Goal: Task Accomplishment & Management: Manage account settings

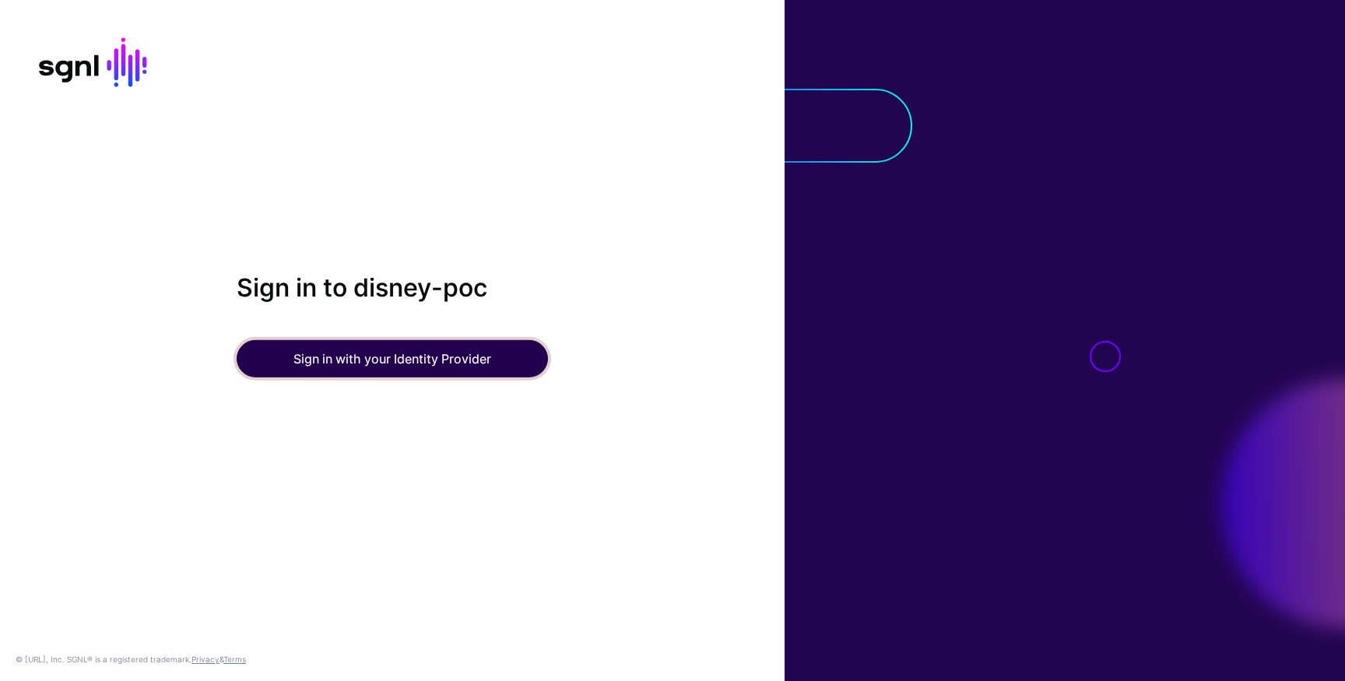
click at [445, 365] on button "Sign in with your Identity Provider" at bounding box center [392, 358] width 311 height 37
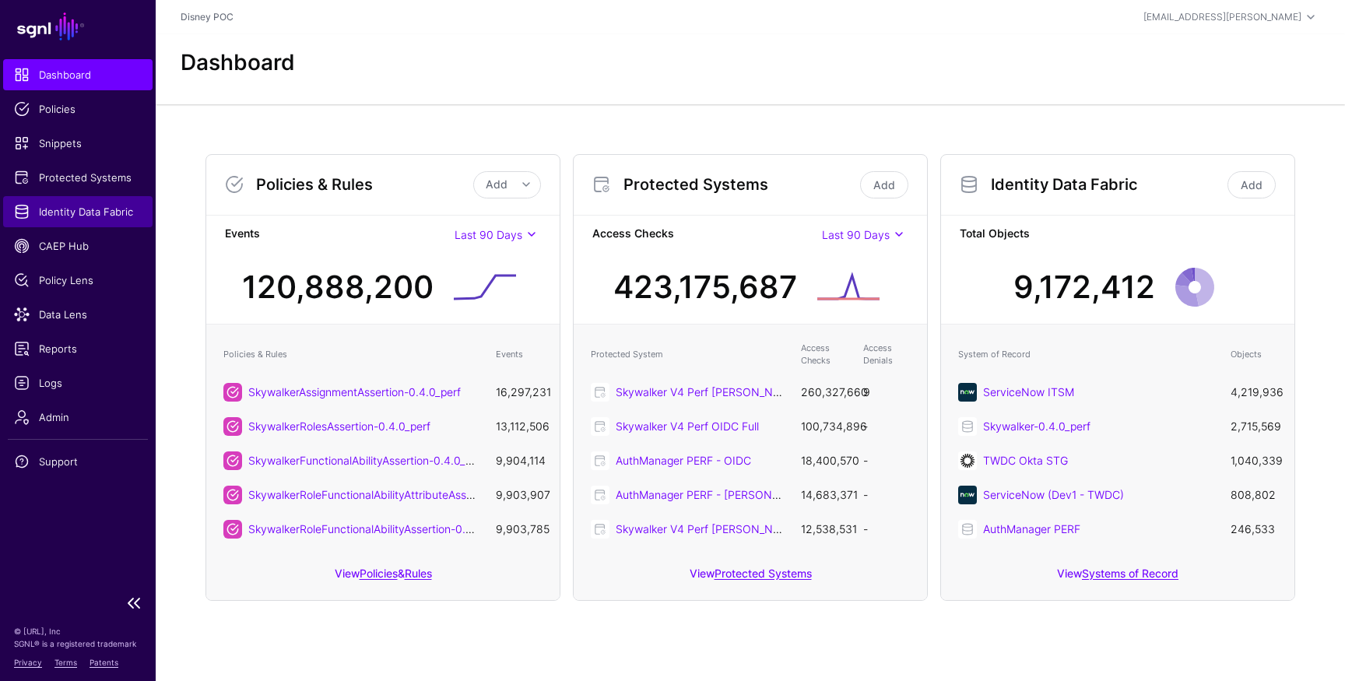
click at [93, 209] on span "Identity Data Fabric" at bounding box center [78, 212] width 128 height 16
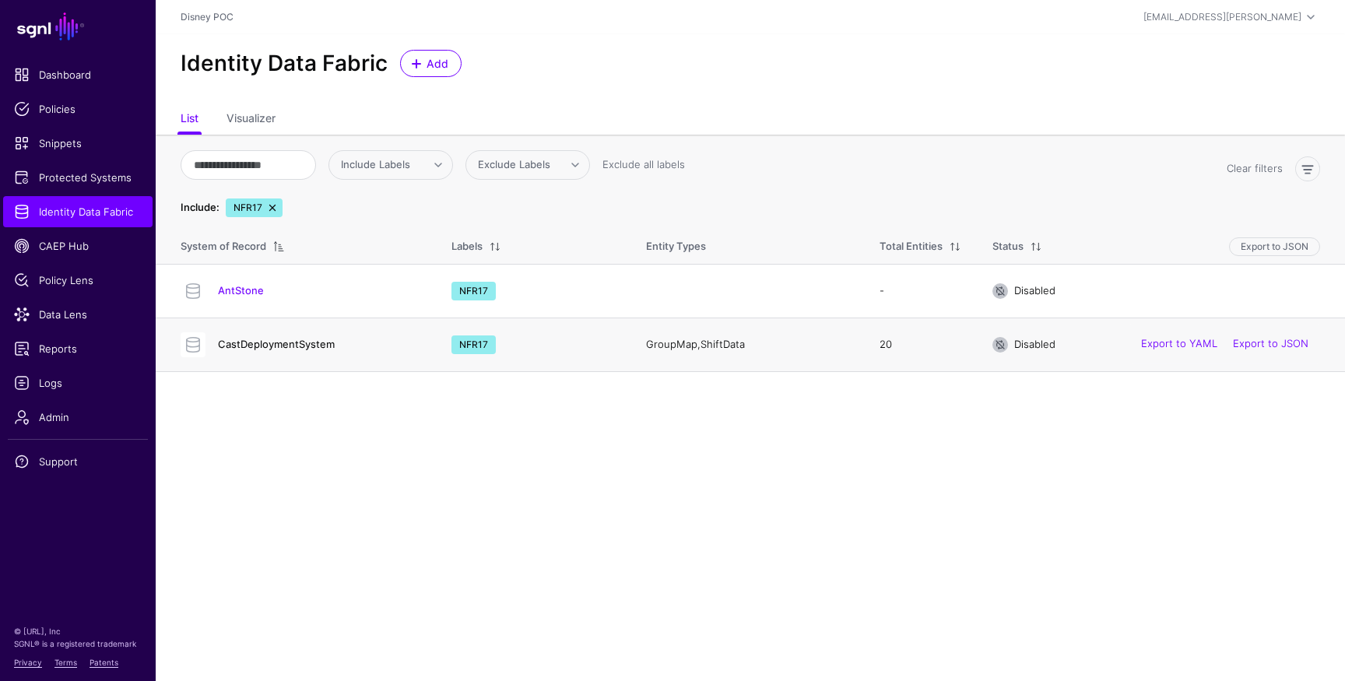
click at [285, 347] on link "CastDeploymentSystem" at bounding box center [276, 344] width 117 height 12
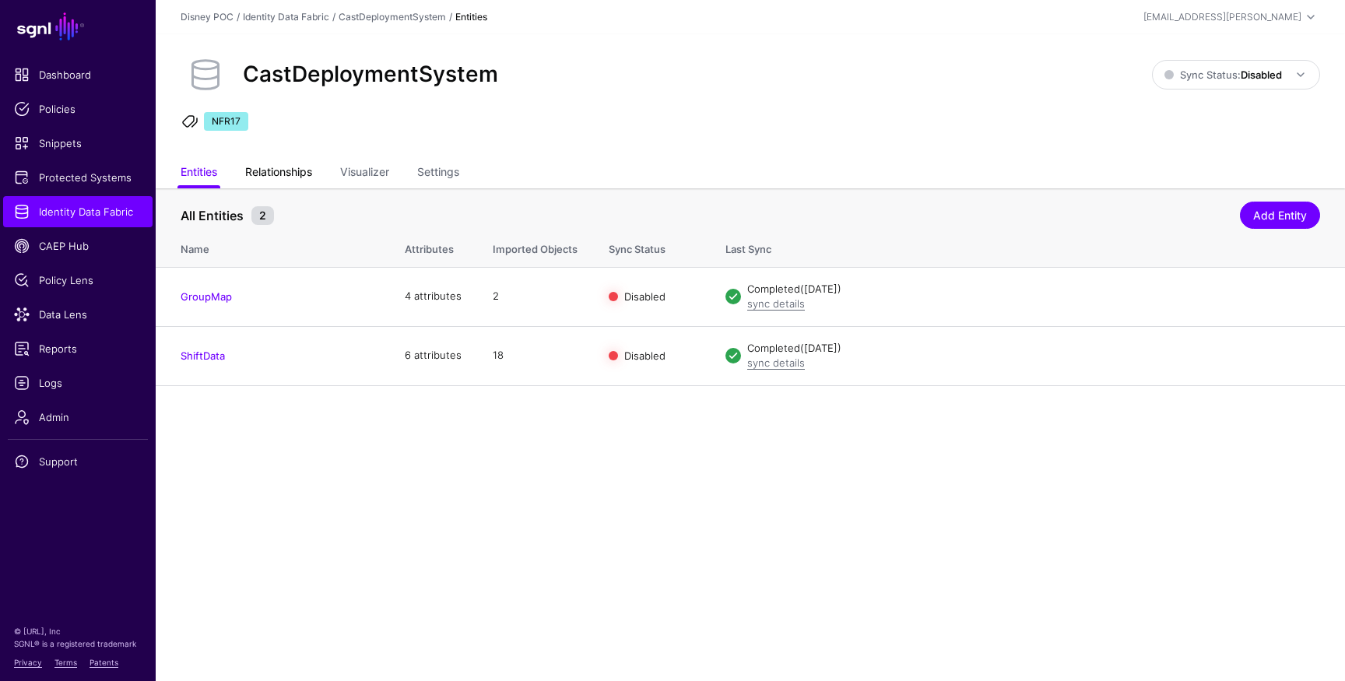
click at [253, 175] on link "Relationships" at bounding box center [278, 174] width 67 height 30
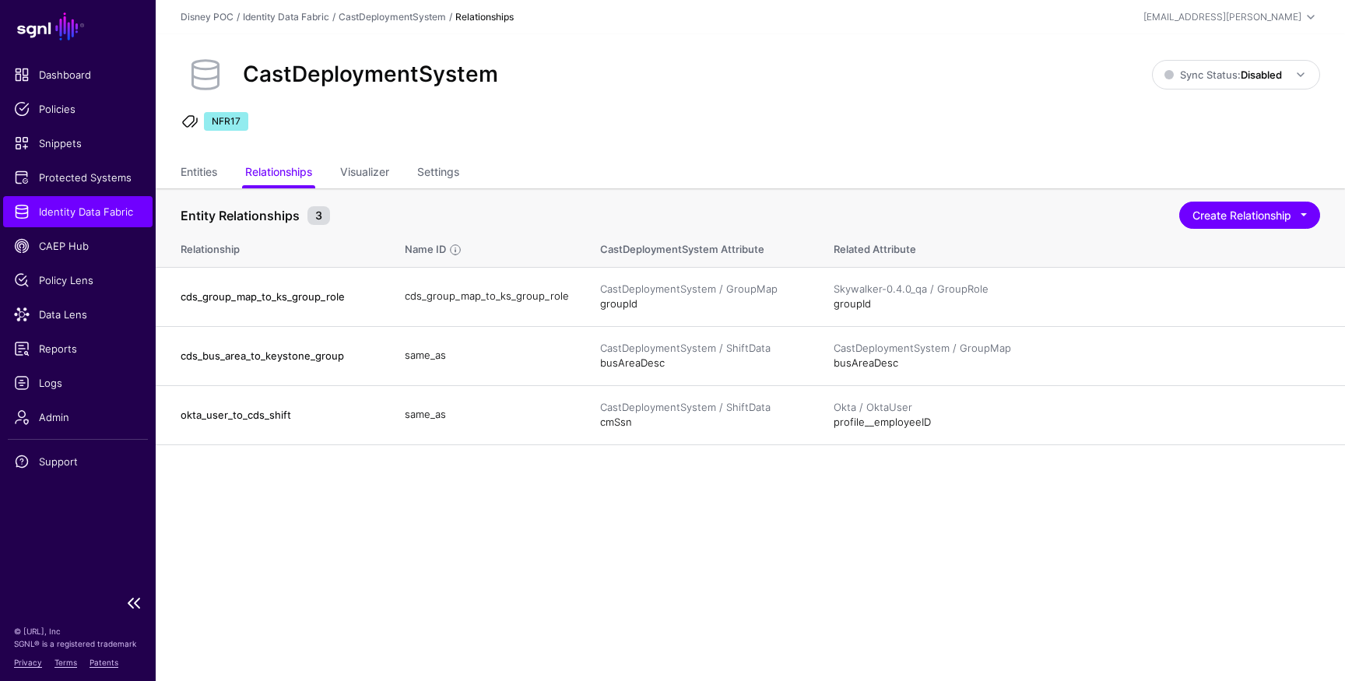
click at [82, 218] on span "Identity Data Fabric" at bounding box center [78, 212] width 128 height 16
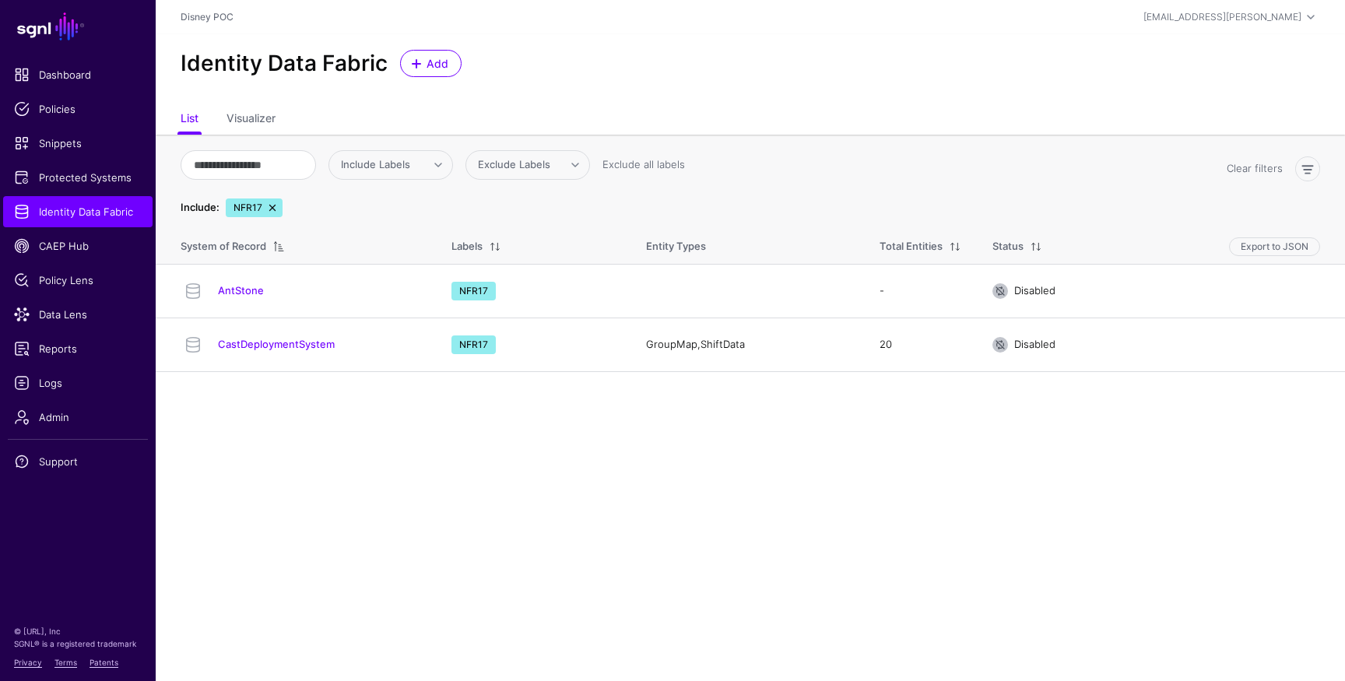
click at [274, 209] on link at bounding box center [272, 208] width 12 height 12
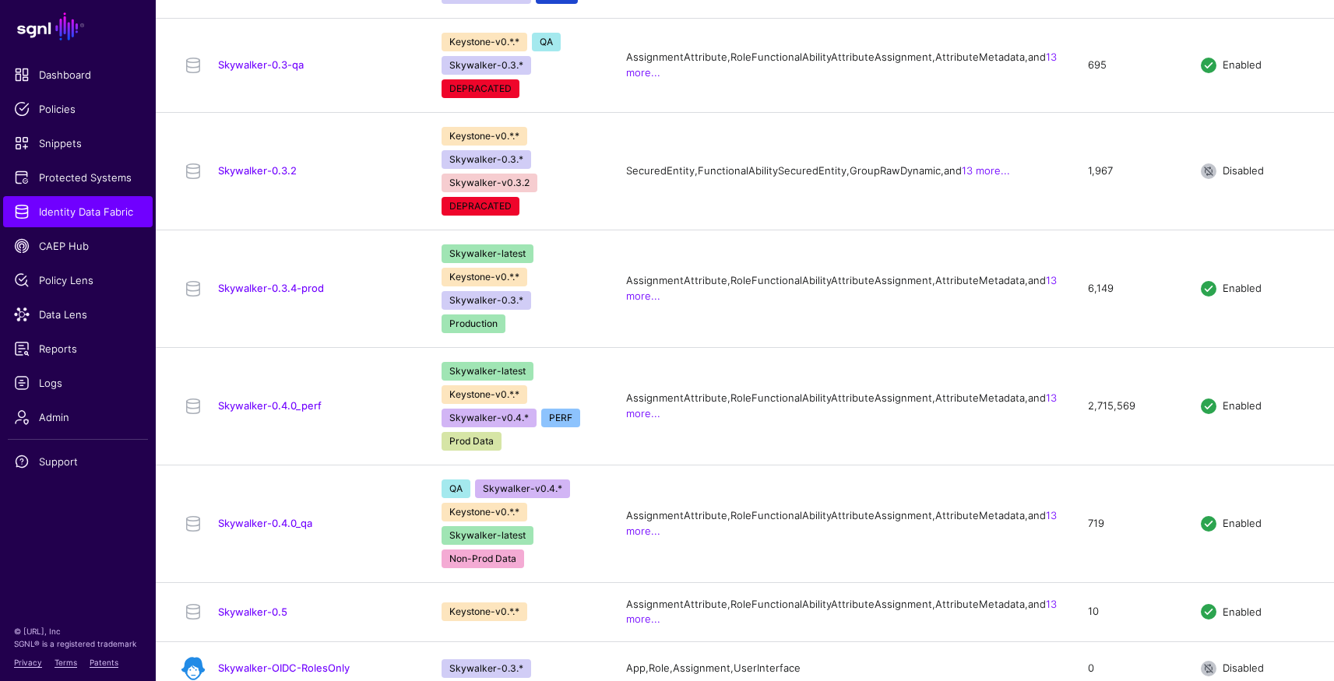
scroll to position [1669, 0]
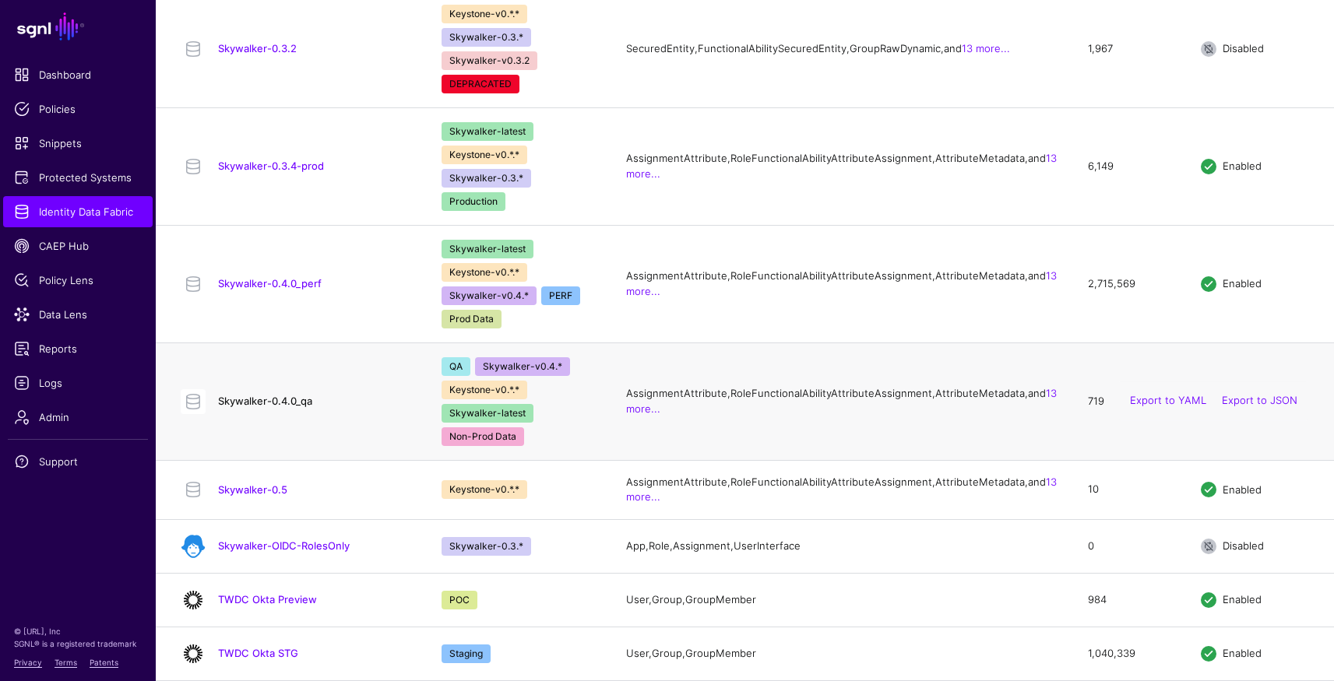
click at [269, 395] on link "Skywalker-0.4.0_qa" at bounding box center [265, 401] width 94 height 12
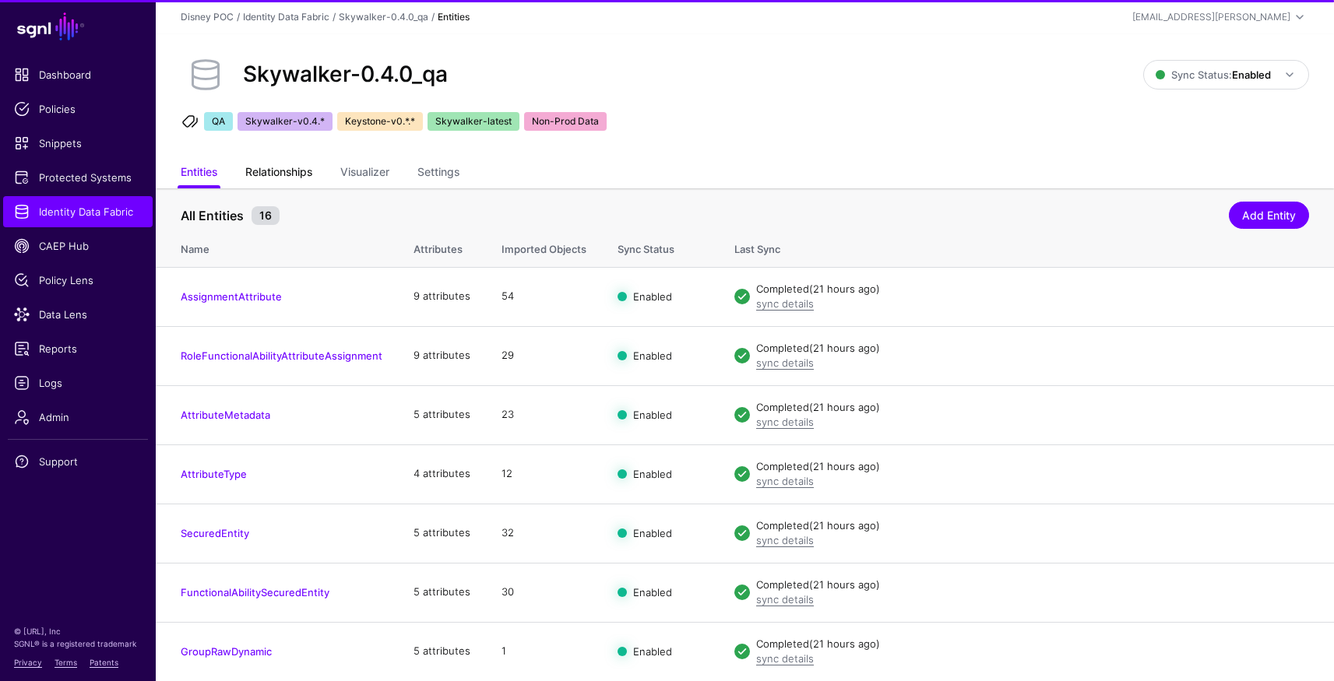
click at [290, 174] on link "Relationships" at bounding box center [278, 174] width 67 height 30
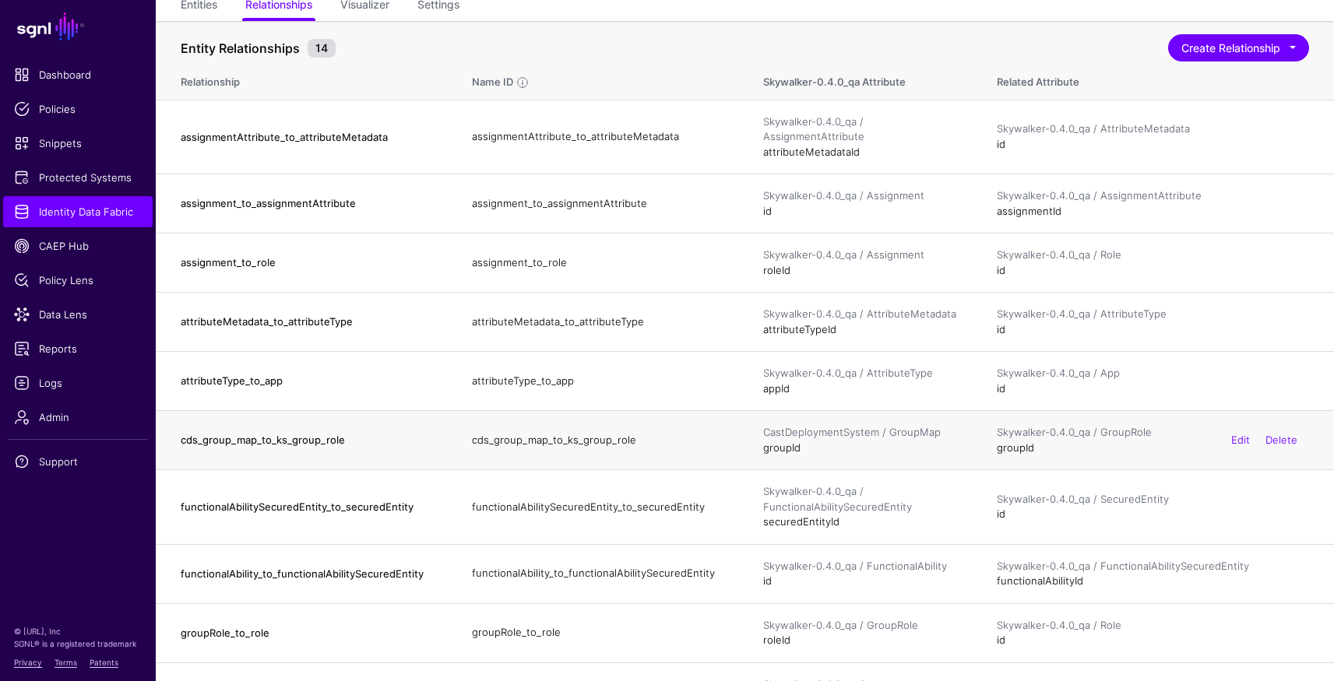
scroll to position [430, 0]
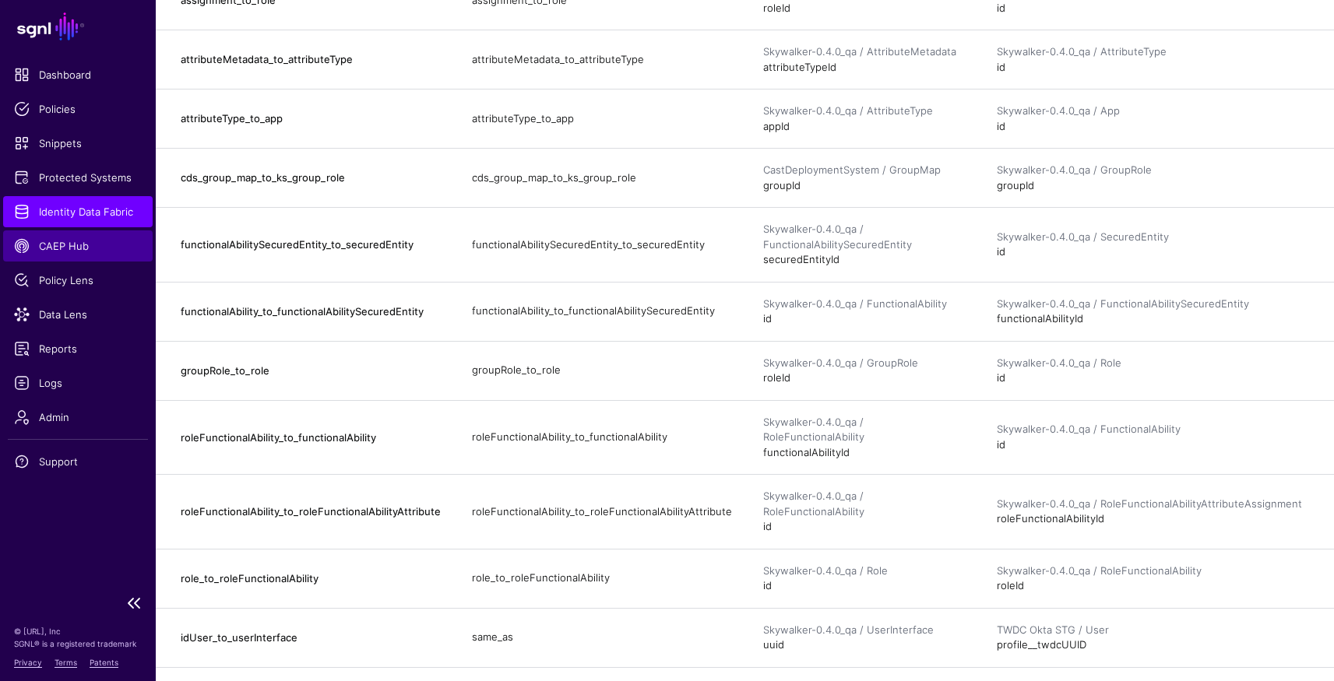
click at [66, 248] on span "CAEP Hub" at bounding box center [78, 246] width 128 height 16
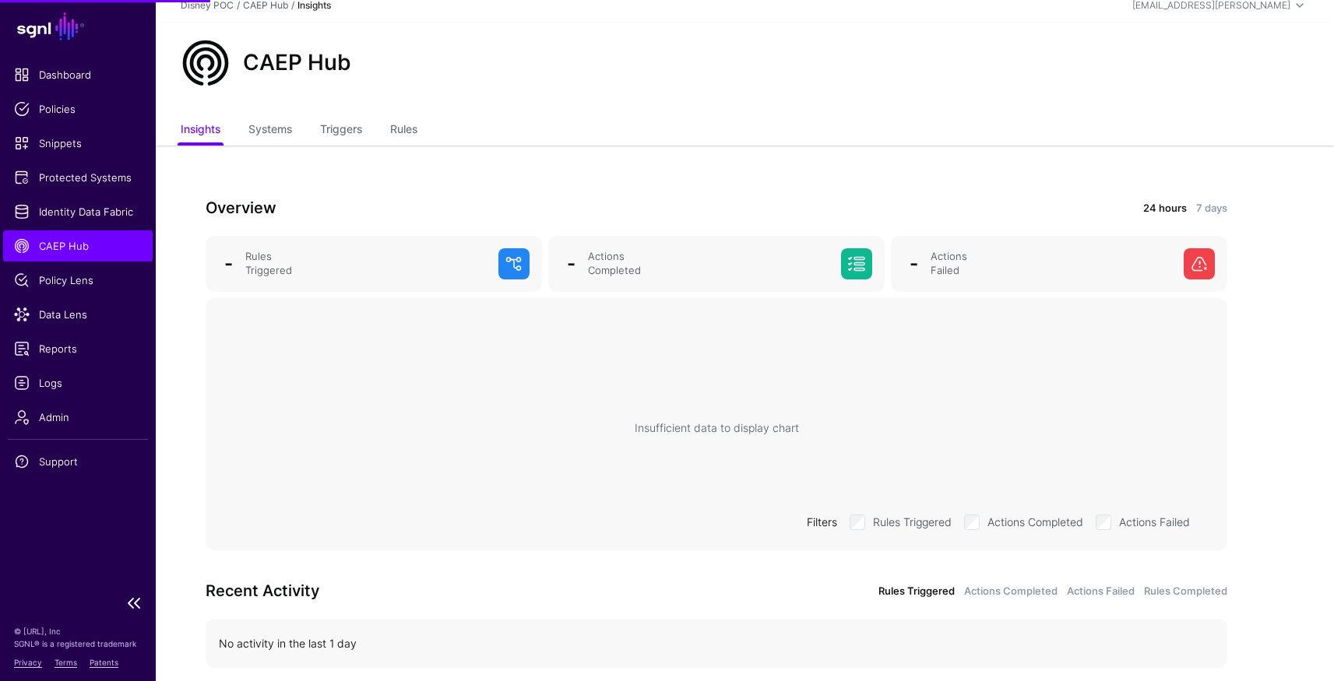
scroll to position [76, 0]
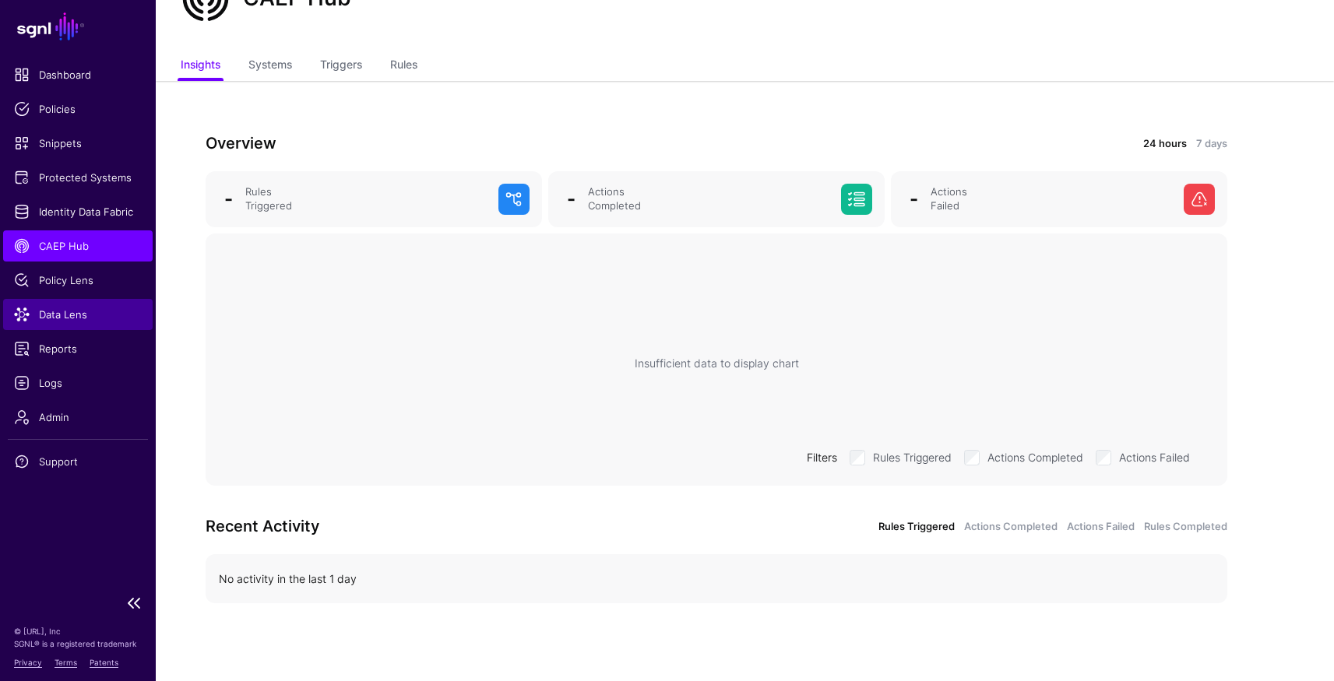
click at [61, 308] on span "Data Lens" at bounding box center [78, 315] width 128 height 16
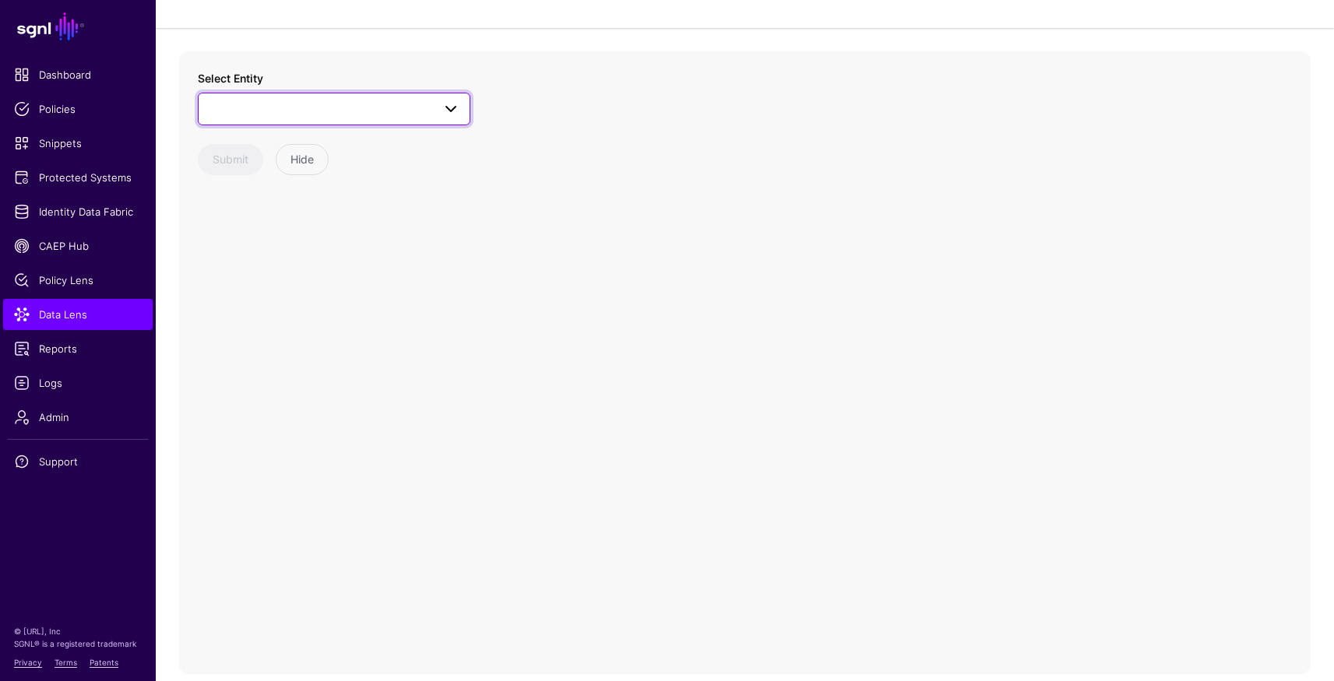
click at [295, 117] on span at bounding box center [334, 109] width 252 height 19
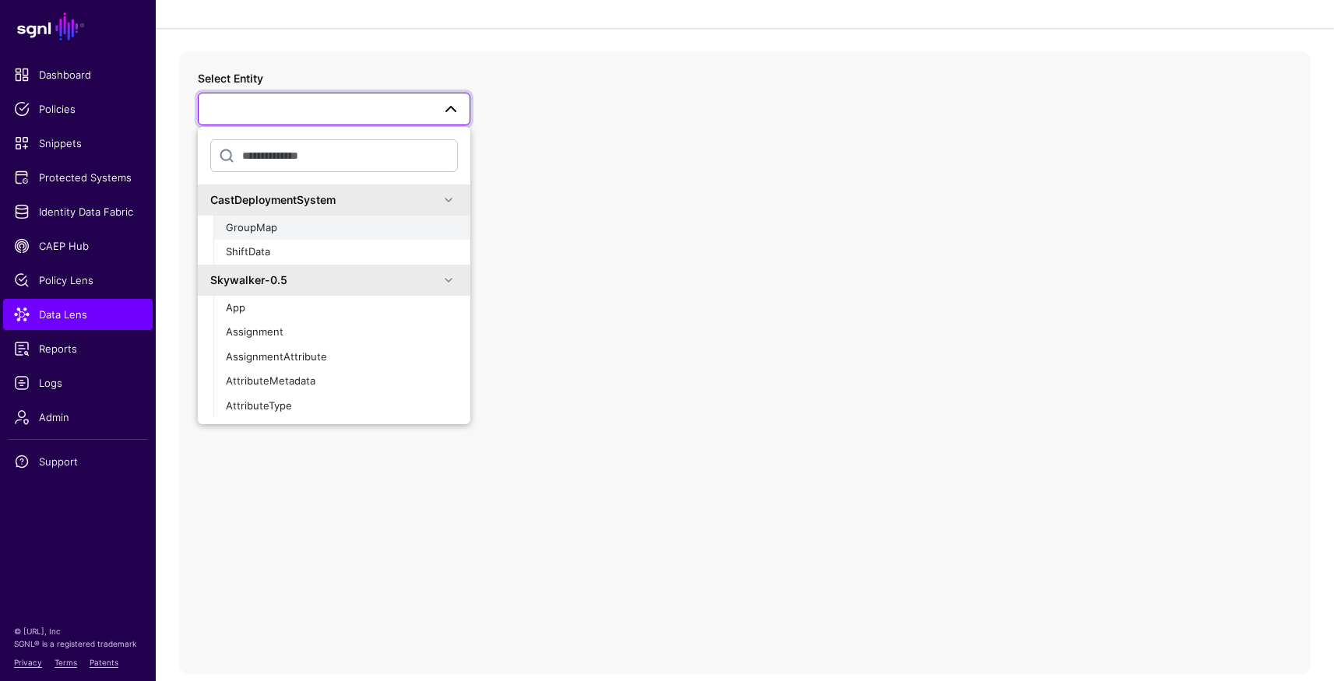
click at [279, 227] on div "GroupMap" at bounding box center [342, 228] width 232 height 16
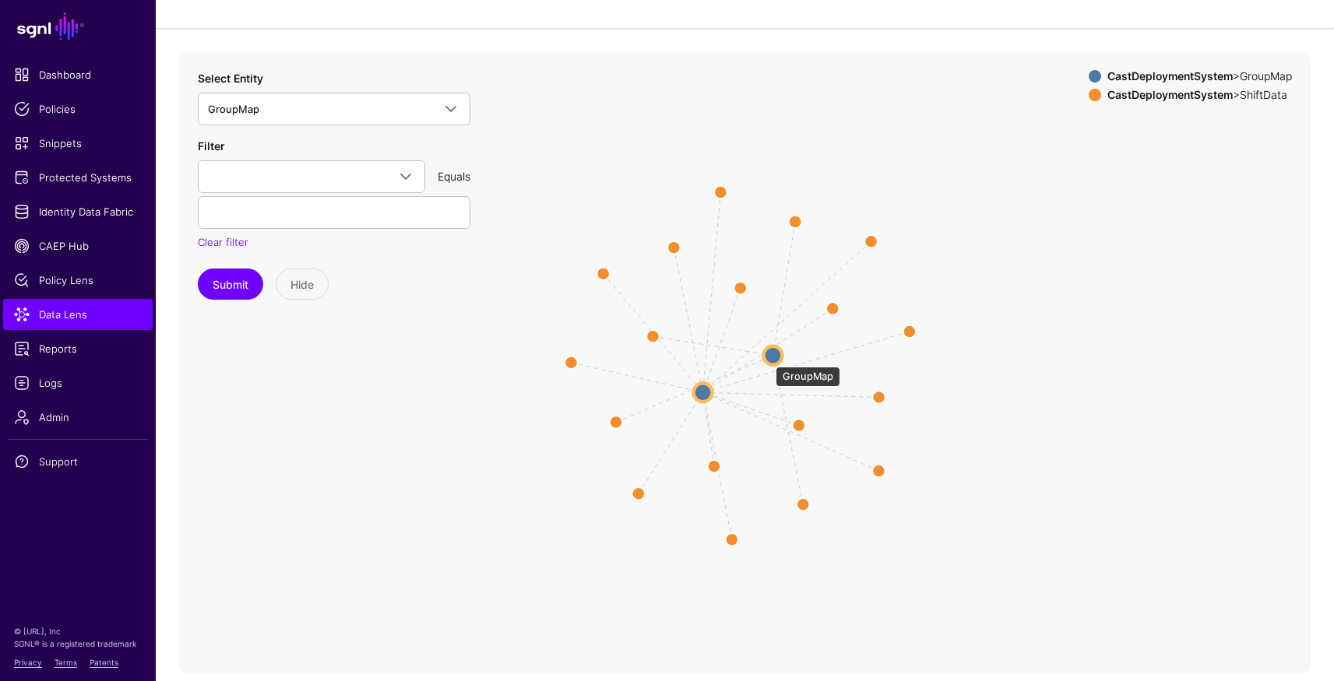
click at [768, 359] on circle at bounding box center [773, 355] width 19 height 19
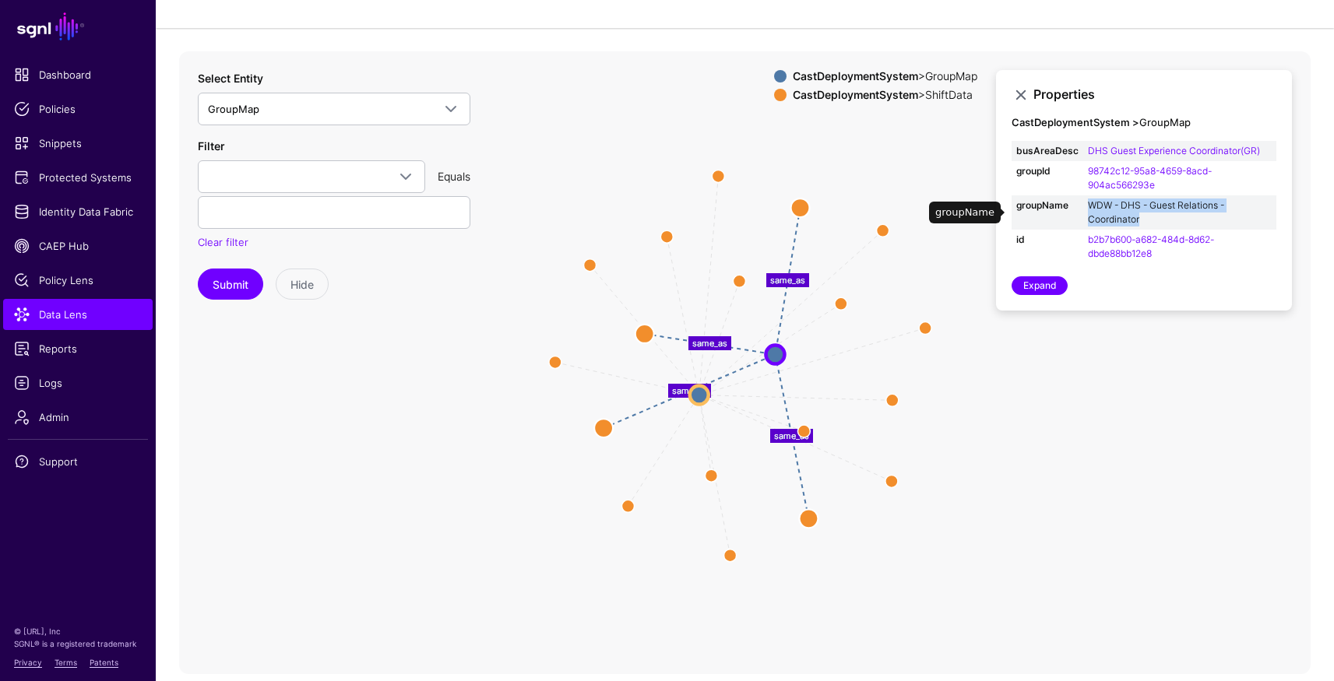
drag, startPoint x: 1173, startPoint y: 213, endPoint x: 1087, endPoint y: 205, distance: 86.1
click at [1087, 205] on td "WDW - DHS - Guest Relations - Coordinator" at bounding box center [1179, 212] width 193 height 34
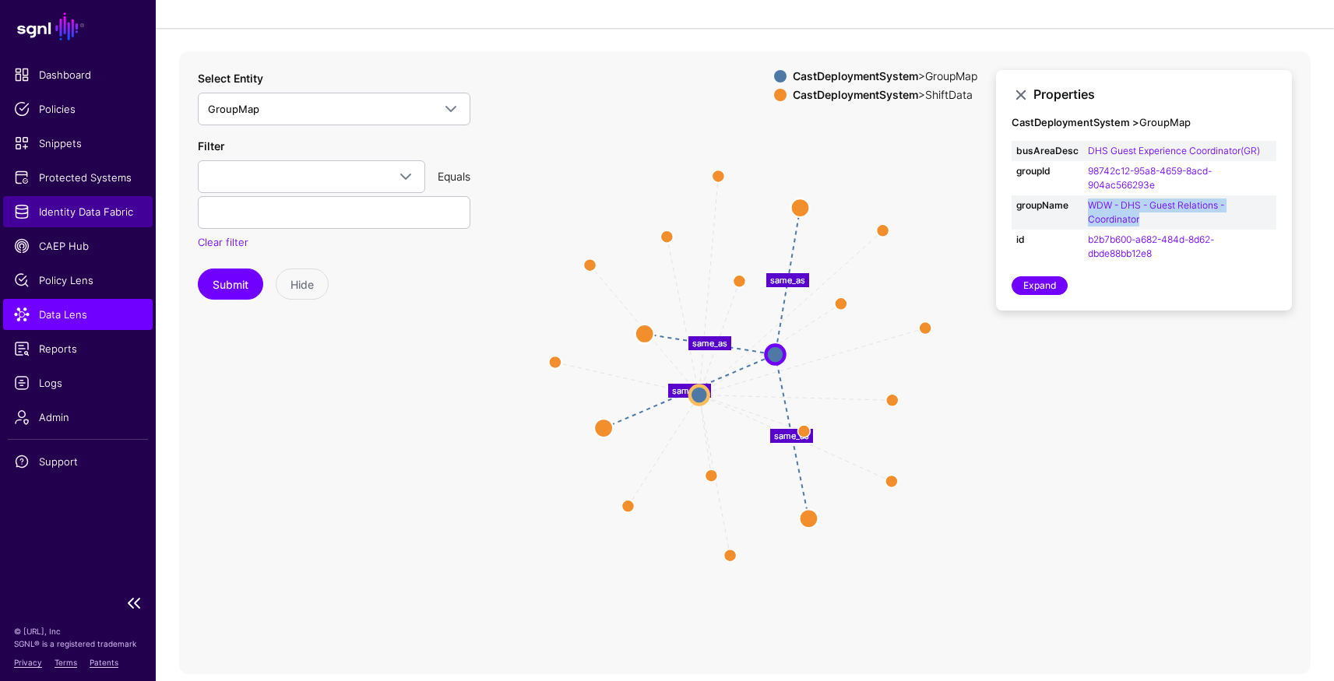
copy link "WDW - DHS - Guest Relations - Coordinator"
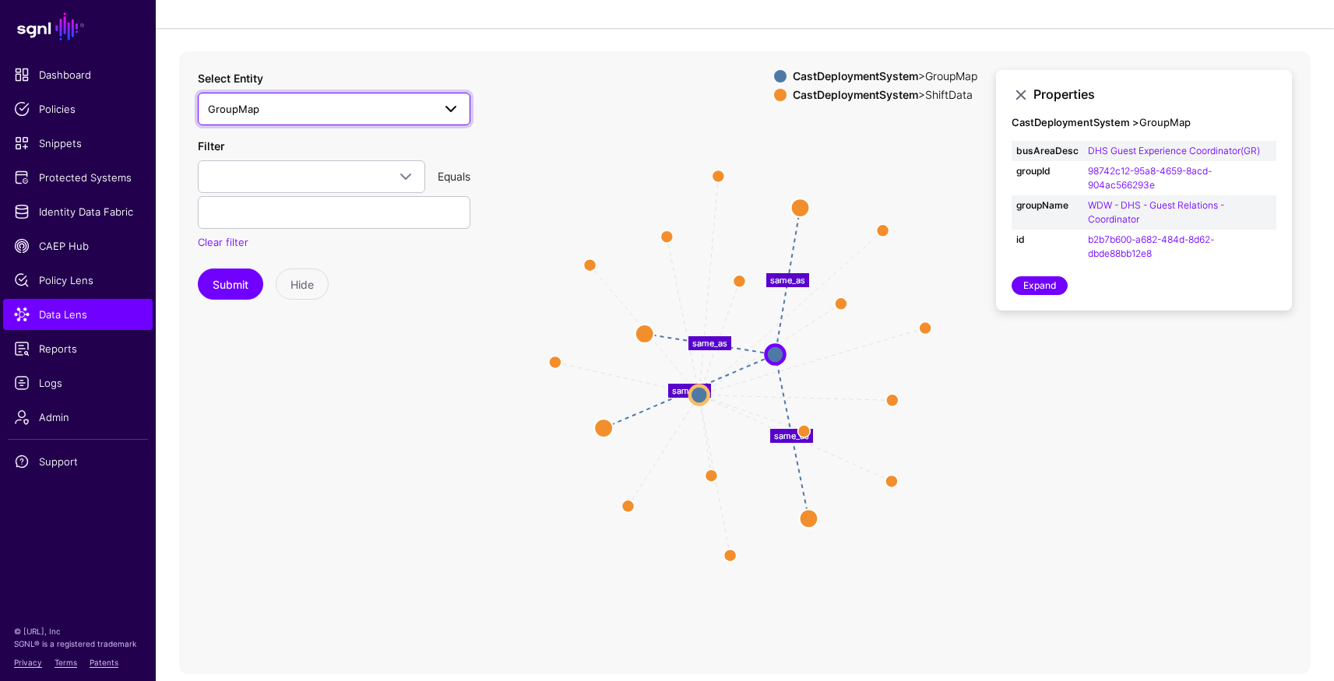
click at [295, 103] on span "GroupMap" at bounding box center [320, 108] width 224 height 17
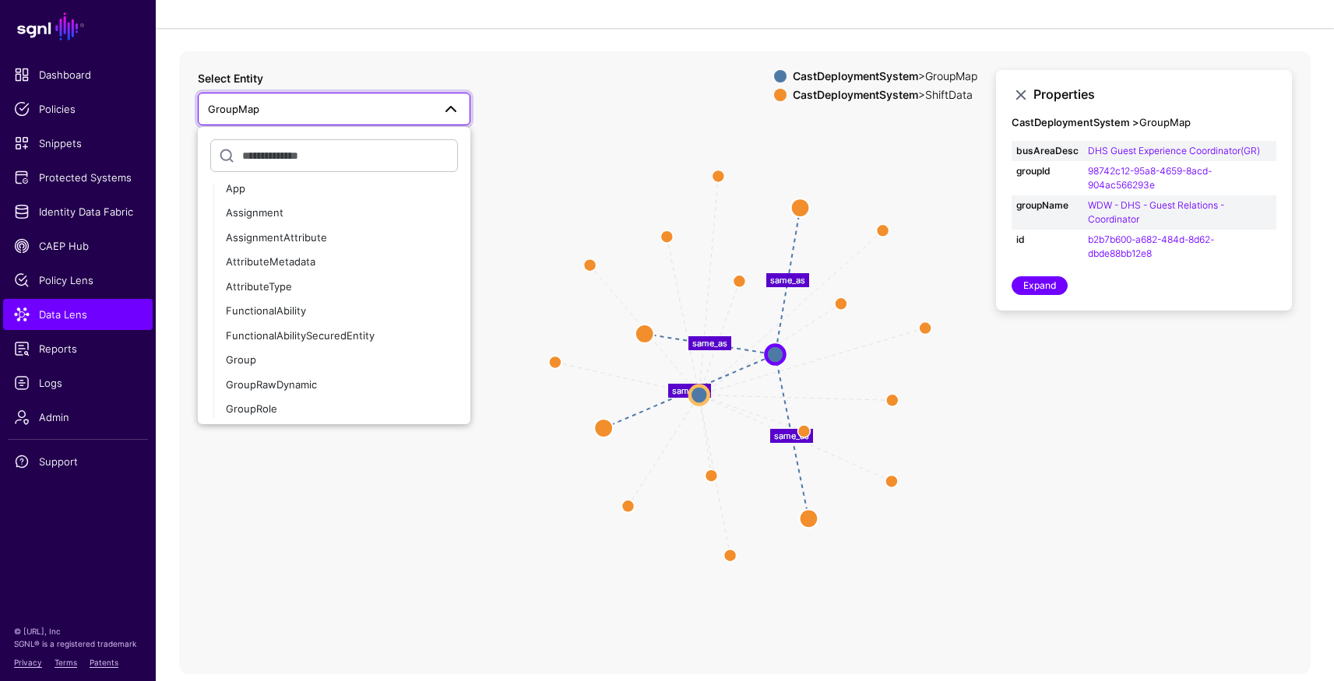
scroll to position [785, 0]
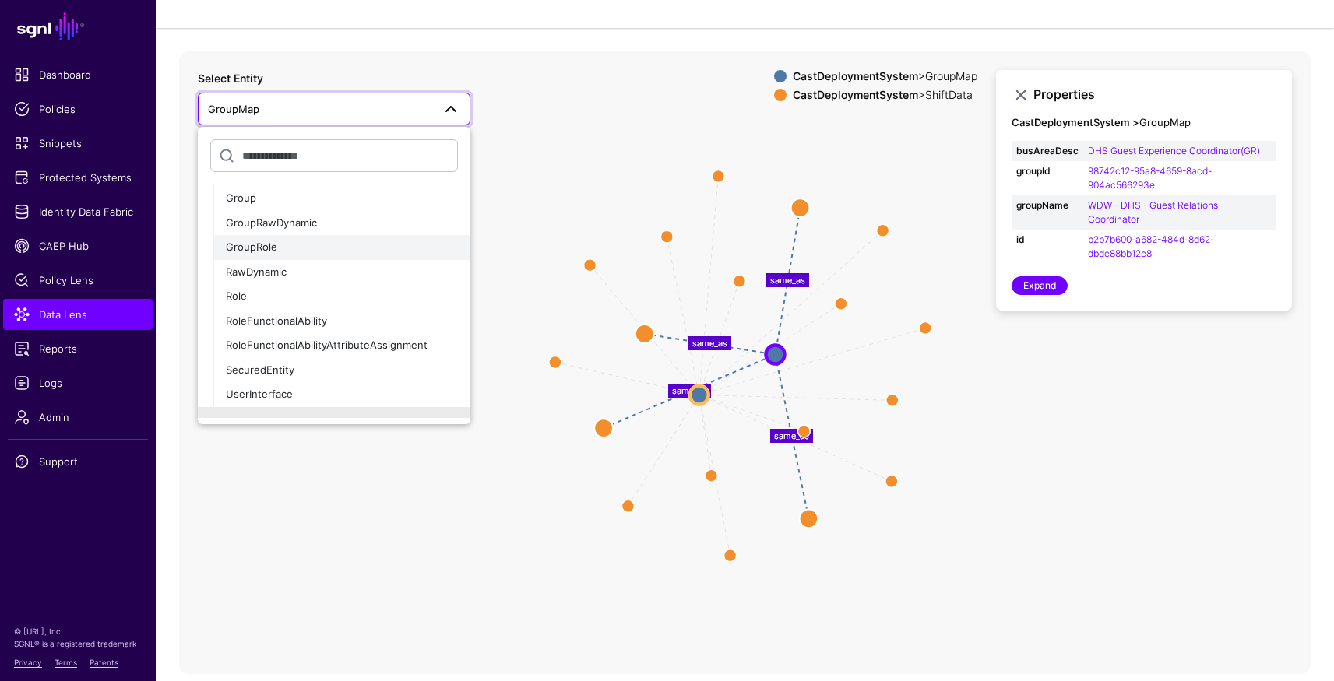
click at [261, 245] on span "GroupRole" at bounding box center [251, 247] width 51 height 12
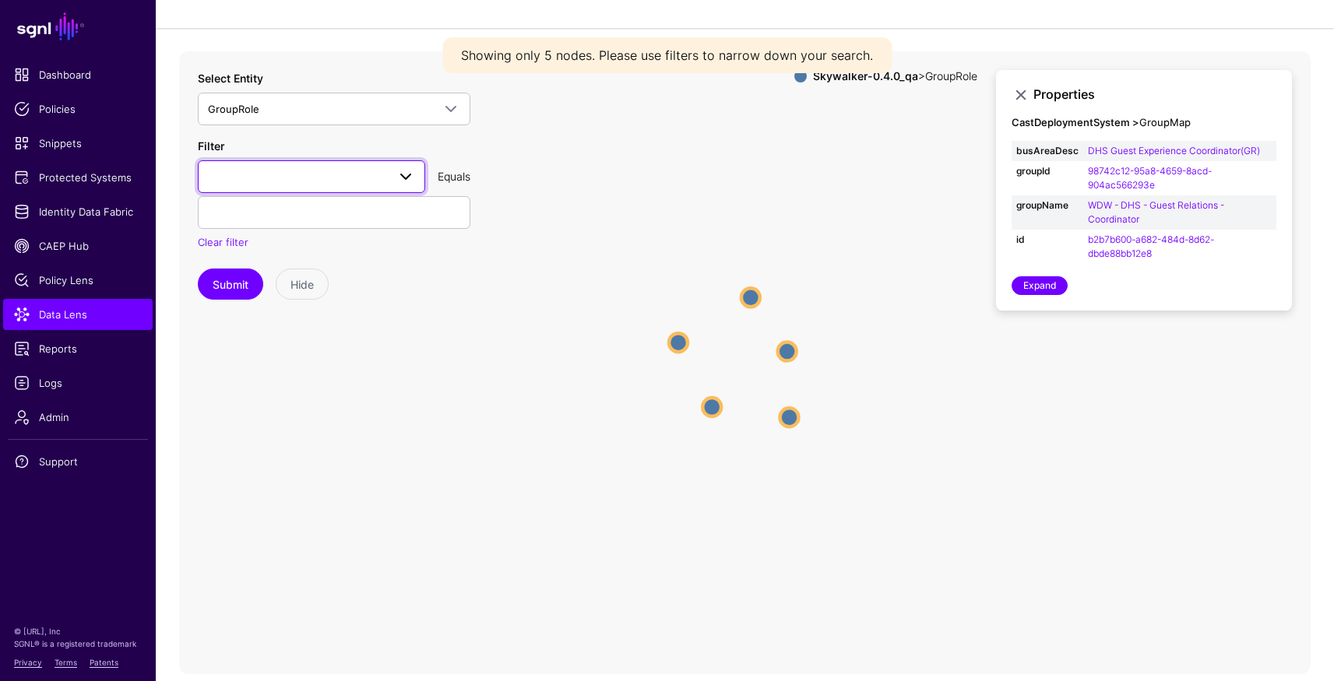
click at [341, 170] on span at bounding box center [311, 176] width 207 height 19
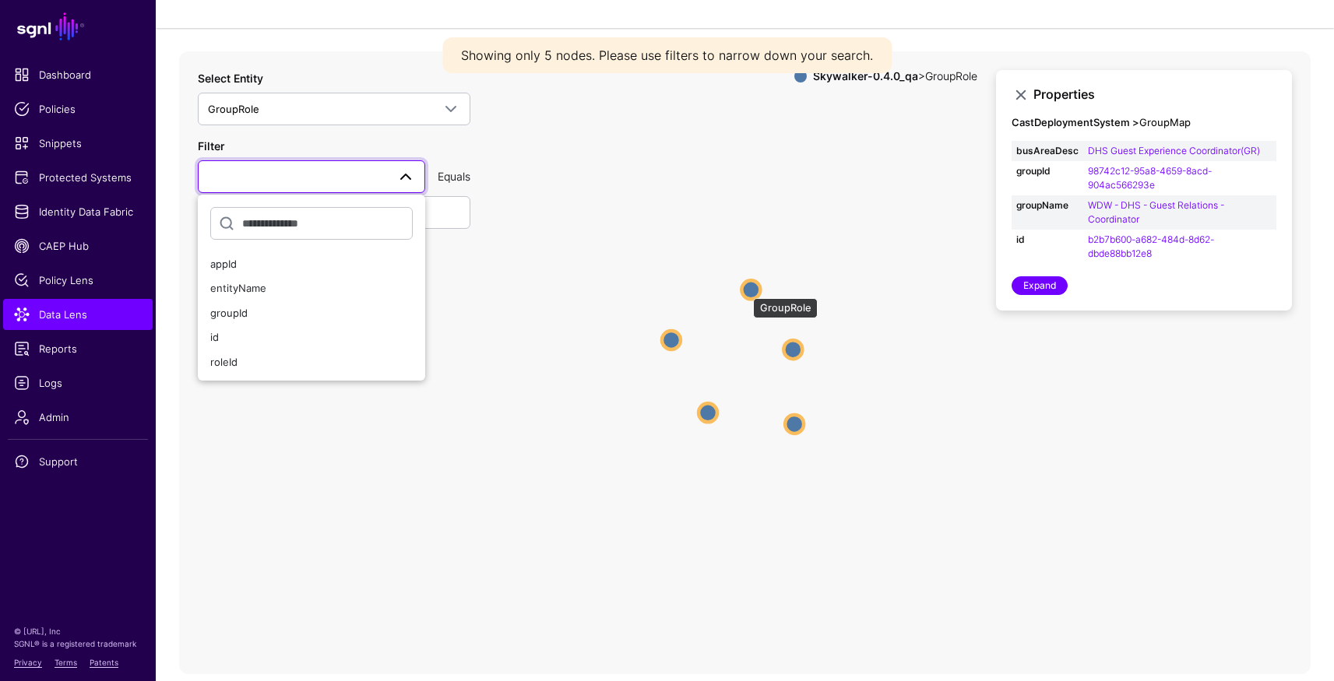
click at [745, 290] on circle at bounding box center [750, 289] width 19 height 19
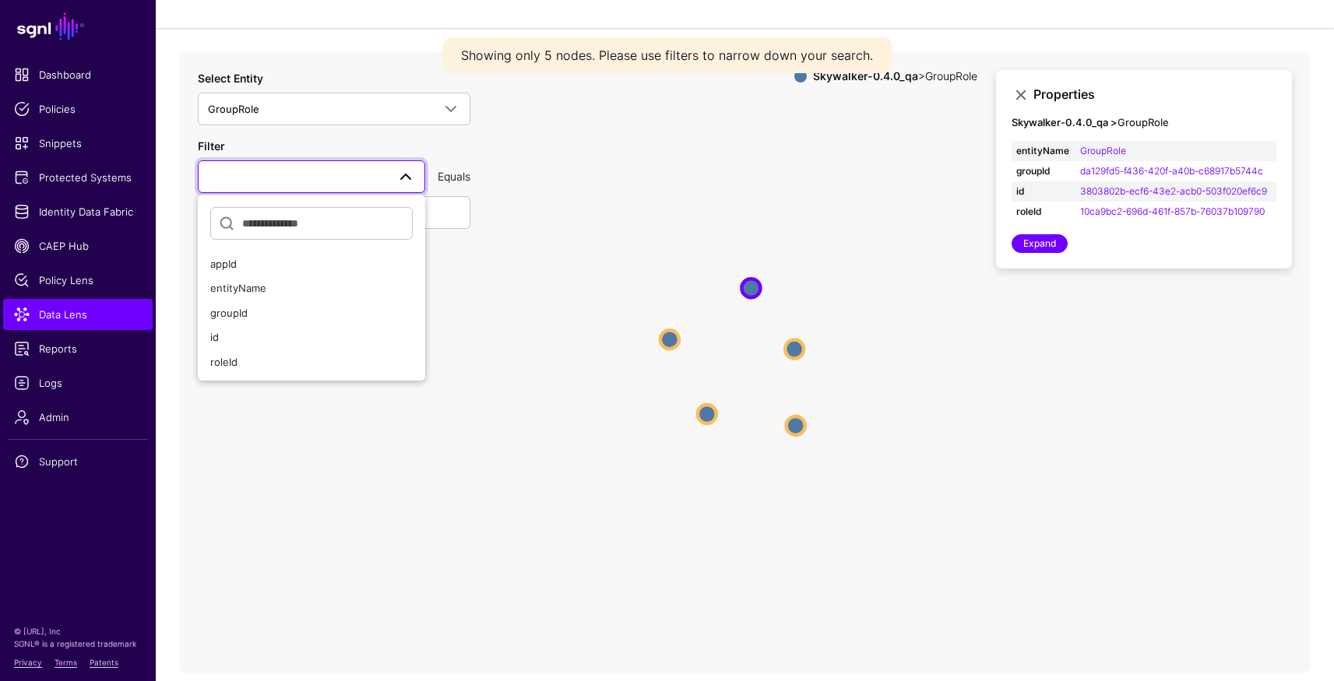
click at [738, 174] on icon "GroupRole GroupRole GroupRole GroupRole GroupRole GroupRole GroupRole GroupRole…" at bounding box center [744, 362] width 1131 height 623
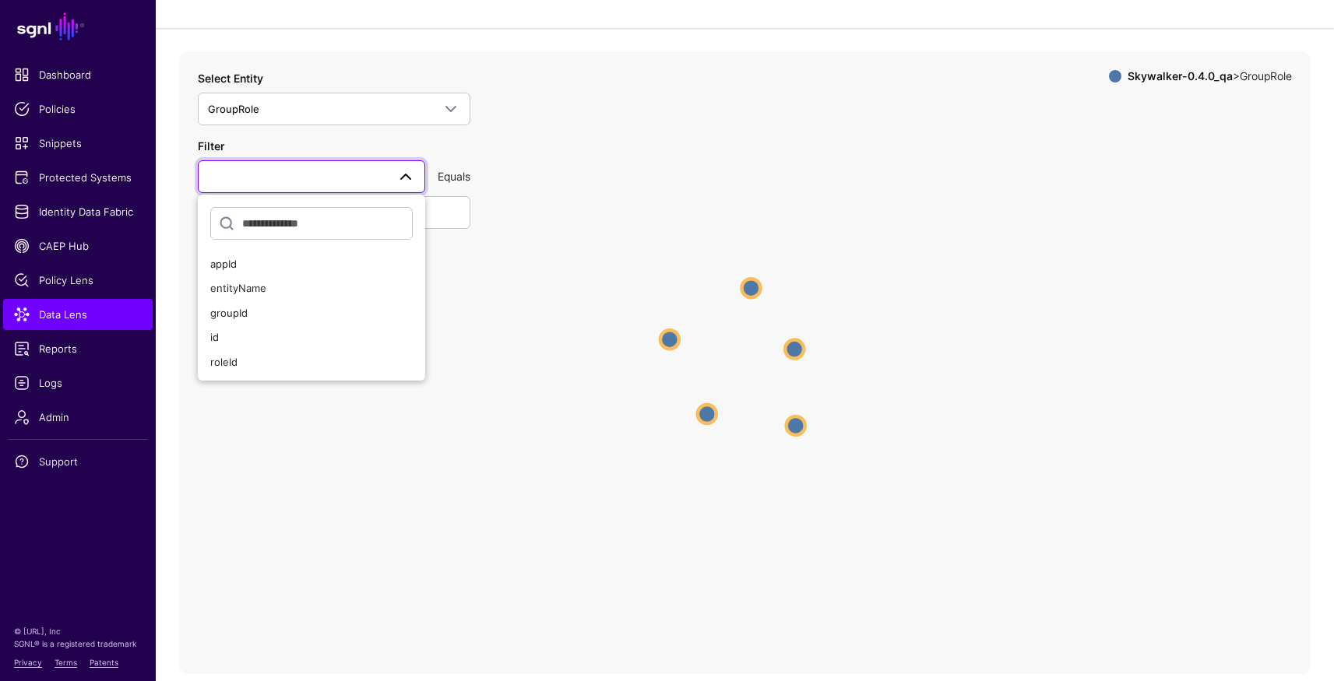
click at [398, 166] on link at bounding box center [311, 176] width 227 height 33
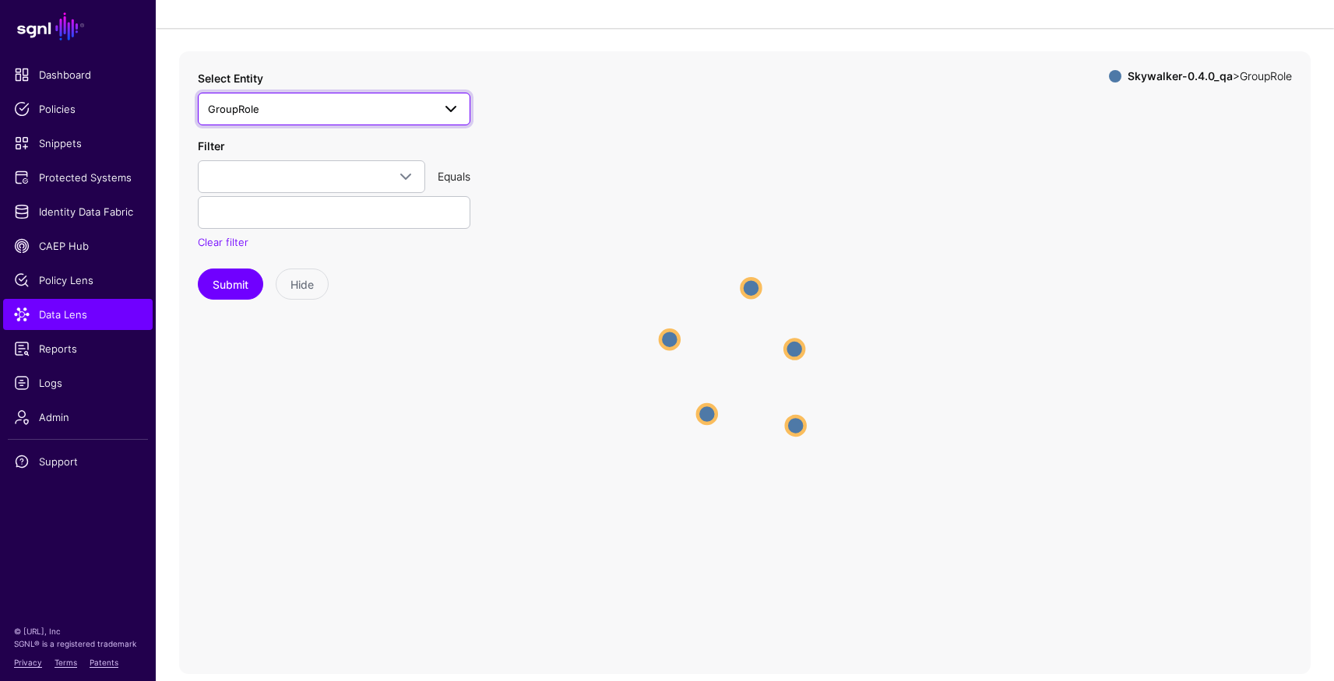
click at [315, 109] on span "GroupRole" at bounding box center [320, 108] width 224 height 17
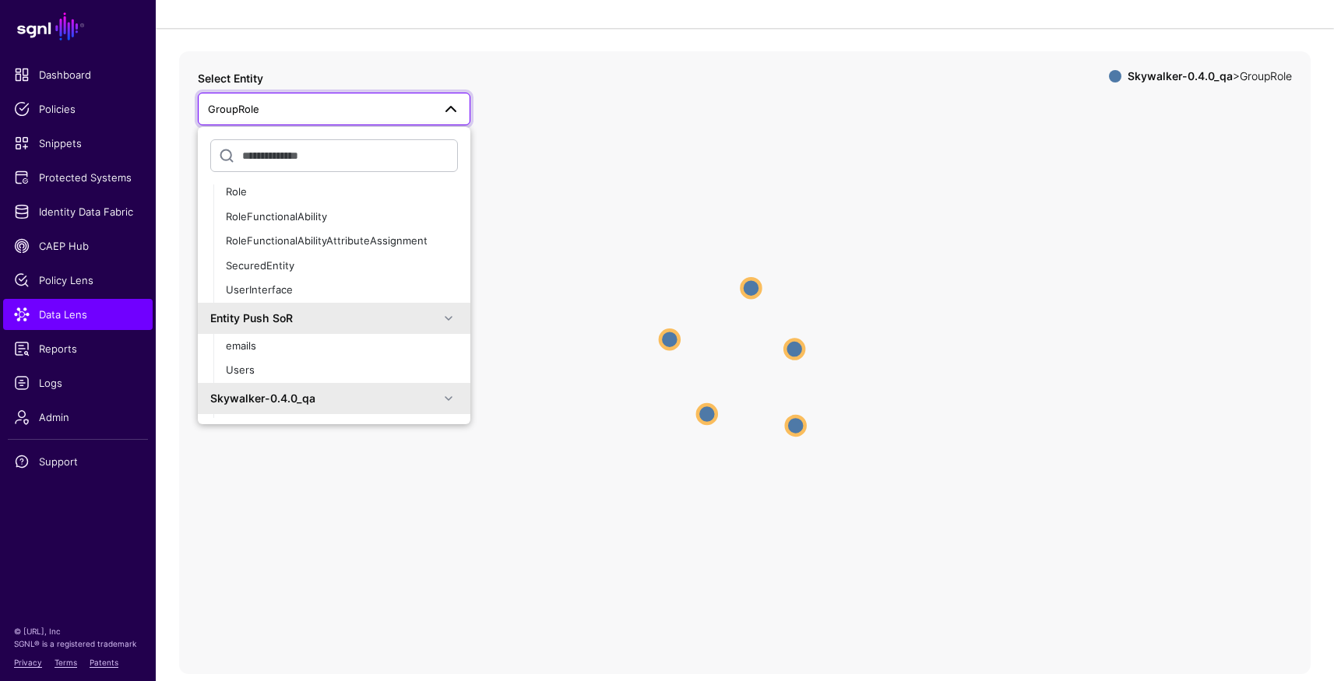
scroll to position [394, 0]
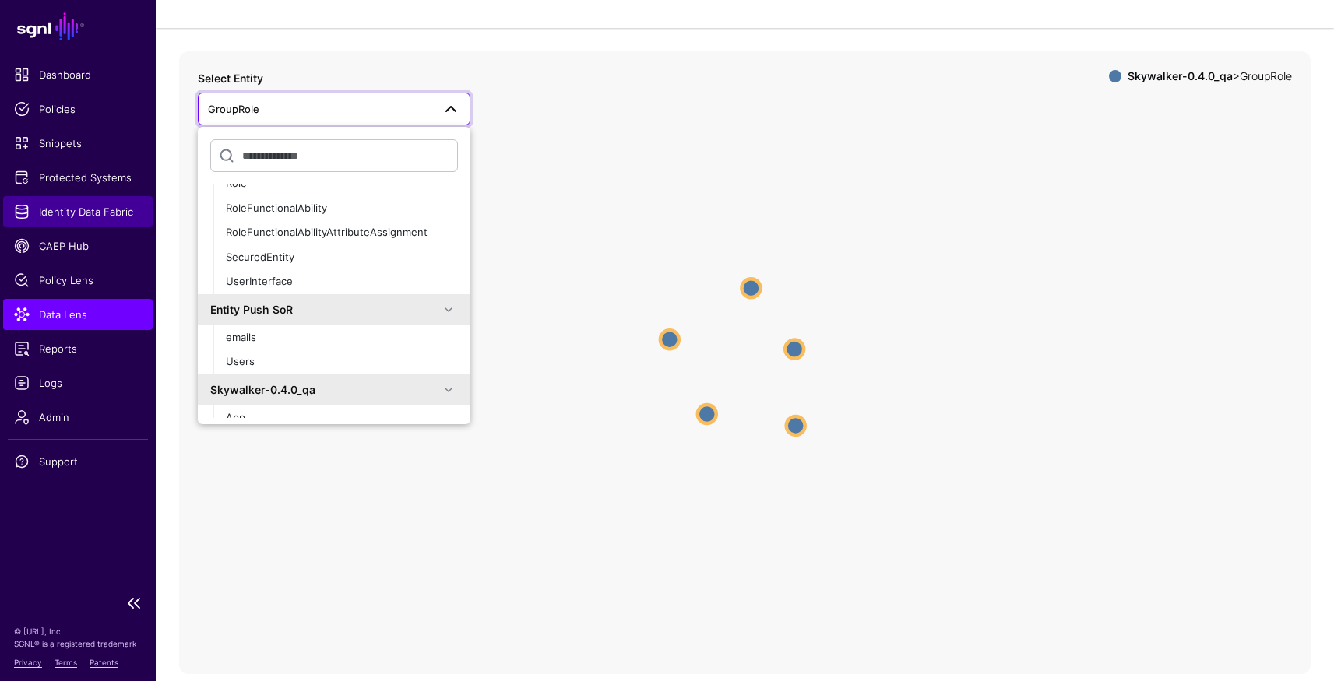
click at [93, 206] on span "Identity Data Fabric" at bounding box center [78, 212] width 128 height 16
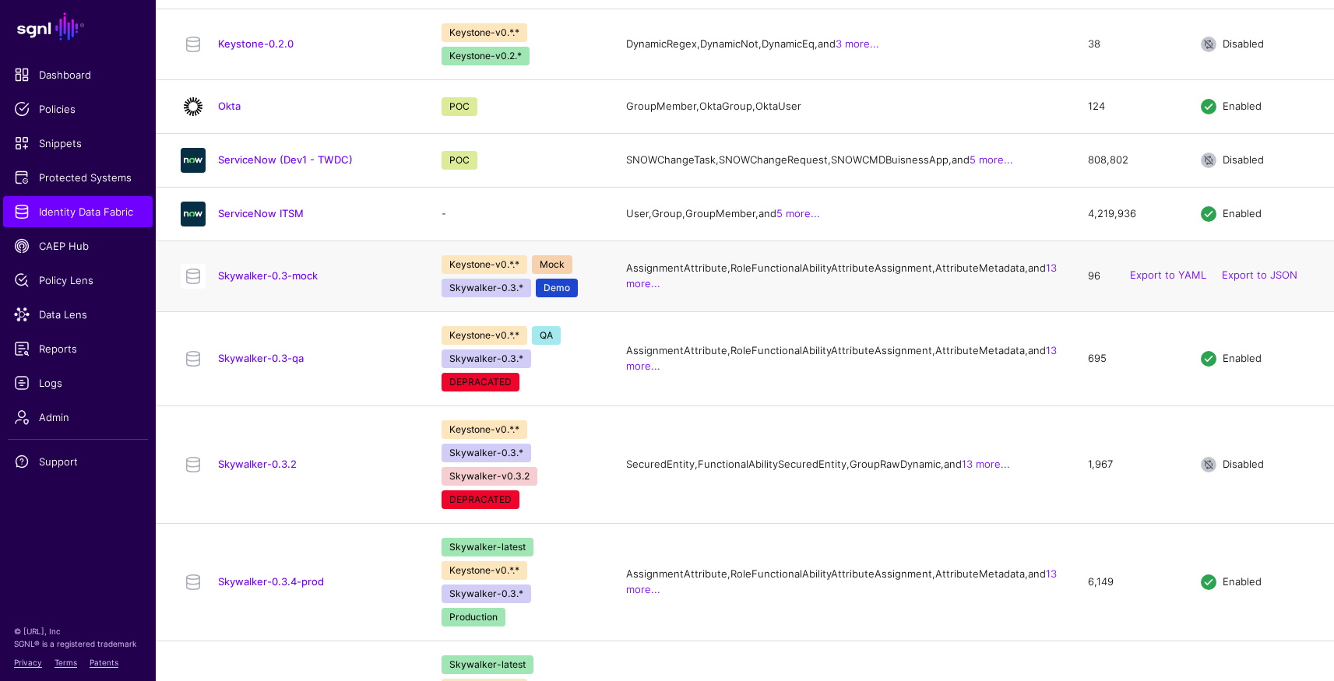
scroll to position [1071, 0]
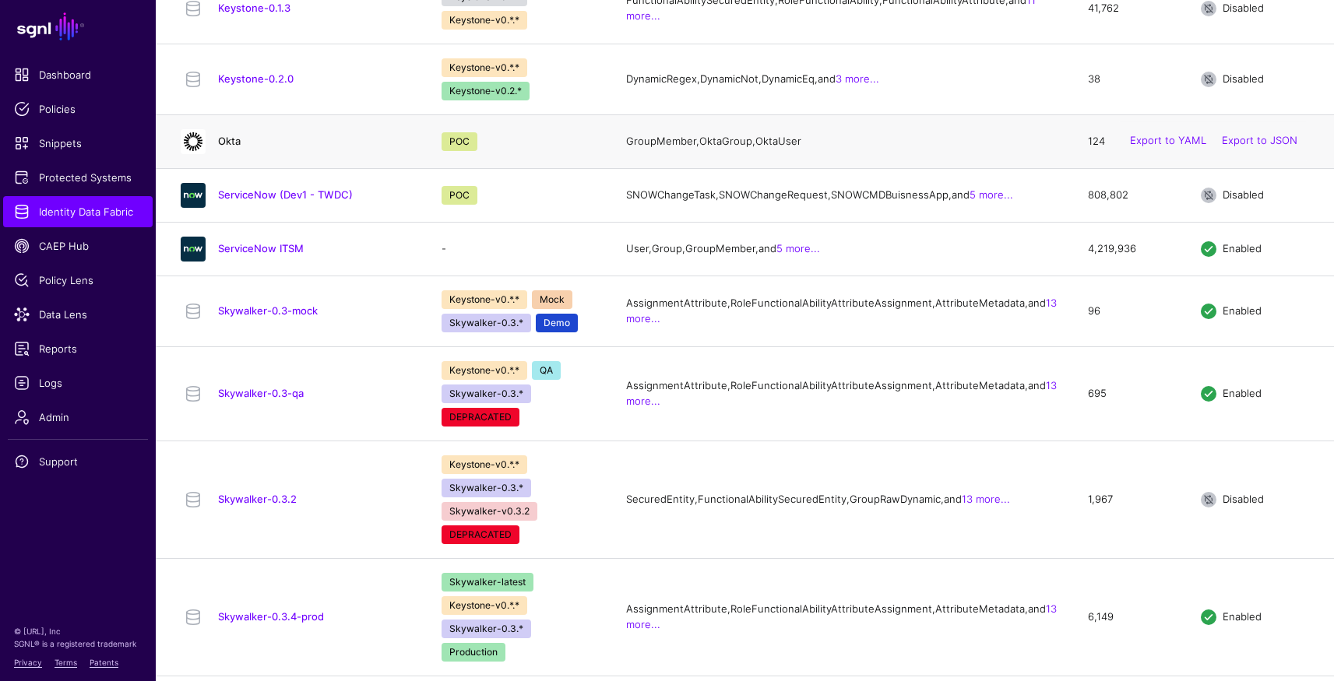
click at [235, 147] on link "Okta" at bounding box center [229, 141] width 23 height 12
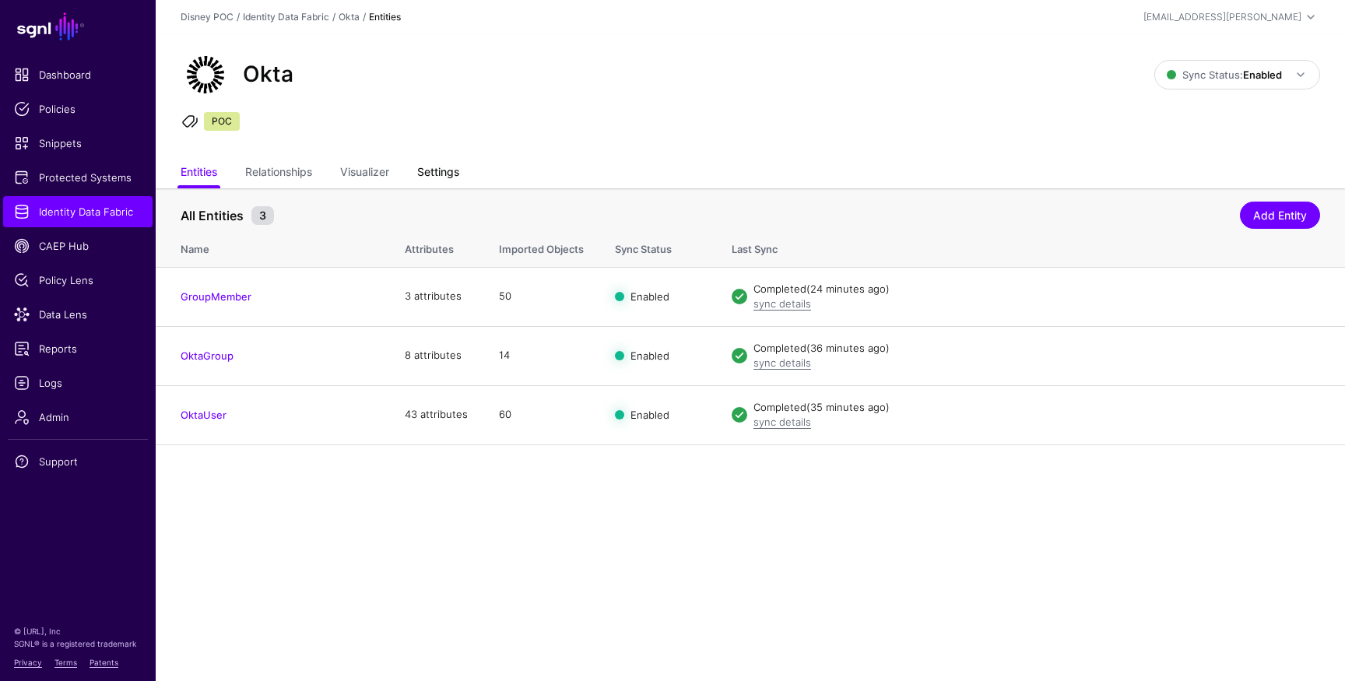
click at [445, 171] on link "Settings" at bounding box center [438, 174] width 42 height 30
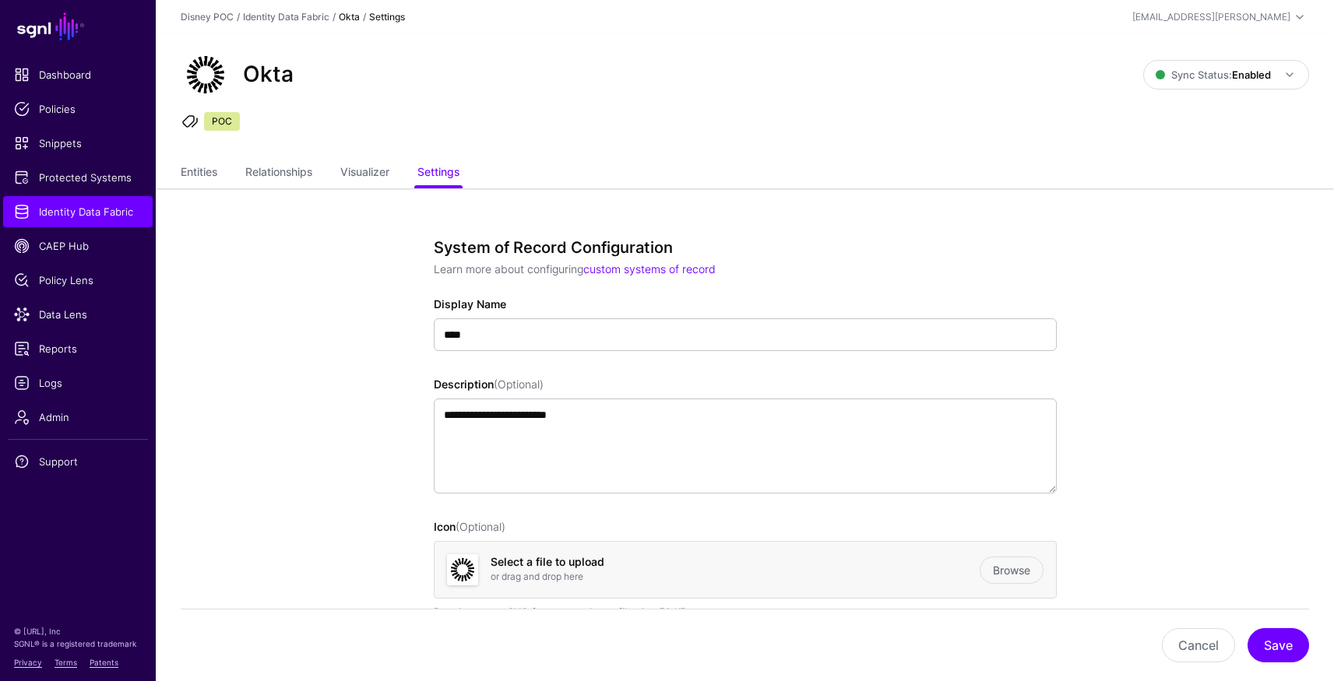
scroll to position [473, 0]
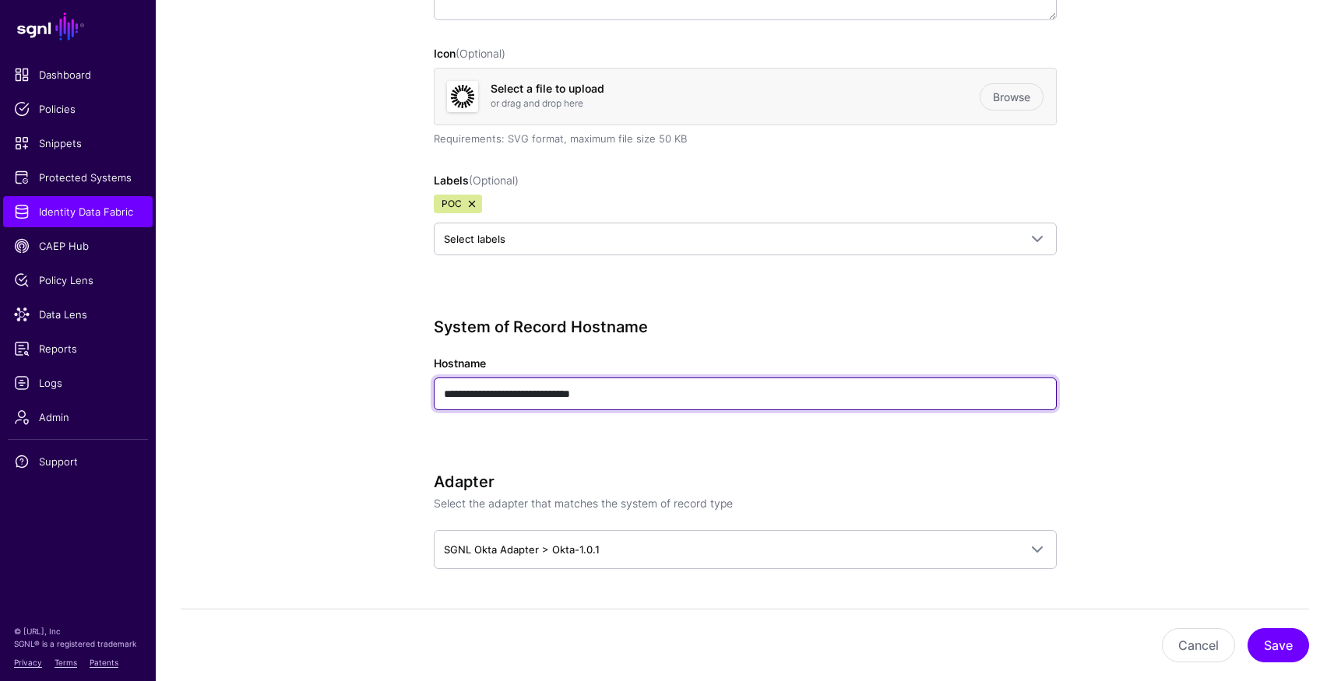
drag, startPoint x: 645, startPoint y: 403, endPoint x: 382, endPoint y: 395, distance: 262.5
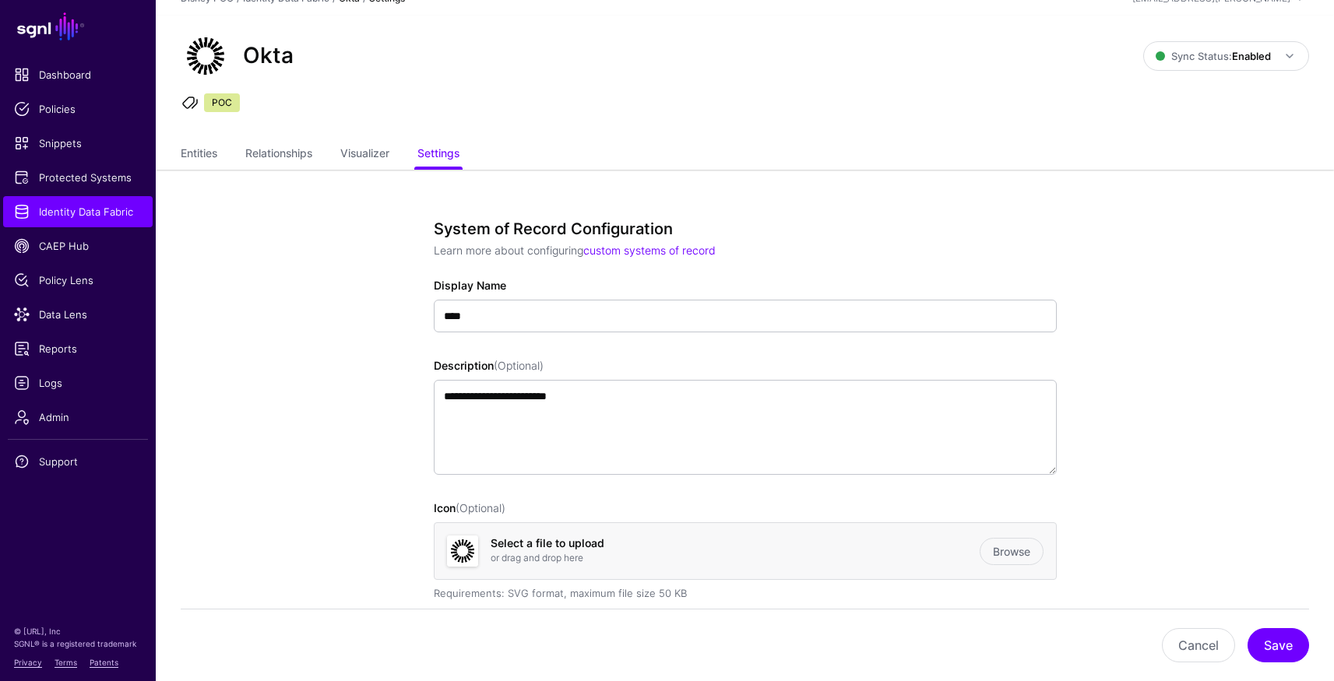
scroll to position [0, 0]
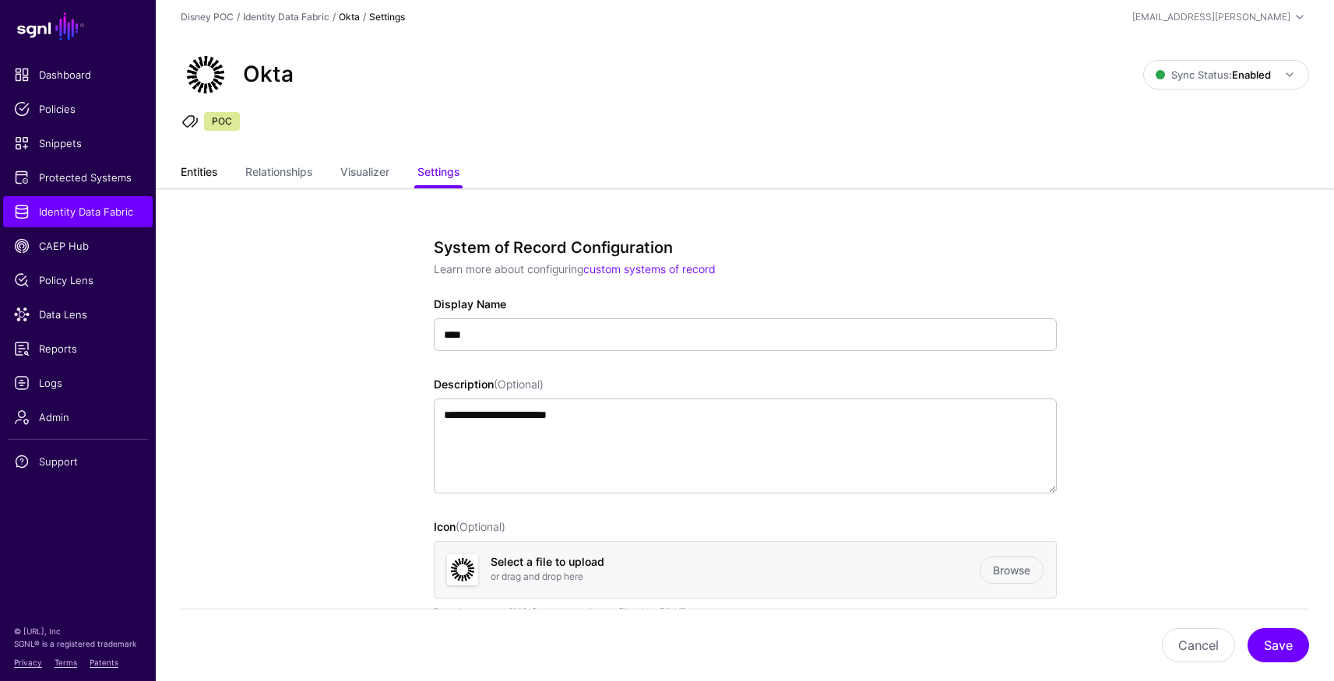
click at [195, 170] on link "Entities" at bounding box center [199, 174] width 37 height 30
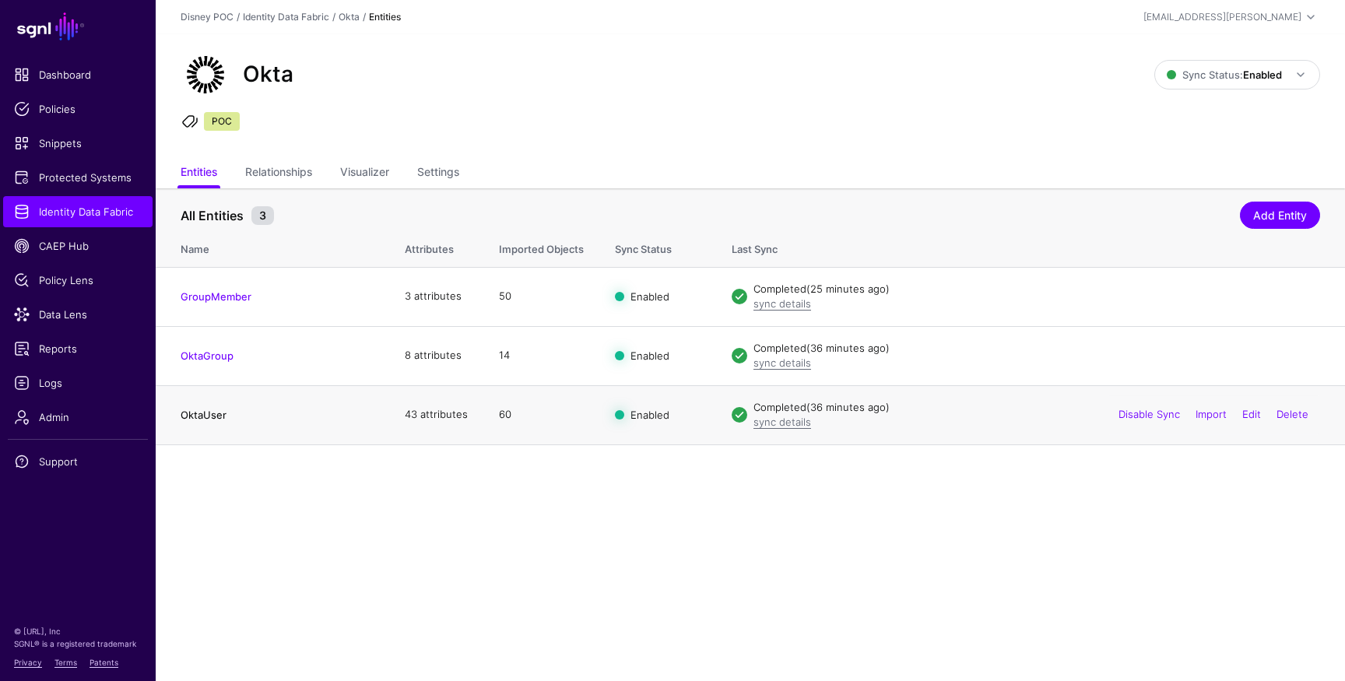
click at [203, 420] on link "OktaUser" at bounding box center [204, 415] width 46 height 12
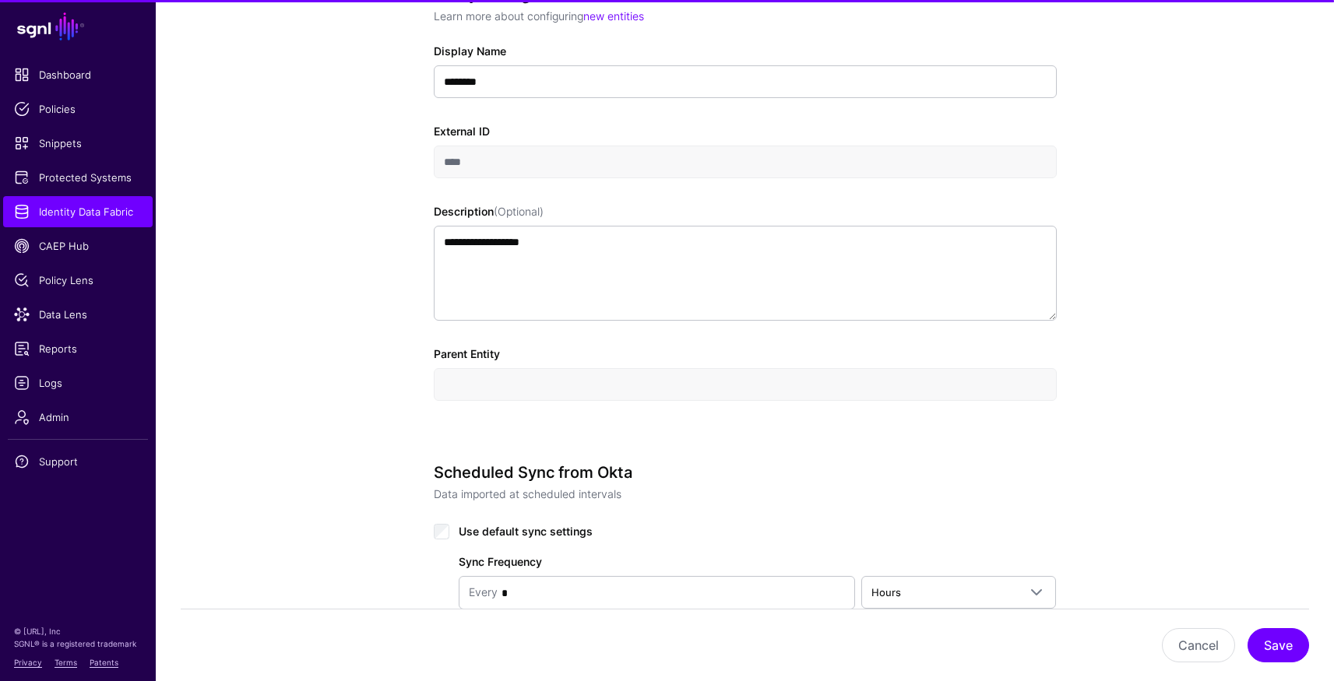
scroll to position [1036, 0]
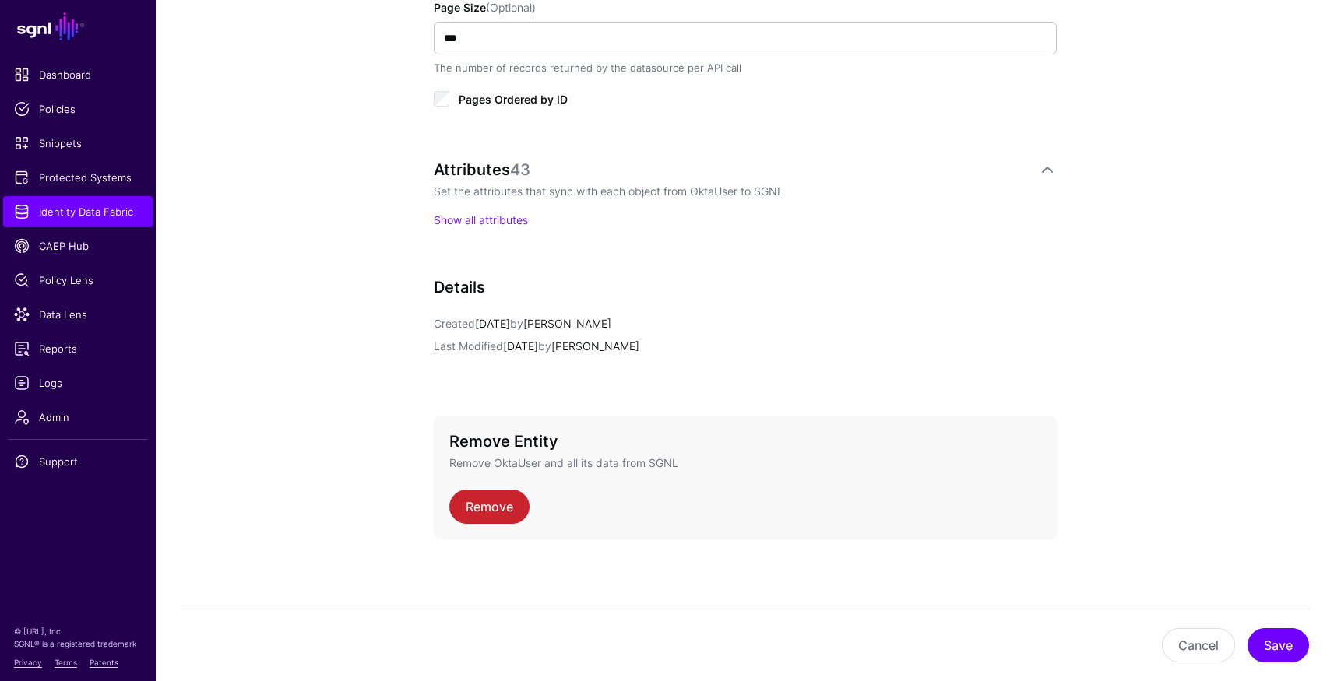
click at [501, 230] on div "Attributes 43 Set the attributes that sync with each object from OktaUser to SG…" at bounding box center [745, 209] width 623 height 99
click at [501, 219] on link "Show all attributes" at bounding box center [481, 219] width 94 height 13
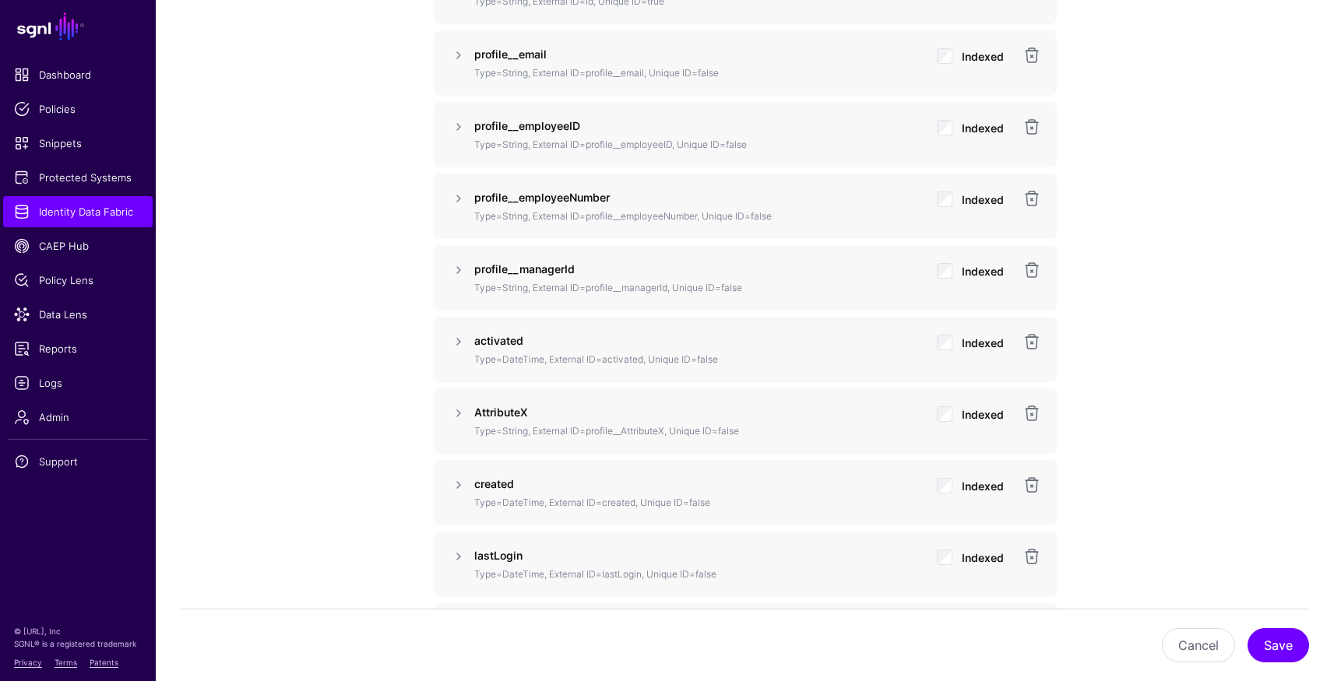
scroll to position [1291, 0]
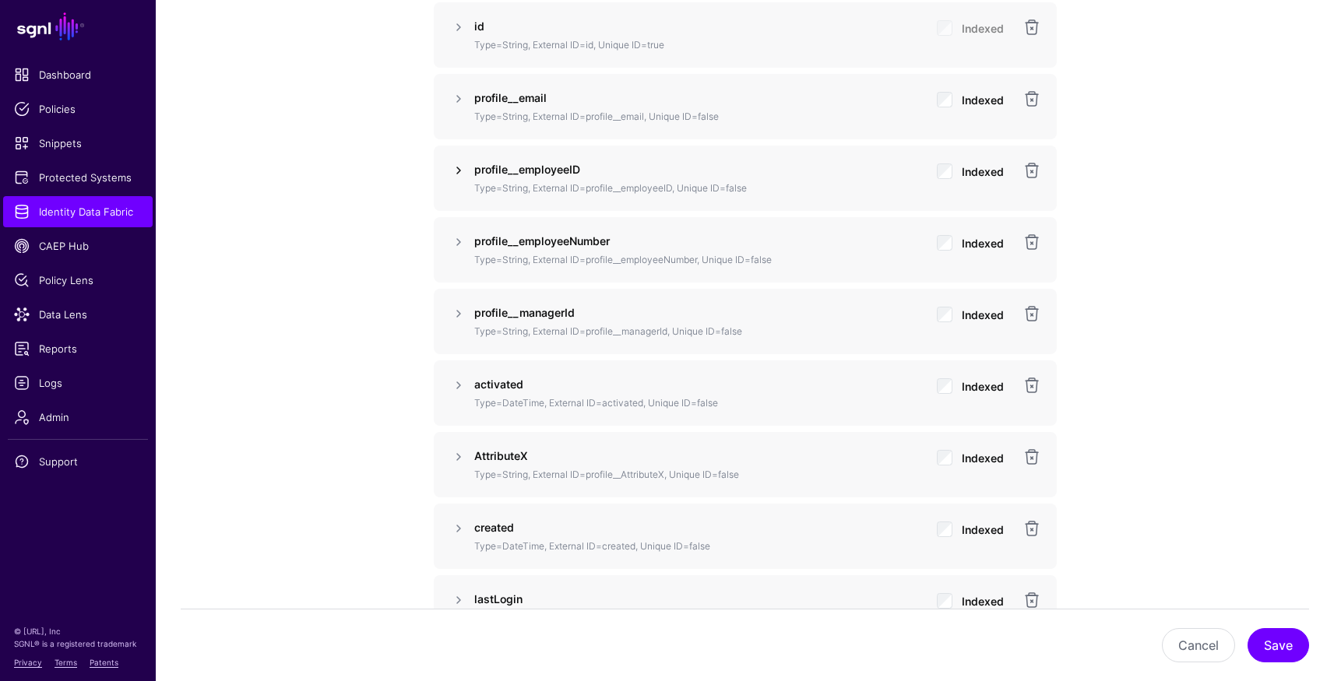
click at [455, 167] on link at bounding box center [458, 170] width 19 height 19
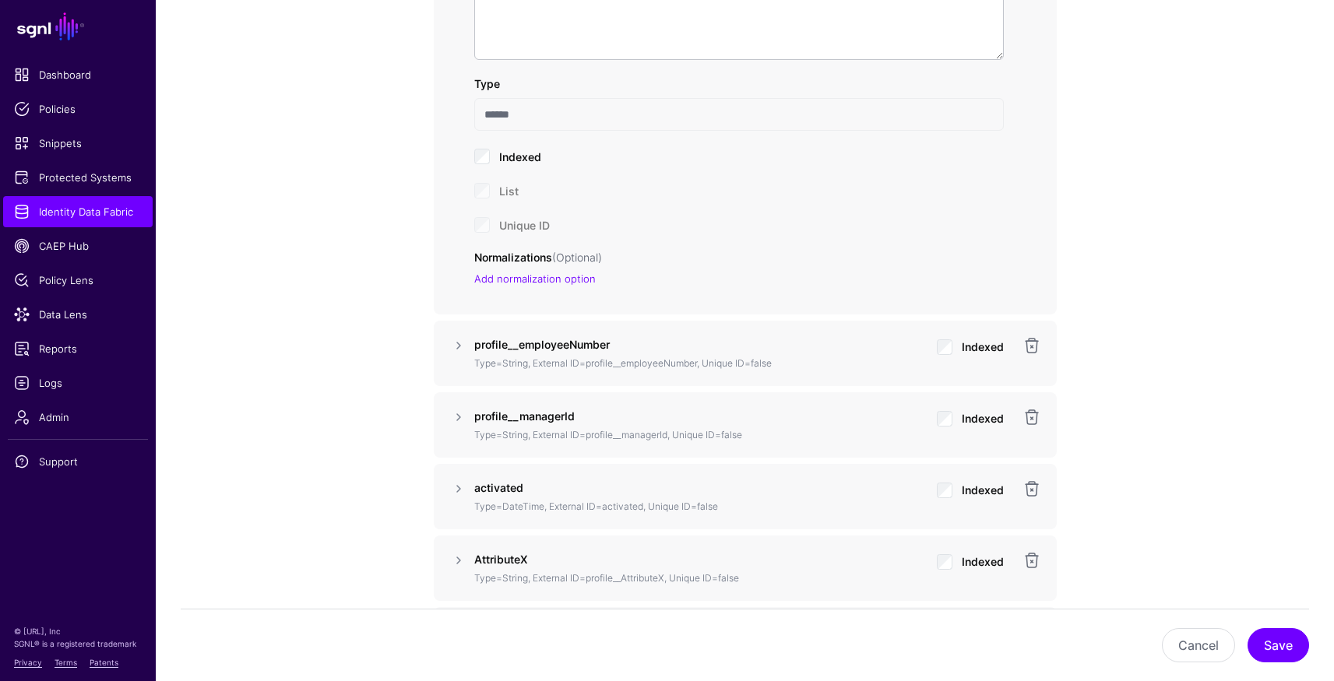
scroll to position [1524, 0]
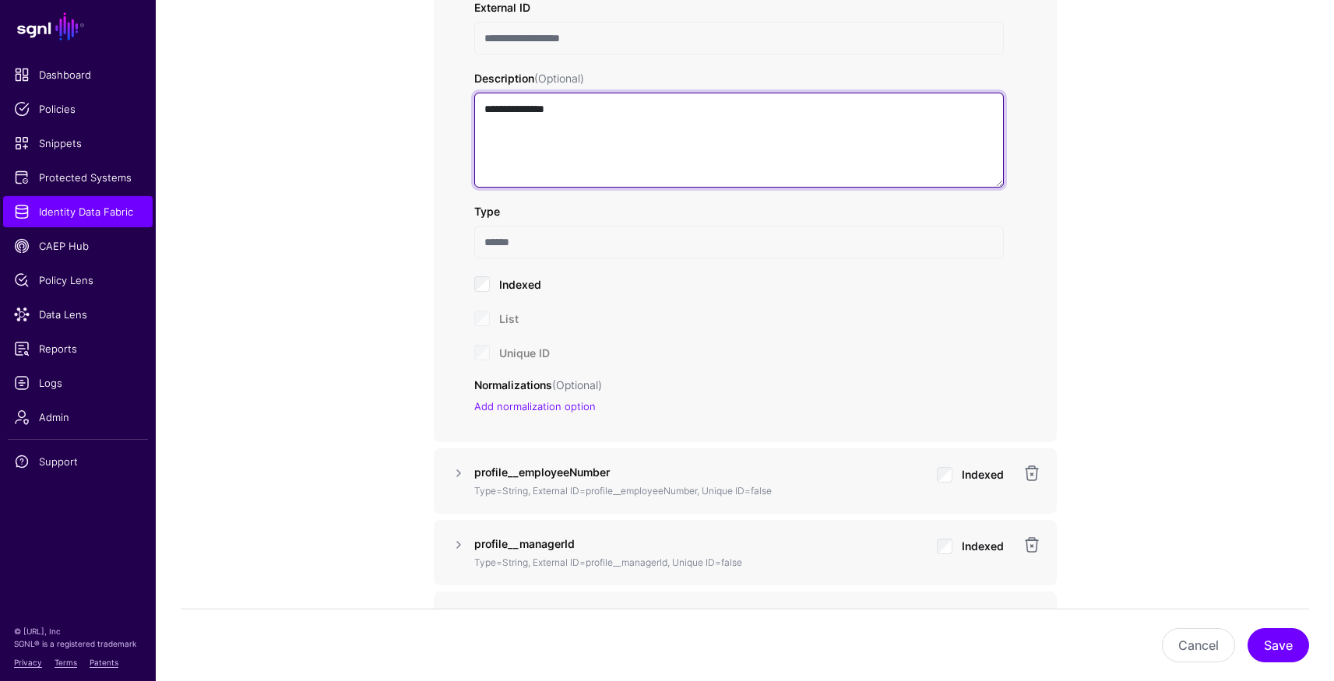
click at [615, 101] on textarea "**********" at bounding box center [738, 140] width 529 height 95
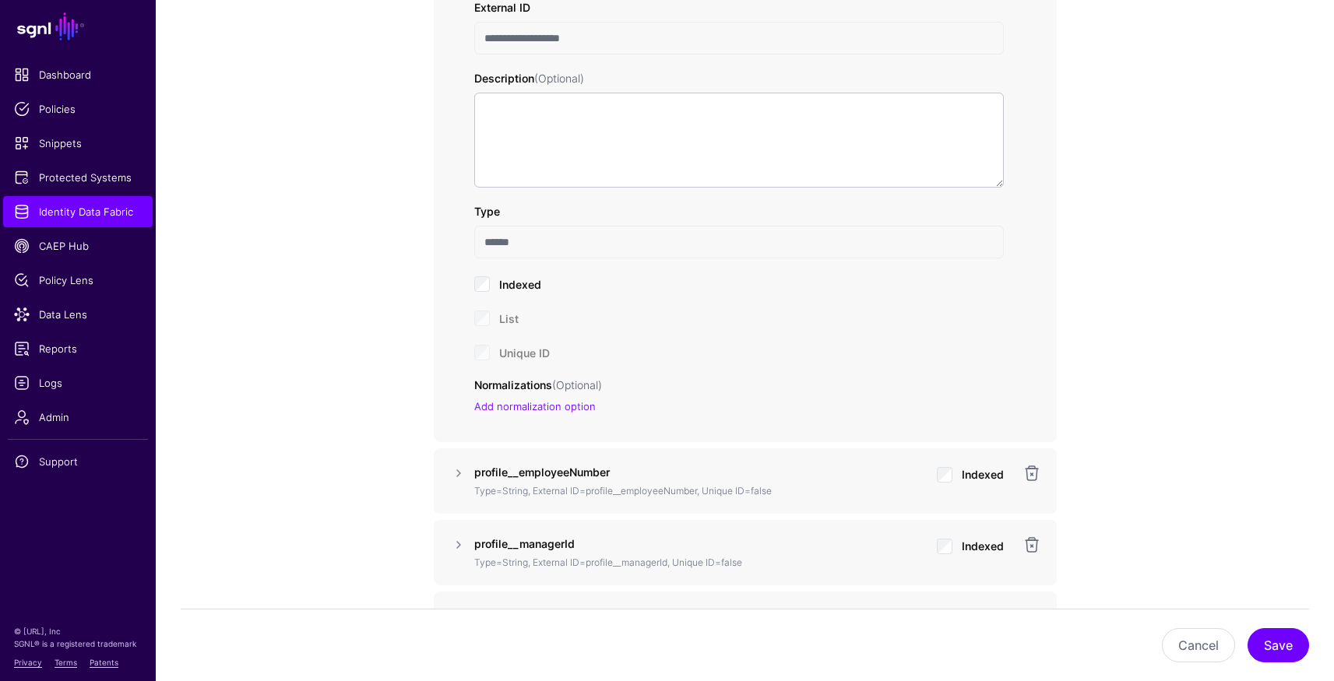
click at [1281, 670] on div "Cancel Save" at bounding box center [745, 645] width 1128 height 72
click at [1280, 646] on button "Save" at bounding box center [1278, 645] width 62 height 34
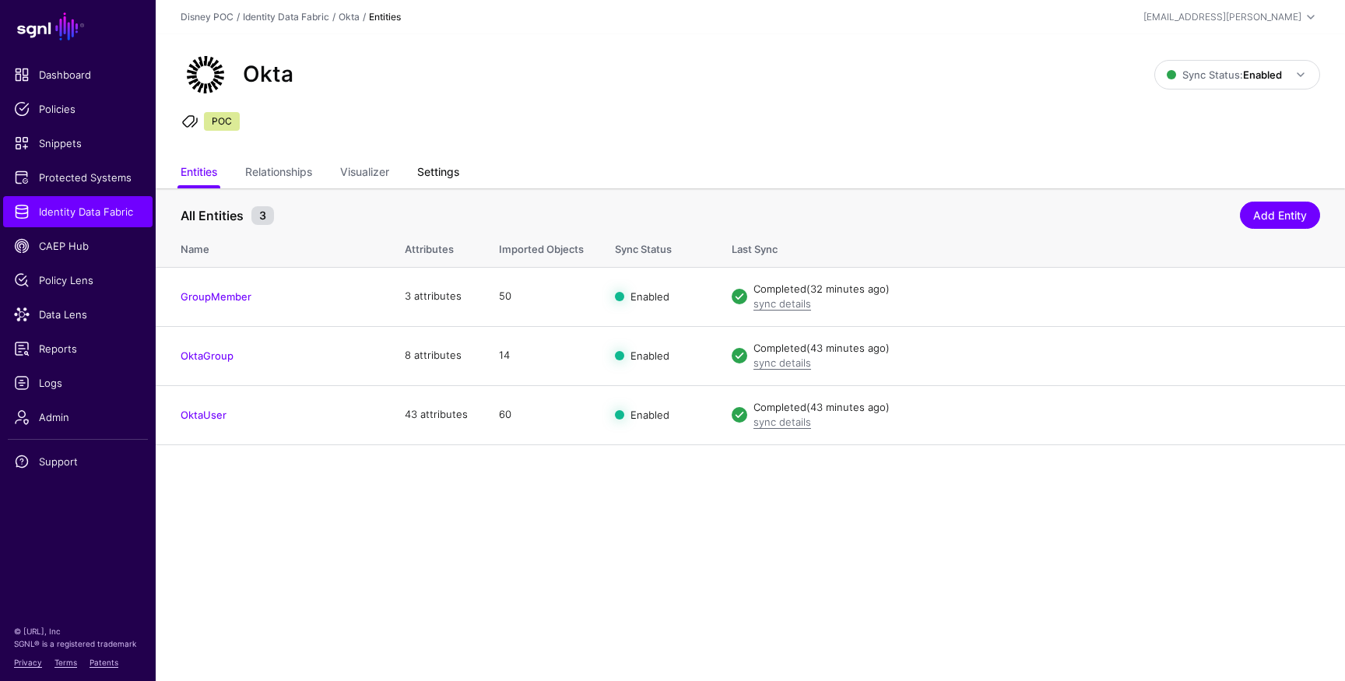
click at [445, 177] on link "Settings" at bounding box center [438, 174] width 42 height 30
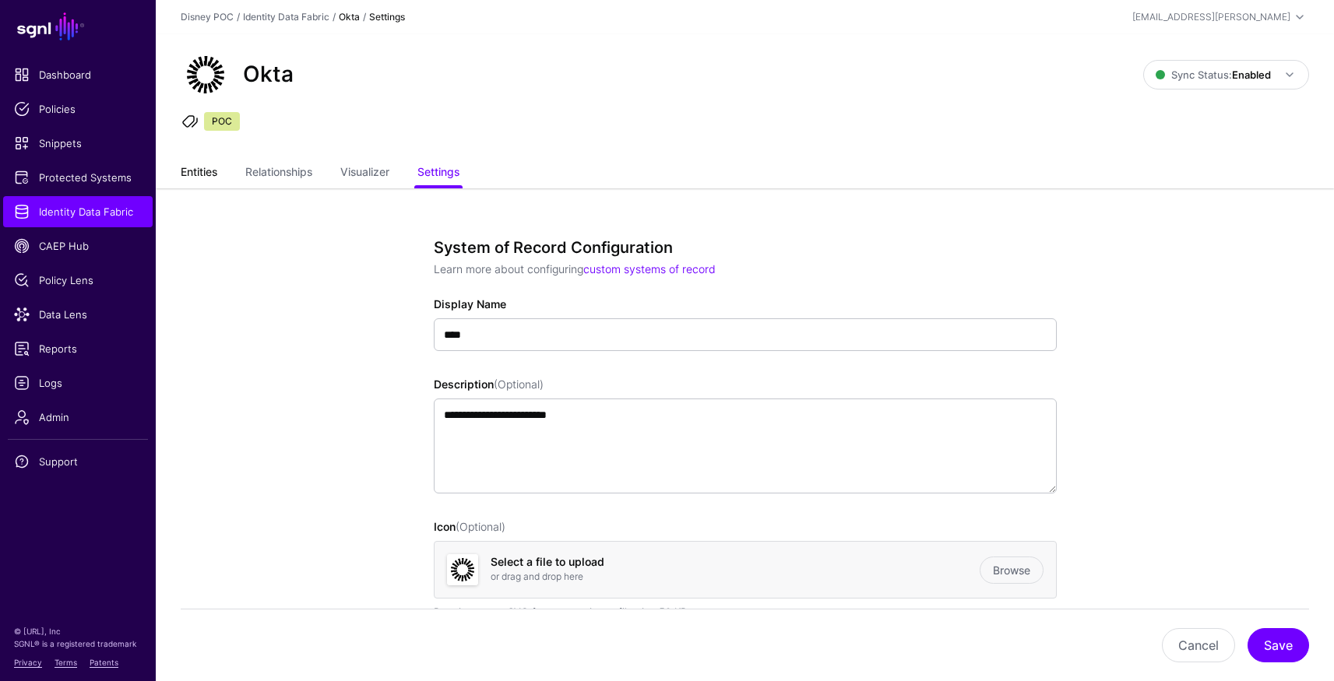
click at [213, 178] on link "Entities" at bounding box center [199, 174] width 37 height 30
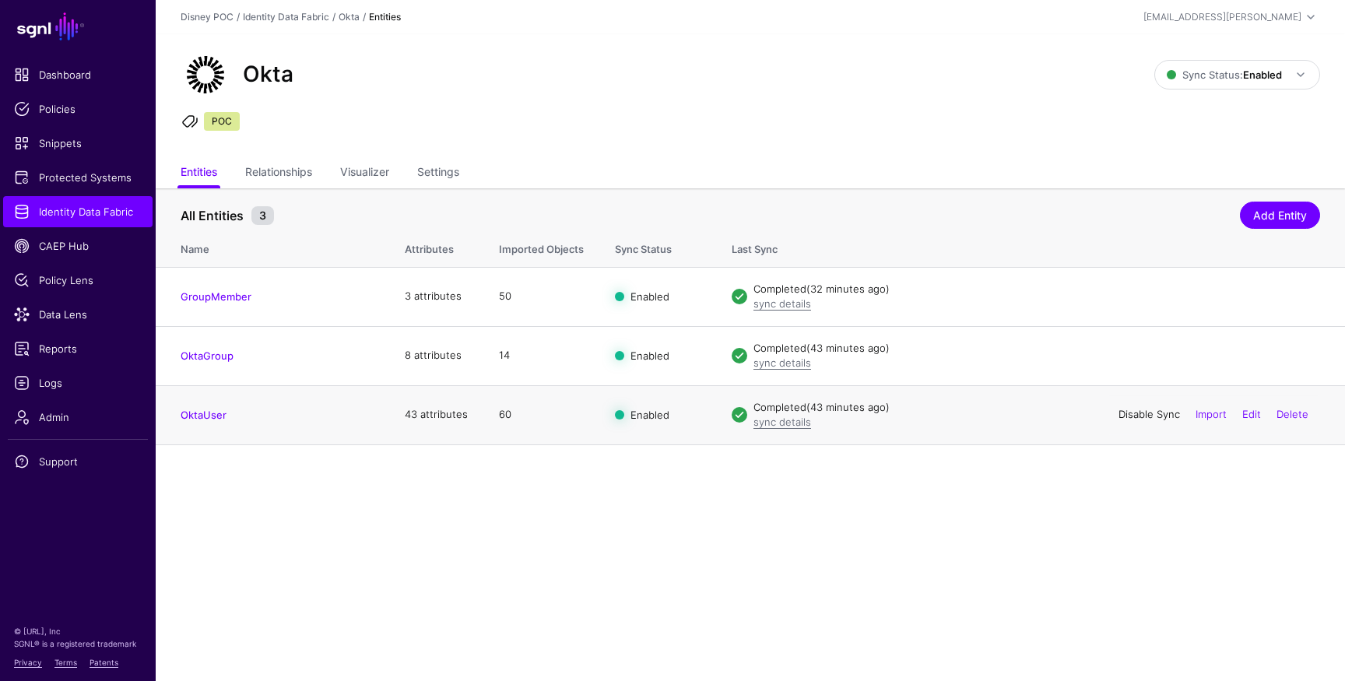
click at [1147, 415] on link "Disable Sync" at bounding box center [1150, 414] width 62 height 12
click at [1148, 415] on link "Enable Sync" at bounding box center [1150, 414] width 59 height 12
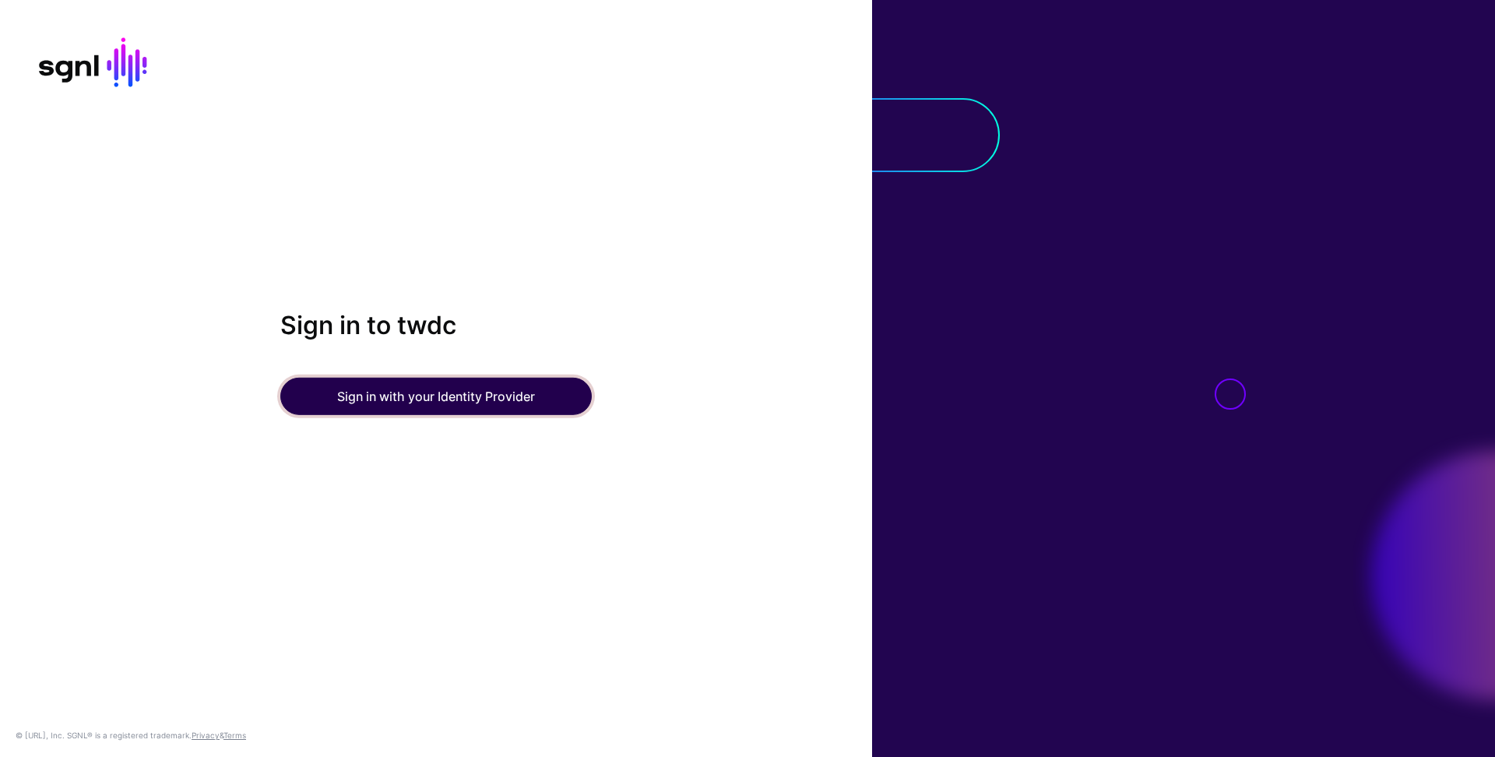
click at [504, 400] on button "Sign in with your Identity Provider" at bounding box center [435, 396] width 311 height 37
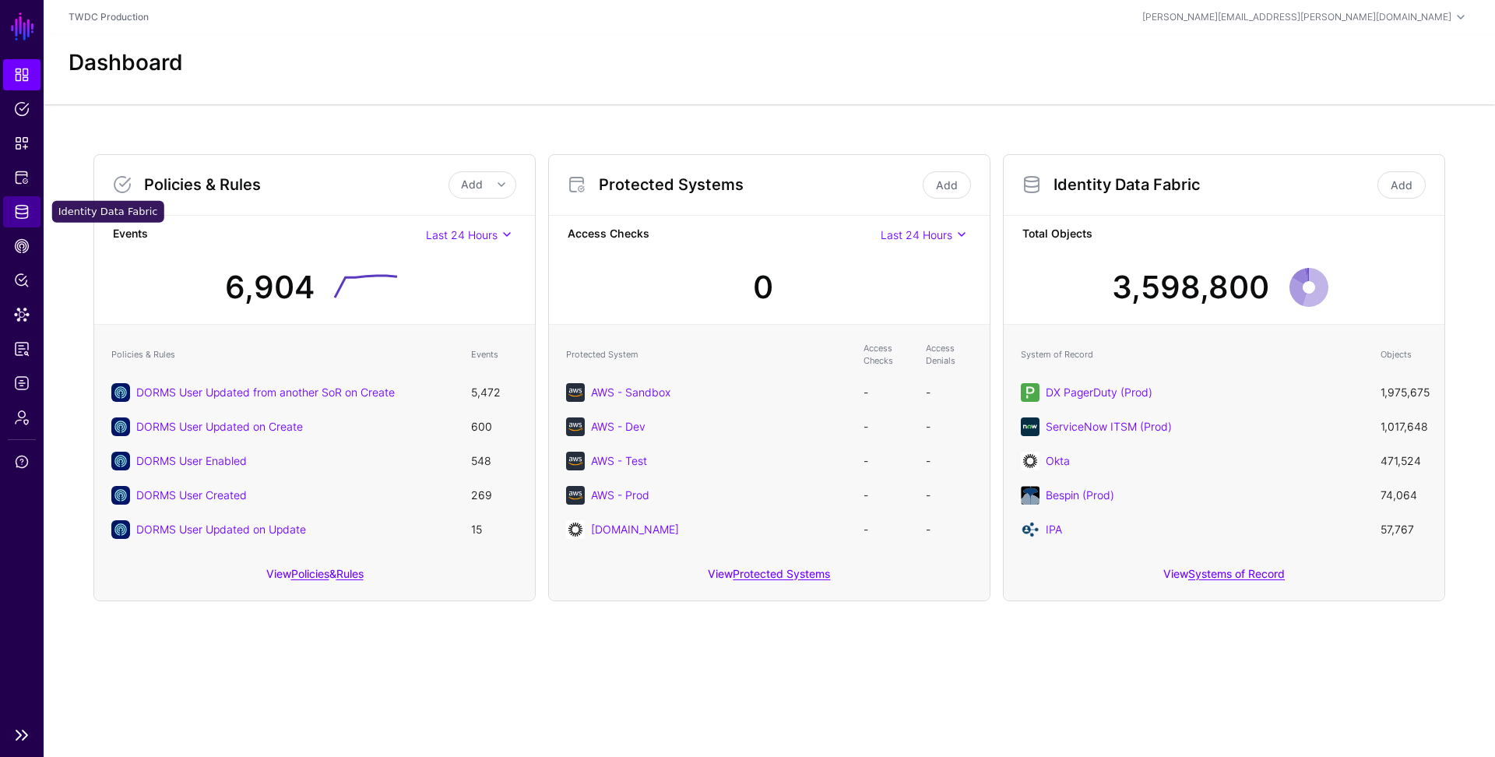
click at [22, 222] on link "Identity Data Fabric" at bounding box center [21, 211] width 37 height 31
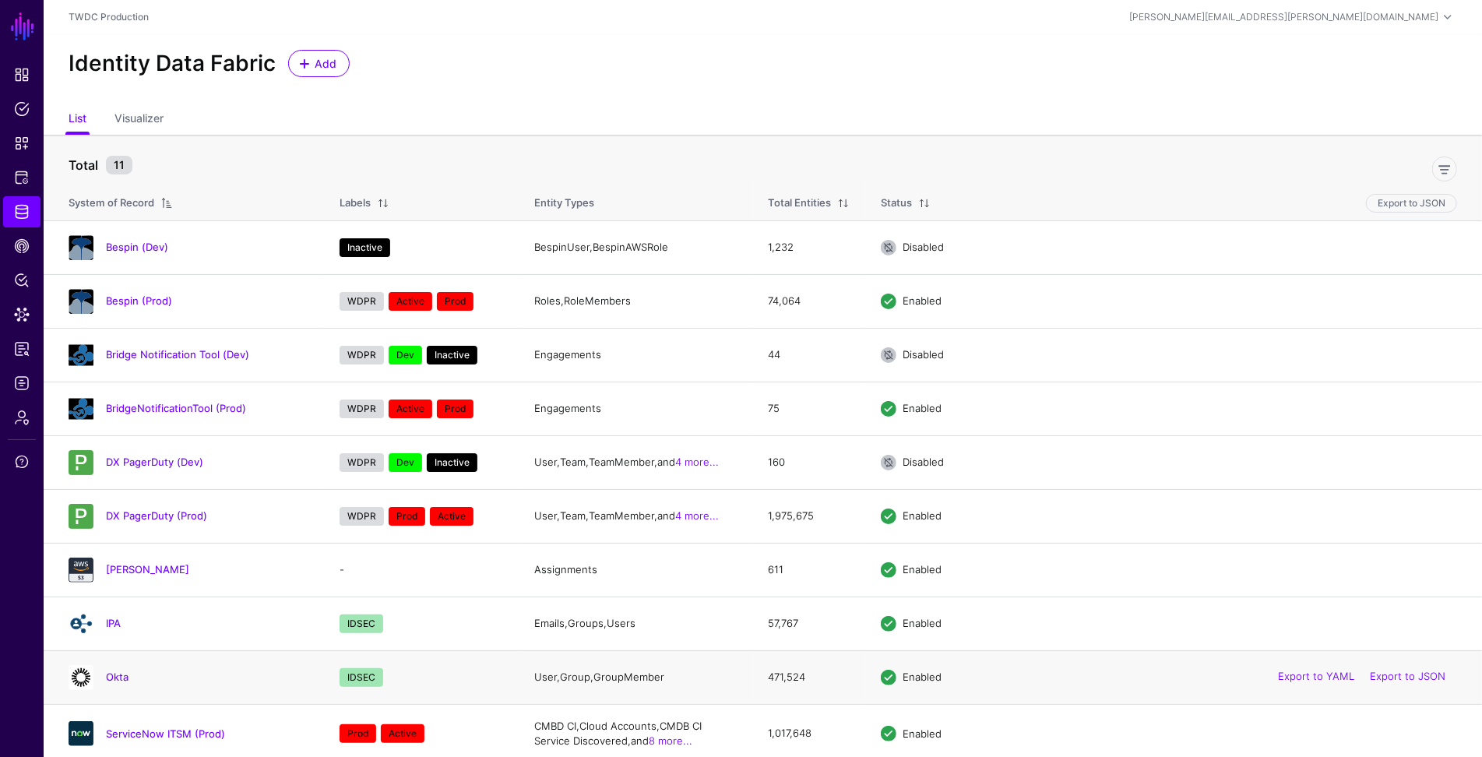
click at [118, 670] on h4 "Okta" at bounding box center [207, 677] width 202 height 14
click at [118, 676] on link "Okta" at bounding box center [117, 676] width 23 height 12
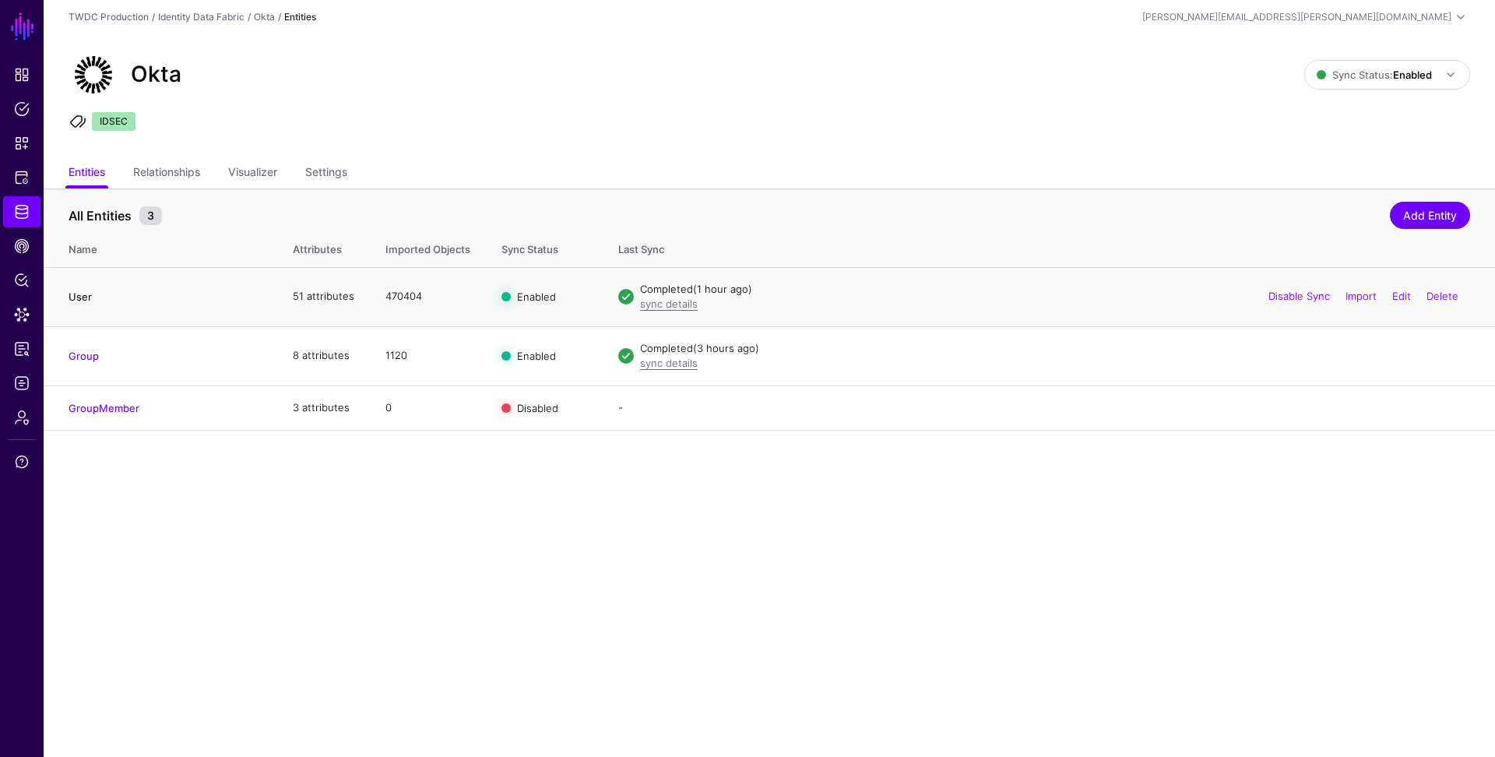
click at [75, 294] on link "User" at bounding box center [80, 296] width 23 height 12
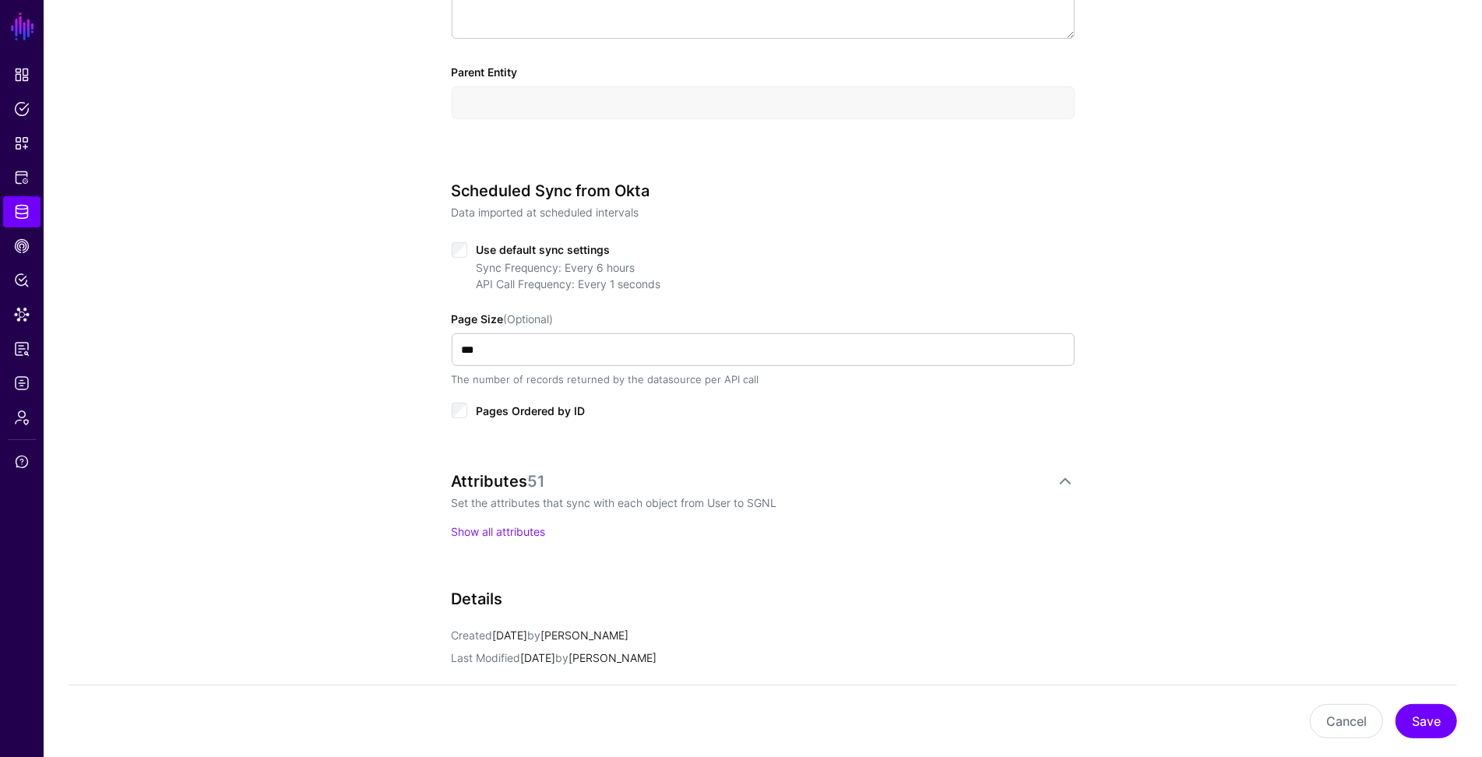
scroll to position [857, 0]
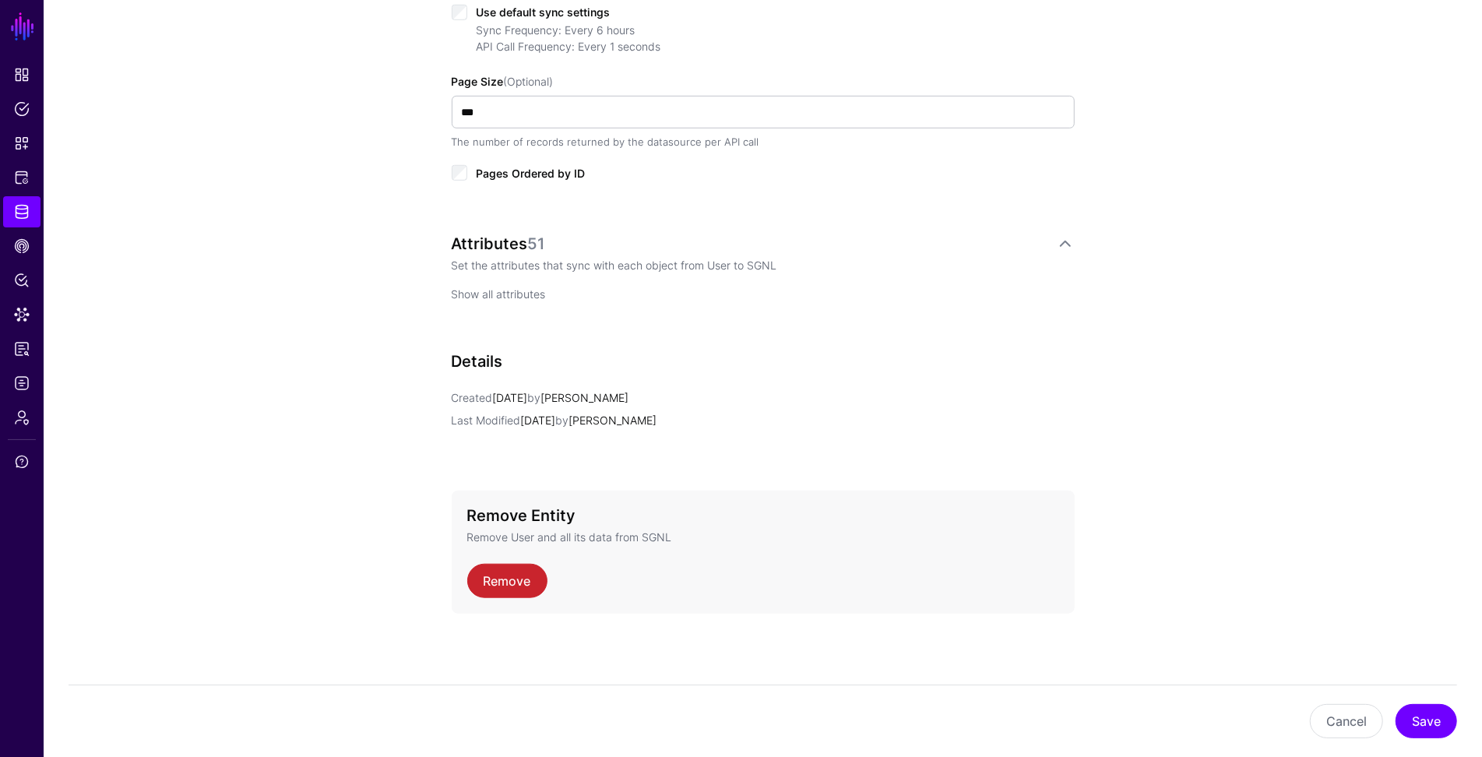
click at [534, 297] on link "Show all attributes" at bounding box center [499, 293] width 94 height 13
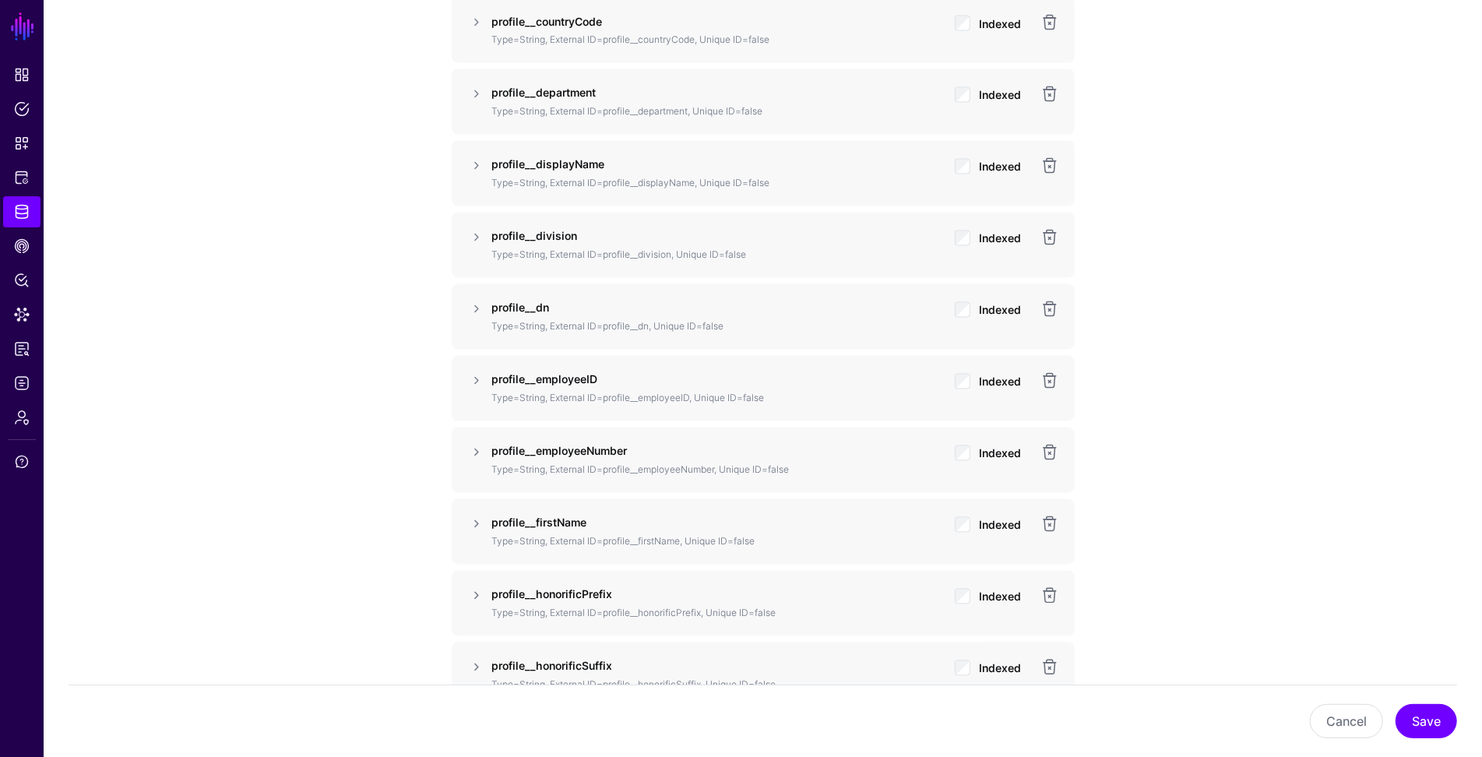
scroll to position [905, 0]
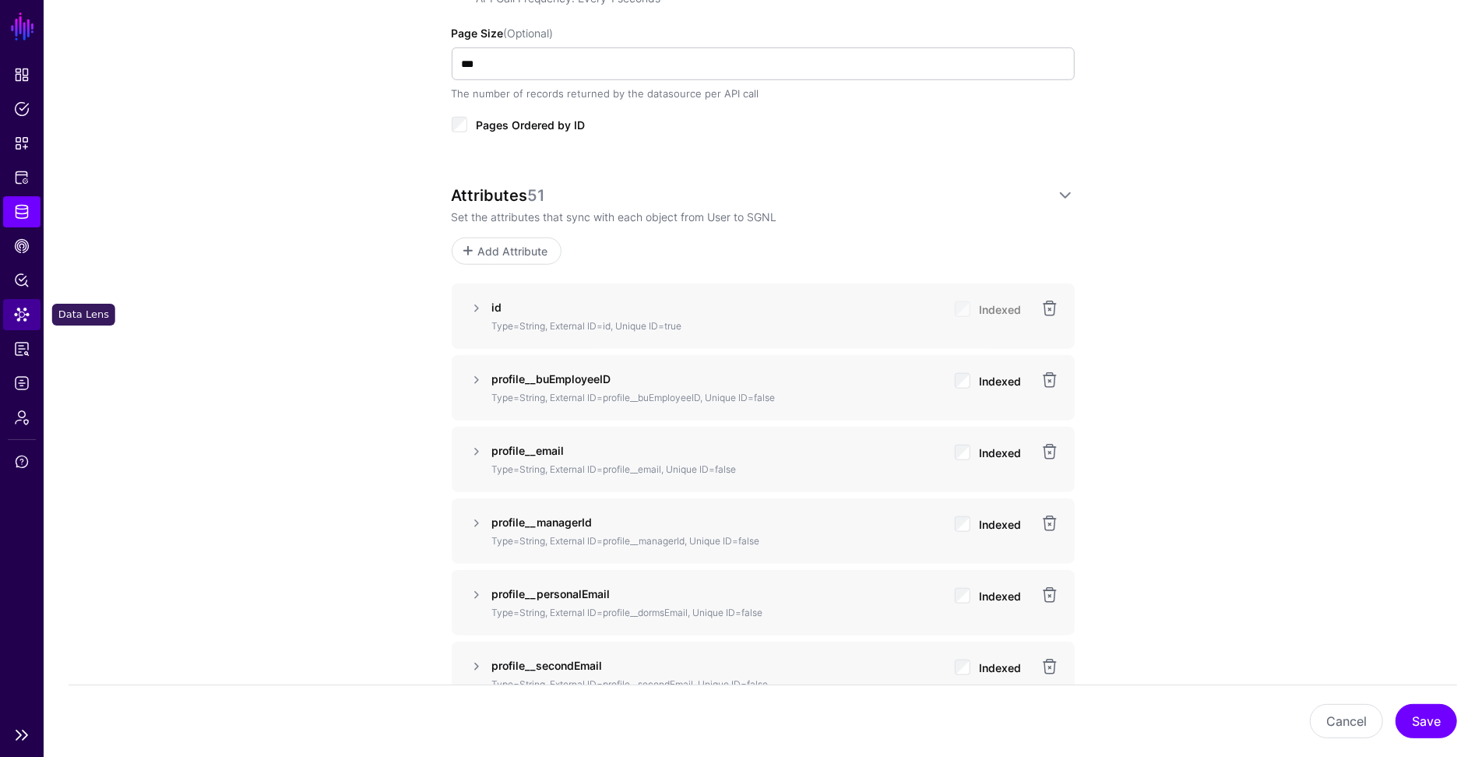
click at [22, 318] on span "Data Lens" at bounding box center [22, 315] width 16 height 16
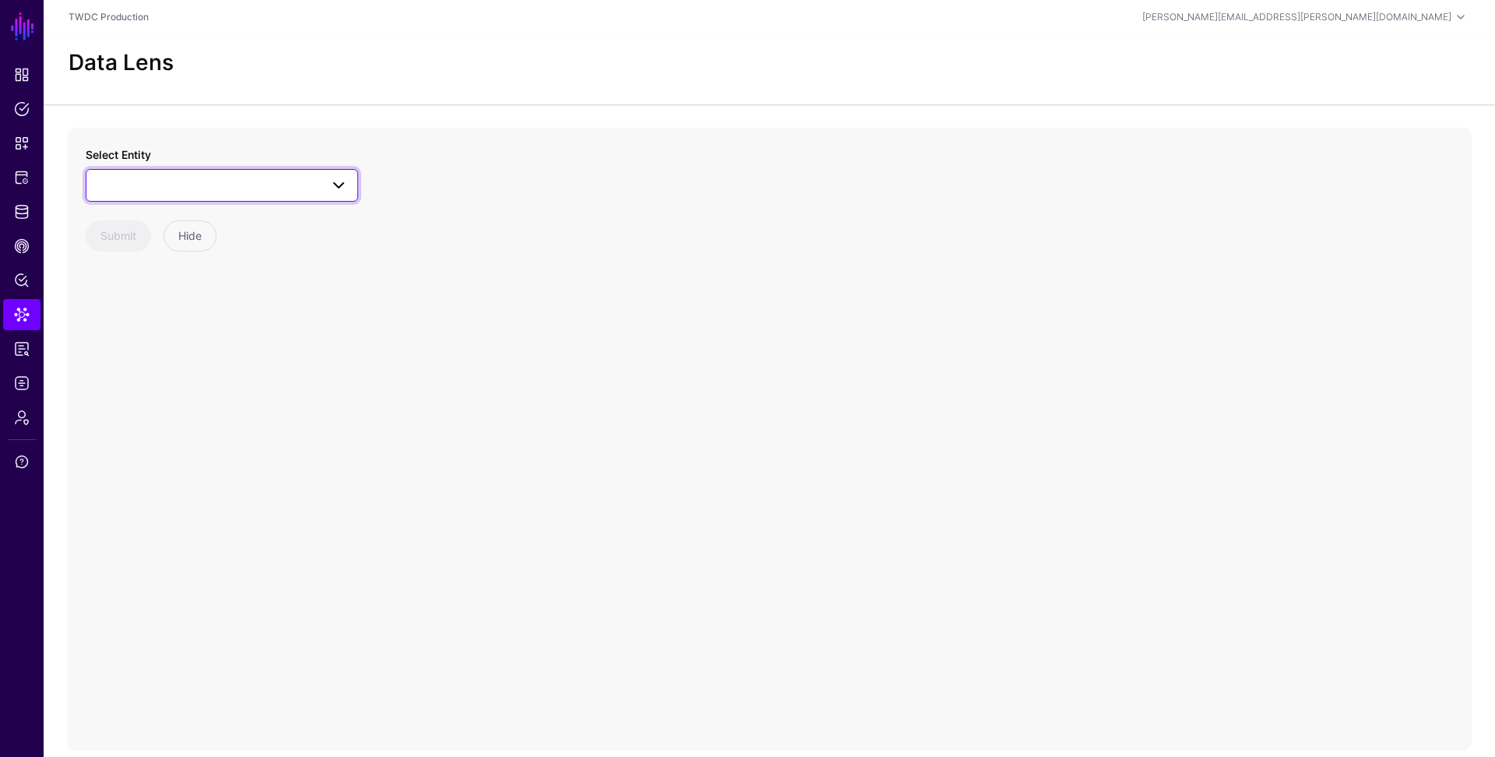
click at [243, 188] on span at bounding box center [222, 185] width 252 height 19
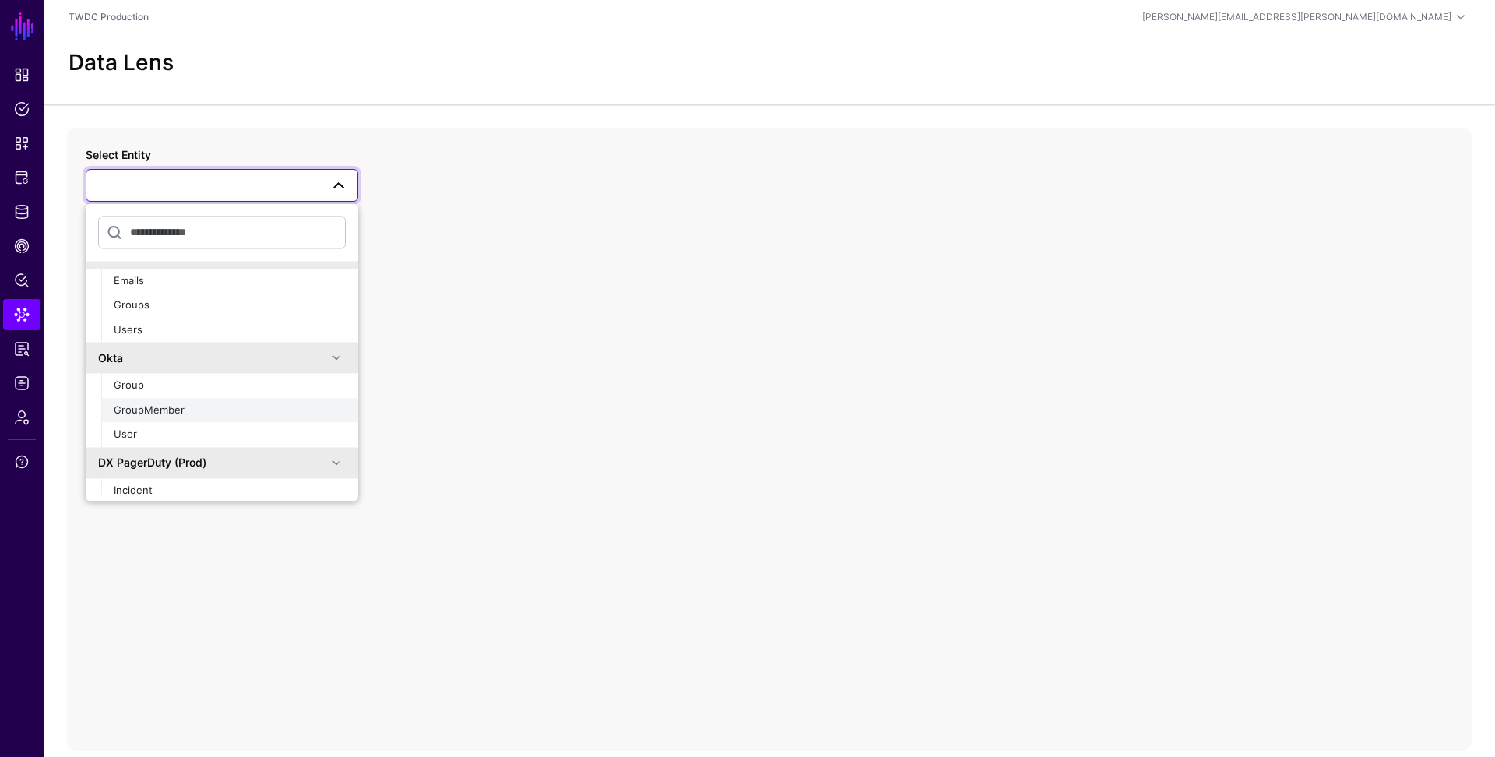
scroll to position [26, 0]
click at [220, 425] on div "User" at bounding box center [230, 432] width 232 height 16
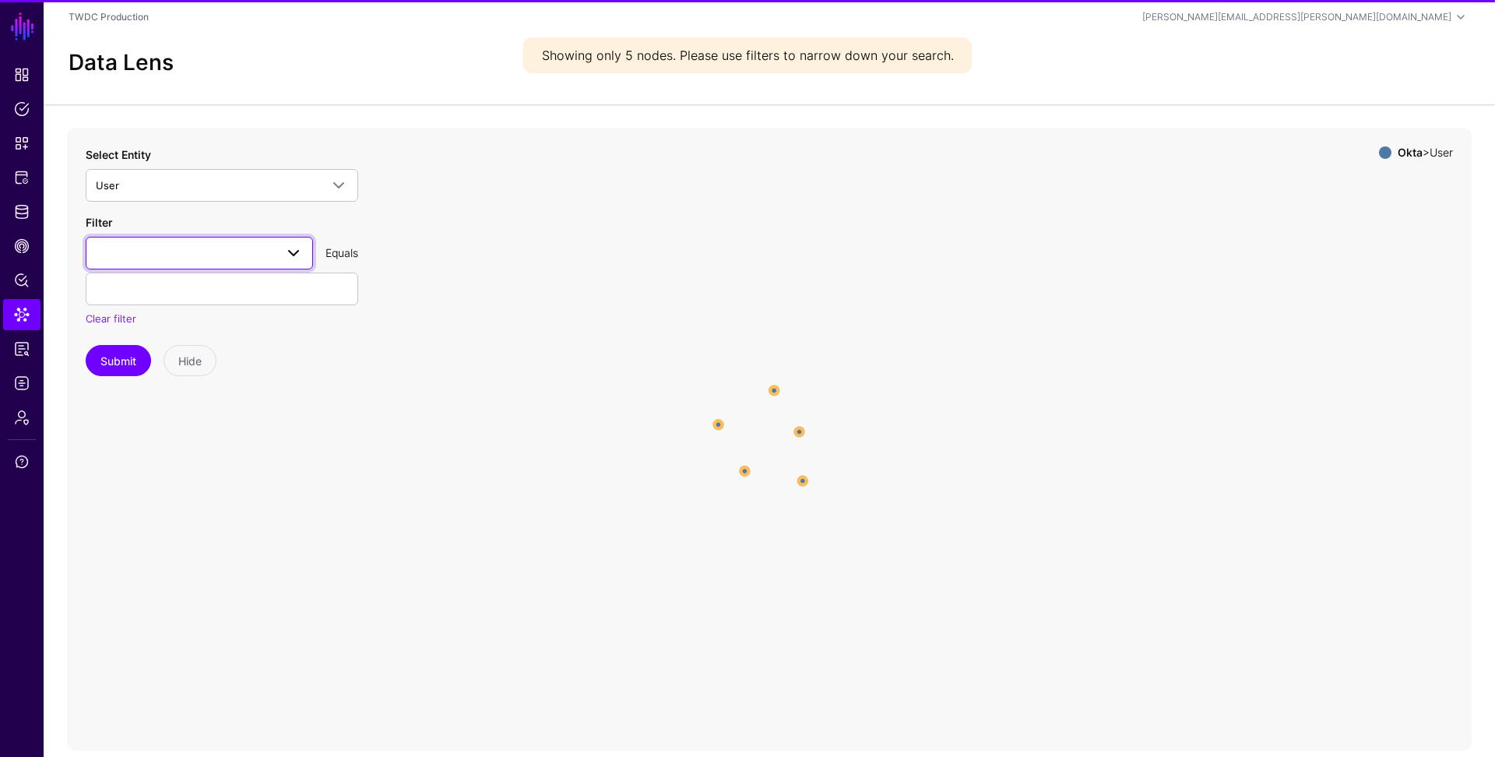
click at [203, 255] on span at bounding box center [199, 253] width 207 height 19
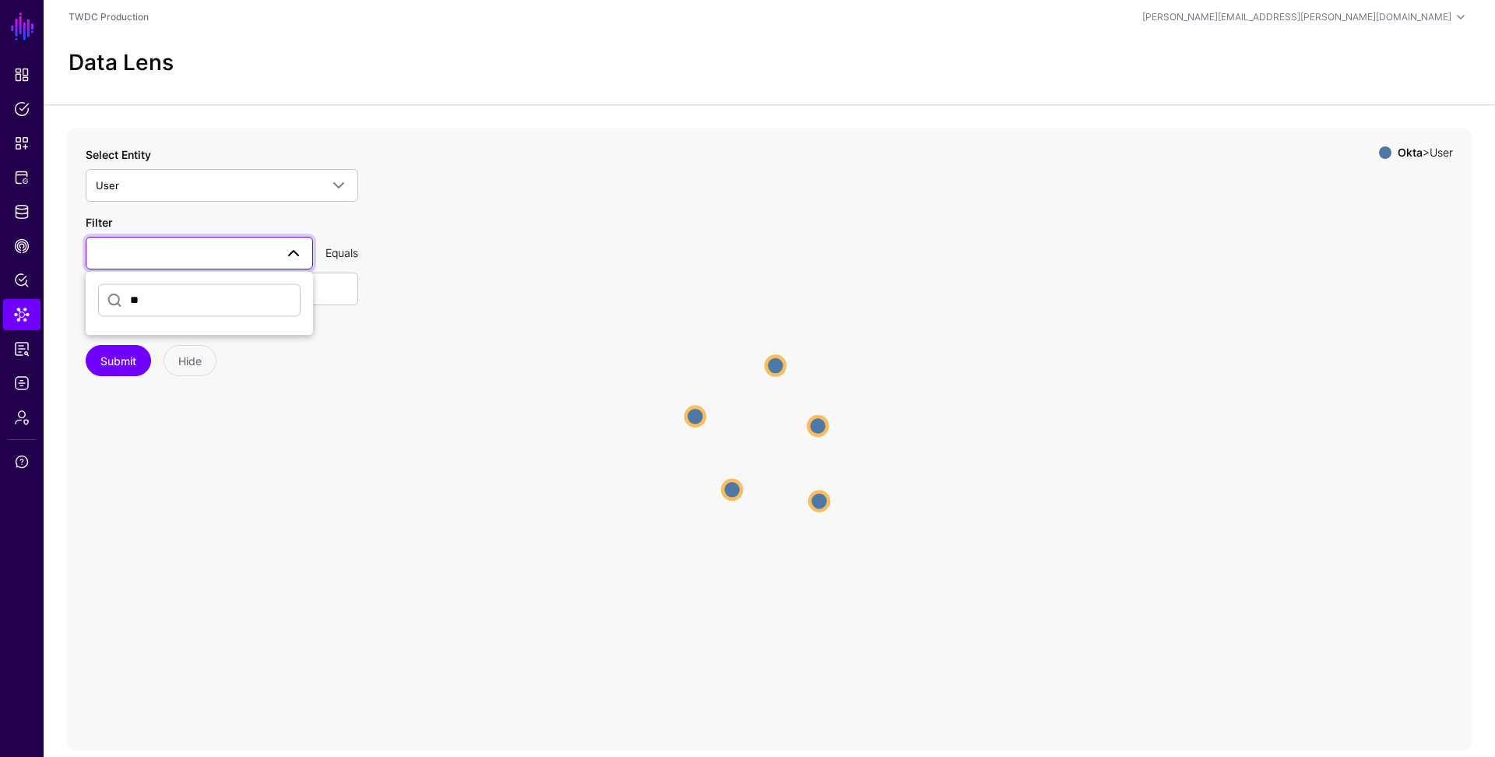
type input "*"
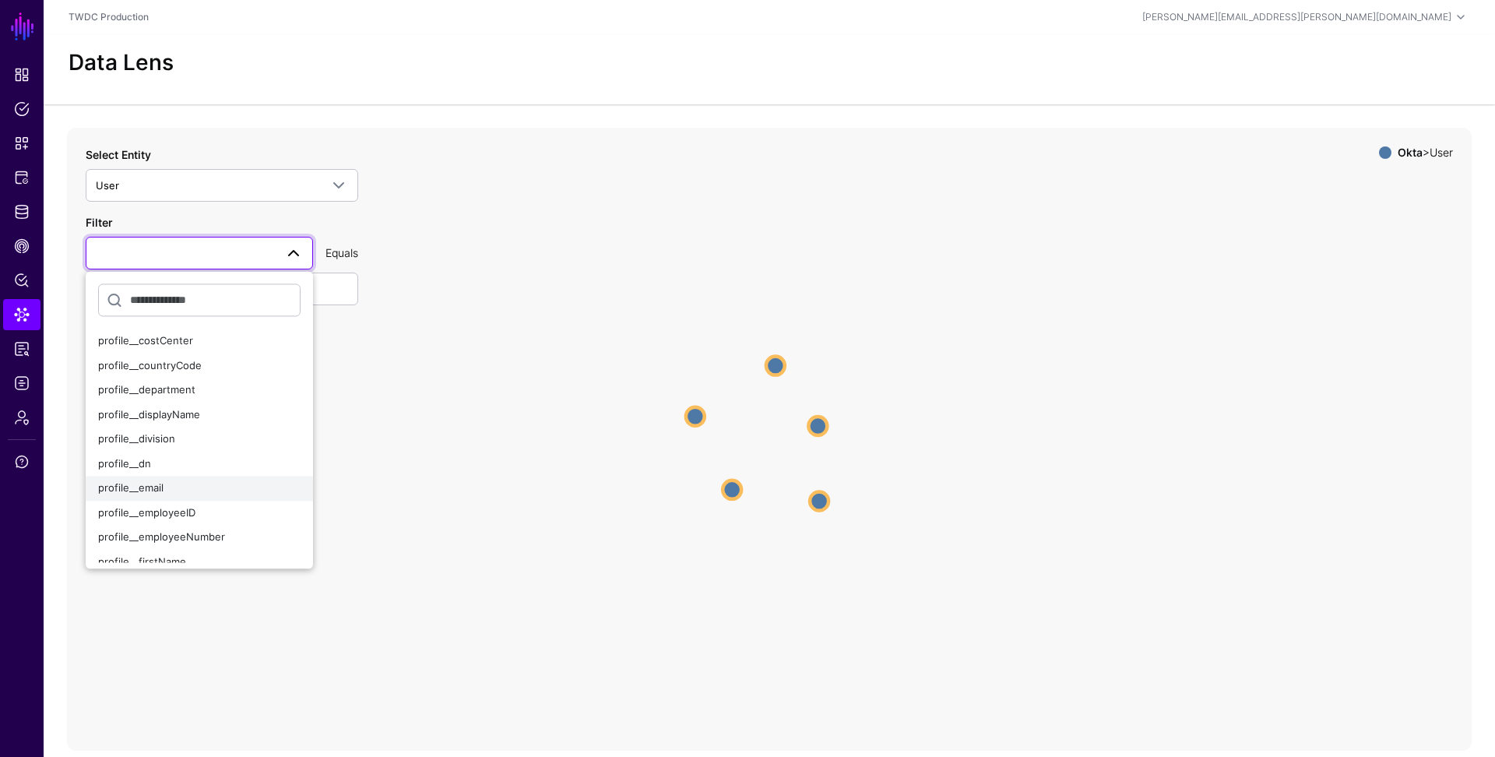
scroll to position [223, 0]
click at [193, 483] on div "profile__email" at bounding box center [199, 487] width 202 height 16
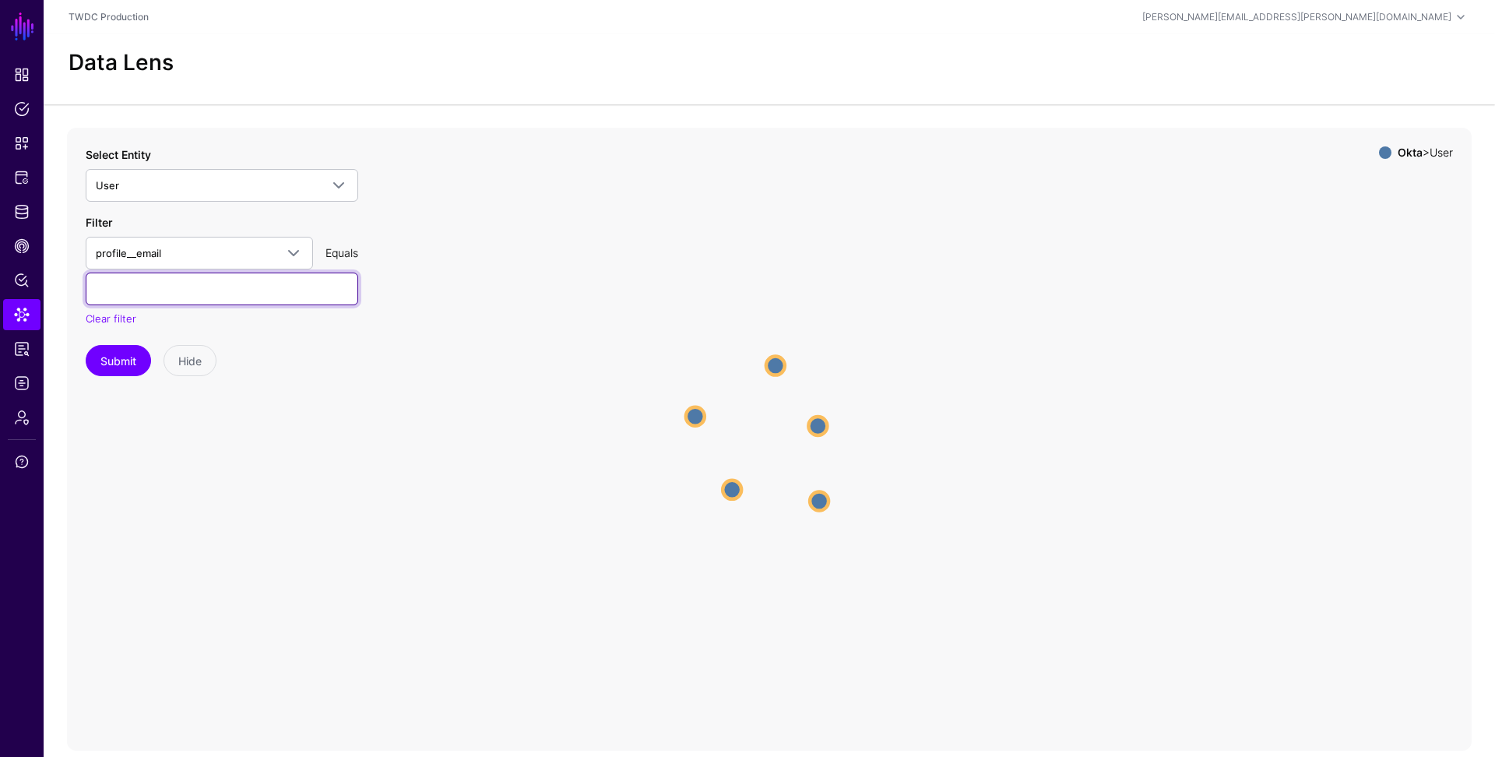
click at [177, 278] on input "text" at bounding box center [222, 289] width 273 height 33
paste input "**********"
type input "**********"
click at [112, 365] on button "Submit" at bounding box center [118, 360] width 65 height 31
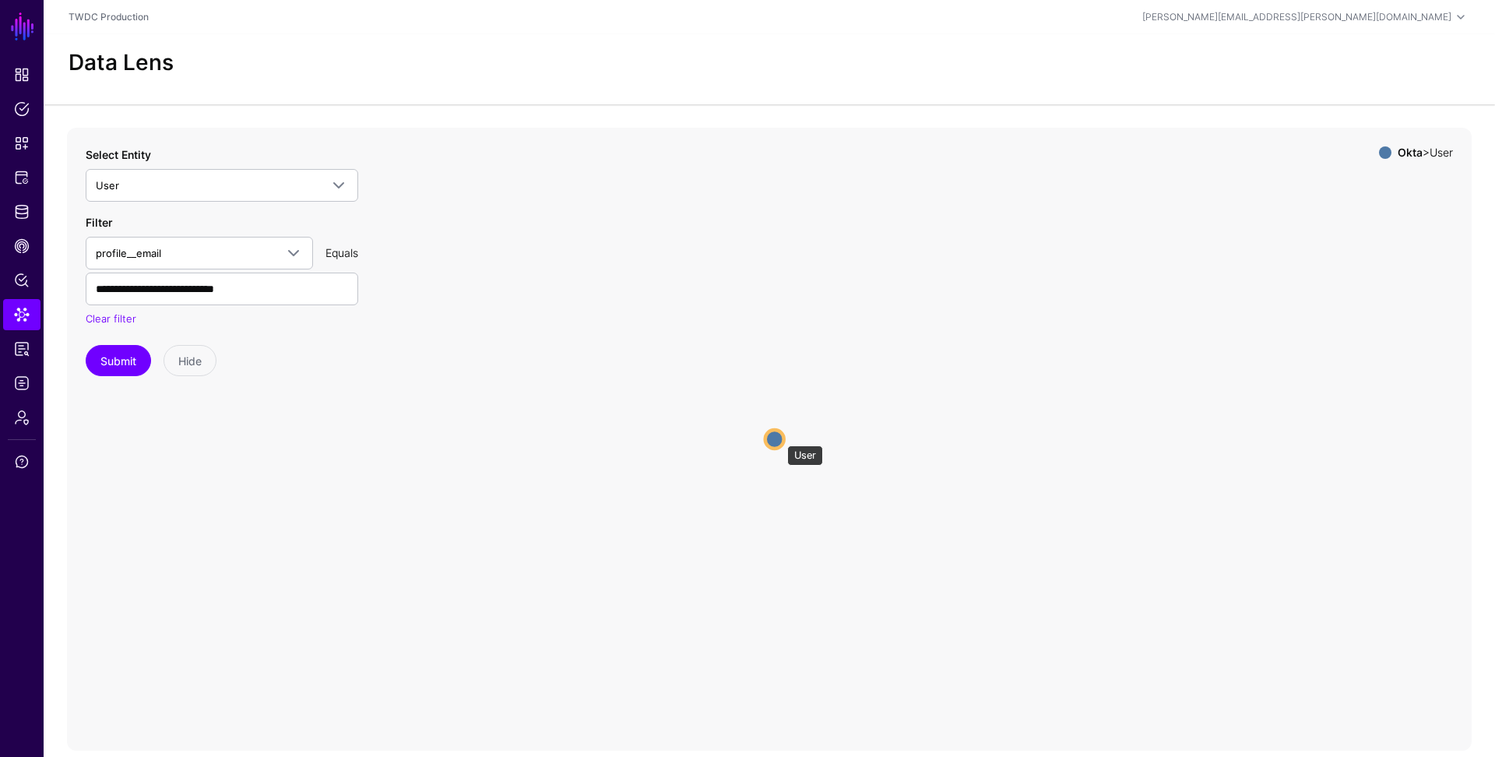
click at [779, 437] on circle at bounding box center [774, 439] width 19 height 19
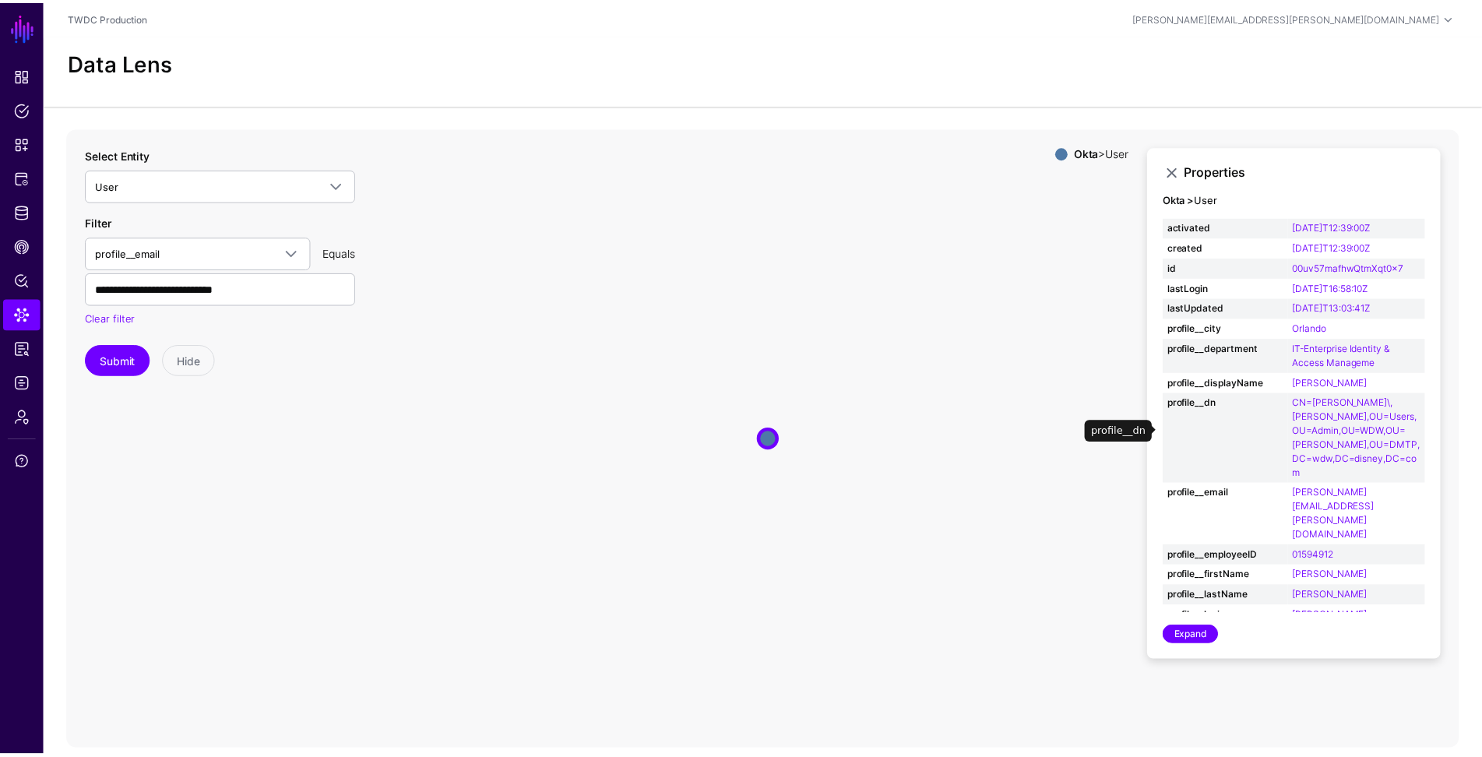
scroll to position [3, 0]
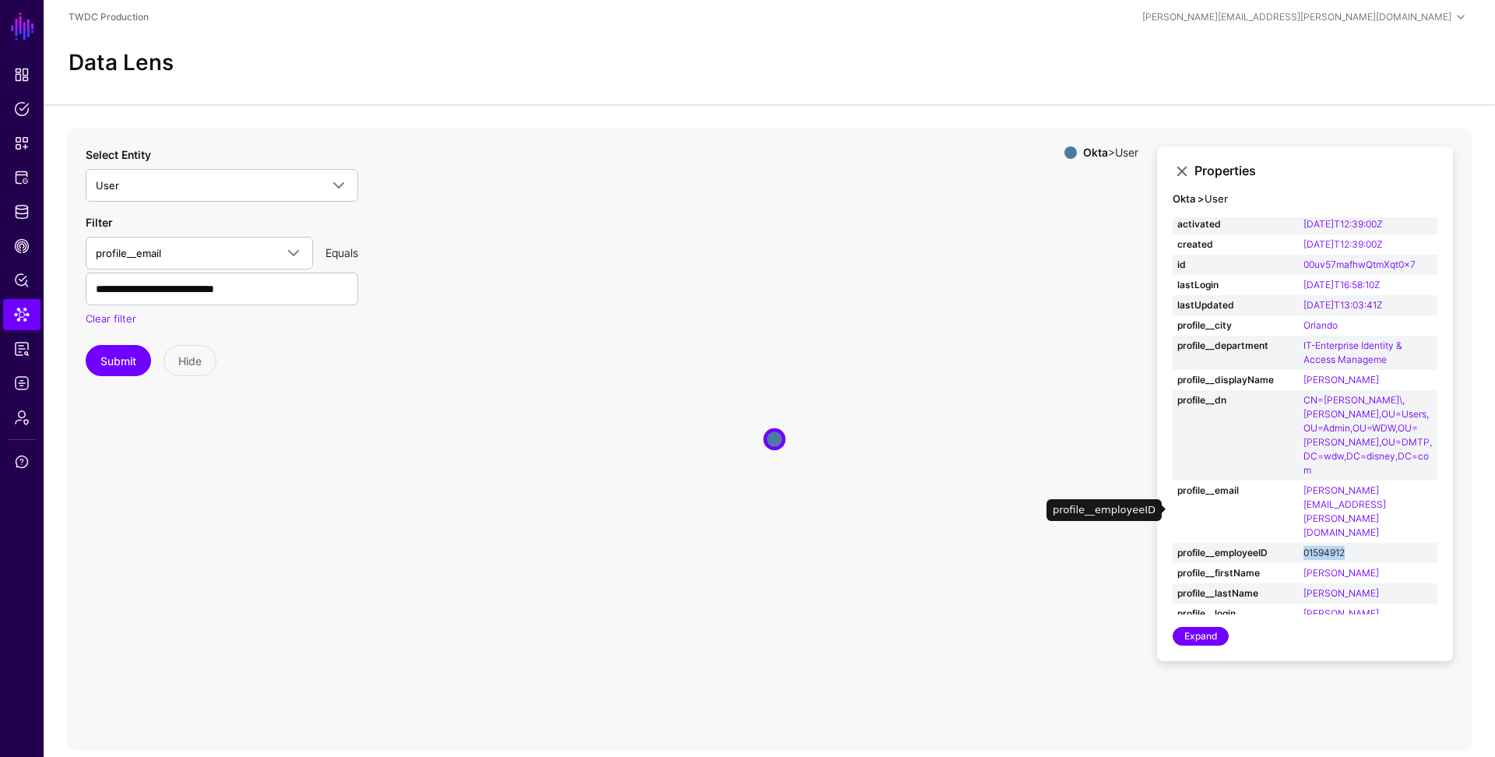
drag, startPoint x: 1361, startPoint y: 507, endPoint x: 1303, endPoint y: 511, distance: 57.7
click at [1303, 543] on td "01594912" at bounding box center [1368, 553] width 139 height 20
copy link "01594912"
click at [16, 243] on span "CAEP Hub" at bounding box center [22, 246] width 16 height 16
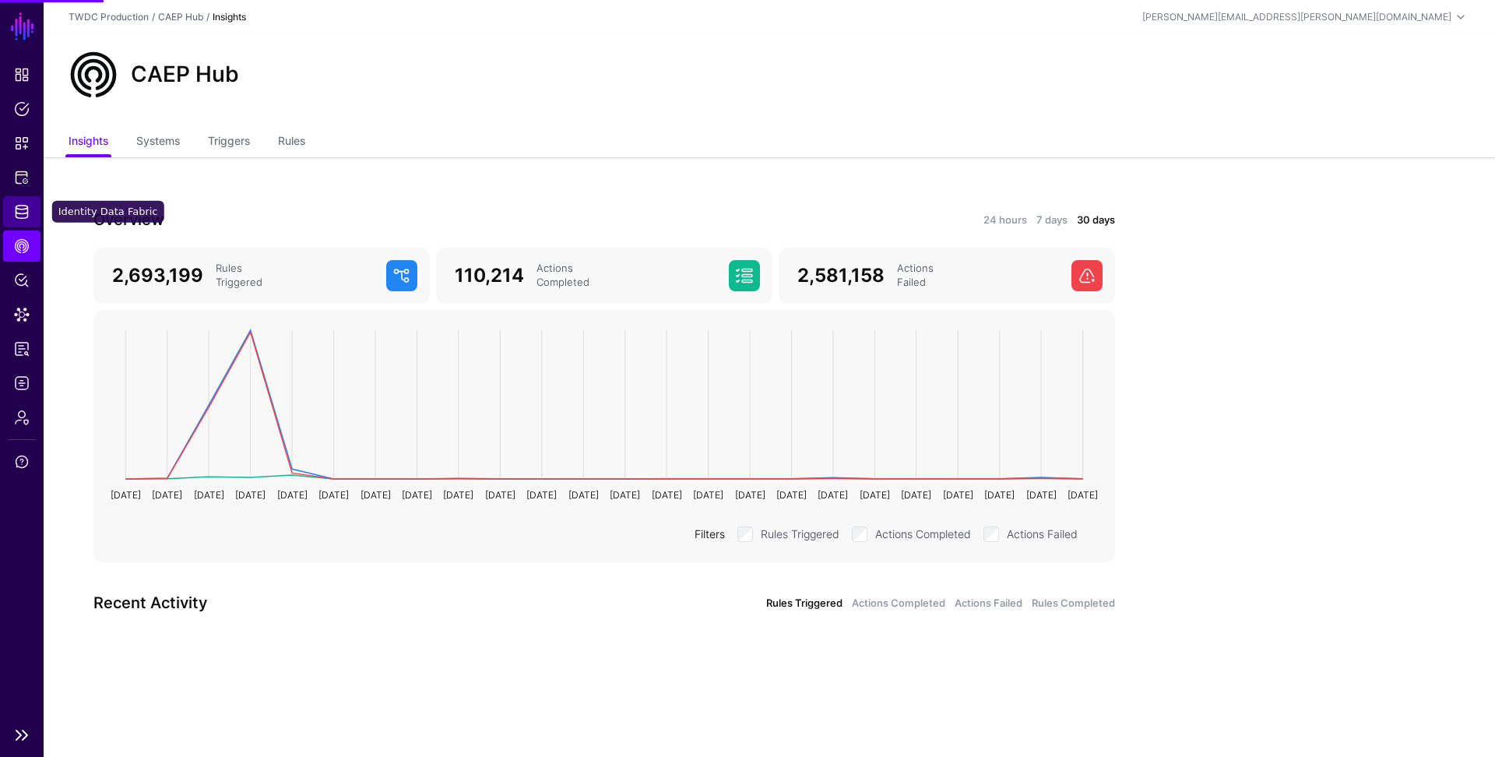
click at [18, 207] on span "Identity Data Fabric" at bounding box center [22, 212] width 16 height 16
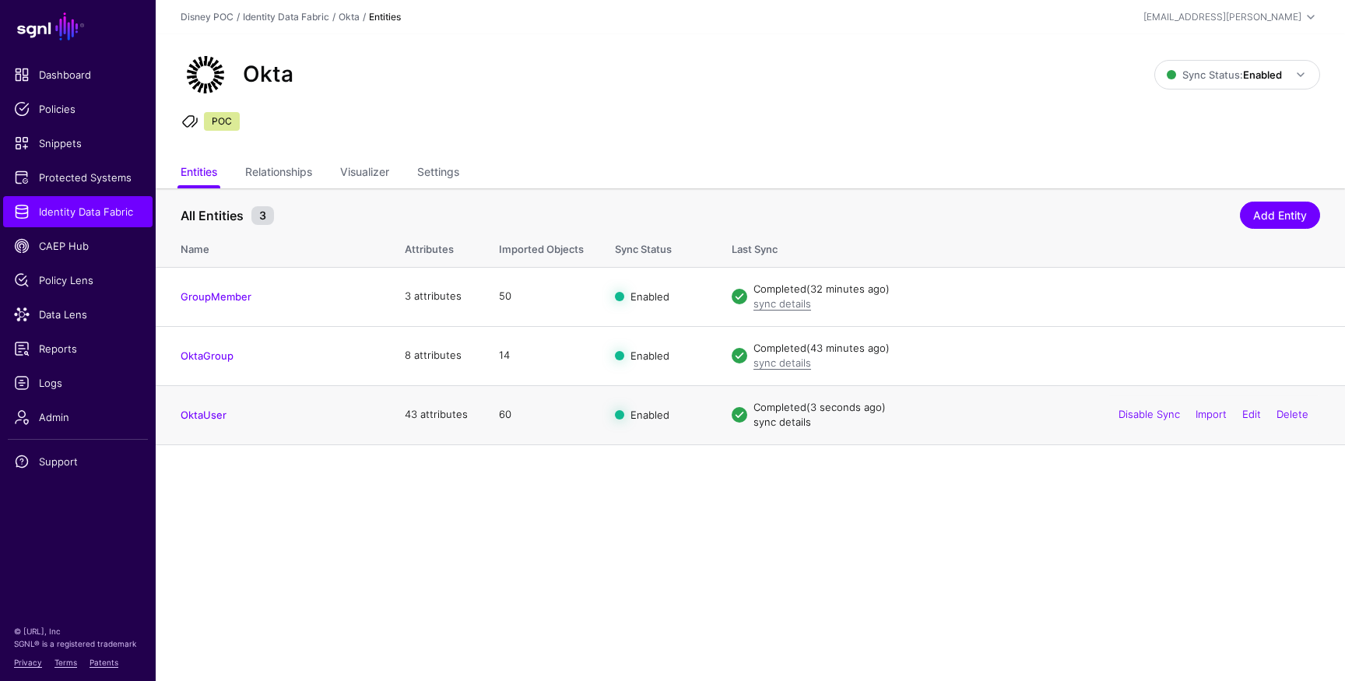
click at [795, 420] on link "sync details" at bounding box center [783, 422] width 58 height 12
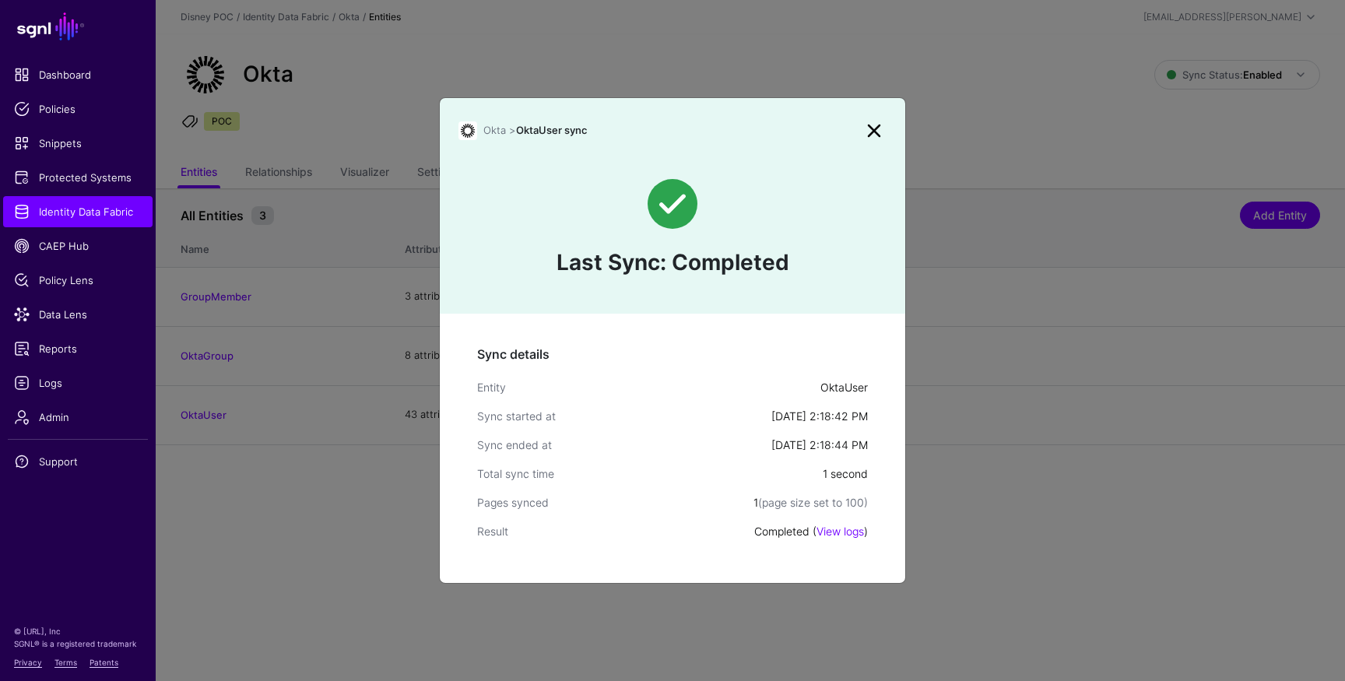
drag, startPoint x: 870, startPoint y: 129, endPoint x: 857, endPoint y: 129, distance: 13.2
click at [870, 129] on link at bounding box center [874, 130] width 25 height 25
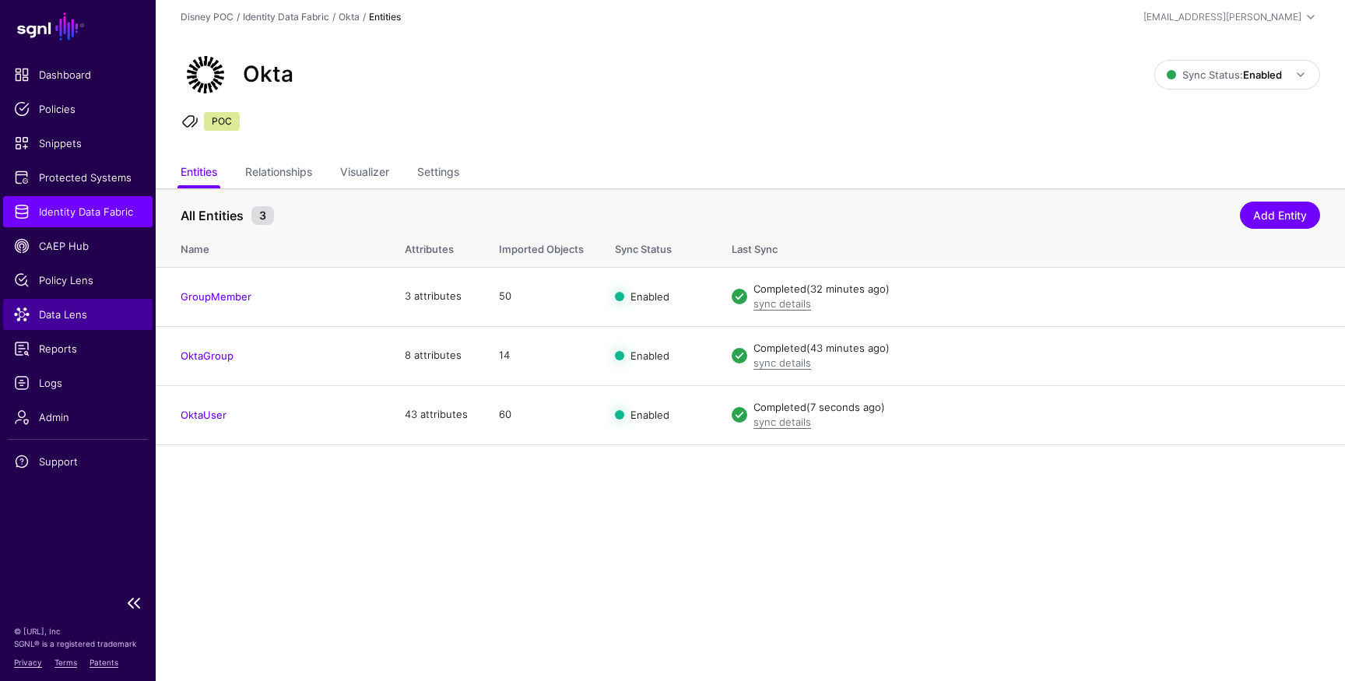
click at [45, 308] on span "Data Lens" at bounding box center [78, 315] width 128 height 16
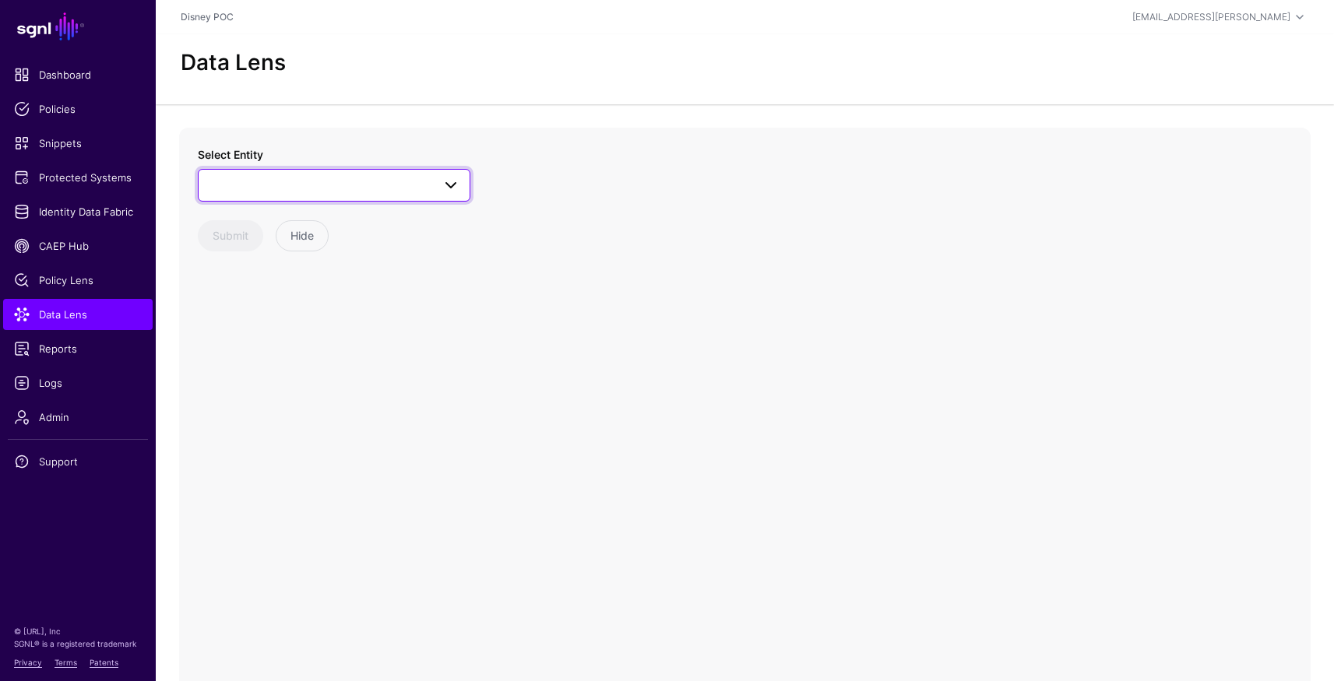
click at [240, 190] on span at bounding box center [334, 185] width 252 height 19
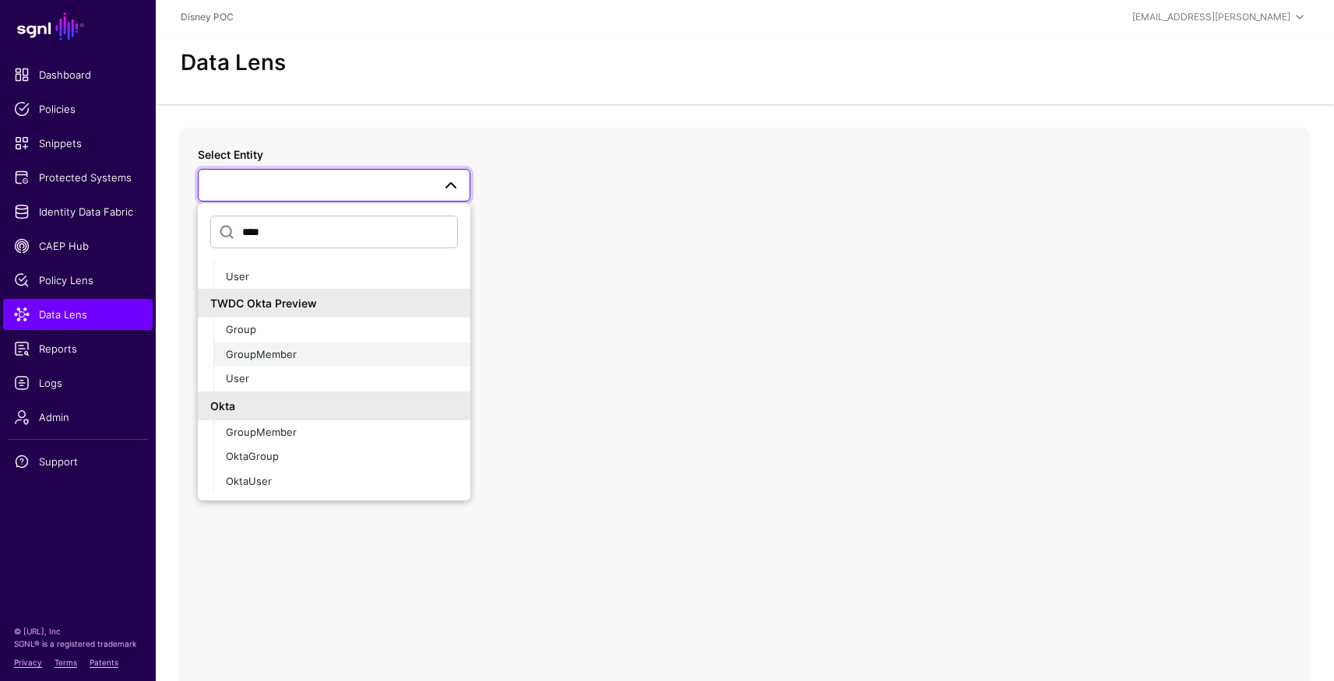
scroll to position [73, 0]
type input "****"
click at [258, 480] on span "OktaUser" at bounding box center [249, 482] width 46 height 12
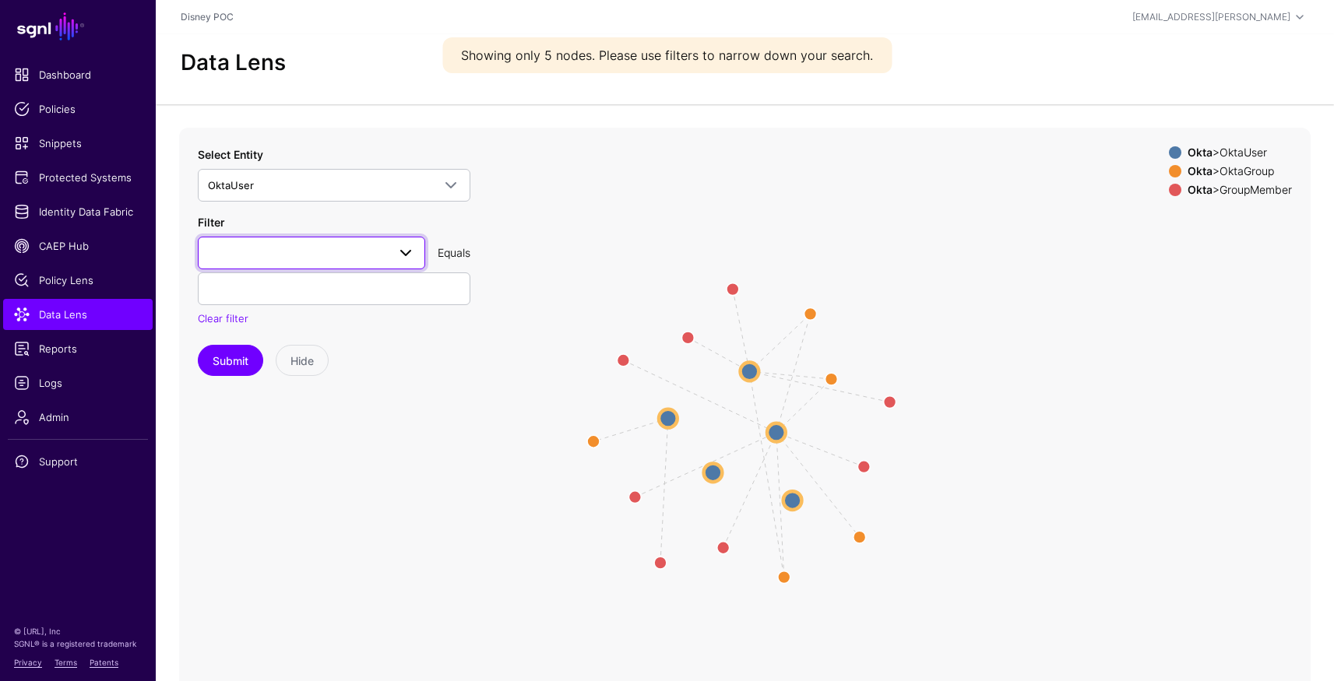
click at [336, 262] on span at bounding box center [311, 253] width 207 height 19
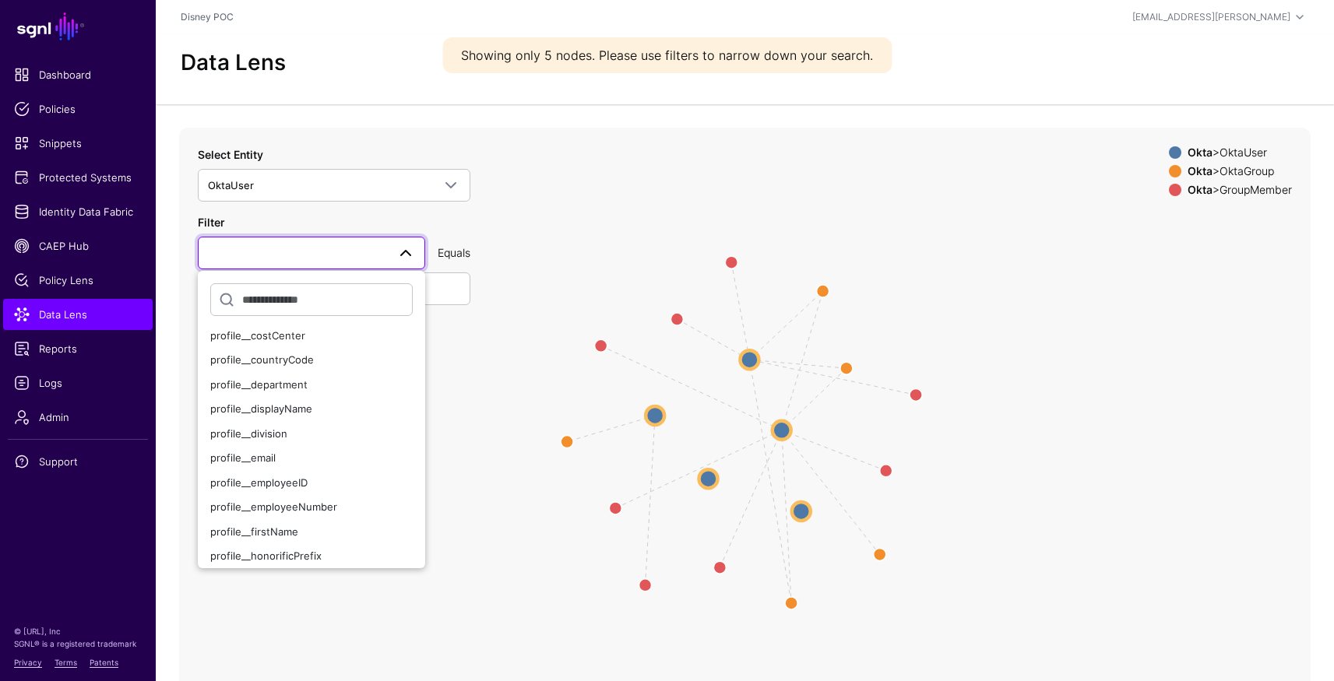
scroll to position [202, 0]
click at [290, 451] on div "profile__email" at bounding box center [311, 457] width 202 height 16
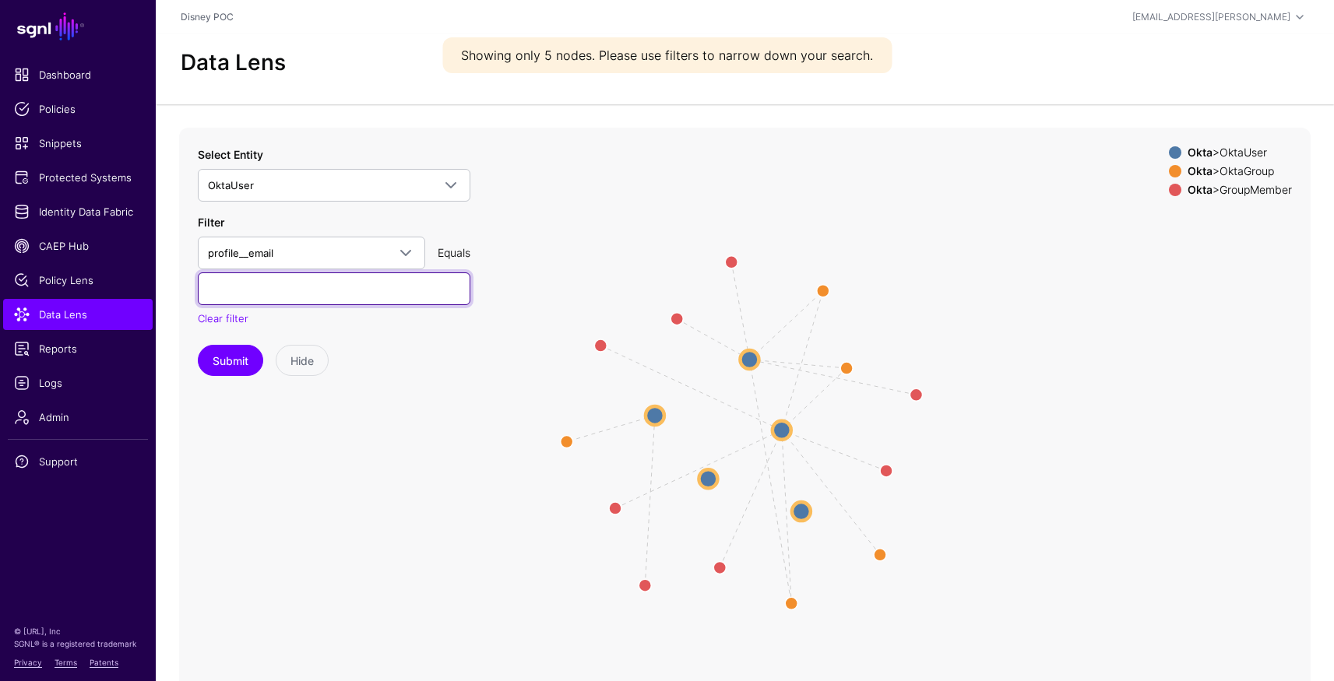
click at [324, 292] on input "text" at bounding box center [334, 289] width 273 height 33
paste input "********"
type input "********"
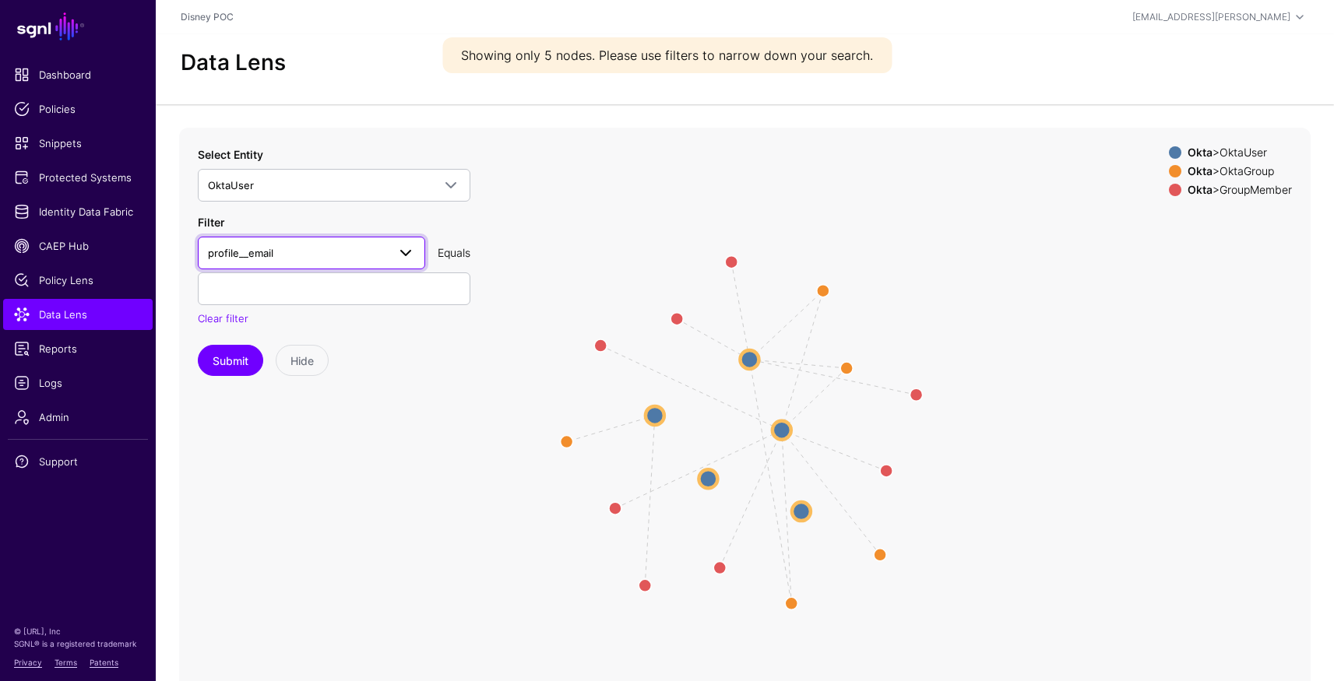
click at [328, 245] on span "profile__email" at bounding box center [297, 252] width 179 height 17
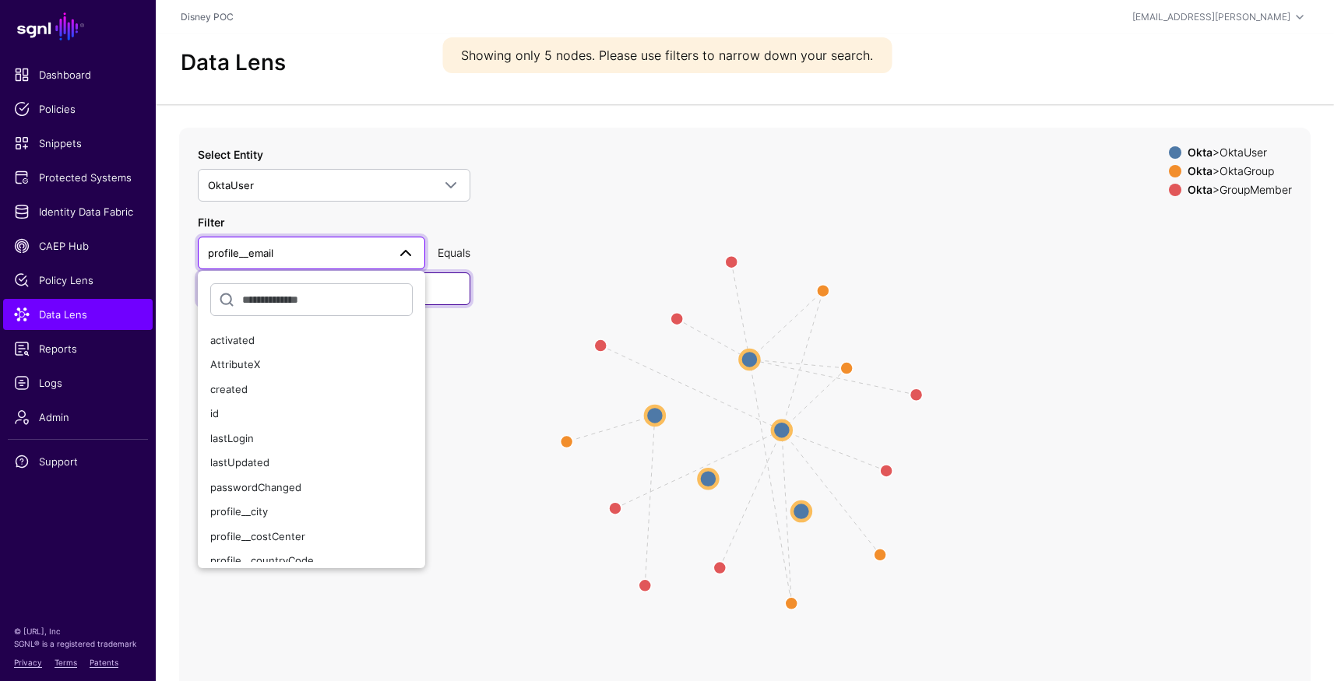
click at [446, 296] on input "text" at bounding box center [334, 289] width 273 height 33
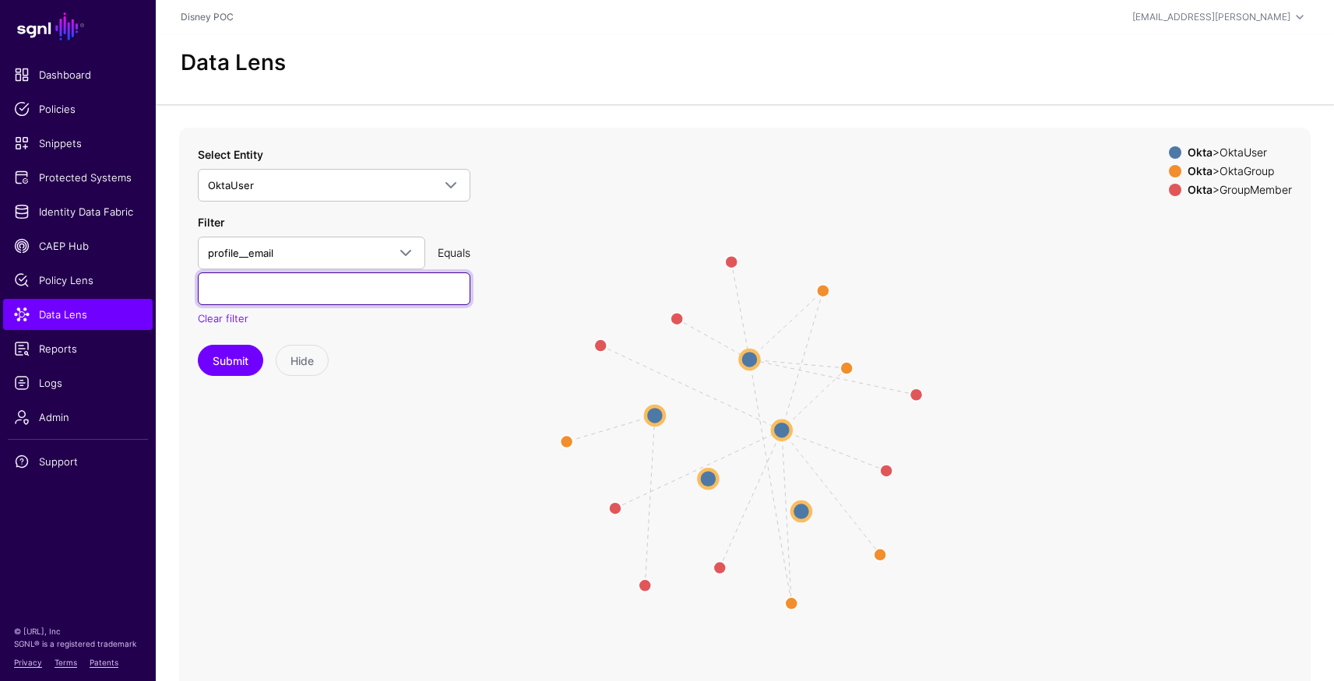
click at [296, 302] on input "text" at bounding box center [334, 289] width 273 height 33
paste input "**********"
type input "**********"
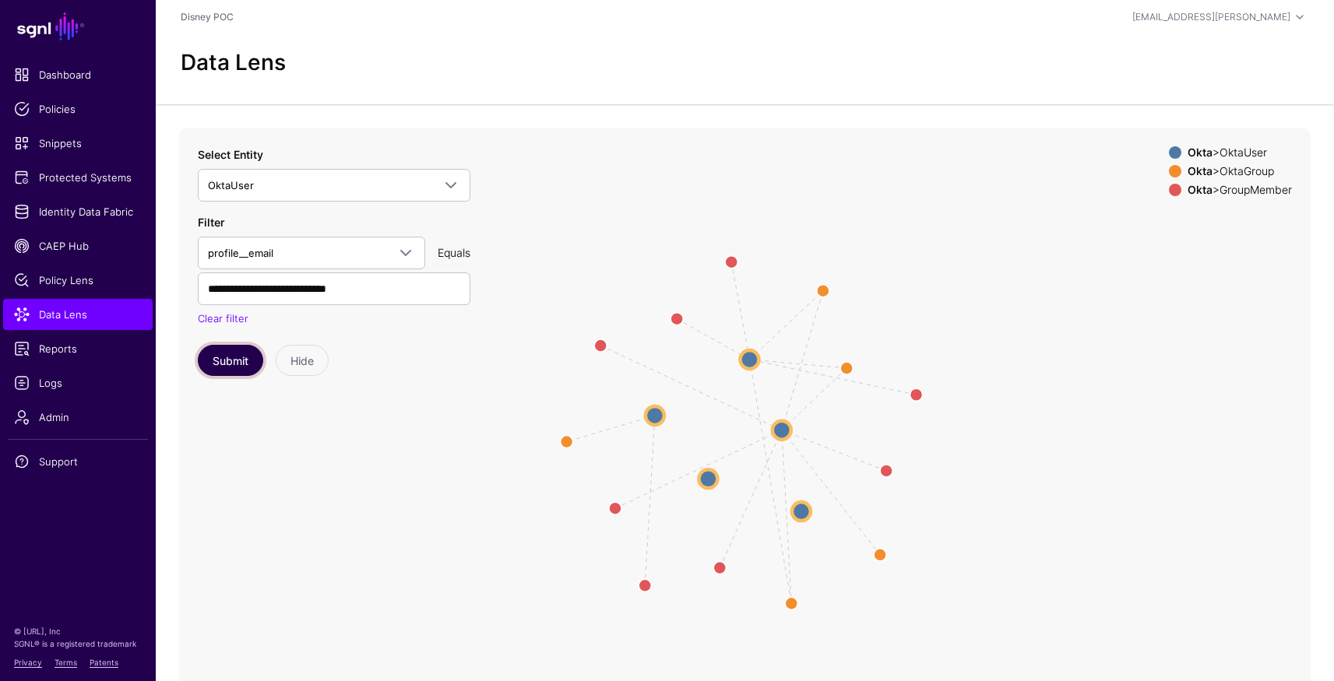
click at [223, 354] on button "Submit" at bounding box center [230, 360] width 65 height 31
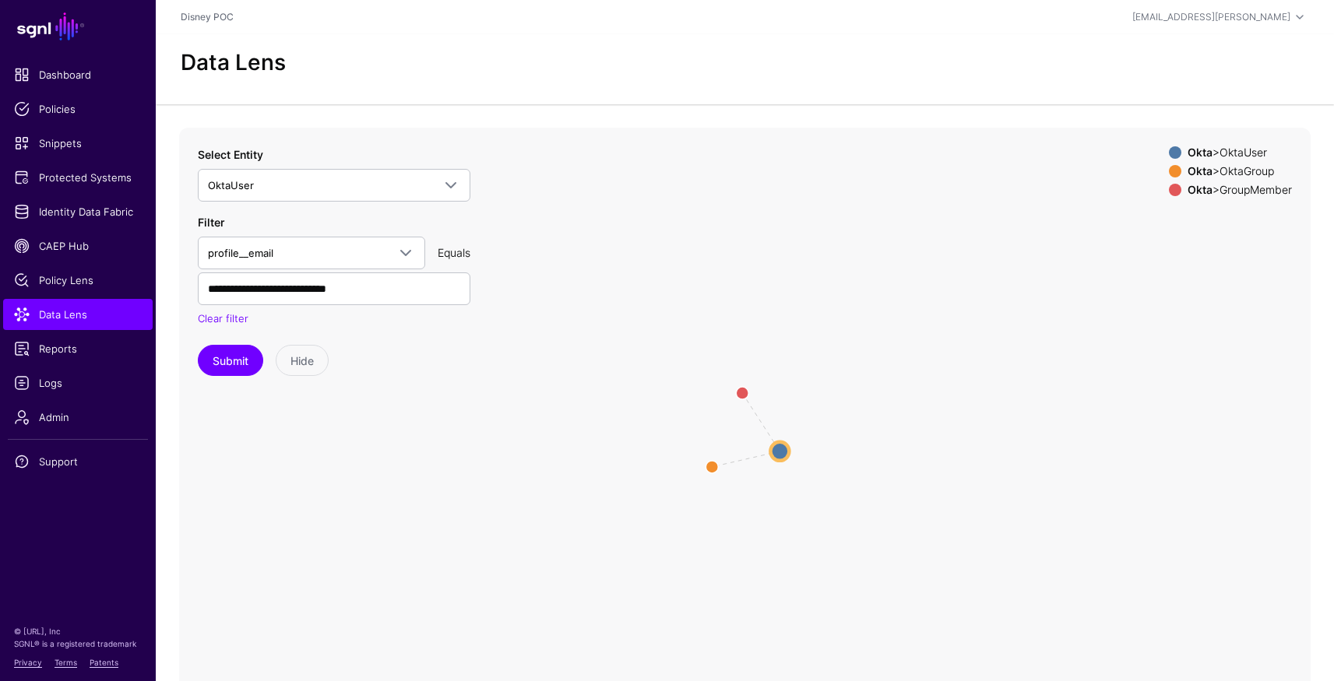
click at [783, 446] on circle at bounding box center [779, 450] width 19 height 19
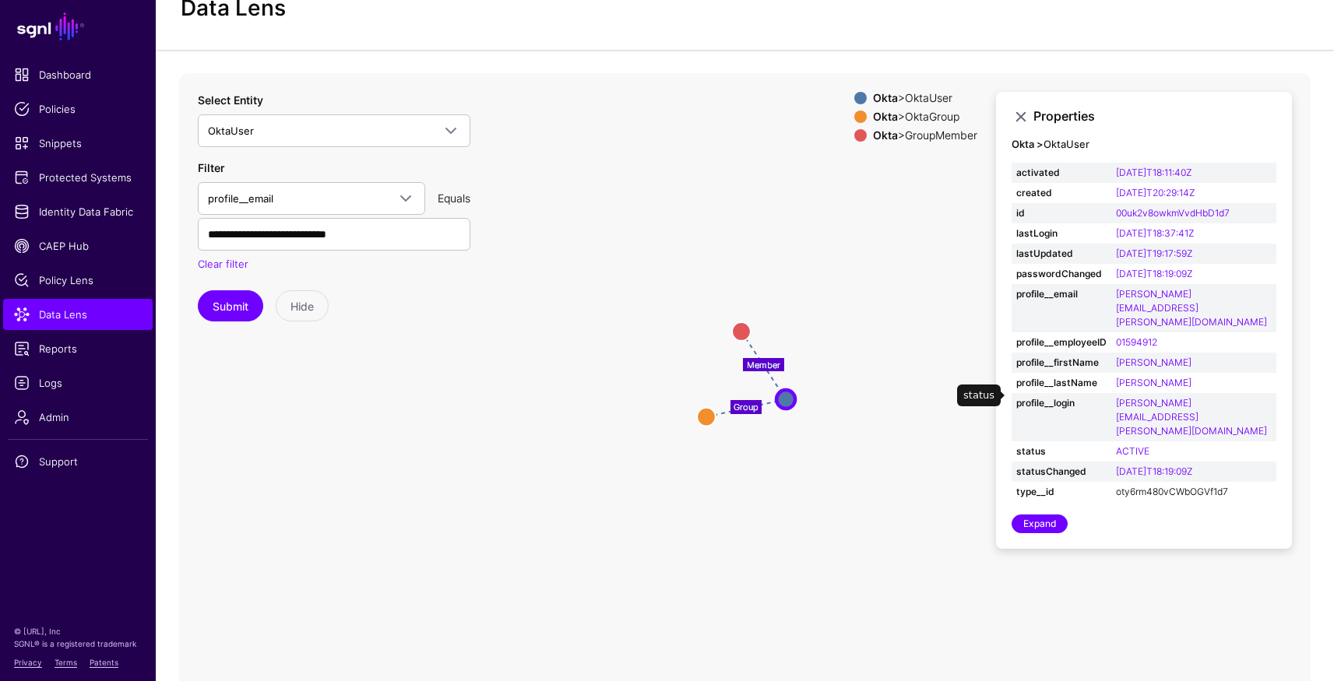
scroll to position [51, 0]
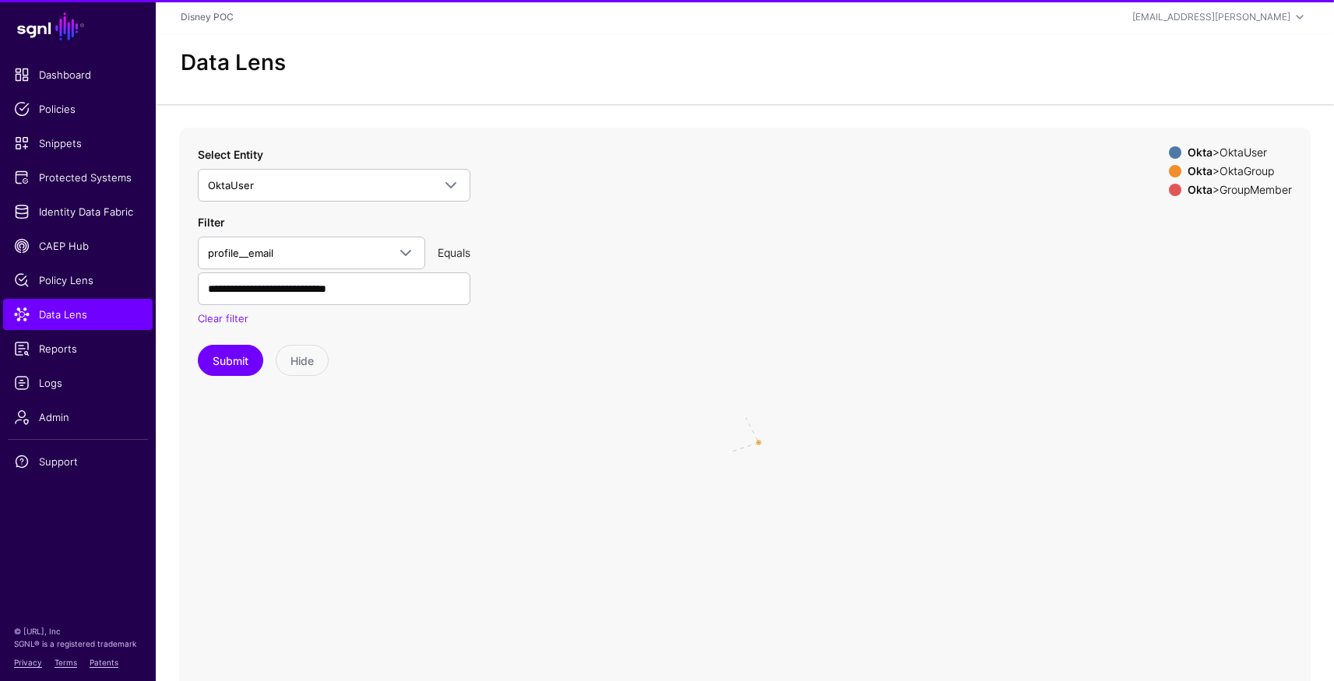
scroll to position [51, 0]
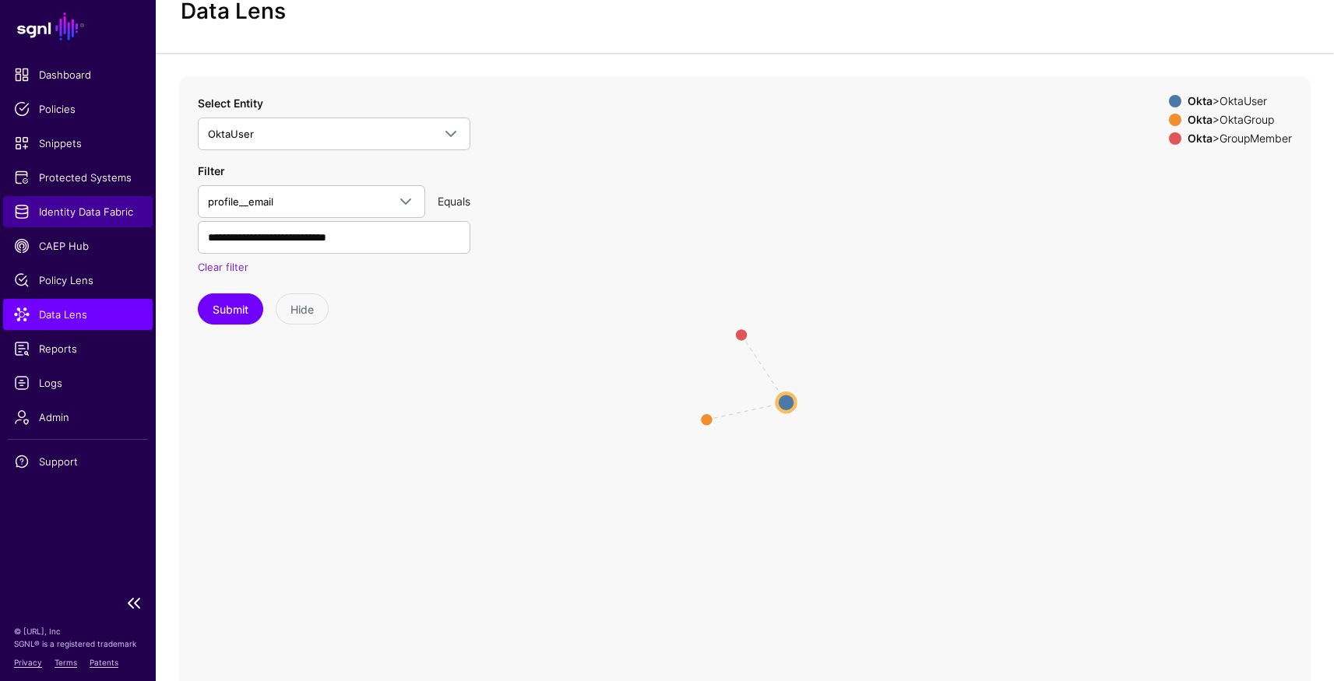
click at [95, 201] on link "Identity Data Fabric" at bounding box center [77, 211] width 149 height 31
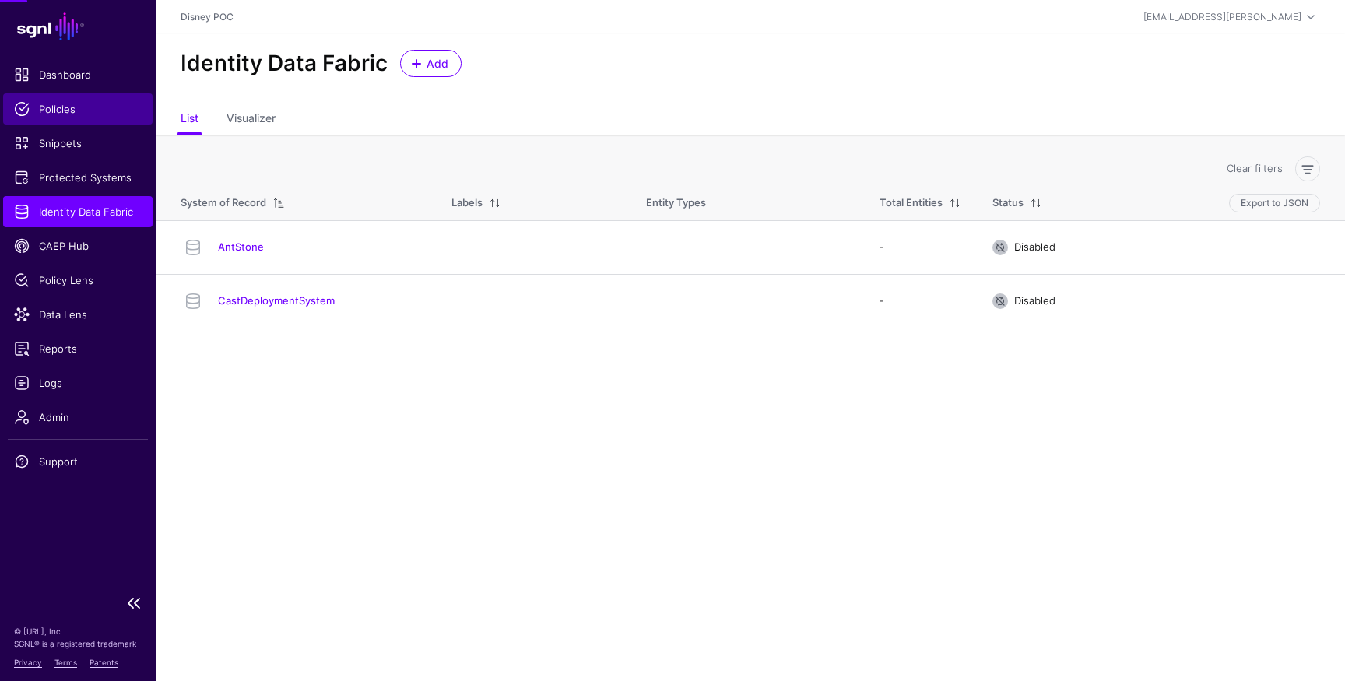
click at [67, 109] on span "Policies" at bounding box center [78, 109] width 128 height 16
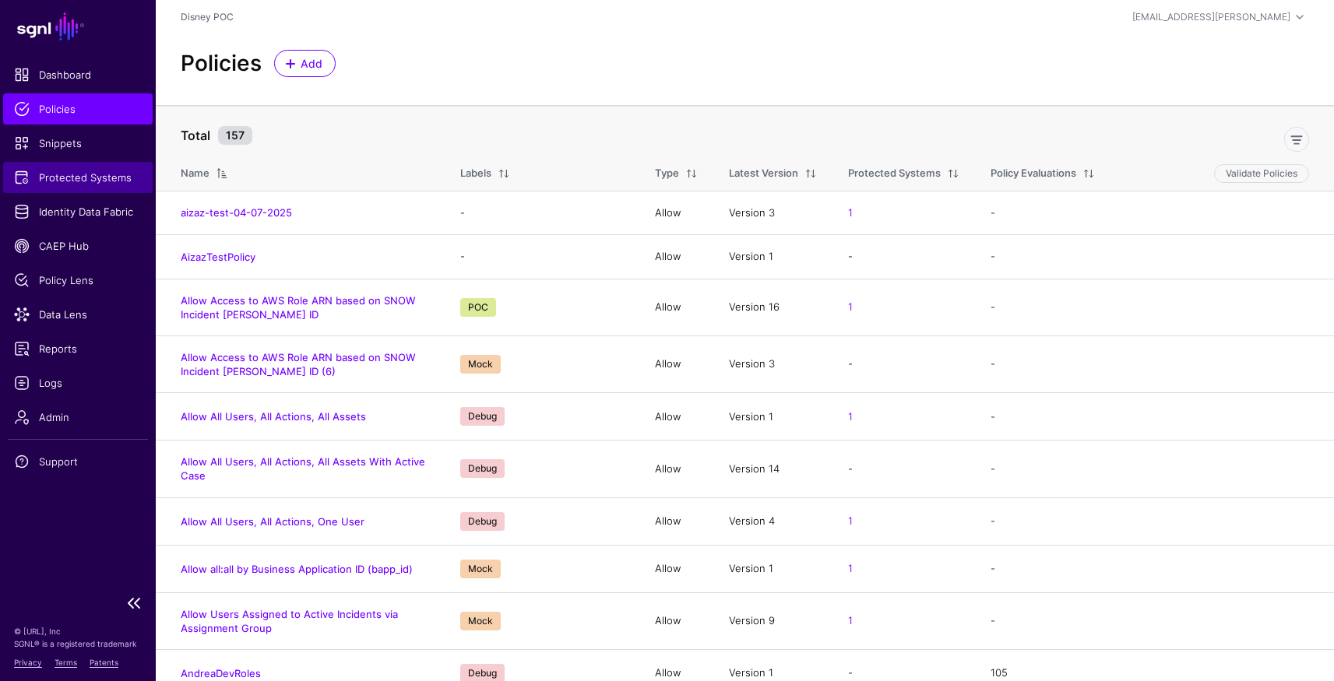
click at [59, 173] on span "Protected Systems" at bounding box center [78, 178] width 128 height 16
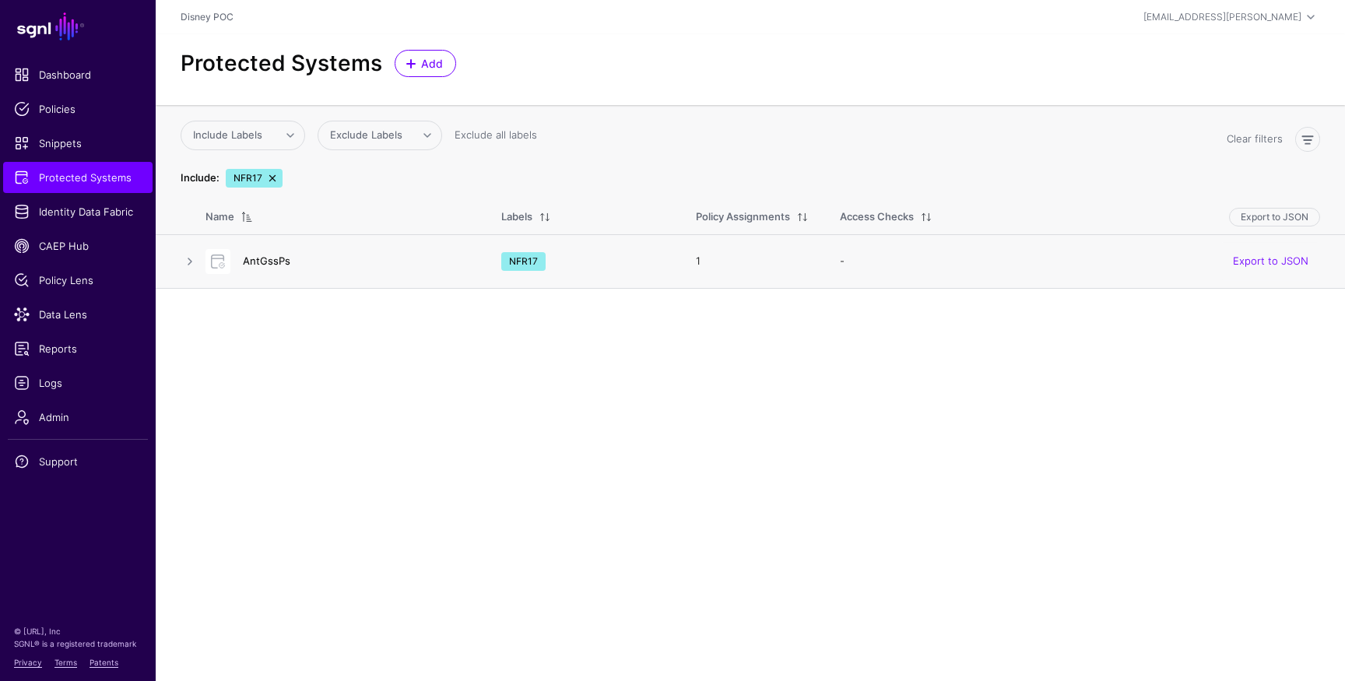
click at [265, 260] on link "AntGssPs" at bounding box center [266, 261] width 47 height 12
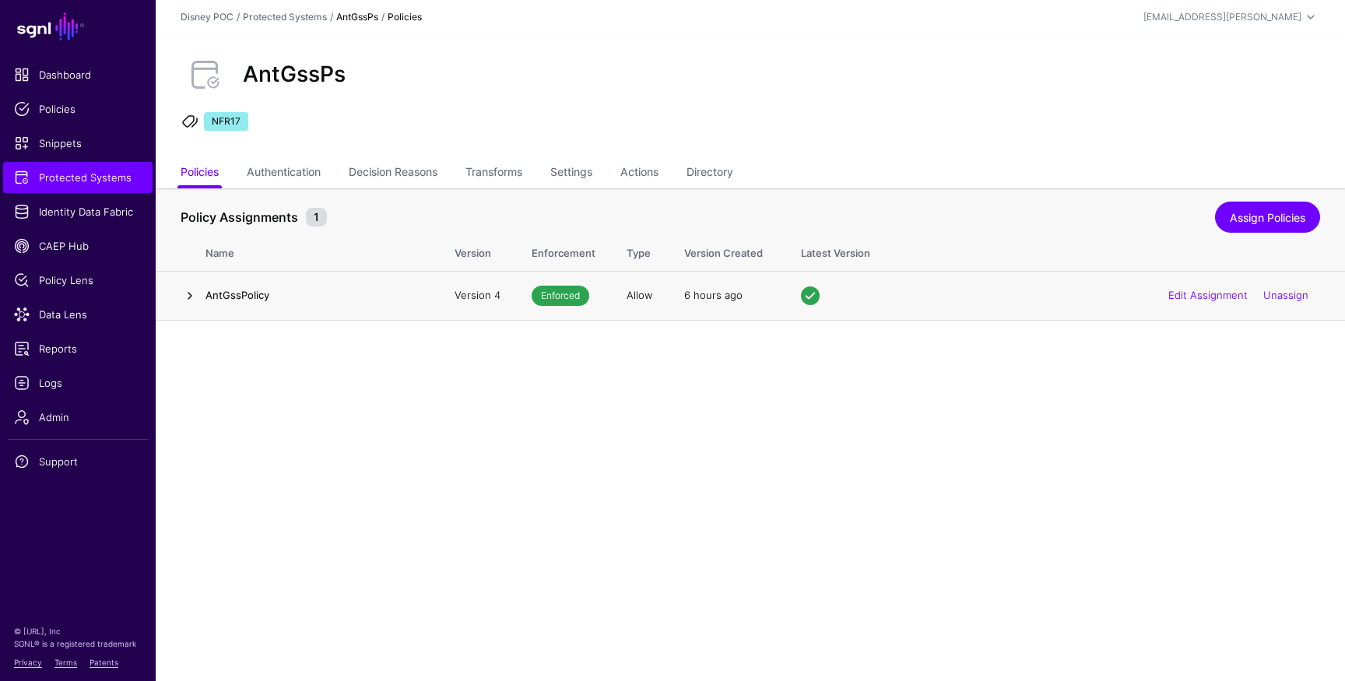
click at [189, 297] on link at bounding box center [190, 296] width 19 height 19
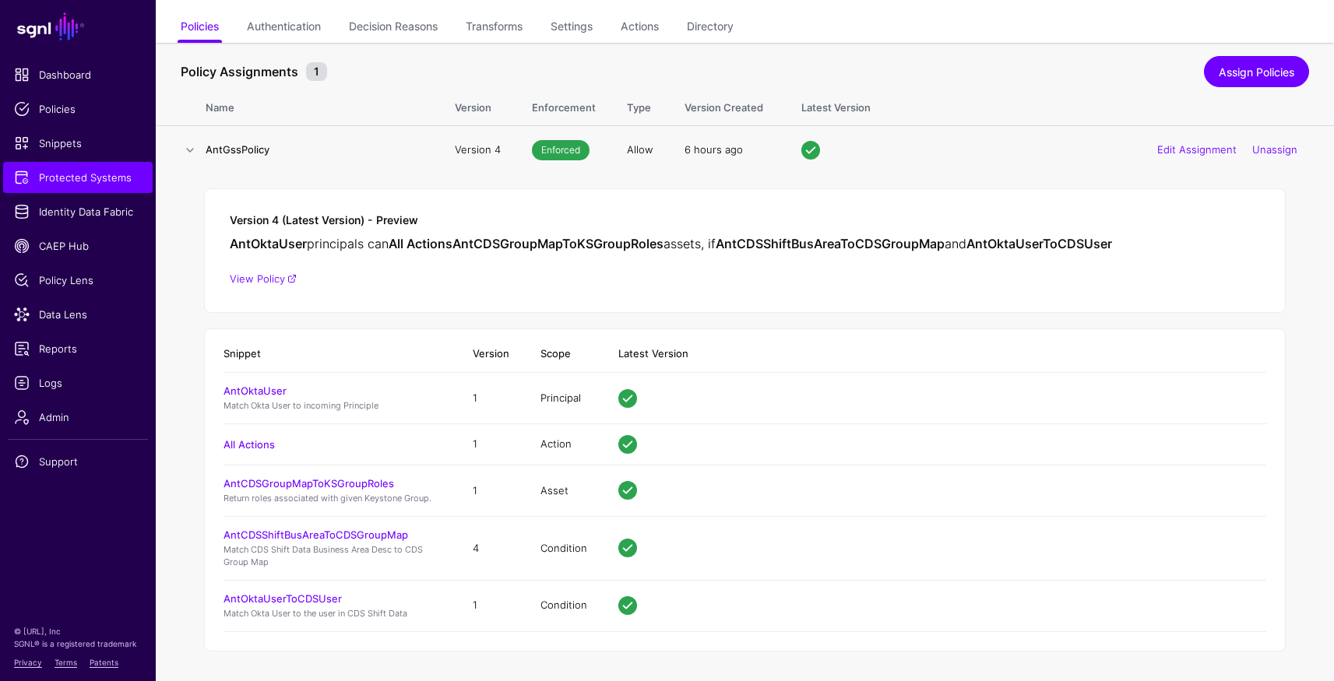
scroll to position [146, 0]
click at [478, 107] on th "Version" at bounding box center [477, 104] width 77 height 40
click at [185, 144] on link at bounding box center [190, 149] width 19 height 19
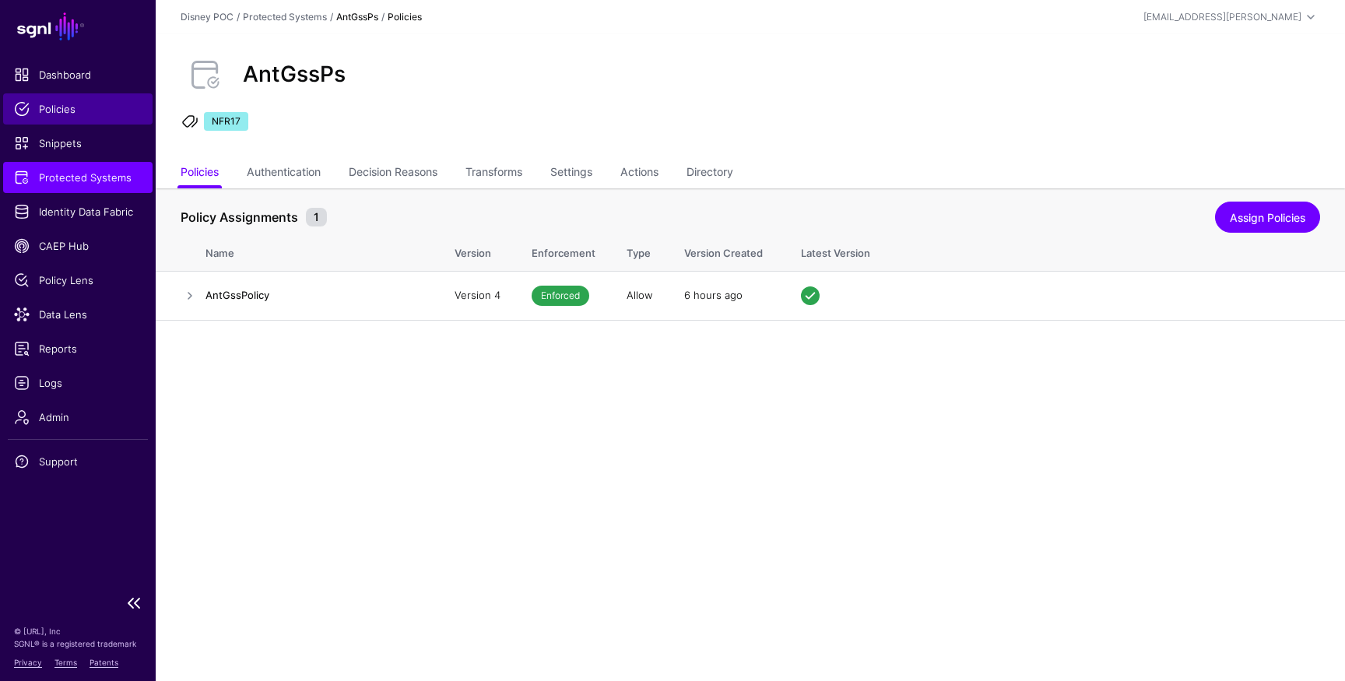
click at [49, 113] on span "Policies" at bounding box center [78, 109] width 128 height 16
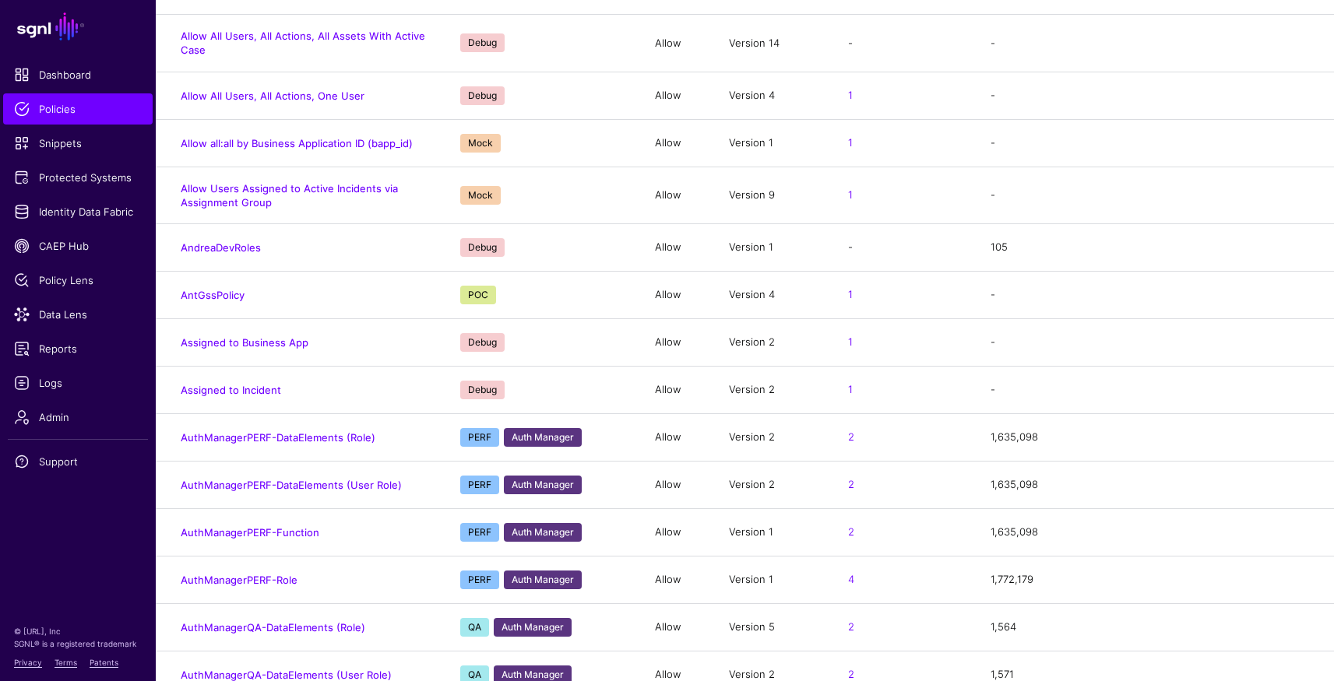
scroll to position [427, 0]
click at [215, 294] on link "AntGssPolicy" at bounding box center [213, 294] width 64 height 12
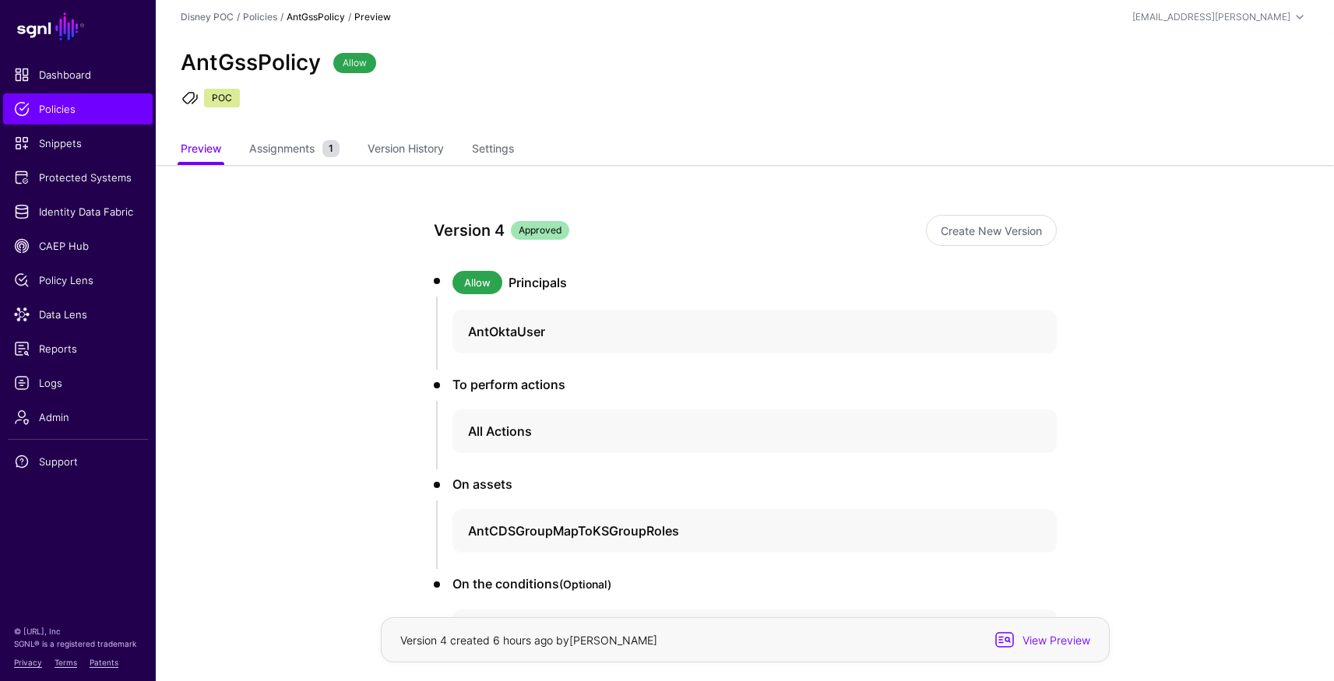
scroll to position [181, 0]
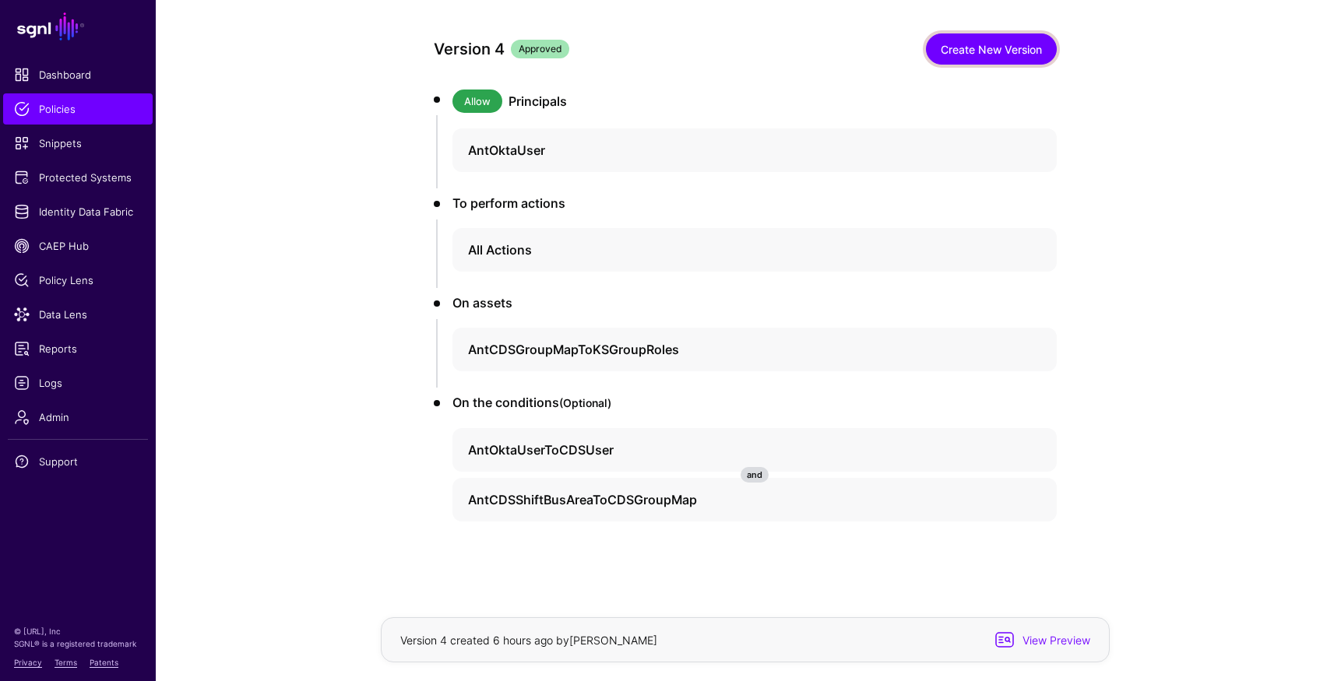
click at [1000, 53] on link "Create New Version" at bounding box center [991, 48] width 131 height 31
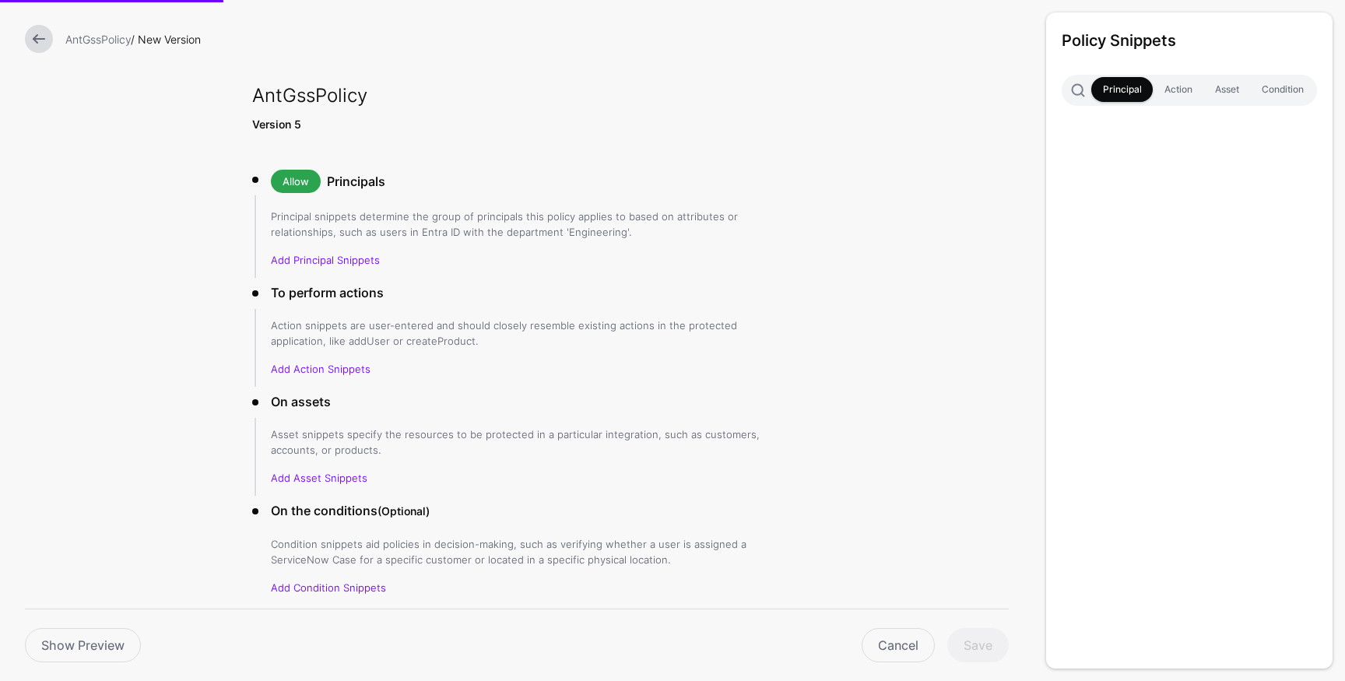
scroll to position [58, 0]
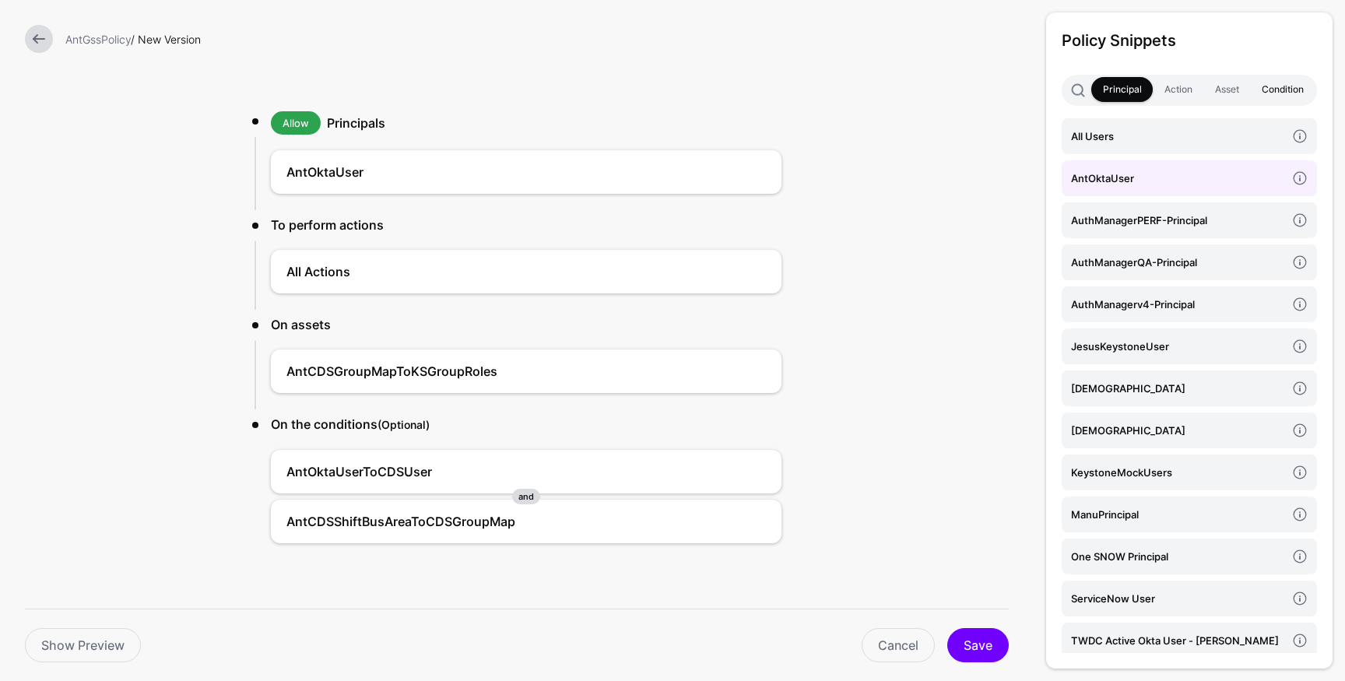
click at [1292, 93] on link "Condition" at bounding box center [1282, 89] width 65 height 25
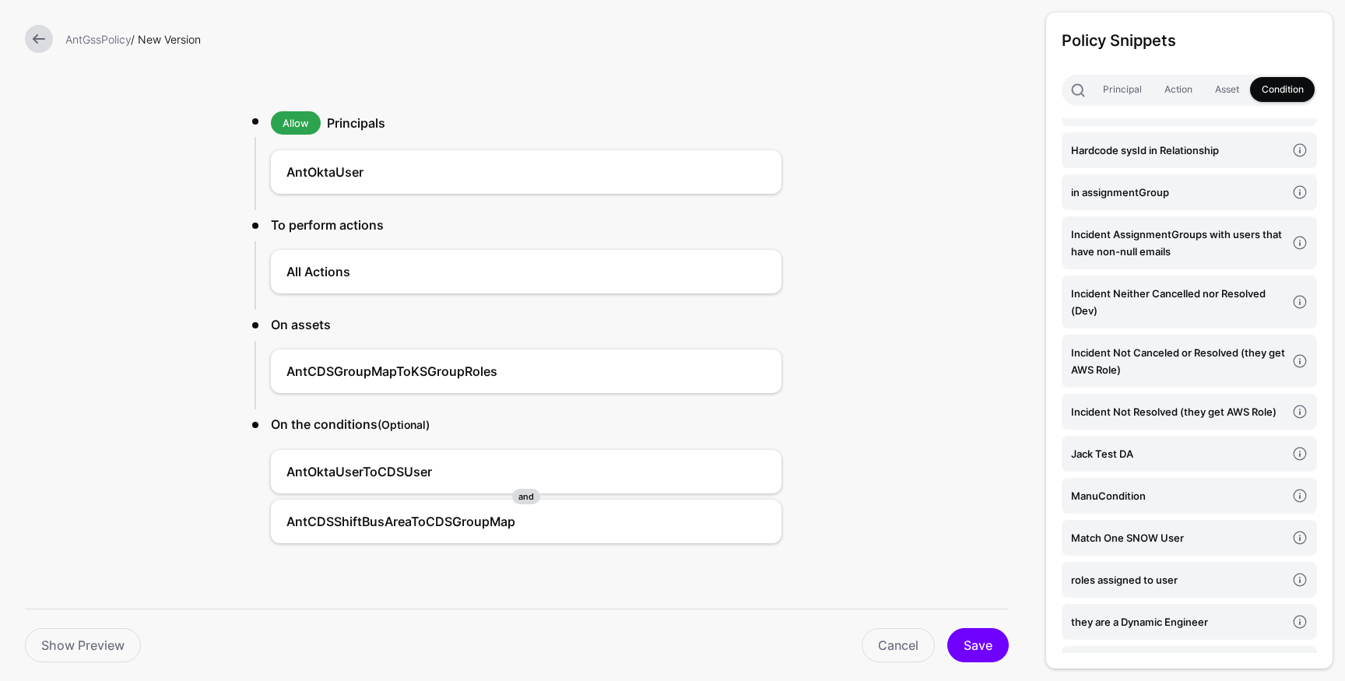
scroll to position [149, 0]
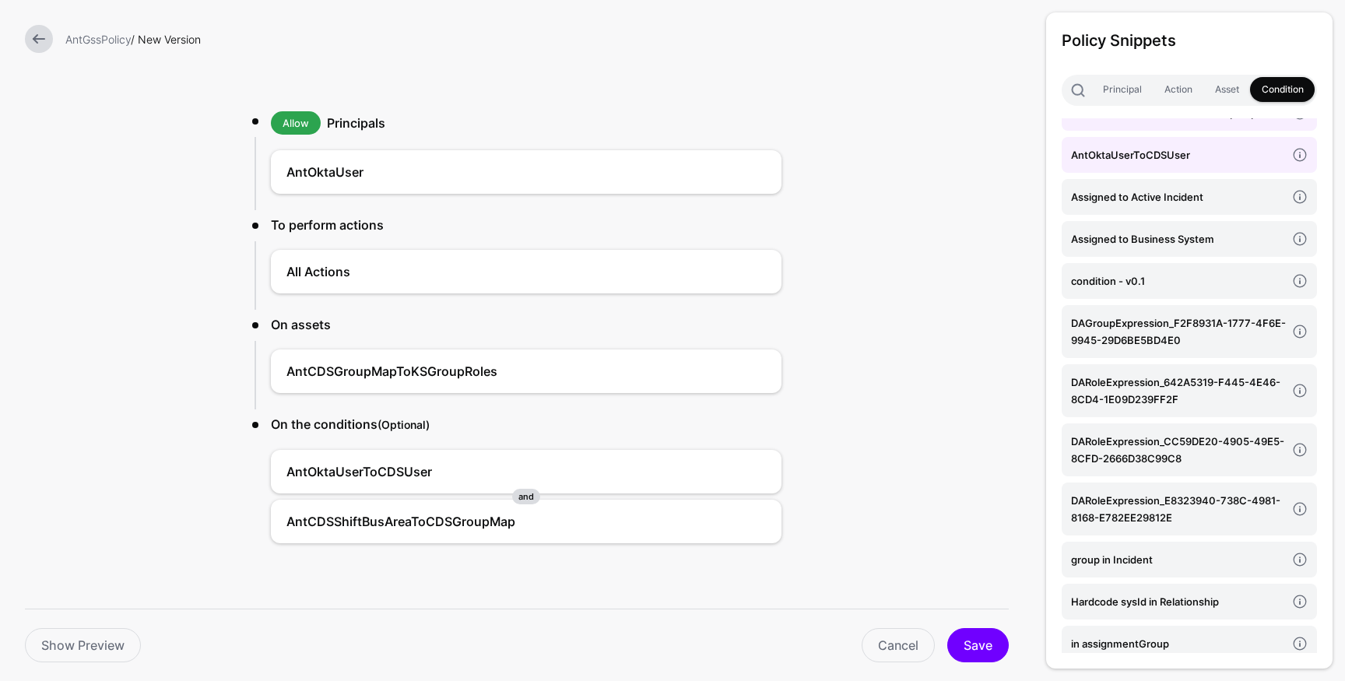
click at [1155, 164] on h4 "AntOktaUserToCDSUser" at bounding box center [1178, 154] width 215 height 17
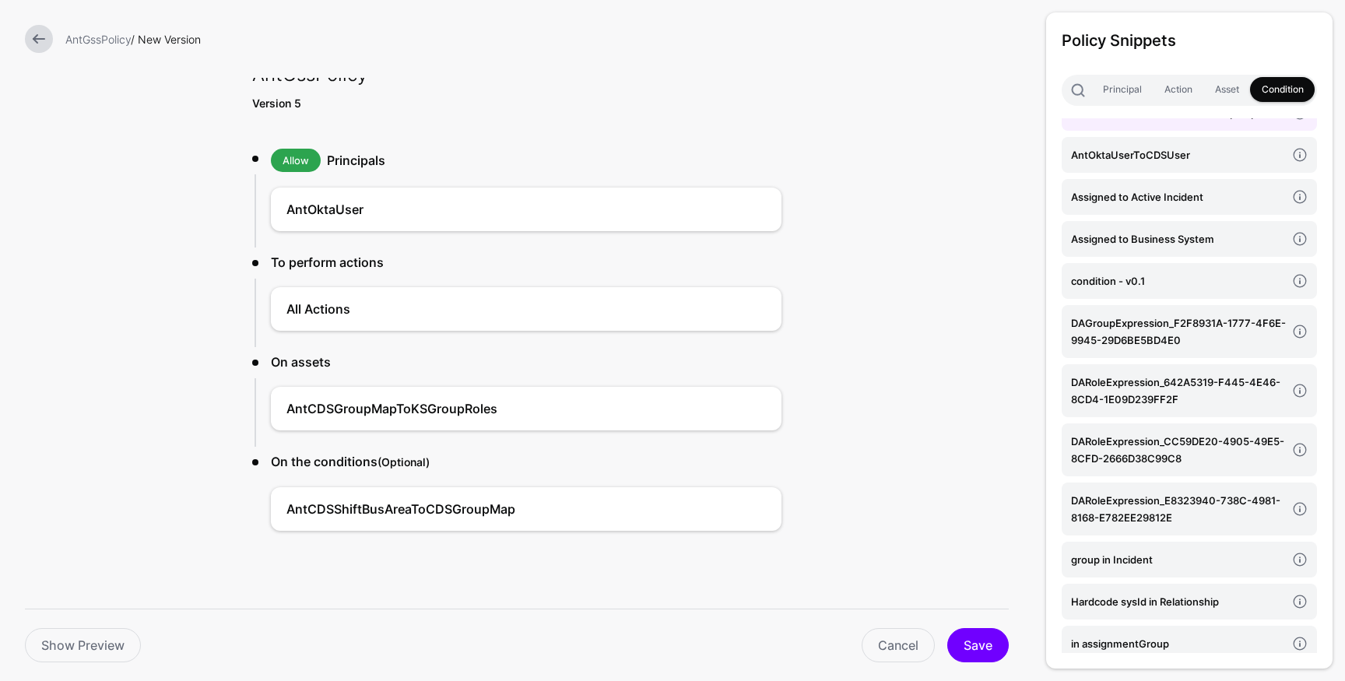
click at [1156, 118] on link "AntCDSShiftBusAreaToCDSGroupMap" at bounding box center [1189, 113] width 255 height 36
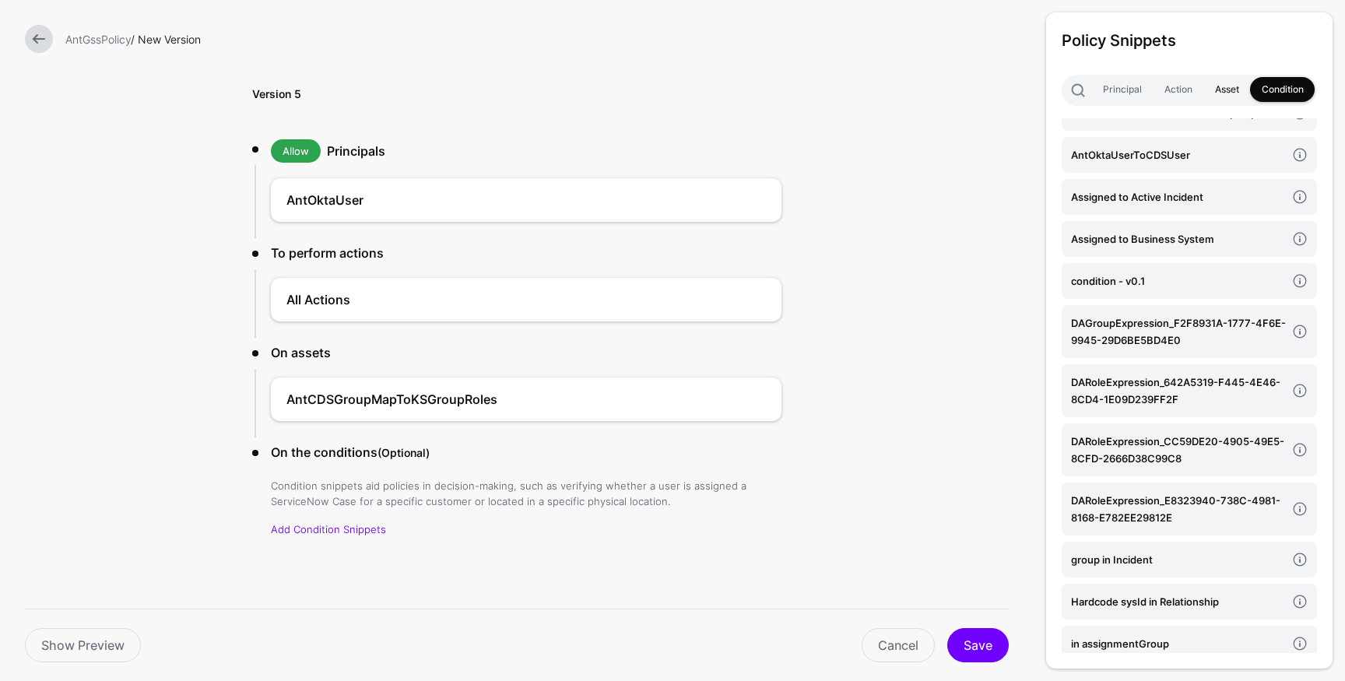
click at [1241, 94] on link "Asset" at bounding box center [1227, 89] width 47 height 25
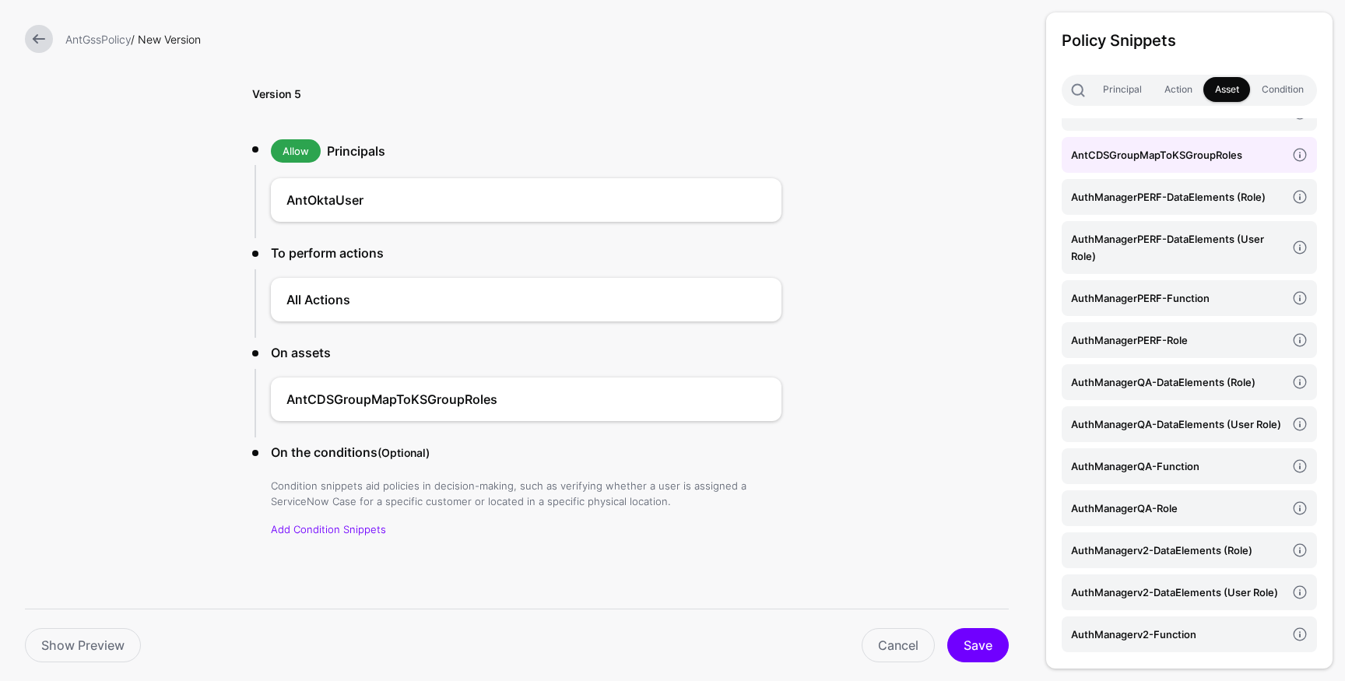
click at [1194, 152] on h4 "AntCDSGroupMapToKSGroupRoles" at bounding box center [1178, 154] width 215 height 17
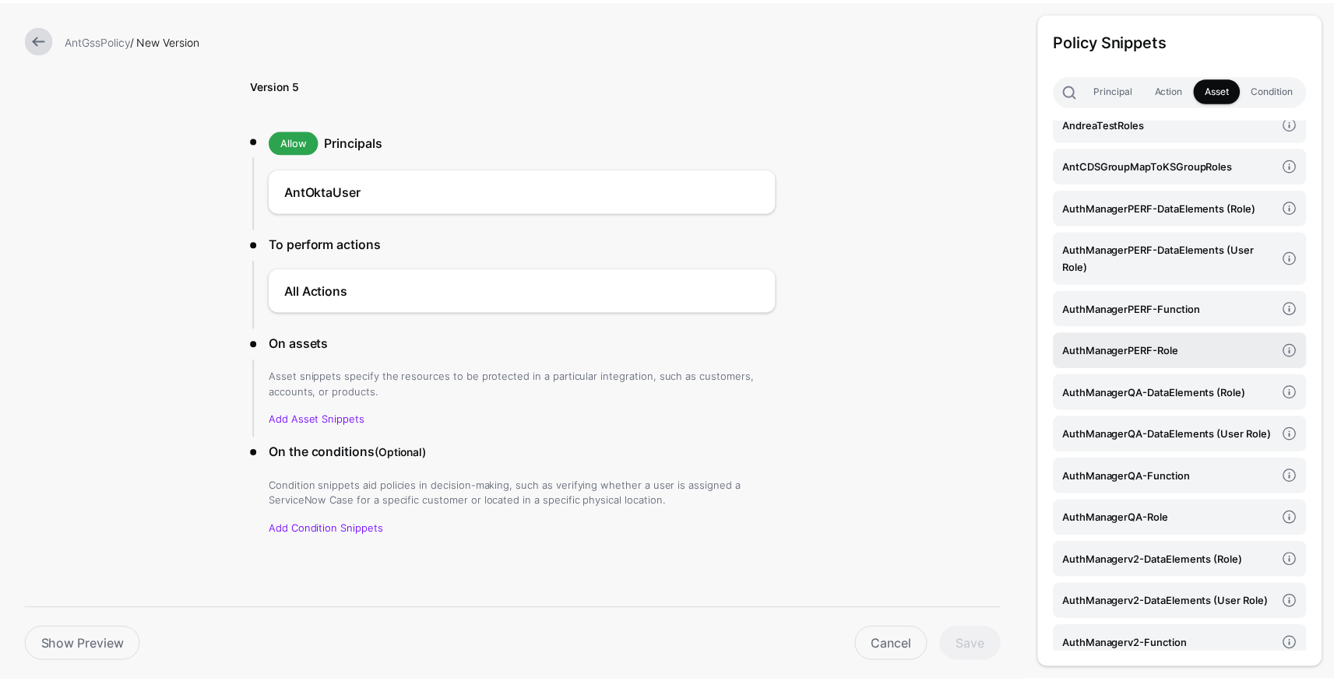
scroll to position [24, 0]
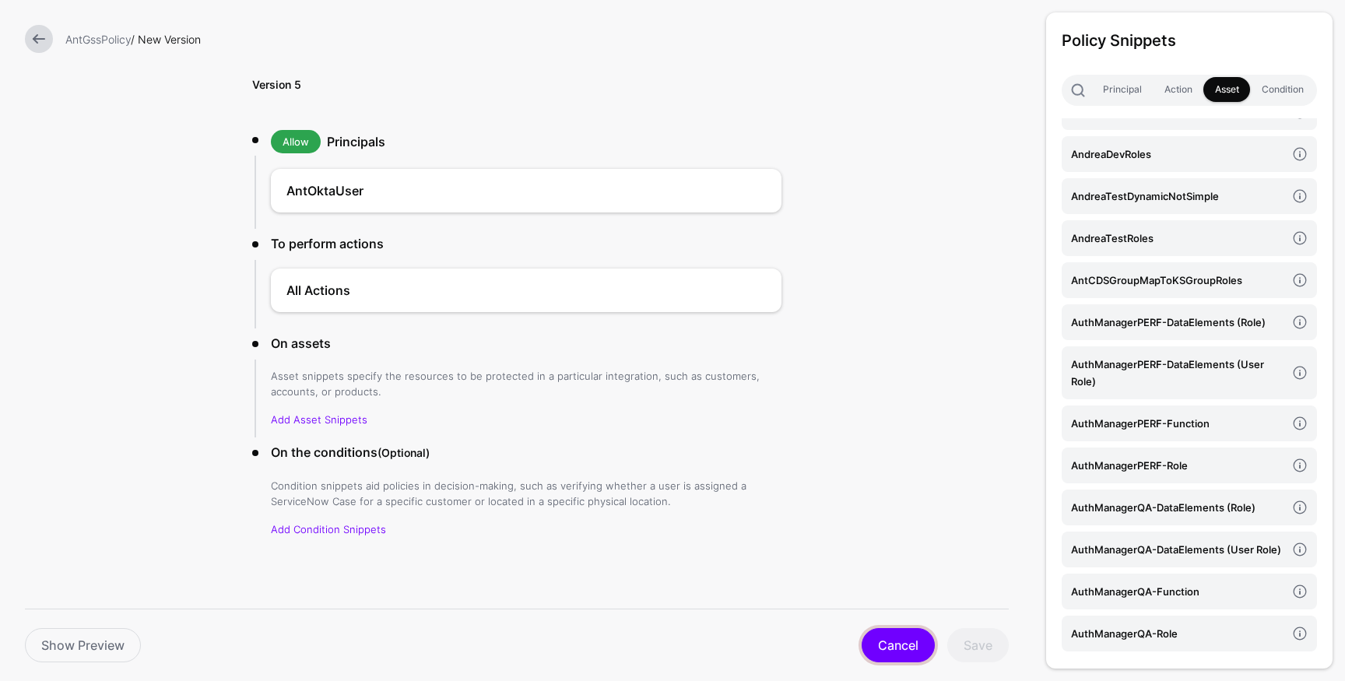
click at [919, 649] on link "Cancel" at bounding box center [898, 645] width 73 height 34
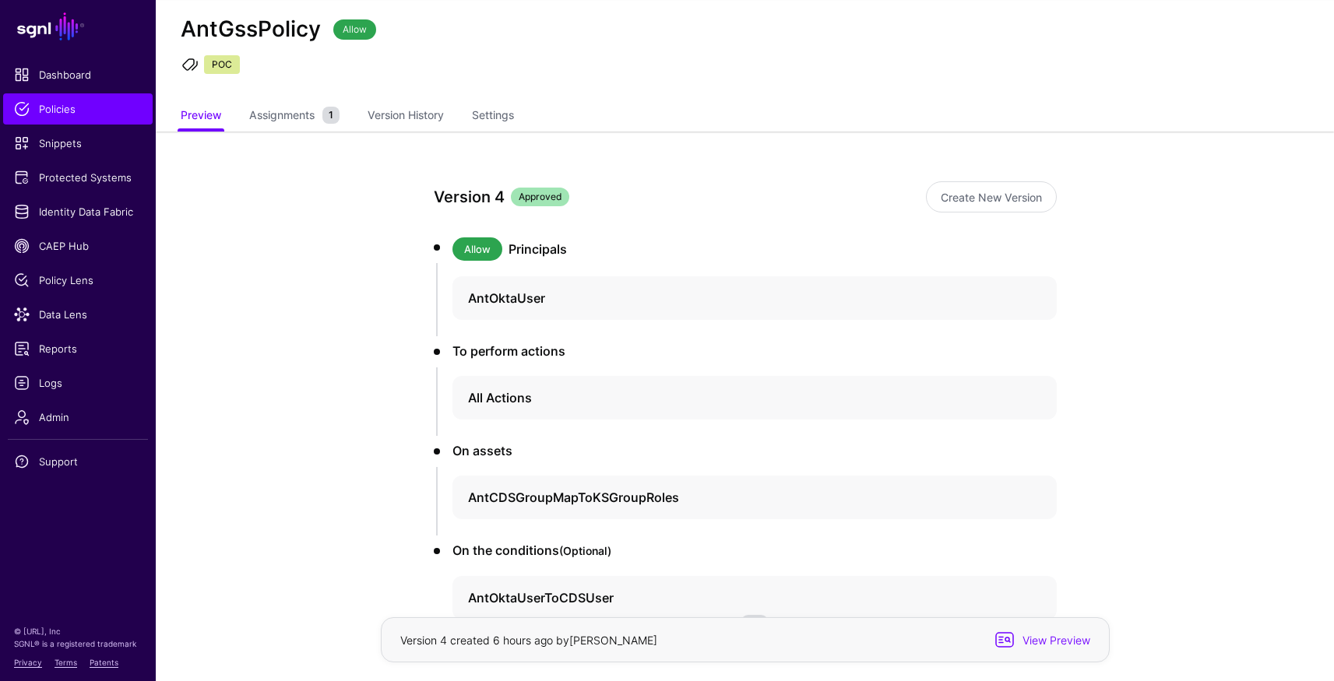
scroll to position [82, 0]
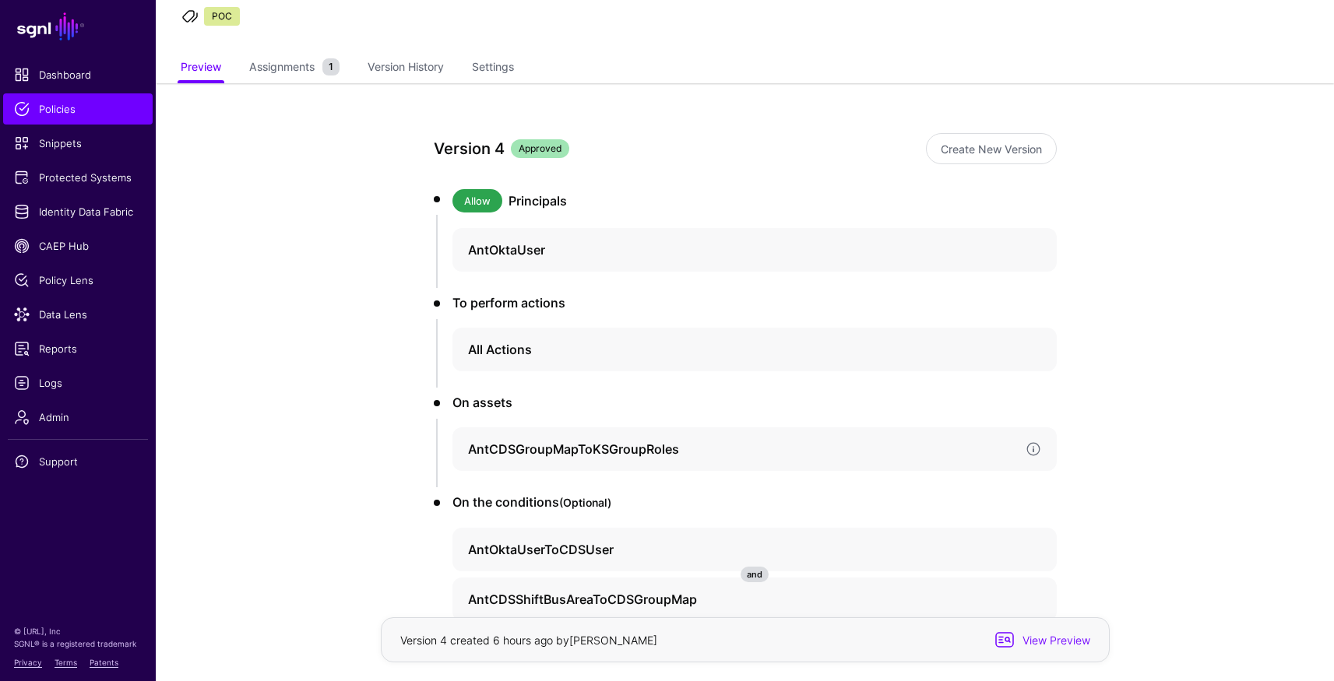
click at [567, 452] on h4 "AntCDSGroupMapToKSGroupRoles" at bounding box center [740, 449] width 545 height 19
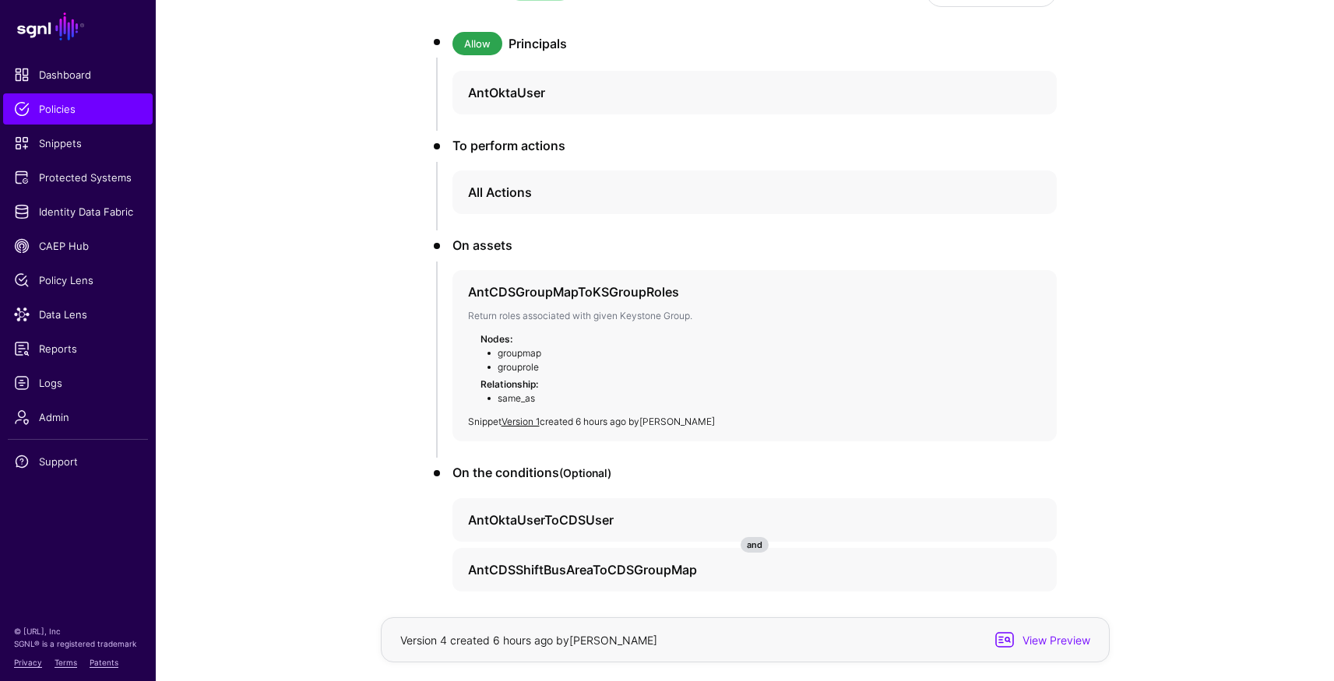
scroll to position [128, 0]
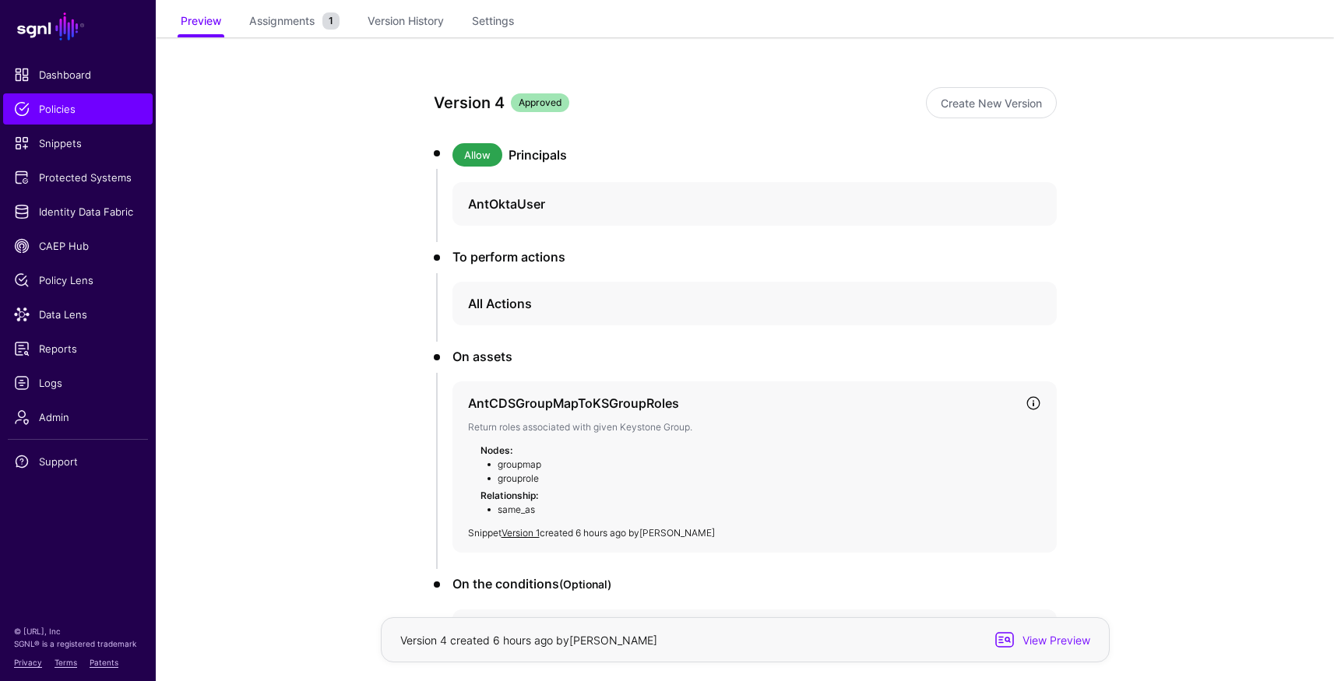
click at [1034, 403] on link at bounding box center [1033, 404] width 16 height 16
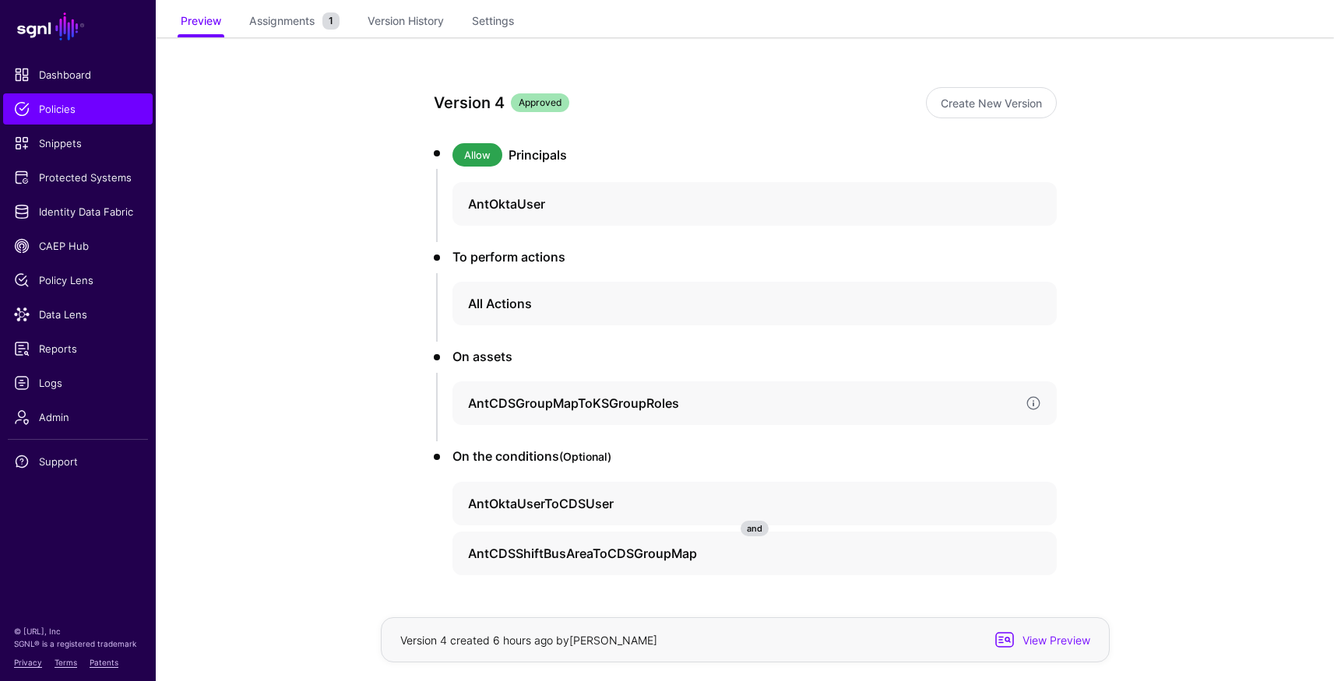
click at [619, 403] on h4 "AntCDSGroupMapToKSGroupRoles" at bounding box center [740, 403] width 545 height 19
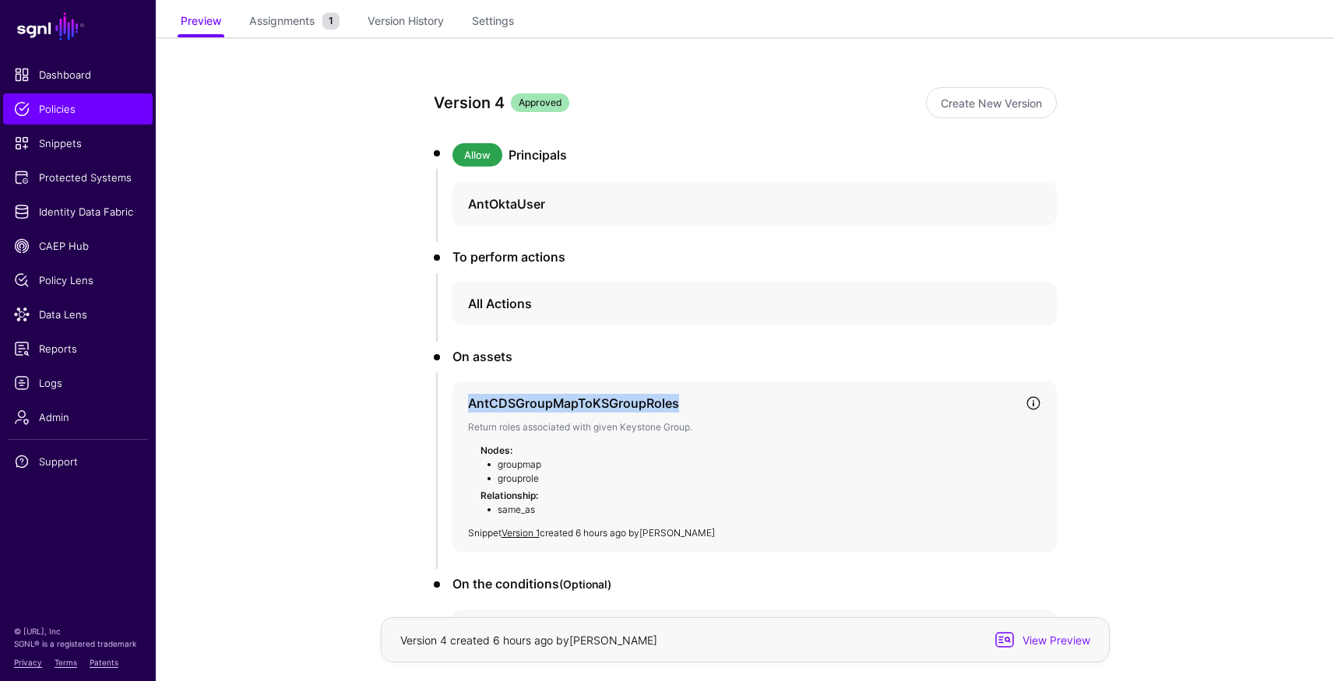
drag, startPoint x: 680, startPoint y: 403, endPoint x: 461, endPoint y: 403, distance: 218.8
click at [461, 403] on div "AntCDSGroupMapToKSGroupRoles Return roles associated with given Keystone Group.…" at bounding box center [754, 467] width 604 height 171
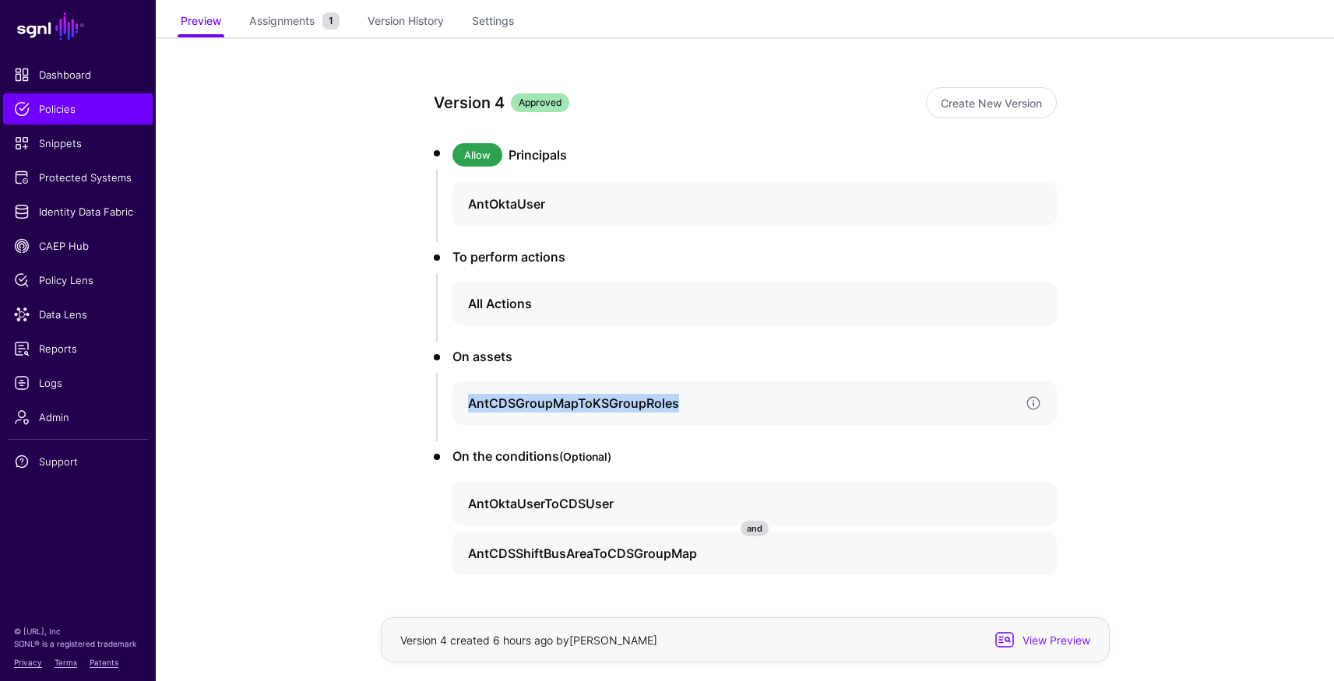
copy h4 "AntCDSGroupMapToKSGroupRoles"
click at [51, 110] on span "Policies" at bounding box center [78, 109] width 128 height 16
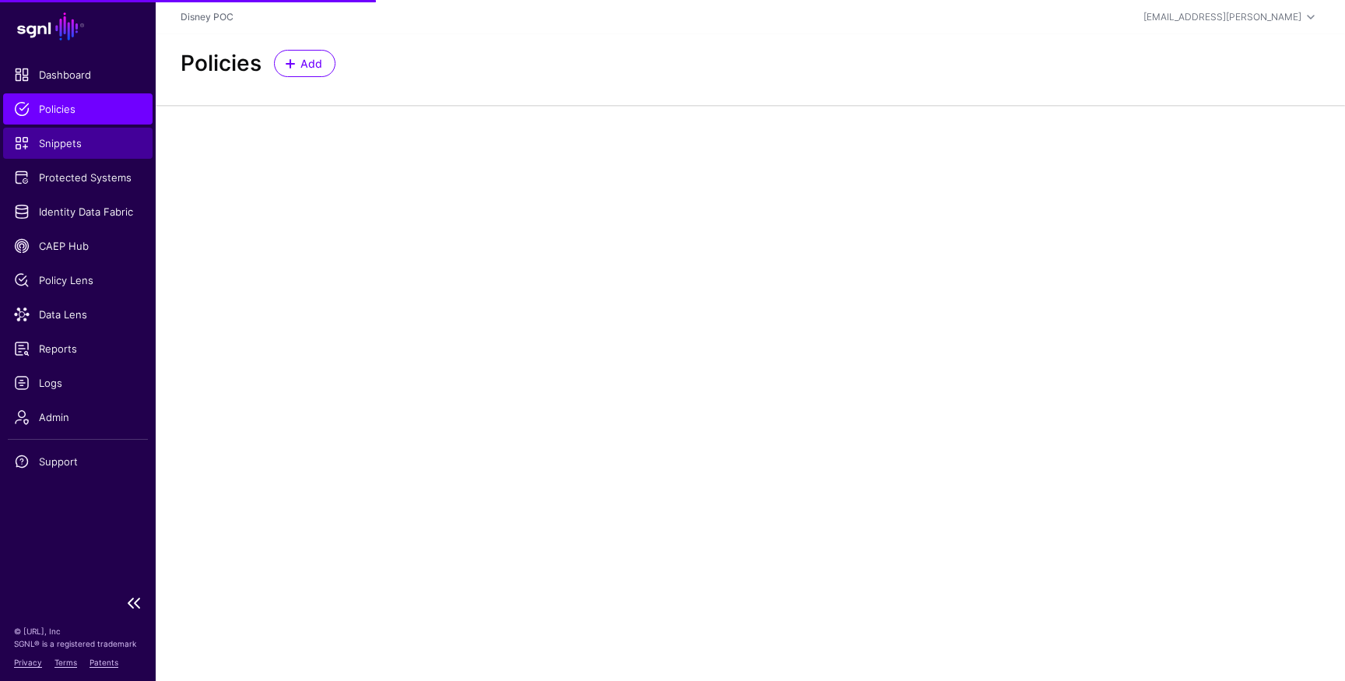
click at [49, 140] on span "Snippets" at bounding box center [78, 143] width 128 height 16
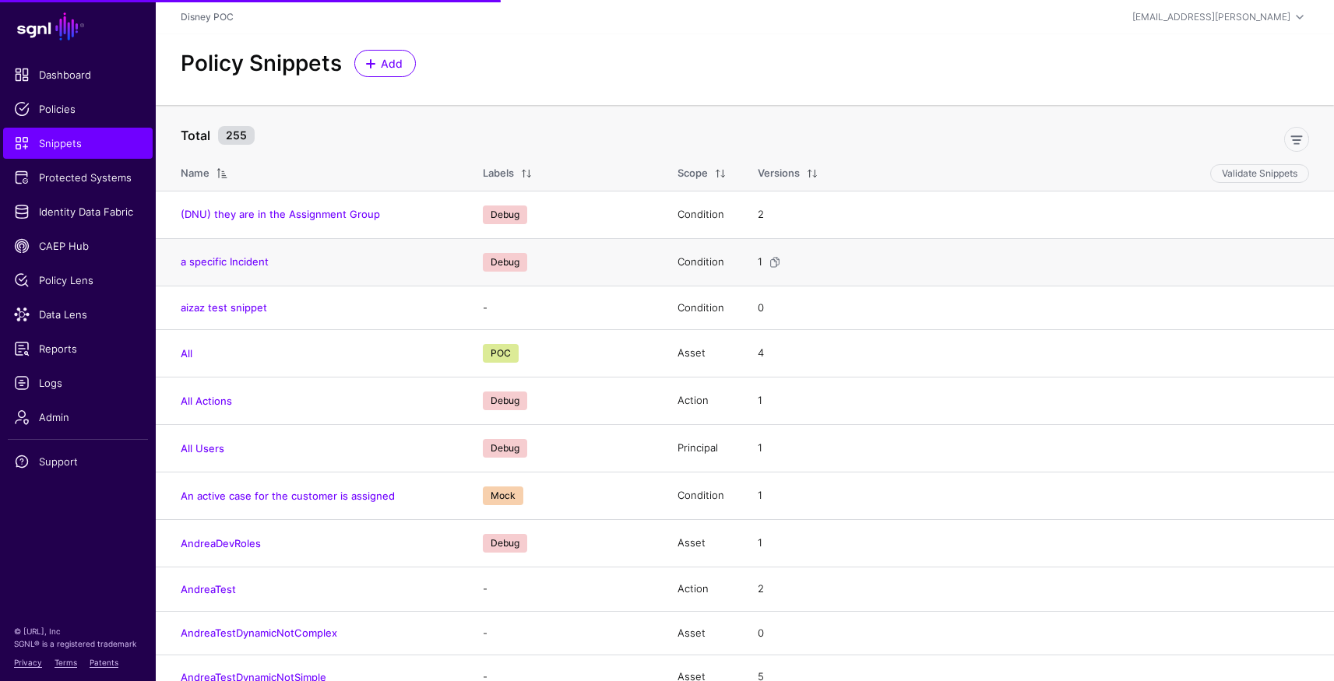
scroll to position [424, 0]
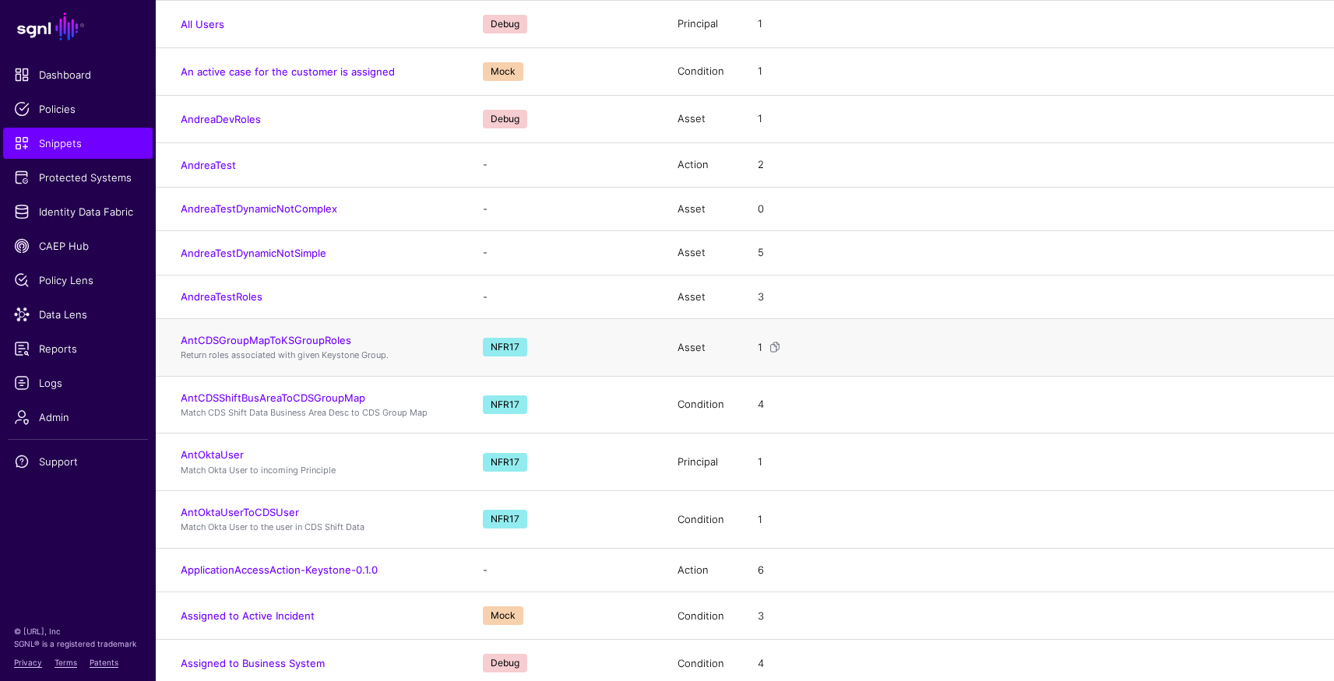
click at [269, 350] on p "Return roles associated with given Keystone Group." at bounding box center [316, 355] width 271 height 13
click at [273, 342] on link "AntCDSGroupMapToKSGroupRoles" at bounding box center [266, 340] width 171 height 12
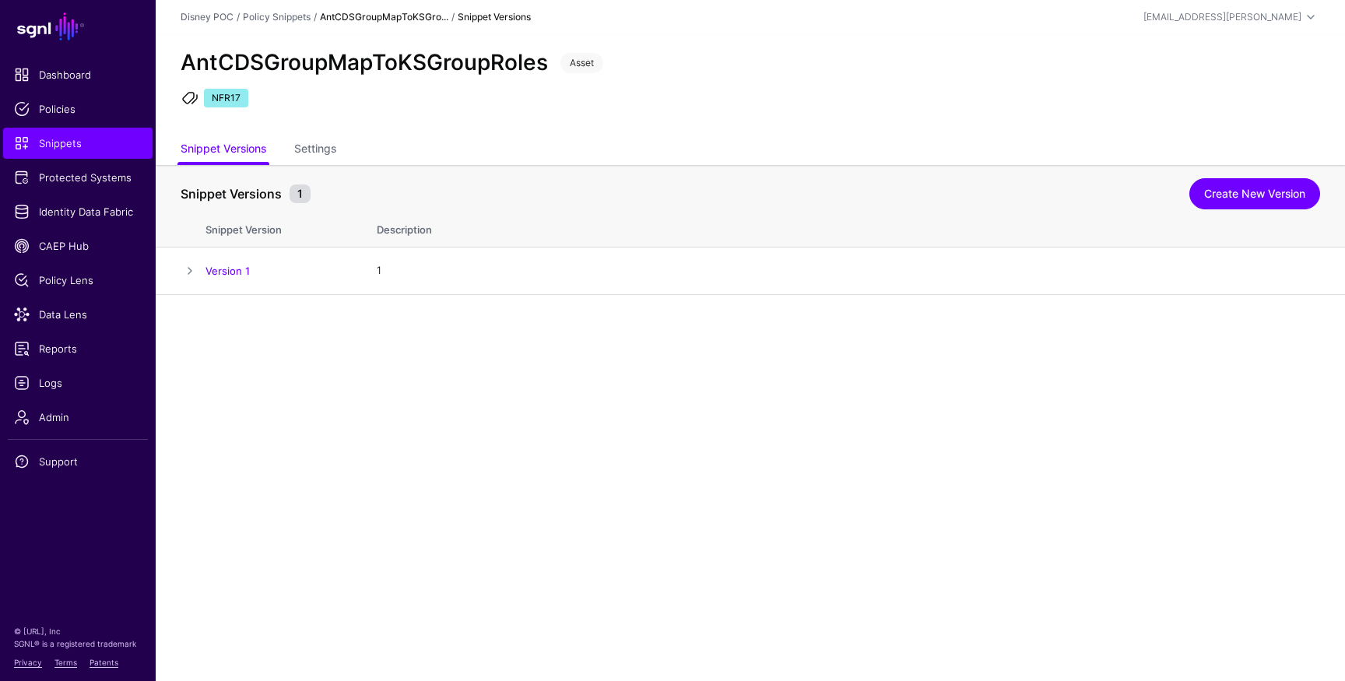
click at [438, 45] on div "AntCDSGroupMapToKSGroupRoles Asset NFR17" at bounding box center [751, 84] width 1190 height 101
click at [433, 66] on h2 "AntCDSGroupMapToKSGroupRoles" at bounding box center [364, 63] width 367 height 26
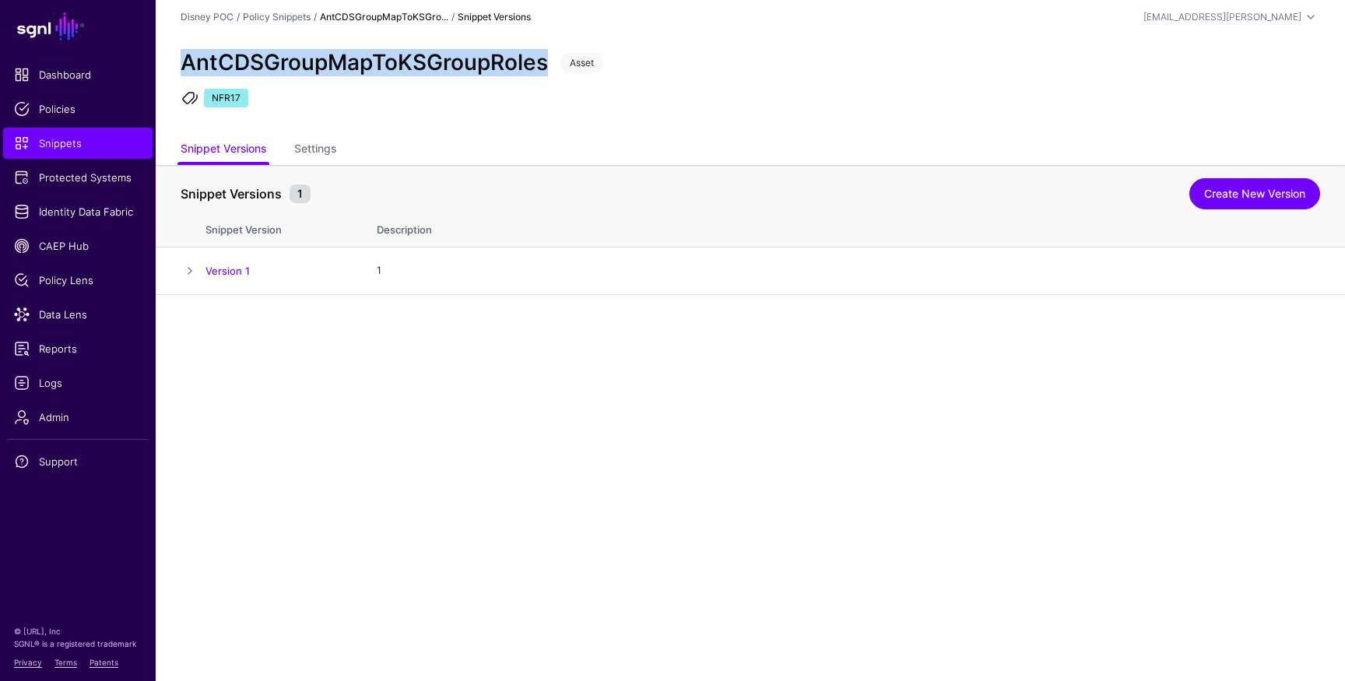
click at [433, 66] on h2 "AntCDSGroupMapToKSGroupRoles" at bounding box center [364, 63] width 367 height 26
click at [263, 156] on link "Snippet Versions" at bounding box center [224, 150] width 86 height 30
click at [318, 151] on link "Settings" at bounding box center [315, 150] width 42 height 30
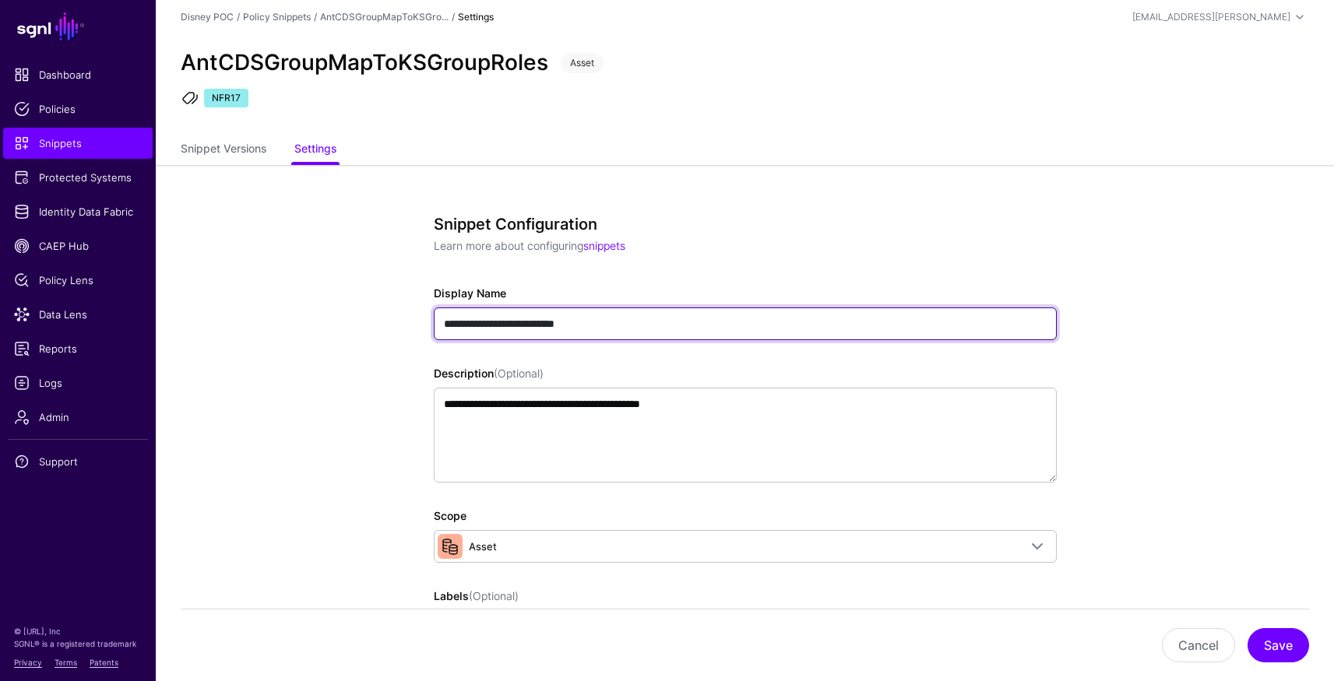
drag, startPoint x: 543, startPoint y: 322, endPoint x: 686, endPoint y: 322, distance: 143.3
click at [687, 322] on input "**********" at bounding box center [745, 324] width 623 height 33
type input "**********"
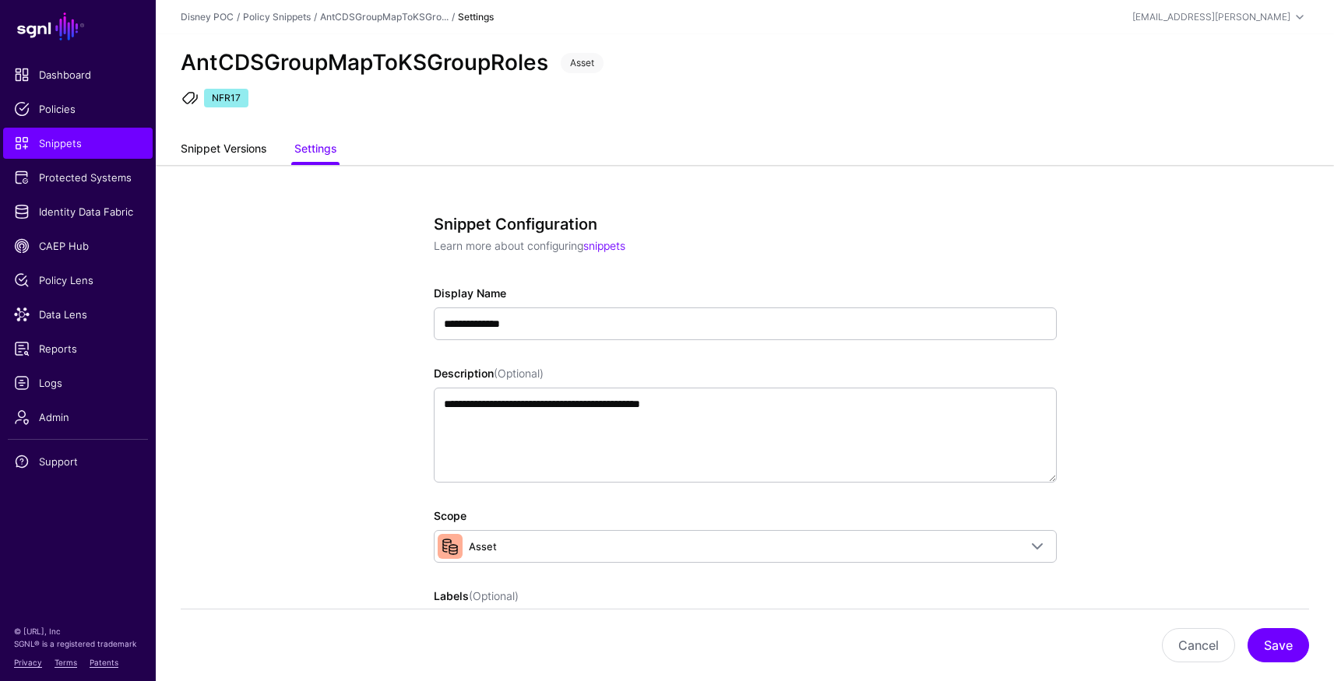
click at [220, 153] on link "Snippet Versions" at bounding box center [224, 150] width 86 height 30
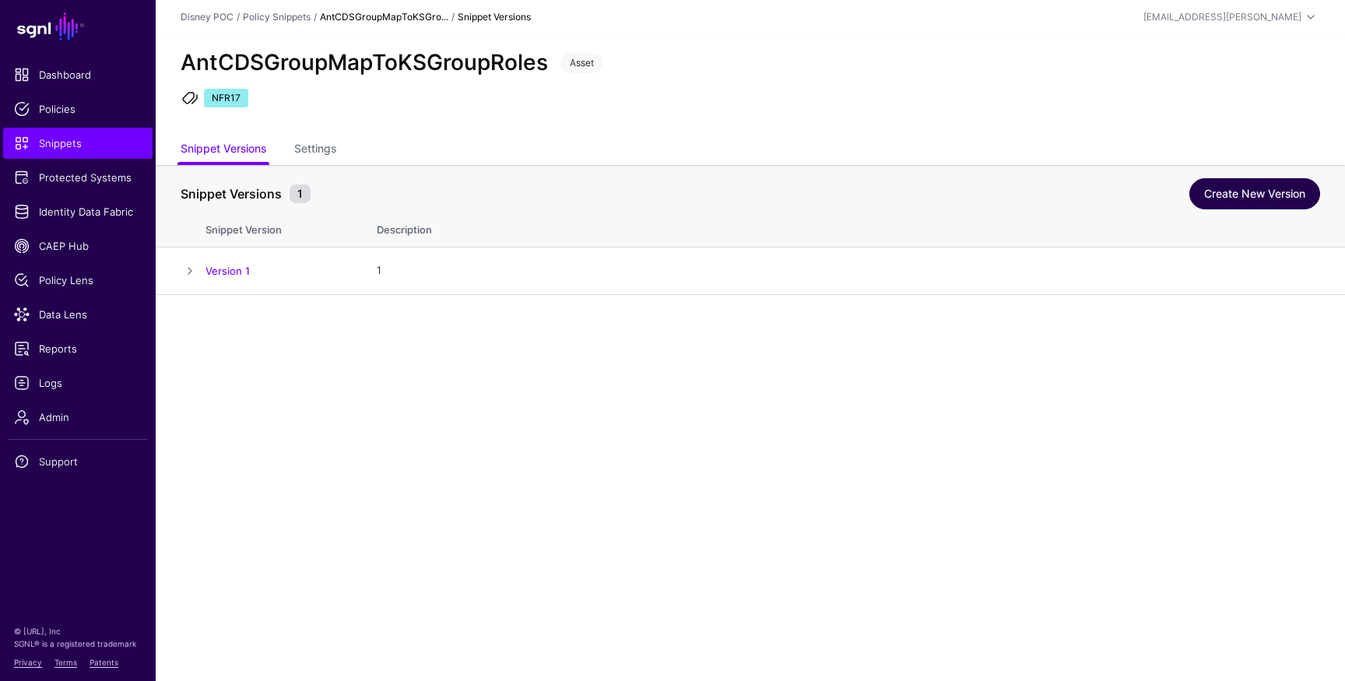
click at [1236, 195] on link "Create New Version" at bounding box center [1255, 193] width 131 height 31
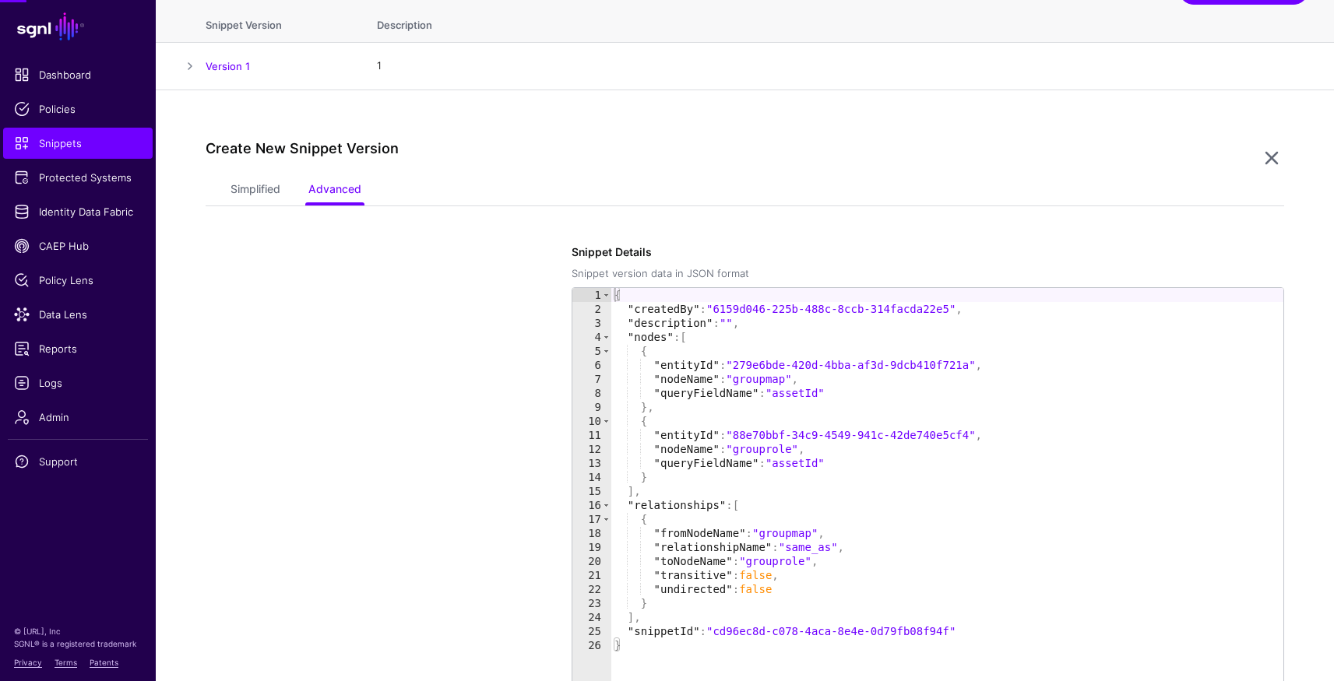
scroll to position [295, 0]
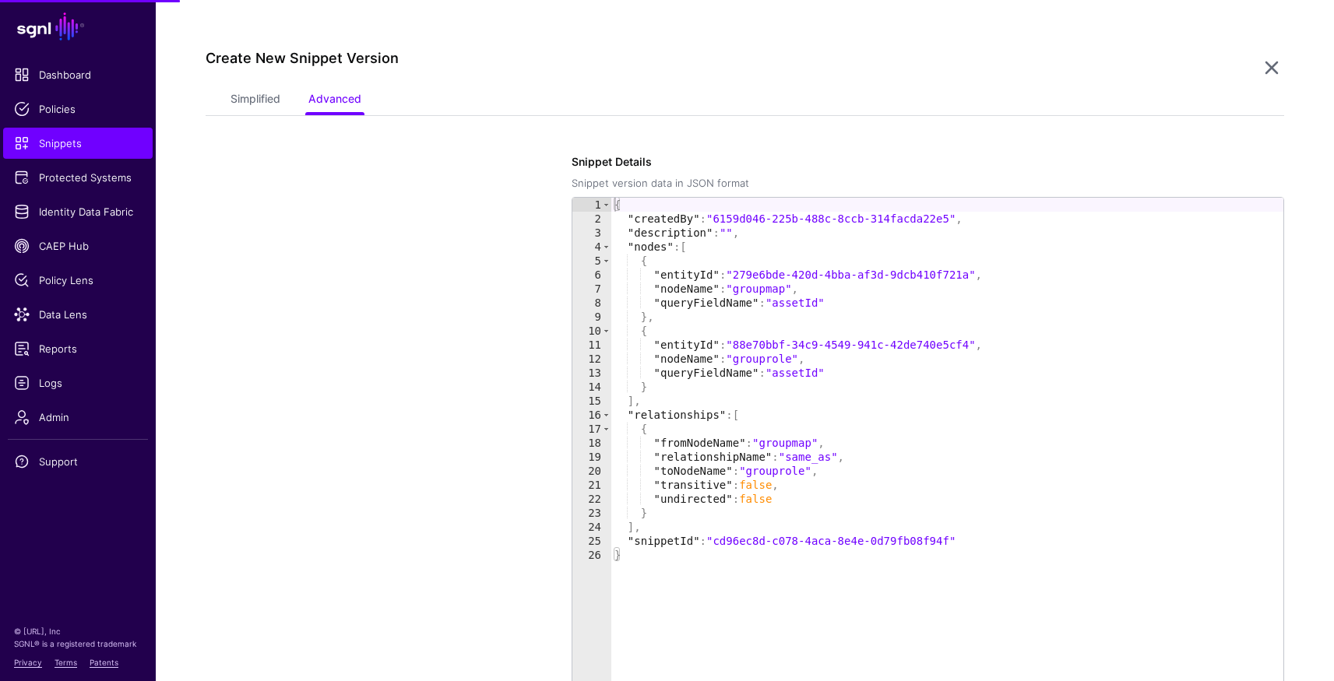
click at [229, 87] on div "Simplified Advanced" at bounding box center [745, 101] width 1078 height 30
click at [233, 94] on link "Simplified" at bounding box center [255, 101] width 50 height 30
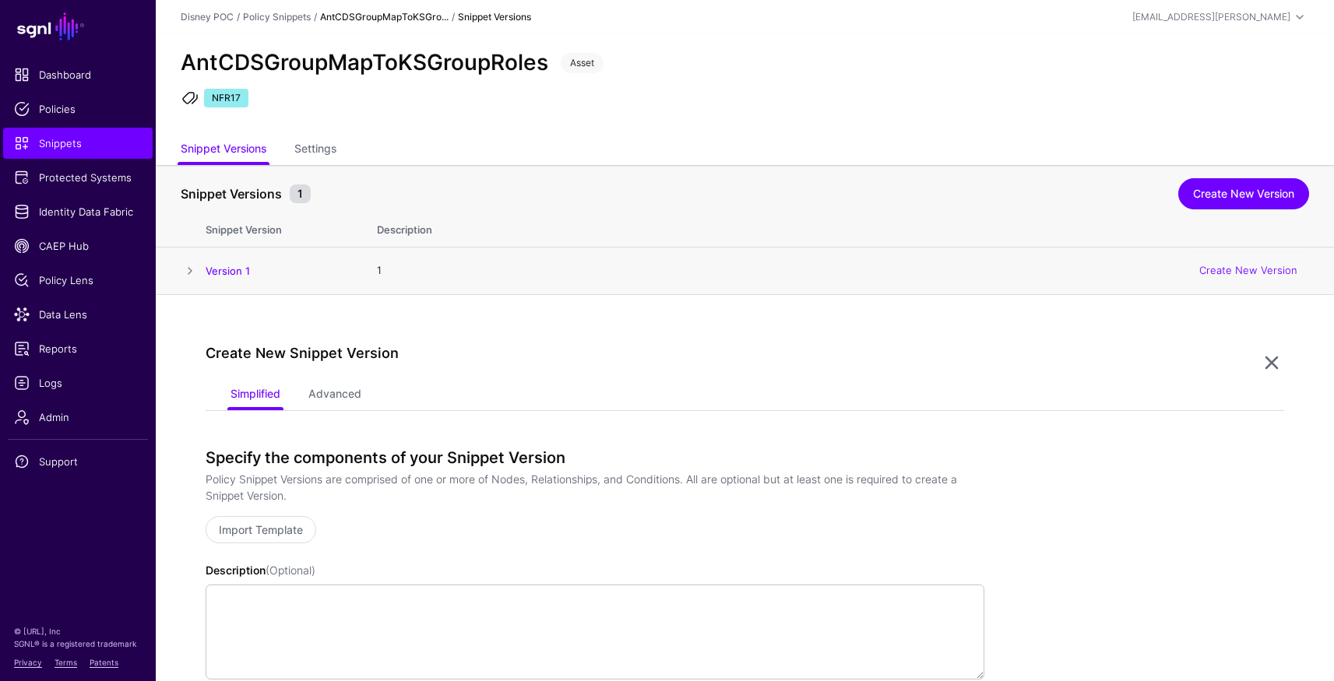
click at [188, 274] on span at bounding box center [190, 271] width 19 height 19
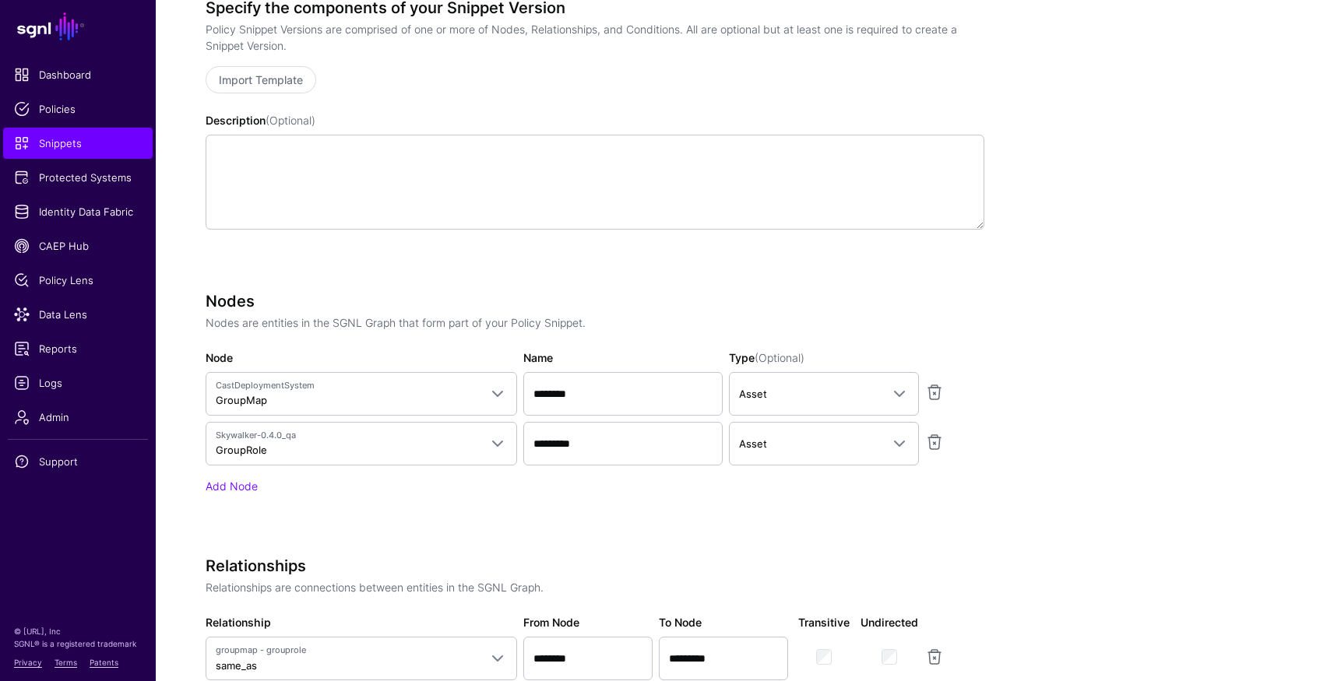
scroll to position [1169, 0]
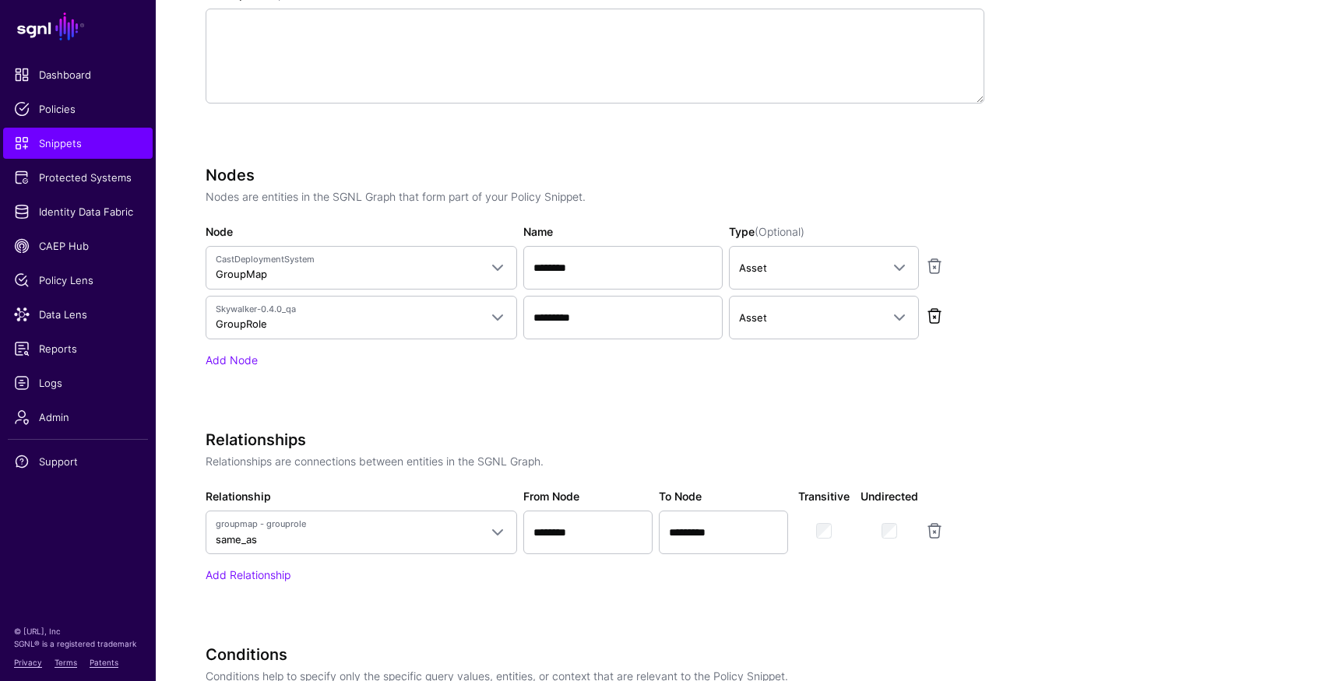
click at [932, 318] on link at bounding box center [934, 316] width 19 height 19
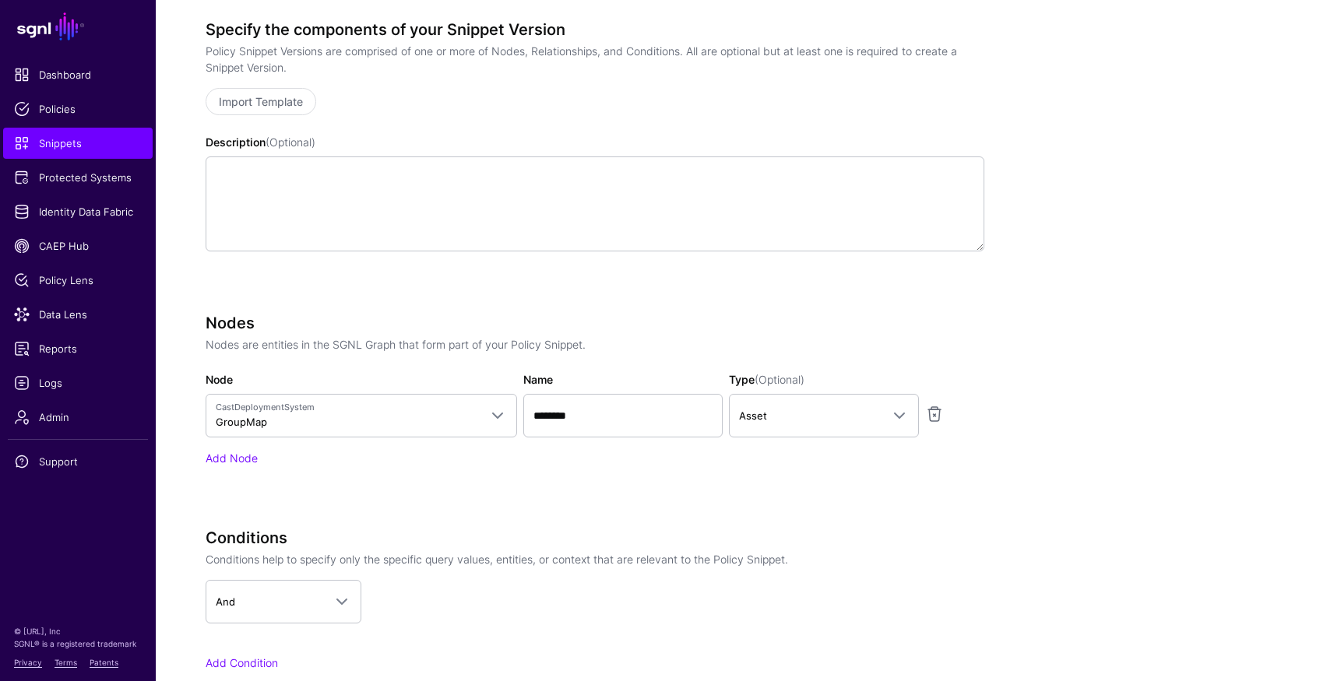
scroll to position [1168, 0]
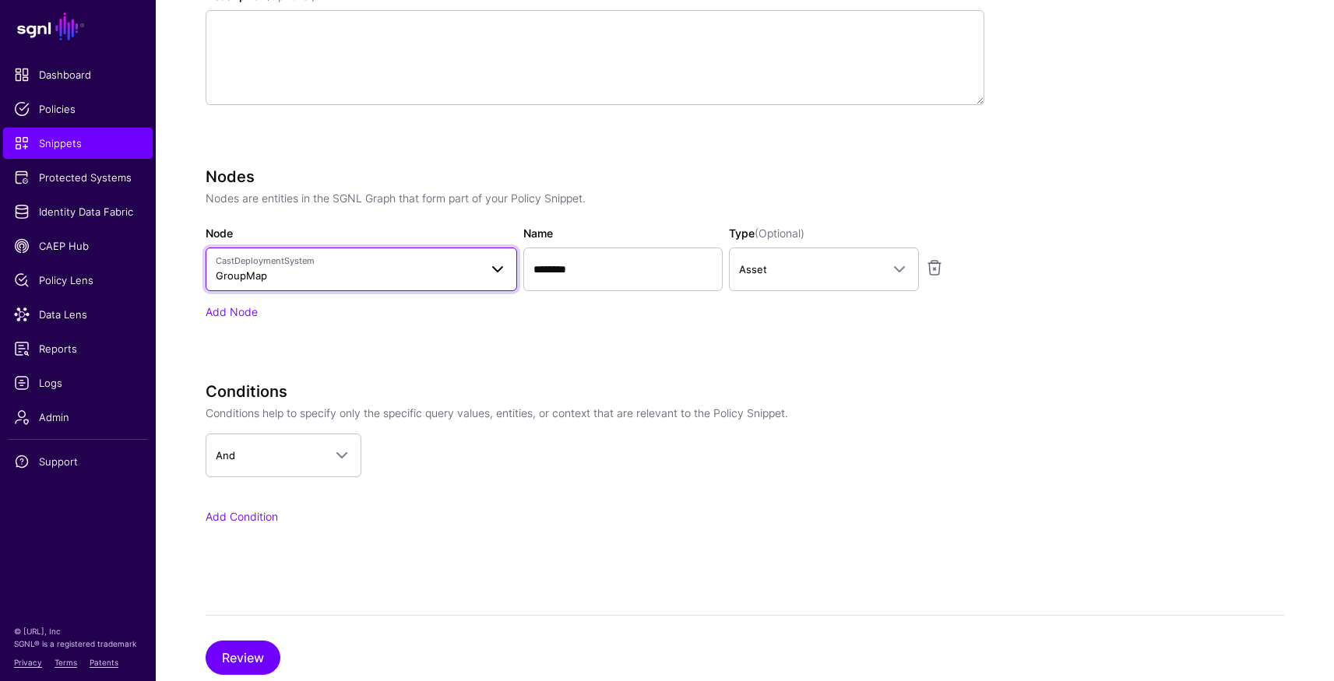
click at [394, 283] on span "CastDeploymentSystem GroupMap" at bounding box center [347, 270] width 263 height 30
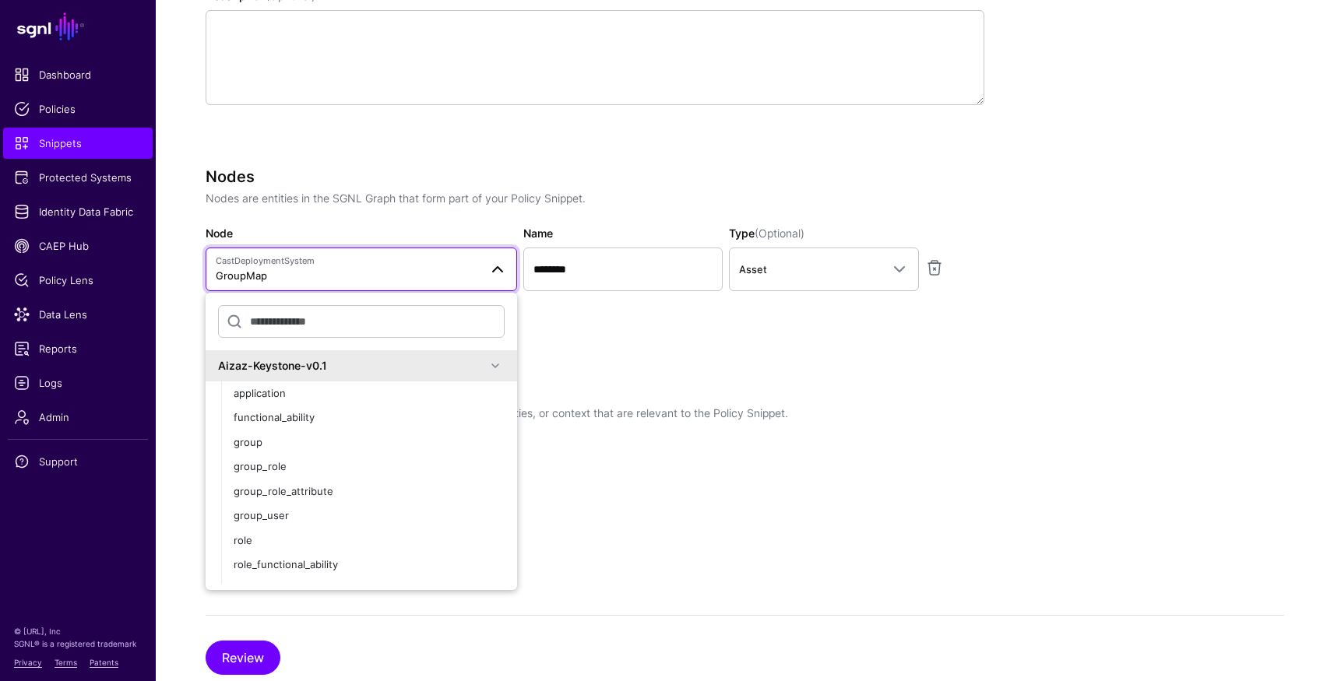
click at [392, 268] on span "CastDeploymentSystem GroupMap" at bounding box center [347, 270] width 263 height 30
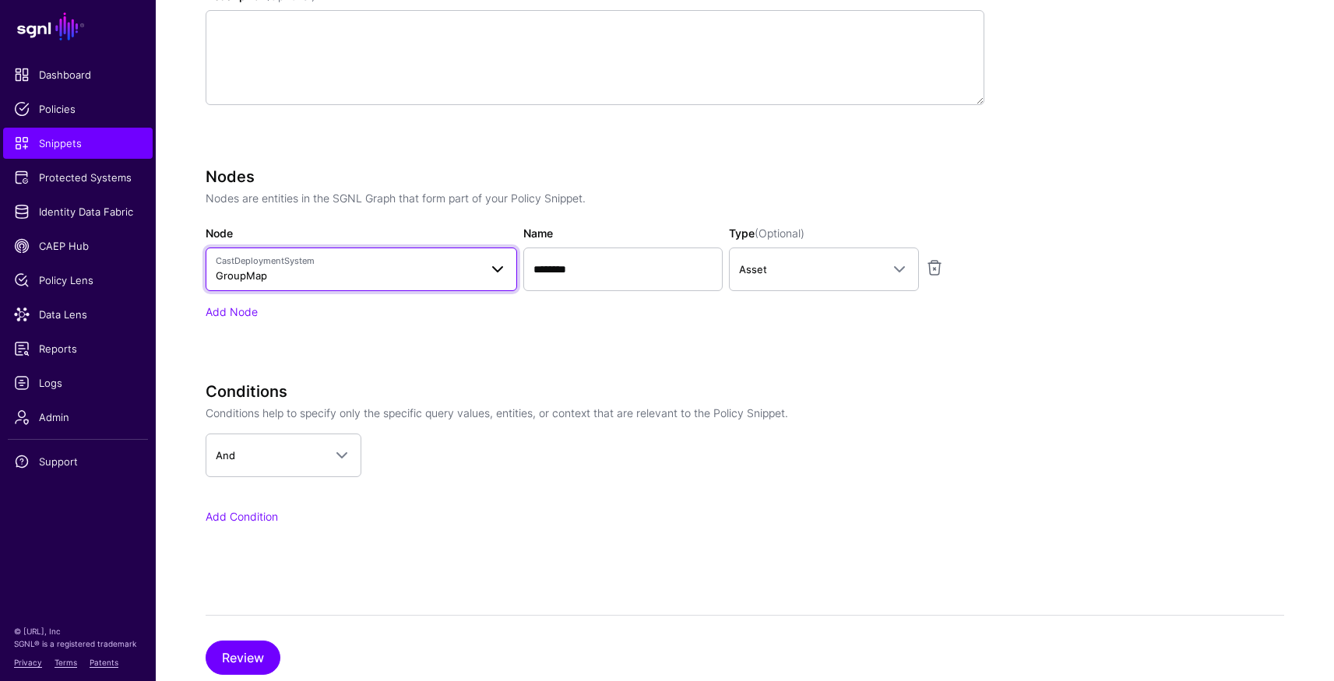
click at [392, 268] on span "CastDeploymentSystem GroupMap" at bounding box center [347, 270] width 263 height 30
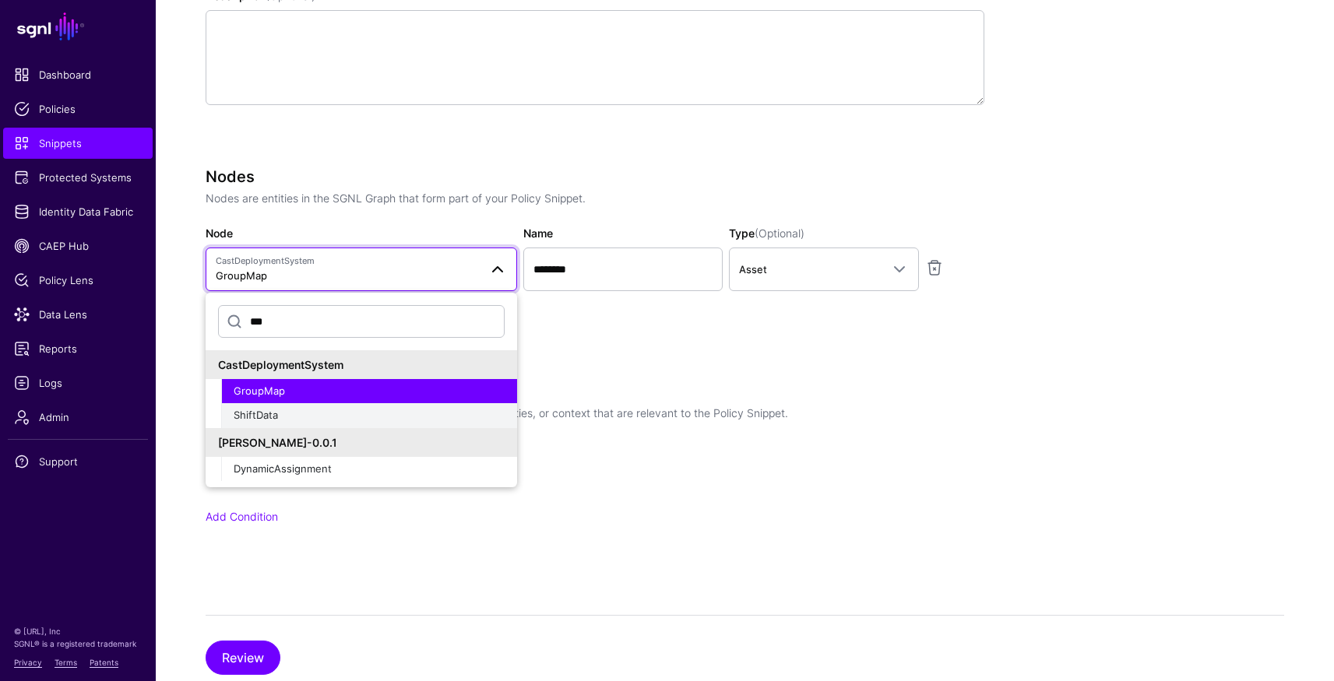
type input "***"
click at [296, 414] on div "ShiftData" at bounding box center [369, 416] width 271 height 16
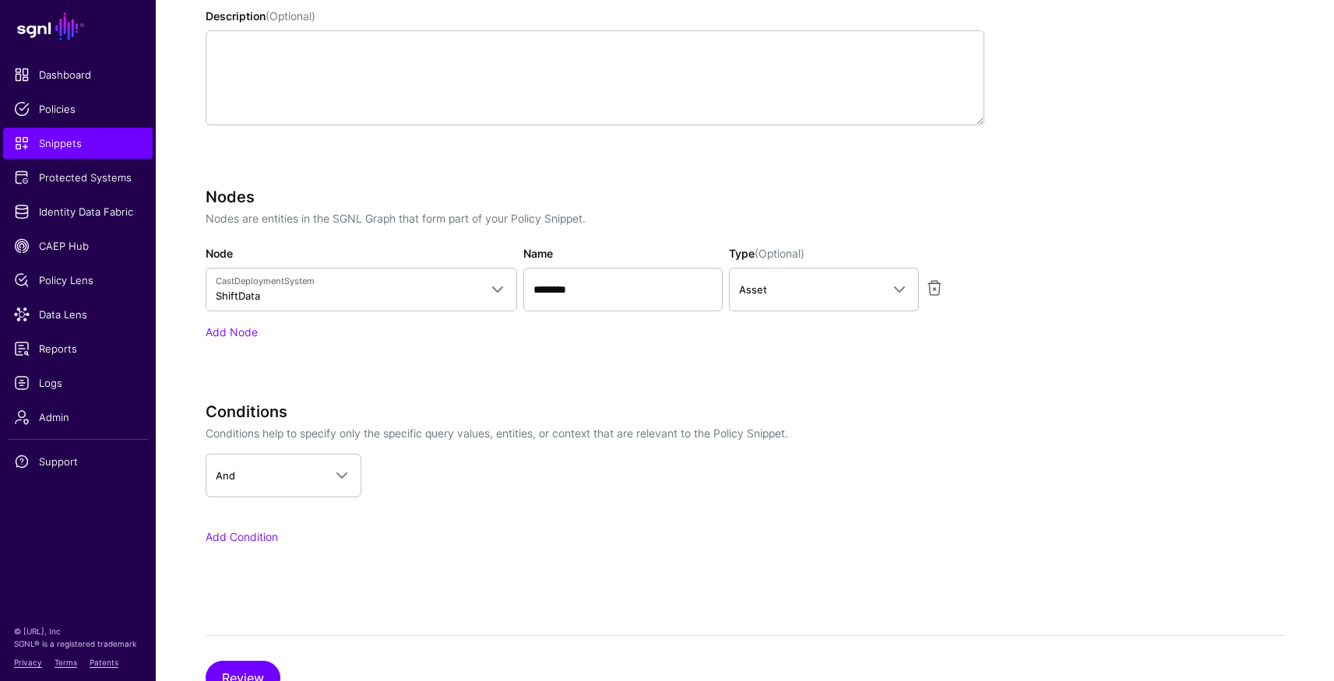
scroll to position [1039, 0]
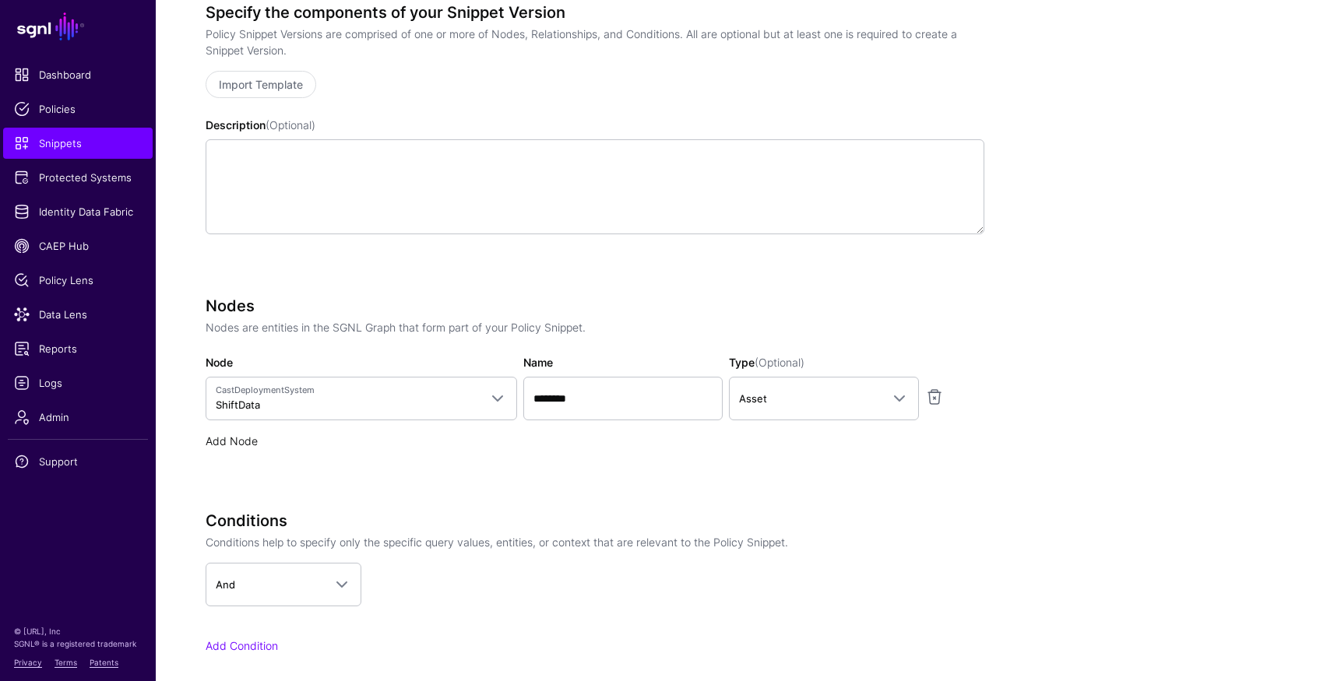
click at [241, 441] on link "Add Node" at bounding box center [232, 440] width 52 height 13
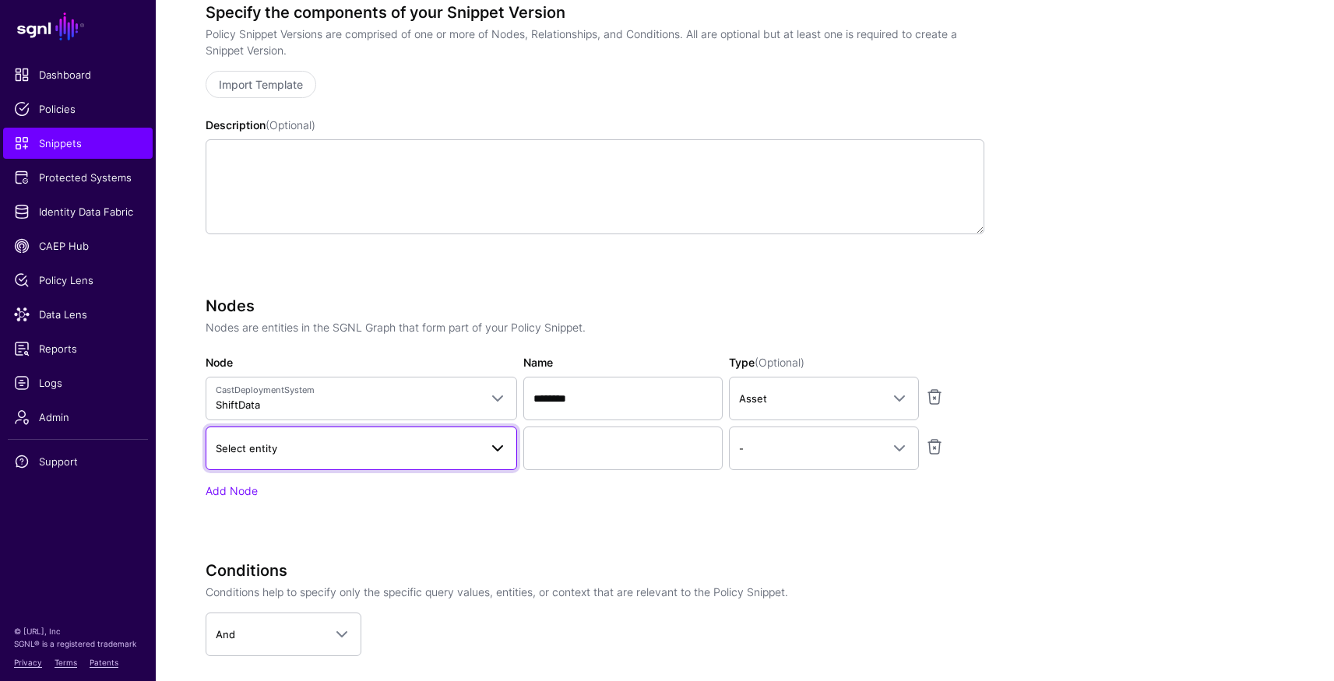
click at [308, 454] on span "Select entity" at bounding box center [347, 448] width 263 height 17
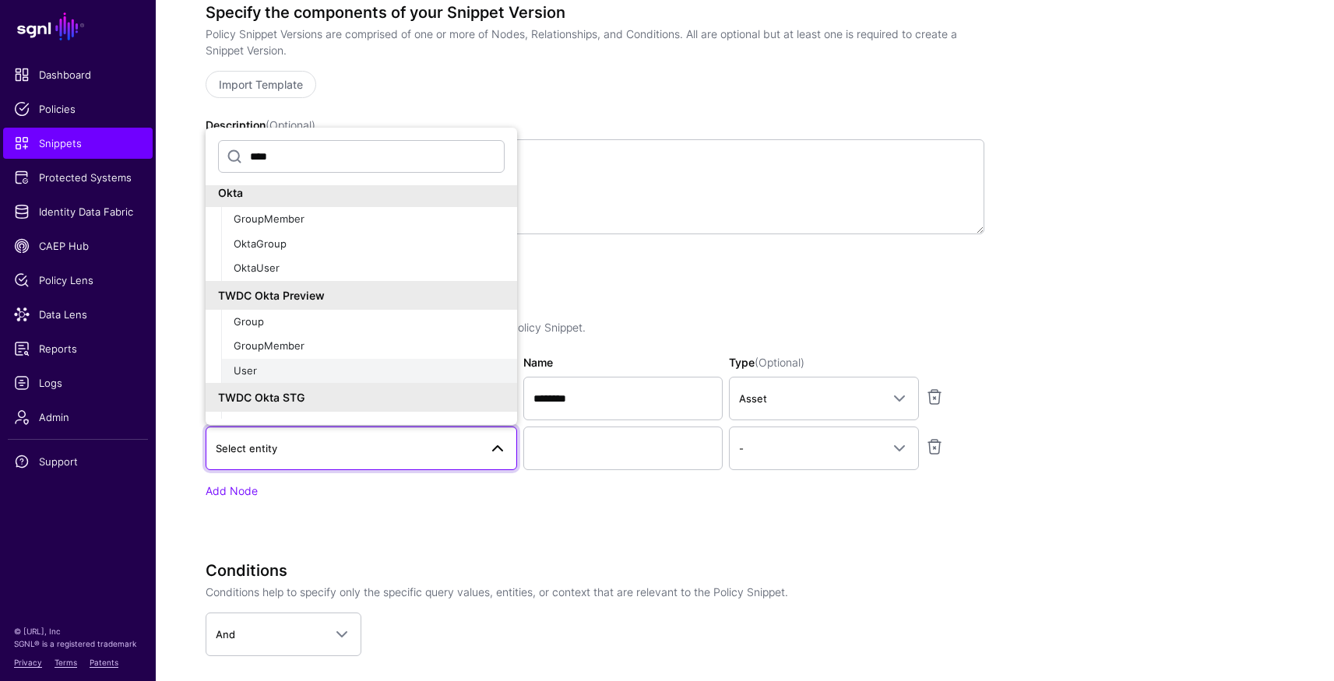
scroll to position [8, 0]
type input "****"
click at [300, 363] on div "User" at bounding box center [369, 371] width 271 height 16
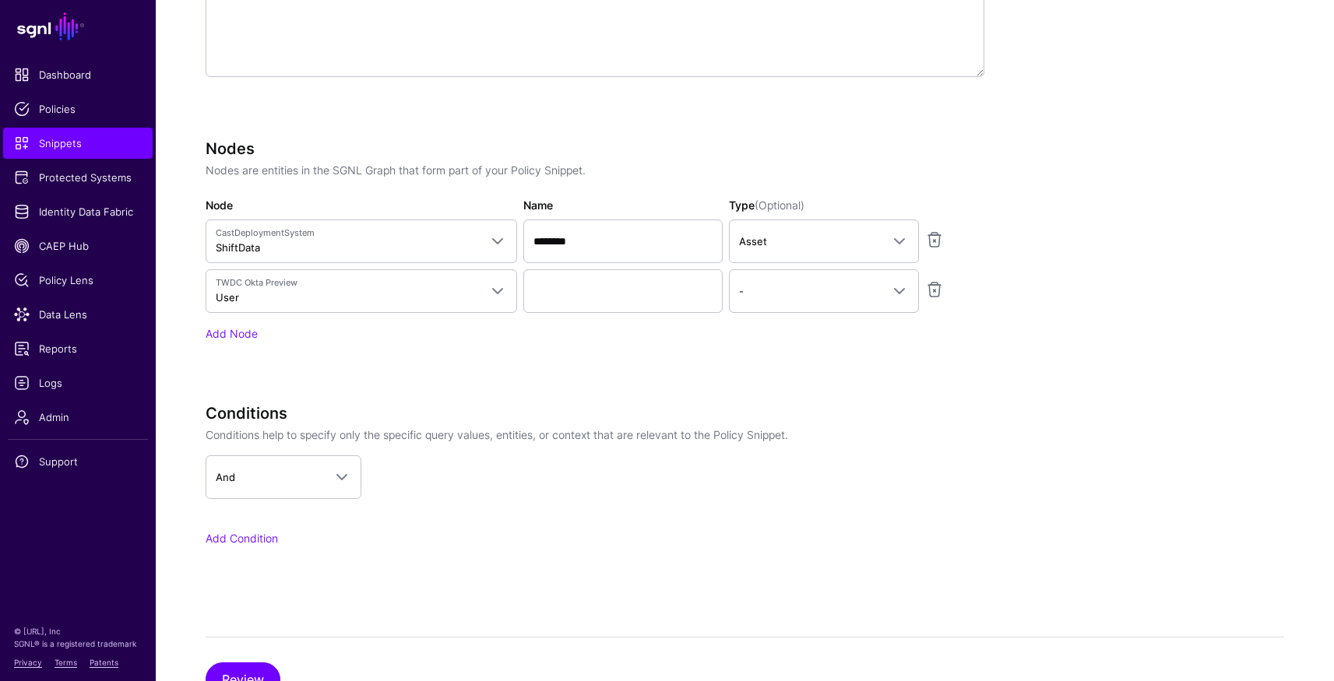
scroll to position [1211, 0]
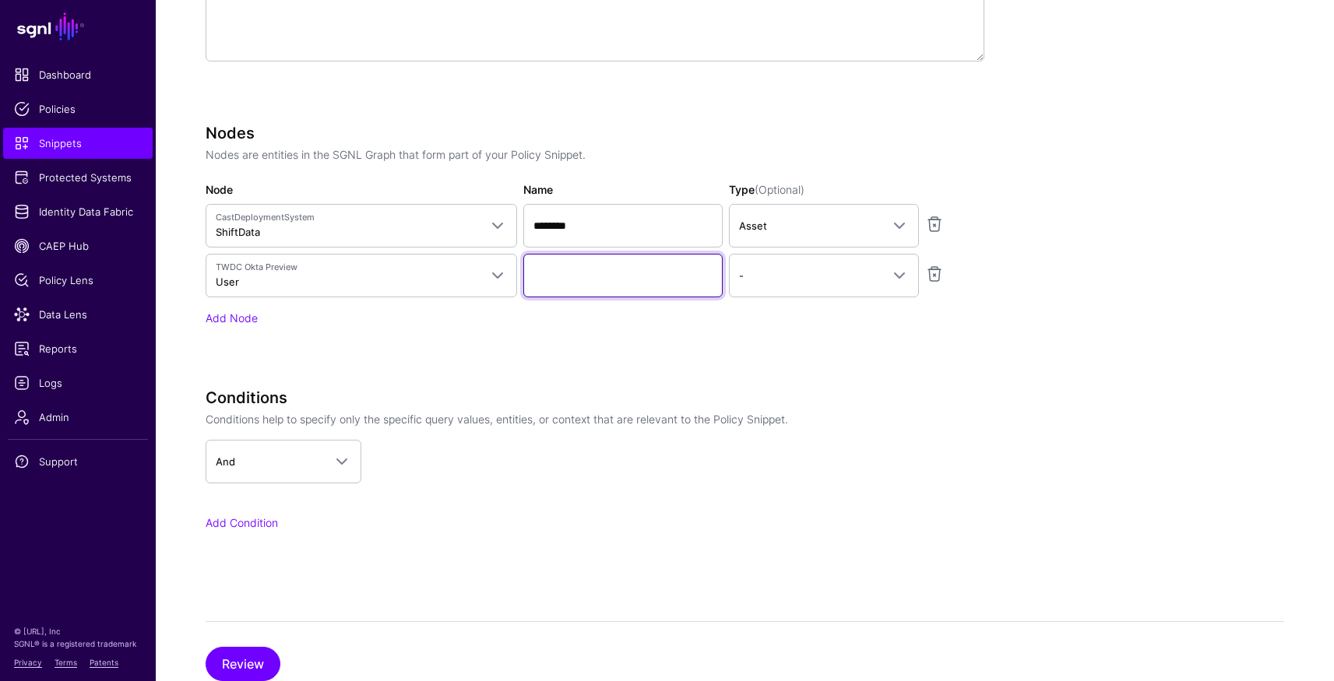
click at [578, 273] on input "Name" at bounding box center [622, 276] width 199 height 44
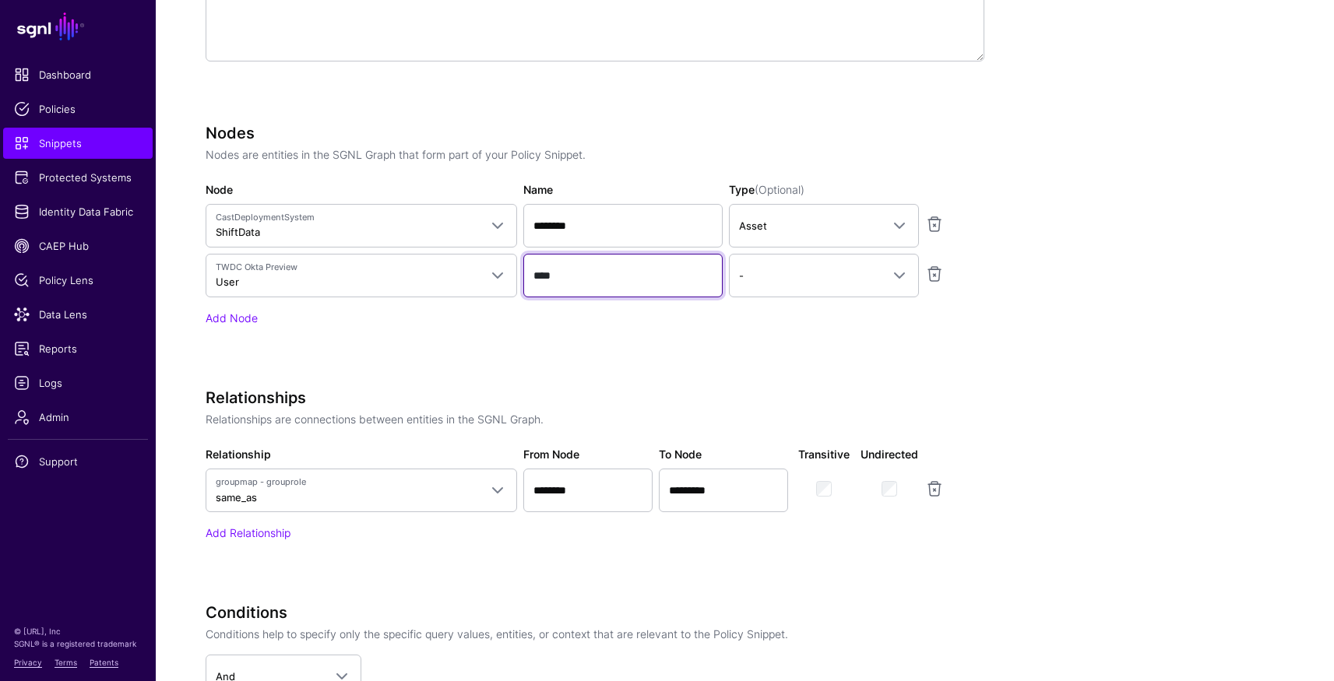
type input "********"
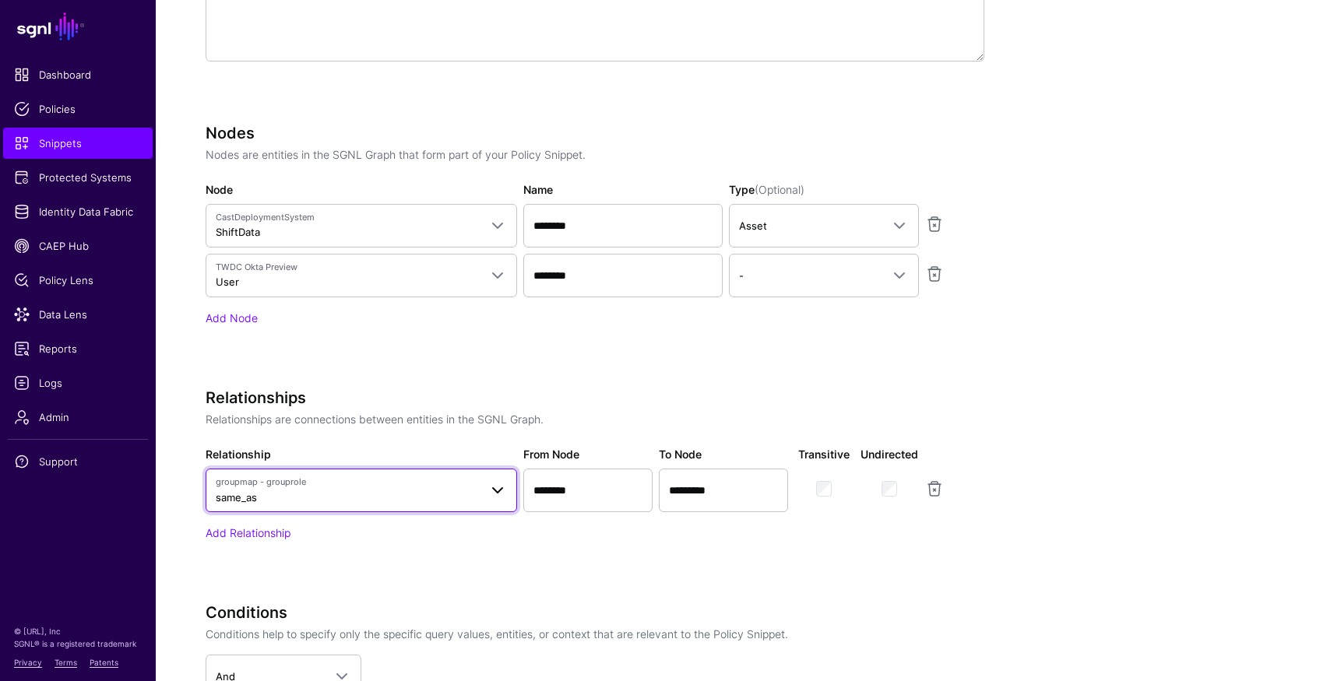
click at [357, 495] on span "groupmap - grouprole same_as" at bounding box center [347, 491] width 263 height 30
click at [296, 466] on div "Relationship groupmap - grouprole same_as User Manager" at bounding box center [361, 479] width 318 height 66
click at [283, 487] on span "groupmap - grouprole" at bounding box center [347, 482] width 263 height 13
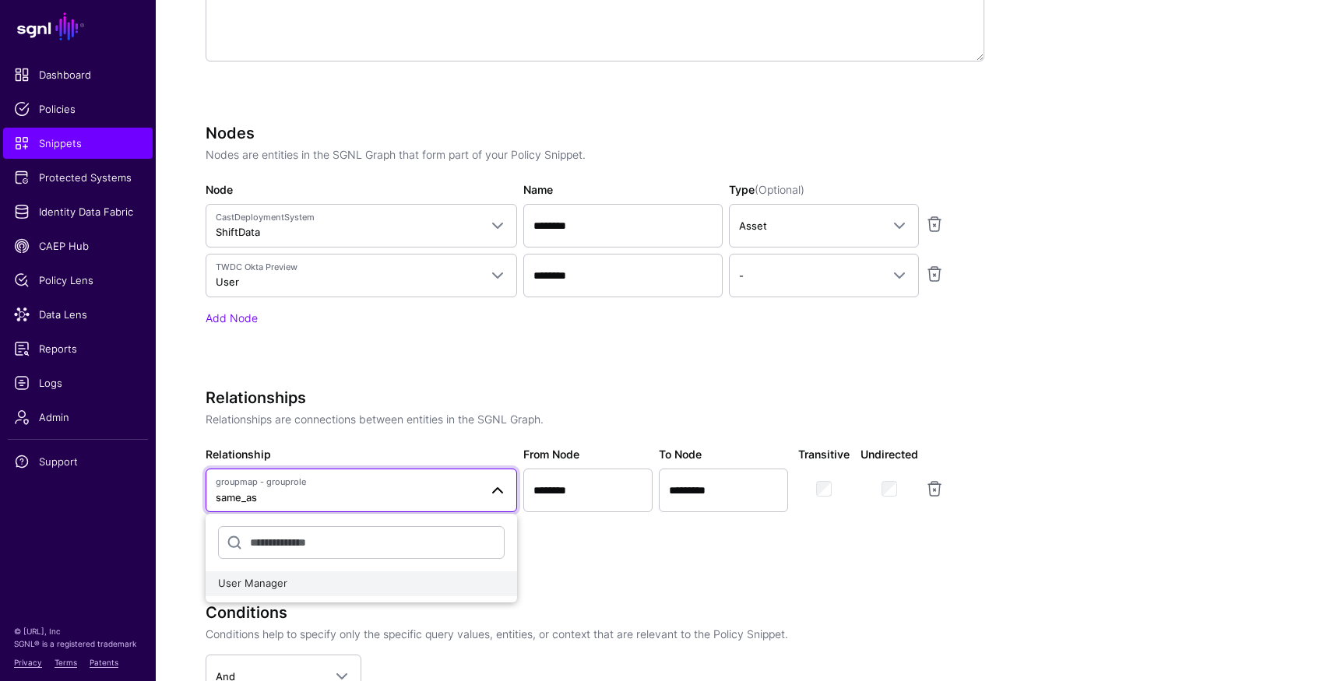
click at [256, 583] on span "User Manager" at bounding box center [252, 583] width 69 height 12
type input "********"
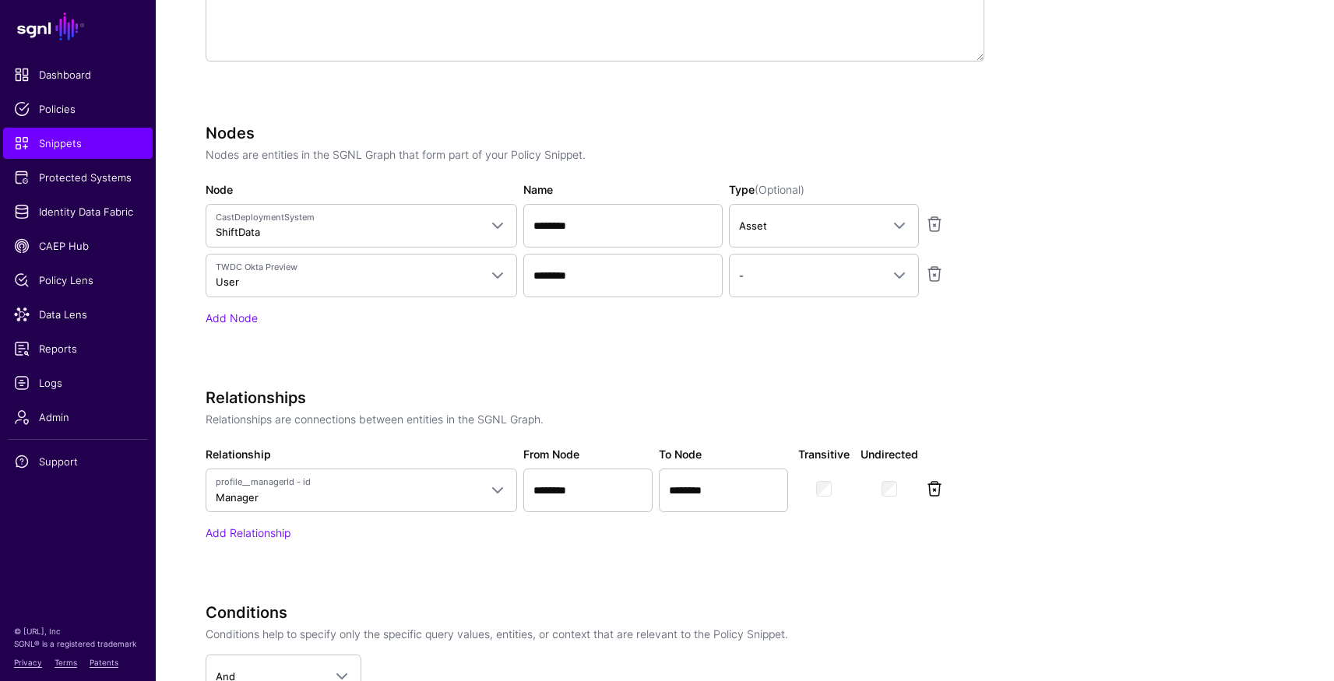
click at [935, 487] on link at bounding box center [934, 489] width 19 height 19
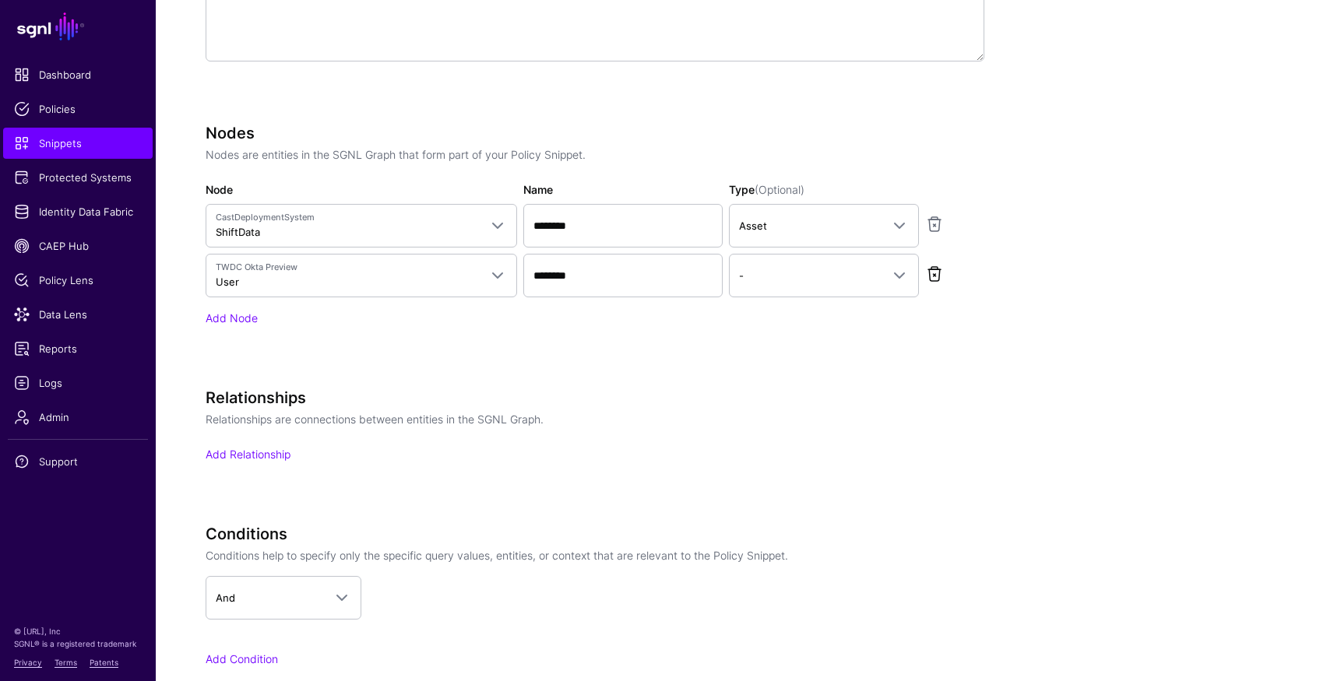
click at [936, 273] on link at bounding box center [934, 274] width 19 height 19
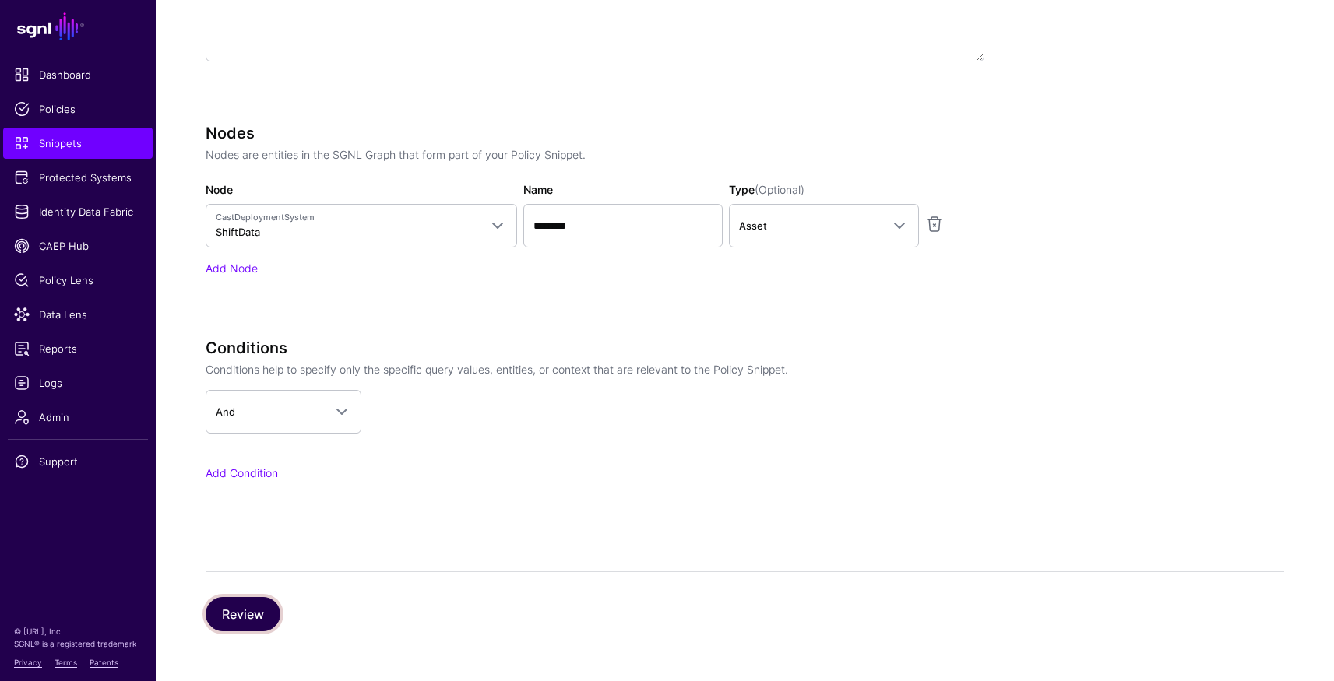
click at [244, 613] on button "Review" at bounding box center [243, 614] width 75 height 34
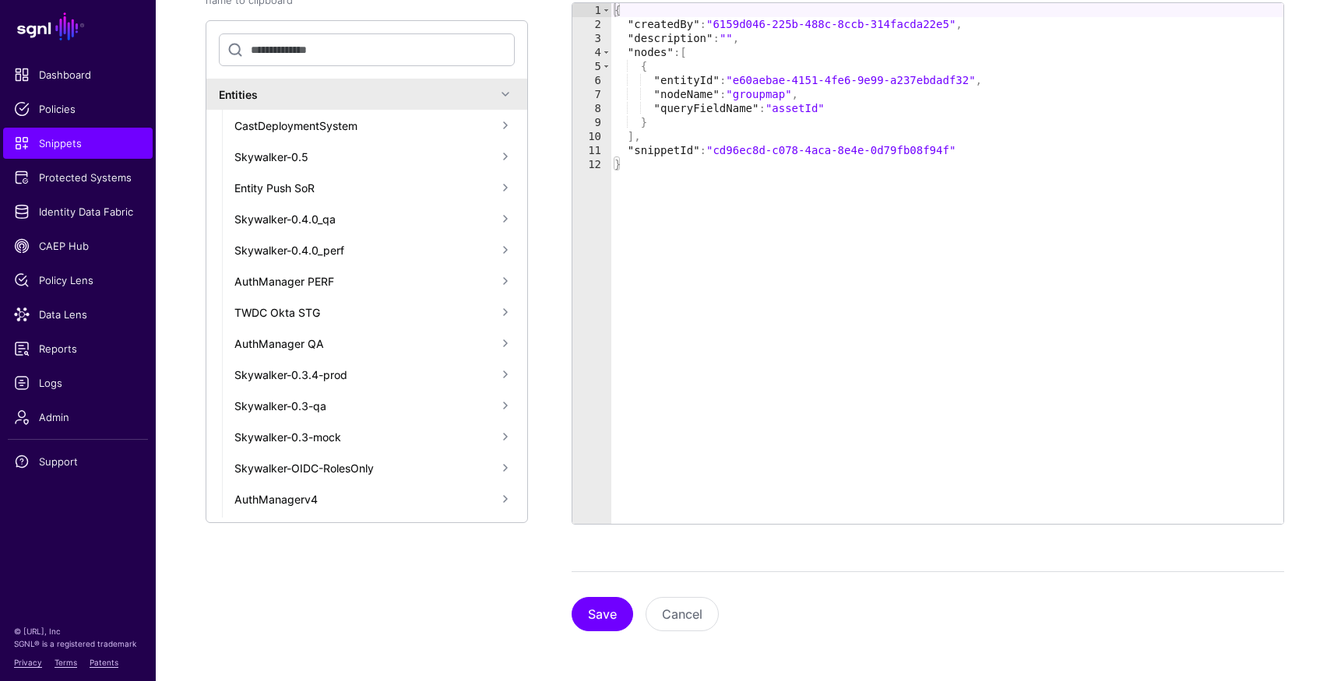
scroll to position [1083, 0]
click at [607, 610] on button "Save" at bounding box center [602, 614] width 62 height 34
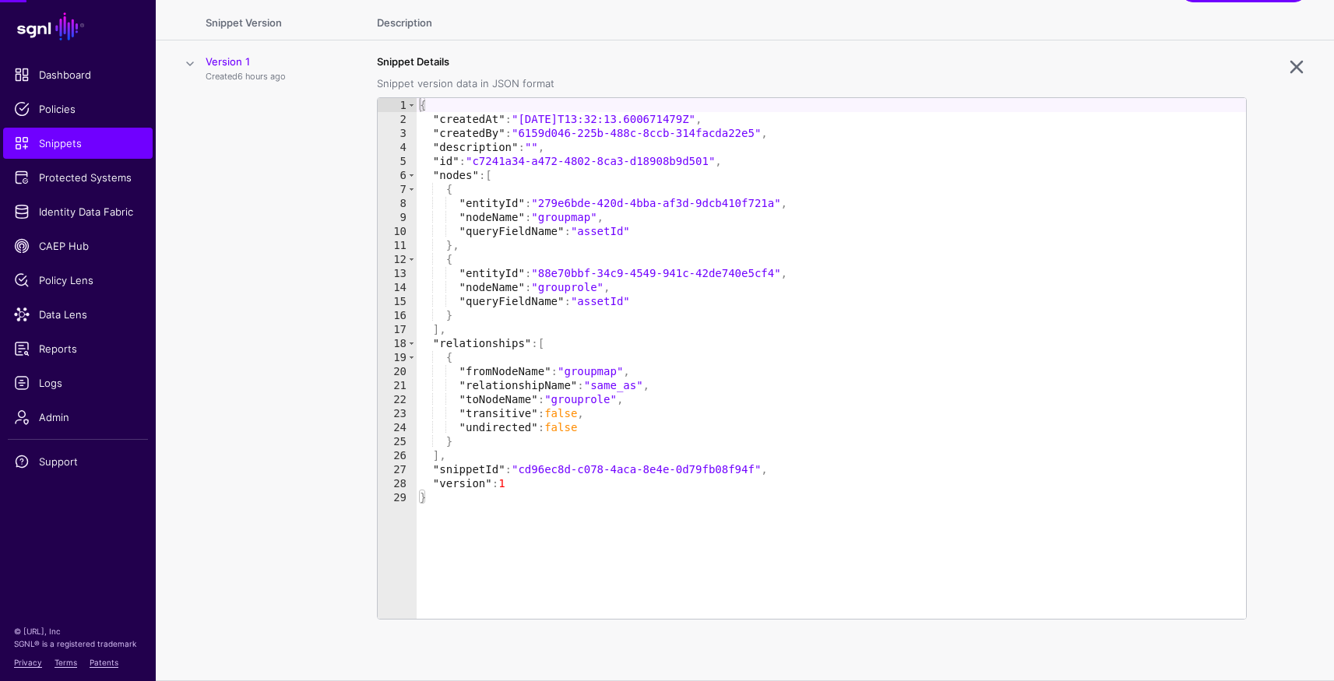
scroll to position [0, 0]
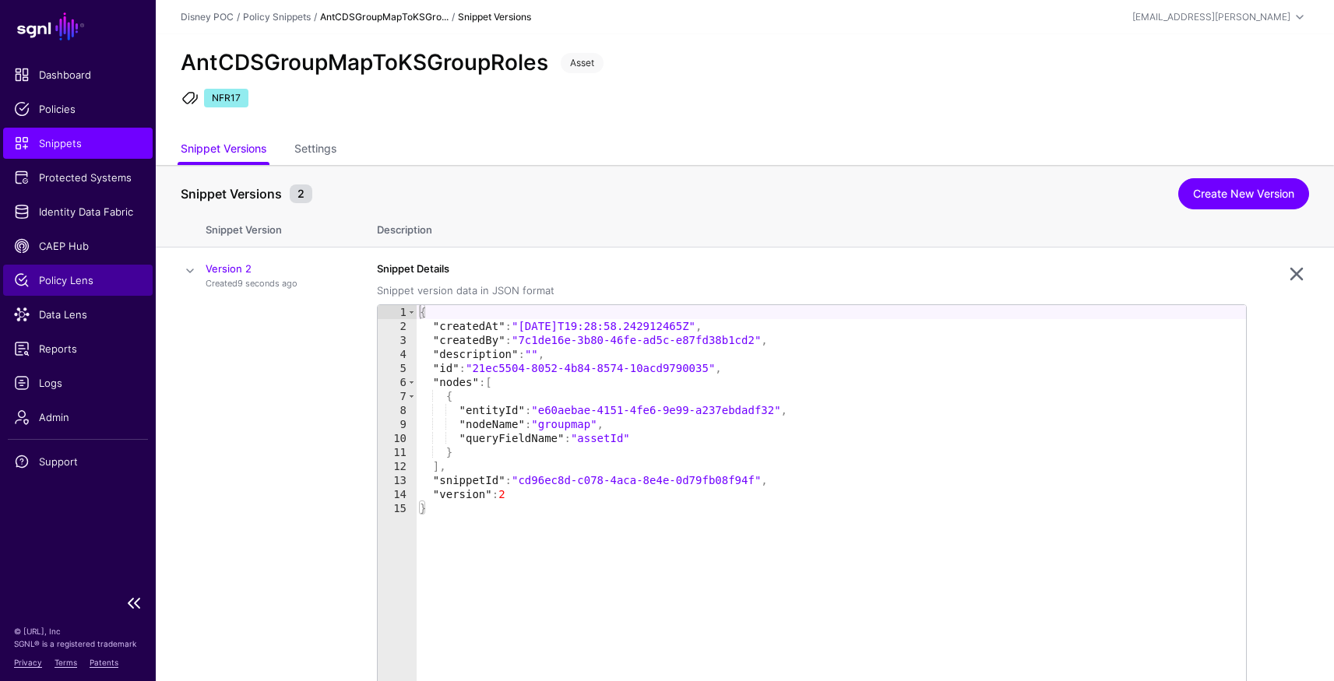
click at [69, 278] on span "Policy Lens" at bounding box center [78, 281] width 128 height 16
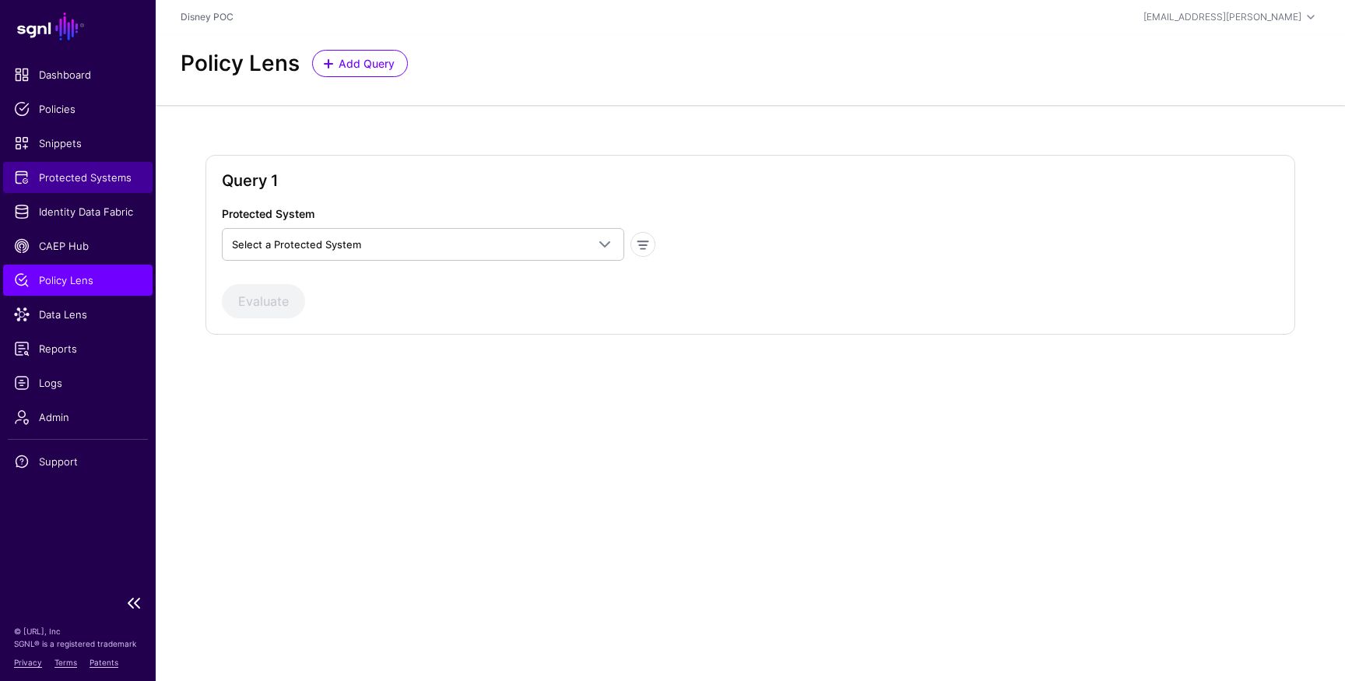
click at [50, 176] on span "Protected Systems" at bounding box center [78, 178] width 128 height 16
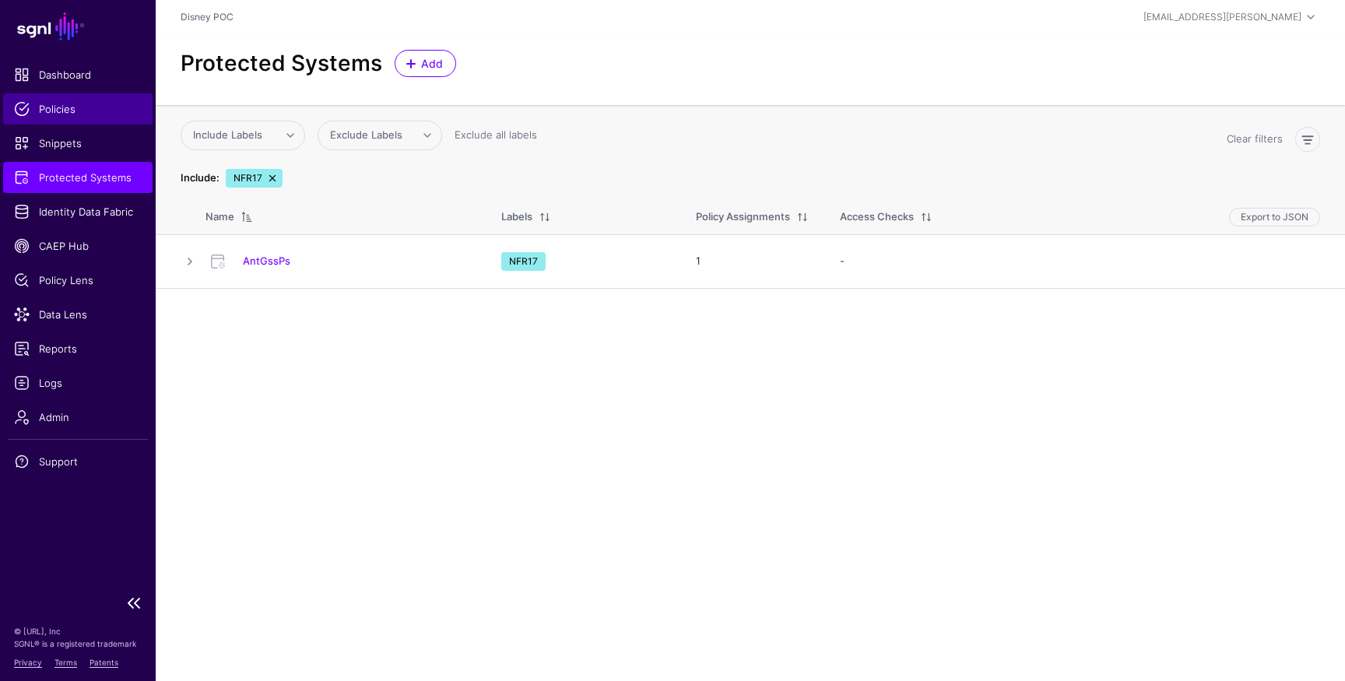
click at [51, 111] on span "Policies" at bounding box center [78, 109] width 128 height 16
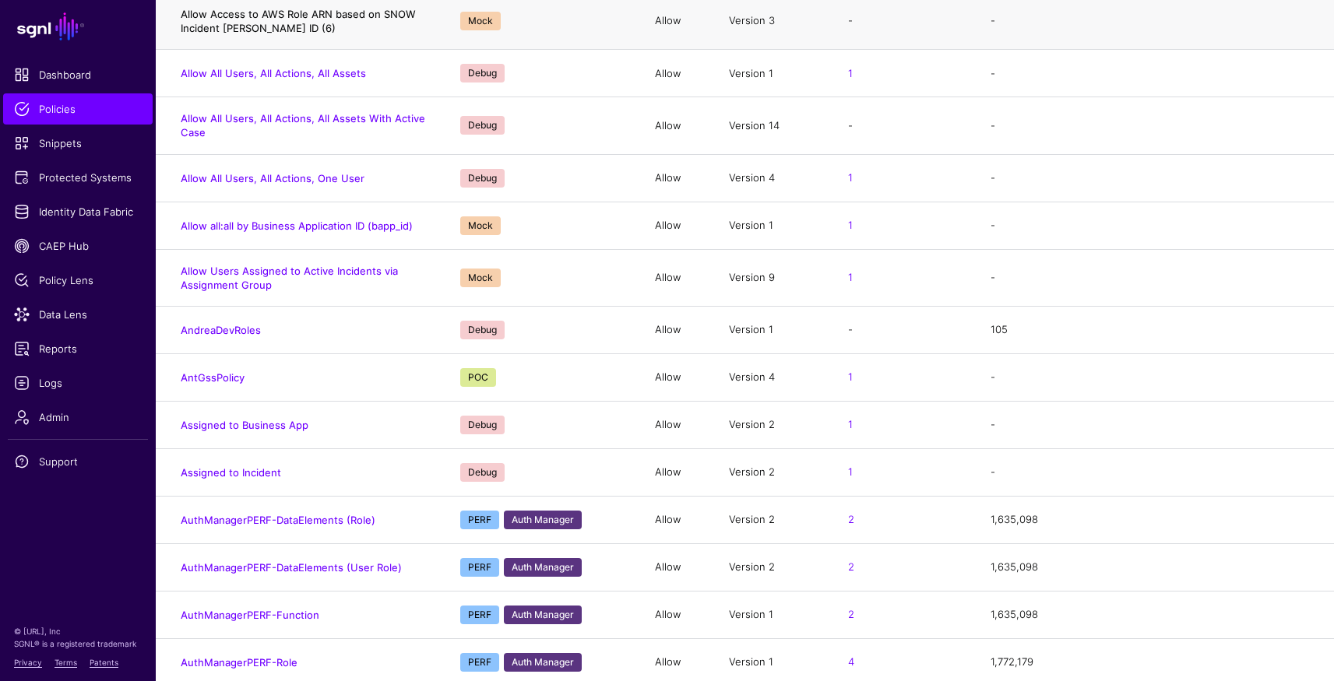
scroll to position [348, 0]
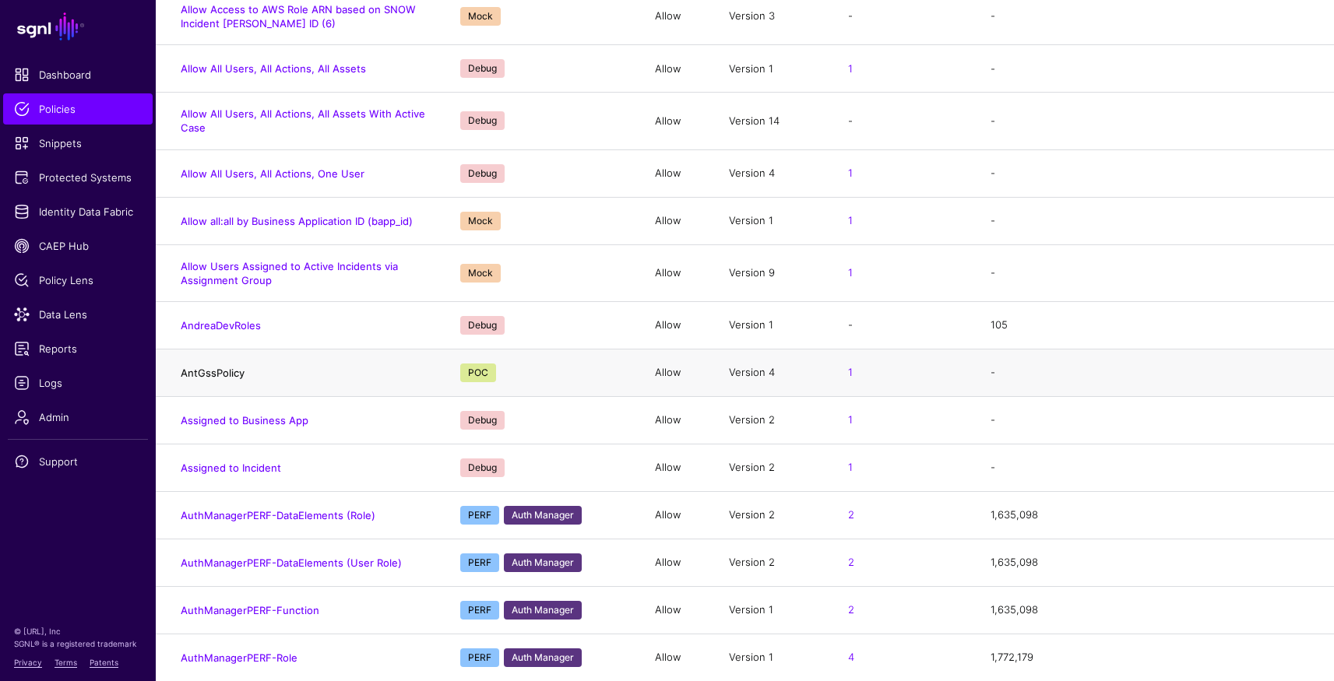
click at [214, 374] on link "AntGssPolicy" at bounding box center [213, 373] width 64 height 12
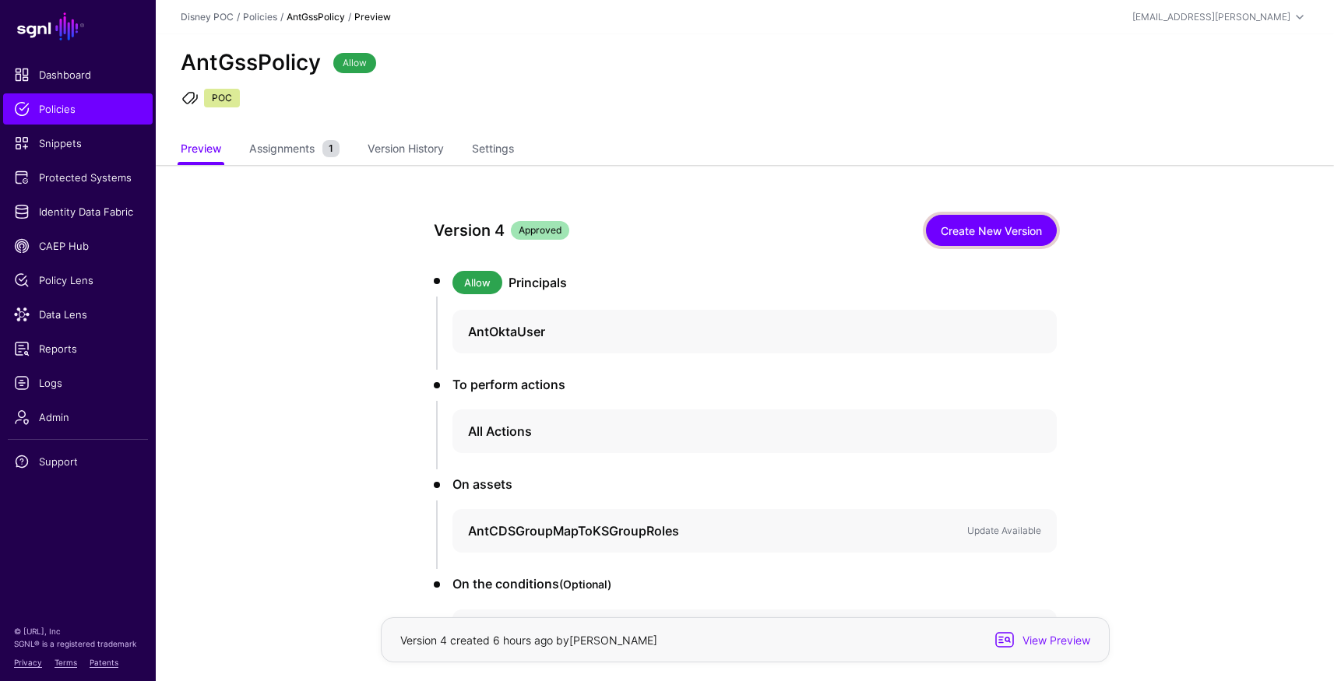
click at [969, 230] on link "Create New Version" at bounding box center [991, 230] width 131 height 31
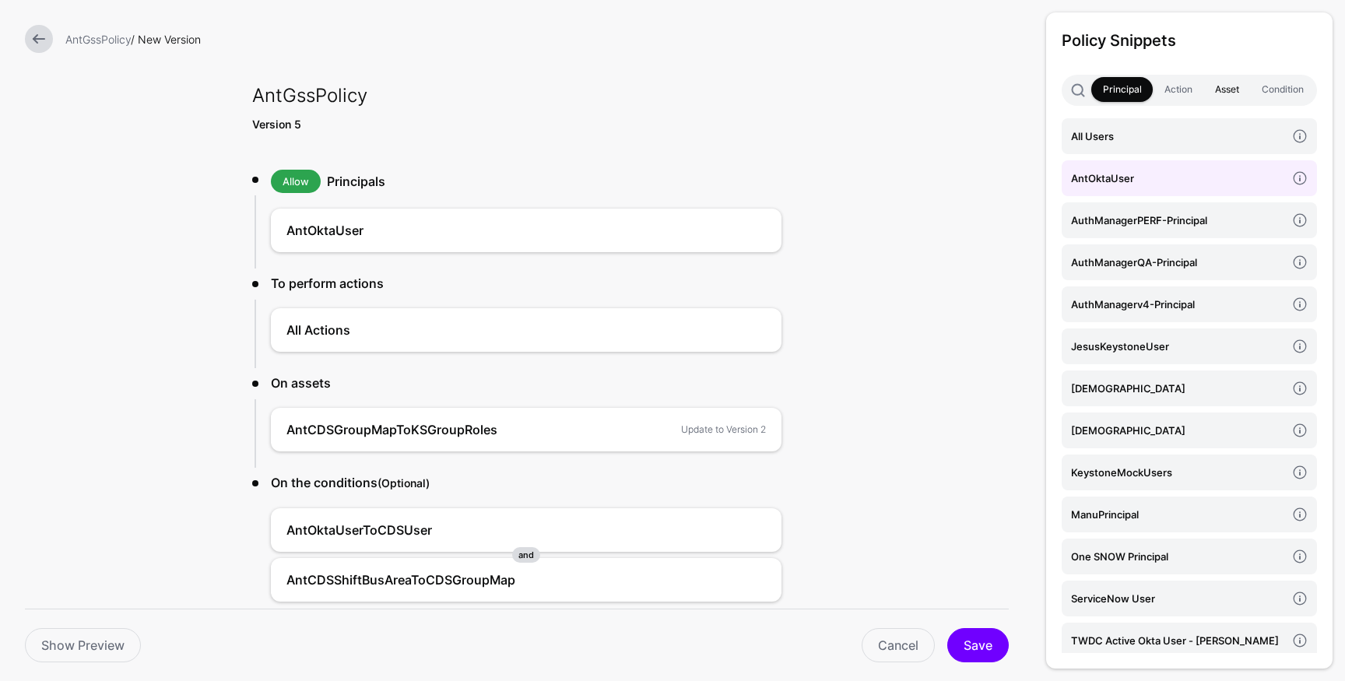
click at [1225, 86] on link "Asset" at bounding box center [1227, 89] width 47 height 25
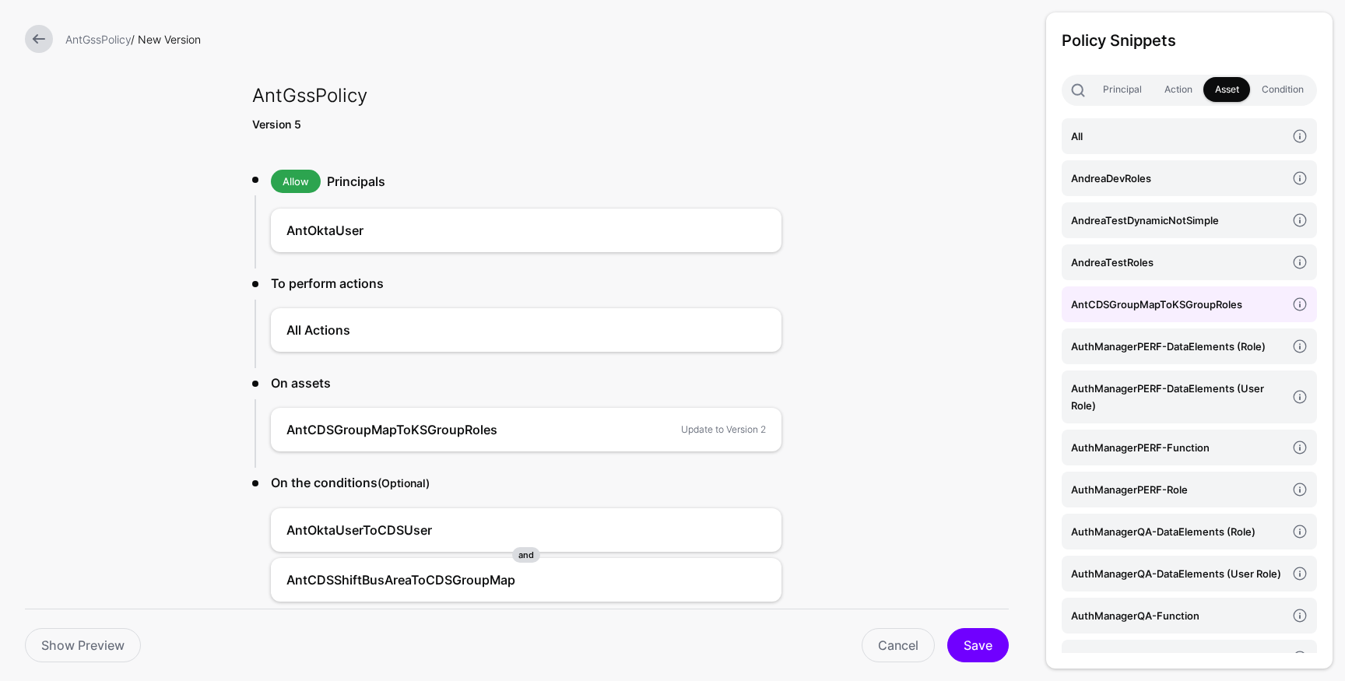
click at [1160, 304] on h4 "AntCDSGroupMapToKSGroupRoles" at bounding box center [1178, 304] width 215 height 17
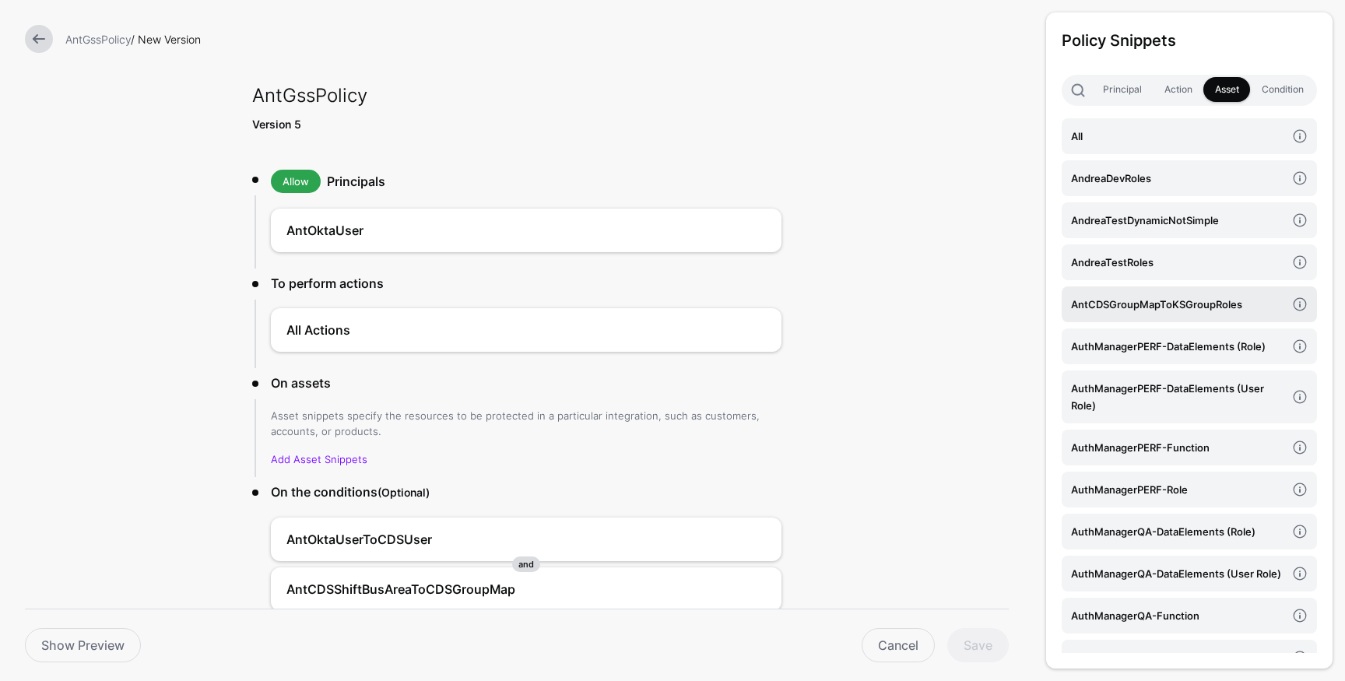
click at [1176, 308] on h4 "AntCDSGroupMapToKSGroupRoles" at bounding box center [1178, 304] width 215 height 17
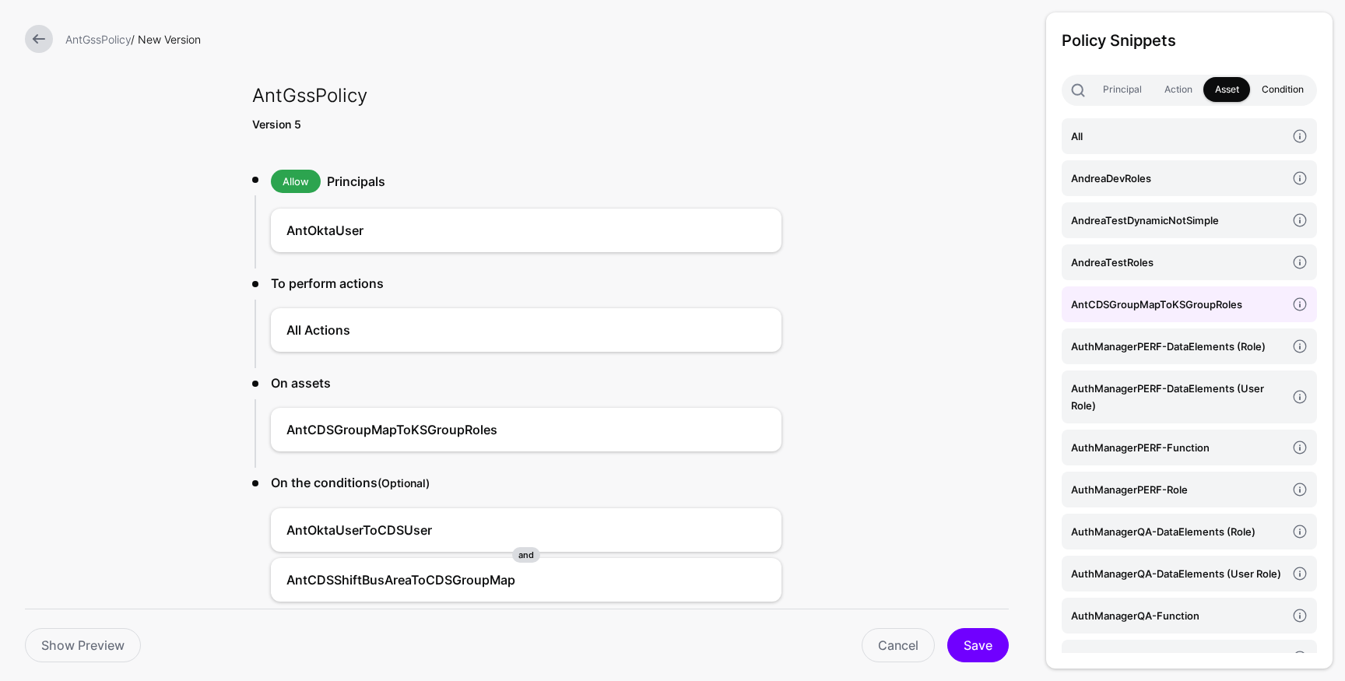
click at [1280, 84] on link "Condition" at bounding box center [1282, 89] width 65 height 25
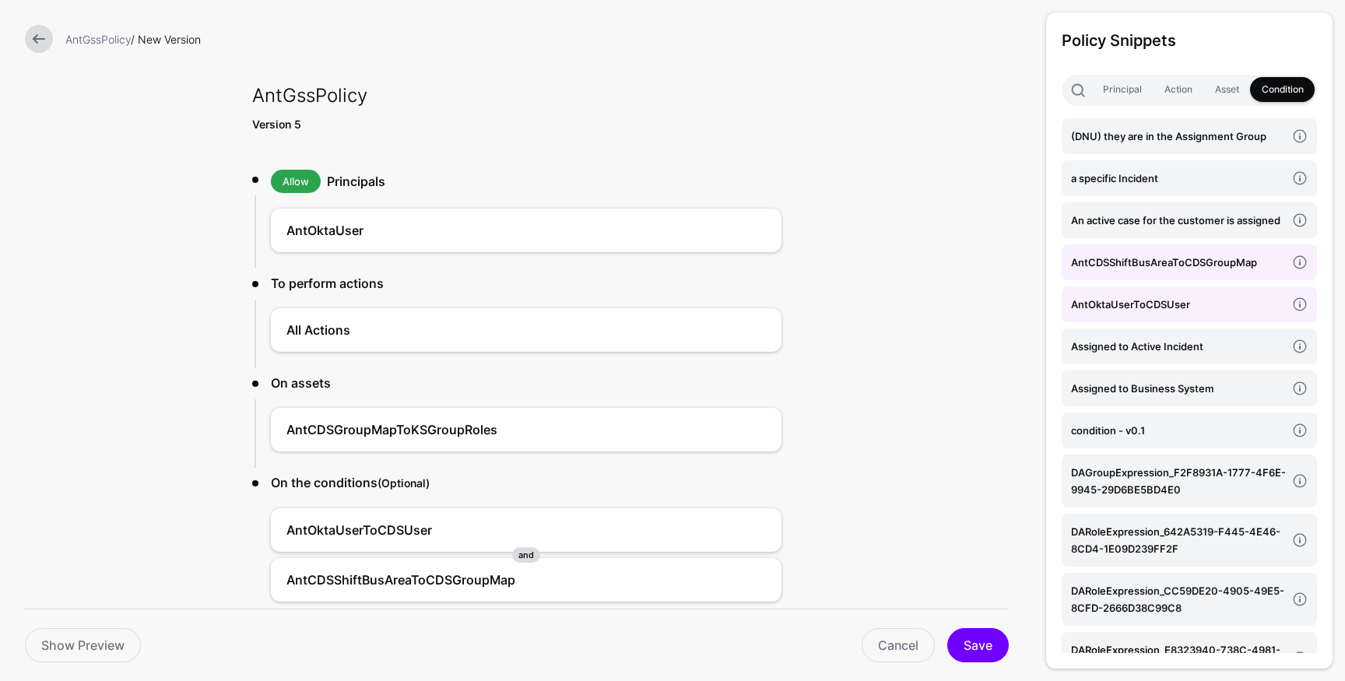
click at [1115, 271] on h4 "AntCDSShiftBusAreaToCDSGroupMap" at bounding box center [1178, 262] width 215 height 17
click at [1114, 311] on link "AntOktaUserToCDSUser" at bounding box center [1189, 305] width 255 height 36
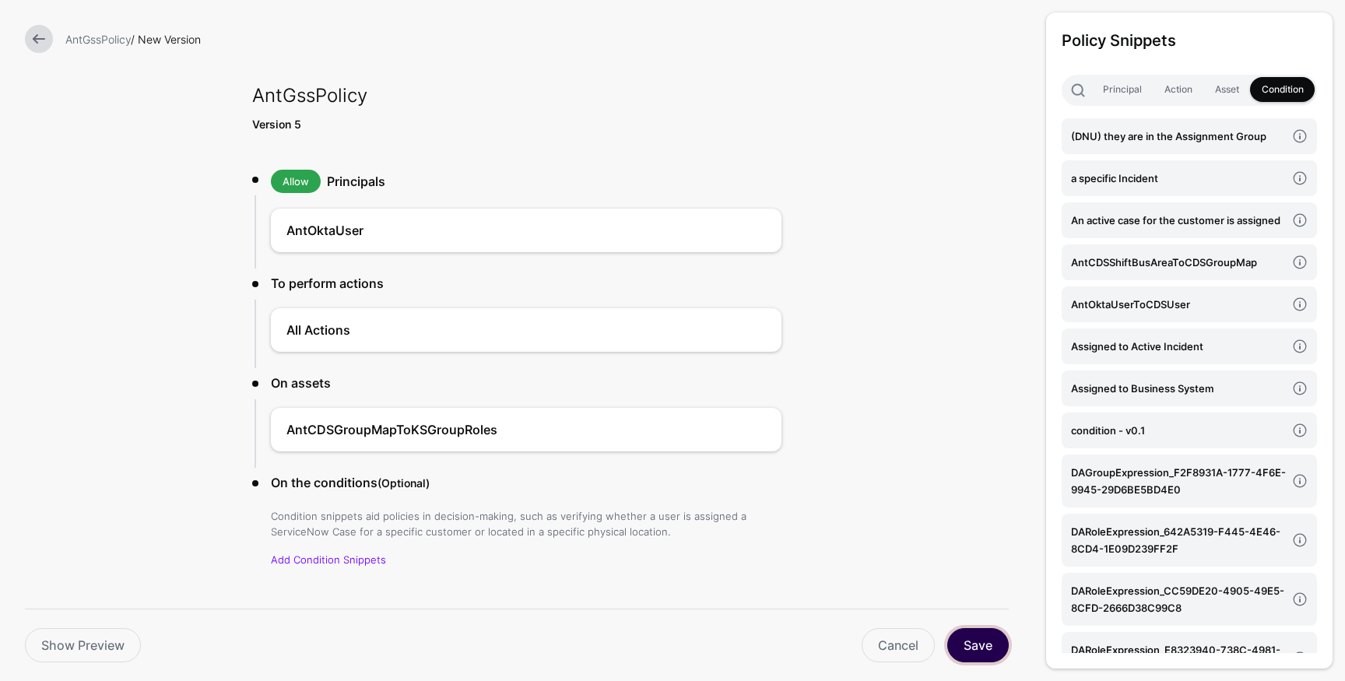
click at [974, 645] on button "Save" at bounding box center [979, 645] width 62 height 34
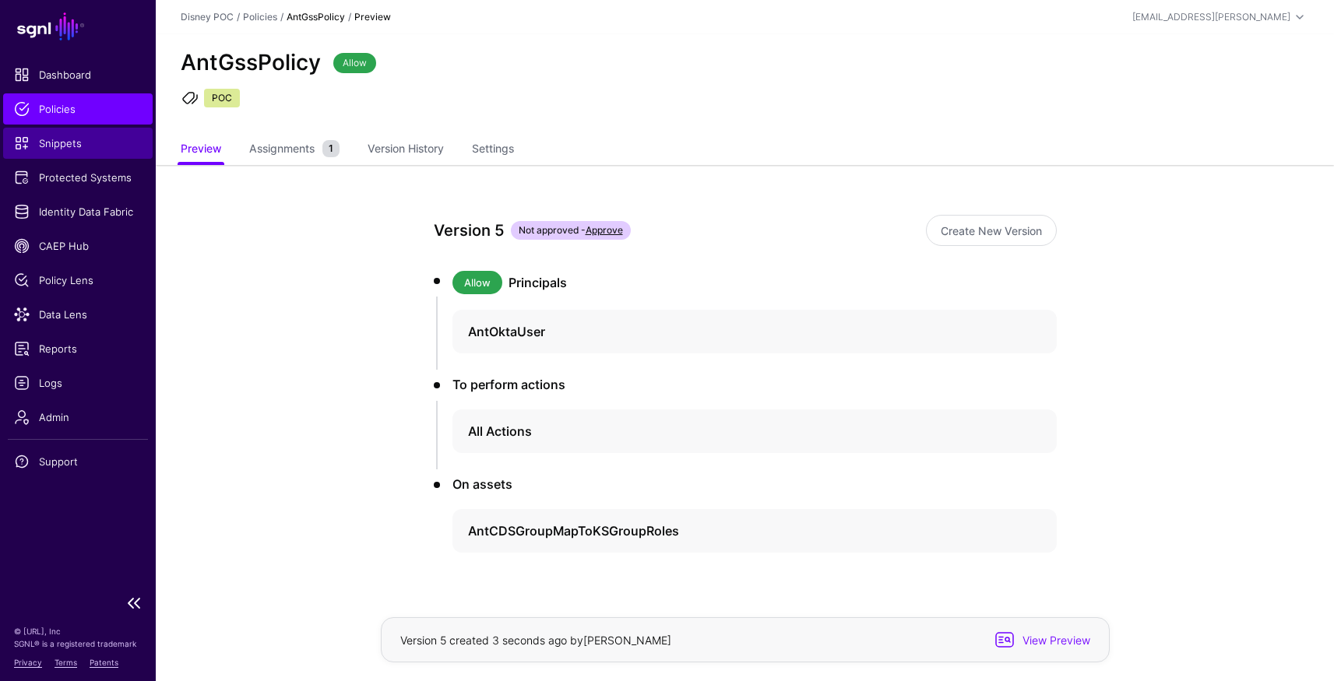
click at [65, 149] on span "Snippets" at bounding box center [78, 143] width 128 height 16
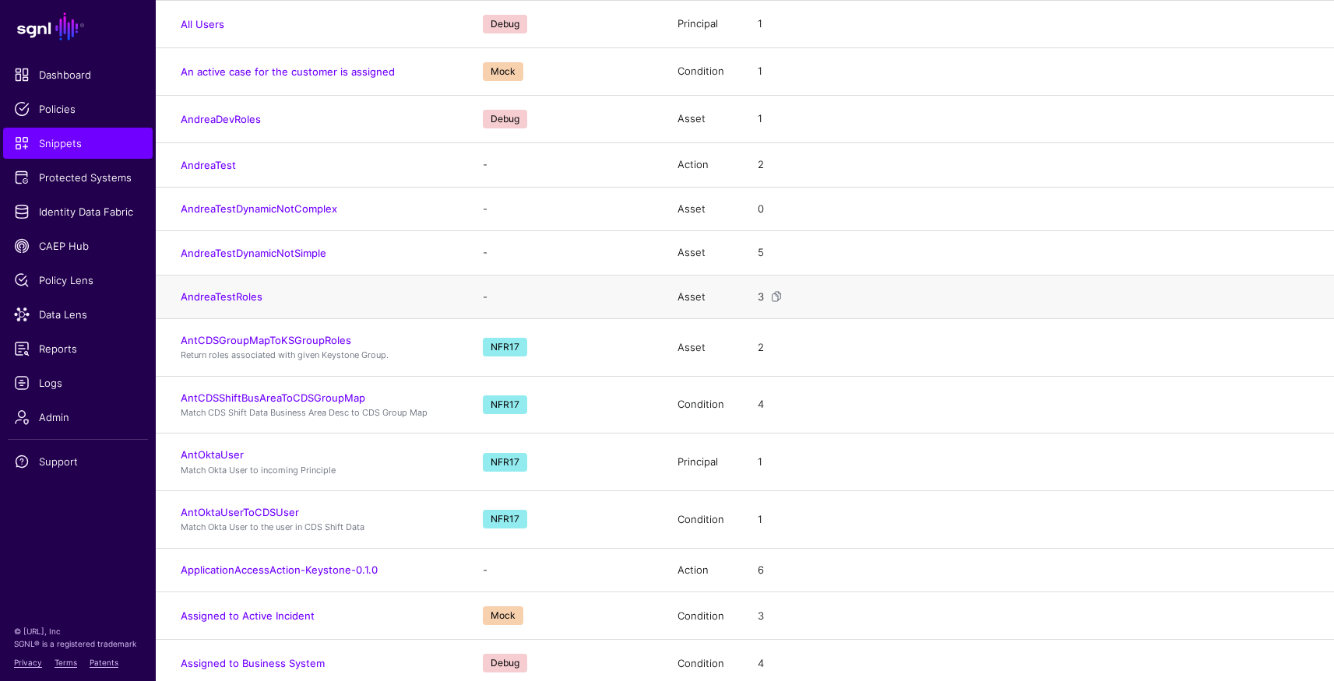
scroll to position [421, 0]
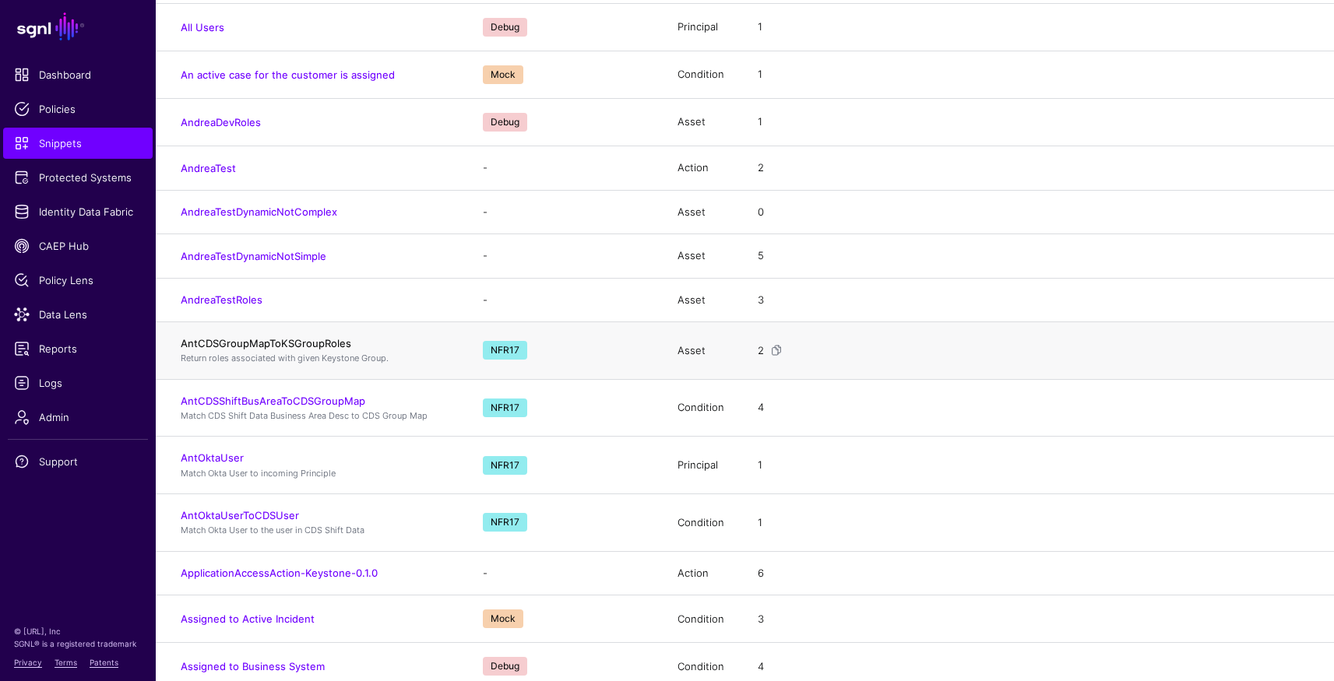
click at [290, 346] on link "AntCDSGroupMapToKSGroupRoles" at bounding box center [266, 343] width 171 height 12
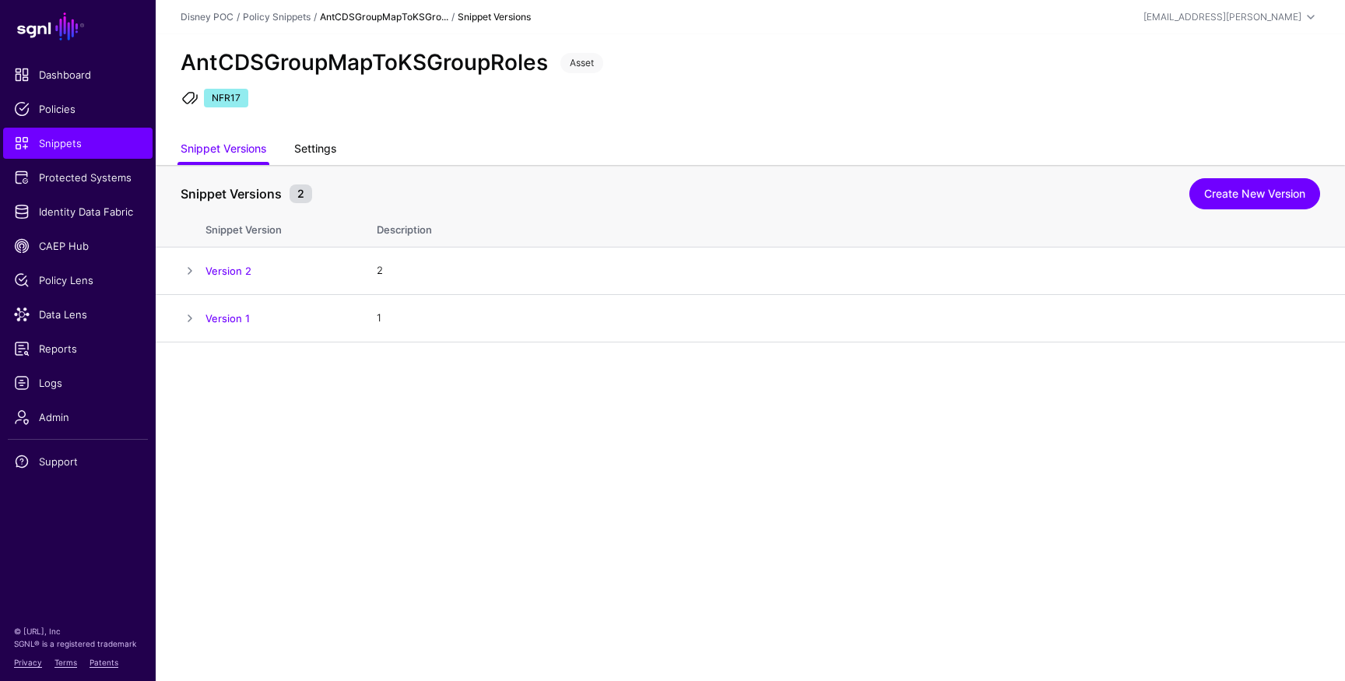
click at [316, 153] on link "Settings" at bounding box center [315, 150] width 42 height 30
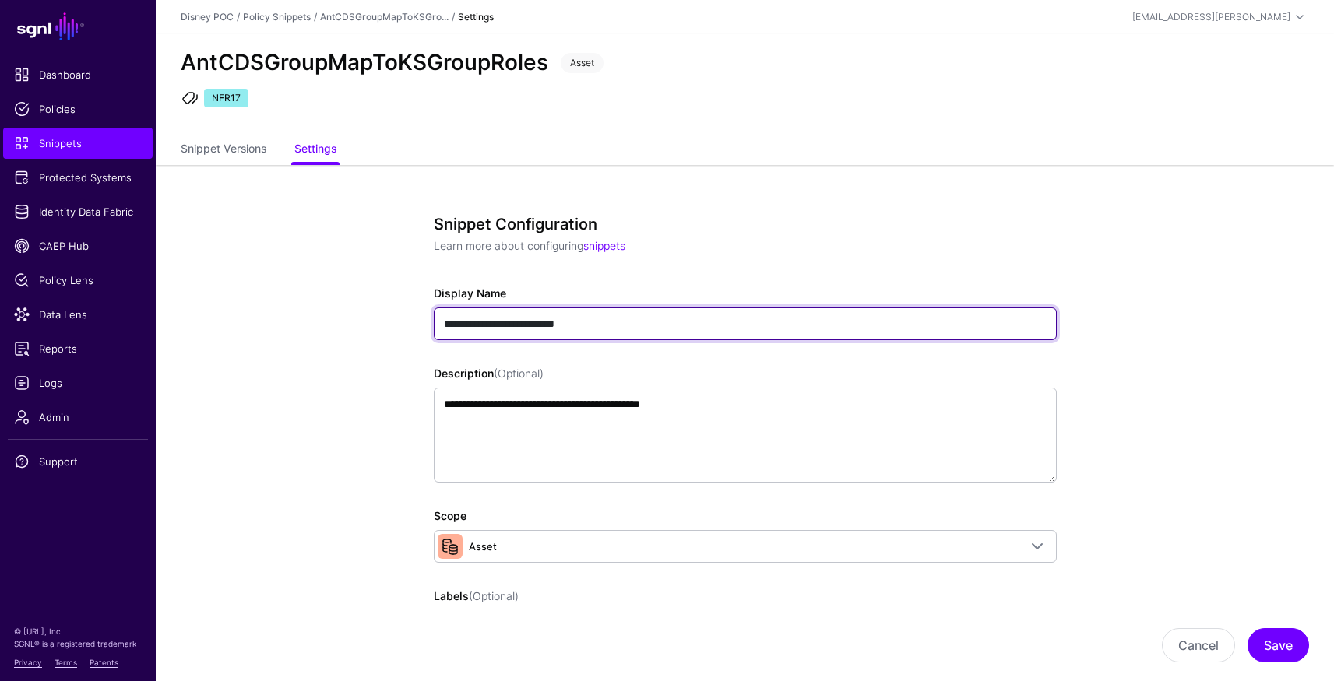
drag, startPoint x: 583, startPoint y: 322, endPoint x: 722, endPoint y: 322, distance: 138.6
click at [722, 322] on input "**********" at bounding box center [745, 324] width 623 height 33
type input "**********"
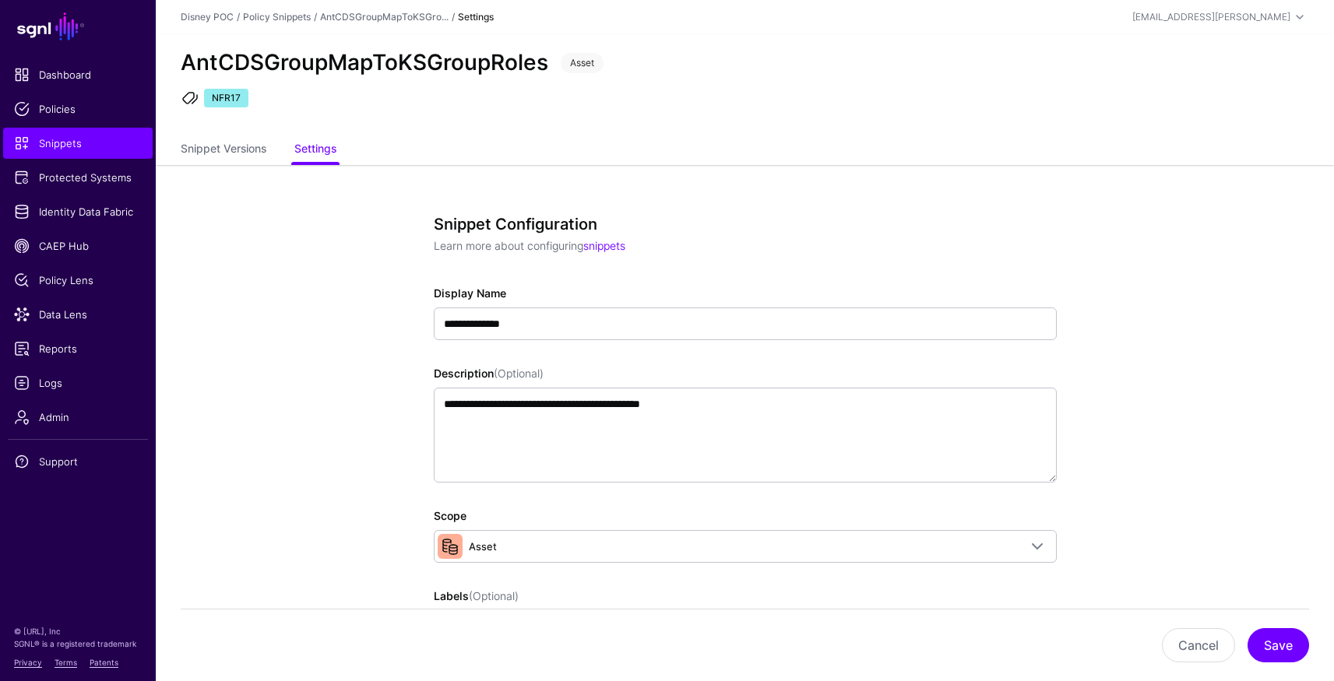
click at [816, 223] on h3 "Snippet Configuration" at bounding box center [739, 224] width 610 height 19
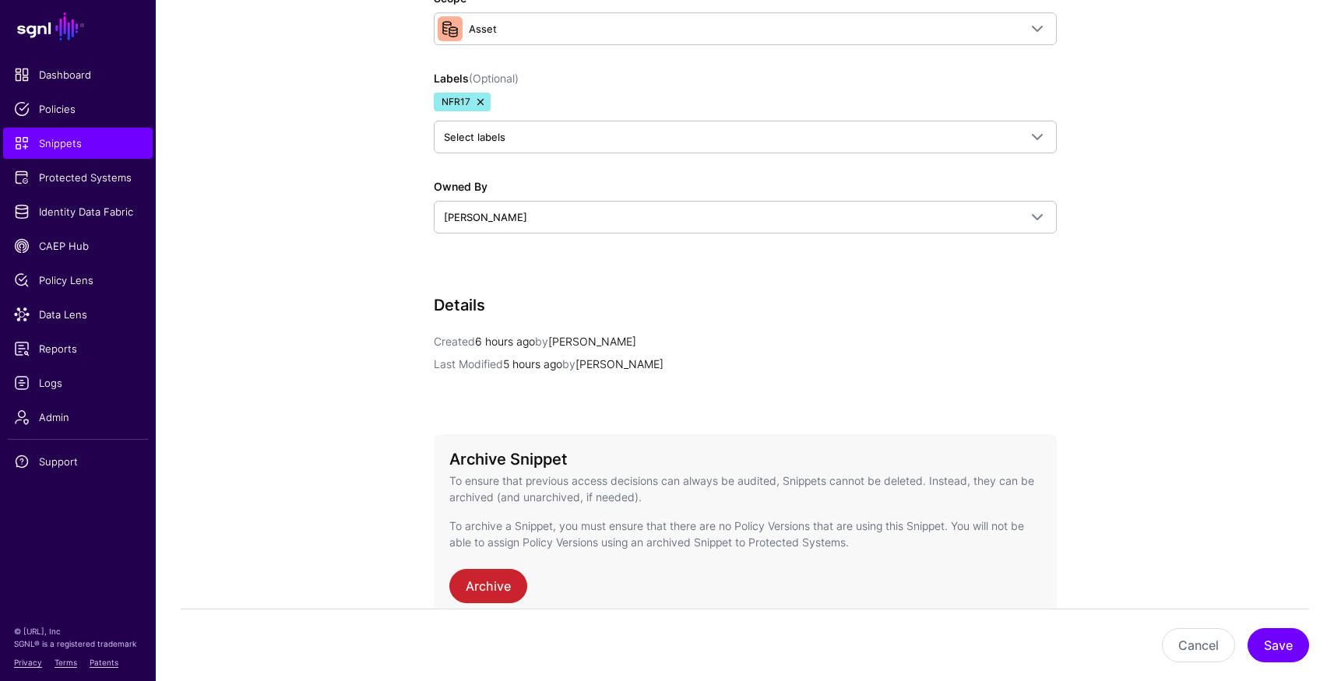
scroll to position [599, 0]
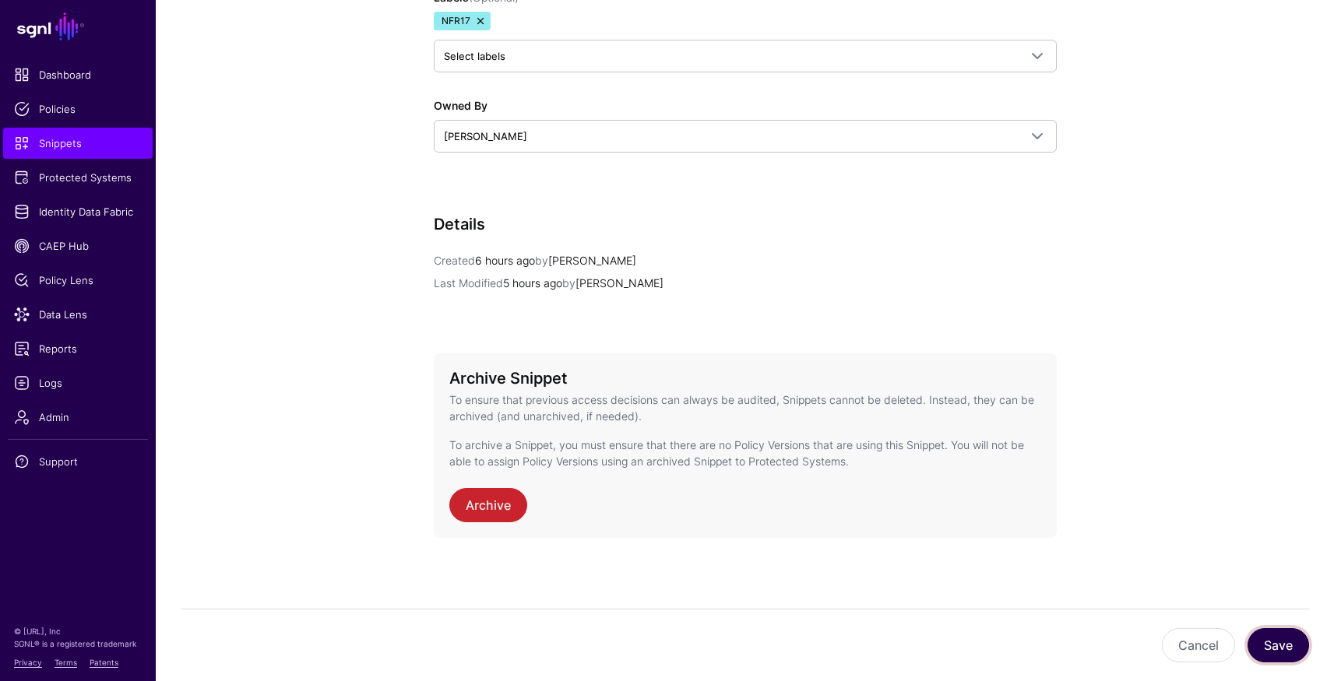
click at [1286, 645] on button "Save" at bounding box center [1278, 645] width 62 height 34
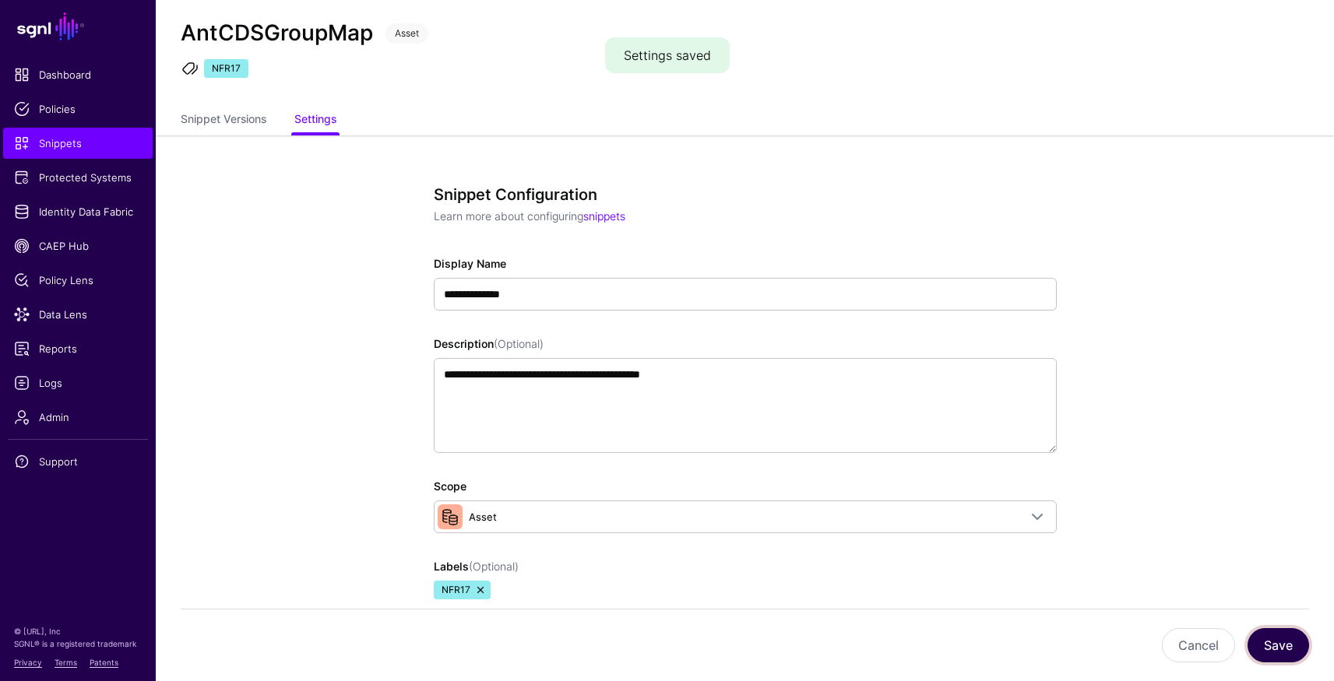
scroll to position [0, 0]
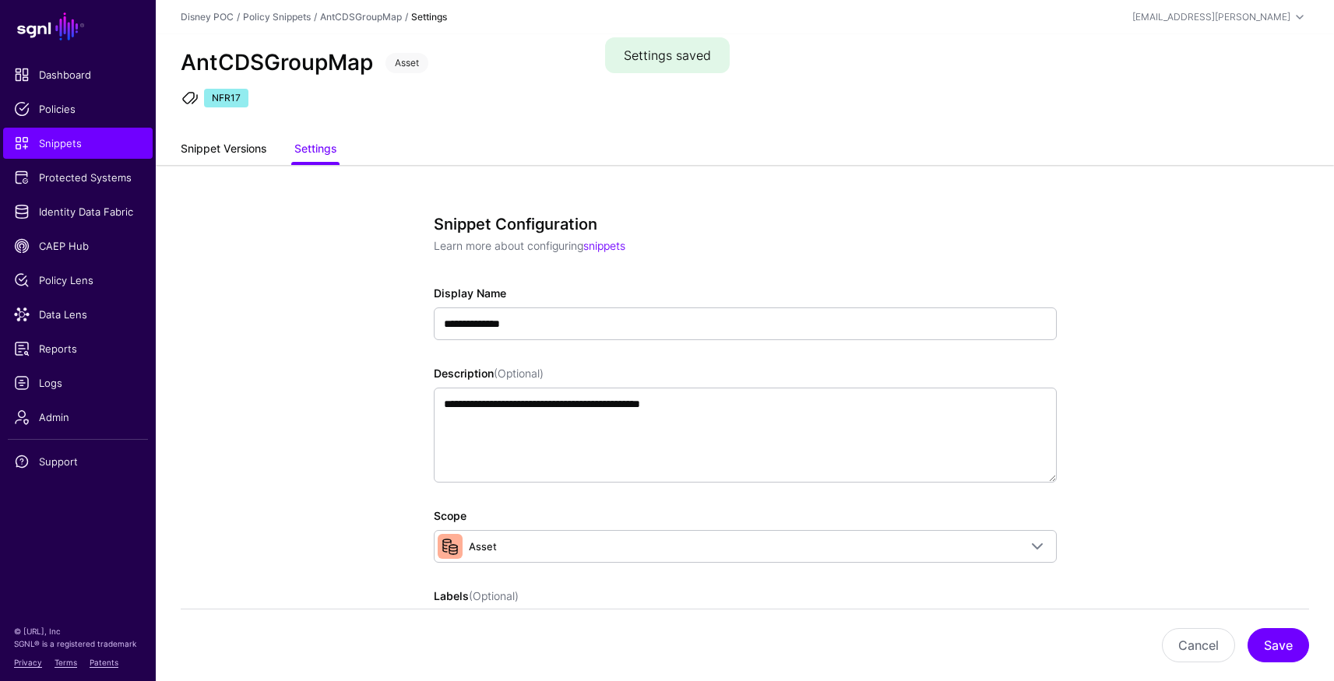
click at [237, 150] on link "Snippet Versions" at bounding box center [224, 150] width 86 height 30
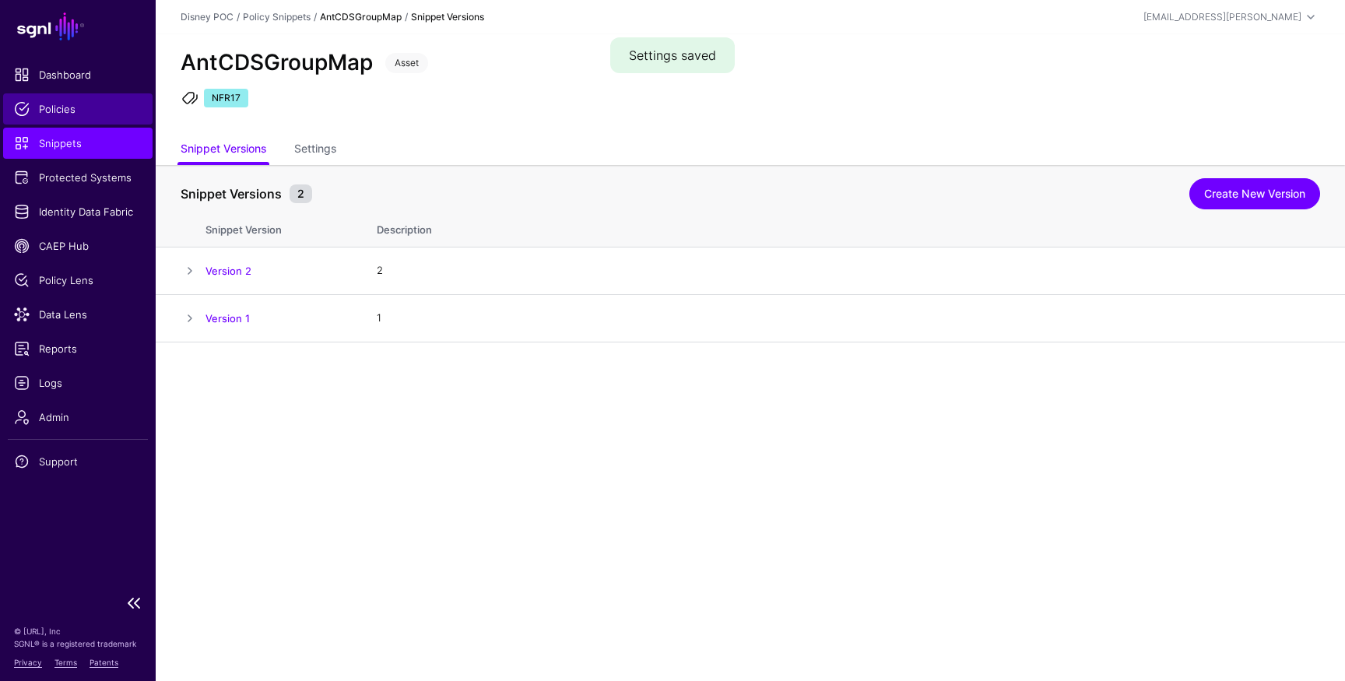
click at [50, 95] on link "Policies" at bounding box center [77, 108] width 149 height 31
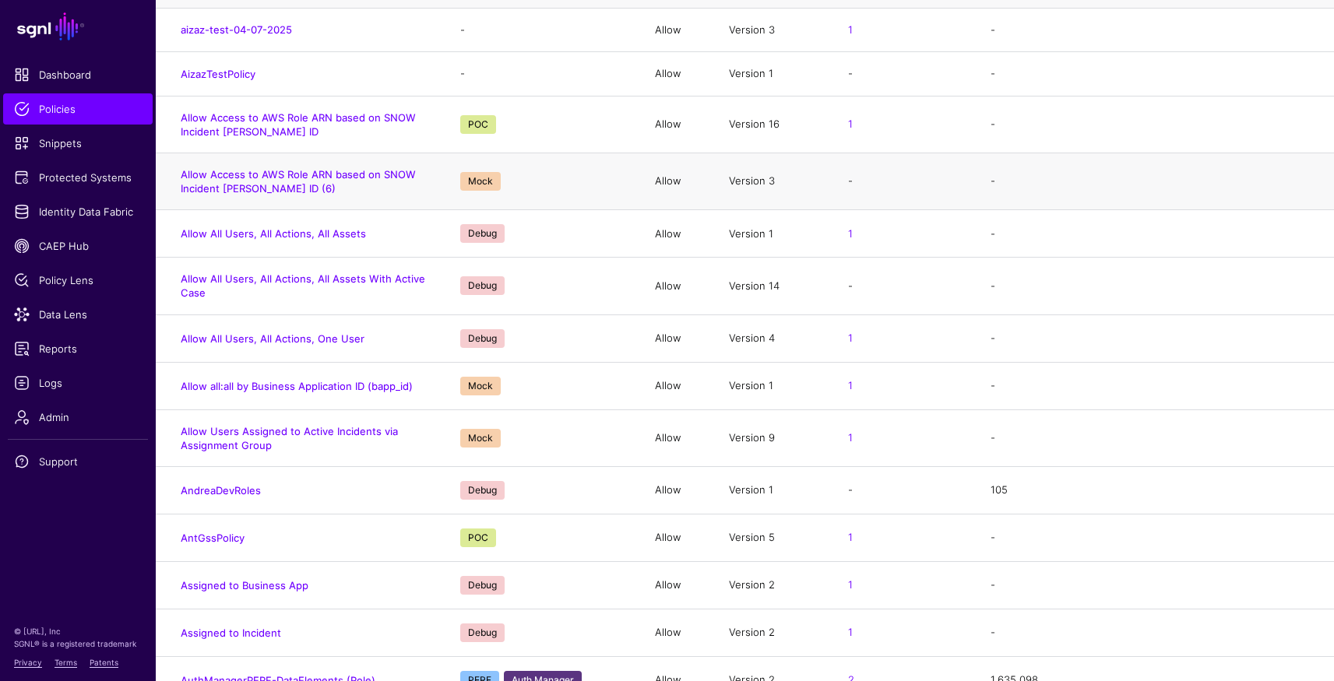
scroll to position [382, 0]
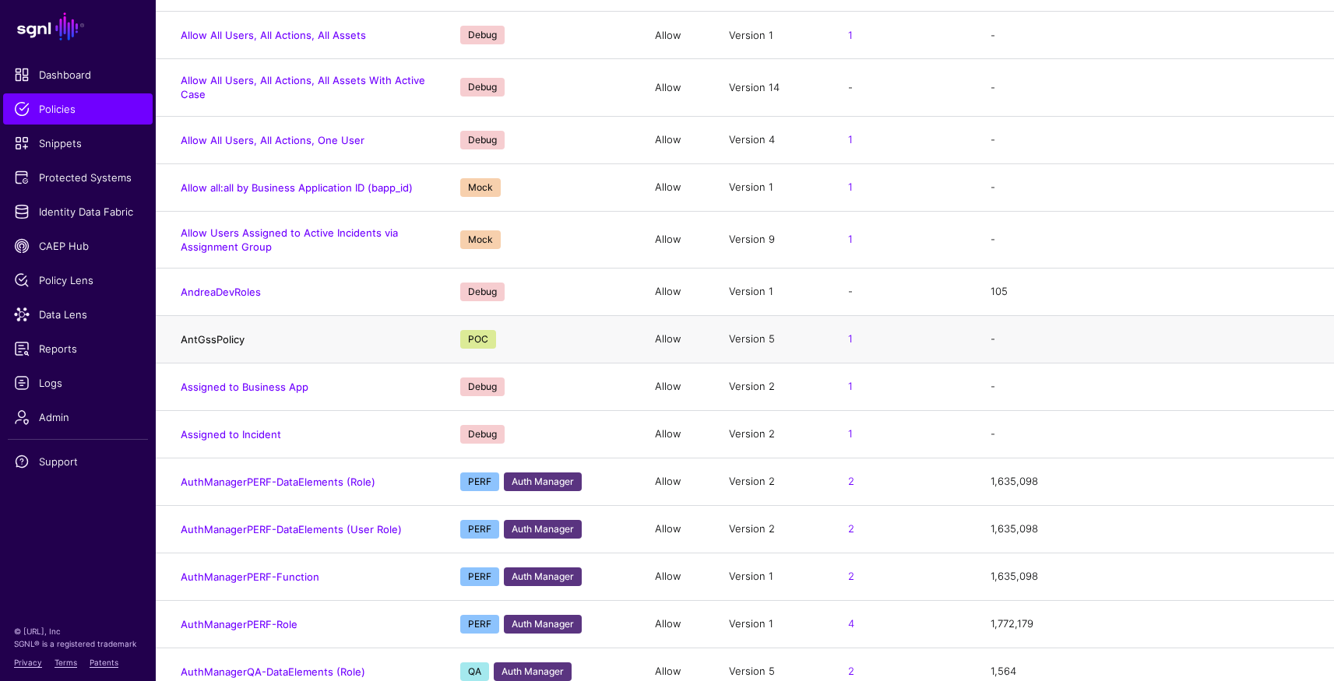
click at [222, 336] on link "AntGssPolicy" at bounding box center [213, 339] width 64 height 12
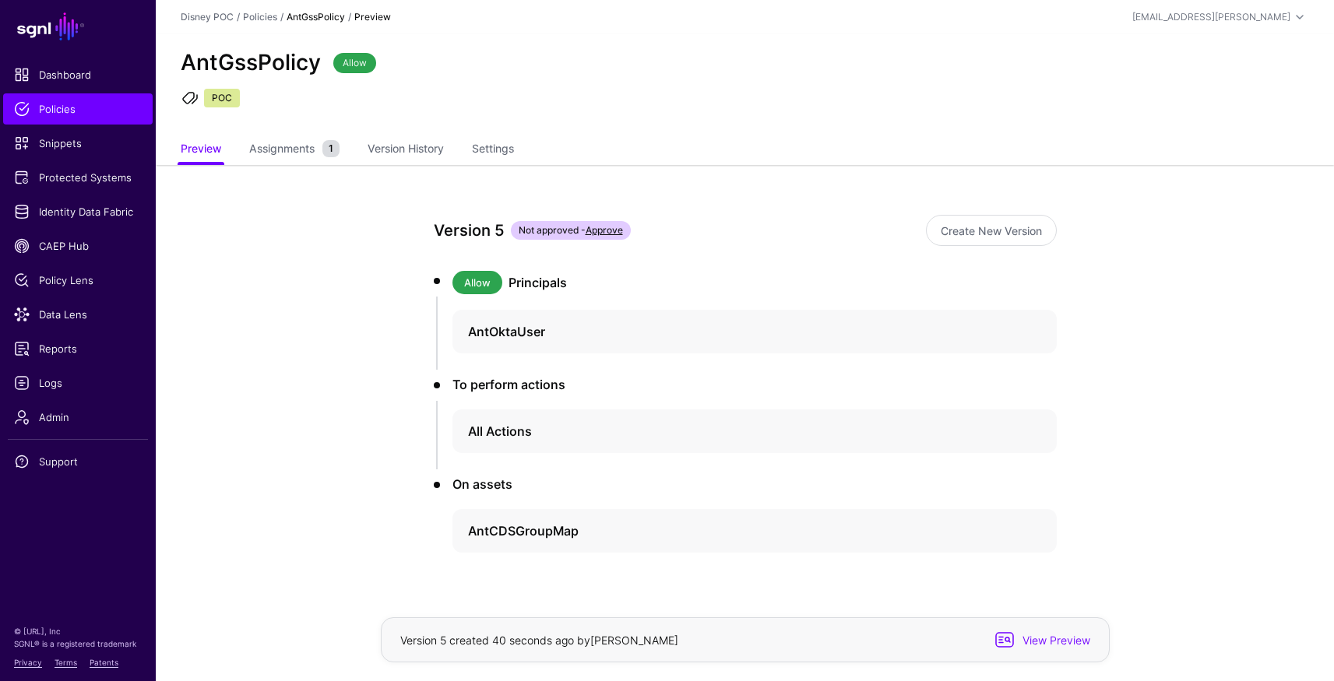
click at [603, 229] on link "Approve" at bounding box center [603, 230] width 37 height 12
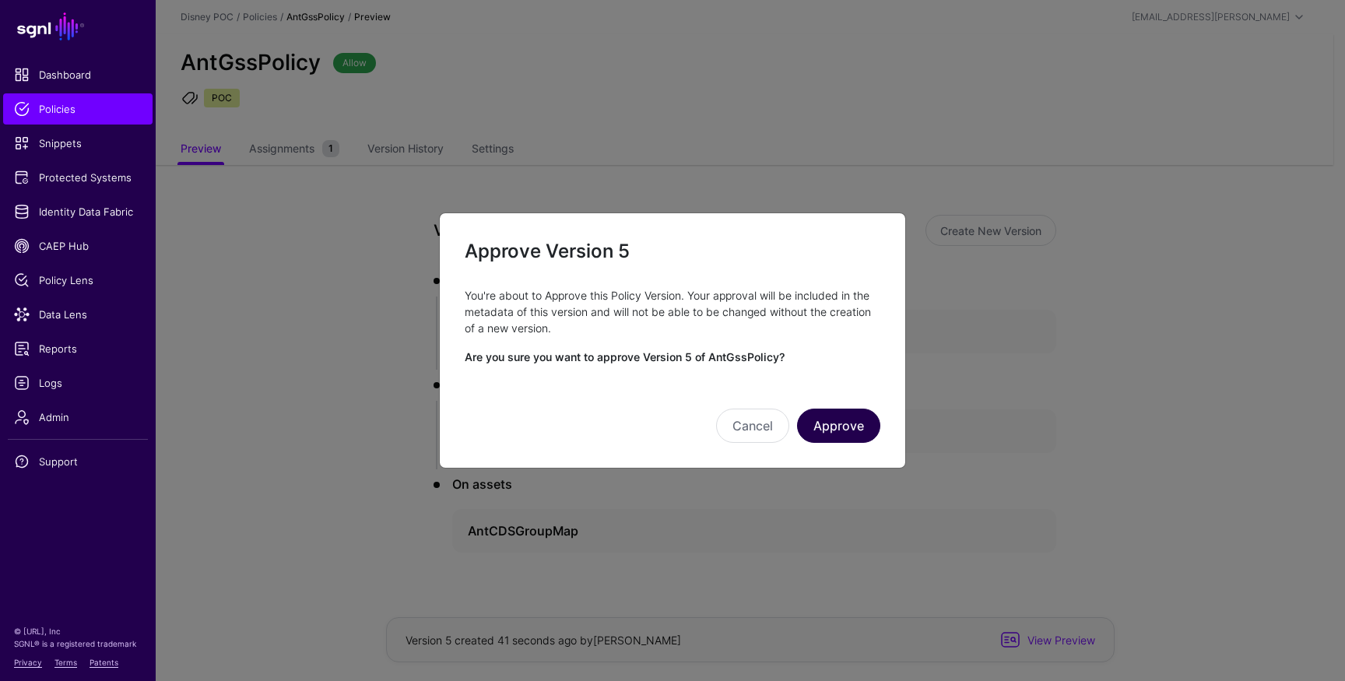
click at [831, 428] on button "Approve" at bounding box center [838, 426] width 83 height 34
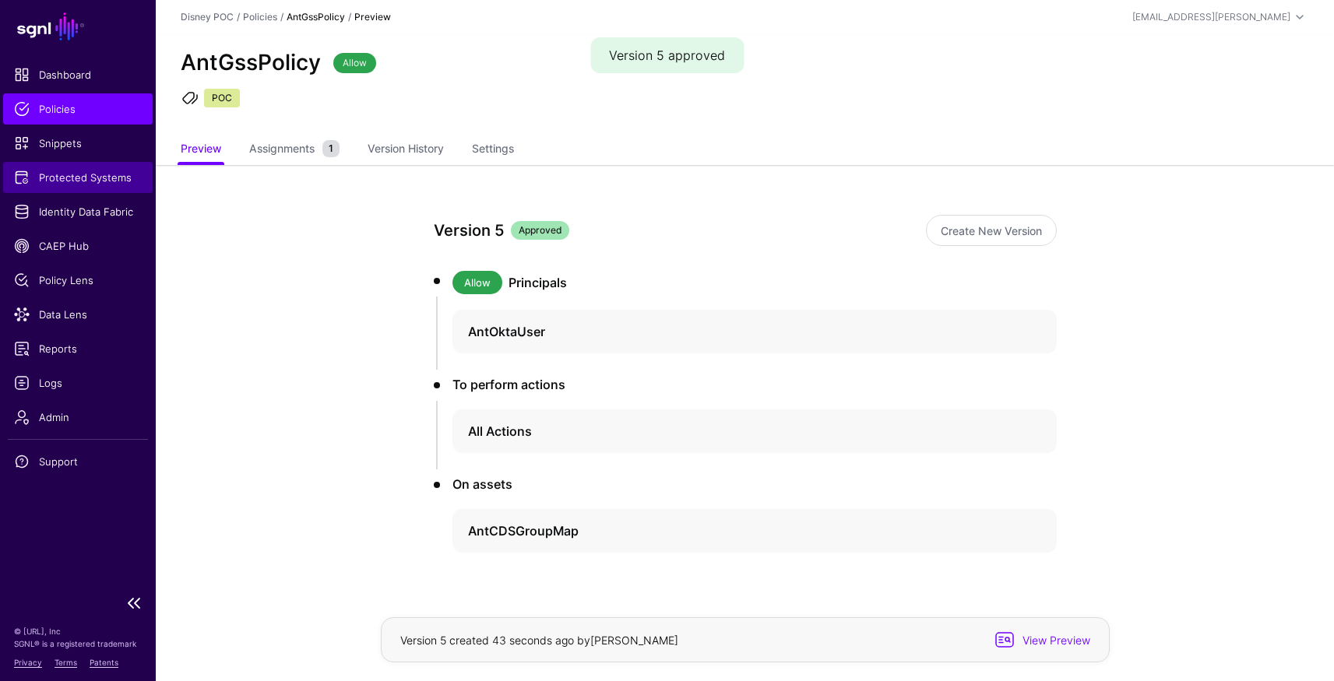
click at [60, 186] on link "Protected Systems" at bounding box center [77, 177] width 149 height 31
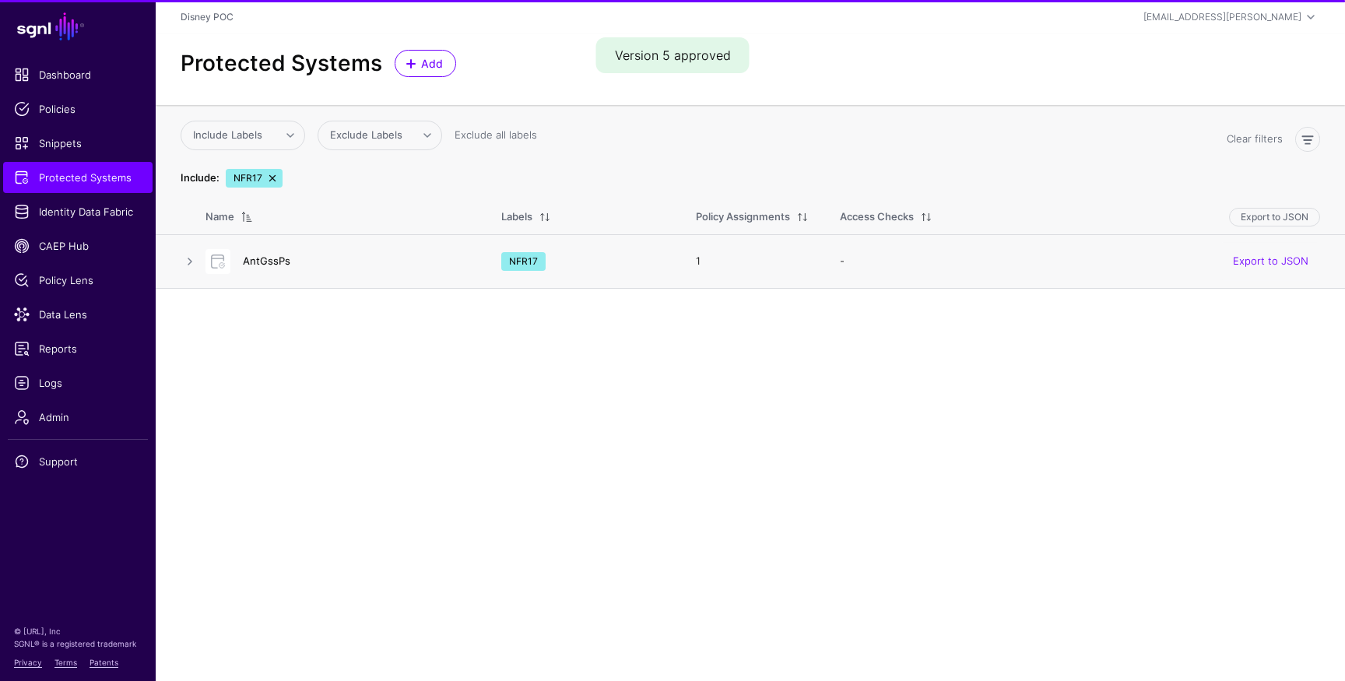
click at [259, 255] on link "AntGssPs" at bounding box center [266, 261] width 47 height 12
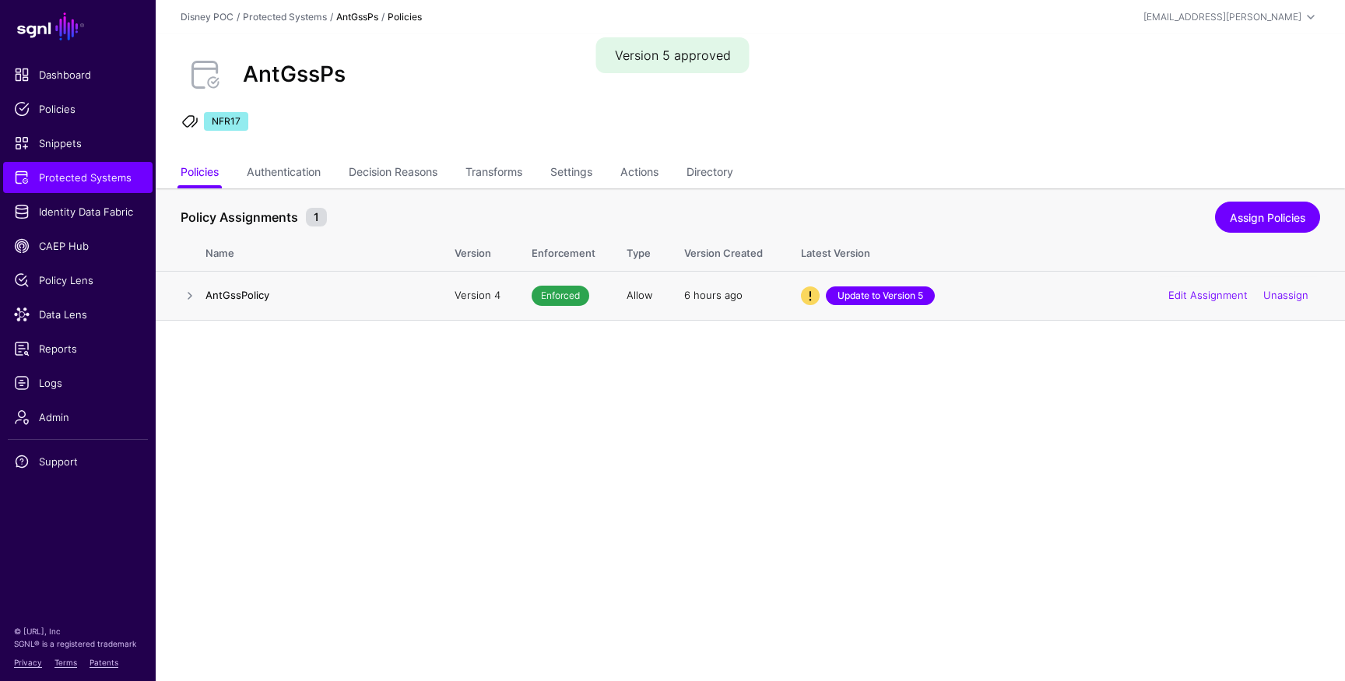
click at [877, 294] on link "Update to Version 5" at bounding box center [880, 296] width 109 height 19
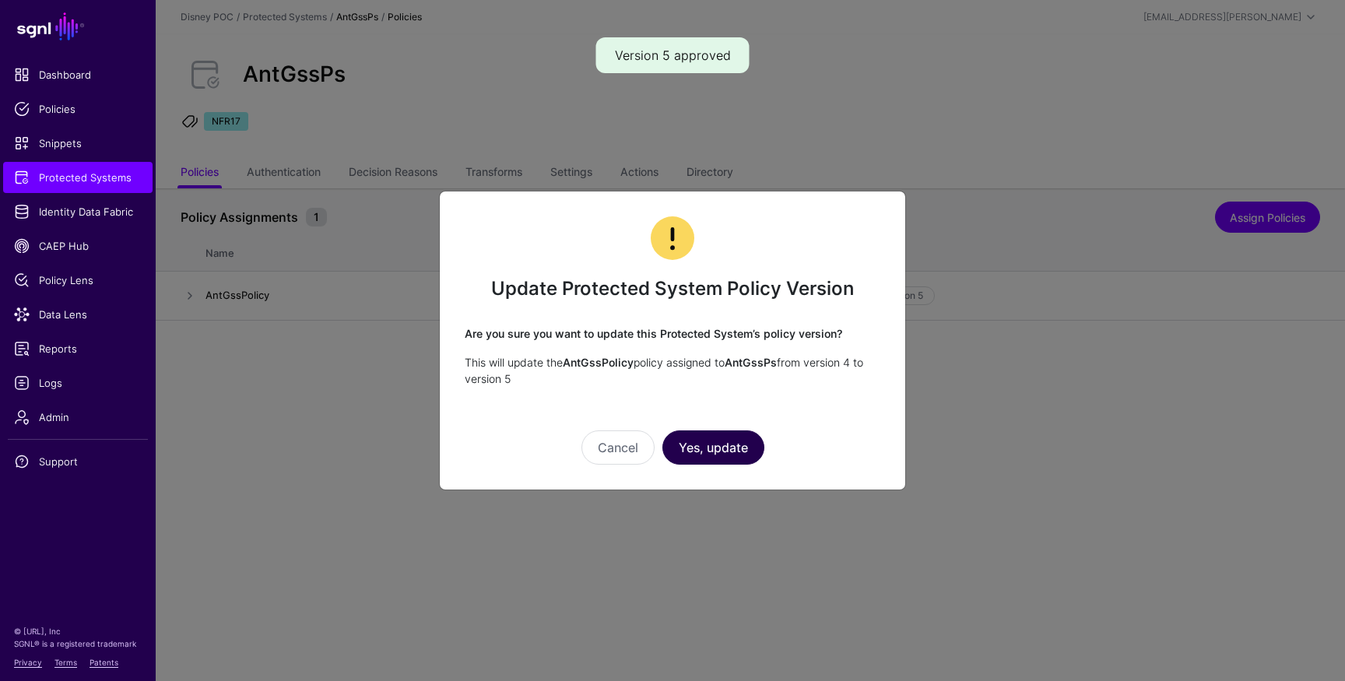
click at [701, 443] on button "Yes, update" at bounding box center [714, 448] width 102 height 34
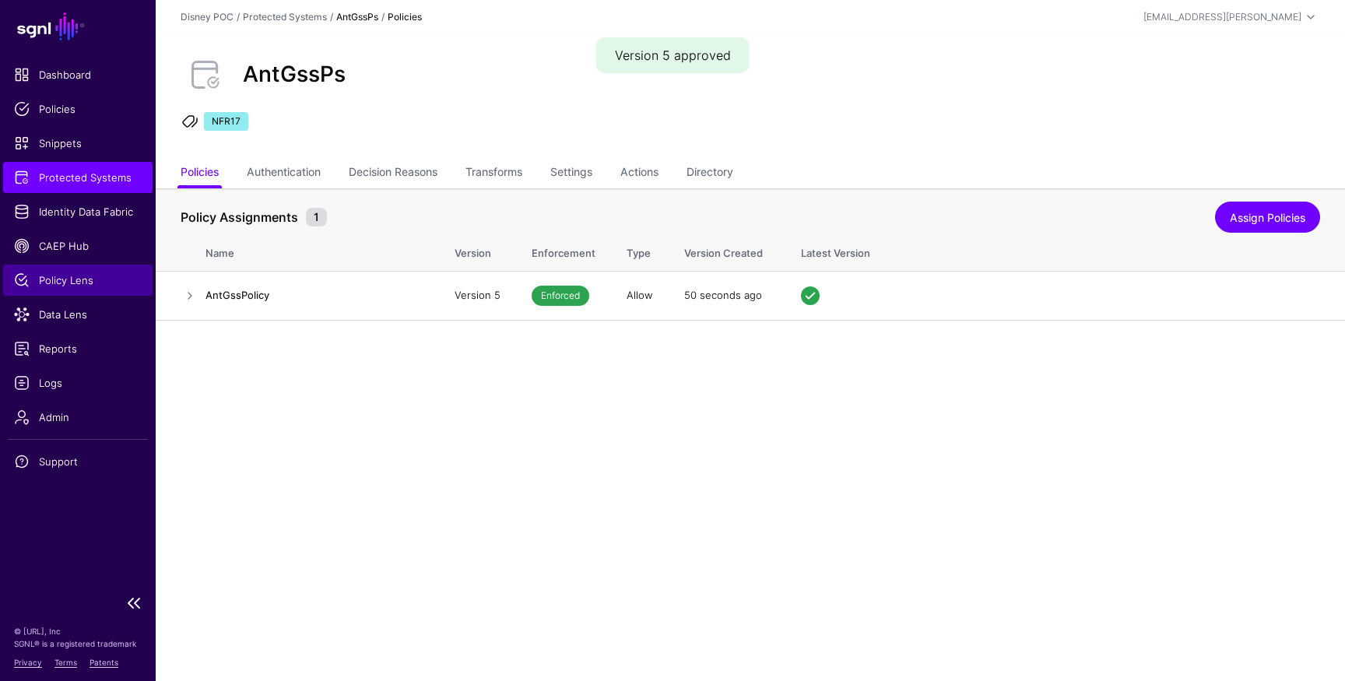
click at [55, 283] on span "Policy Lens" at bounding box center [78, 281] width 128 height 16
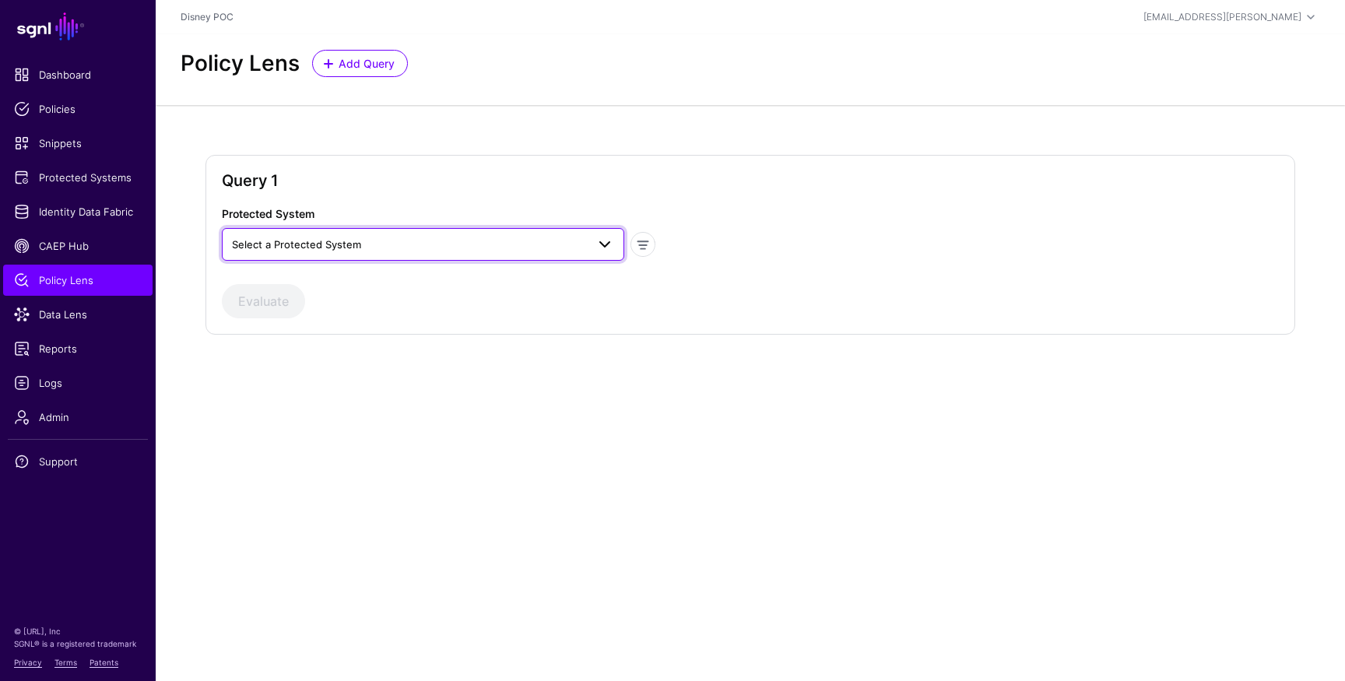
click at [462, 243] on span "Select a Protected System" at bounding box center [409, 244] width 354 height 17
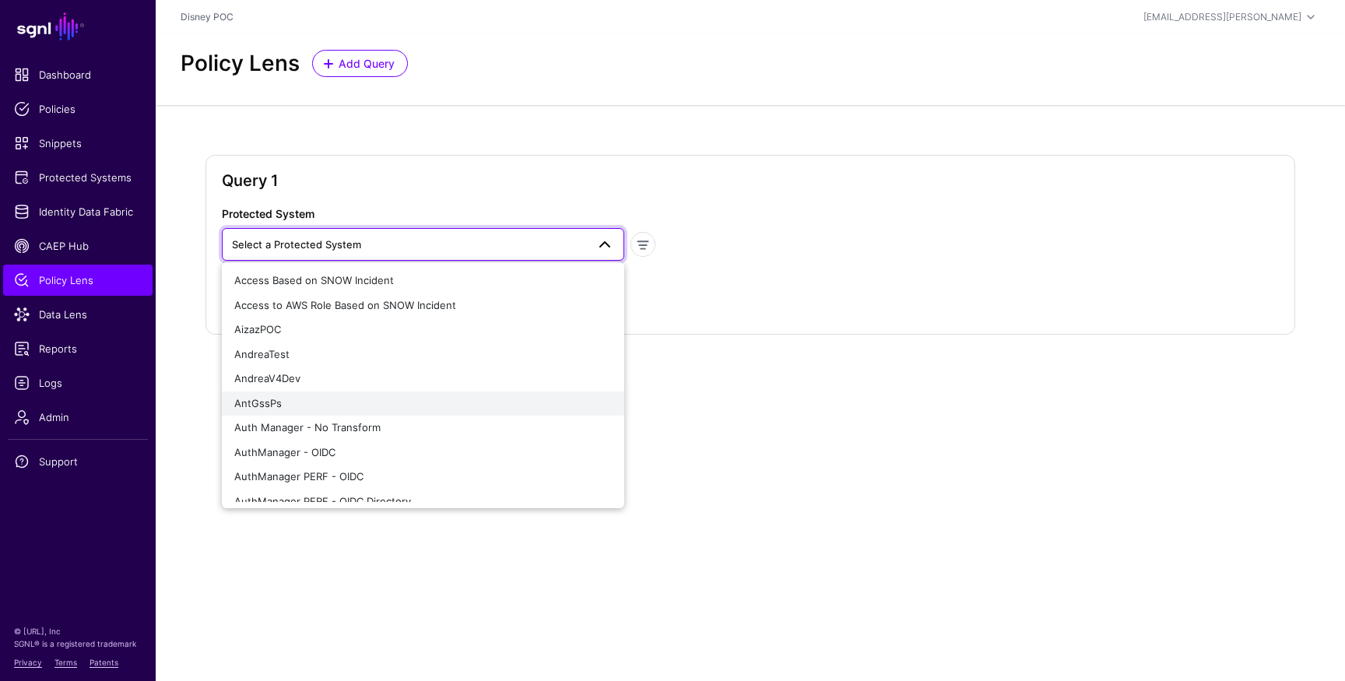
click at [375, 394] on button "AntGssPs" at bounding box center [423, 404] width 403 height 25
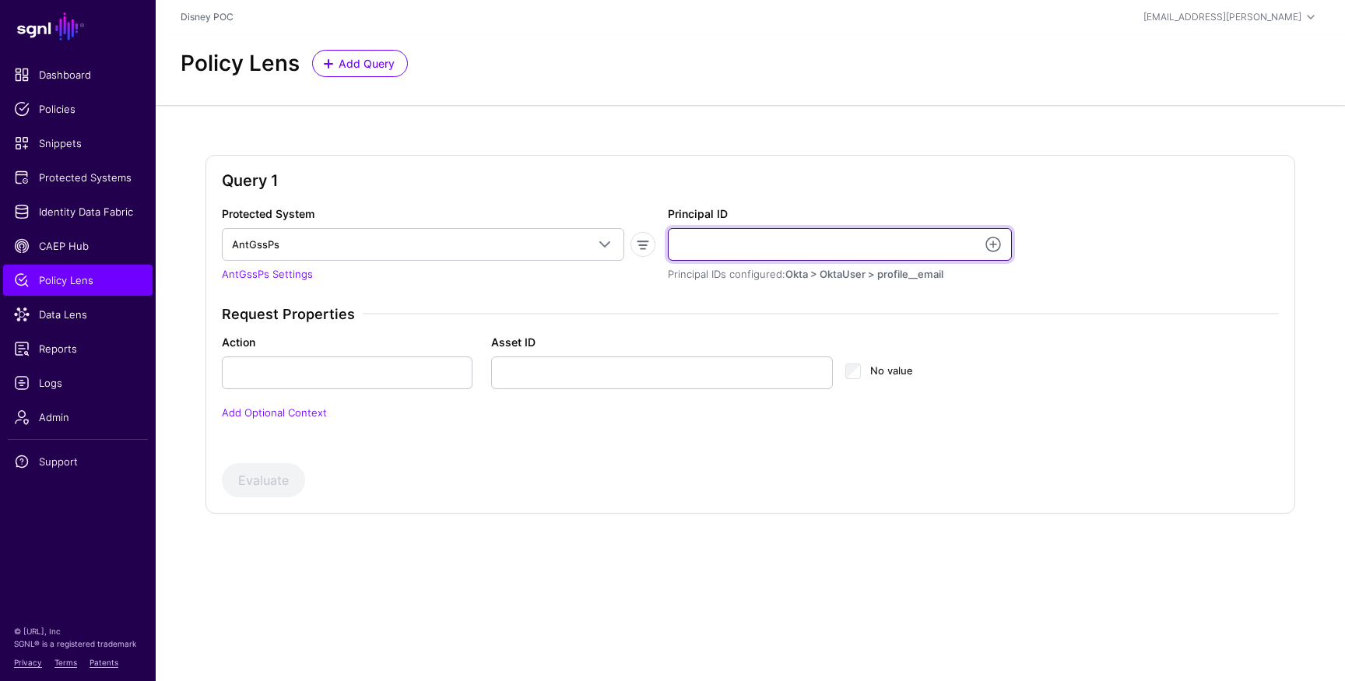
click at [772, 248] on input "Principal ID" at bounding box center [840, 244] width 344 height 33
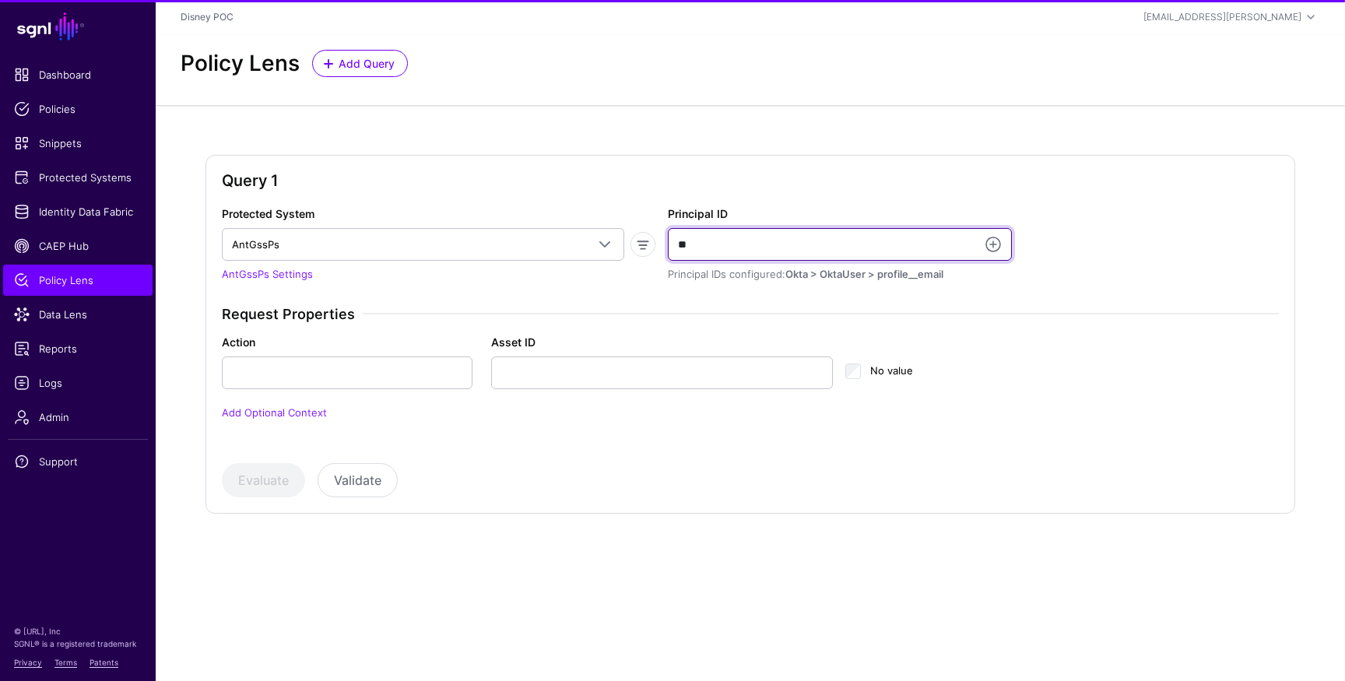
type input "***"
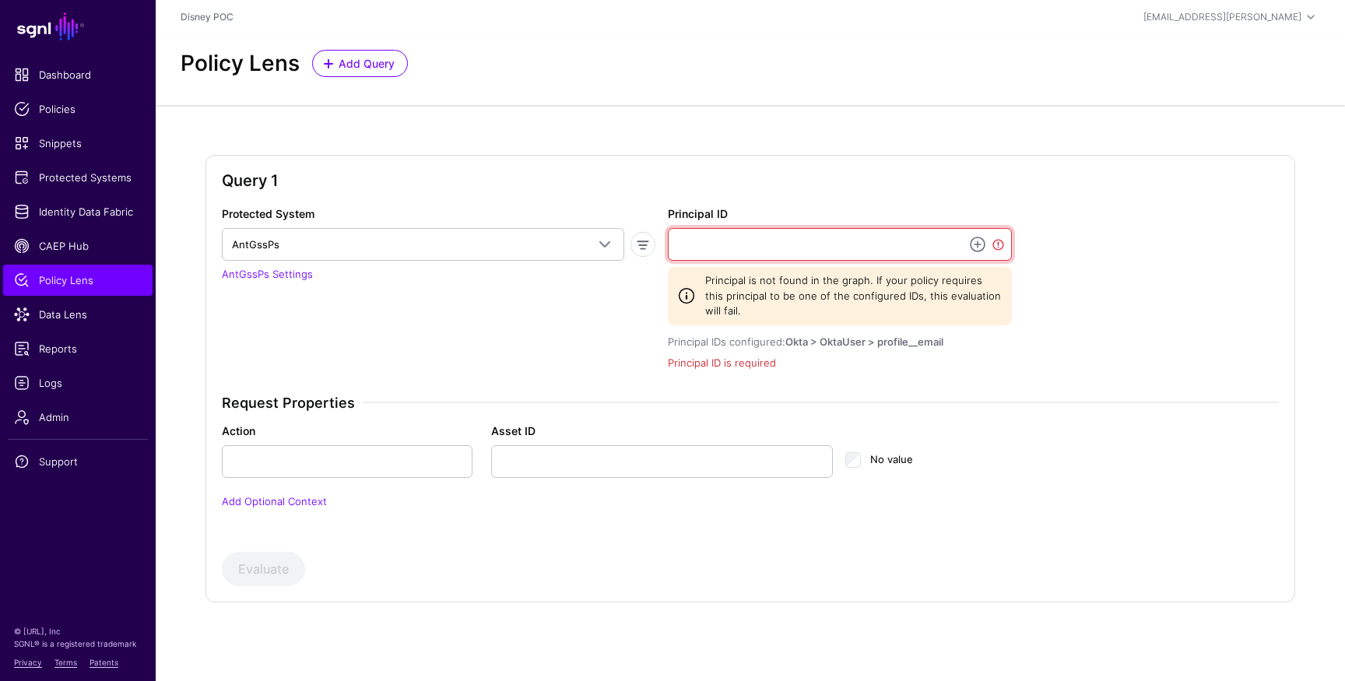
paste input "**********"
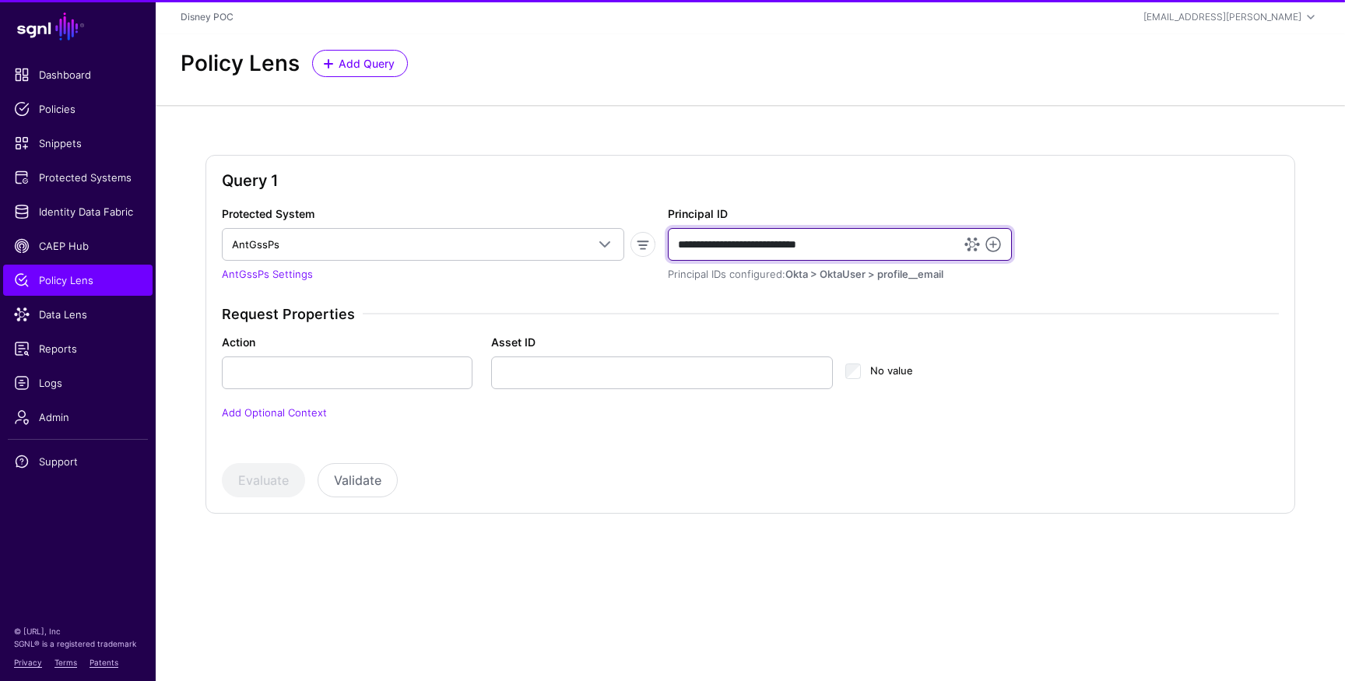
type input "**********"
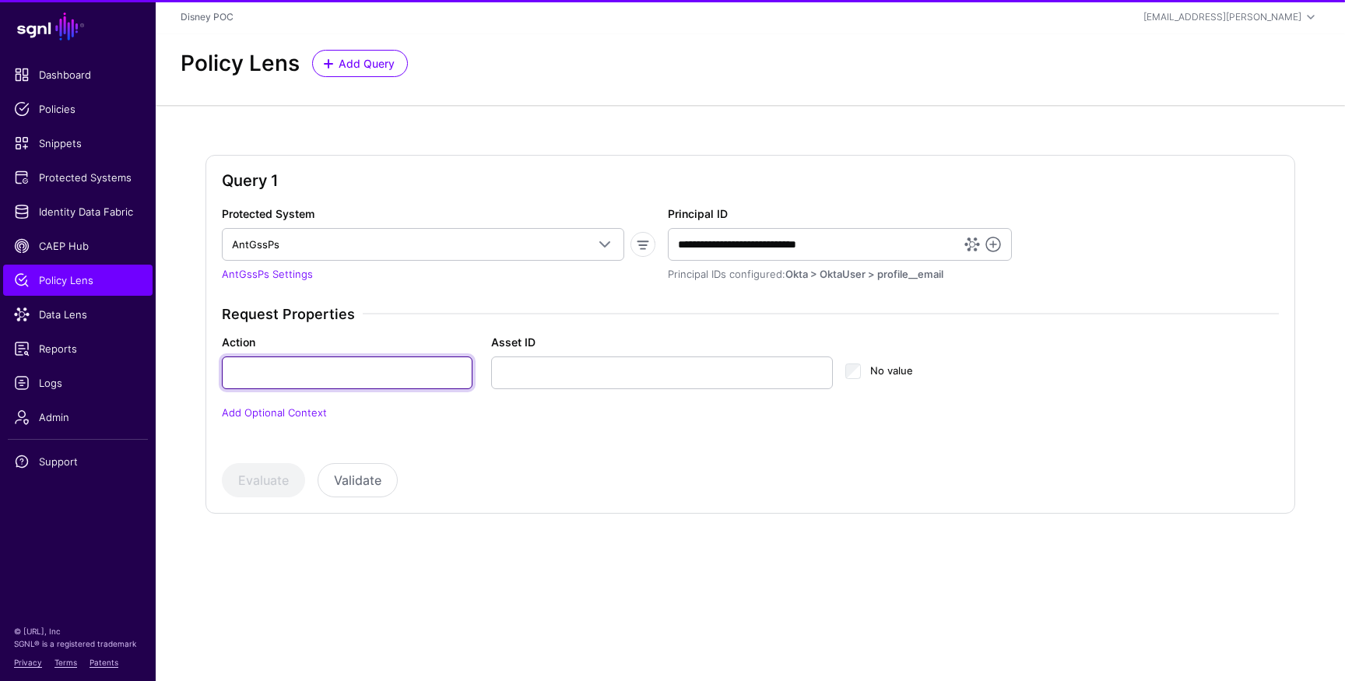
click at [395, 386] on input "Action" at bounding box center [347, 373] width 251 height 33
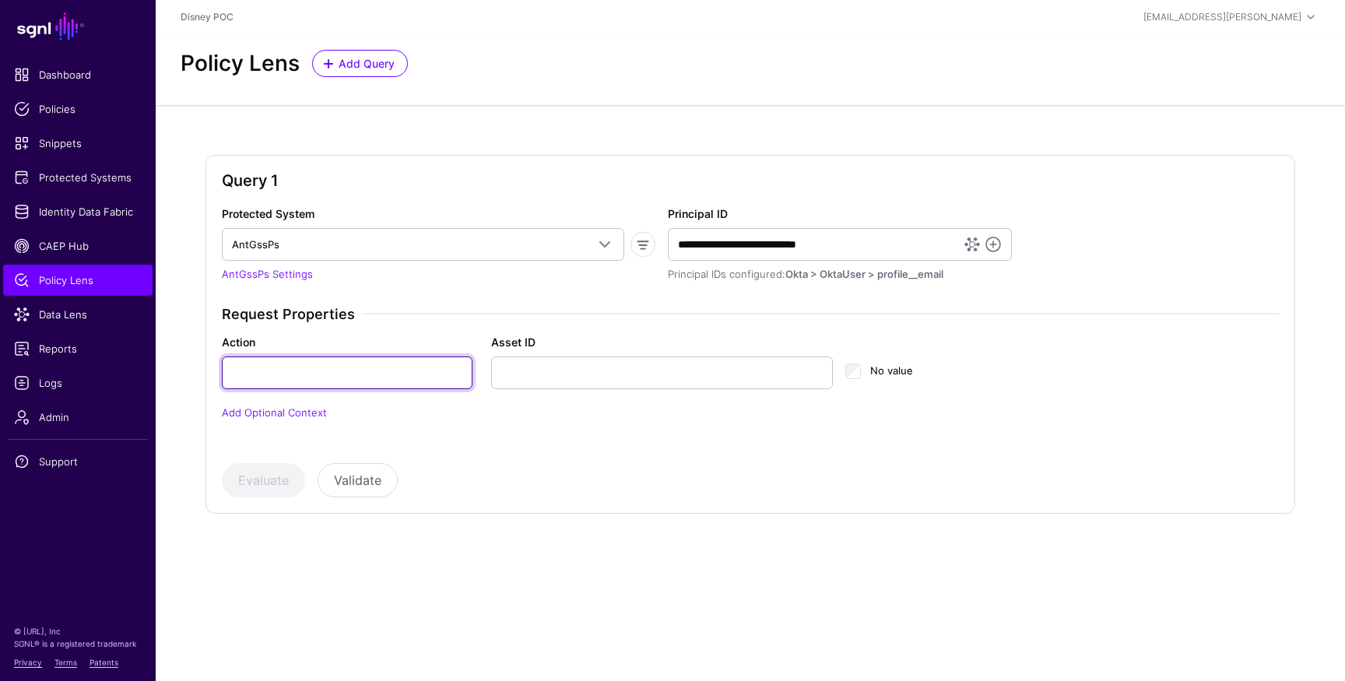
type input "******"
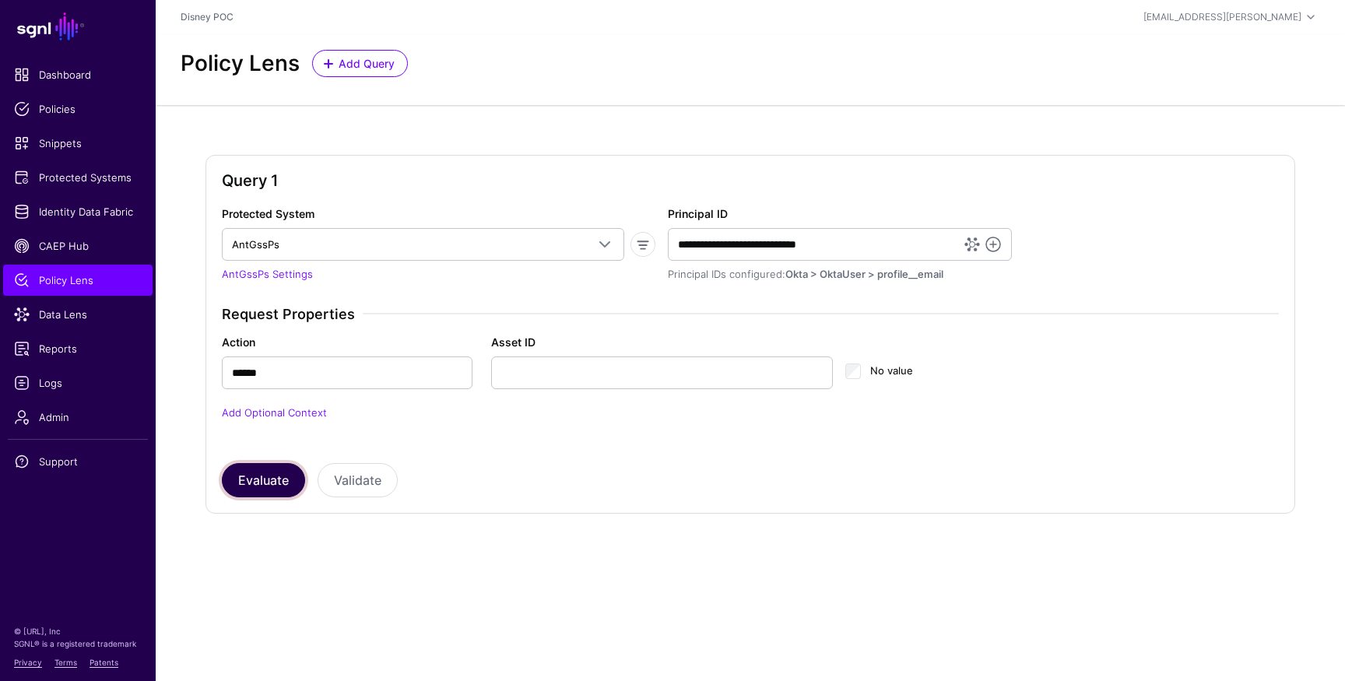
click at [266, 491] on button "Evaluate" at bounding box center [263, 480] width 83 height 34
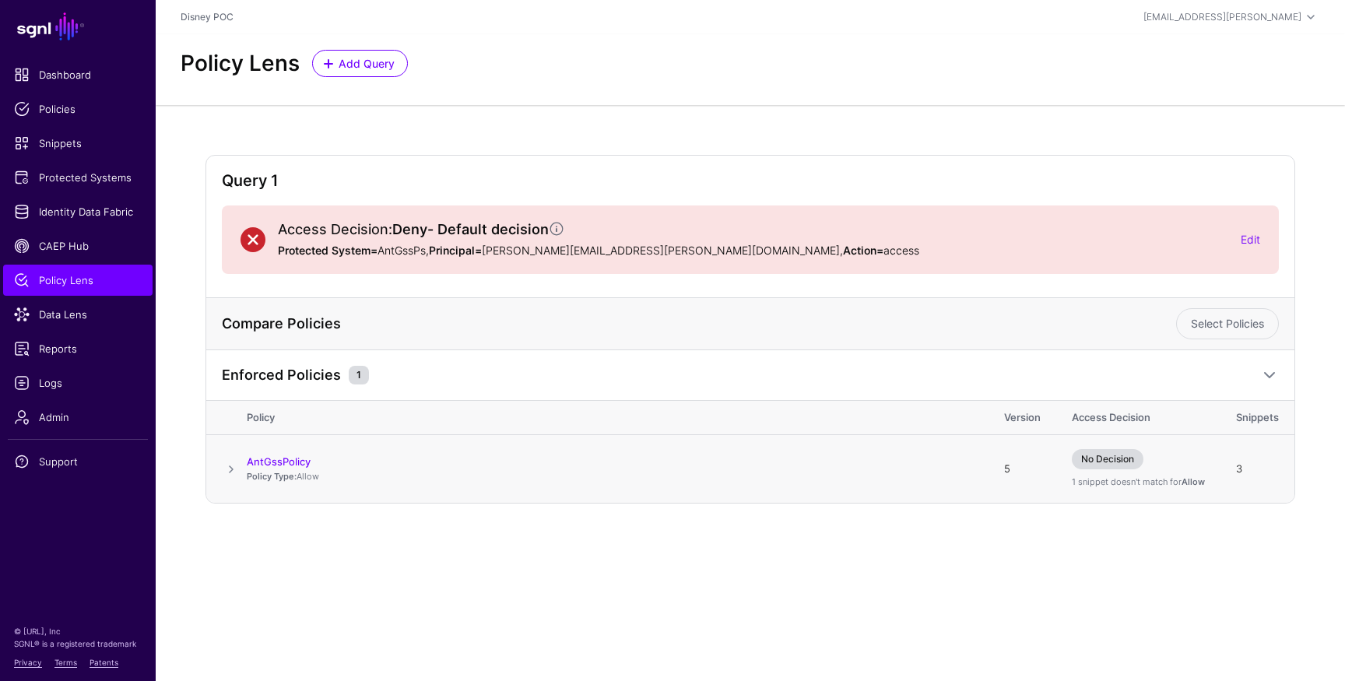
click at [234, 472] on span at bounding box center [231, 469] width 19 height 19
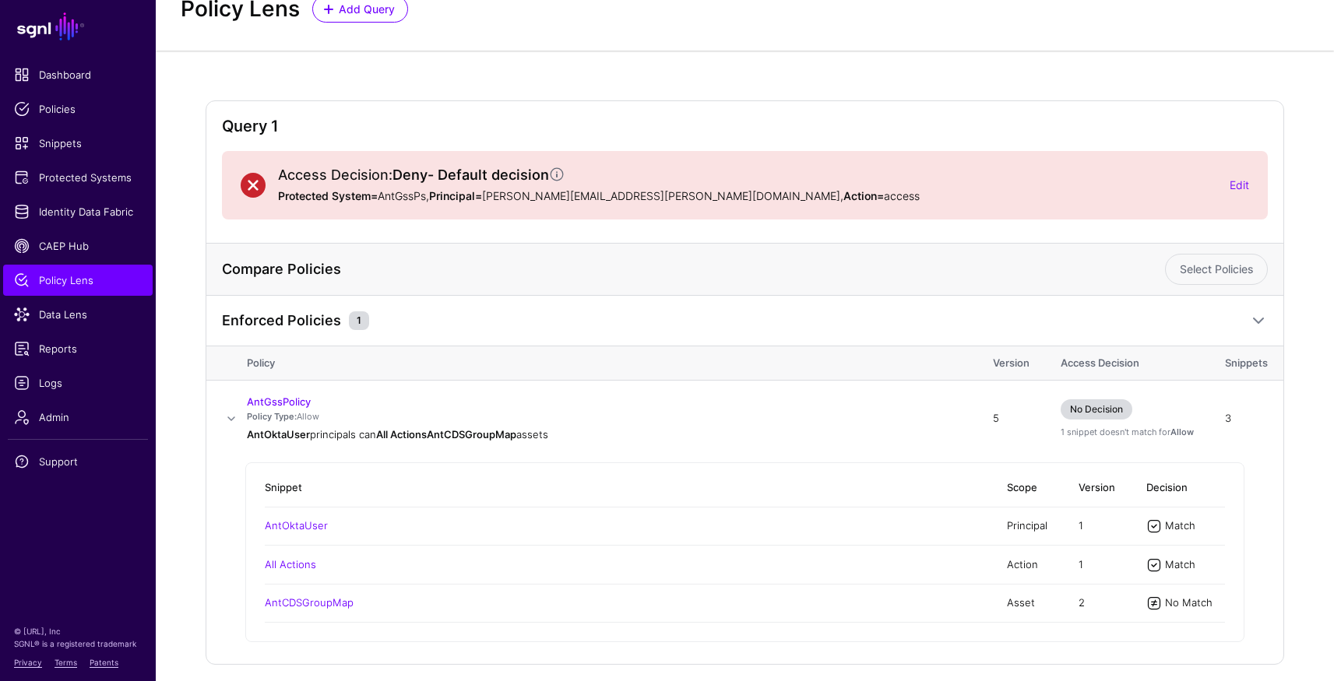
scroll to position [113, 0]
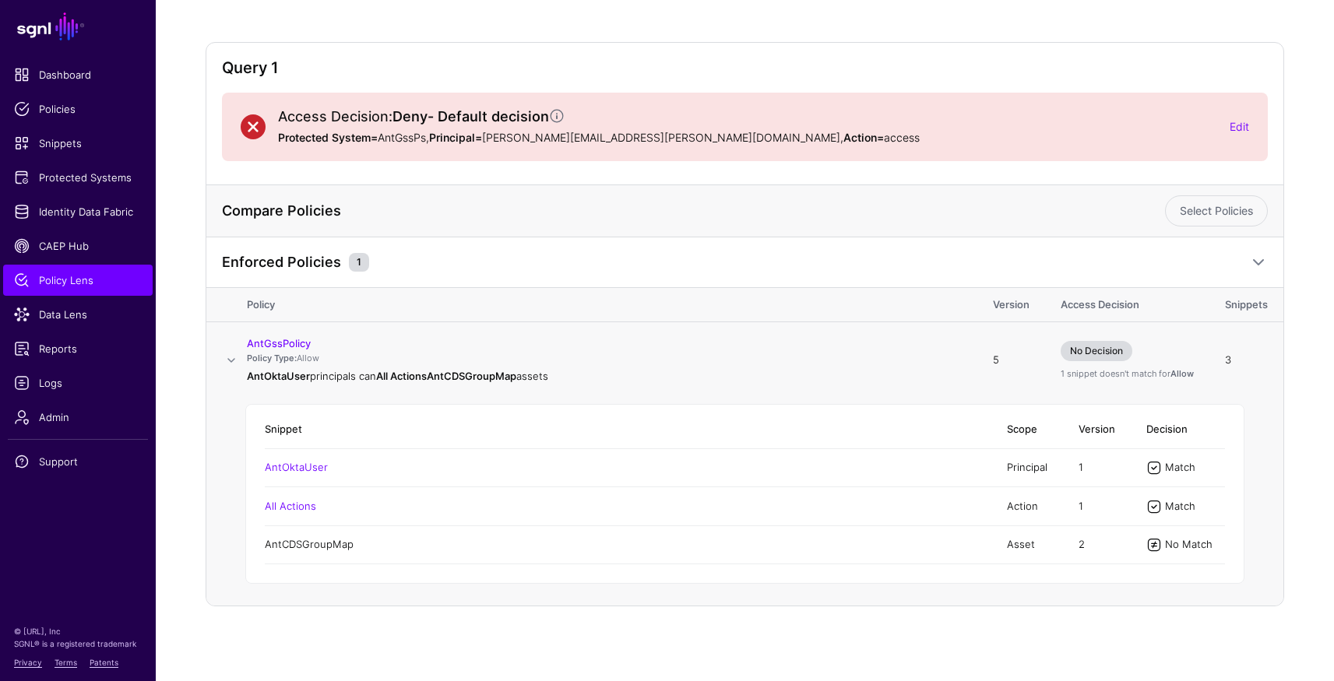
click at [313, 545] on link "AntCDSGroupMap" at bounding box center [309, 544] width 89 height 12
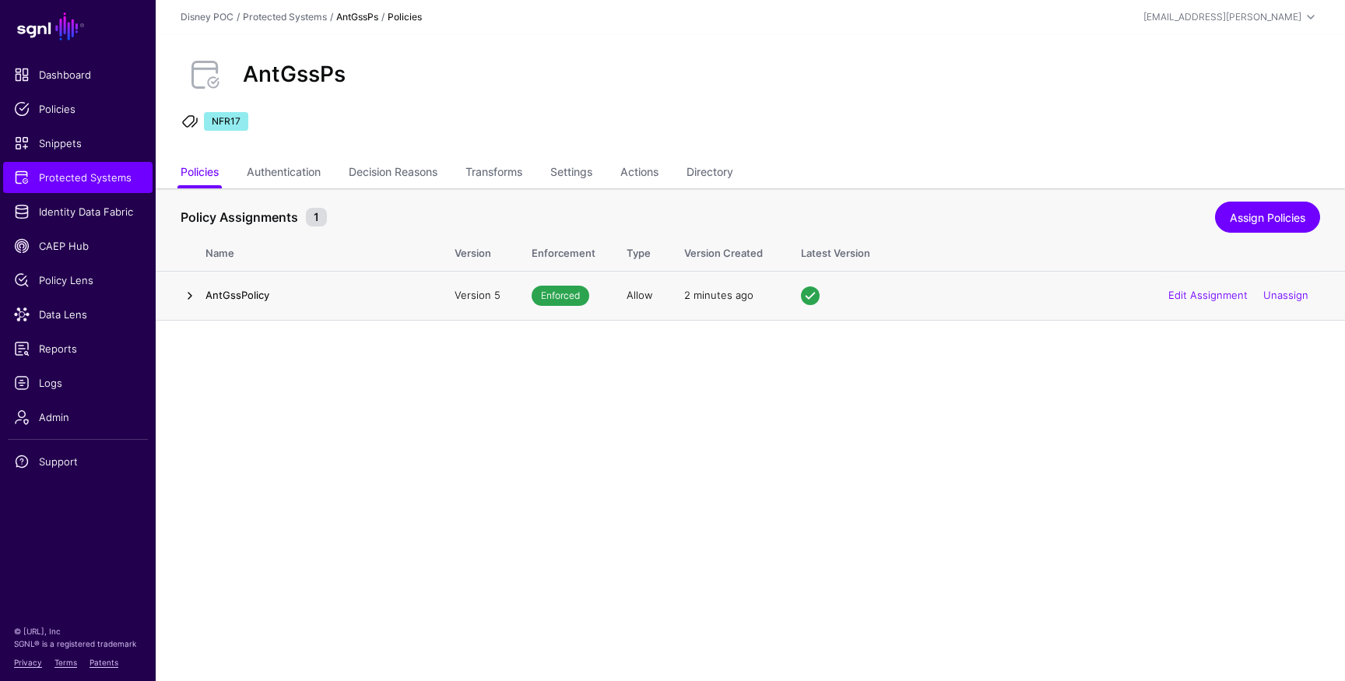
drag, startPoint x: 181, startPoint y: 297, endPoint x: 193, endPoint y: 297, distance: 11.7
click at [182, 297] on link at bounding box center [190, 296] width 19 height 19
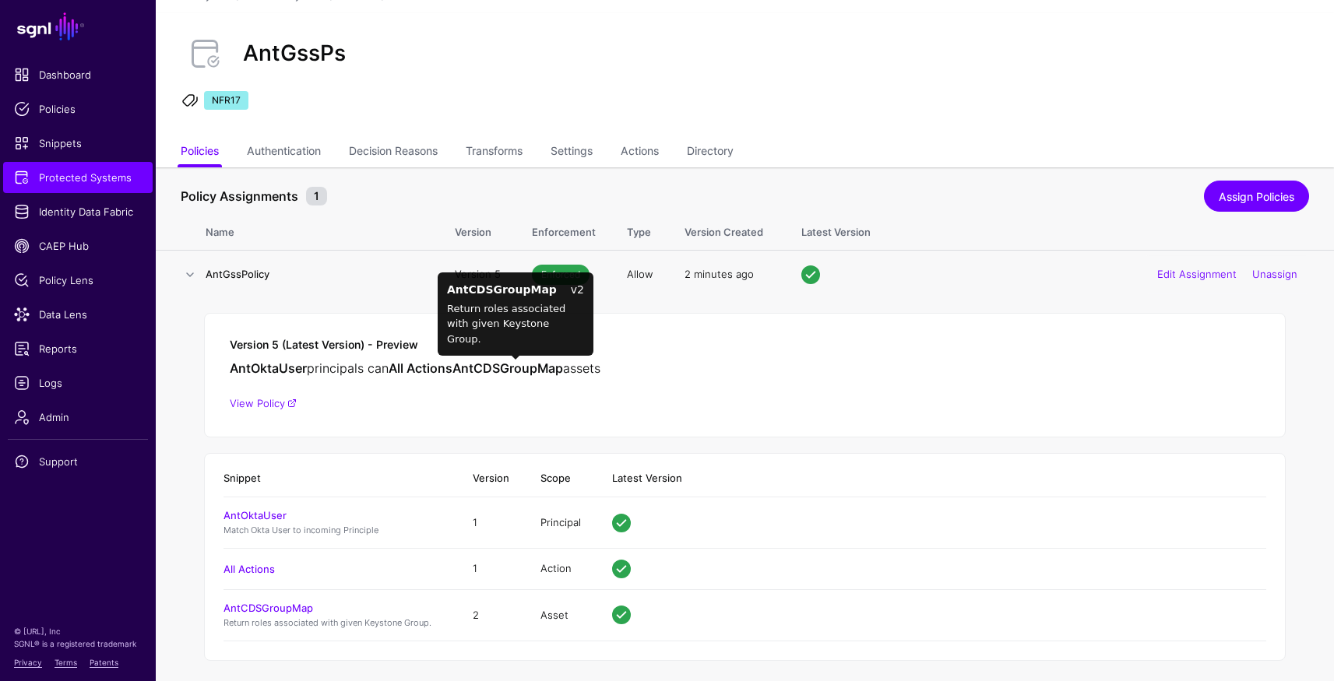
scroll to position [31, 0]
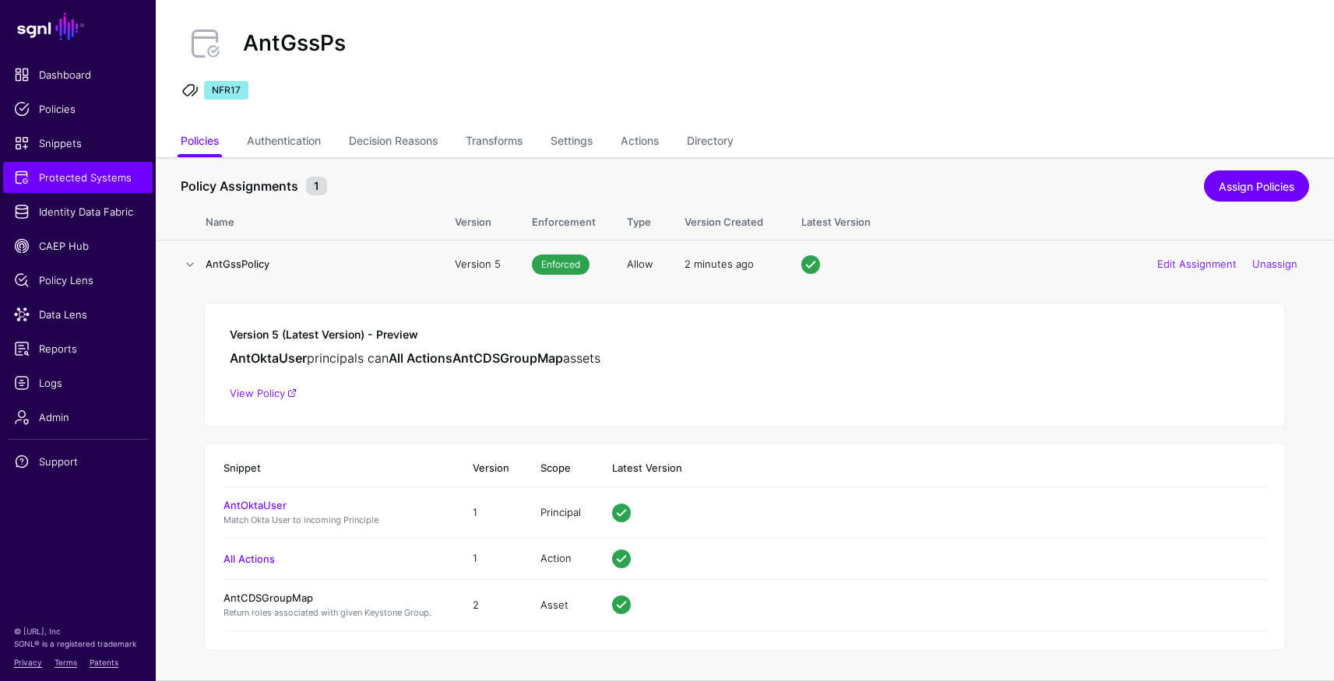
click at [290, 596] on link "AntCDSGroupMap" at bounding box center [268, 598] width 90 height 12
click at [733, 144] on link "Directory" at bounding box center [710, 143] width 47 height 30
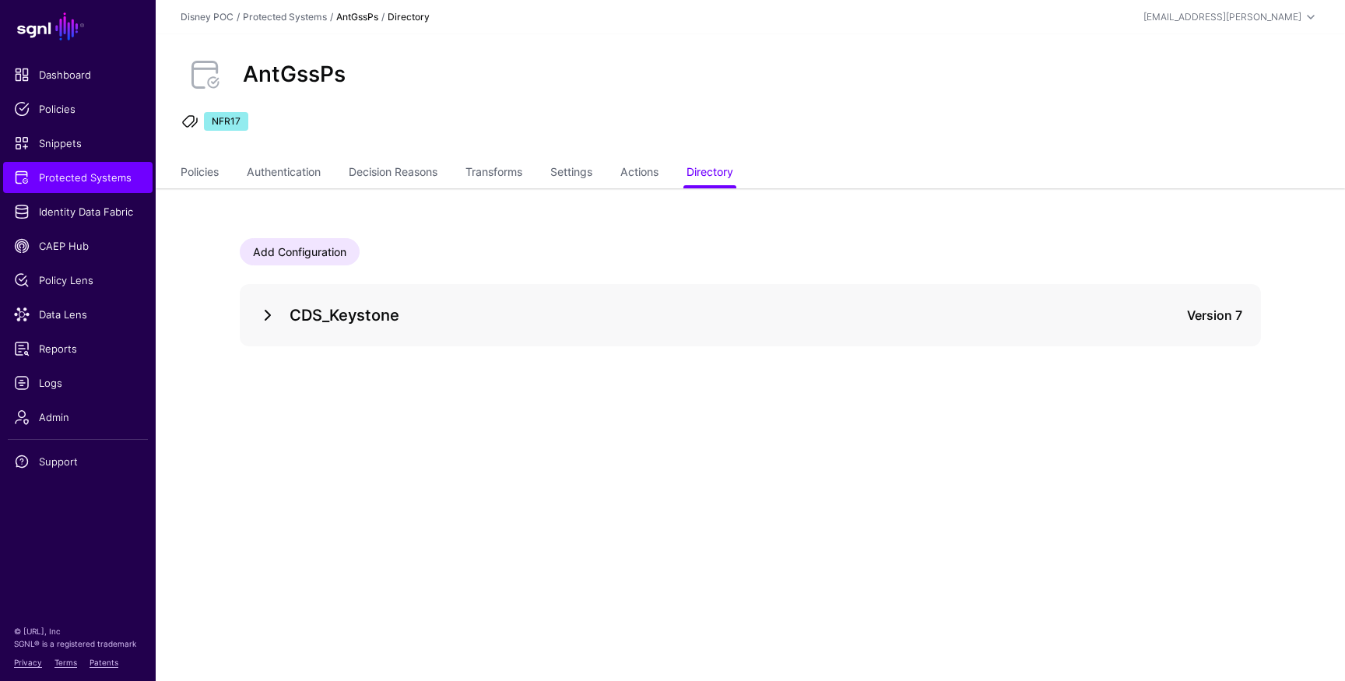
click at [267, 317] on link at bounding box center [267, 315] width 19 height 19
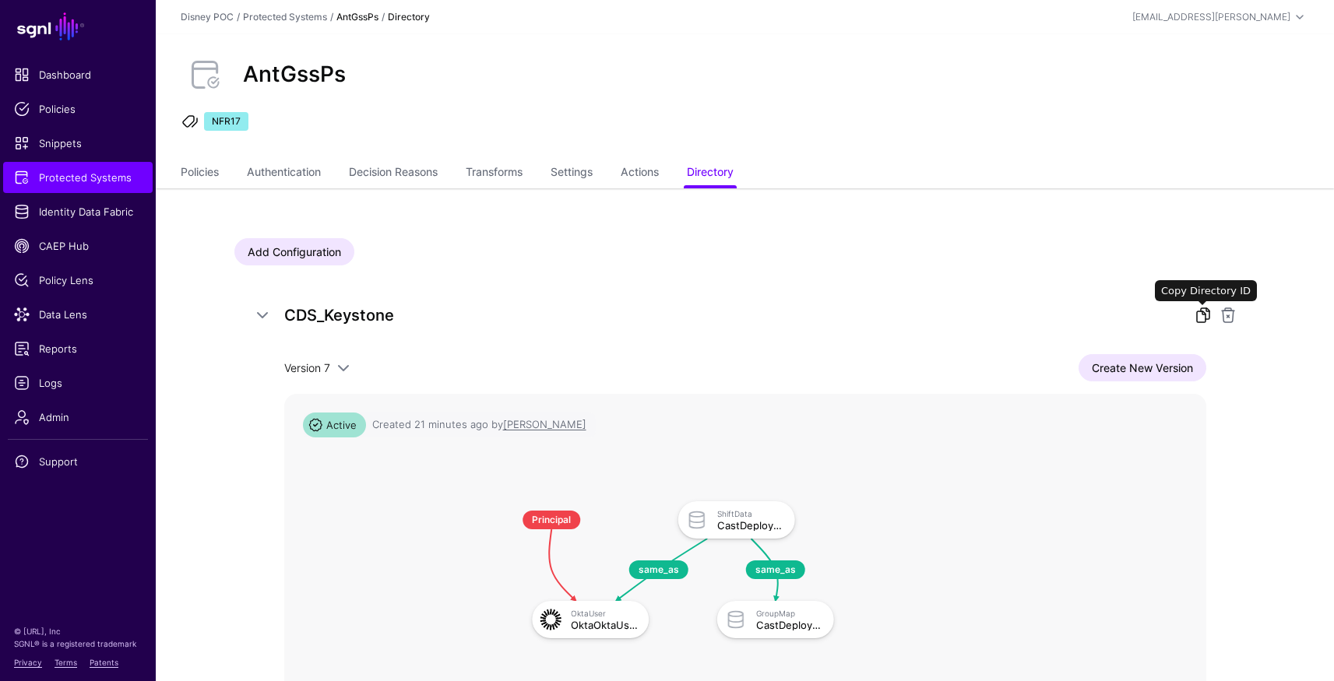
click at [1204, 321] on link at bounding box center [1203, 315] width 19 height 19
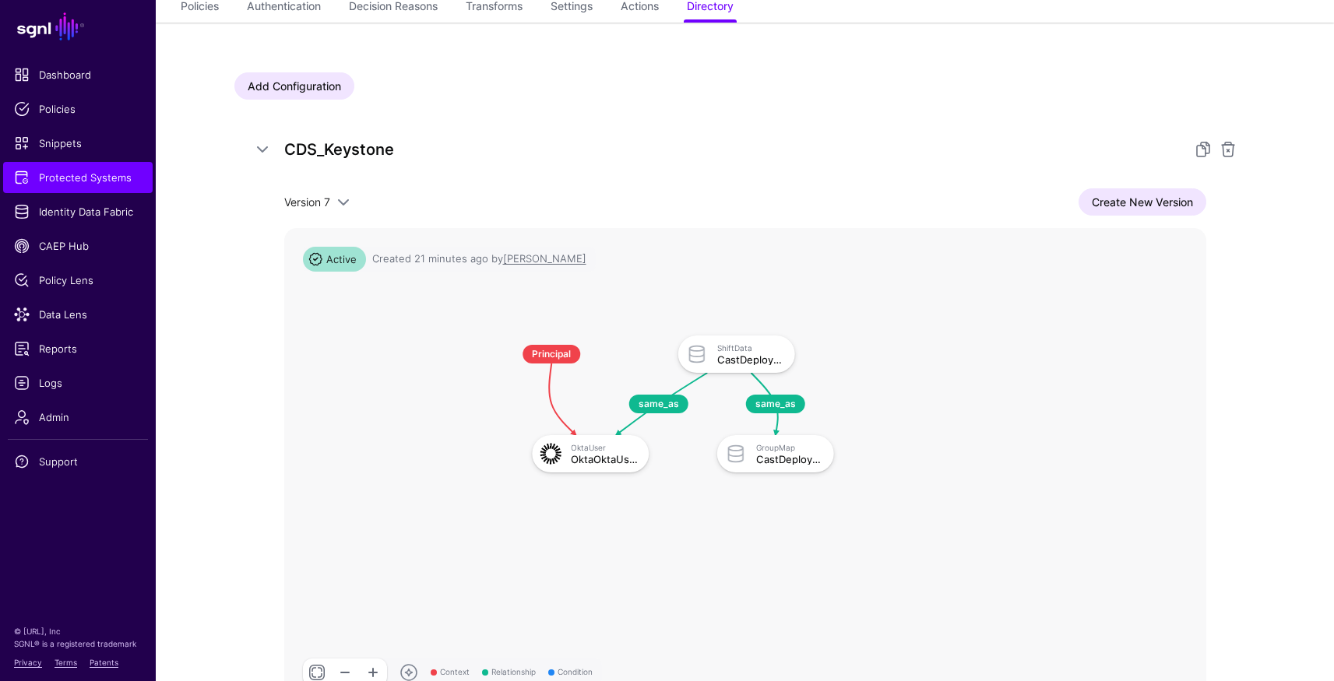
scroll to position [192, 0]
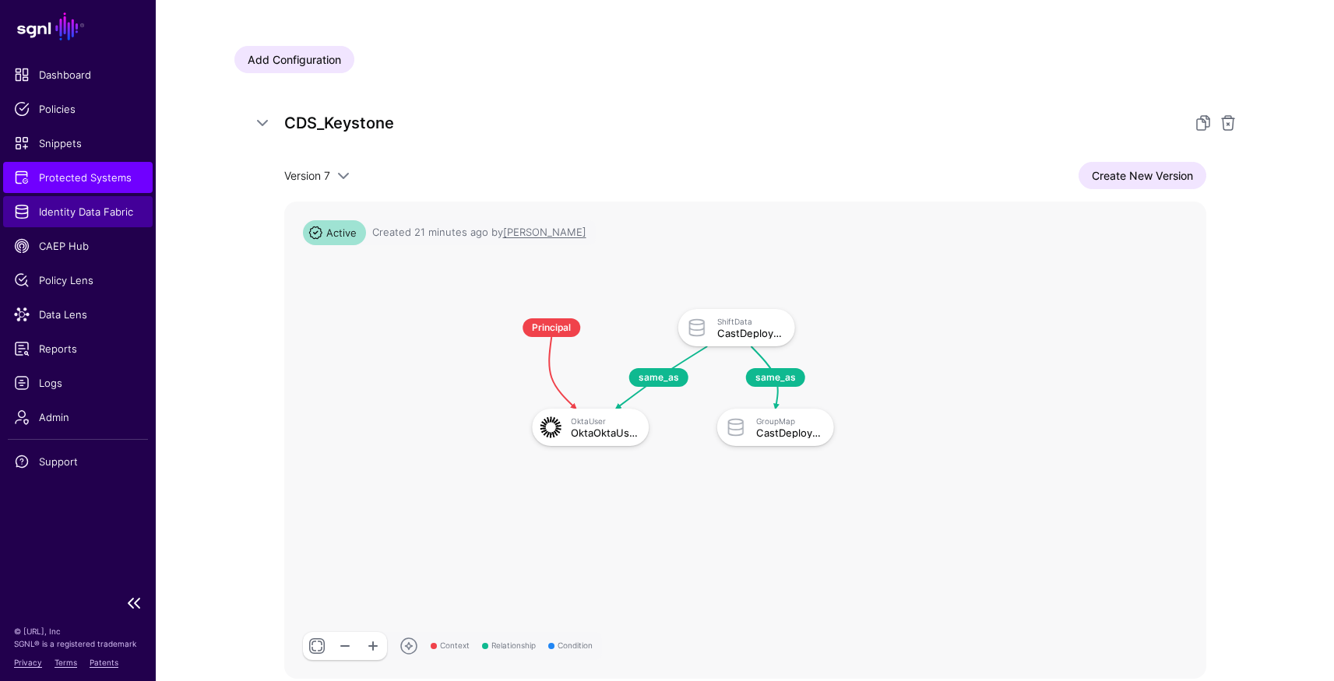
click at [75, 213] on span "Identity Data Fabric" at bounding box center [78, 212] width 128 height 16
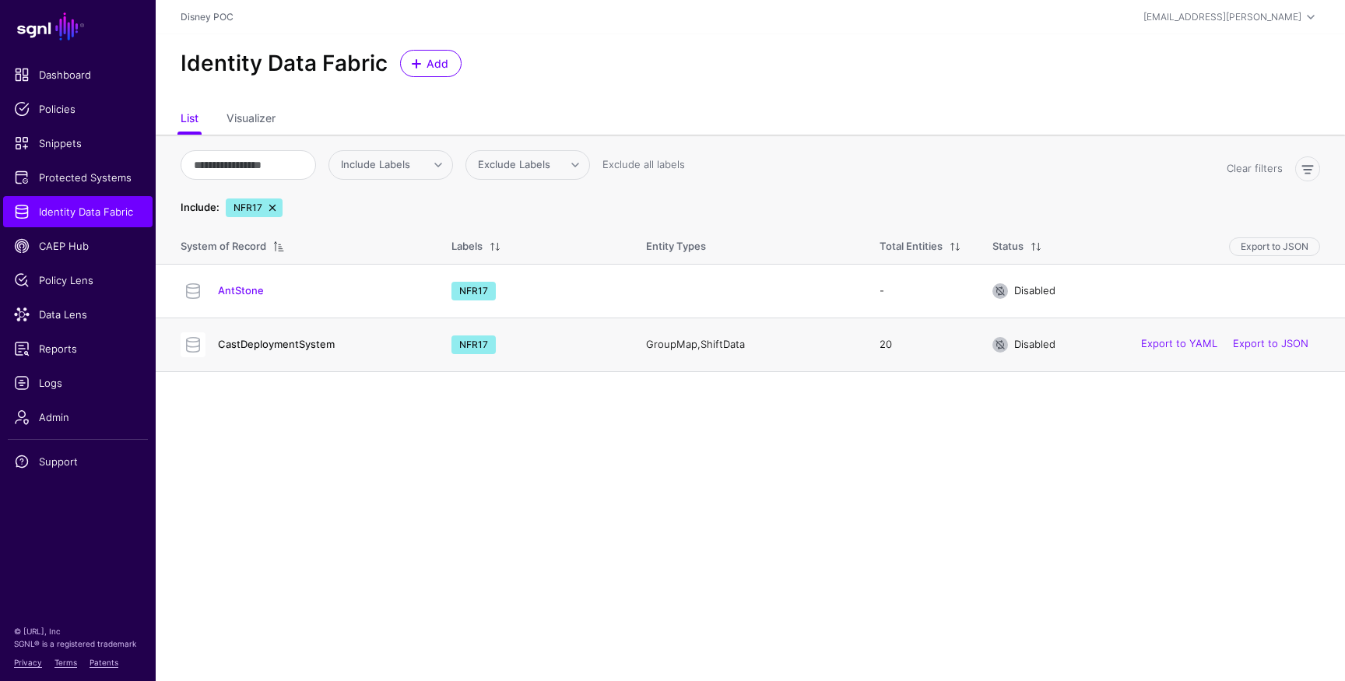
click at [245, 341] on link "CastDeploymentSystem" at bounding box center [276, 344] width 117 height 12
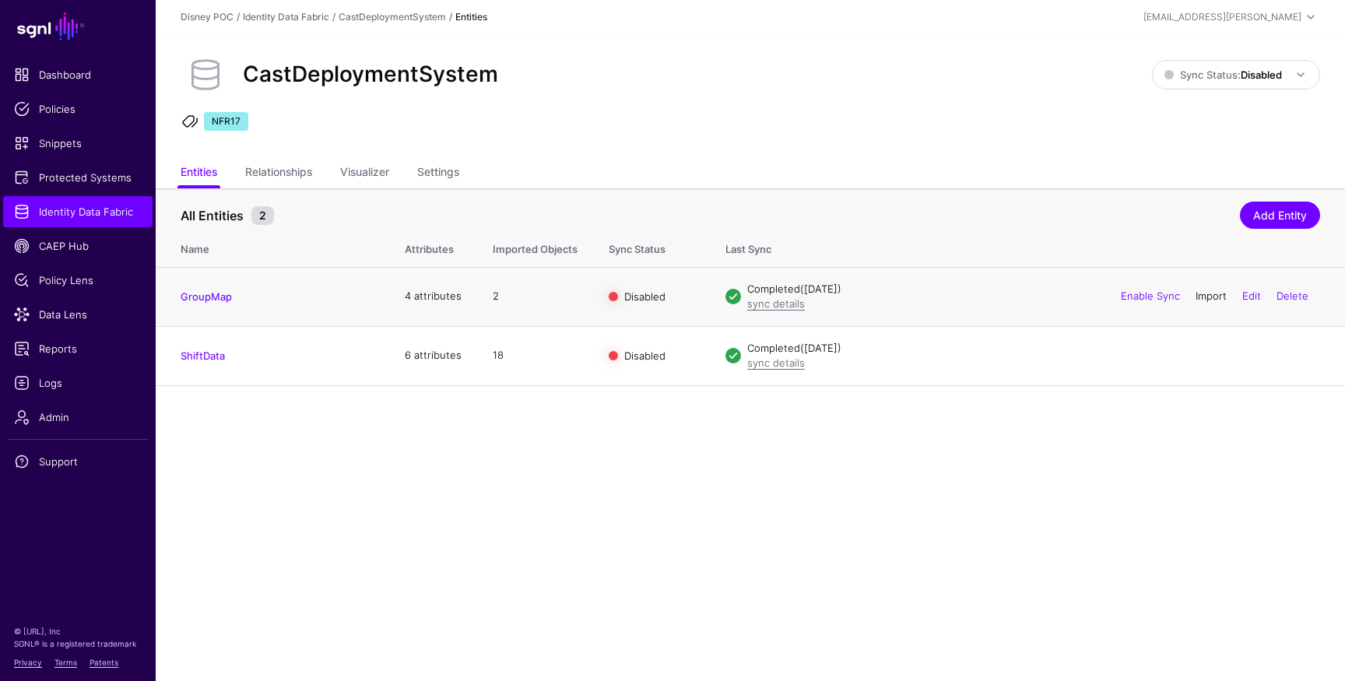
click at [1205, 294] on link "Import" at bounding box center [1211, 296] width 31 height 12
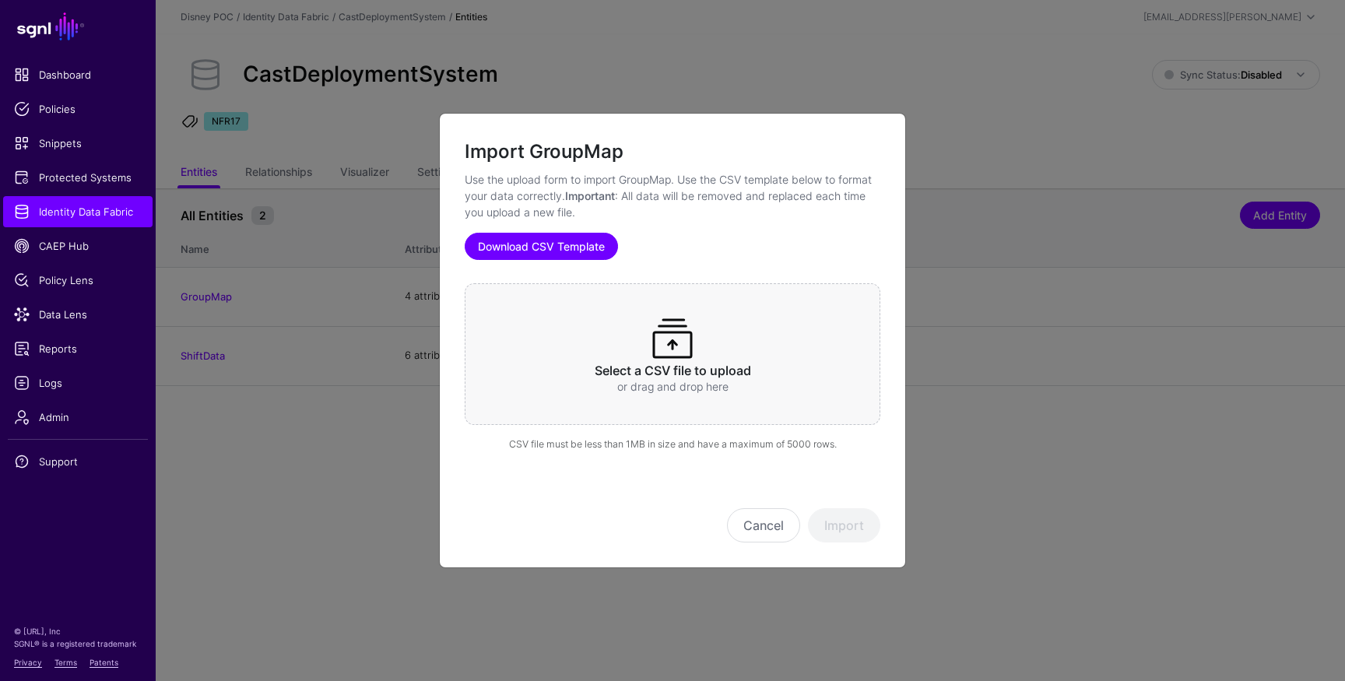
click at [566, 251] on link "Download CSV Template" at bounding box center [541, 246] width 153 height 27
click at [759, 524] on button "Cancel" at bounding box center [763, 525] width 73 height 34
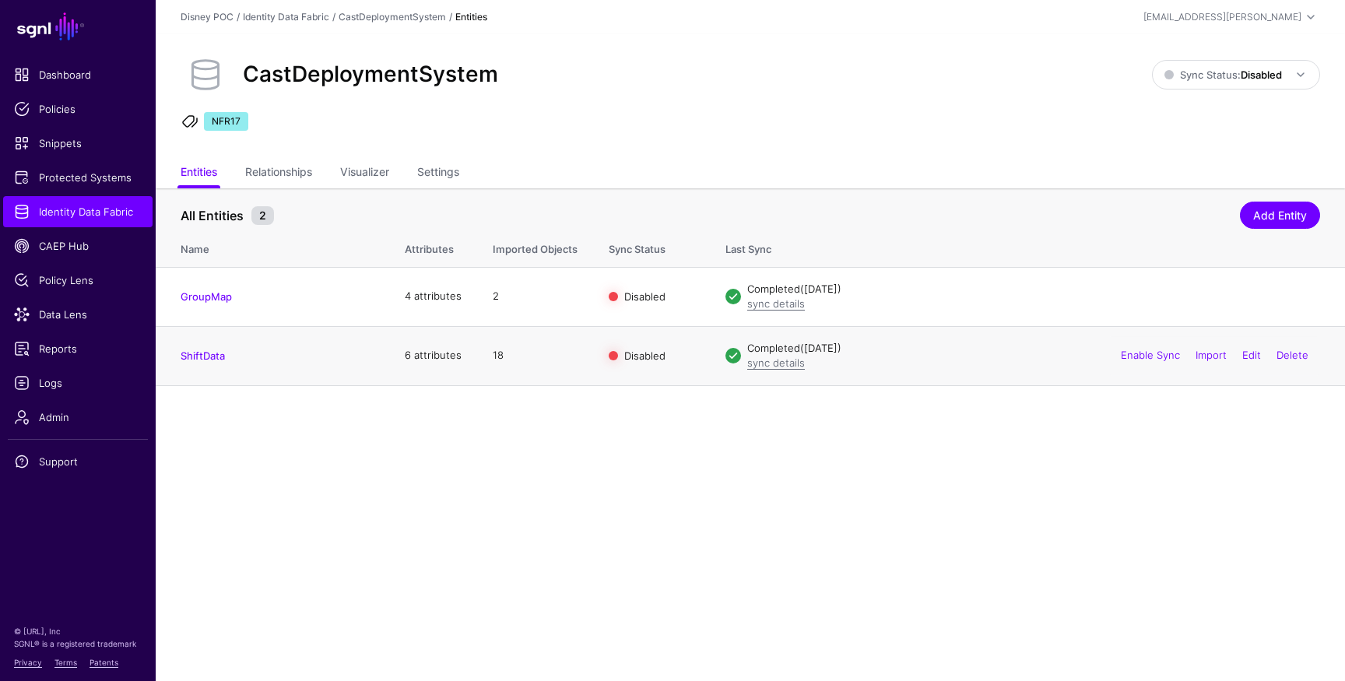
click at [201, 363] on td "ShiftData" at bounding box center [273, 355] width 234 height 59
click at [210, 356] on link "ShiftData" at bounding box center [203, 356] width 44 height 12
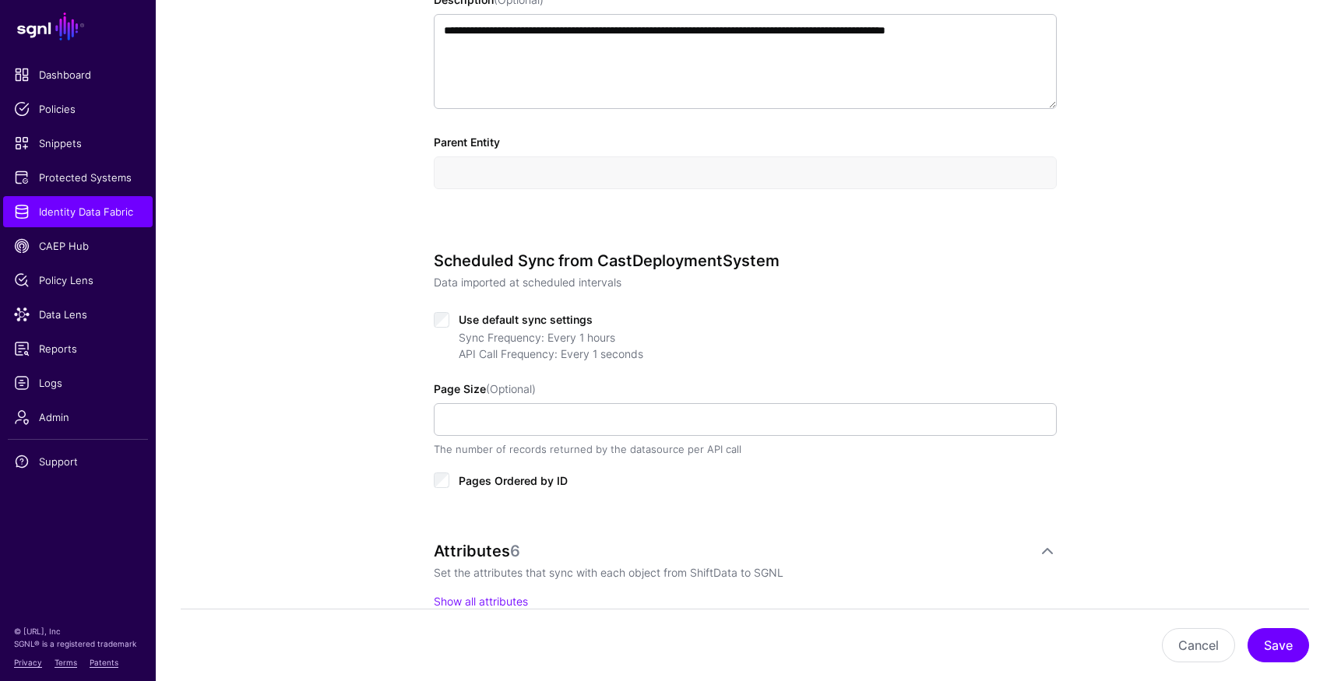
scroll to position [813, 0]
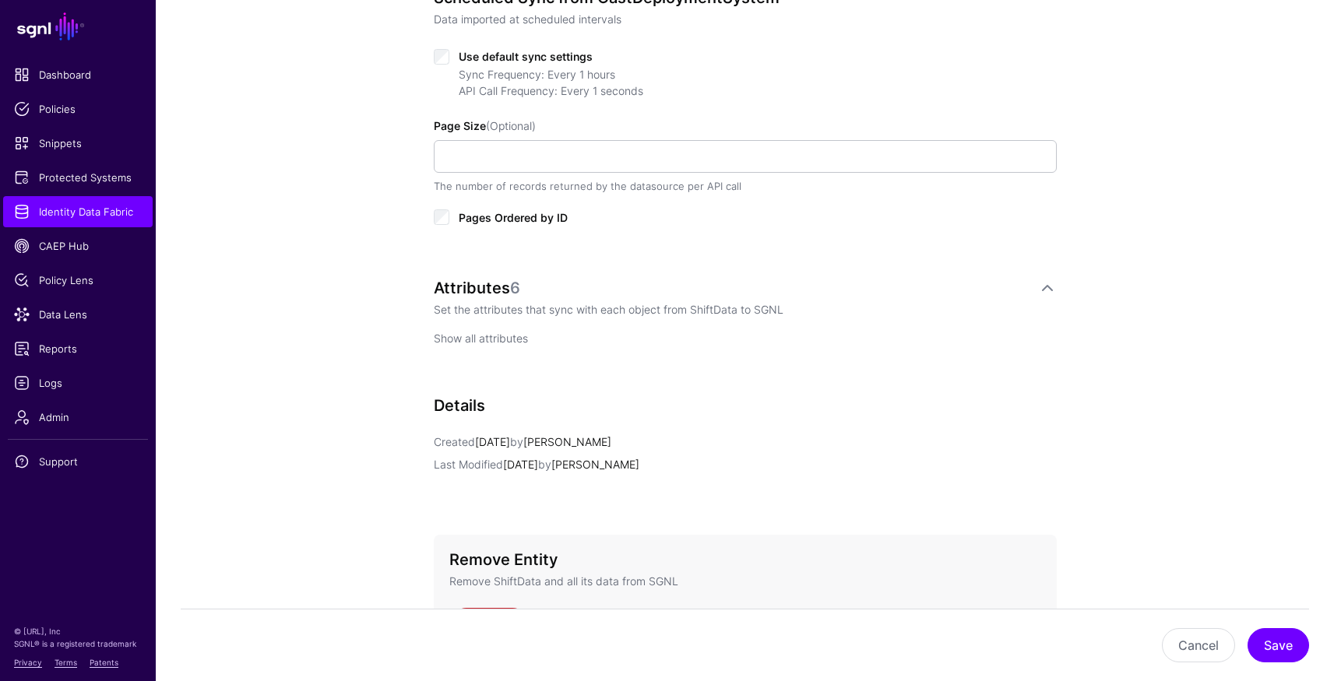
click at [493, 343] on link "Show all attributes" at bounding box center [481, 338] width 94 height 13
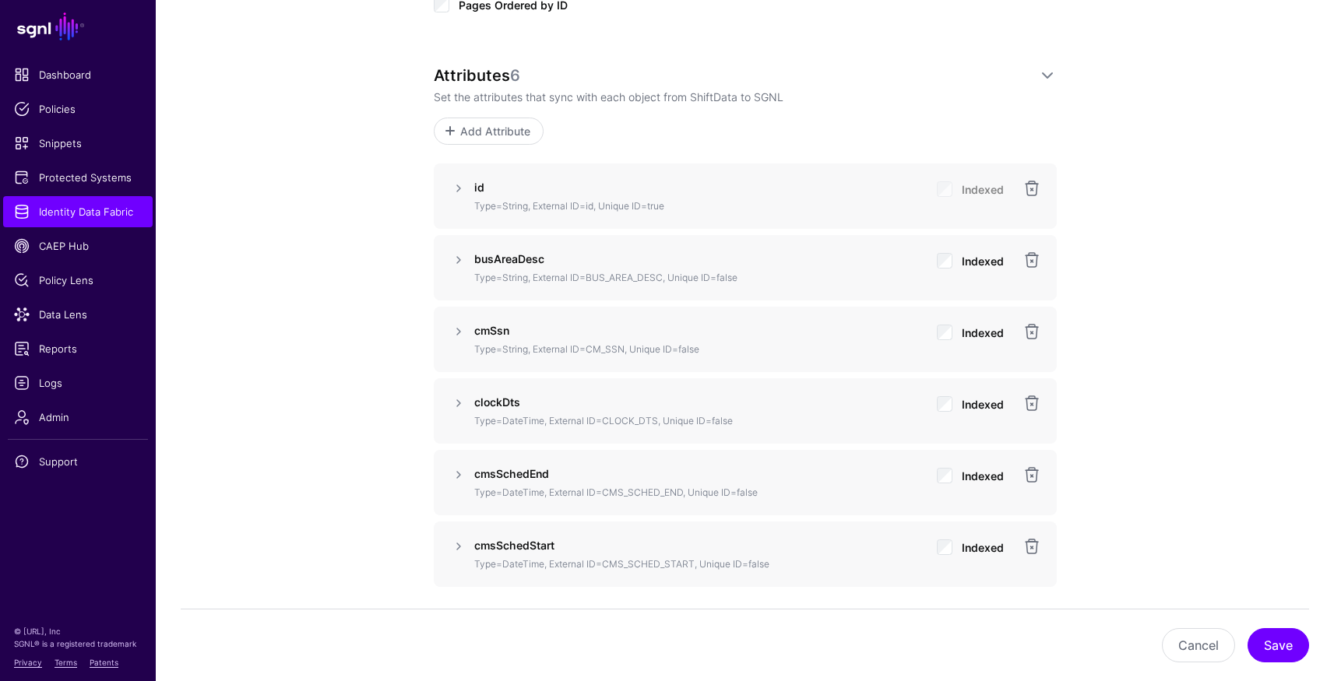
scroll to position [1130, 0]
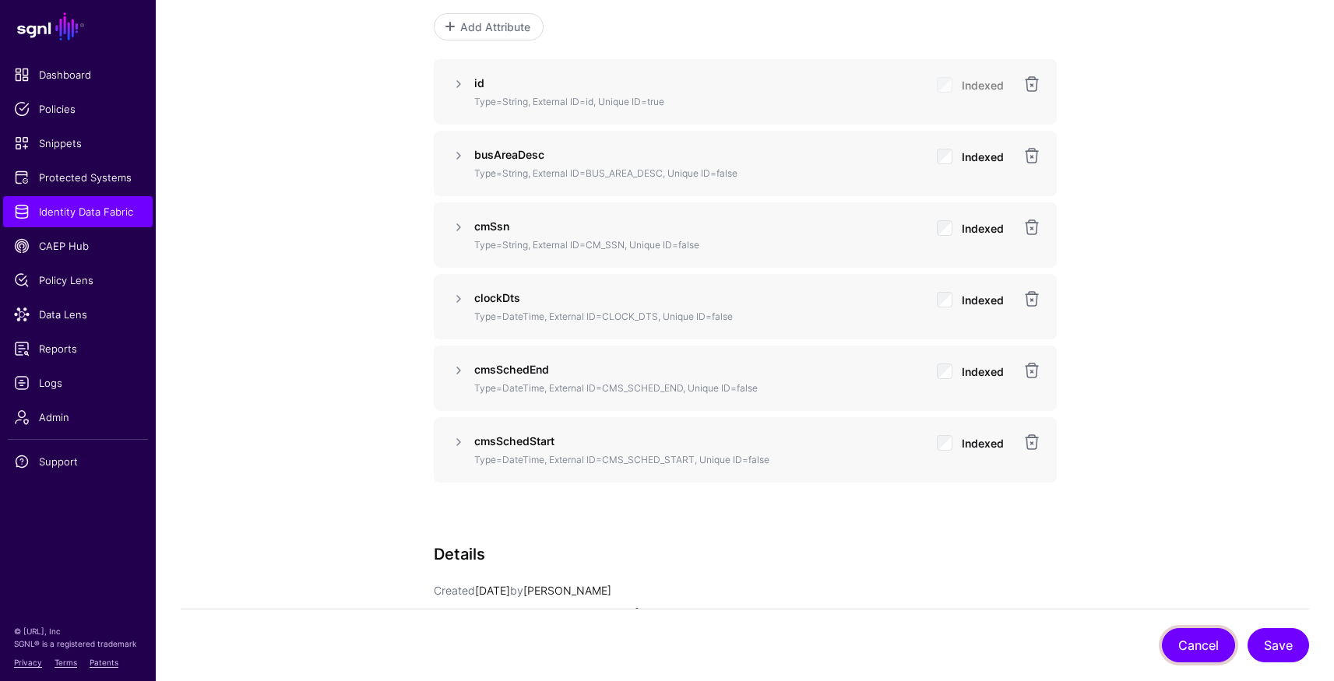
click at [1200, 649] on button "Cancel" at bounding box center [1198, 645] width 73 height 34
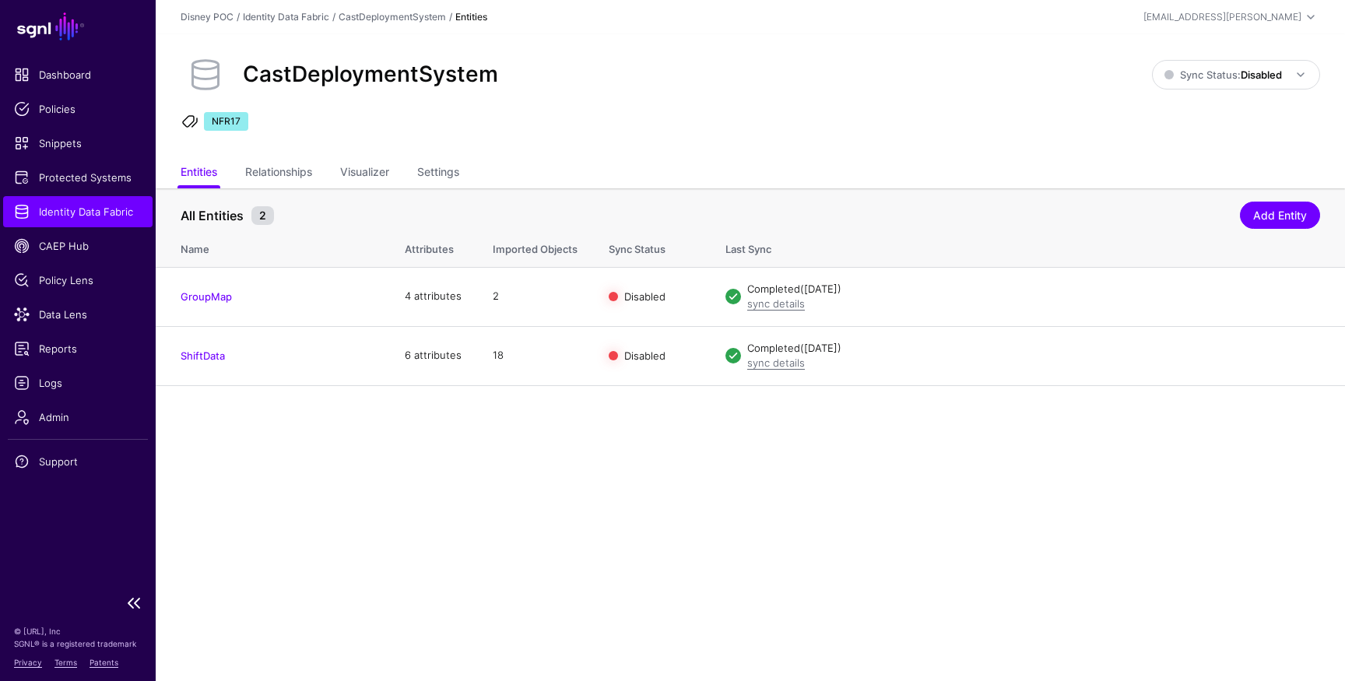
click at [93, 206] on span "Identity Data Fabric" at bounding box center [78, 212] width 128 height 16
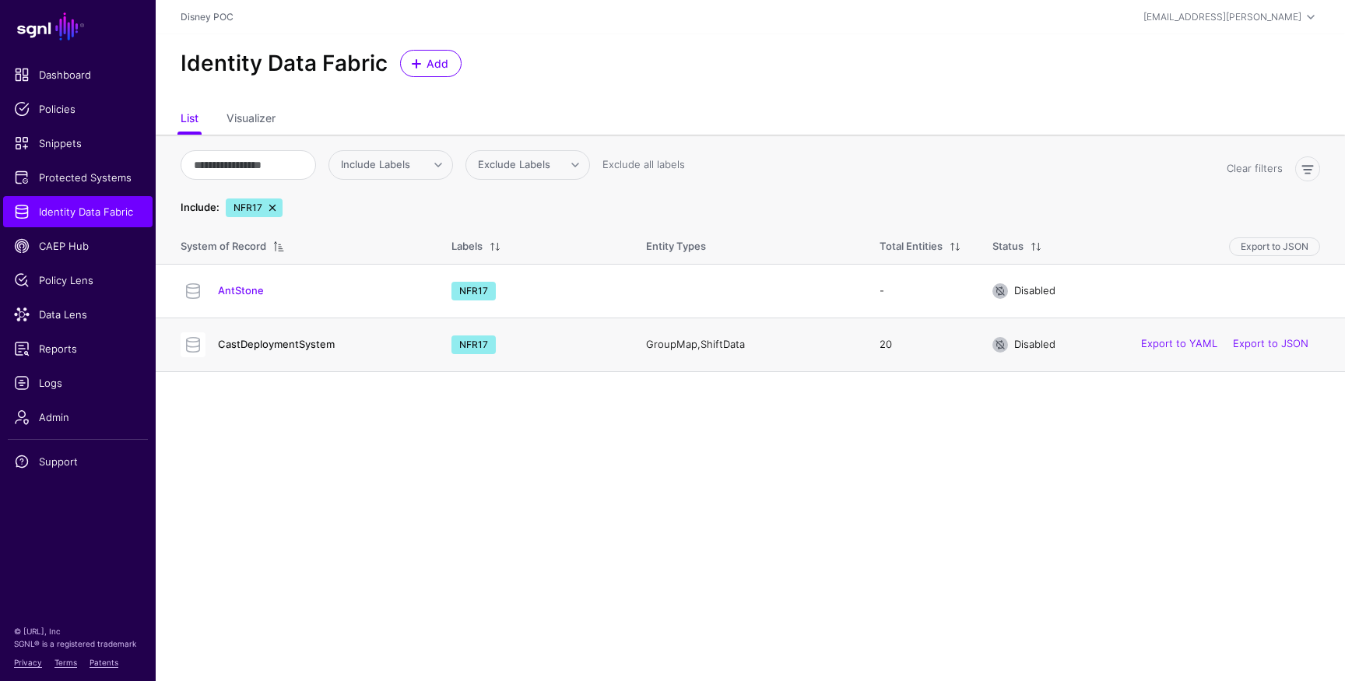
click at [260, 350] on link "CastDeploymentSystem" at bounding box center [276, 344] width 117 height 12
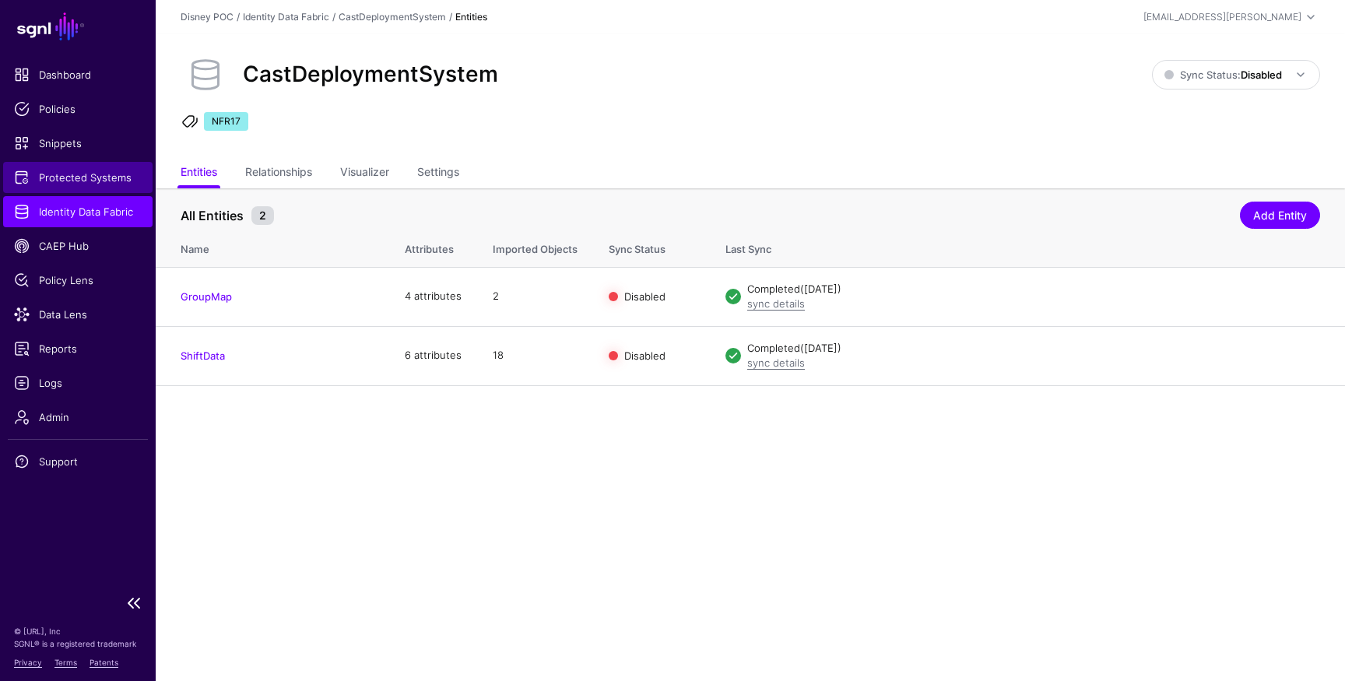
click at [64, 182] on span "Protected Systems" at bounding box center [78, 178] width 128 height 16
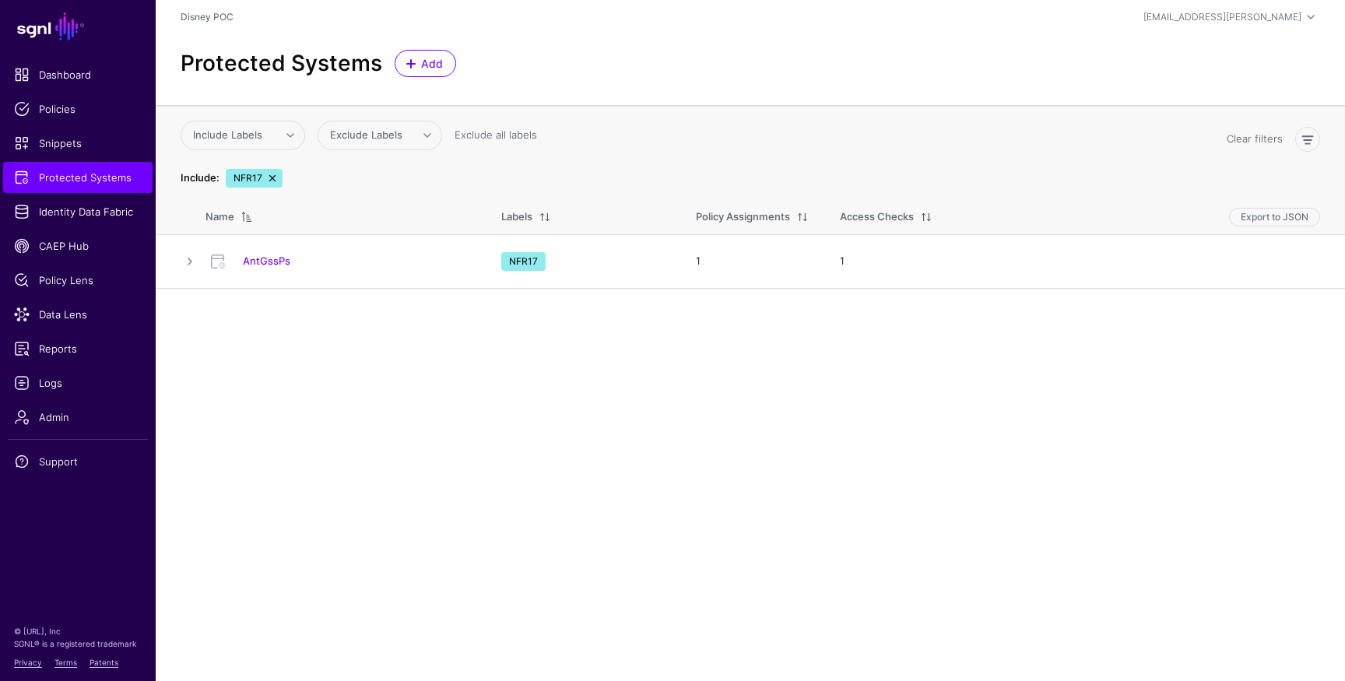
click at [273, 264] on link "AntGssPs" at bounding box center [266, 261] width 47 height 12
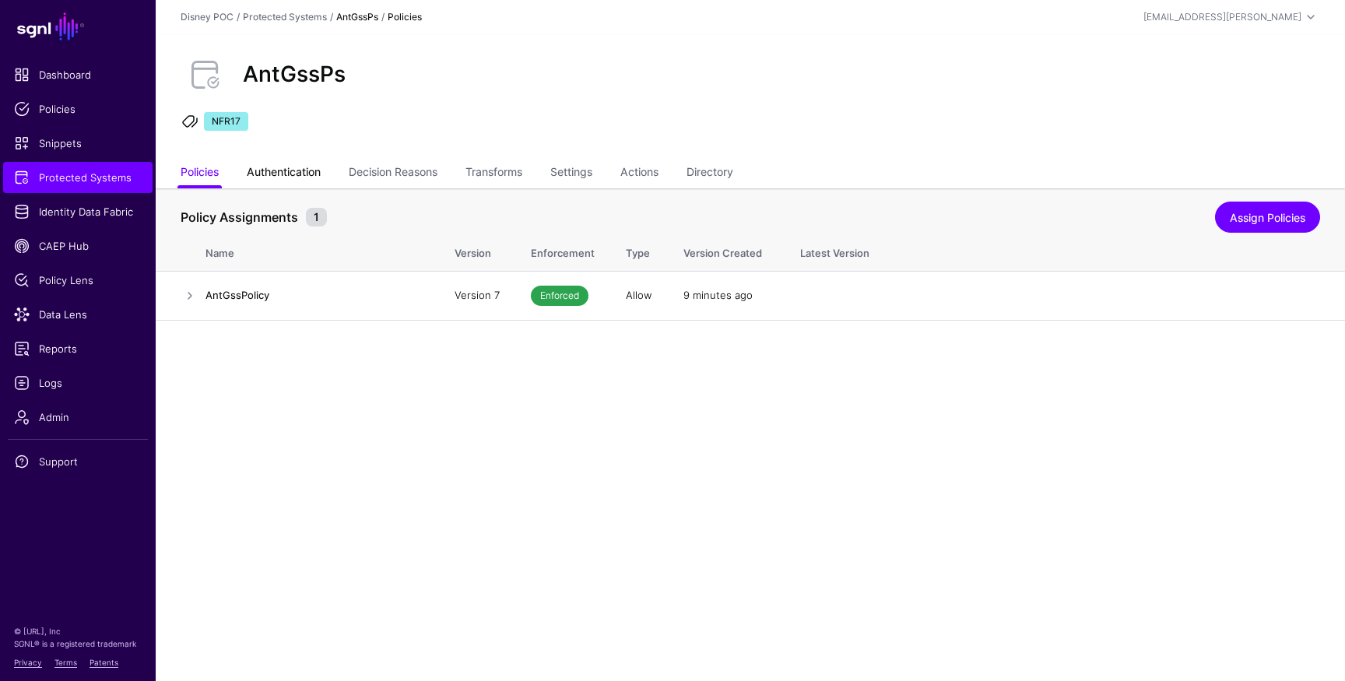
click at [283, 178] on link "Authentication" at bounding box center [284, 174] width 74 height 30
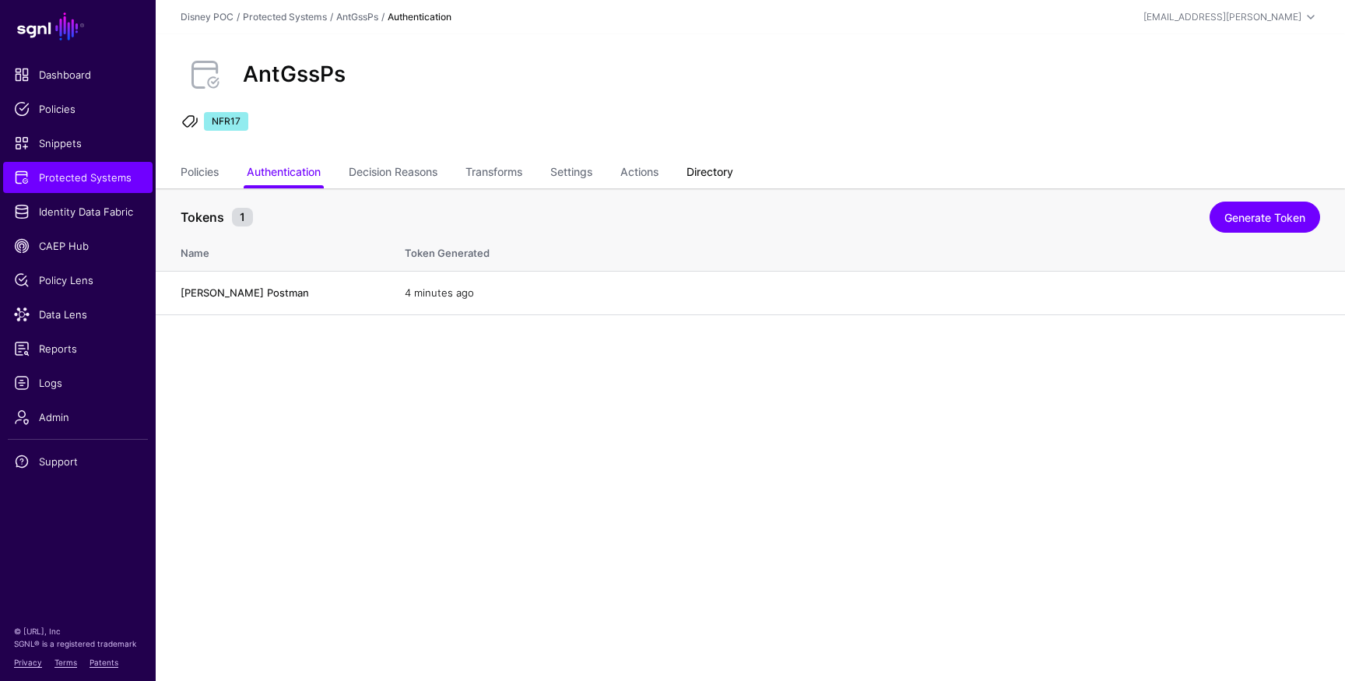
click at [731, 171] on link "Directory" at bounding box center [710, 174] width 47 height 30
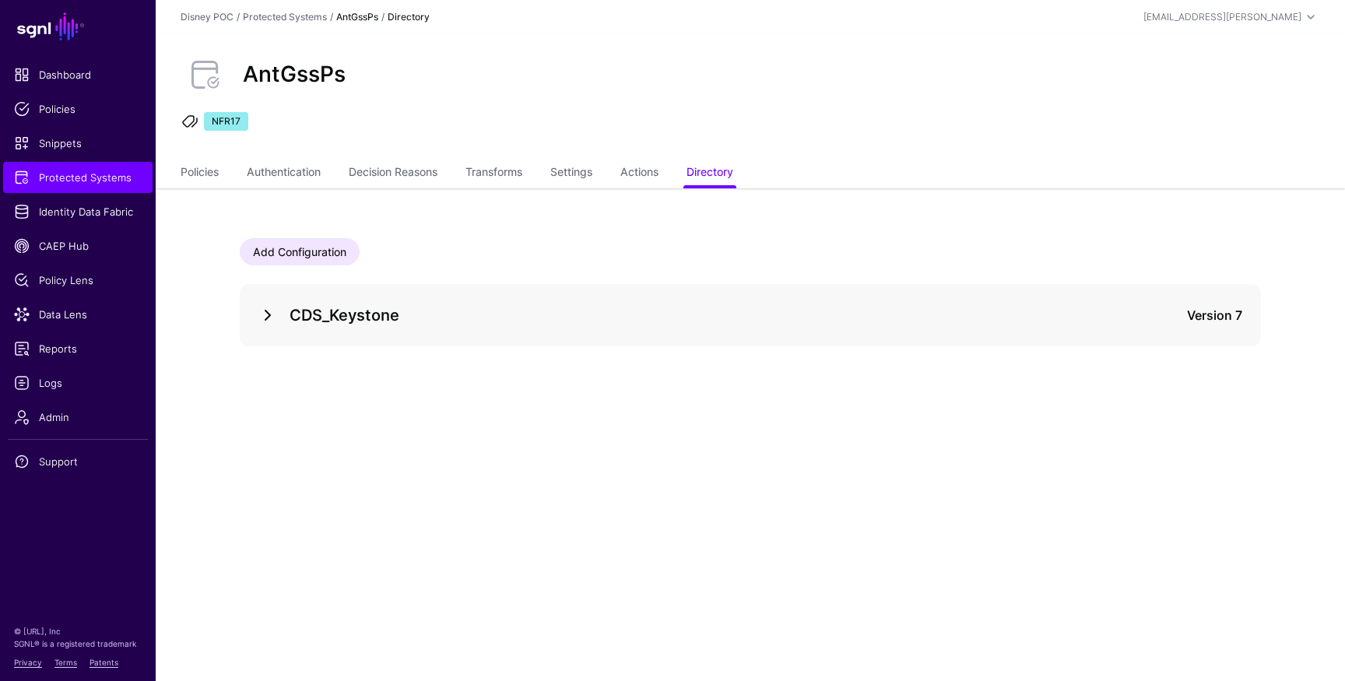
click at [266, 316] on link at bounding box center [267, 315] width 19 height 19
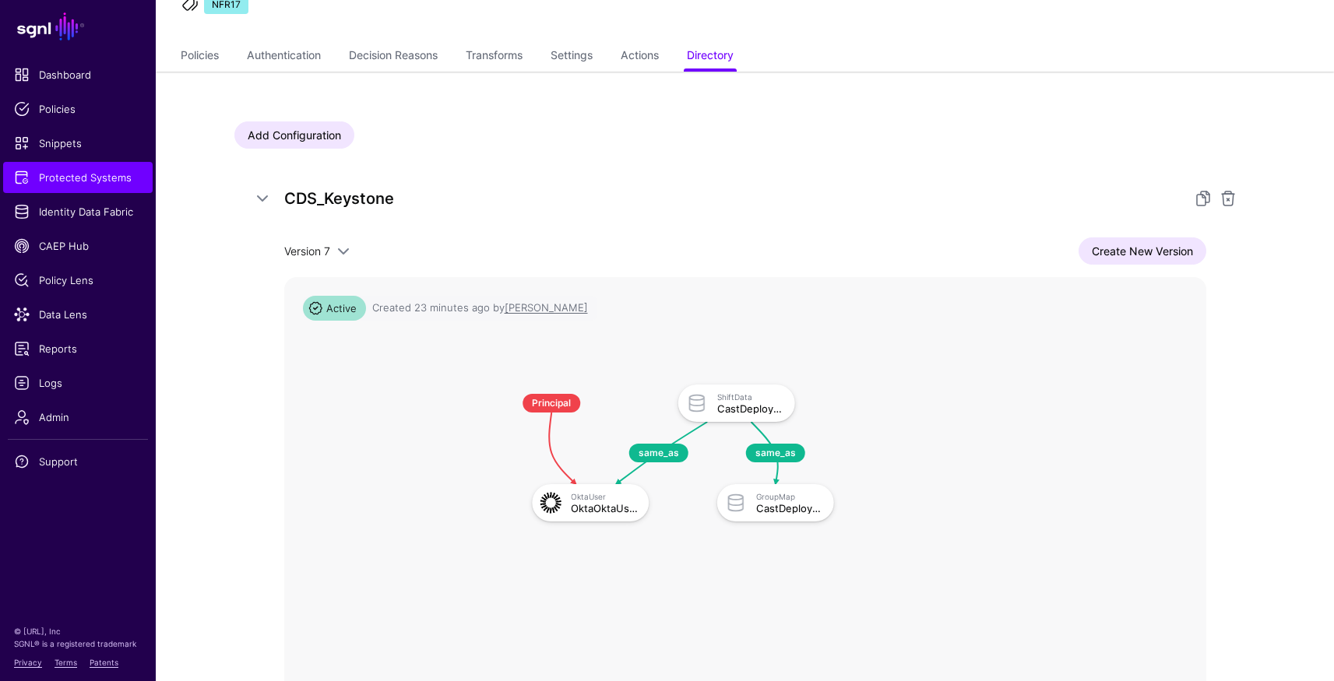
scroll to position [169, 0]
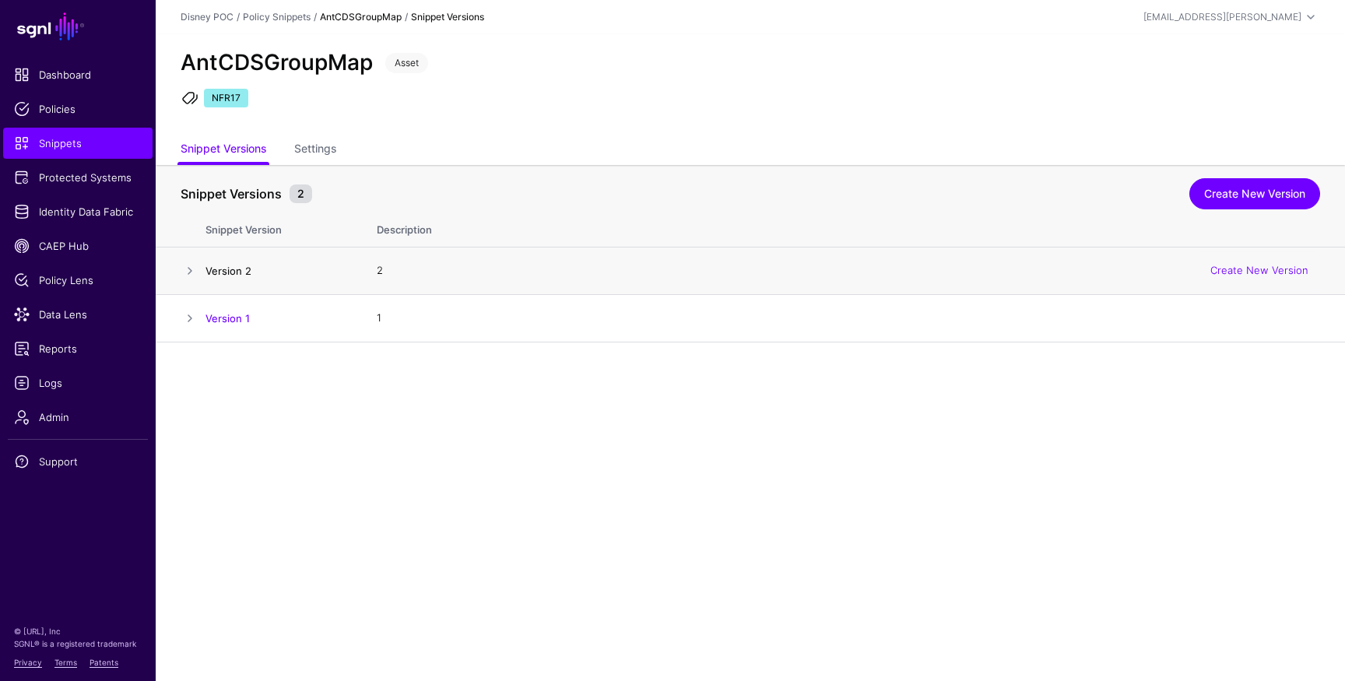
click at [241, 270] on link "Version 2" at bounding box center [229, 271] width 46 height 12
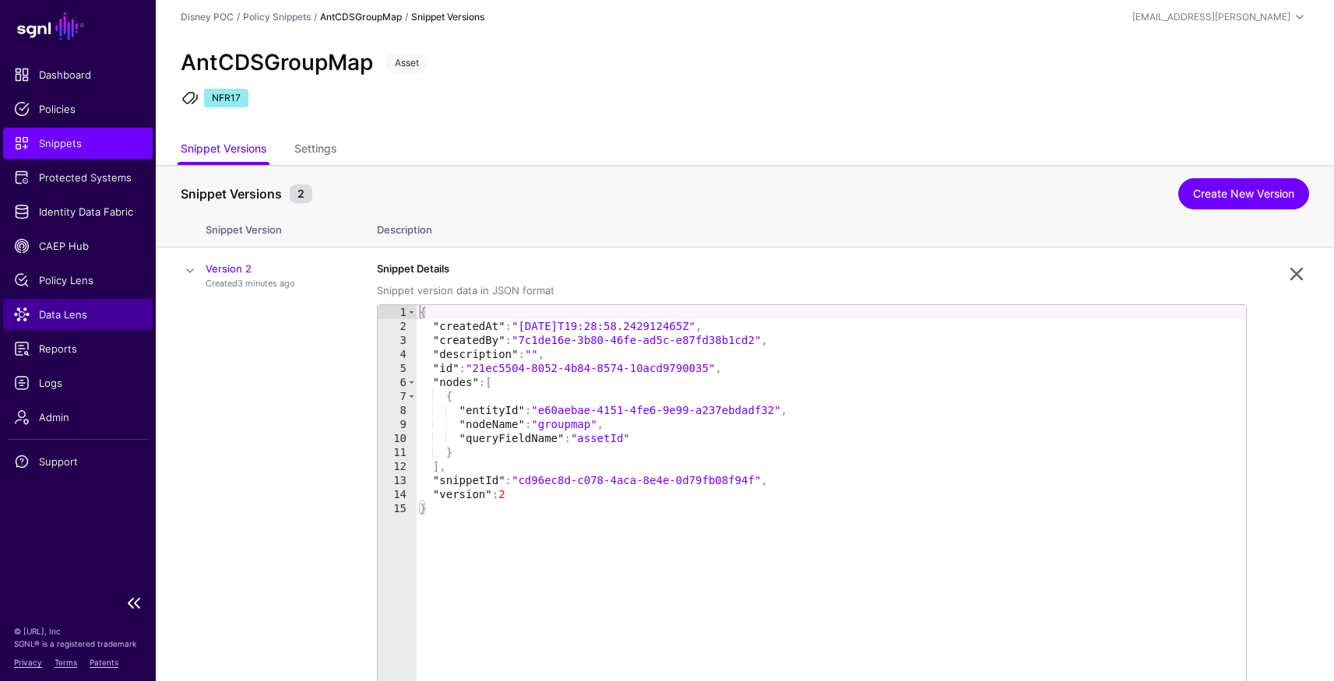
click at [64, 318] on span "Data Lens" at bounding box center [78, 315] width 128 height 16
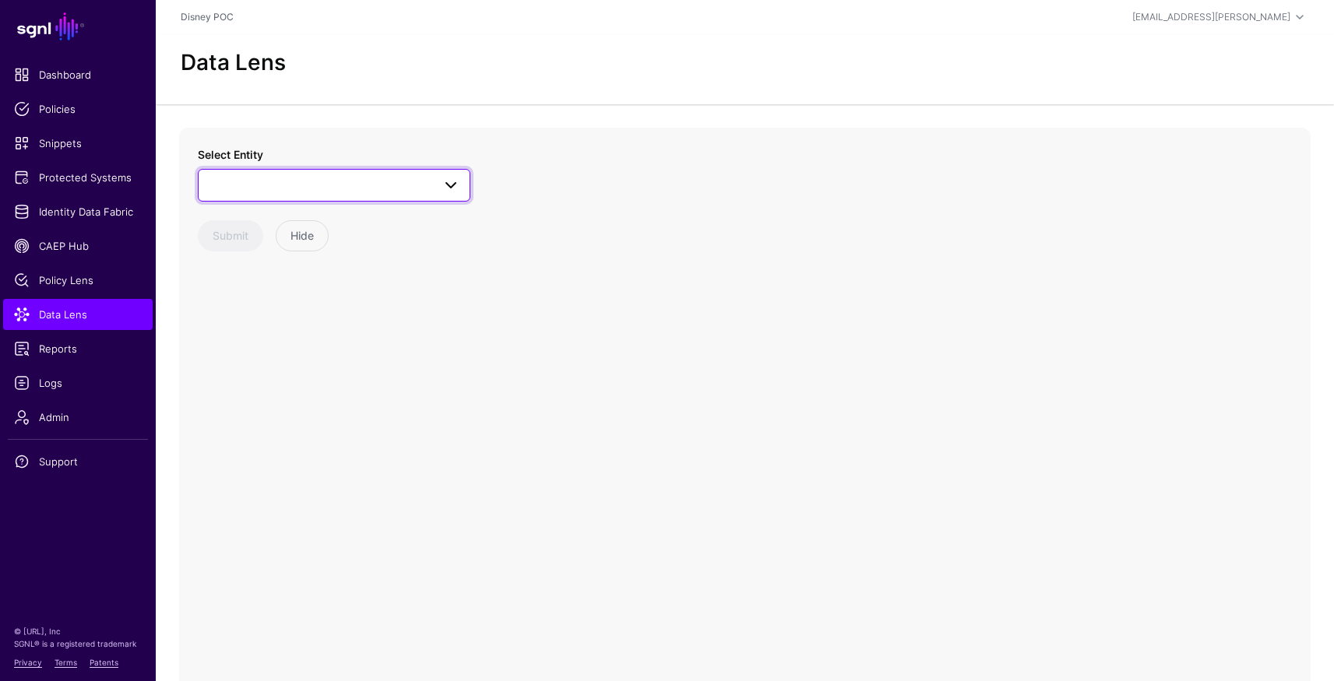
click at [289, 189] on span at bounding box center [334, 185] width 252 height 19
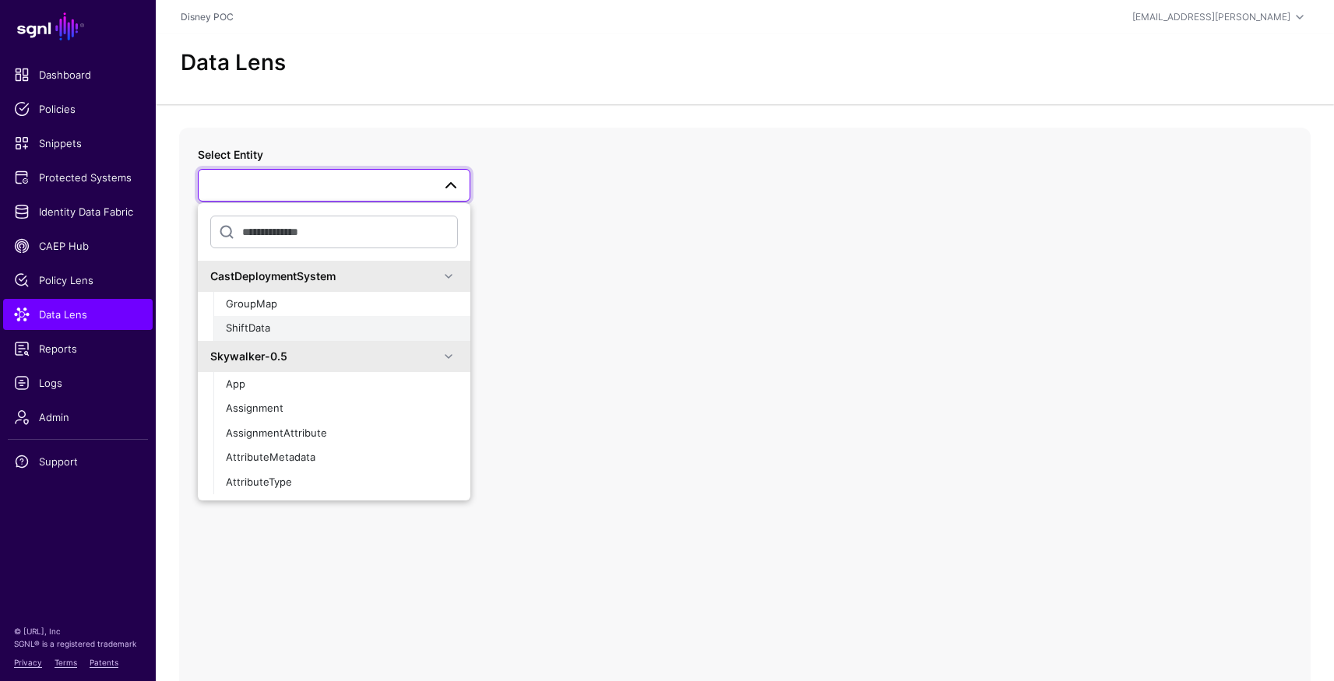
click at [276, 336] on button "ShiftData" at bounding box center [341, 328] width 257 height 25
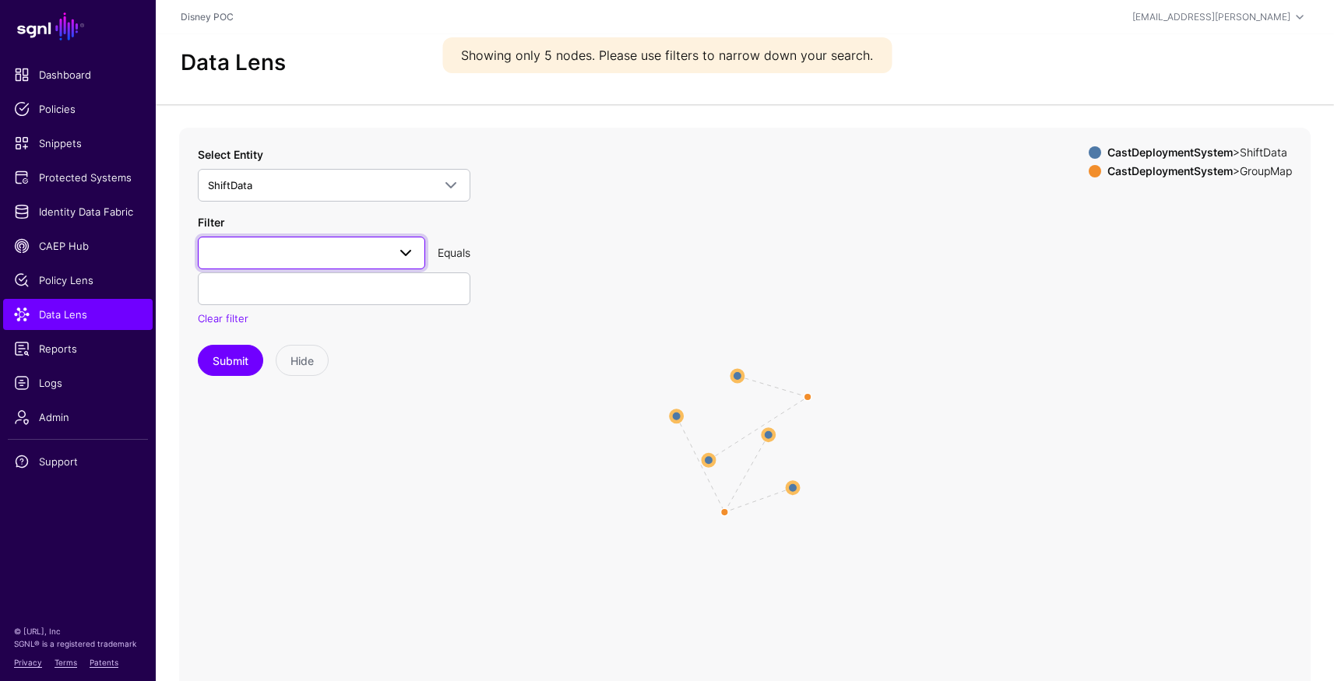
click at [309, 259] on span at bounding box center [311, 253] width 207 height 19
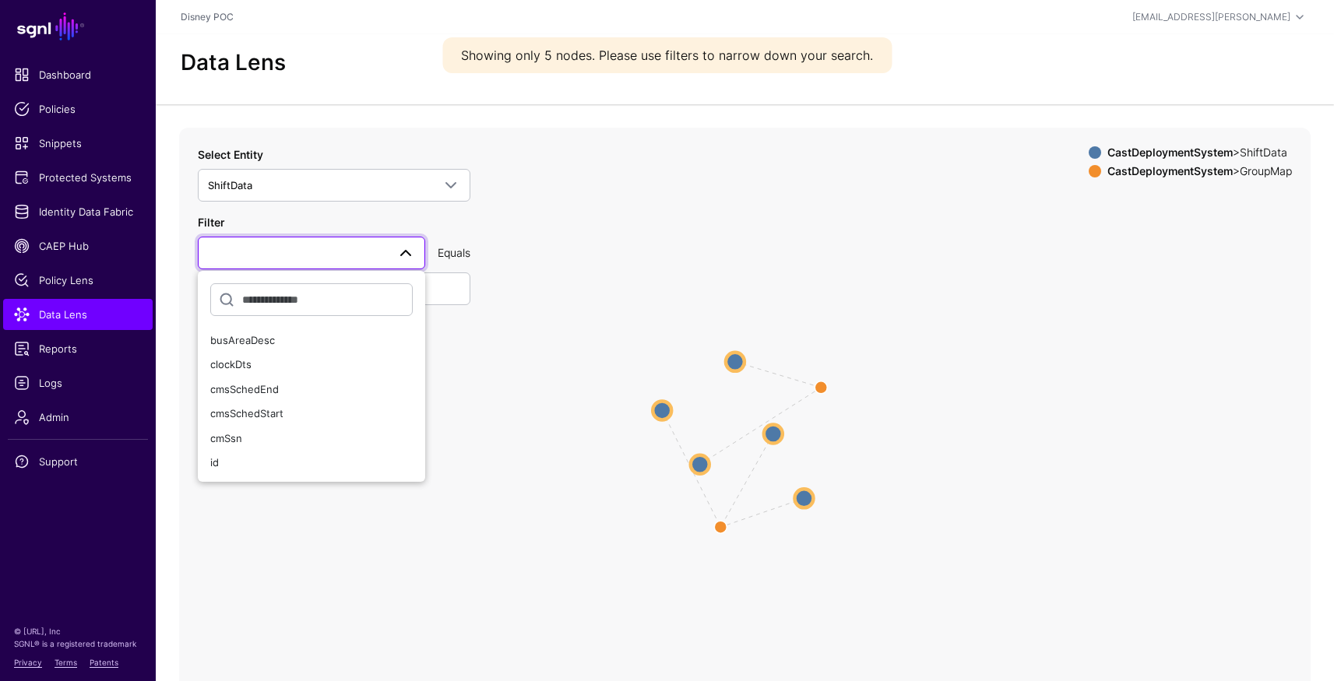
click at [805, 292] on icon "same_as same_as same_as same_as same_as ShiftData ShiftData ShiftData ShiftData…" at bounding box center [744, 439] width 1131 height 623
click at [730, 360] on circle at bounding box center [734, 356] width 19 height 19
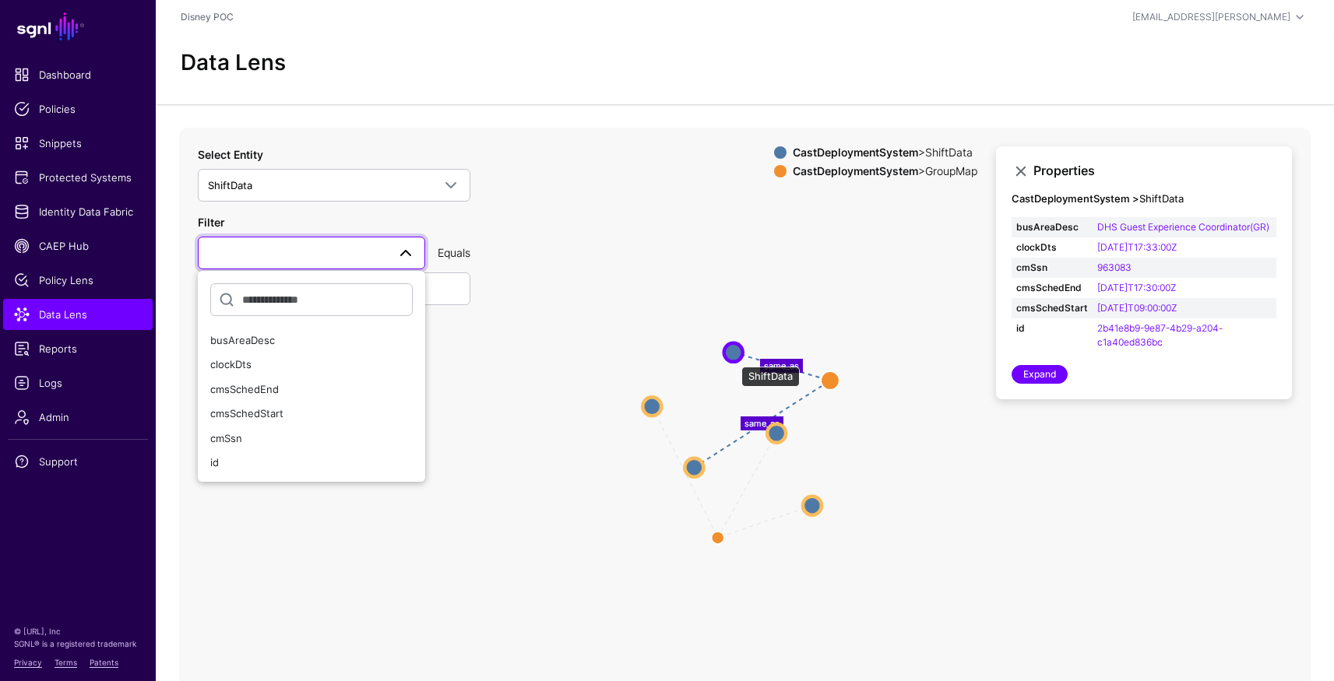
click at [733, 359] on circle at bounding box center [733, 352] width 19 height 19
click at [774, 434] on circle at bounding box center [777, 433] width 19 height 19
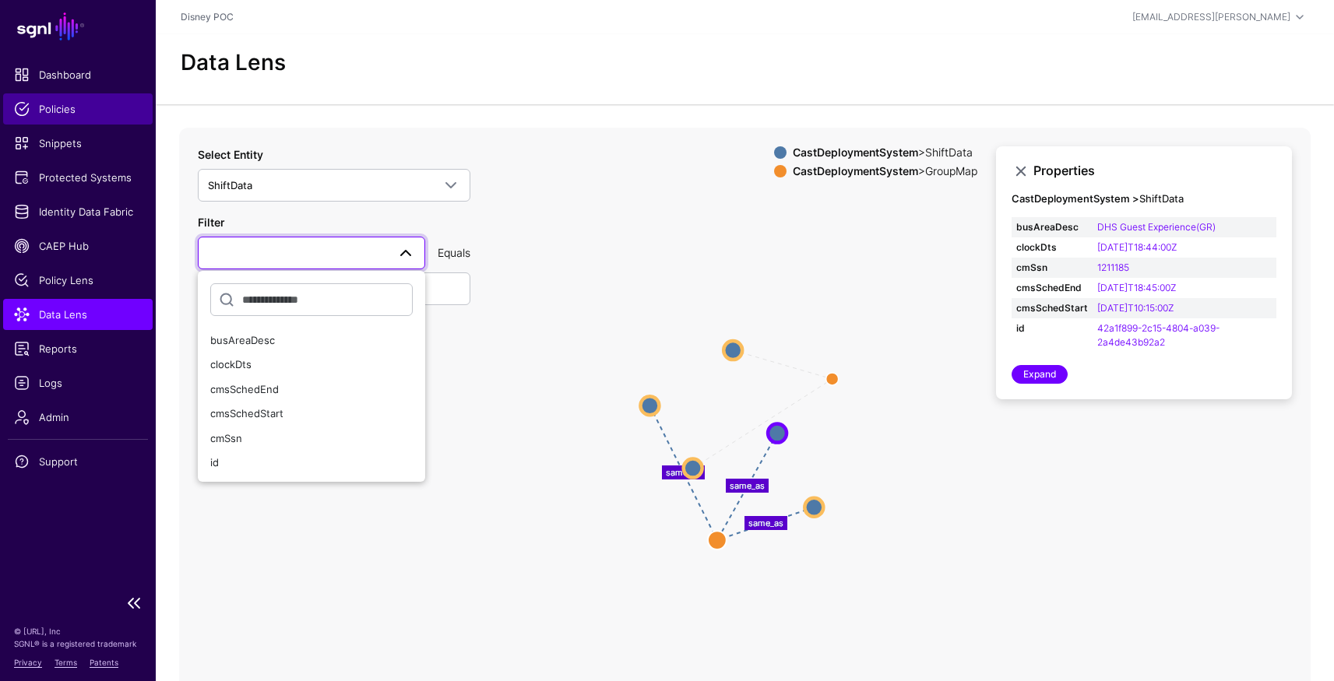
click at [90, 97] on link "Policies" at bounding box center [77, 108] width 149 height 31
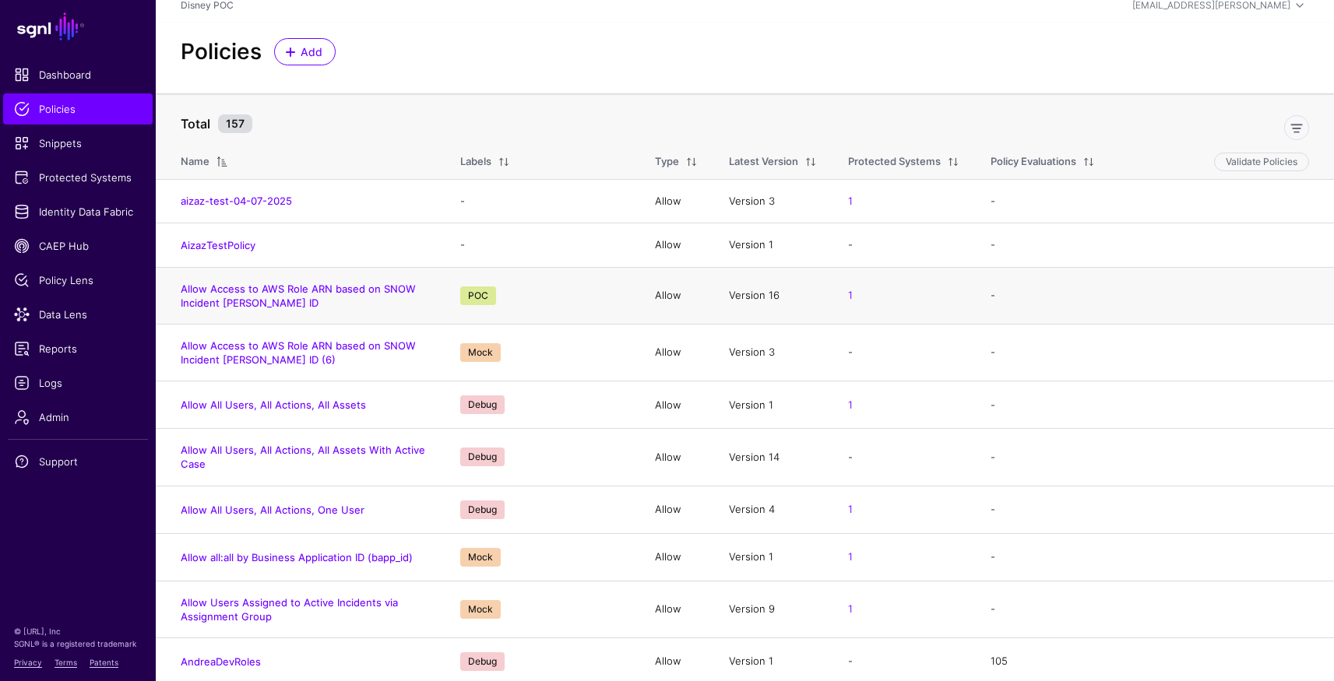
scroll to position [15, 0]
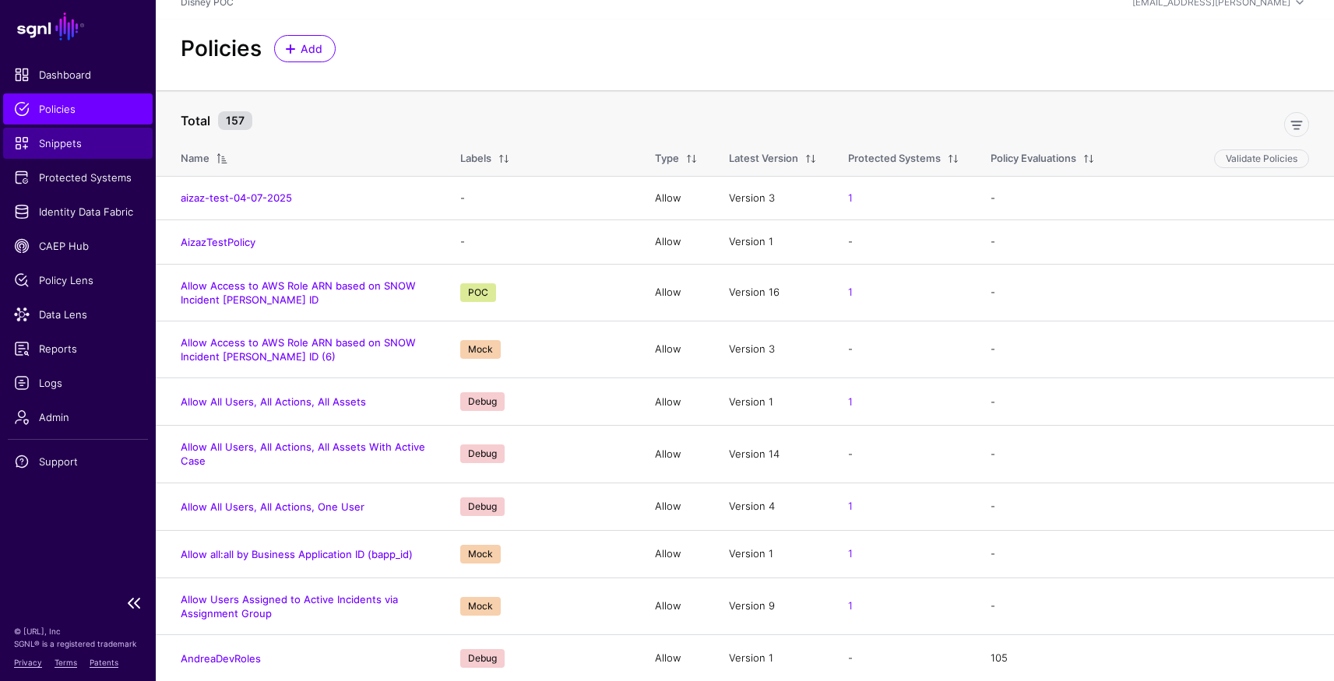
click at [58, 144] on span "Snippets" at bounding box center [78, 143] width 128 height 16
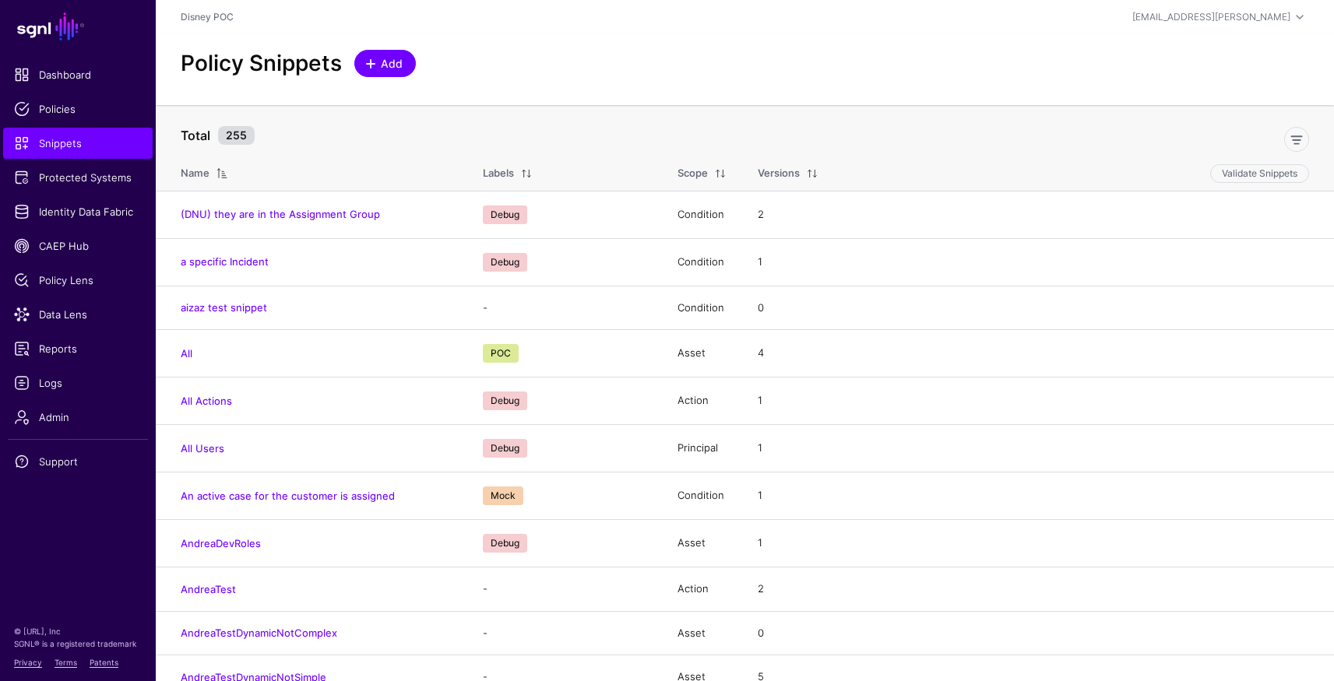
click at [389, 62] on span "Add" at bounding box center [392, 63] width 26 height 16
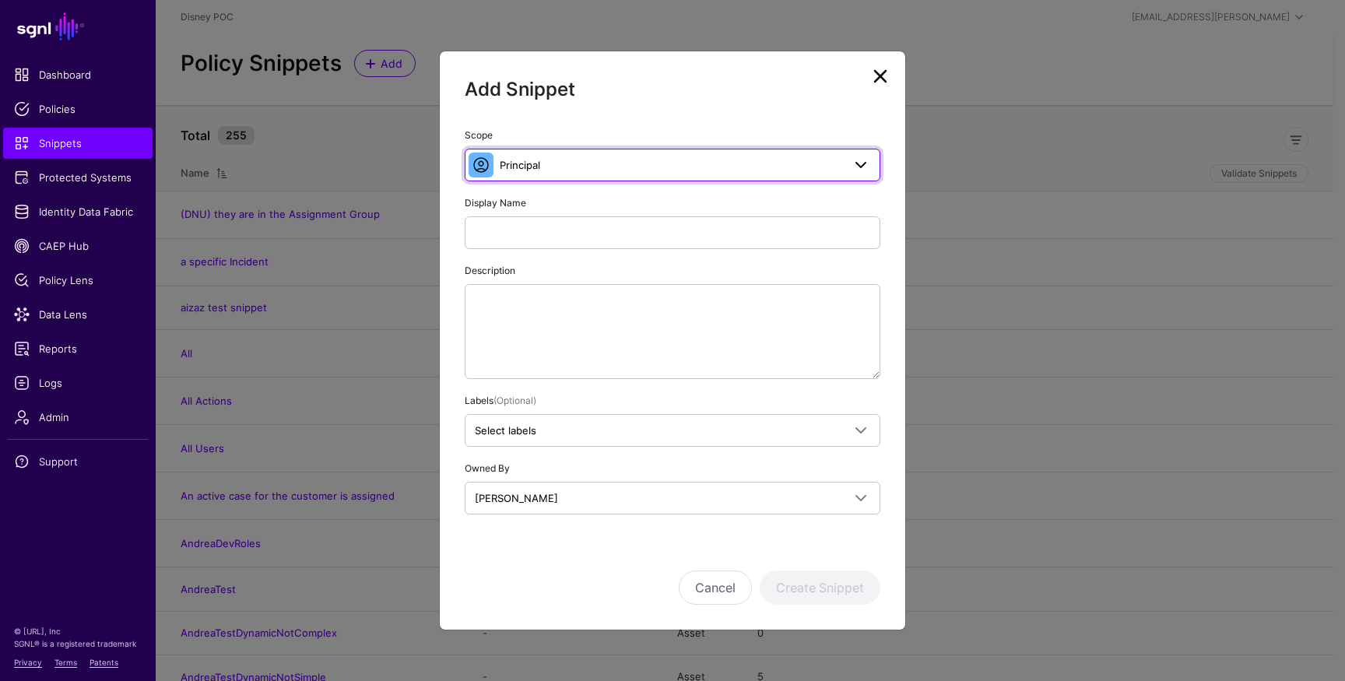
click at [523, 174] on link "Principal" at bounding box center [673, 165] width 416 height 33
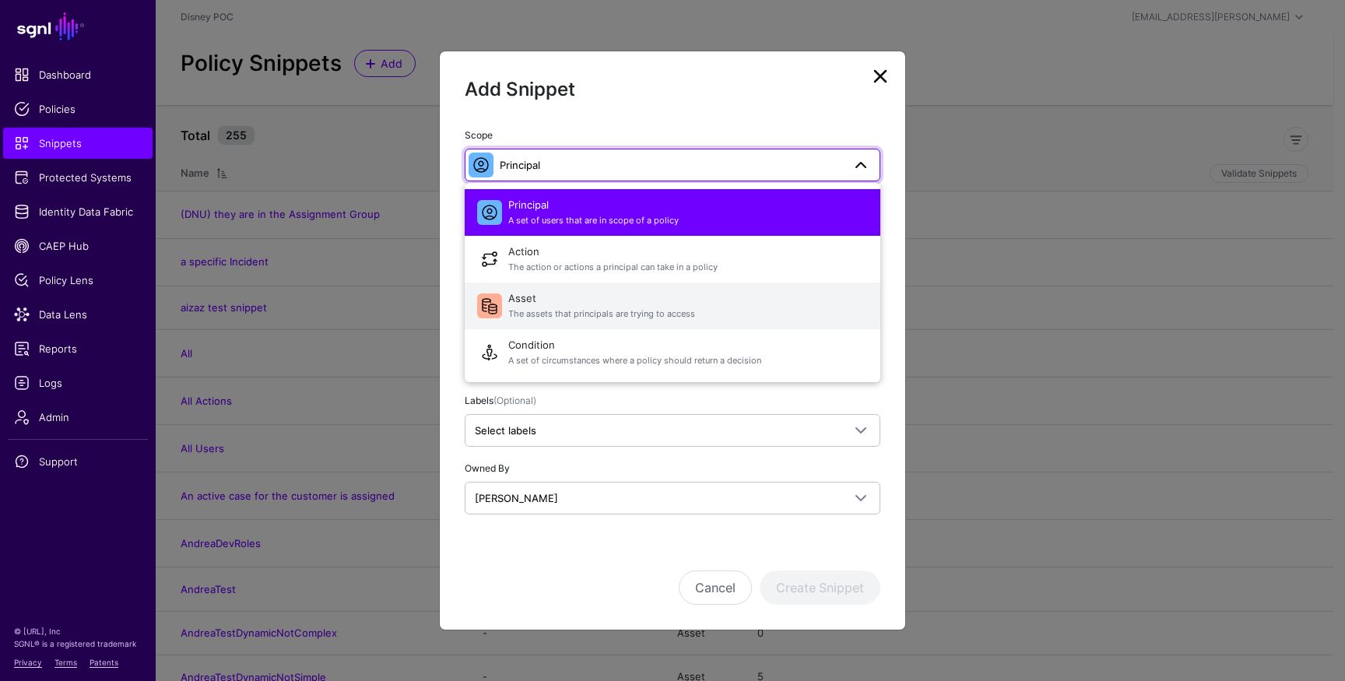
click at [547, 308] on span "The assets that principals are trying to access" at bounding box center [688, 314] width 360 height 13
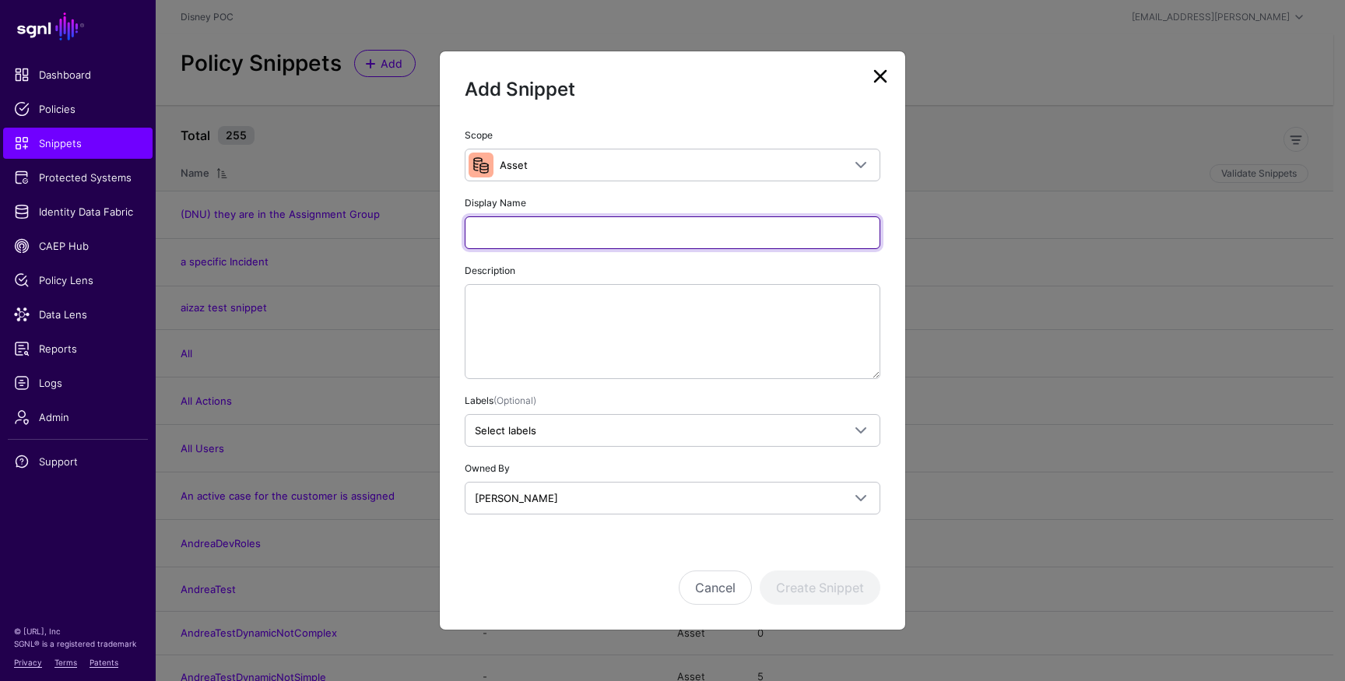
click at [600, 234] on input "Display Name" at bounding box center [673, 232] width 416 height 33
type input "*"
type input "**********"
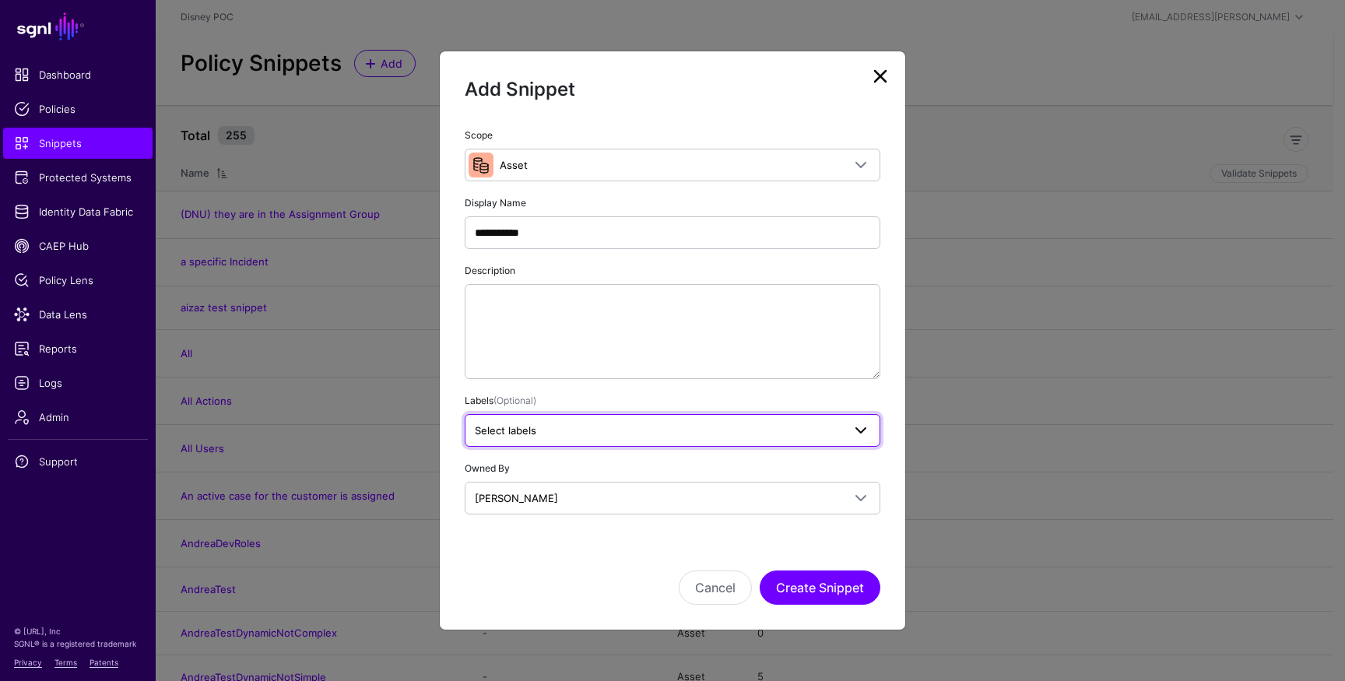
click at [557, 434] on span "Select labels" at bounding box center [658, 430] width 367 height 17
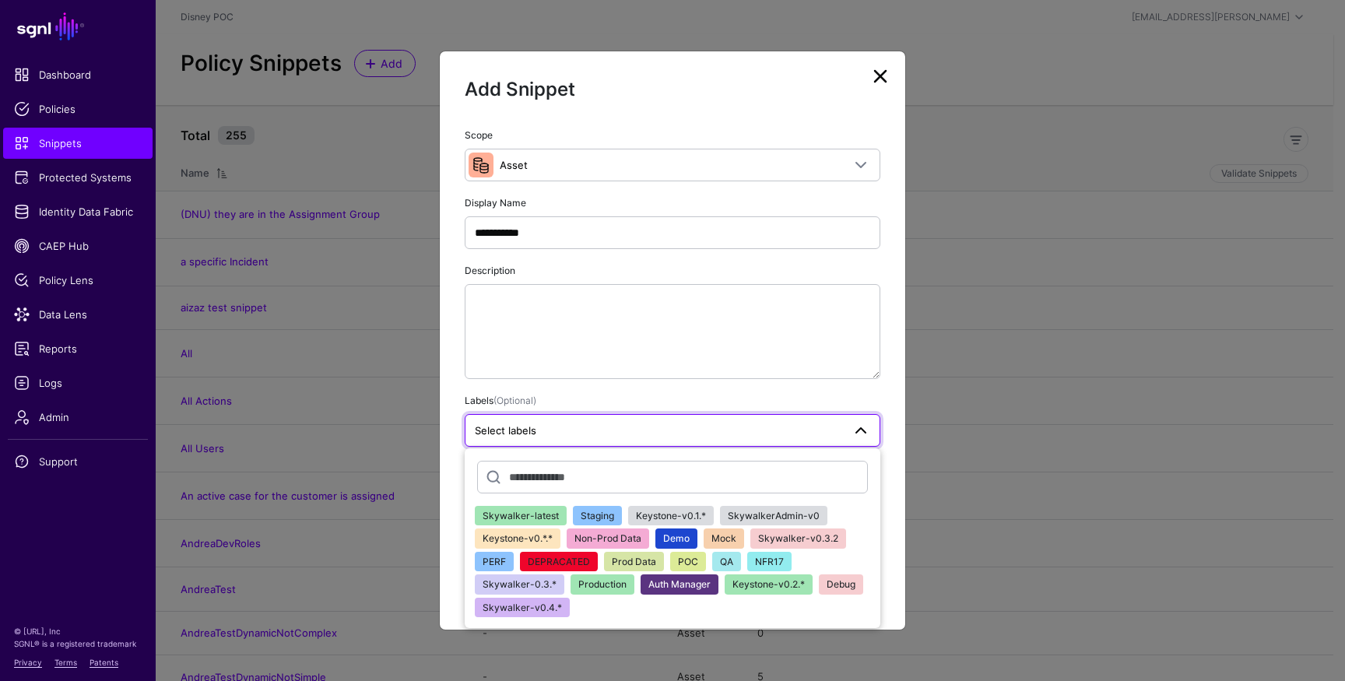
click at [772, 562] on span "NFR17" at bounding box center [769, 562] width 29 height 12
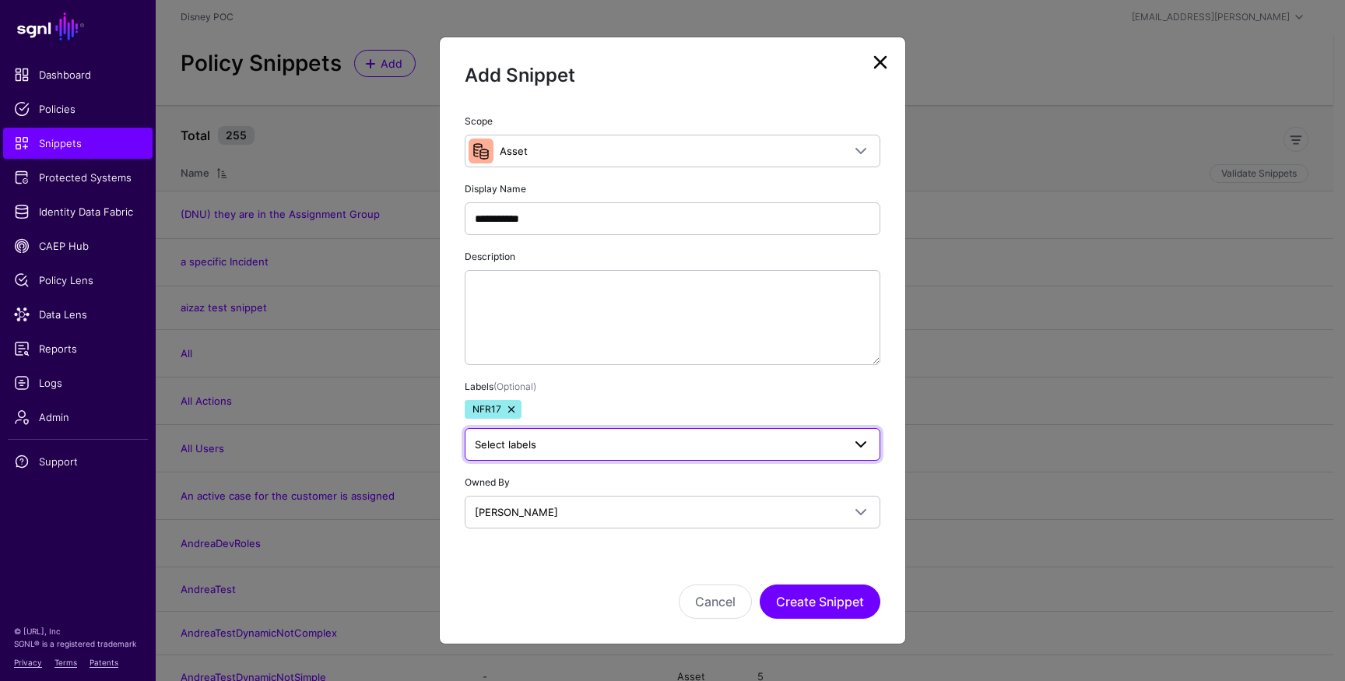
click at [550, 441] on span "Select labels" at bounding box center [658, 444] width 367 height 17
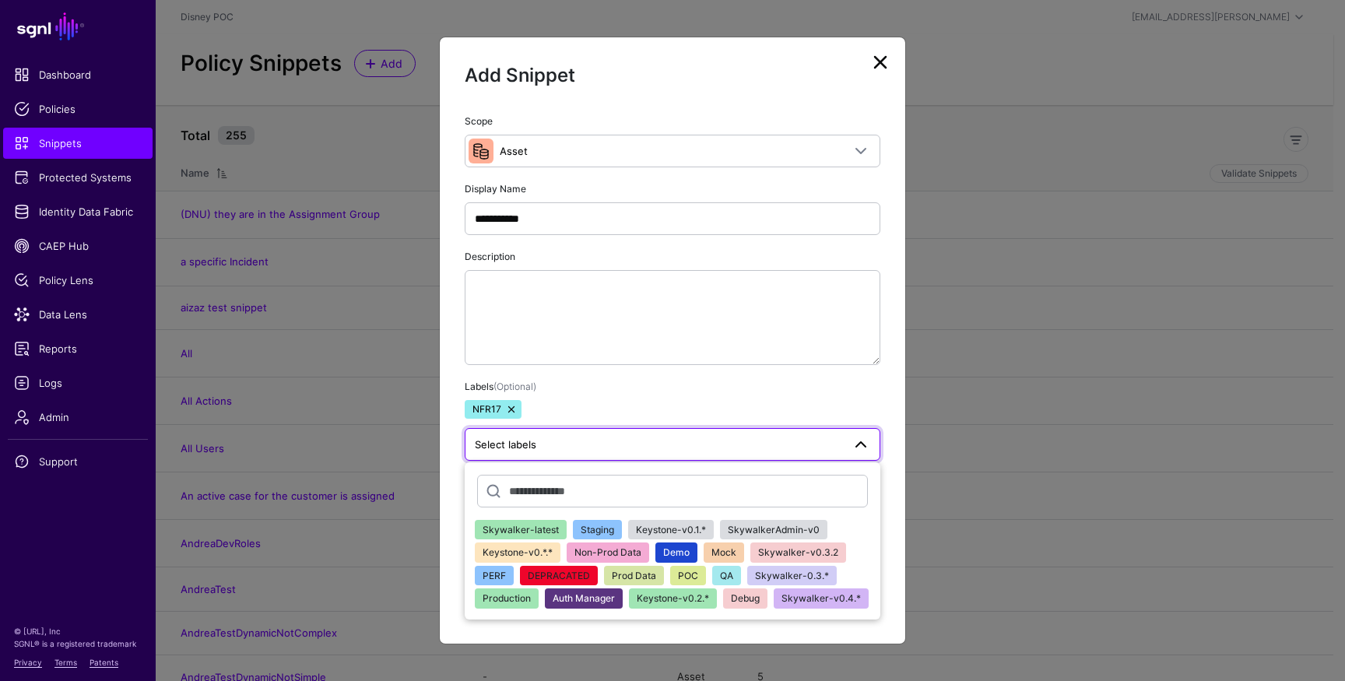
click at [600, 399] on div "Labels (Optional) NFR17 Select labels Skywalker-latest Staging Keystone-v0.1.* …" at bounding box center [673, 419] width 416 height 83
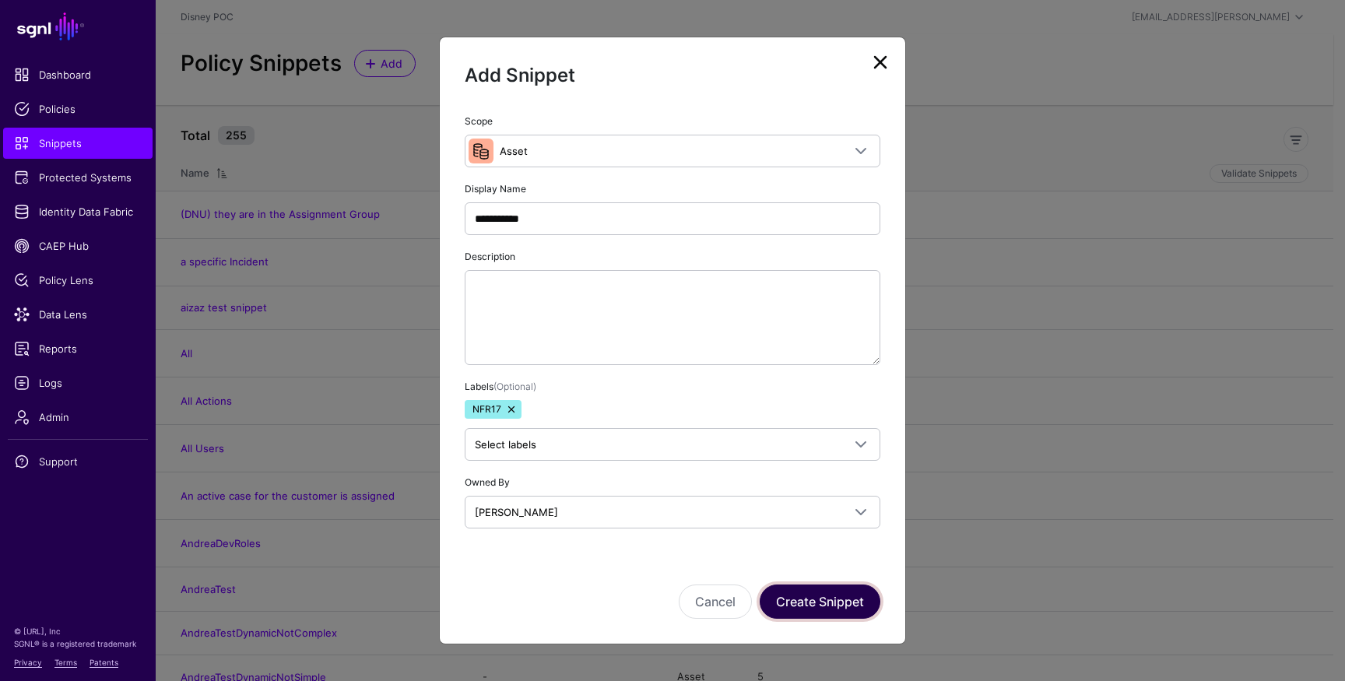
click at [811, 601] on button "Create Snippet" at bounding box center [820, 602] width 121 height 34
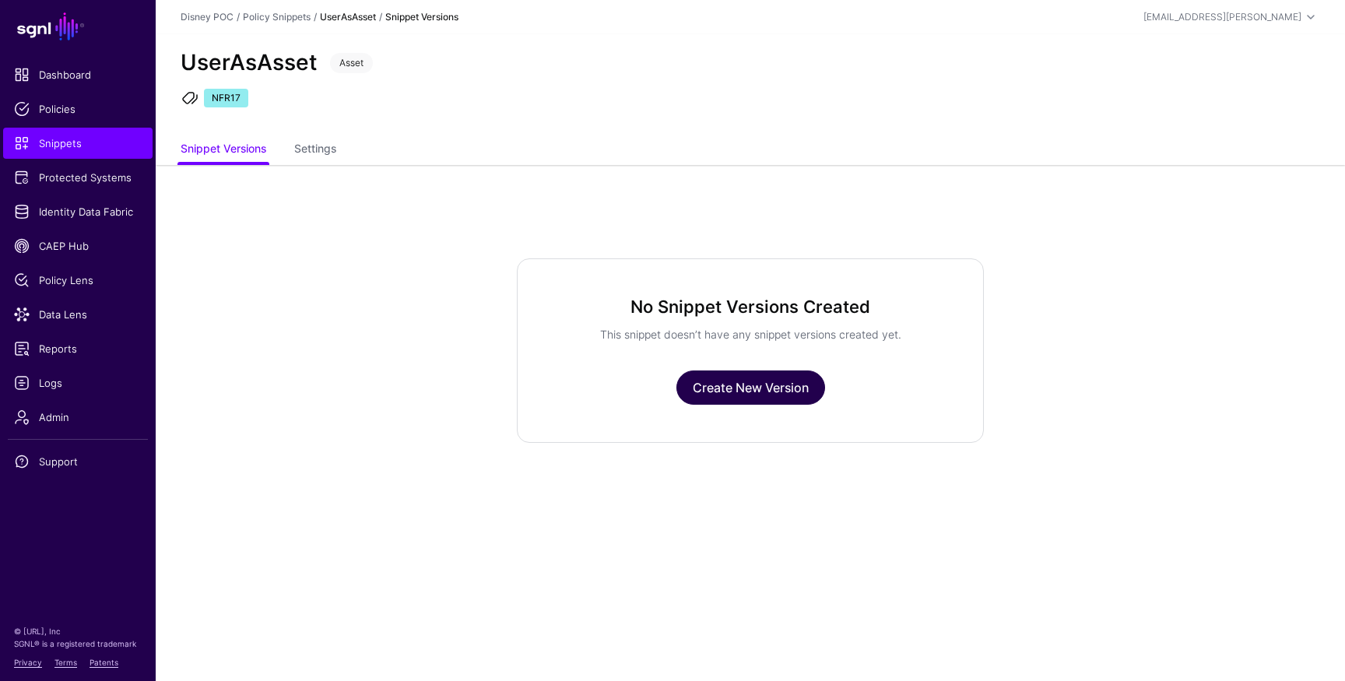
click at [758, 383] on link "Create New Version" at bounding box center [751, 388] width 149 height 34
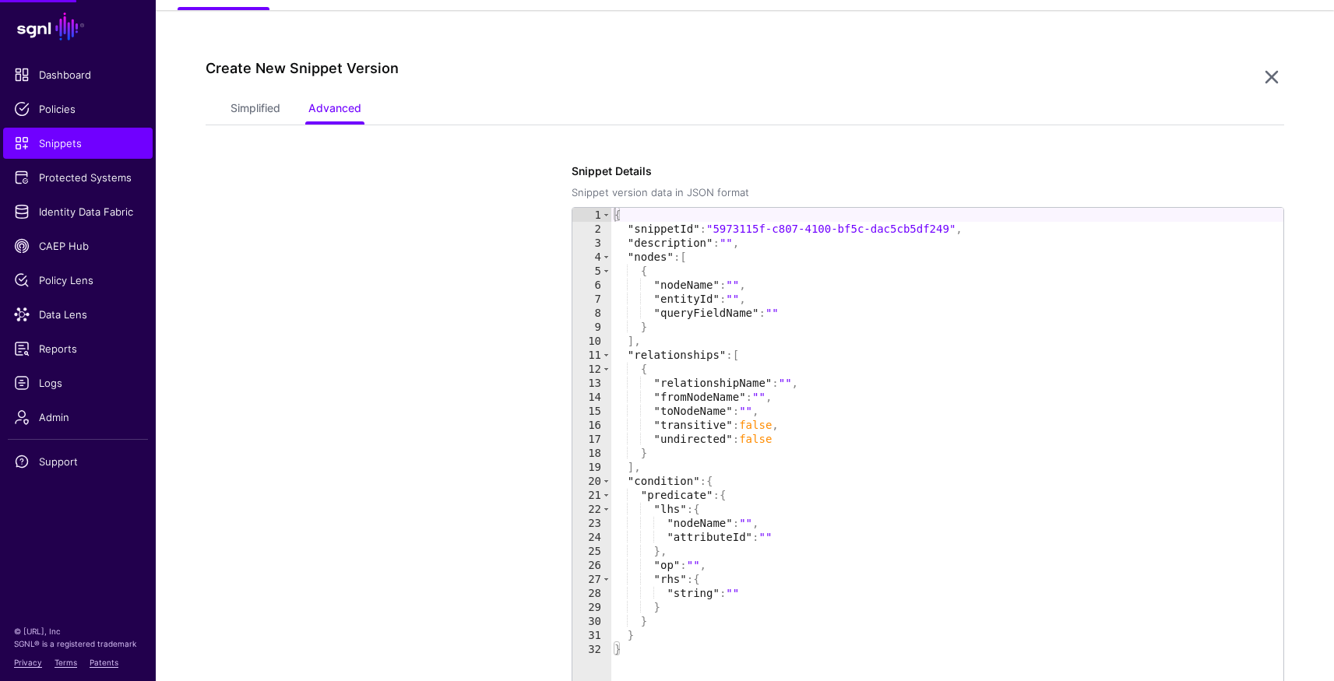
scroll to position [165, 0]
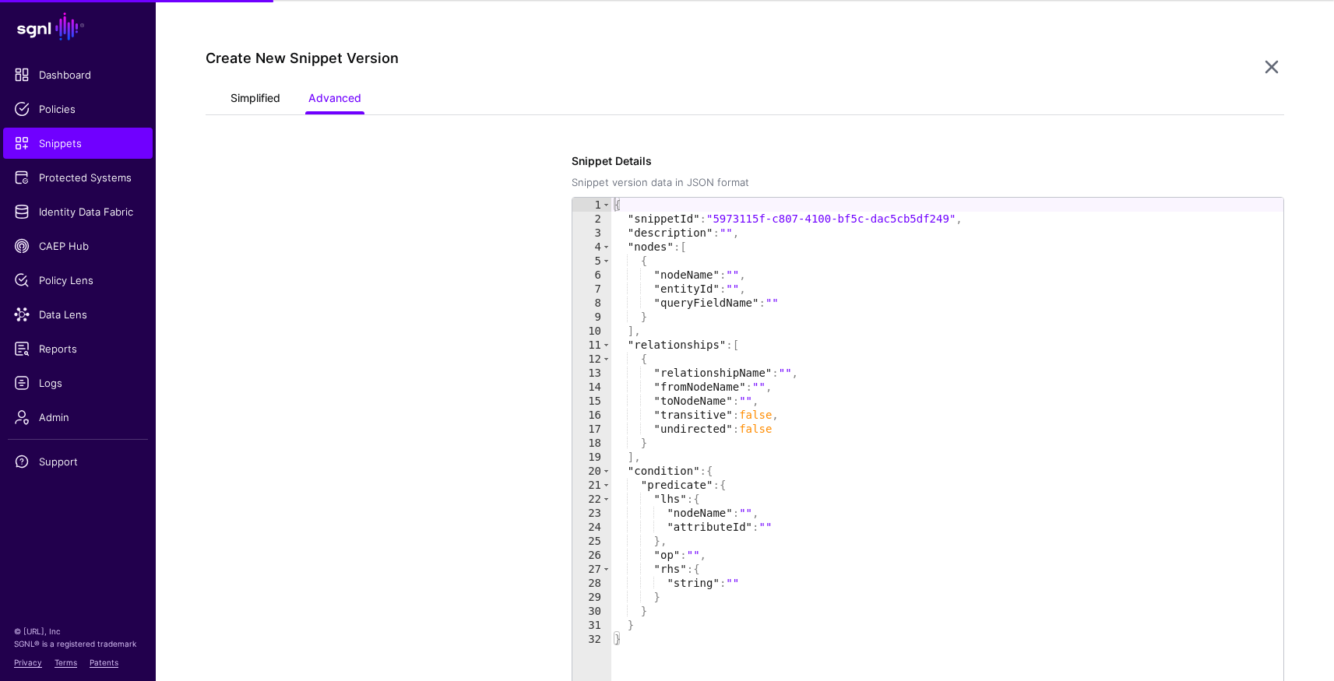
click at [275, 105] on link "Simplified" at bounding box center [255, 100] width 50 height 30
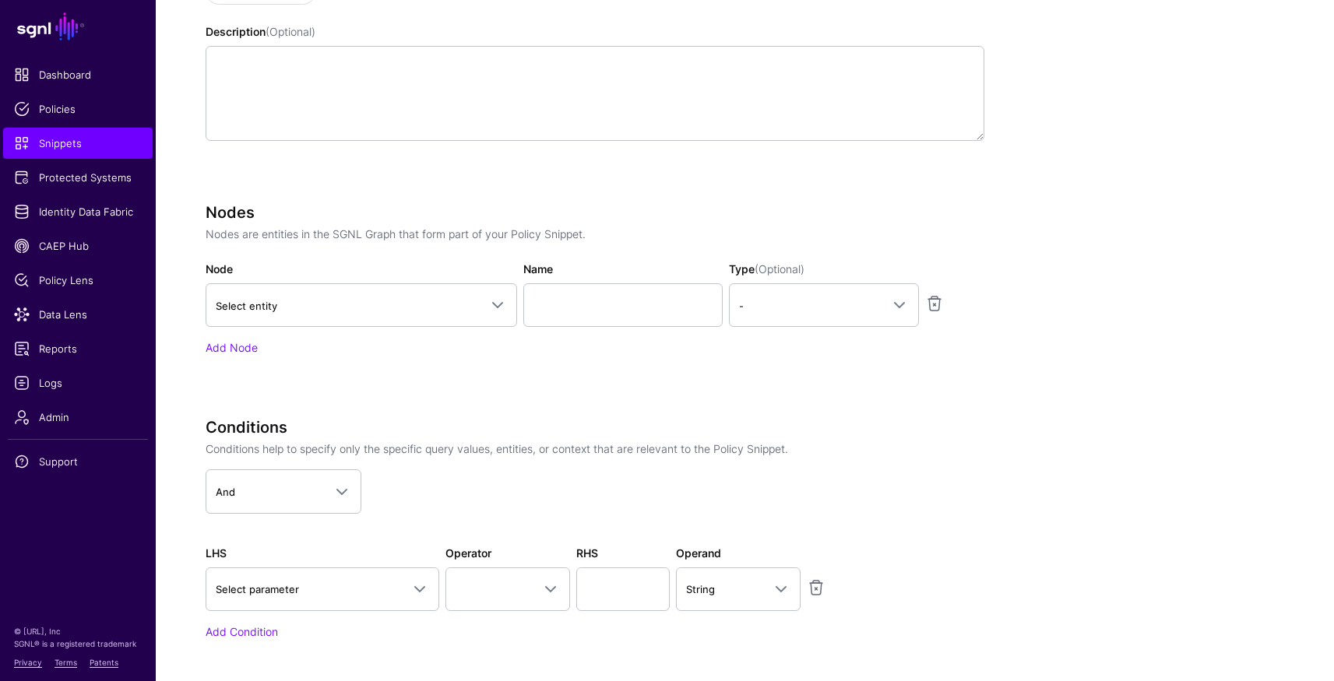
scroll to position [516, 0]
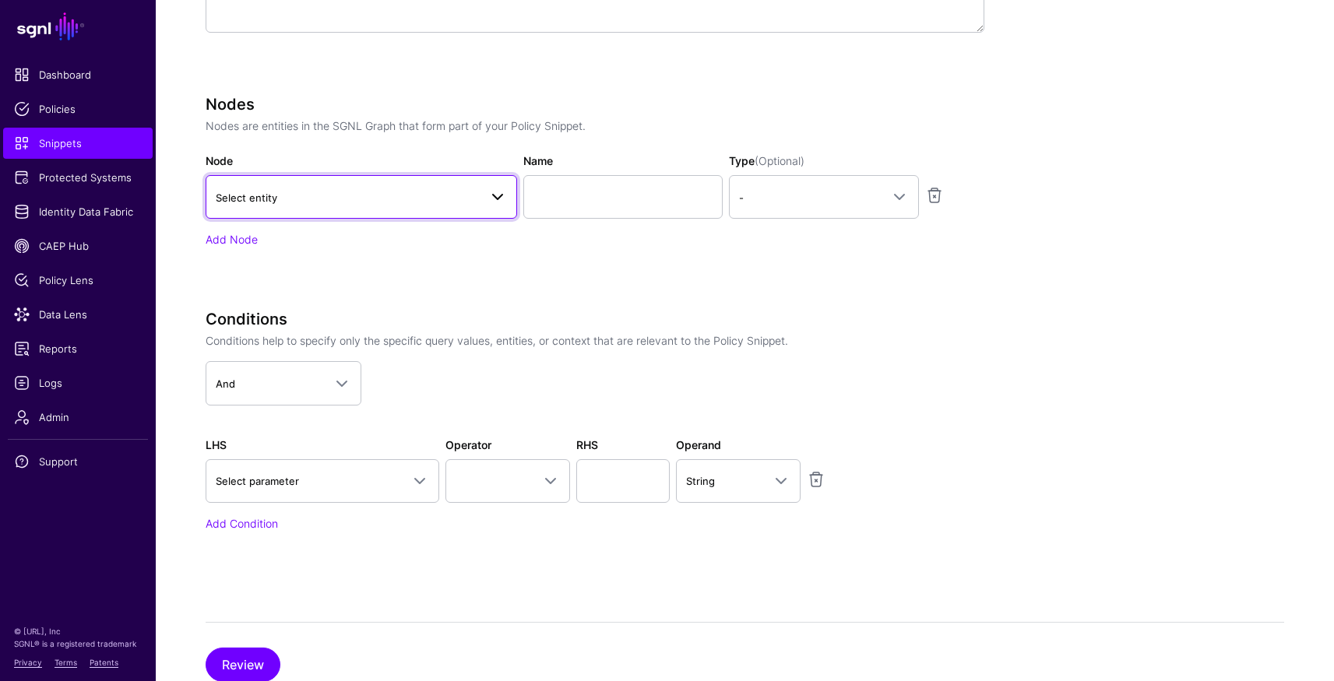
click at [331, 200] on span "Select entity" at bounding box center [347, 197] width 263 height 17
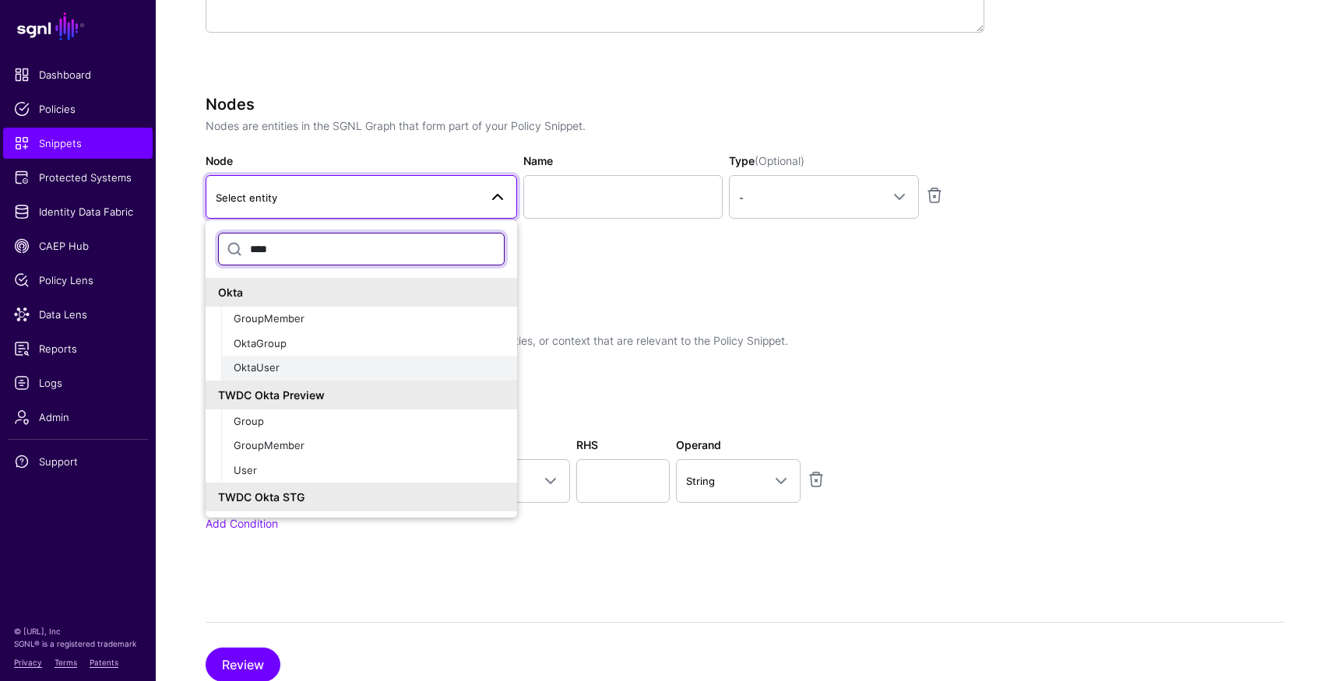
type input "****"
click at [269, 372] on span "OktaUser" at bounding box center [257, 367] width 46 height 12
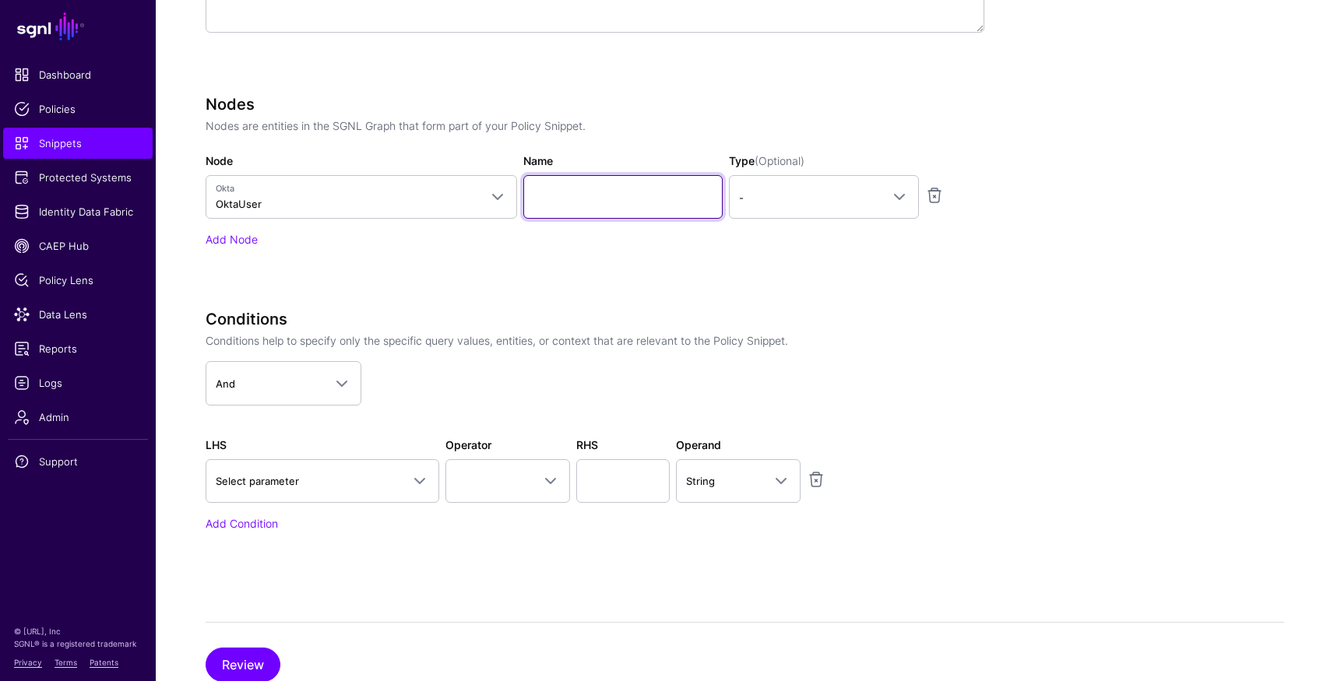
click at [615, 201] on input "Name" at bounding box center [622, 197] width 199 height 44
type input "****"
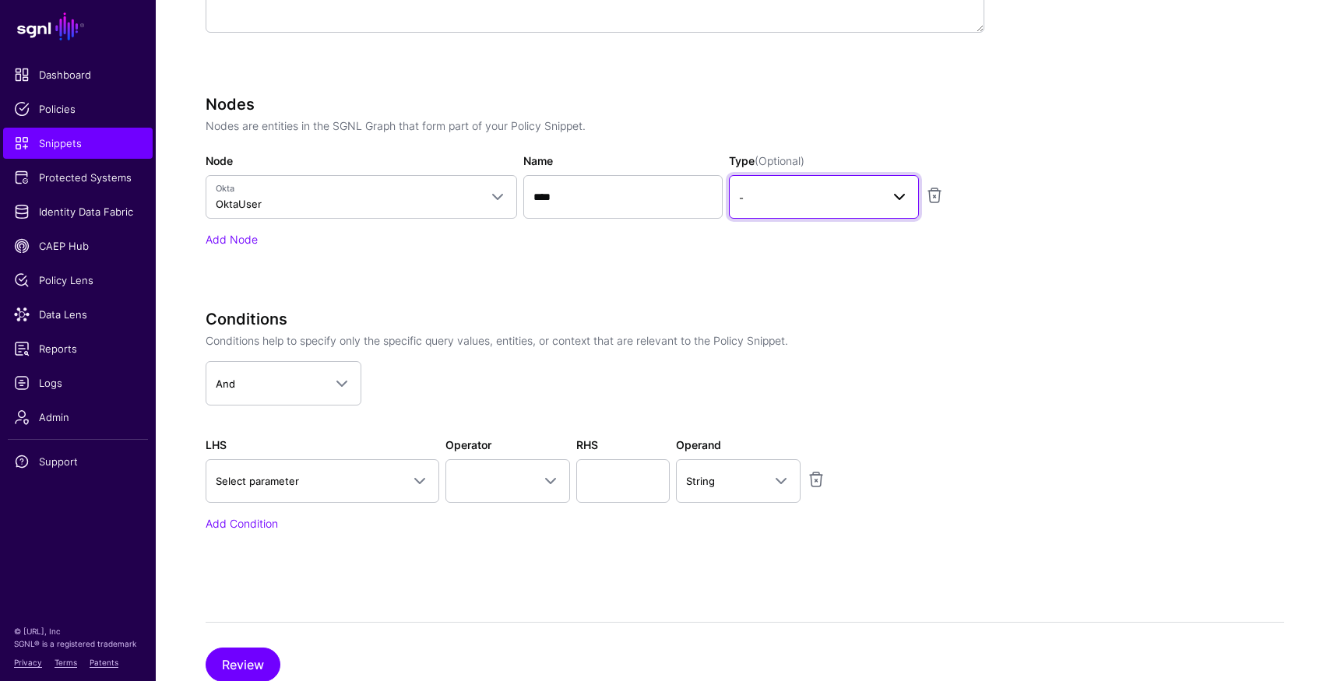
click at [792, 201] on span "-" at bounding box center [810, 197] width 142 height 17
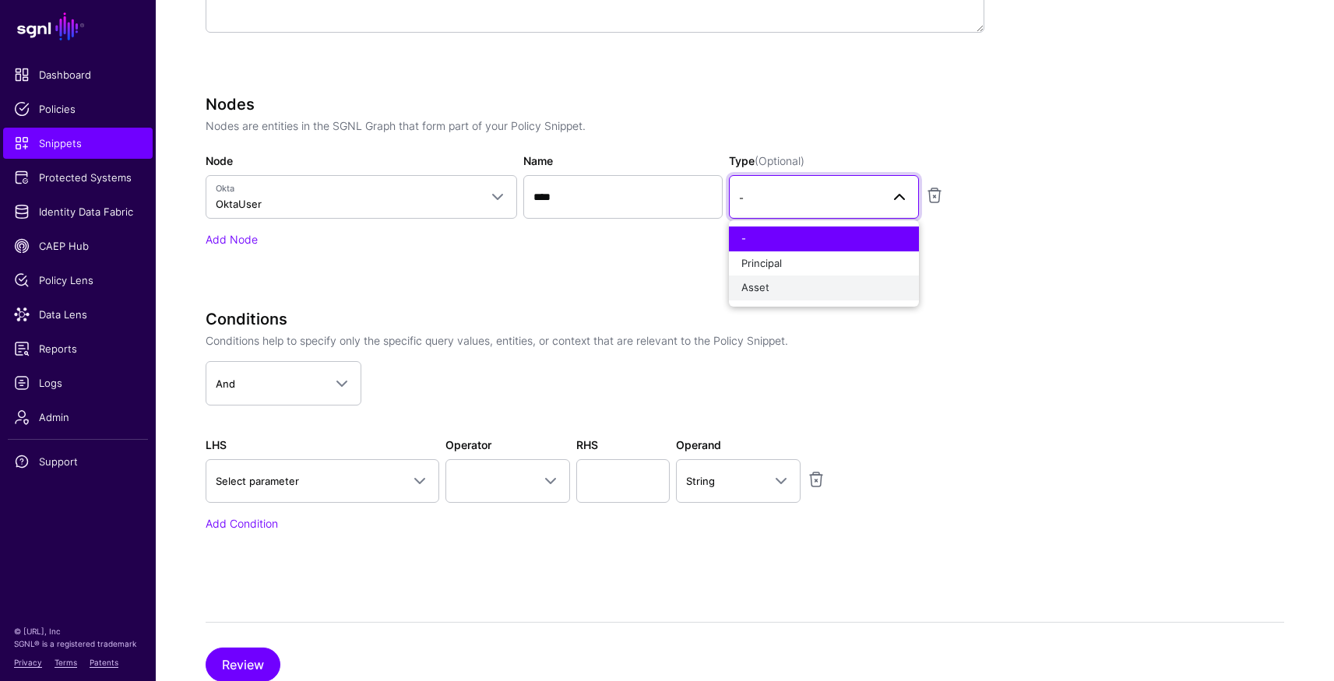
click at [776, 283] on div "Asset" at bounding box center [823, 288] width 165 height 16
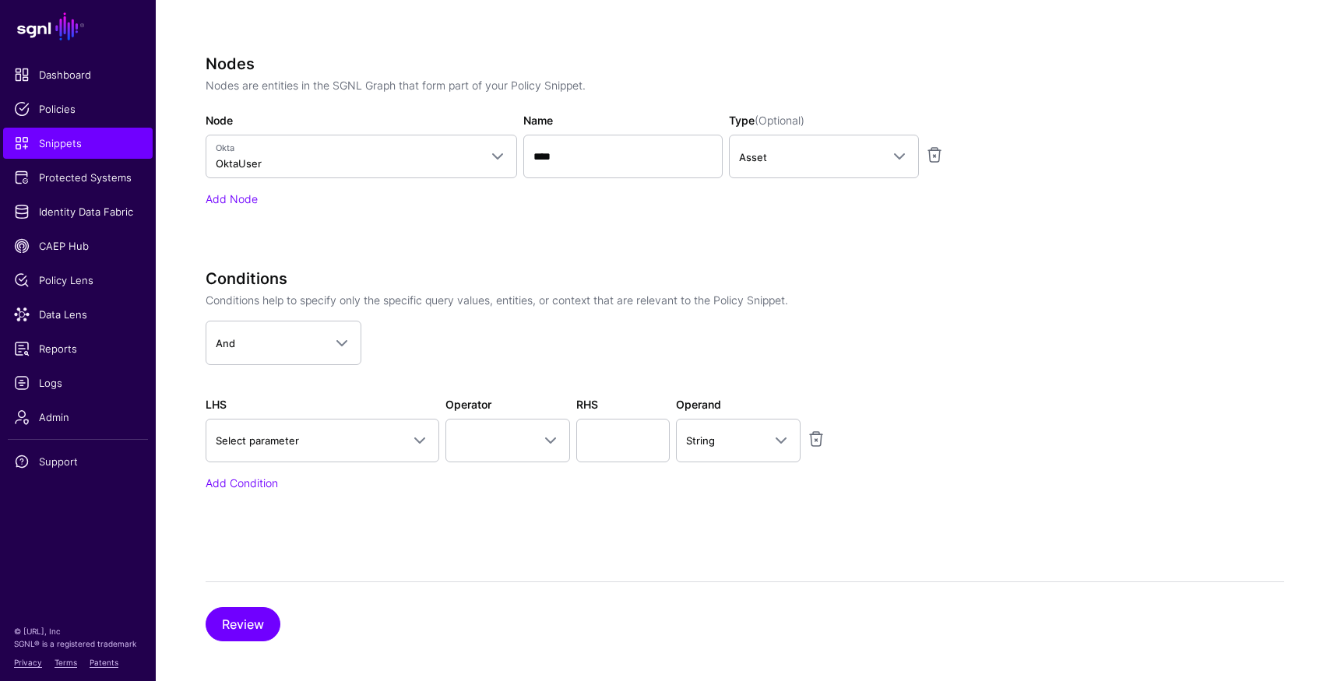
scroll to position [567, 0]
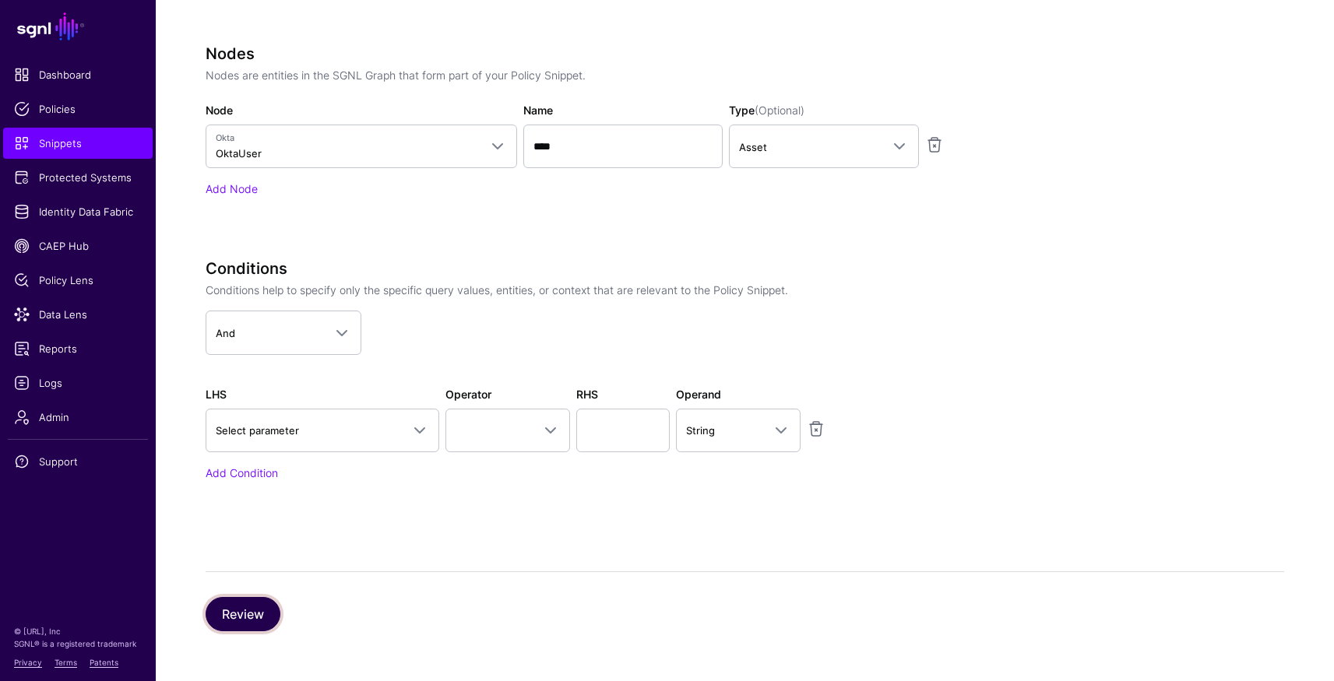
click at [251, 616] on button "Review" at bounding box center [243, 614] width 75 height 34
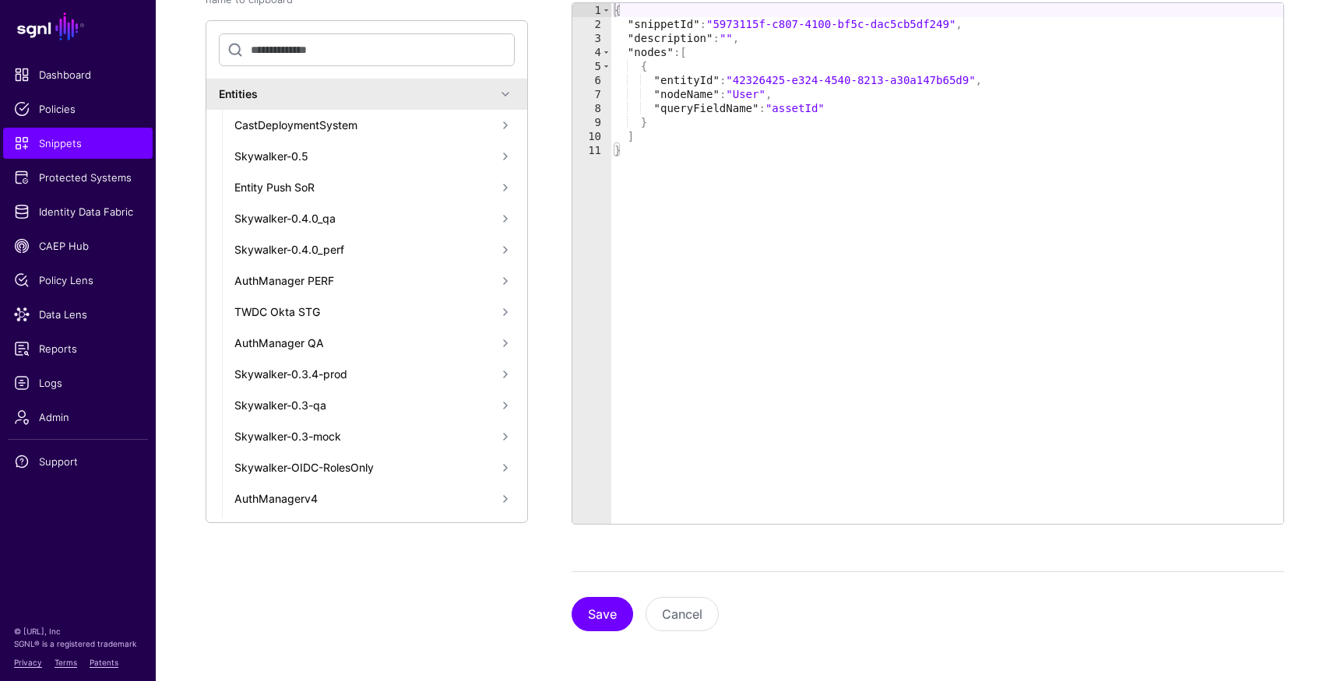
scroll to position [360, 0]
click at [590, 607] on button "Save" at bounding box center [602, 614] width 62 height 34
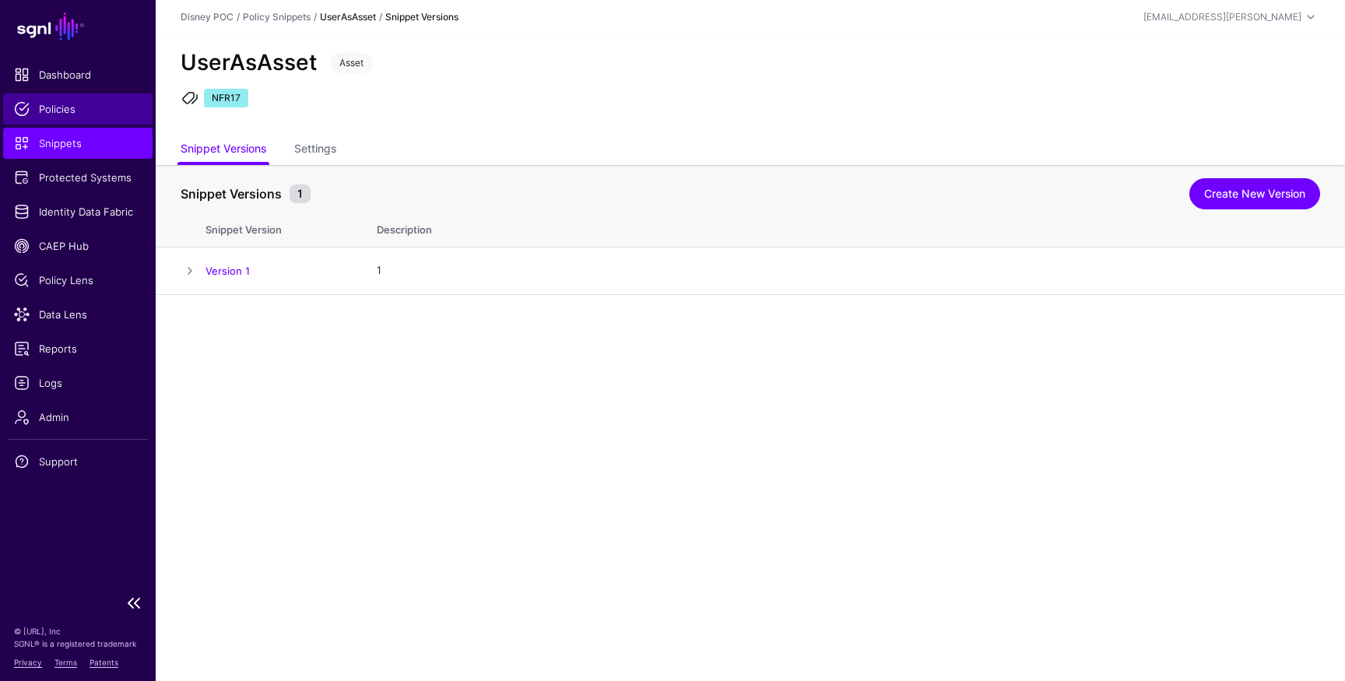
click at [51, 109] on span "Policies" at bounding box center [78, 109] width 128 height 16
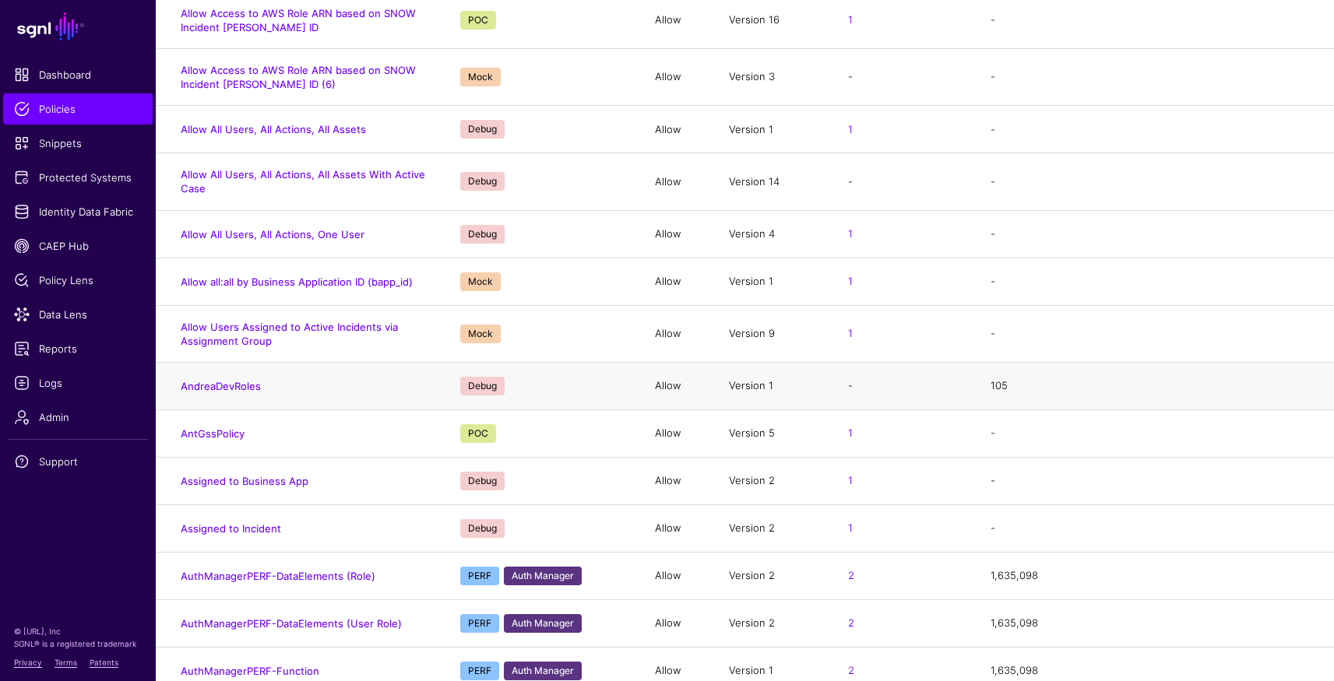
scroll to position [291, 0]
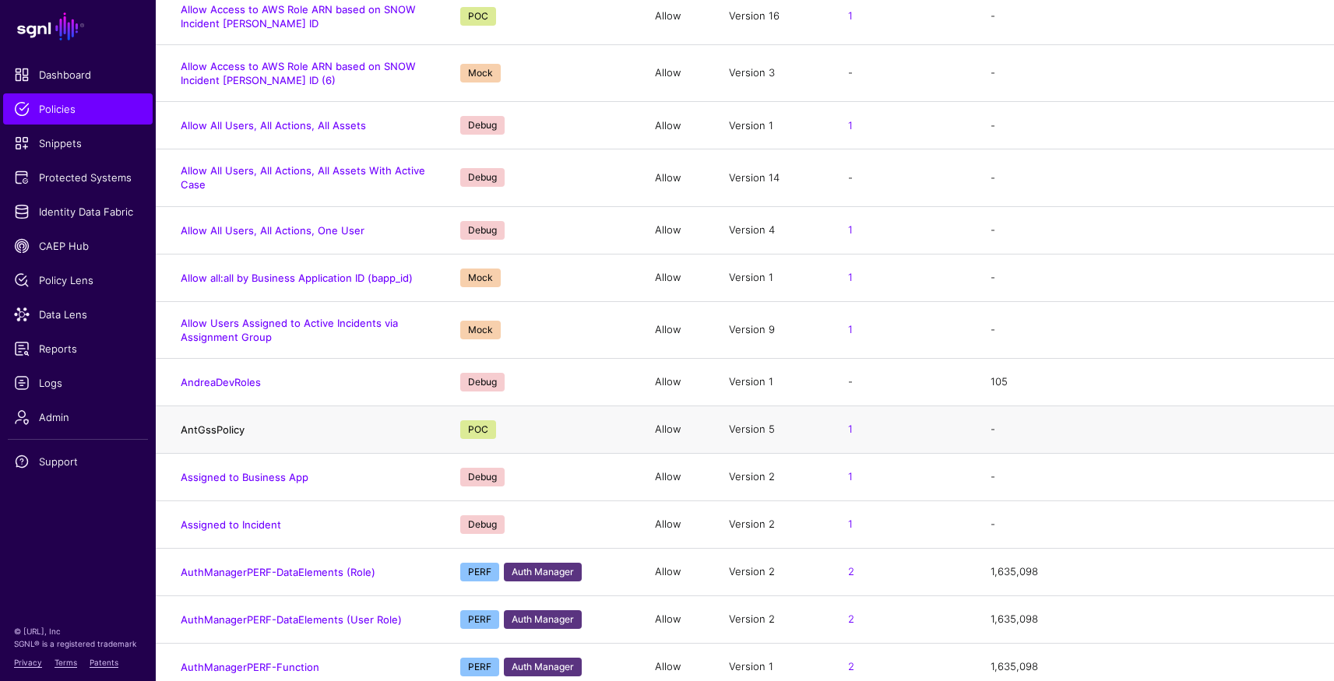
click at [216, 427] on link "AntGssPolicy" at bounding box center [213, 430] width 64 height 12
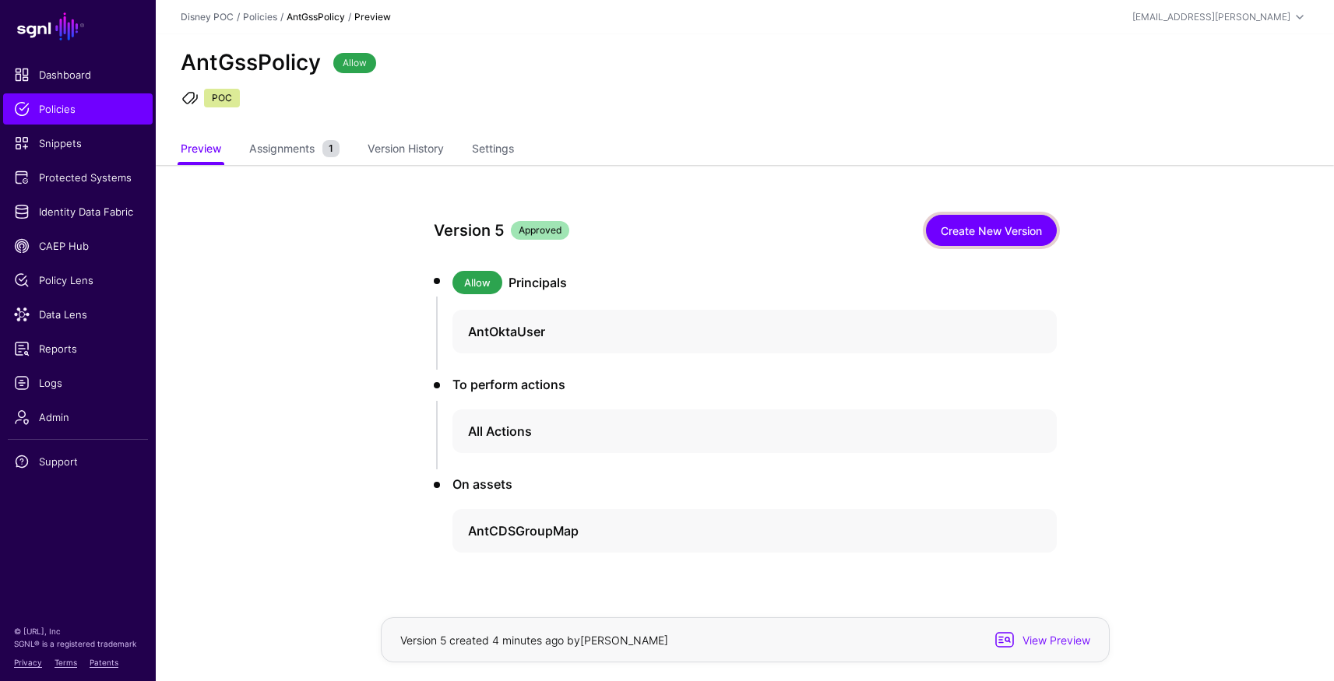
click at [990, 240] on link "Create New Version" at bounding box center [991, 230] width 131 height 31
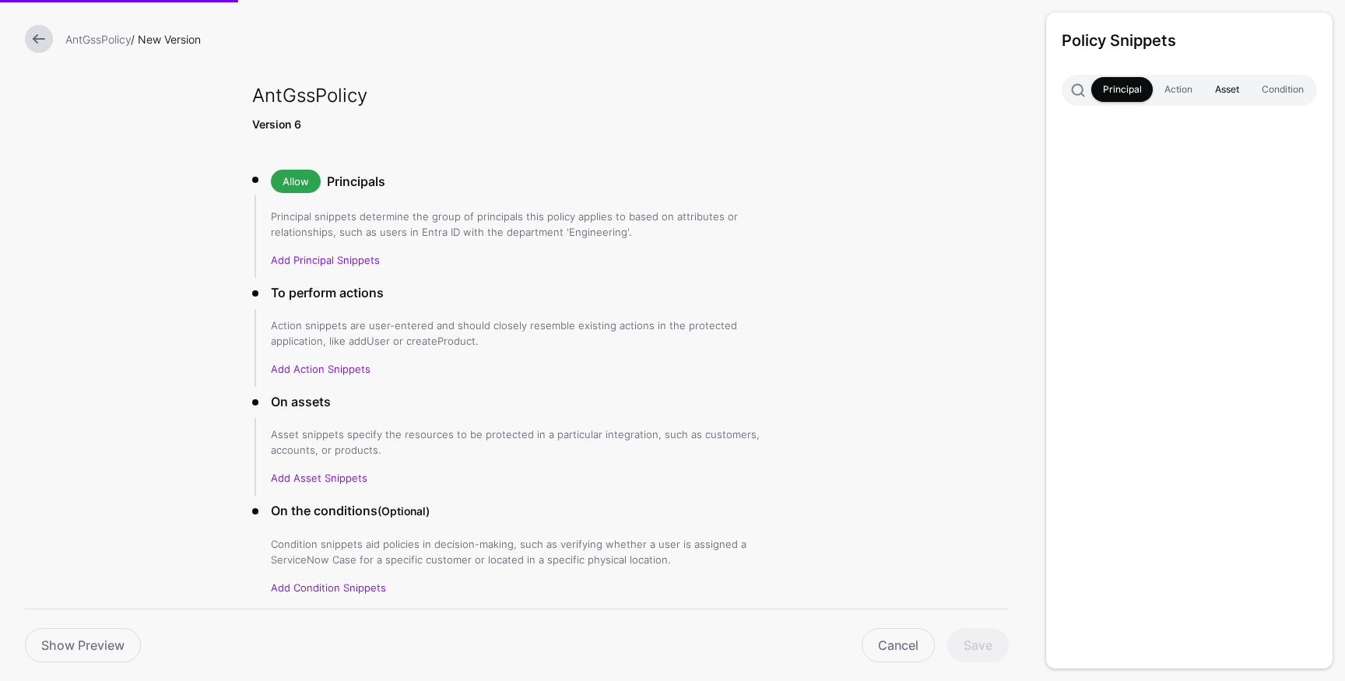
click at [1225, 90] on link "Asset" at bounding box center [1227, 89] width 47 height 25
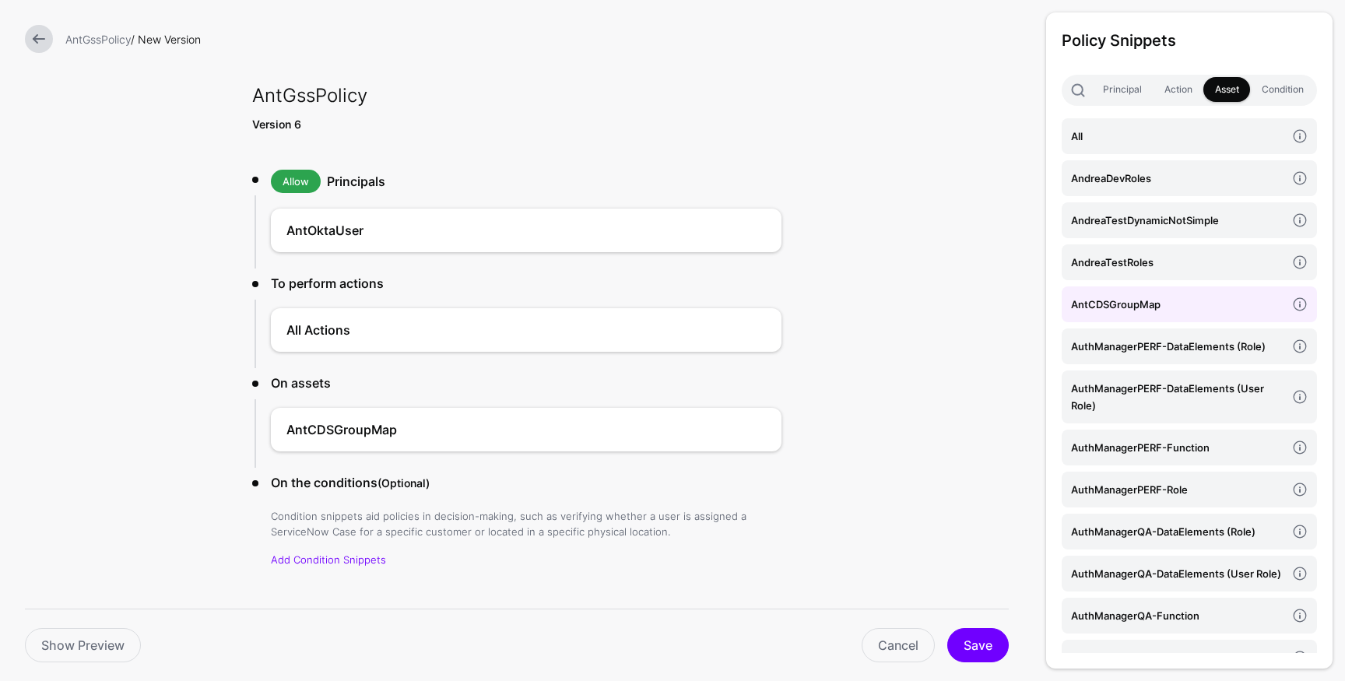
click at [1186, 308] on h4 "AntCDSGroupMap" at bounding box center [1178, 304] width 215 height 17
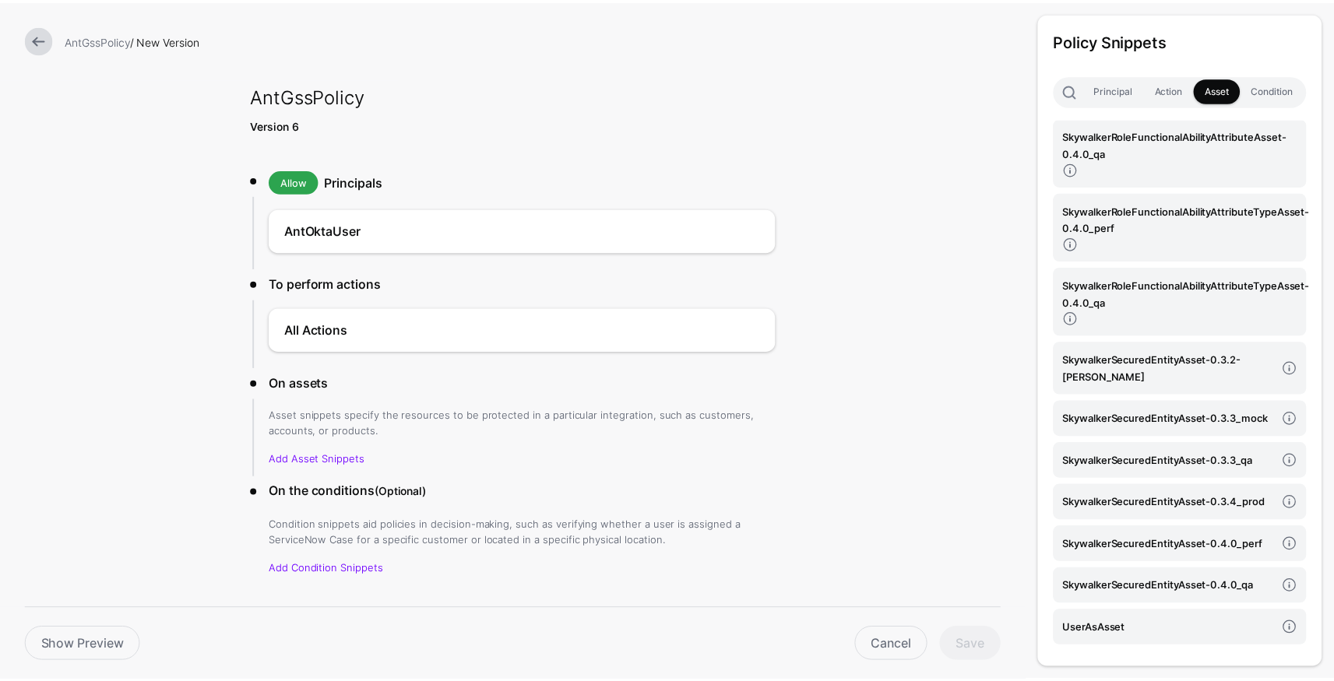
scroll to position [6481, 0]
click at [1113, 621] on h4 "UserAsAsset" at bounding box center [1178, 629] width 215 height 17
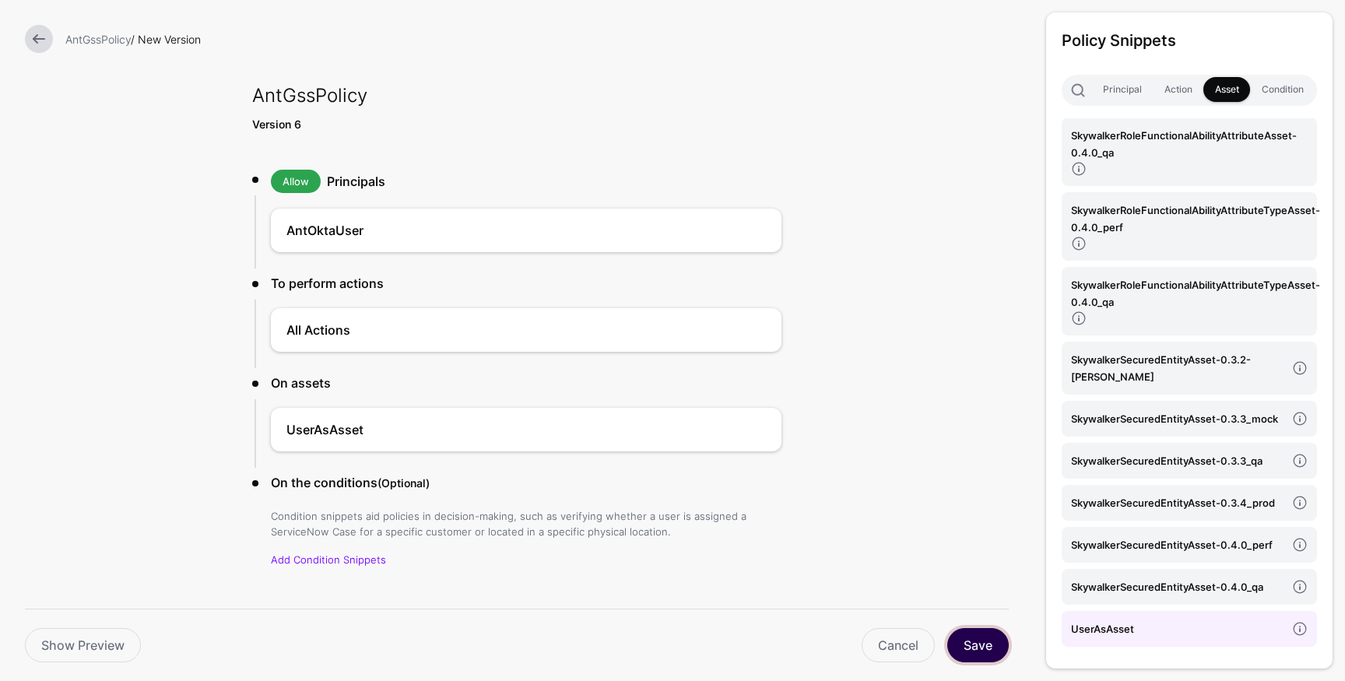
click at [981, 645] on button "Save" at bounding box center [979, 645] width 62 height 34
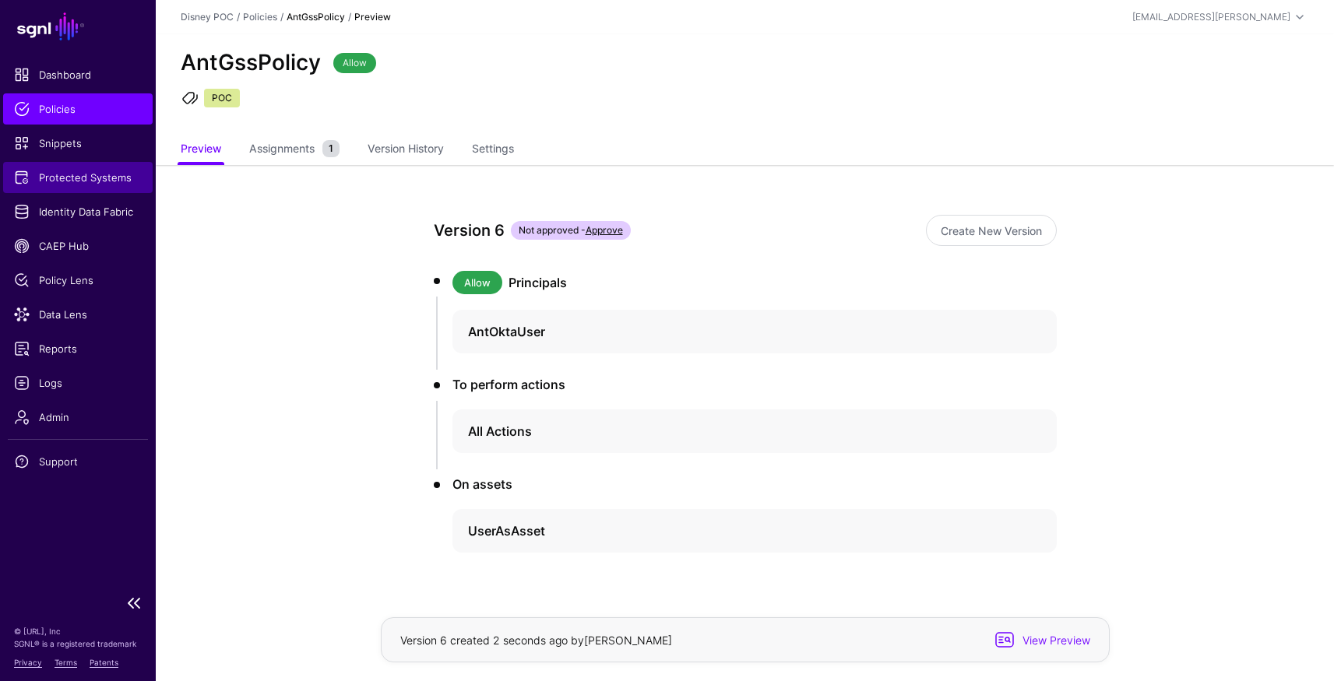
click at [49, 178] on span "Protected Systems" at bounding box center [78, 178] width 128 height 16
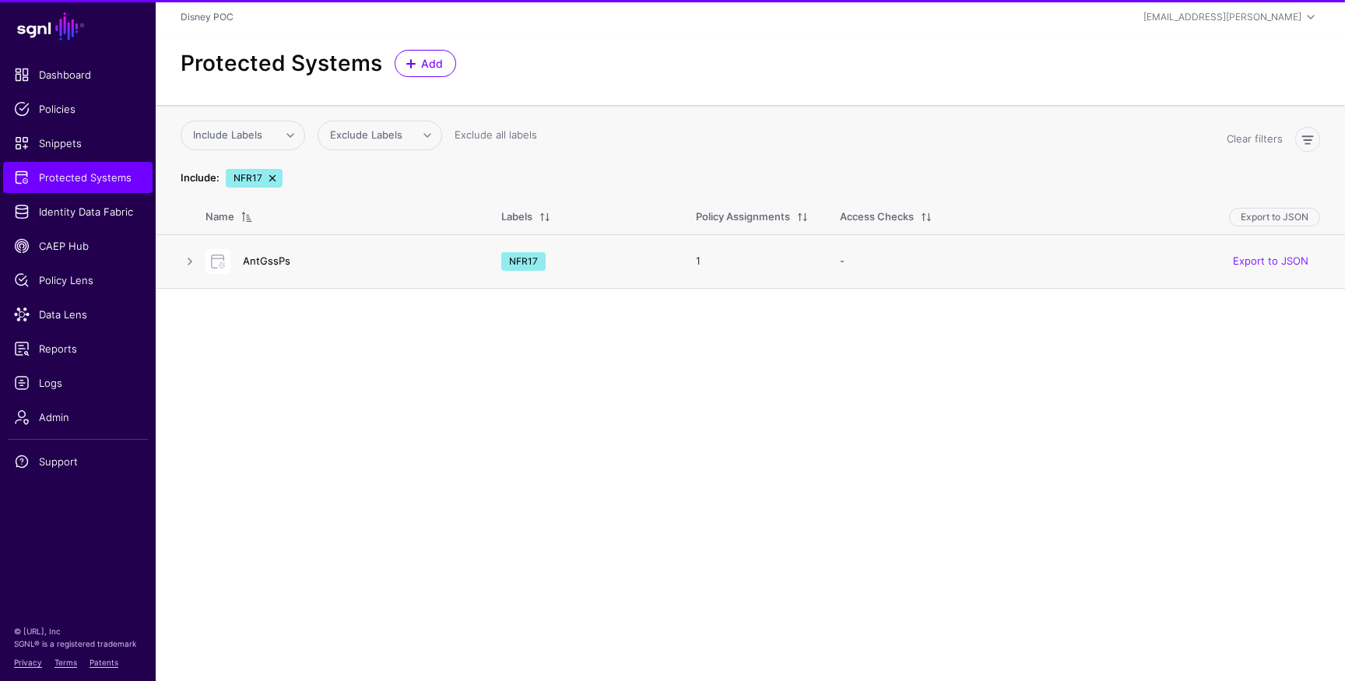
click at [265, 261] on link "AntGssPs" at bounding box center [266, 261] width 47 height 12
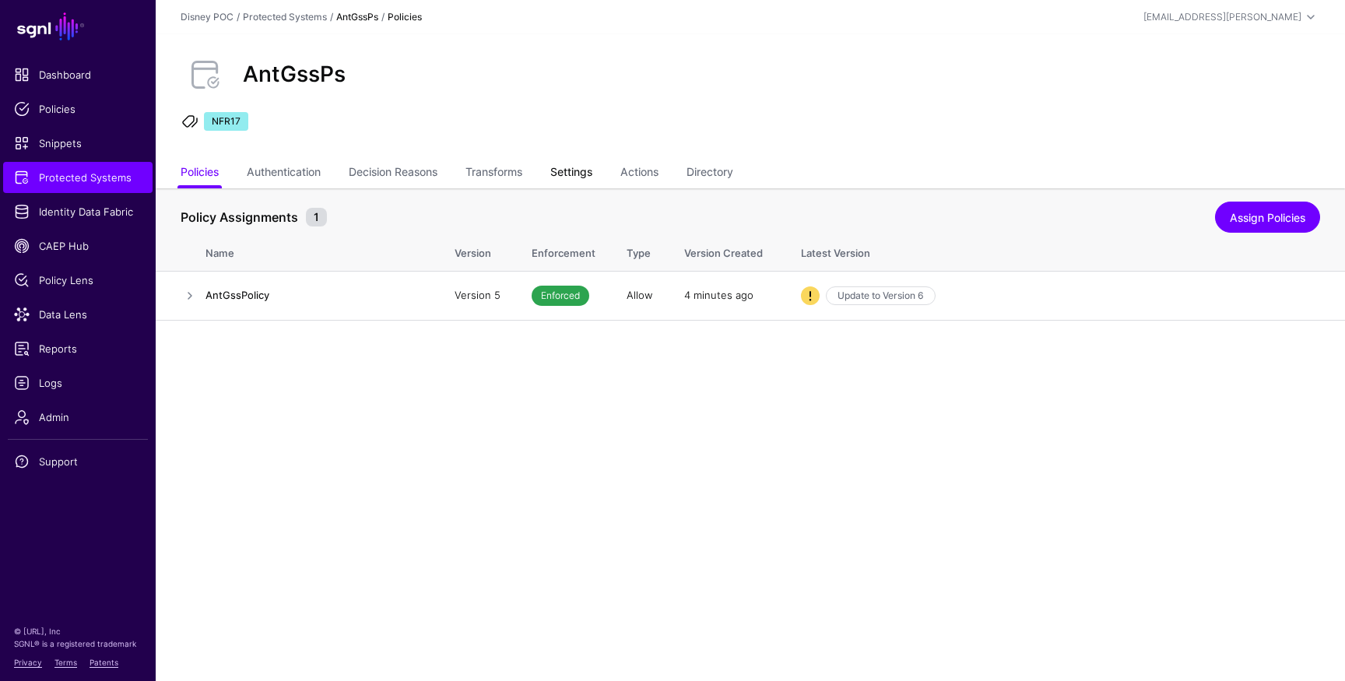
click at [561, 171] on link "Settings" at bounding box center [571, 174] width 42 height 30
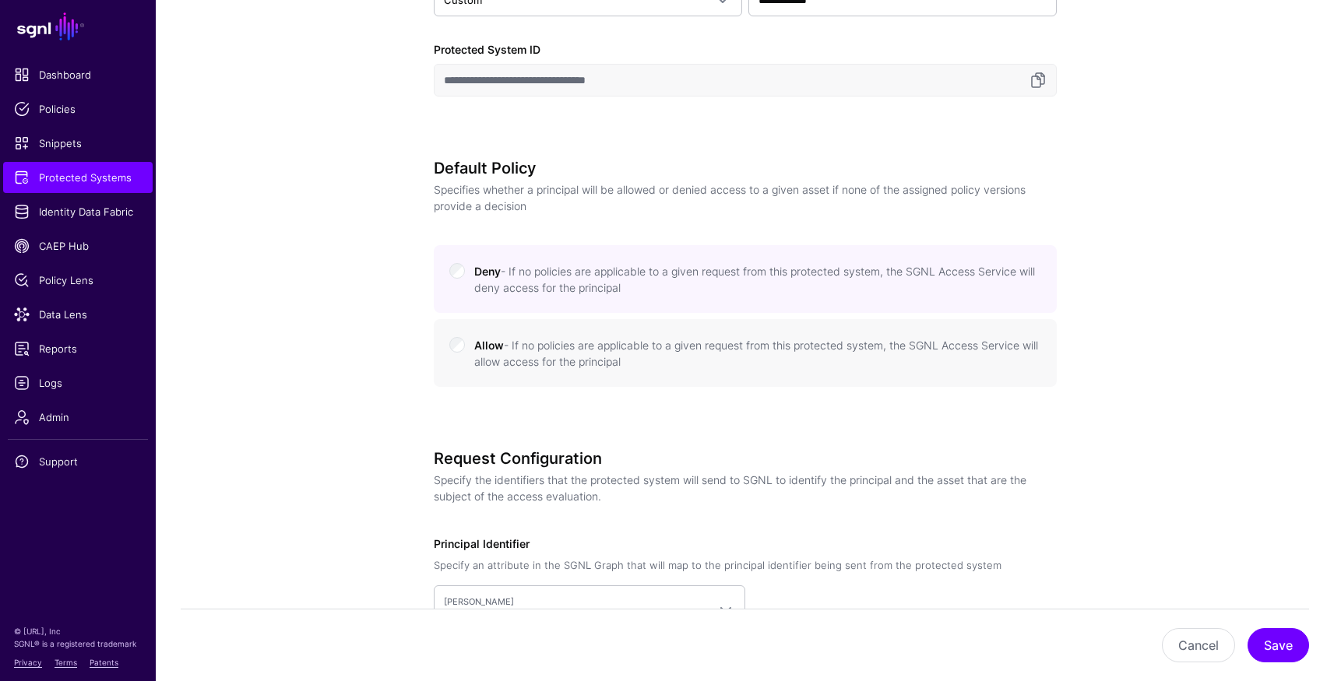
scroll to position [1025, 0]
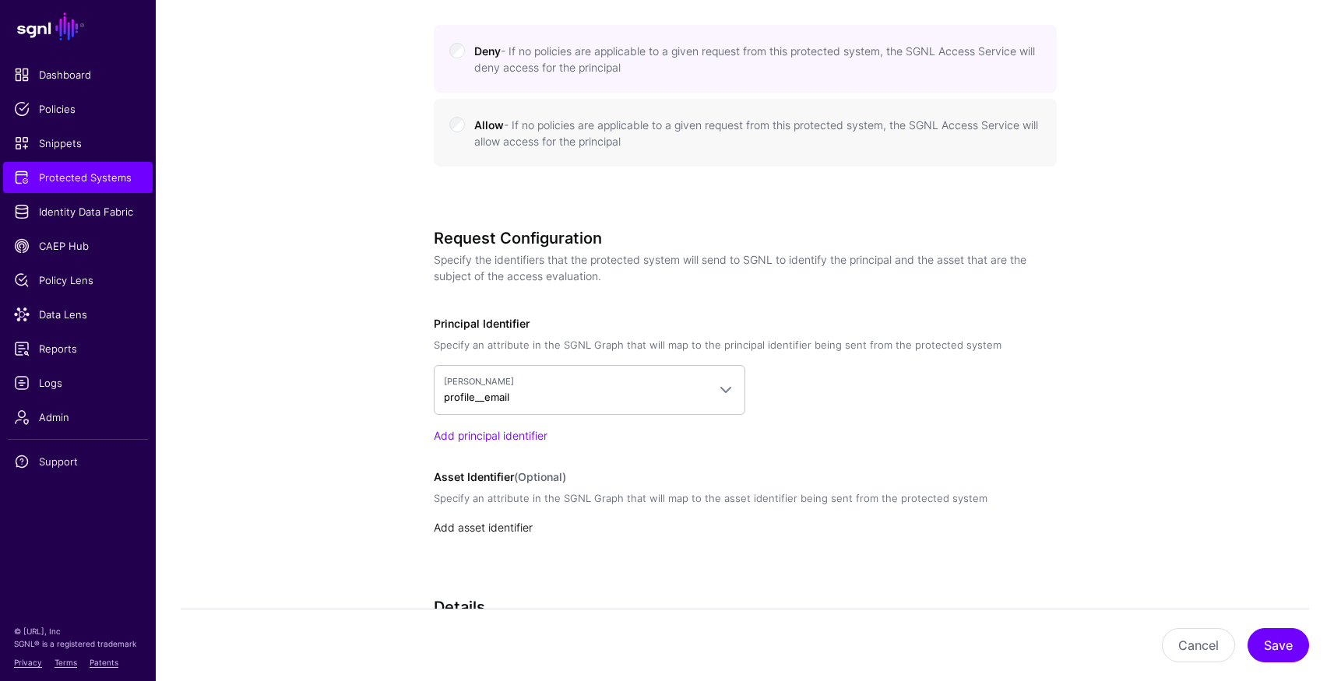
click at [489, 530] on link "Add asset identifier" at bounding box center [483, 527] width 99 height 13
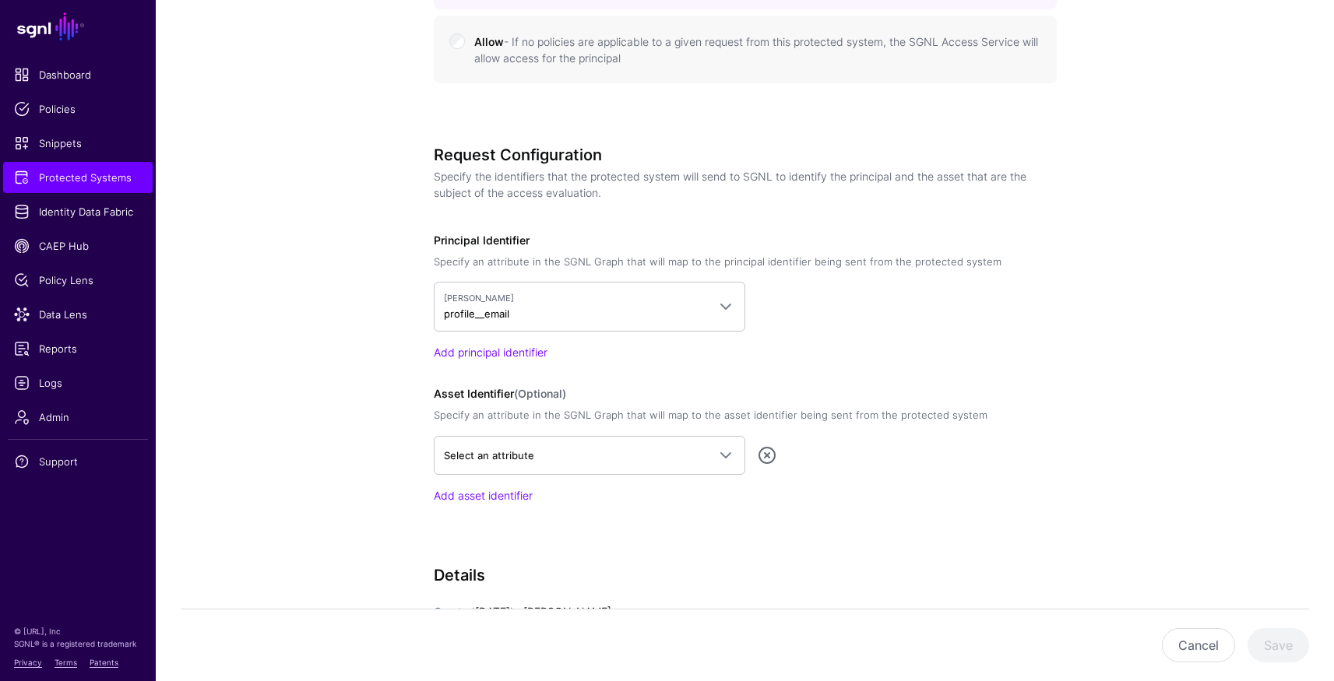
scroll to position [1109, 0]
click at [586, 459] on span "Select an attribute" at bounding box center [575, 454] width 263 height 17
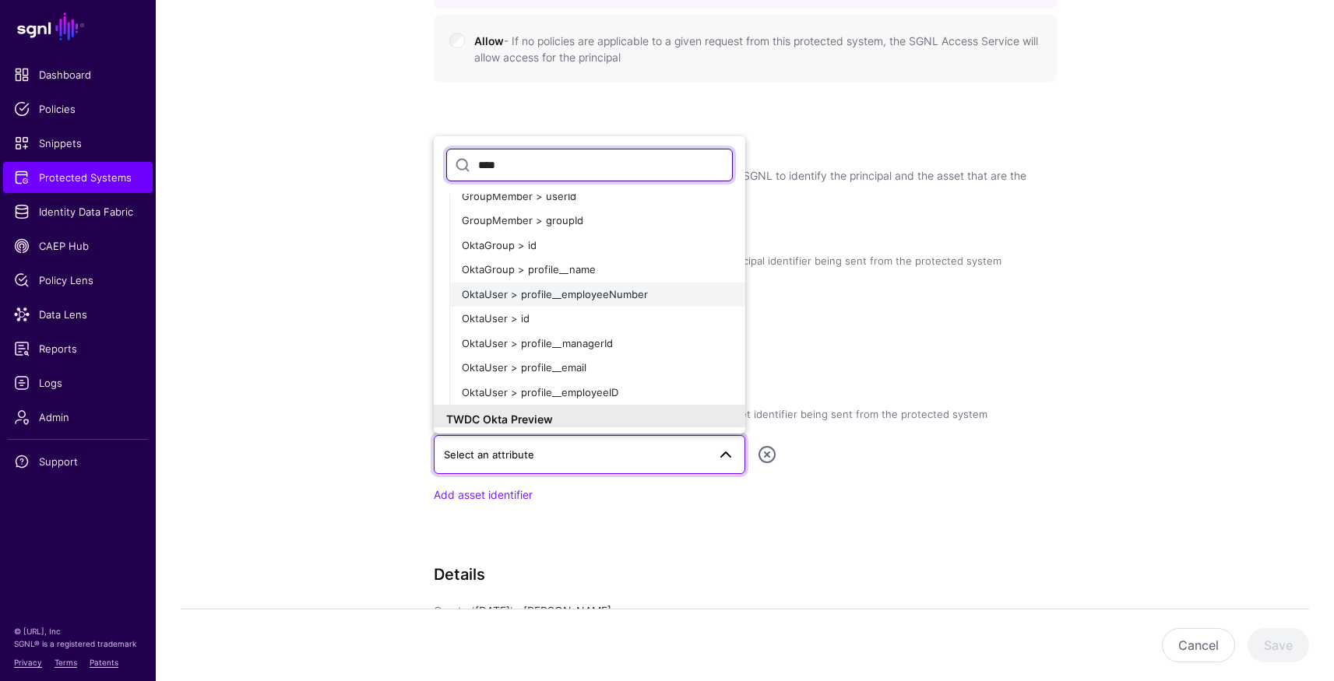
scroll to position [72, 0]
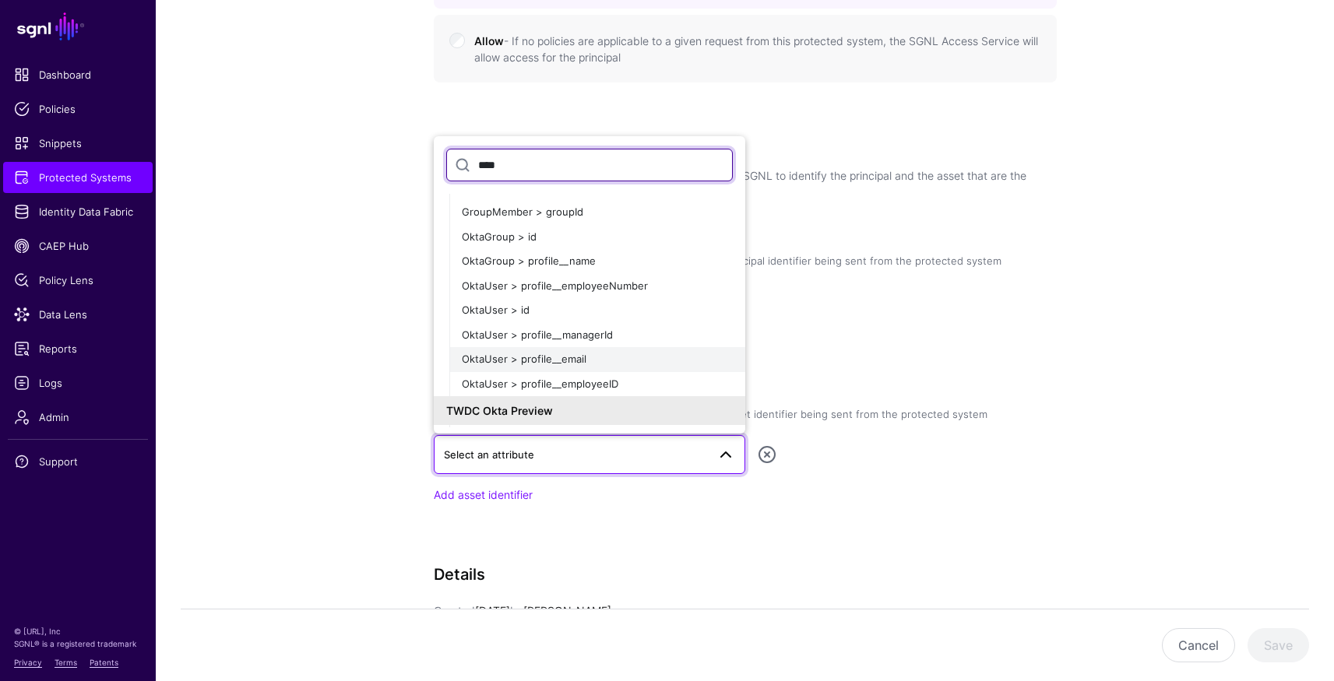
type input "****"
click at [560, 358] on span "OktaUser > profile__email" at bounding box center [524, 359] width 125 height 12
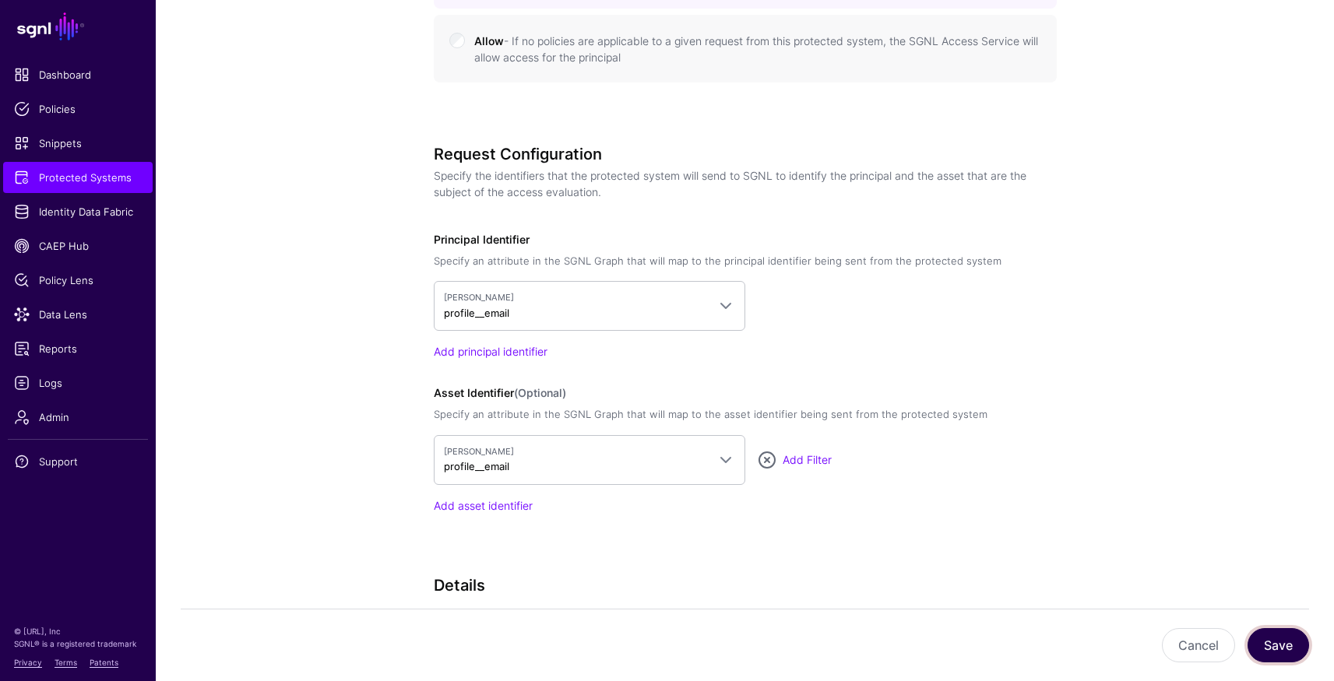
click at [1275, 638] on button "Save" at bounding box center [1278, 645] width 62 height 34
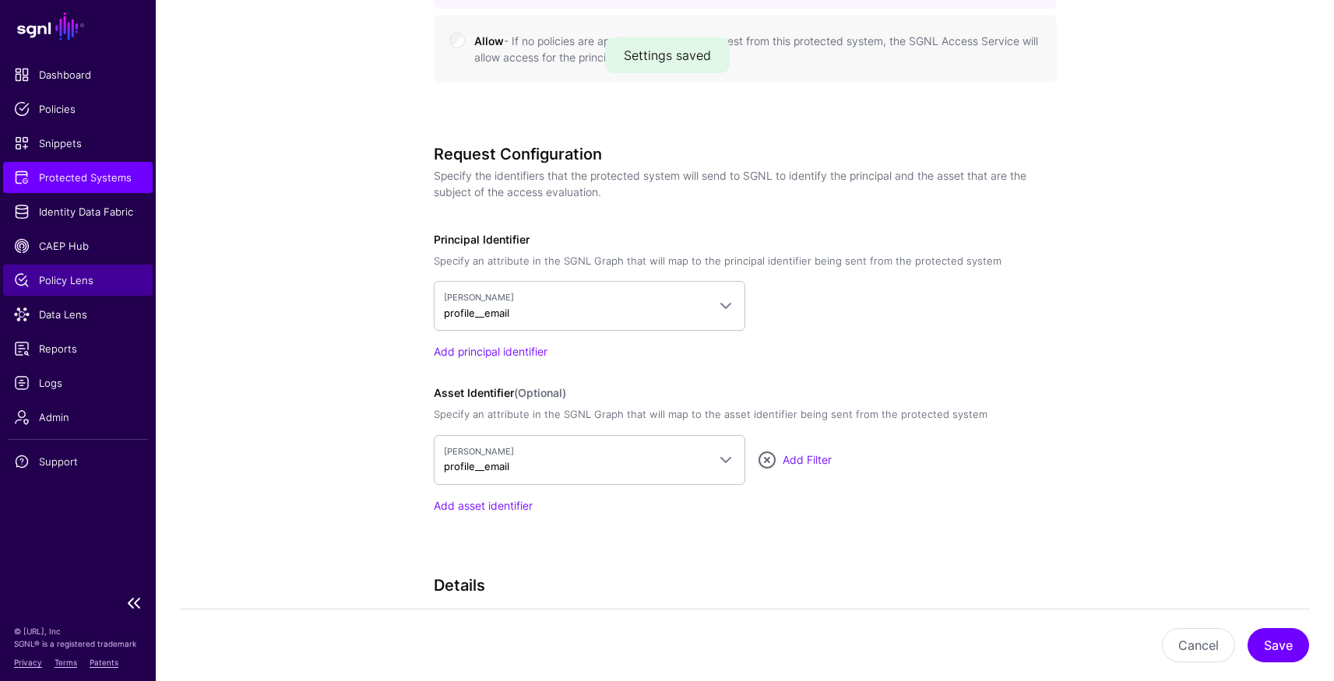
click at [61, 276] on span "Policy Lens" at bounding box center [78, 281] width 128 height 16
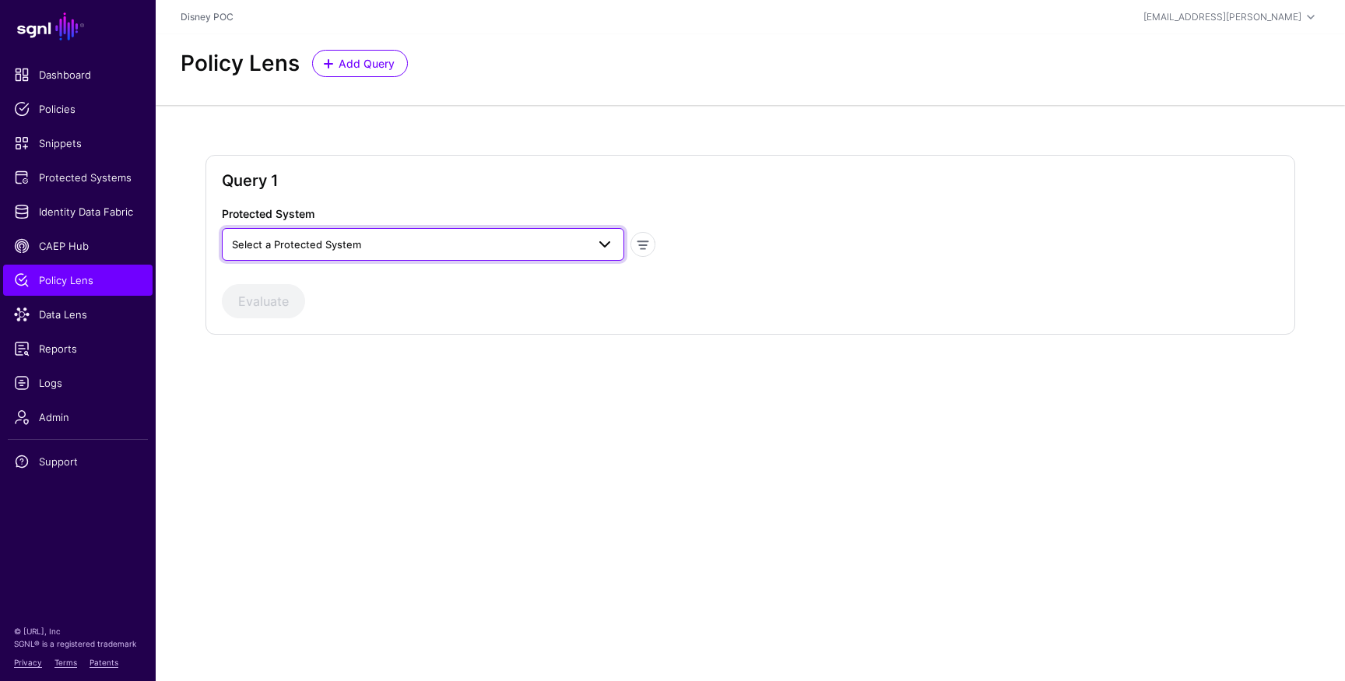
click at [427, 253] on span "Select a Protected System" at bounding box center [423, 244] width 382 height 19
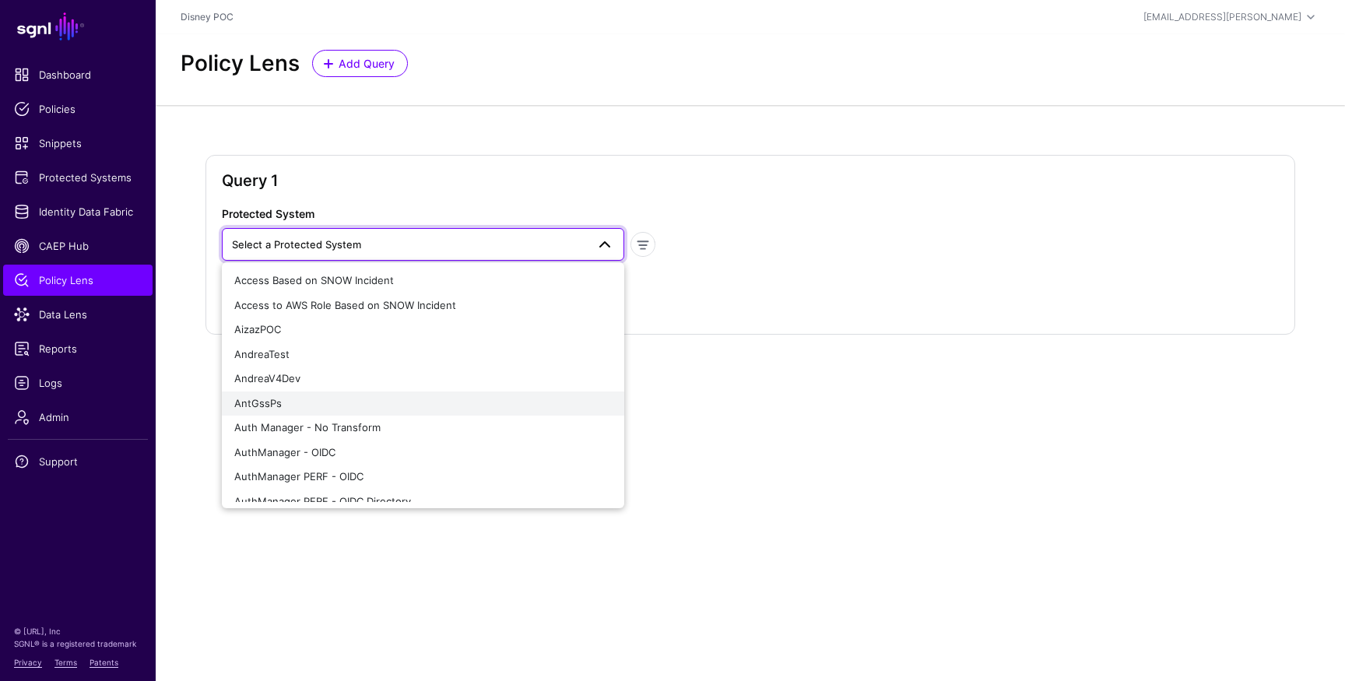
click at [329, 396] on div "AntGssPs" at bounding box center [423, 404] width 378 height 16
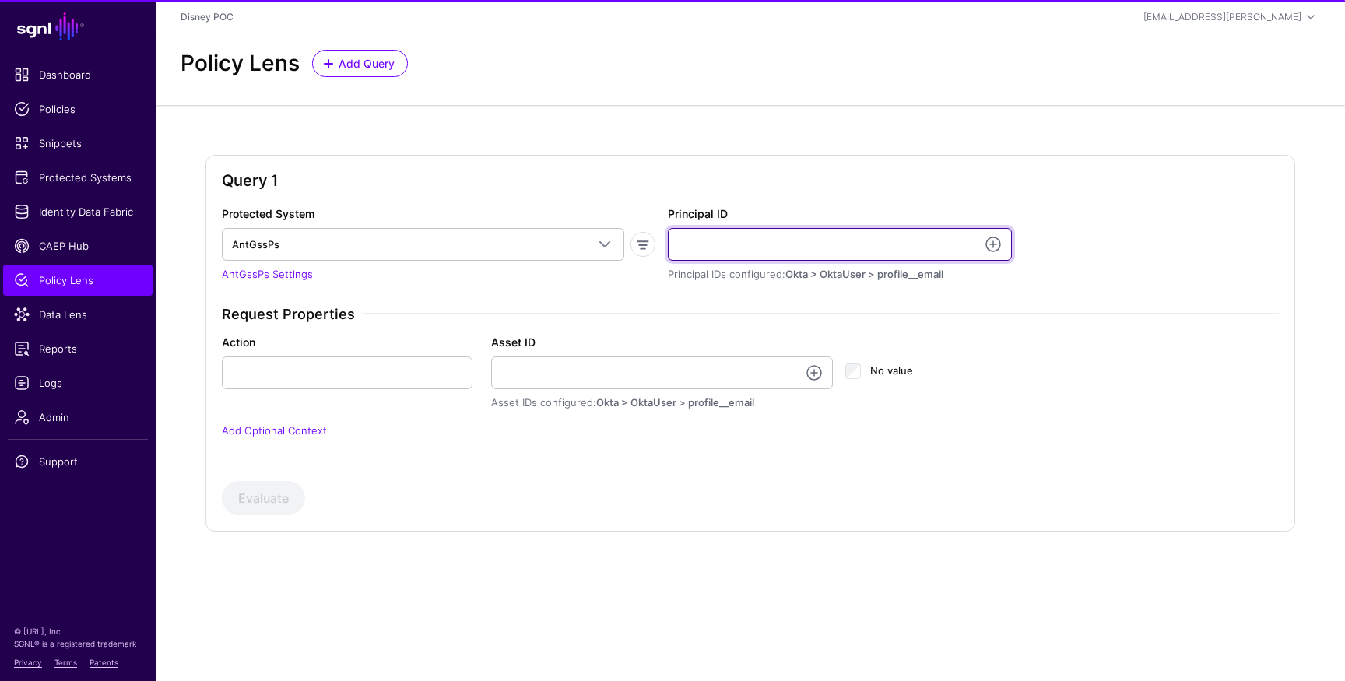
click at [829, 246] on input "Principal ID" at bounding box center [840, 244] width 344 height 33
paste input "**********"
type input "**********"
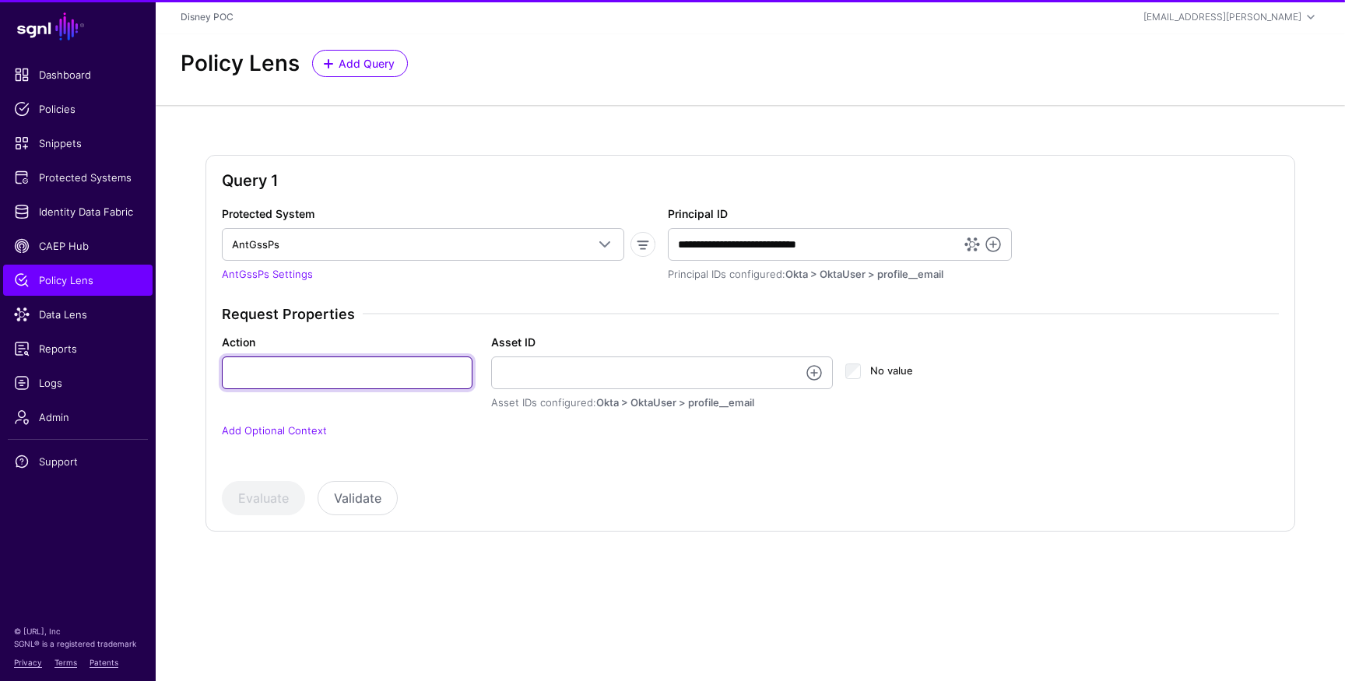
click at [337, 383] on input "Action" at bounding box center [347, 373] width 251 height 33
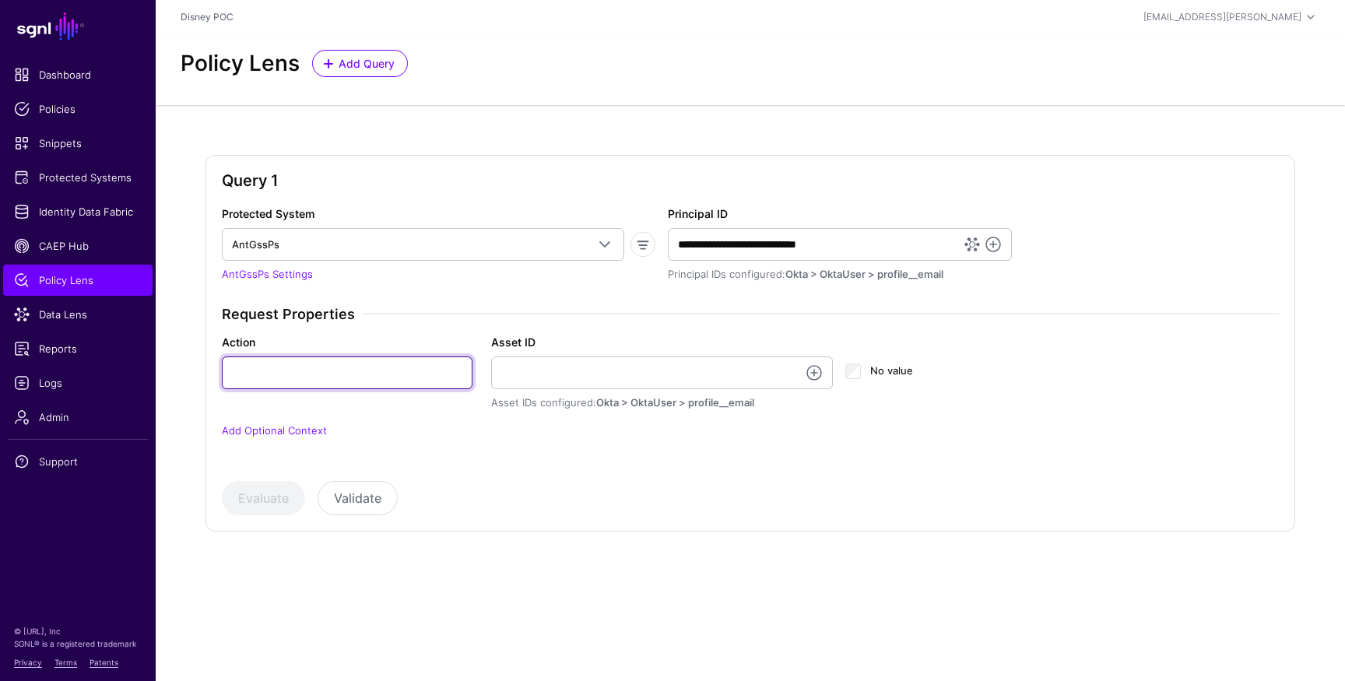
paste input "**********"
type input "**********"
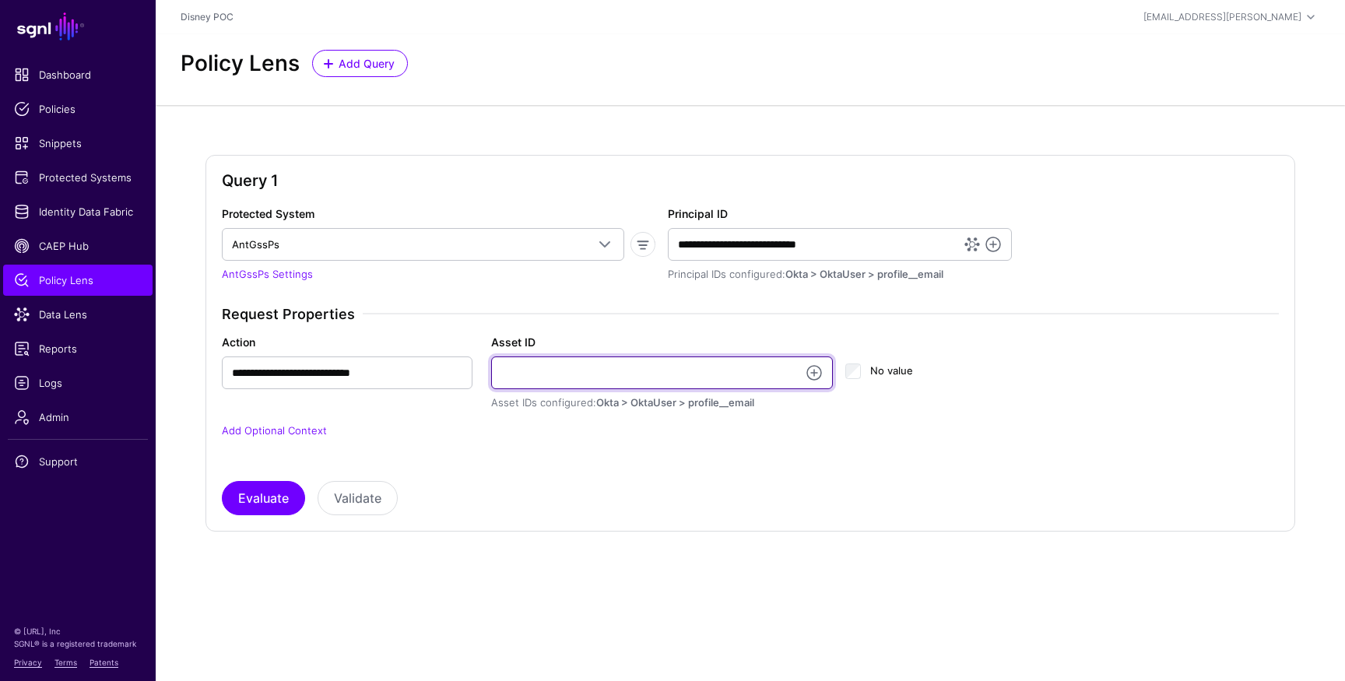
click at [523, 372] on input "Asset ID" at bounding box center [662, 373] width 342 height 33
paste input "**********"
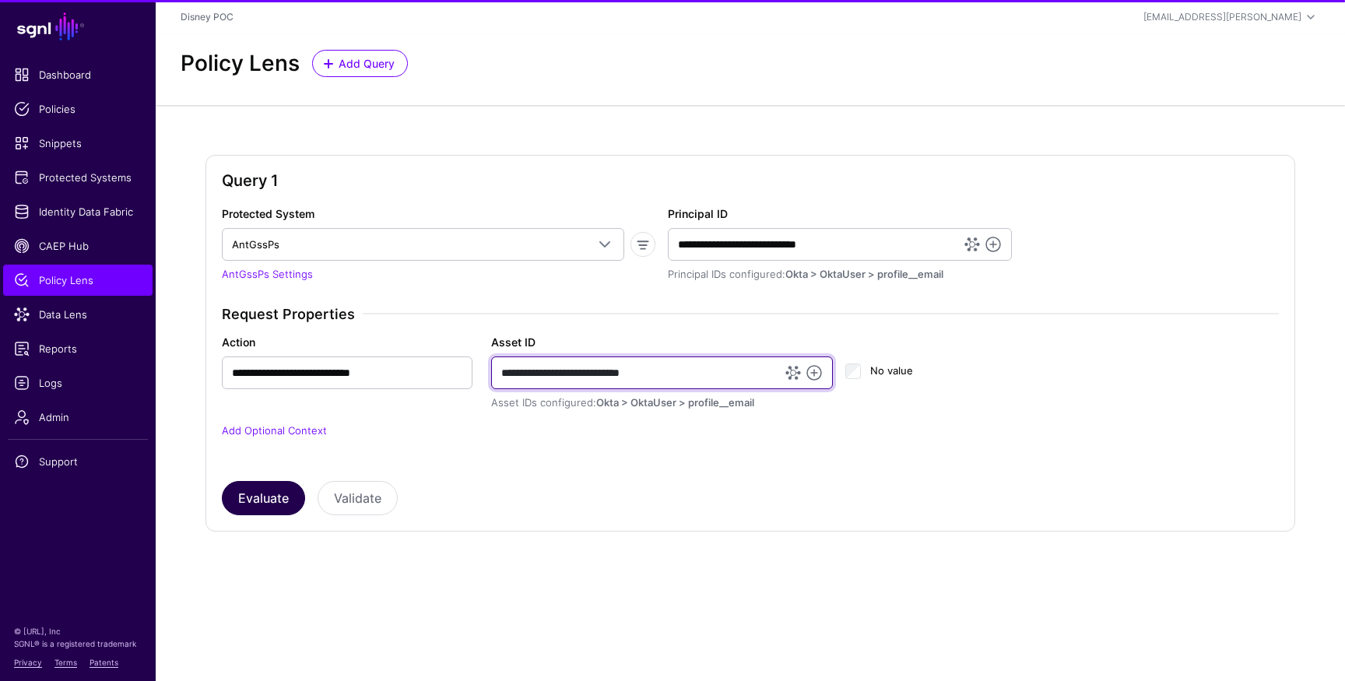
type input "**********"
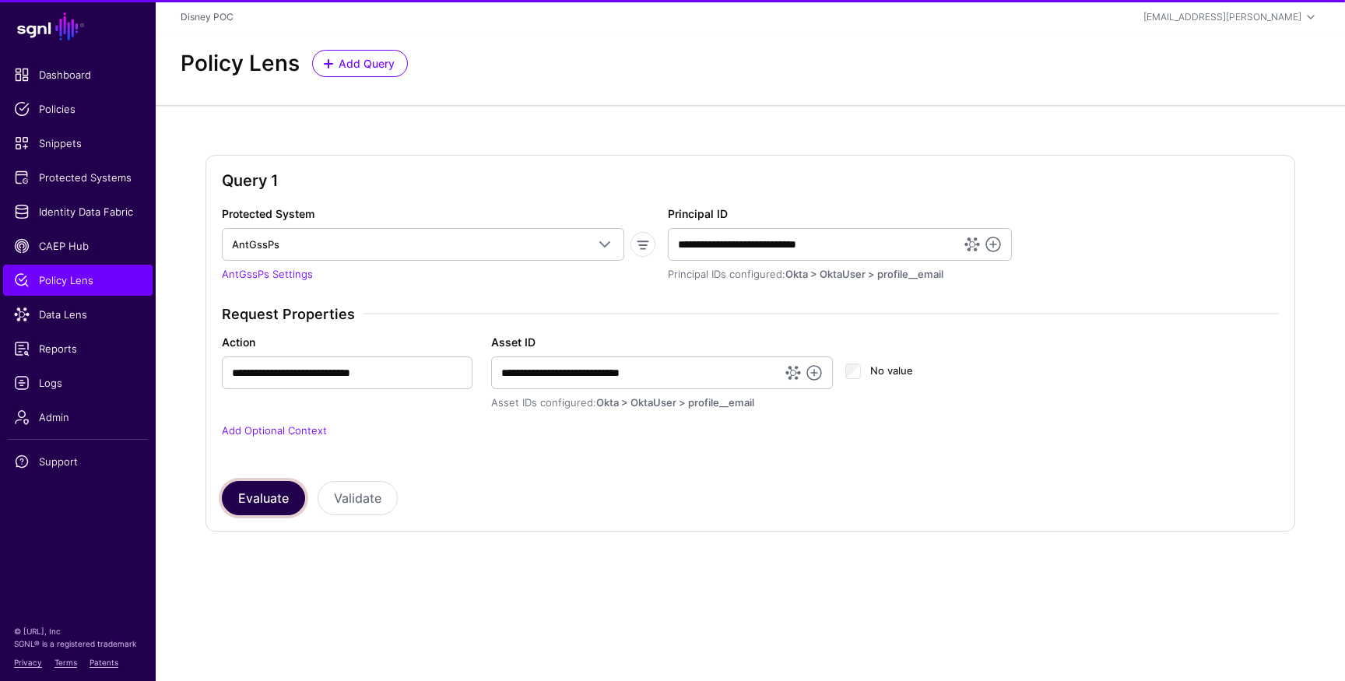
click at [259, 504] on button "Evaluate" at bounding box center [263, 498] width 83 height 34
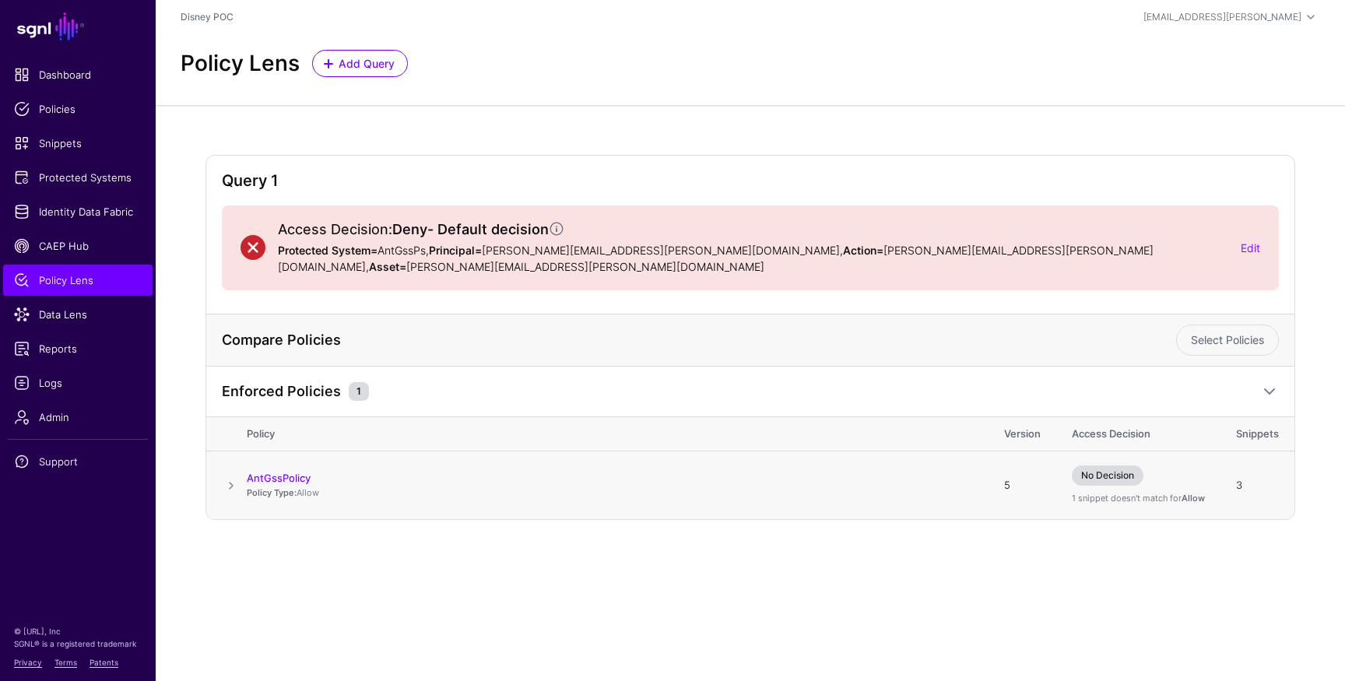
drag, startPoint x: 230, startPoint y: 475, endPoint x: 246, endPoint y: 466, distance: 17.8
click at [230, 476] on span at bounding box center [231, 485] width 19 height 19
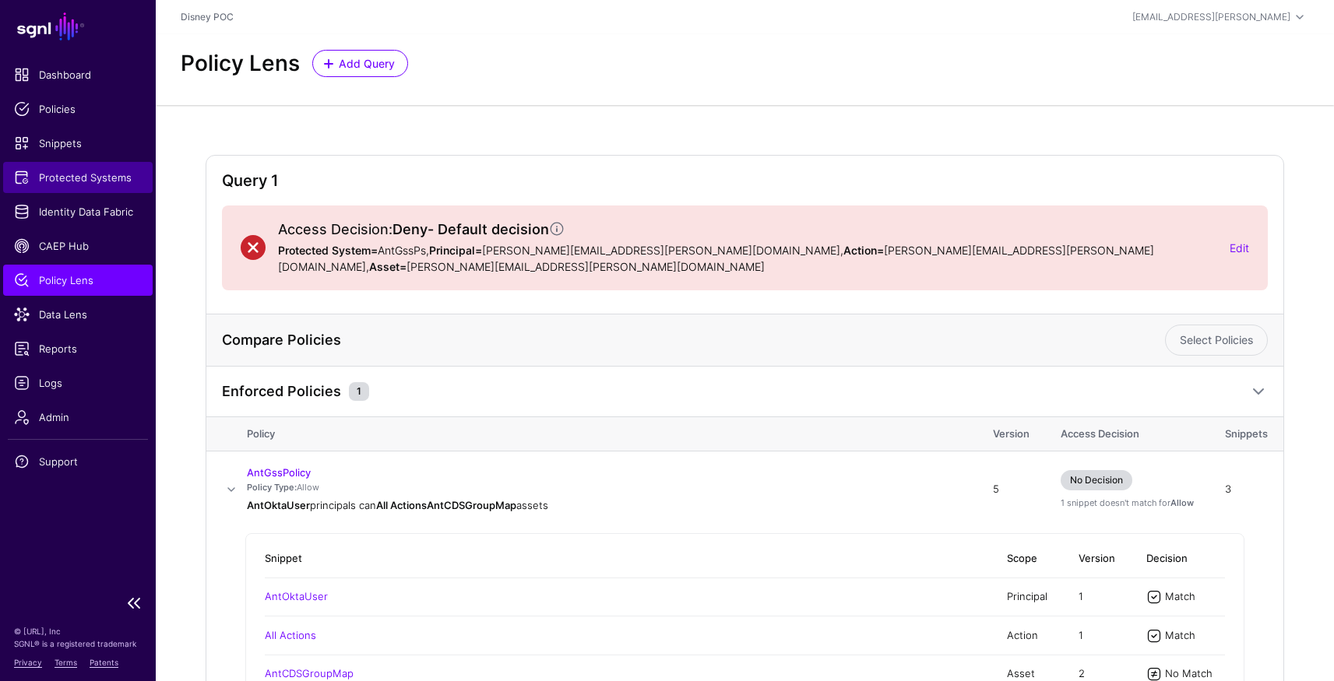
click at [75, 179] on span "Protected Systems" at bounding box center [78, 178] width 128 height 16
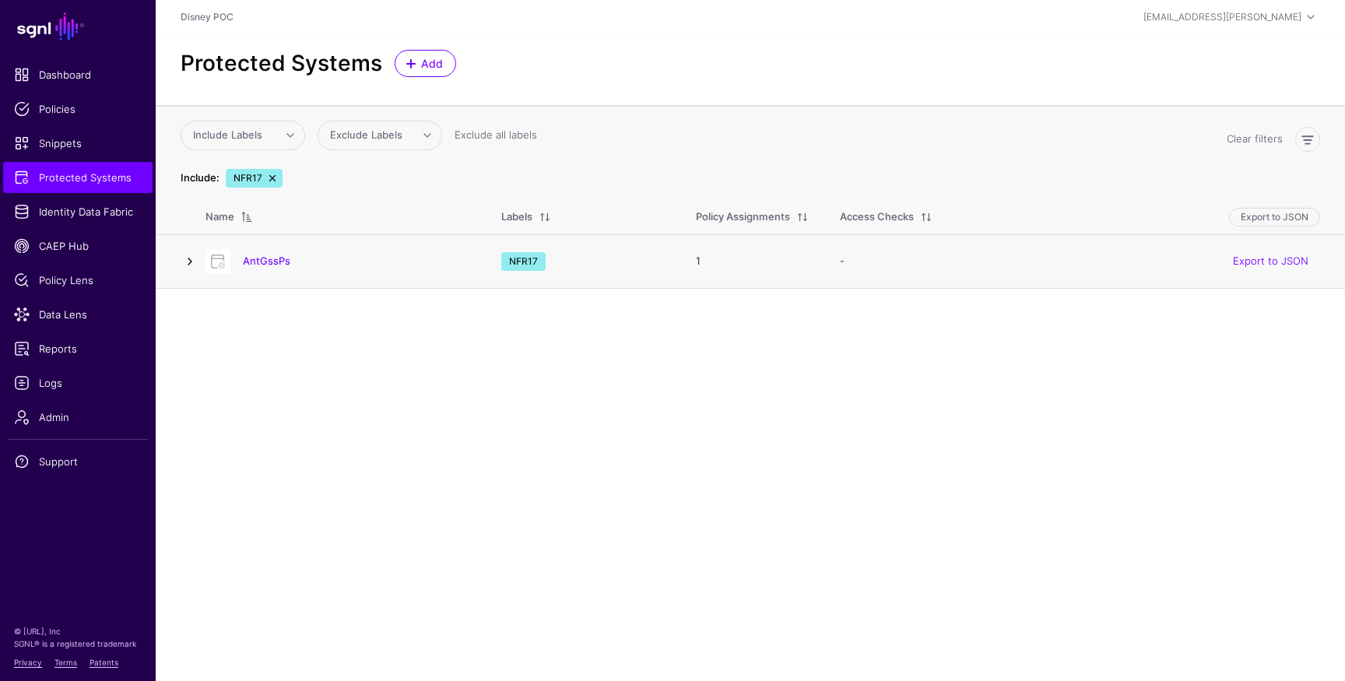
click at [195, 262] on link at bounding box center [190, 261] width 19 height 19
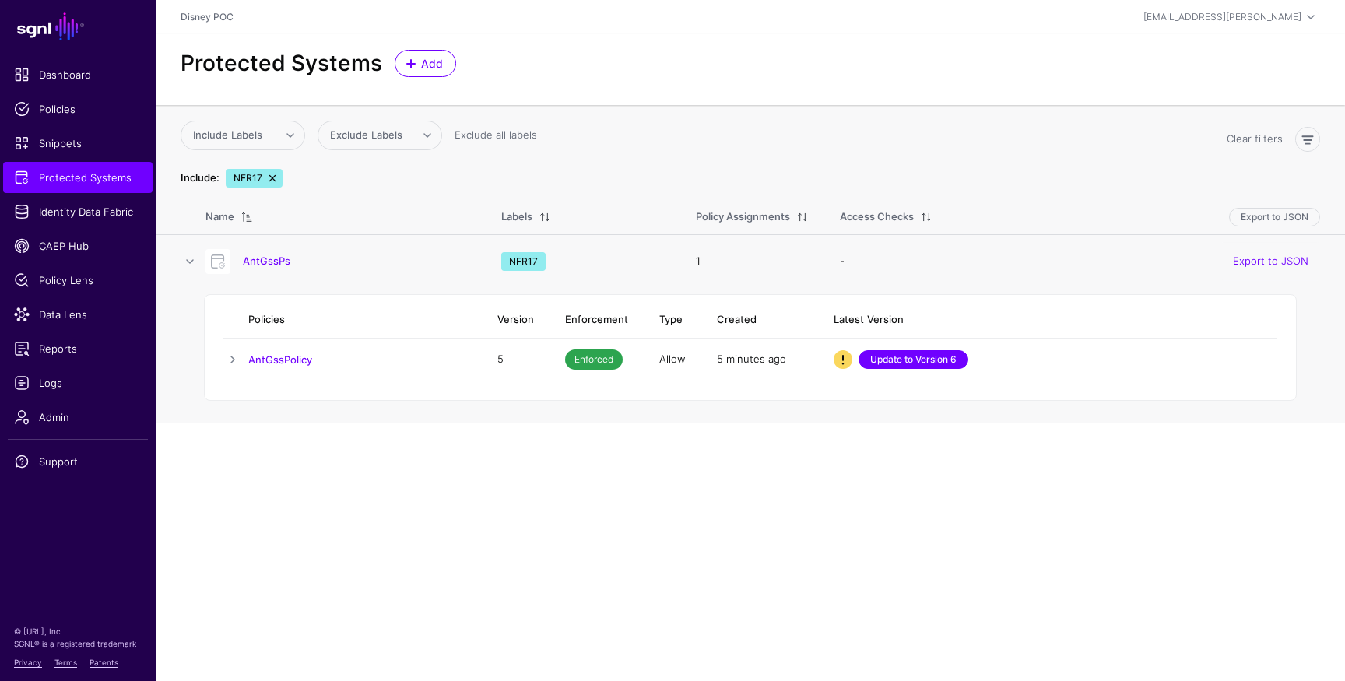
click at [924, 359] on link "Update to Version 6" at bounding box center [914, 359] width 110 height 19
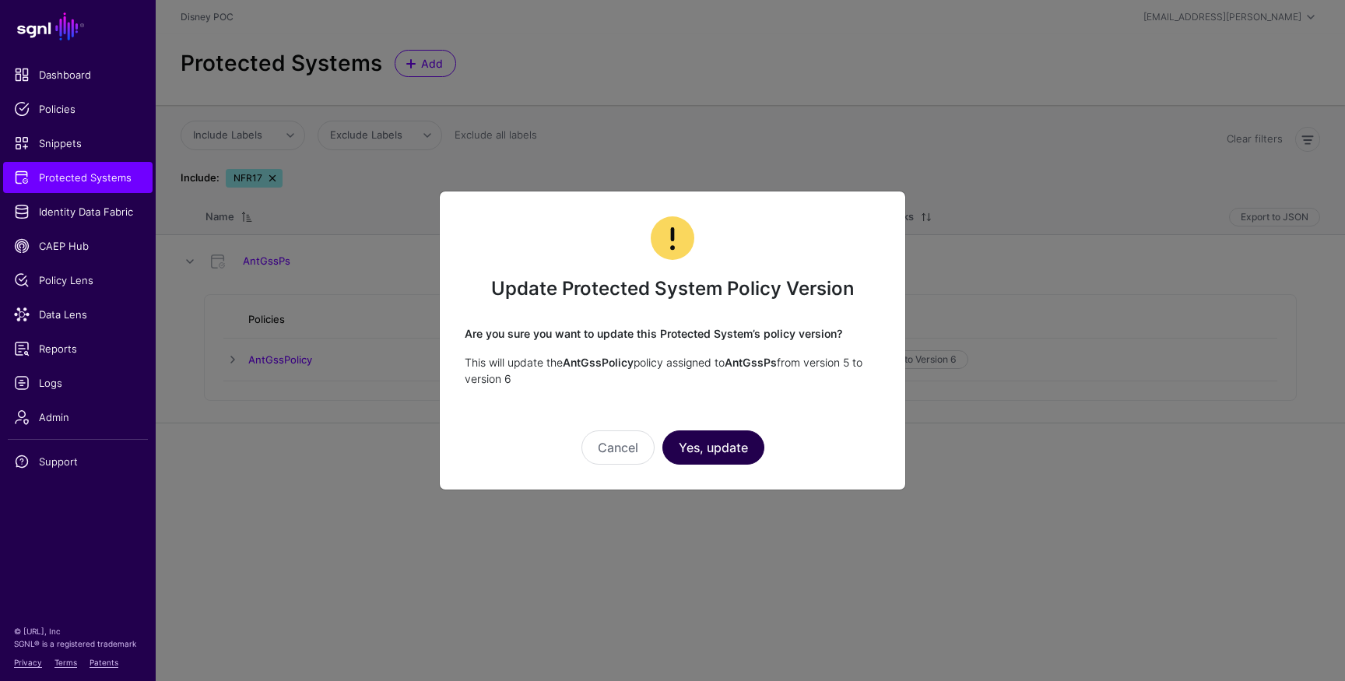
click at [726, 451] on button "Yes, update" at bounding box center [714, 448] width 102 height 34
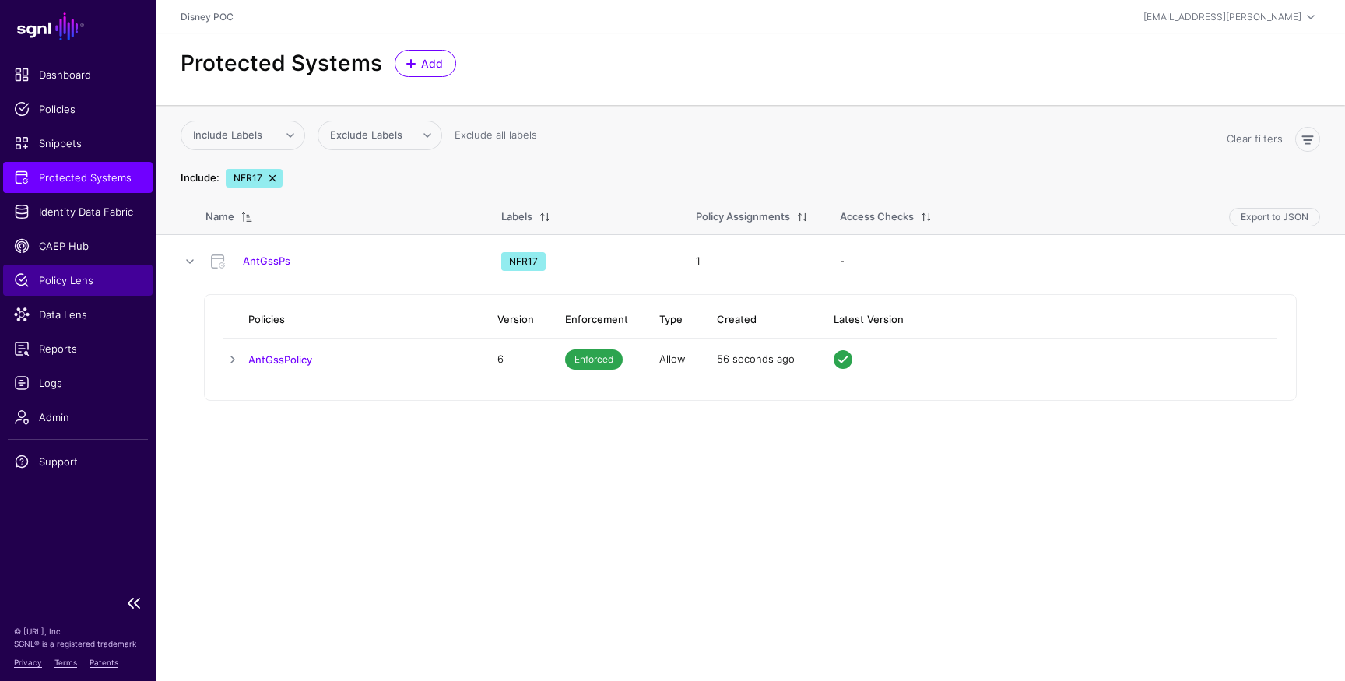
click at [52, 286] on span "Policy Lens" at bounding box center [78, 281] width 128 height 16
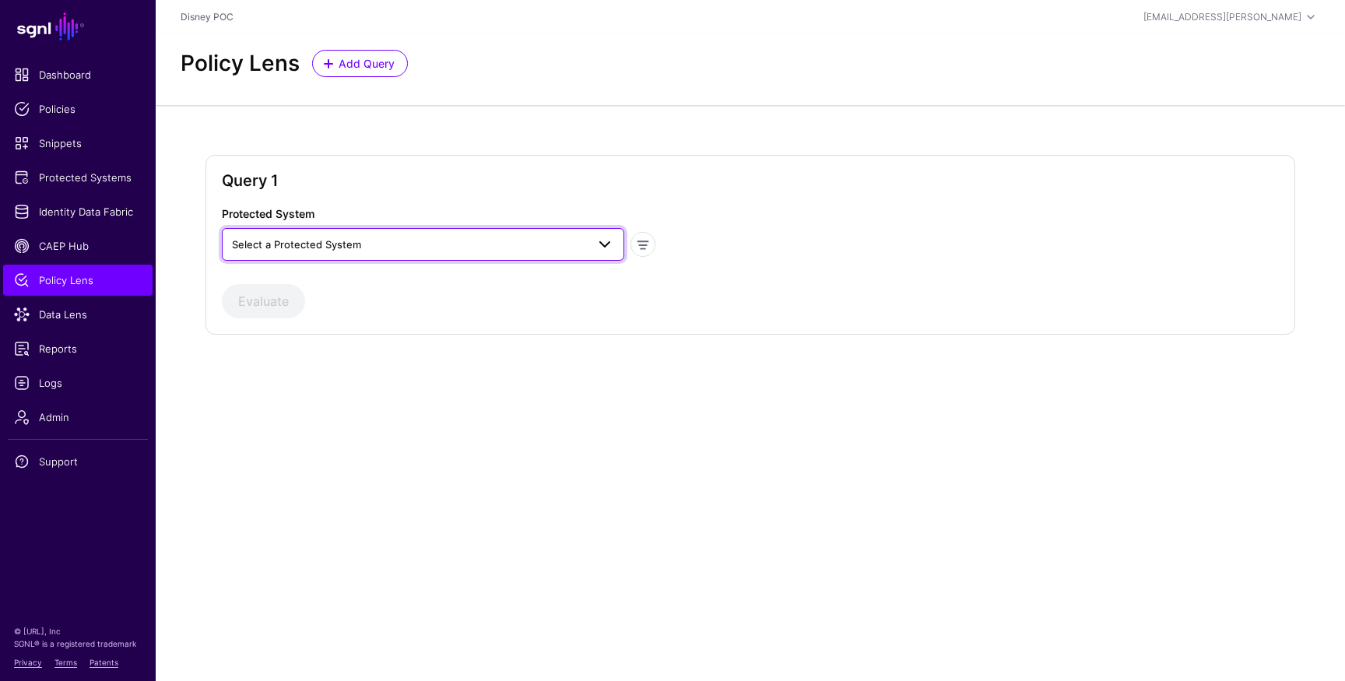
click at [386, 249] on span "Select a Protected System" at bounding box center [409, 244] width 354 height 17
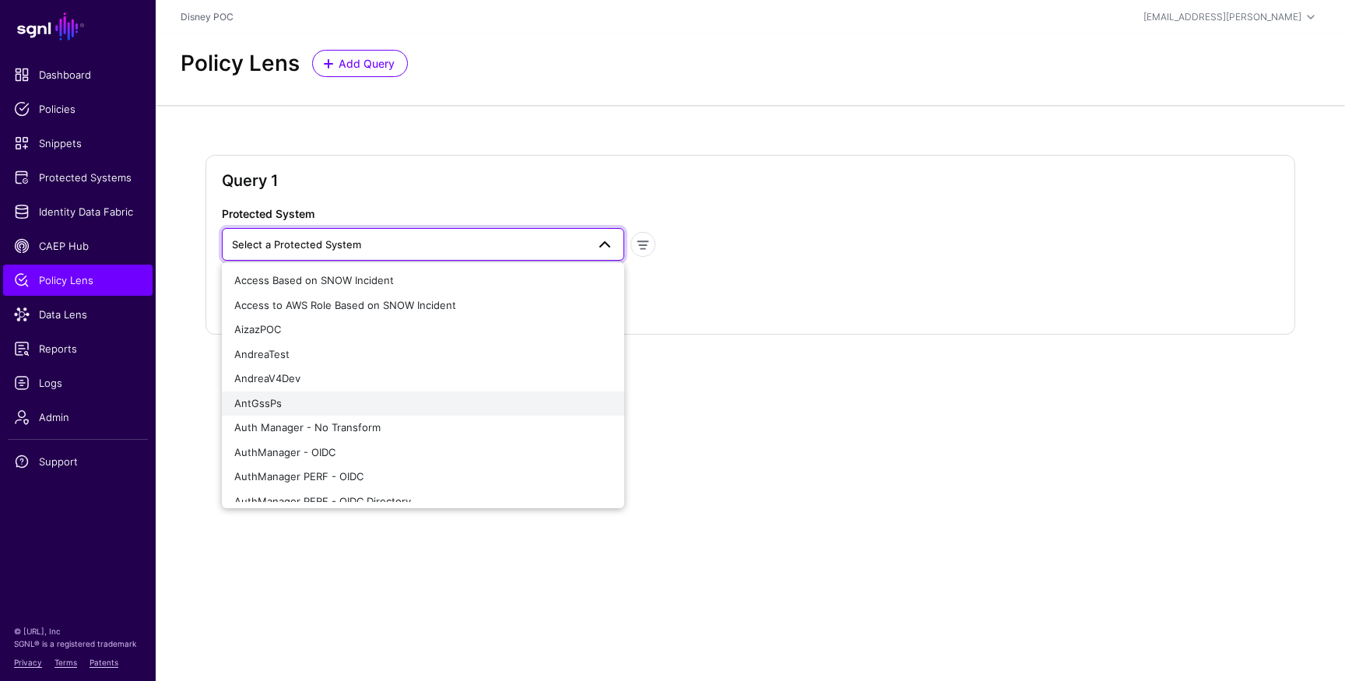
click at [323, 403] on div "AntGssPs" at bounding box center [423, 404] width 378 height 16
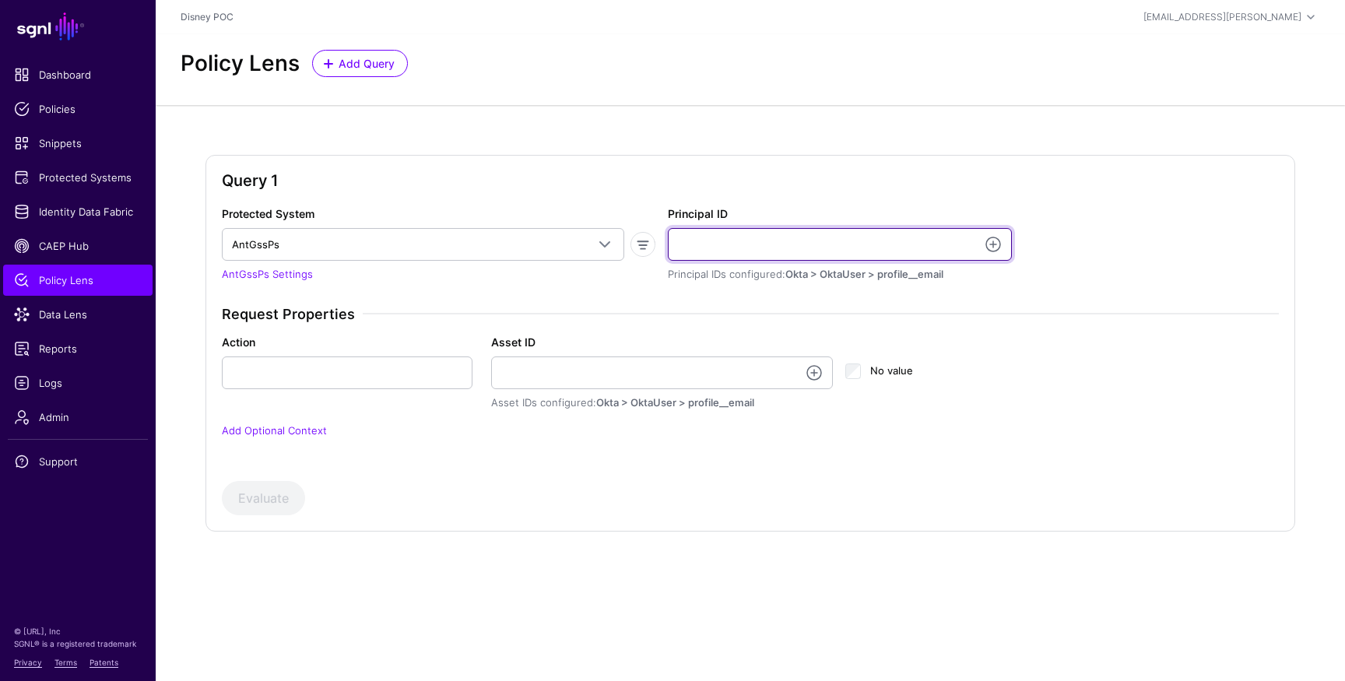
click at [772, 244] on input "Principal ID" at bounding box center [840, 244] width 344 height 33
paste input "**********"
type input "**********"
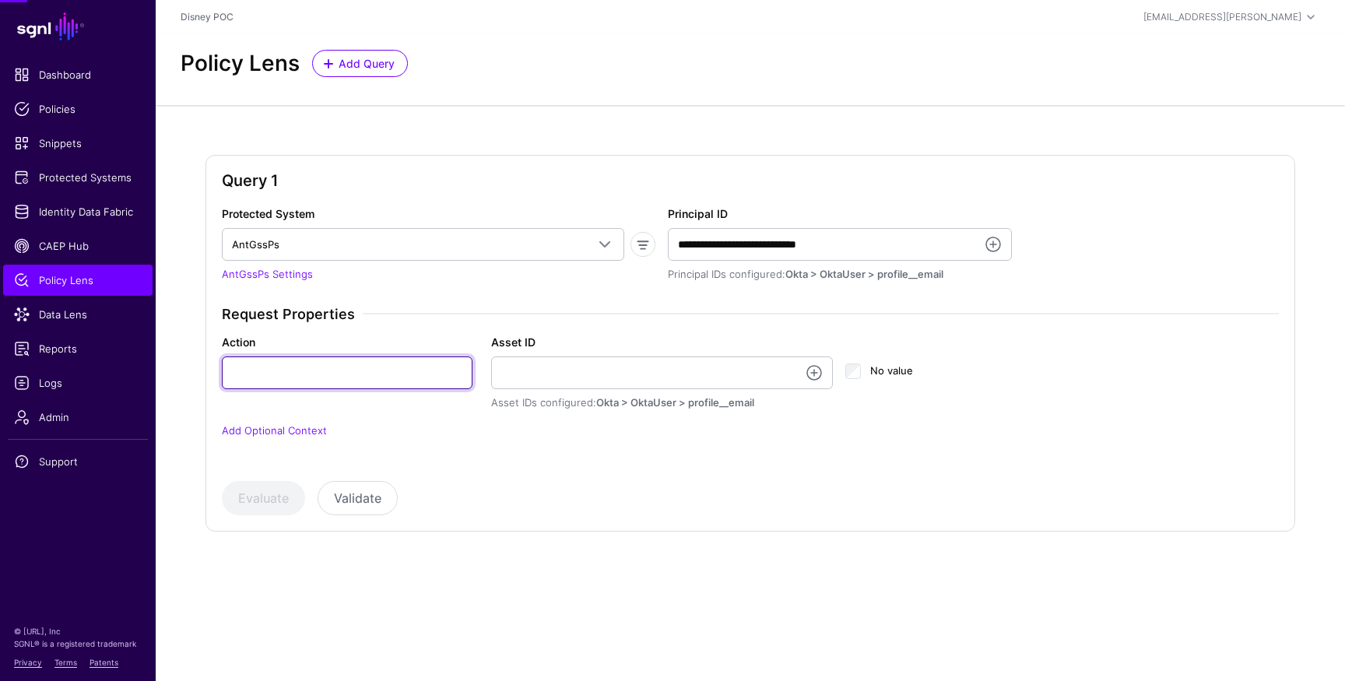
click at [389, 371] on input "Action" at bounding box center [347, 373] width 251 height 33
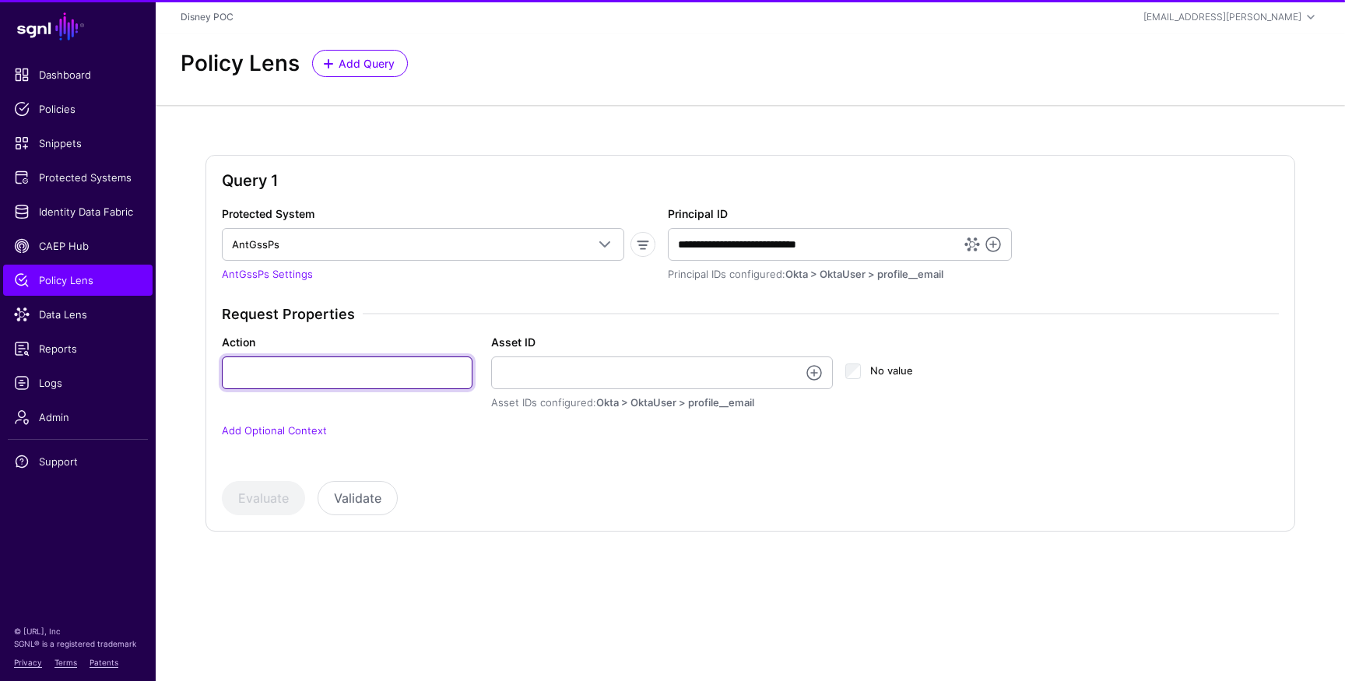
paste input "**********"
type input "**********"
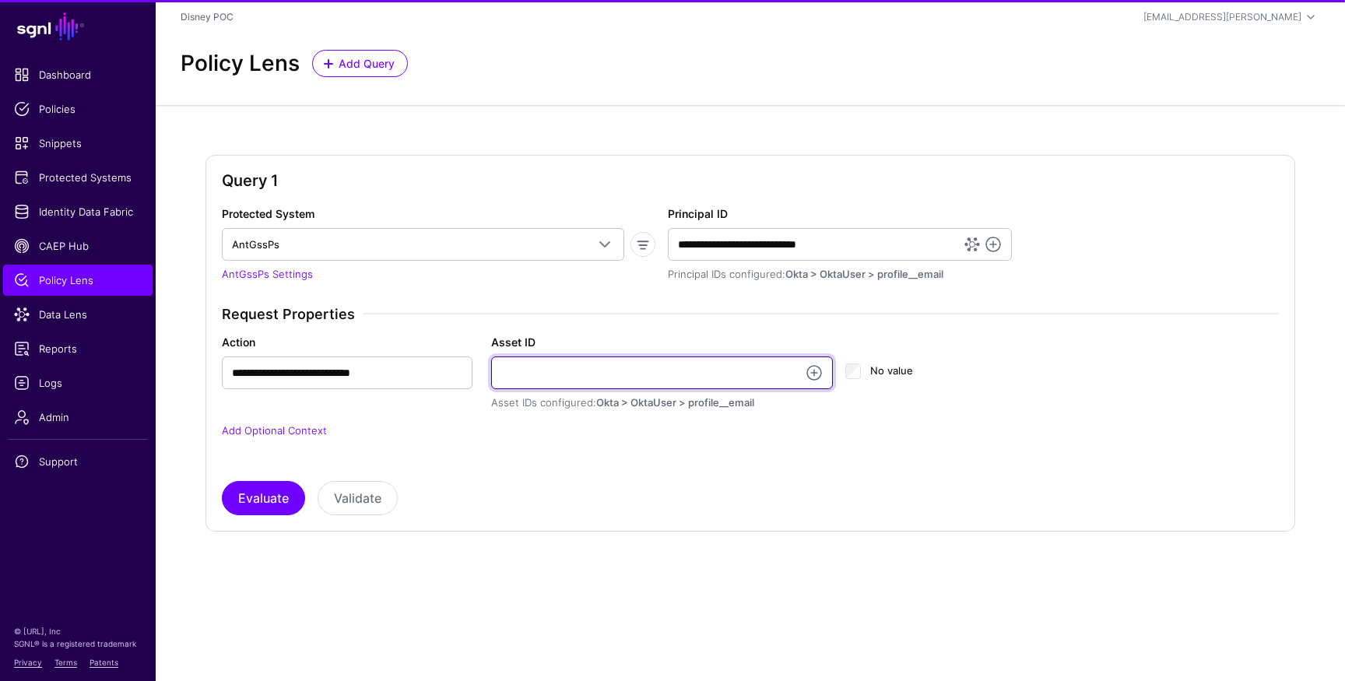
click at [666, 375] on input "Asset ID" at bounding box center [662, 373] width 342 height 33
paste input "**********"
type input "**********"
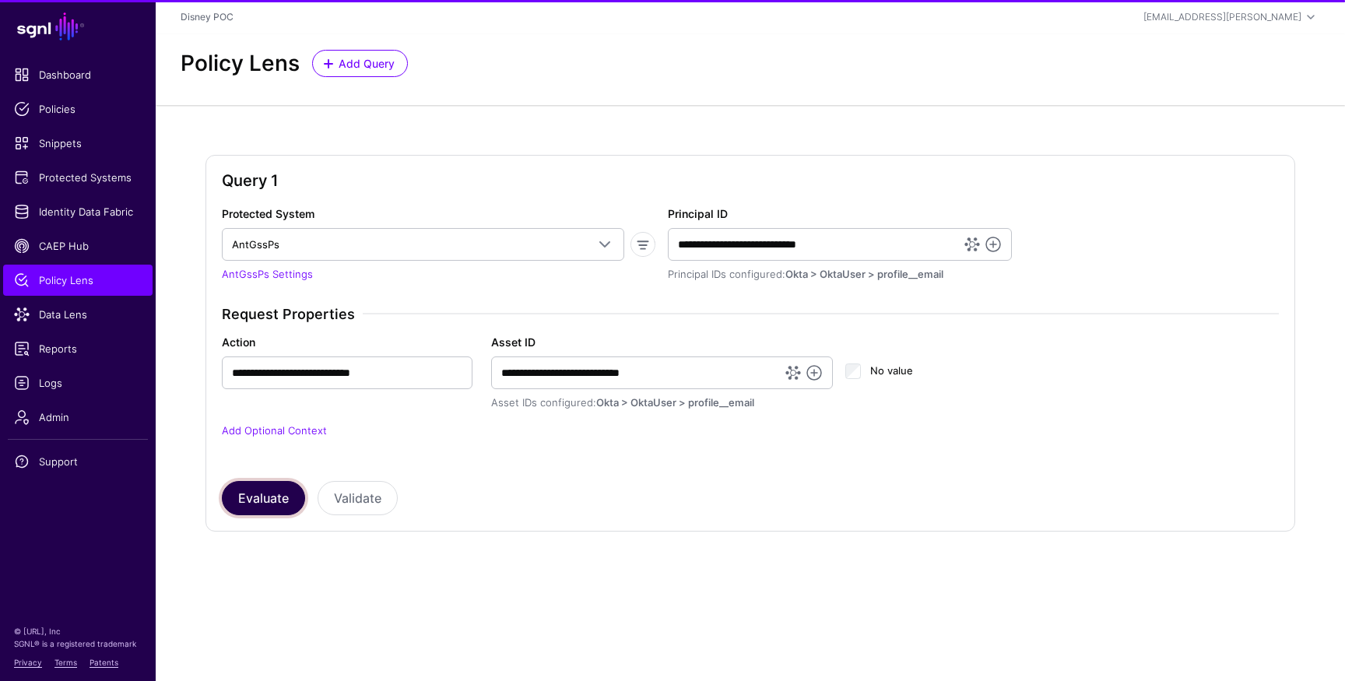
click at [259, 502] on button "Evaluate" at bounding box center [263, 498] width 83 height 34
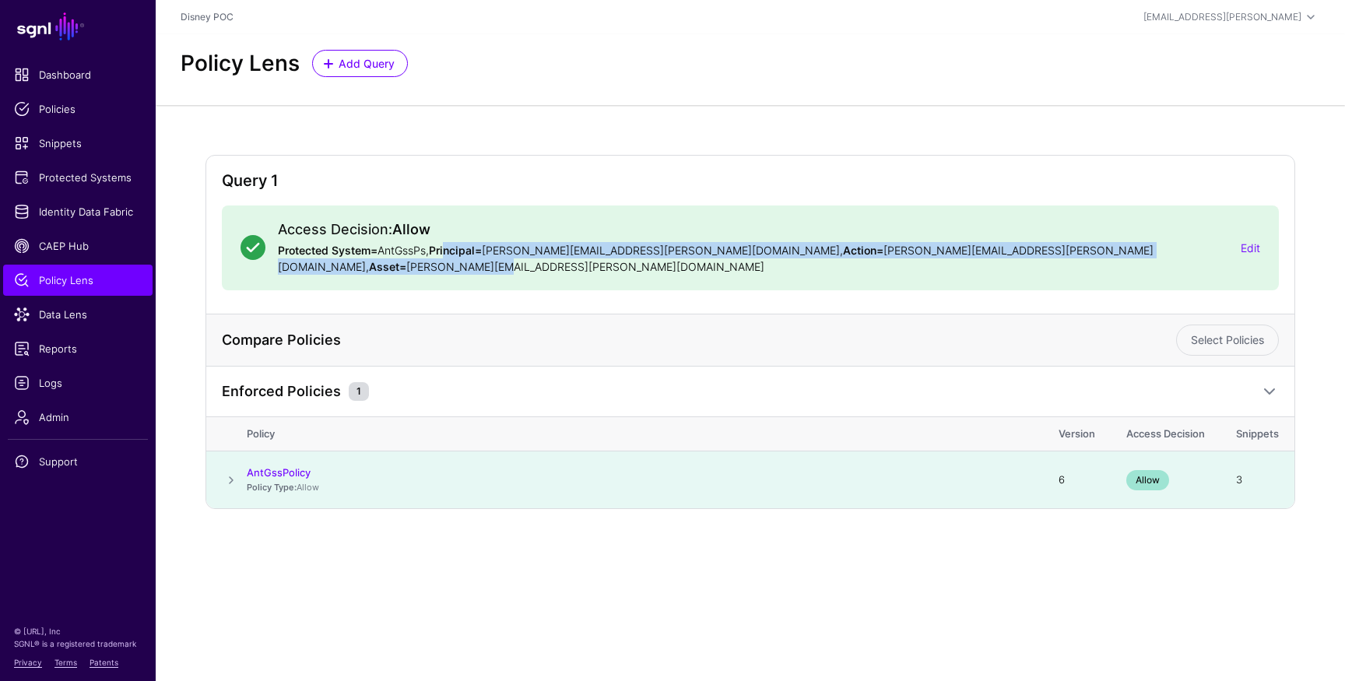
drag, startPoint x: 449, startPoint y: 250, endPoint x: 1007, endPoint y: 248, distance: 558.2
click at [1007, 248] on p "Protected System= AntGssPs, Principal= anthony.huffstetler@disney.com , Action=…" at bounding box center [753, 258] width 951 height 33
drag, startPoint x: 491, startPoint y: 252, endPoint x: 820, endPoint y: 255, distance: 328.6
click at [820, 255] on p "Protected System= AntGssPs, Principal= anthony.huffstetler@disney.com , Action=…" at bounding box center [753, 258] width 951 height 33
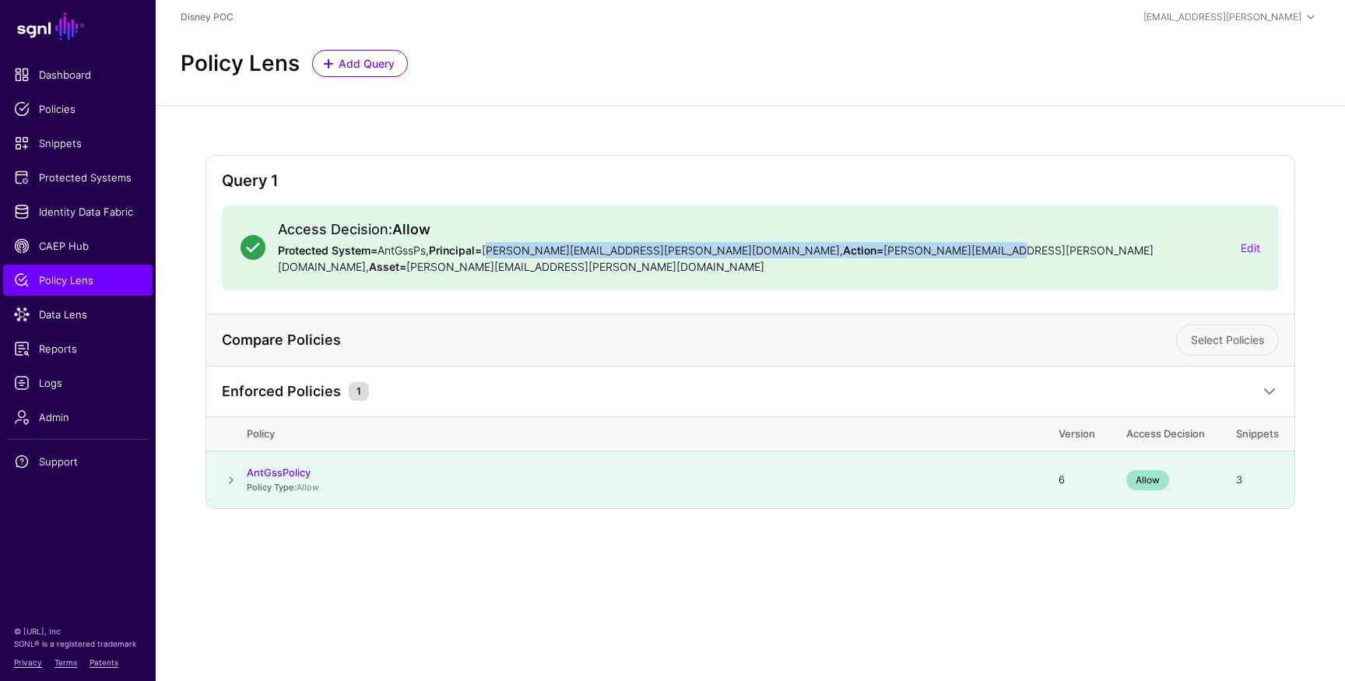
drag, startPoint x: 820, startPoint y: 255, endPoint x: 758, endPoint y: 255, distance: 62.3
click at [820, 255] on p "Protected System= AntGssPs, Principal= anthony.huffstetler@disney.com , Action=…" at bounding box center [753, 258] width 951 height 33
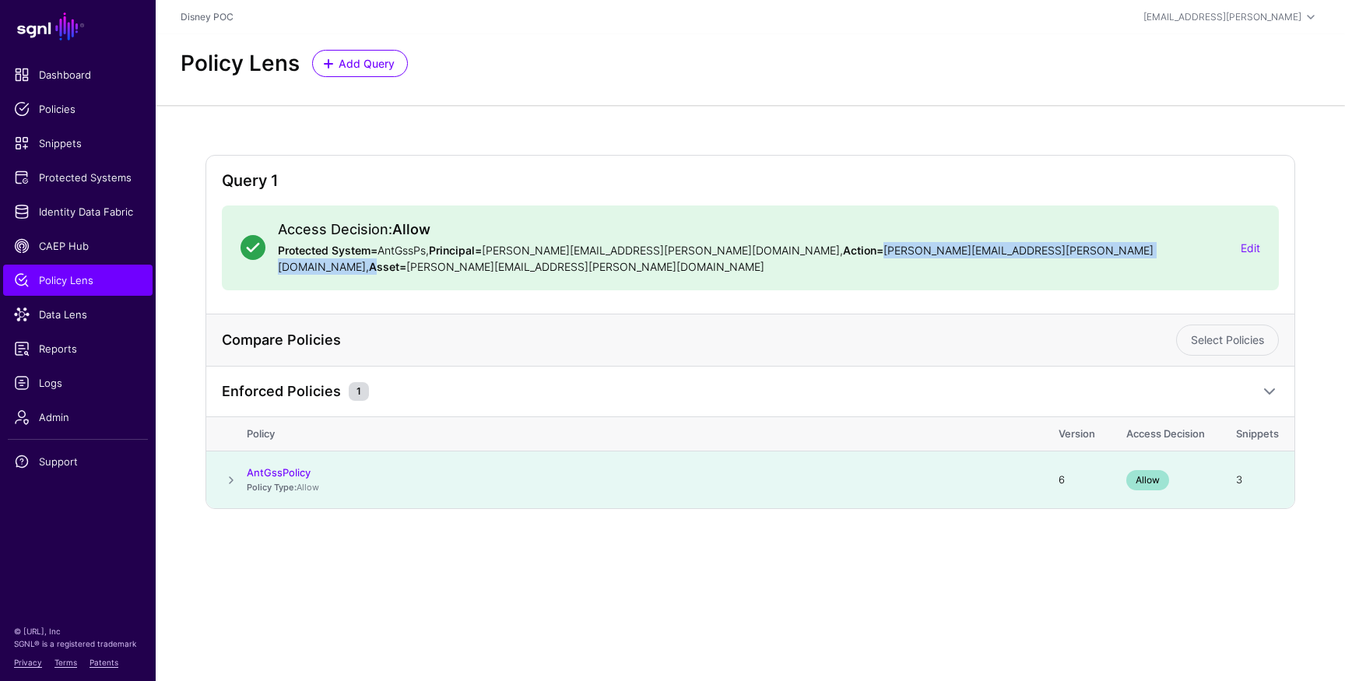
drag, startPoint x: 701, startPoint y: 255, endPoint x: 1057, endPoint y: 257, distance: 355.8
click at [1043, 257] on p "Protected System= AntGssPs, Principal= anthony.huffstetler@disney.com , Action=…" at bounding box center [753, 258] width 951 height 33
click at [1057, 257] on p "Protected System= AntGssPs, Principal= anthony.huffstetler@disney.com , Action=…" at bounding box center [753, 258] width 951 height 33
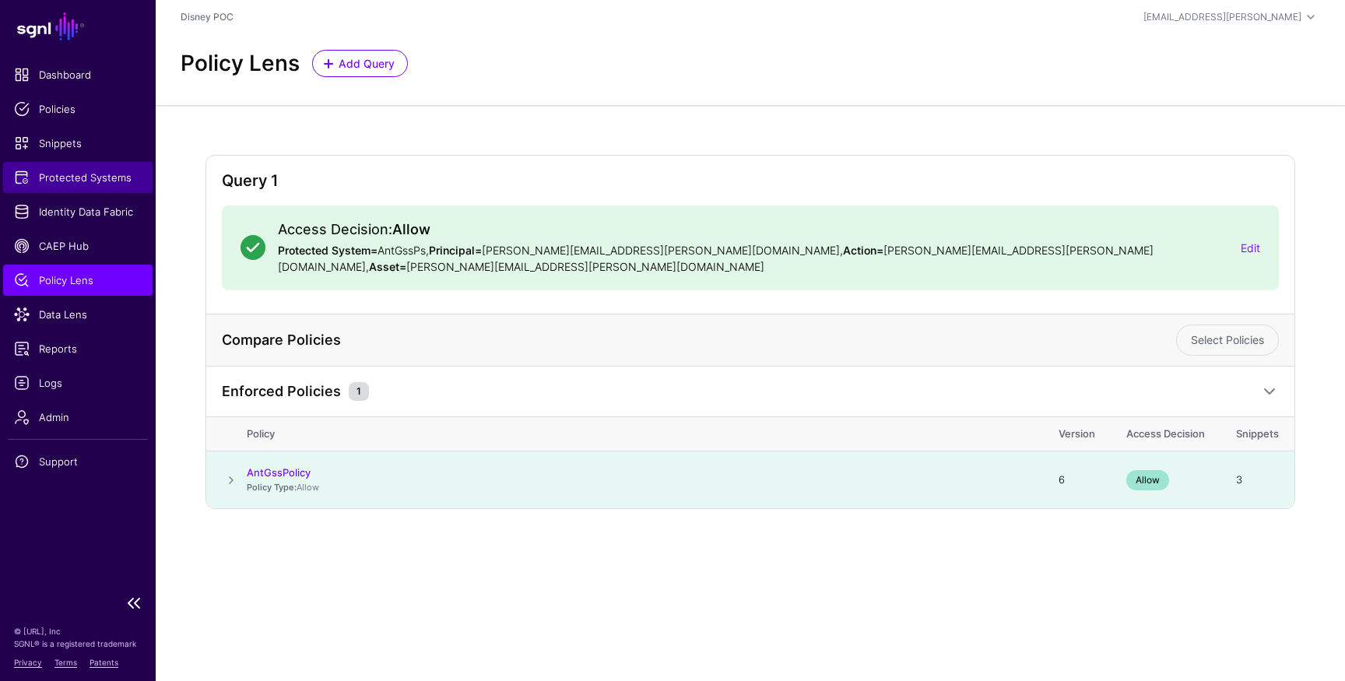
click at [51, 174] on span "Protected Systems" at bounding box center [78, 178] width 128 height 16
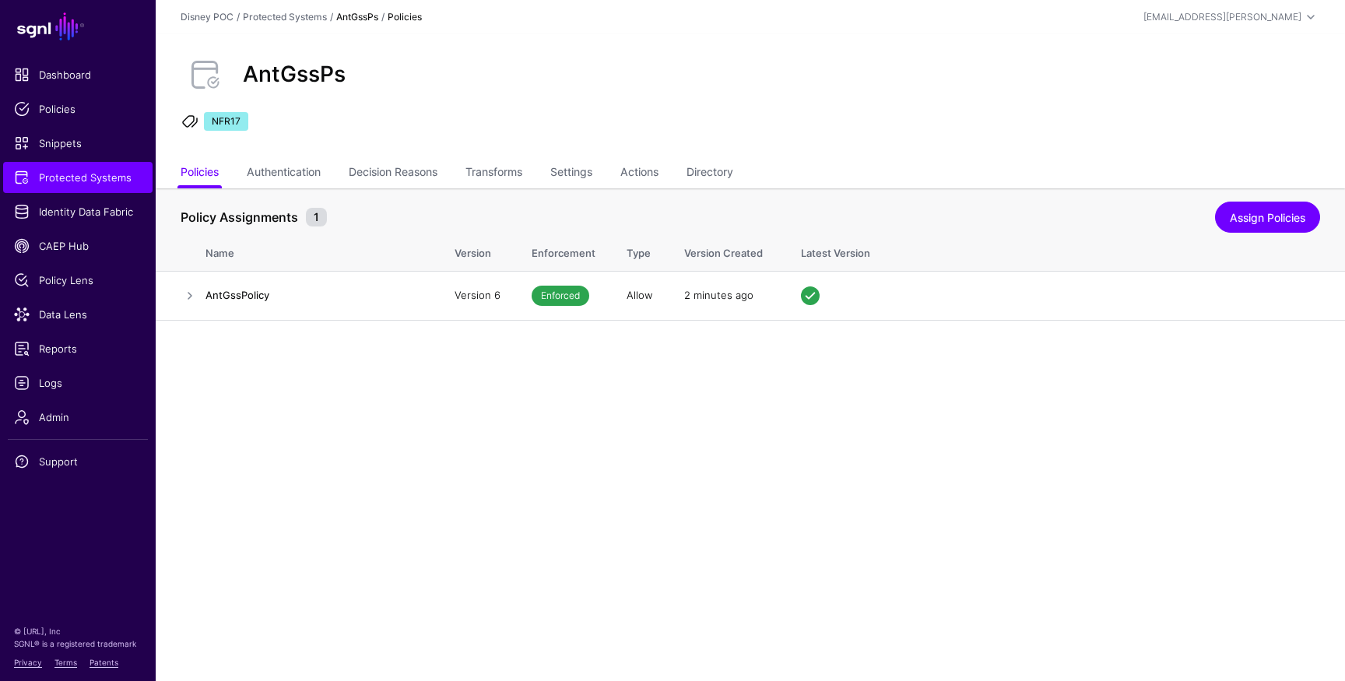
click at [751, 169] on ul "Policies Authentication Decision Reasons Transforms Settings Actions Directory" at bounding box center [751, 174] width 1140 height 30
click at [728, 168] on link "Directory" at bounding box center [710, 174] width 47 height 30
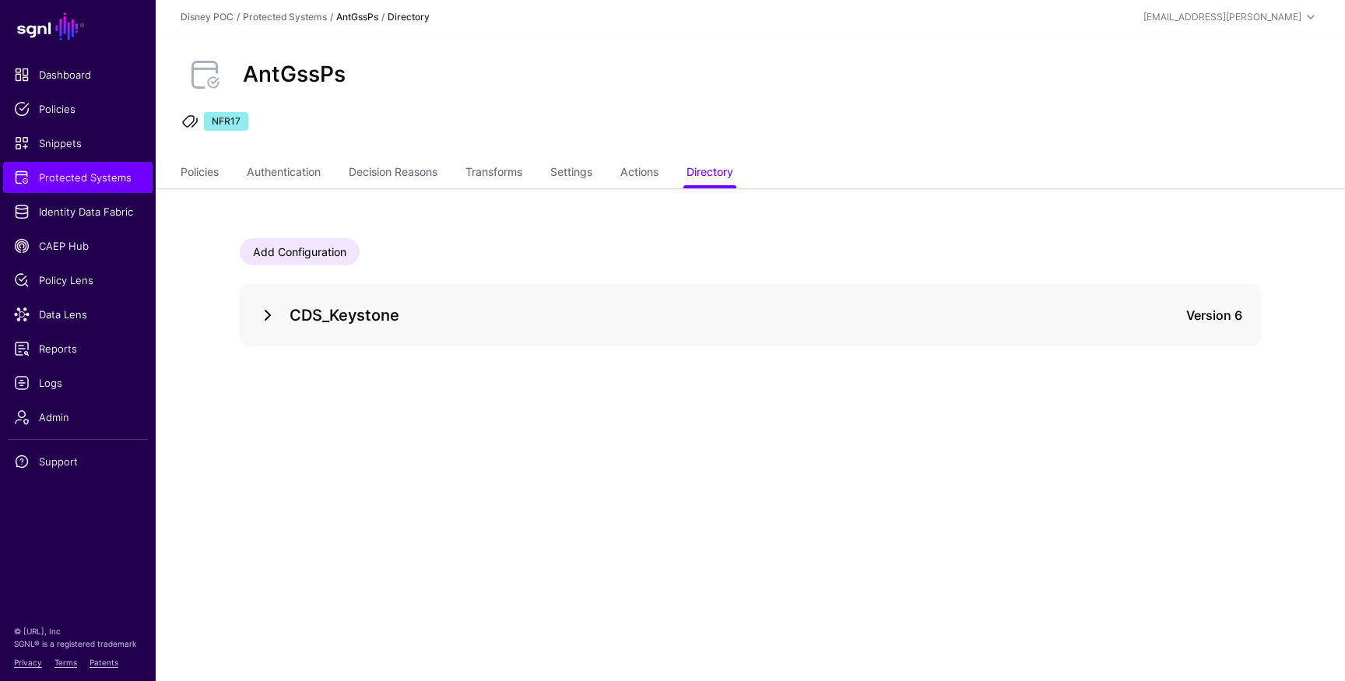
click at [272, 315] on link at bounding box center [267, 315] width 19 height 19
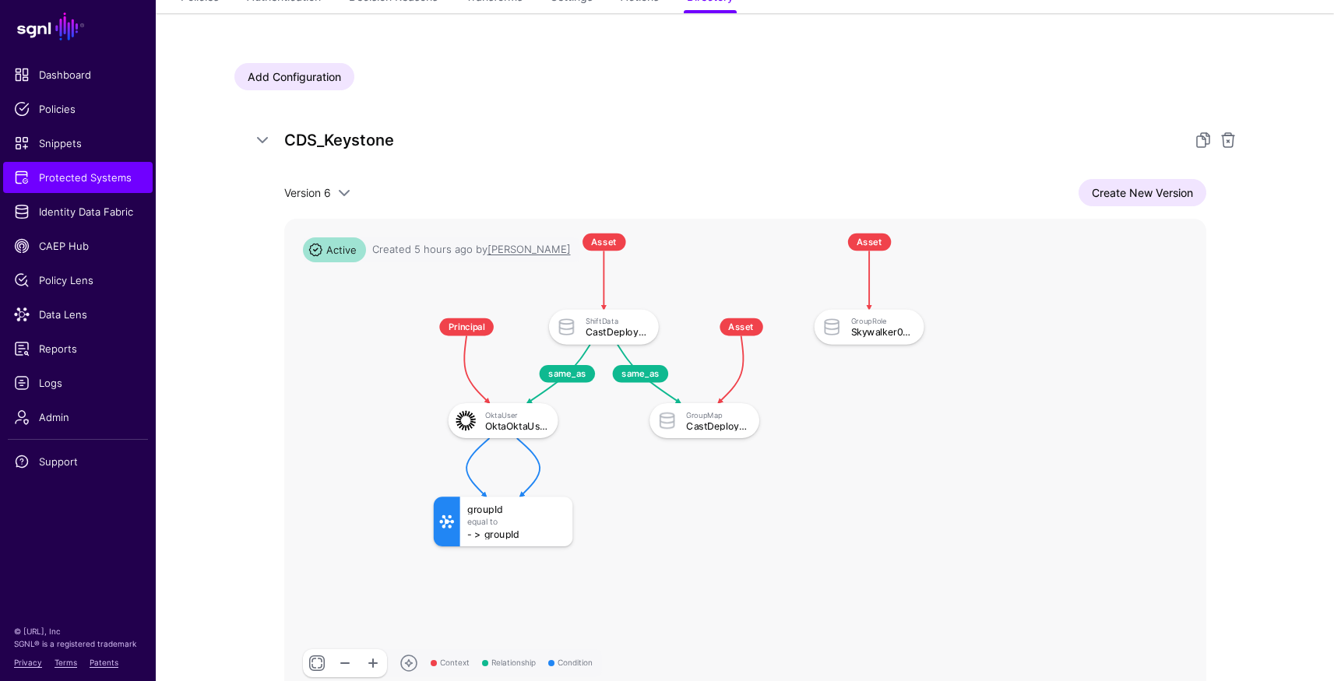
scroll to position [177, 0]
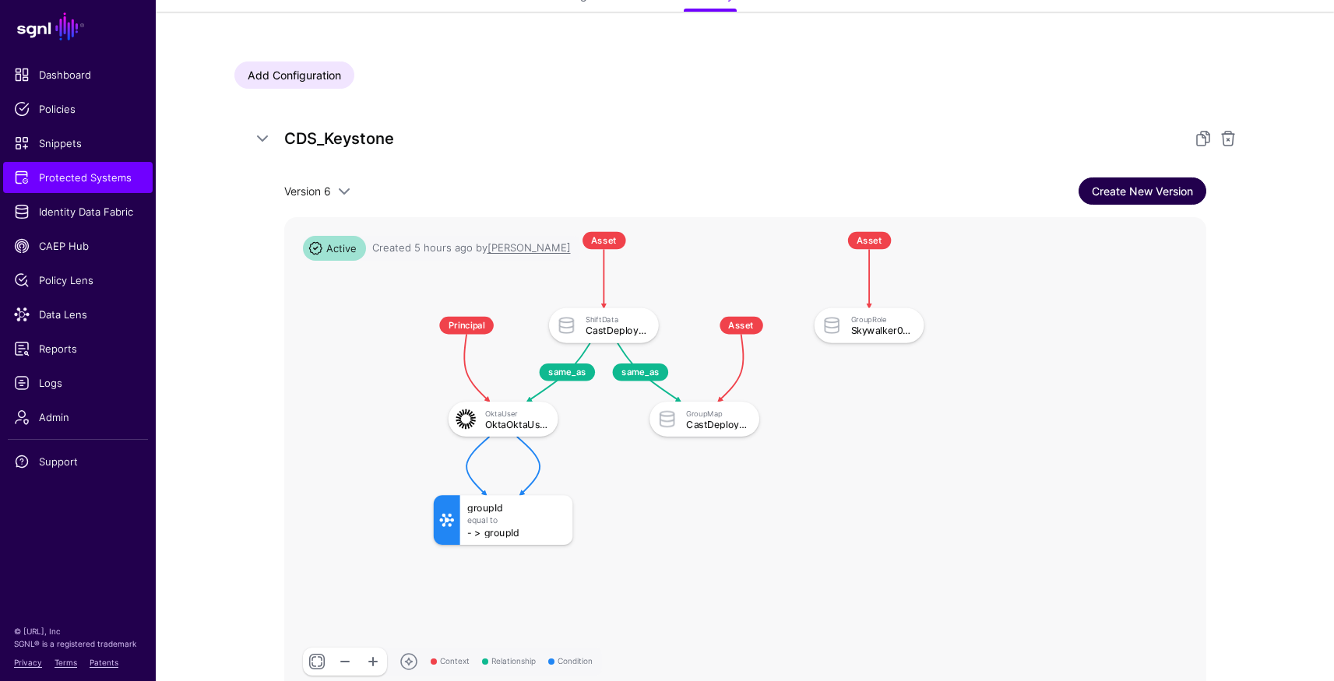
click at [1121, 192] on link "Create New Version" at bounding box center [1142, 191] width 128 height 27
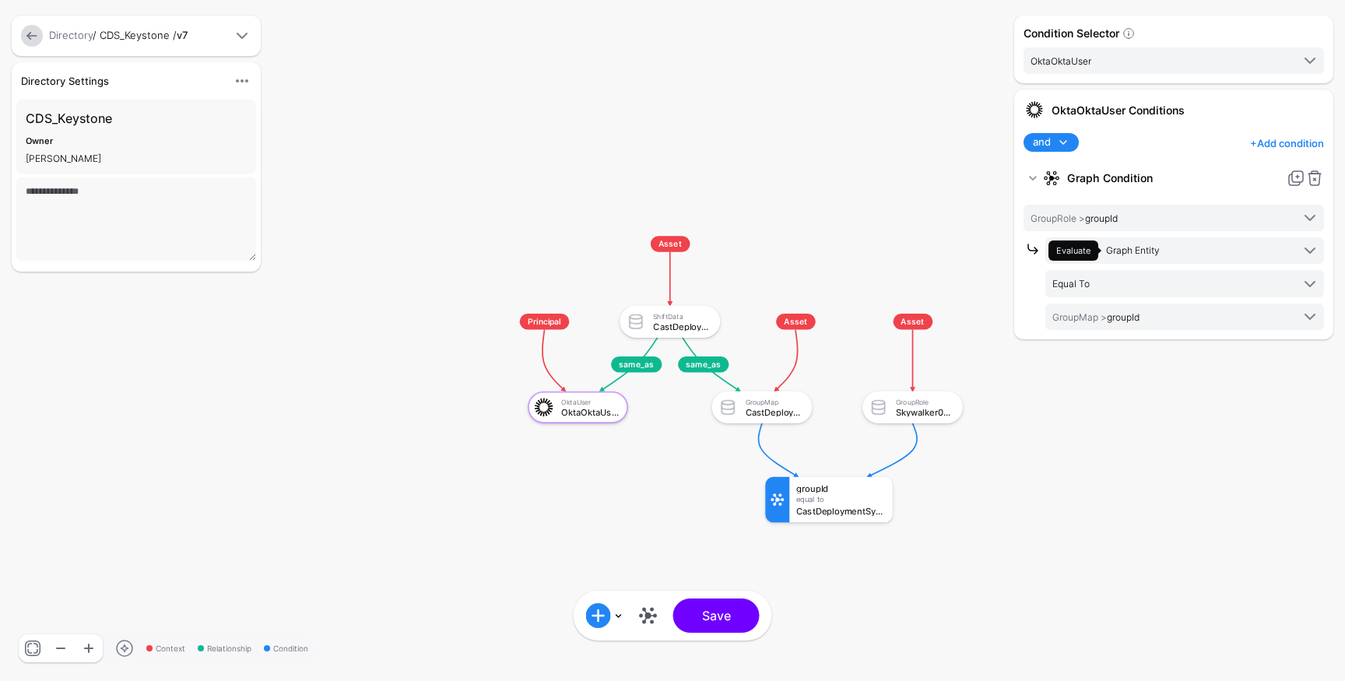
drag, startPoint x: 621, startPoint y: 437, endPoint x: 408, endPoint y: 304, distance: 251.1
click at [410, 304] on rect at bounding box center [497, 223] width 115702 height 58588
click at [582, 414] on div "OktaOktaUser" at bounding box center [590, 411] width 58 height 9
click at [652, 621] on link at bounding box center [648, 615] width 25 height 25
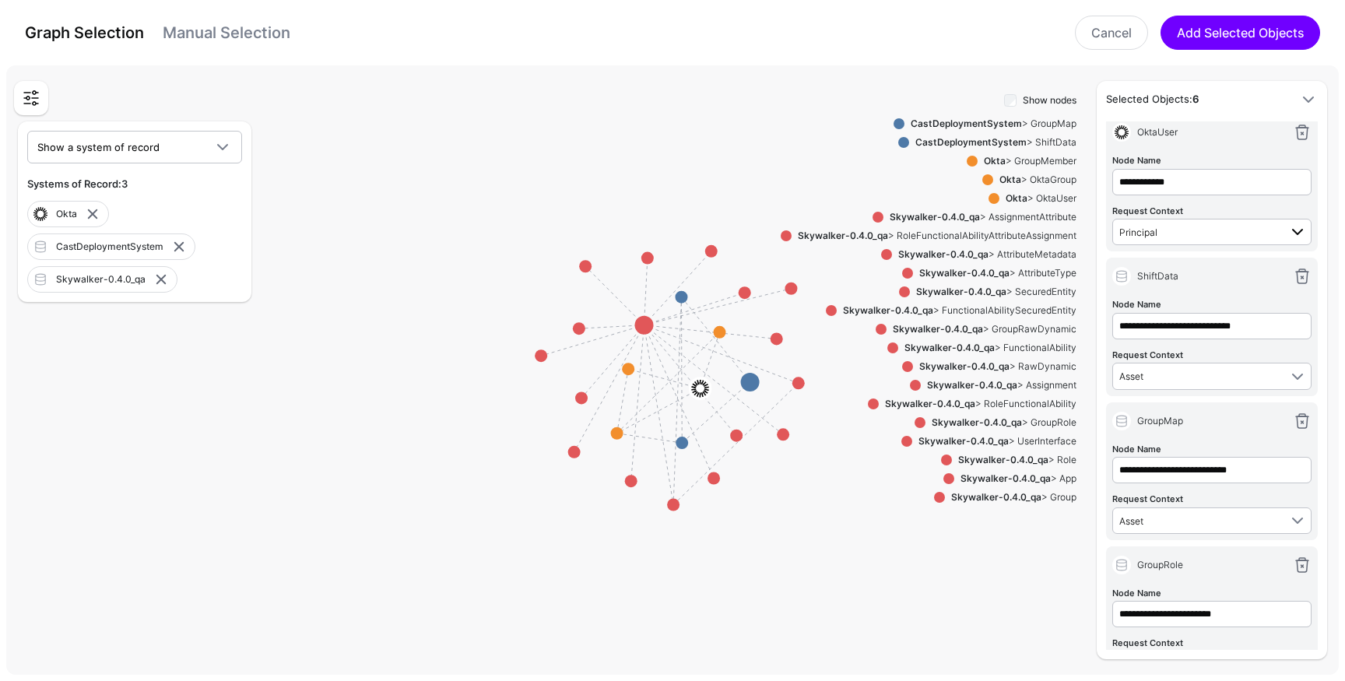
scroll to position [33, 0]
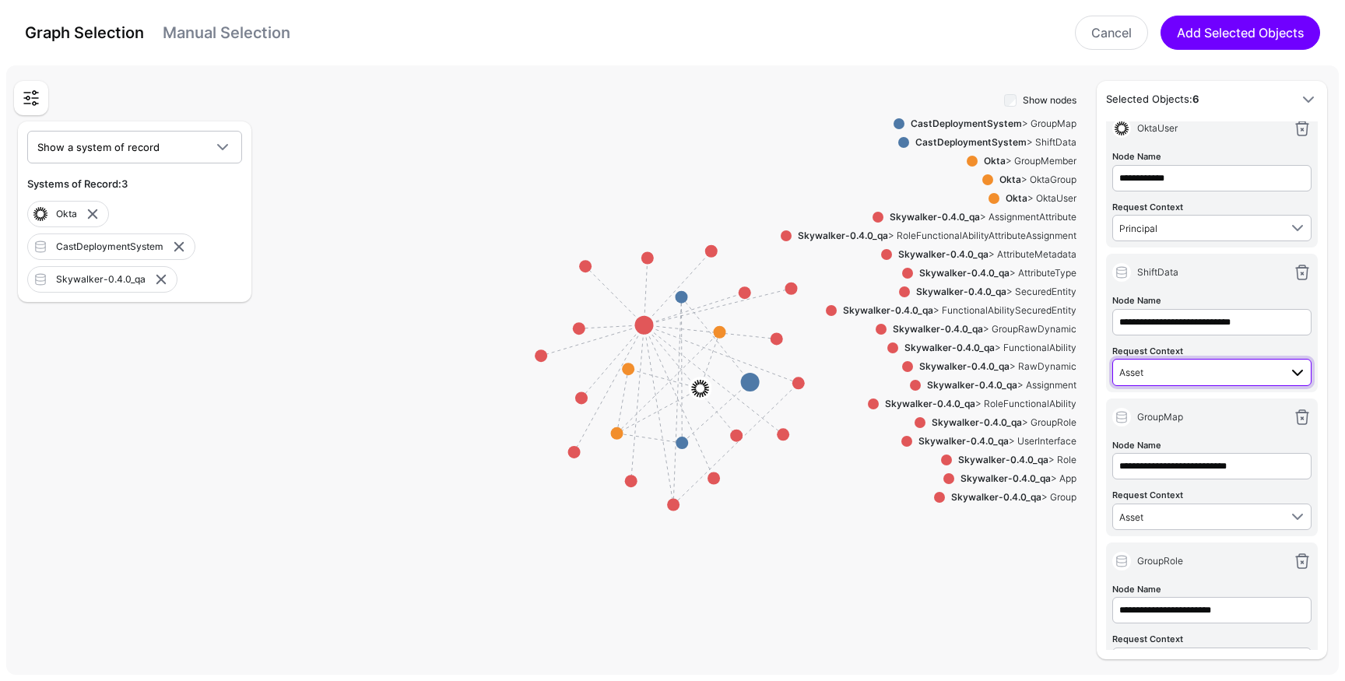
click at [1197, 368] on span "Asset" at bounding box center [1200, 372] width 160 height 17
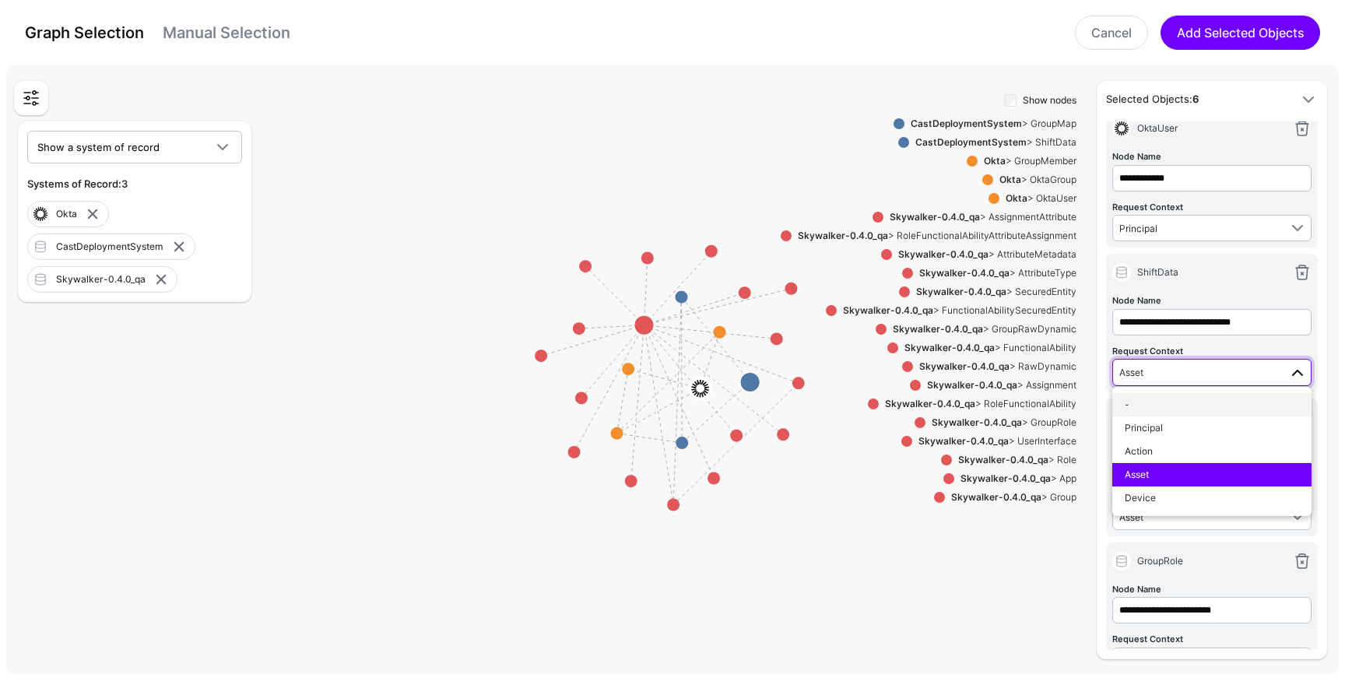
click at [1183, 410] on div "-" at bounding box center [1212, 405] width 174 height 14
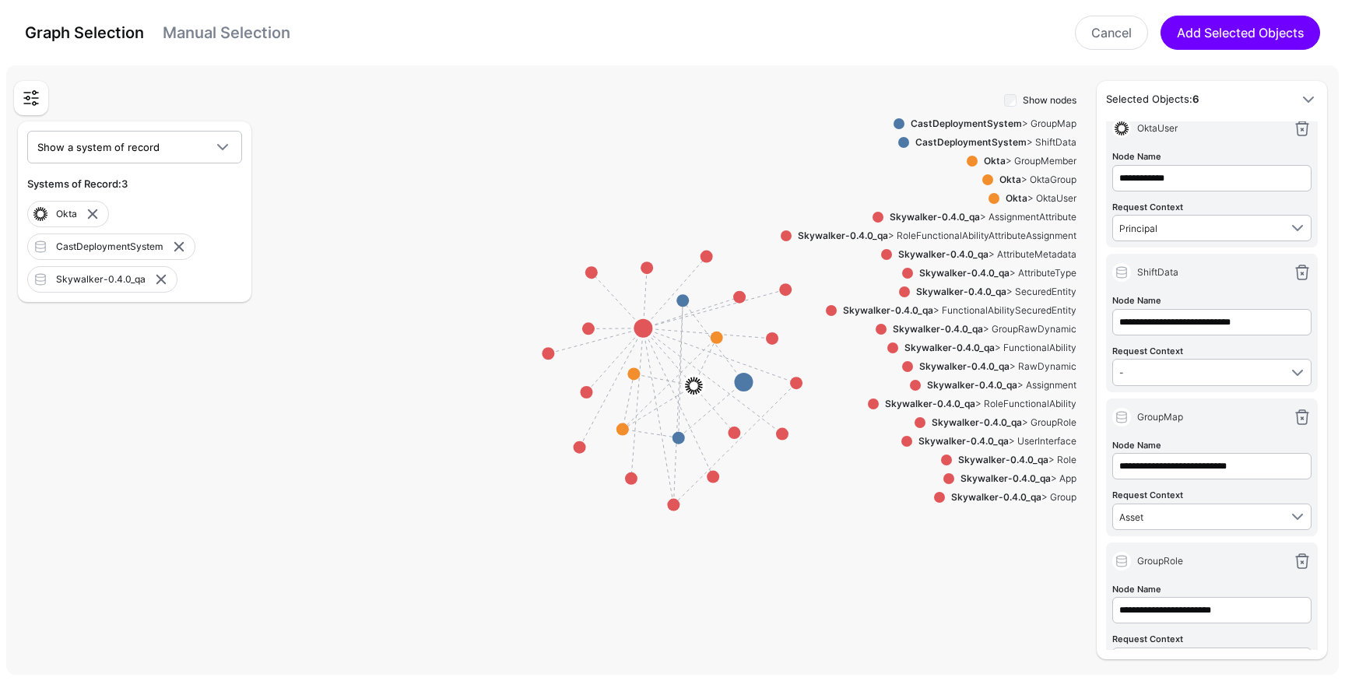
scroll to position [48, 0]
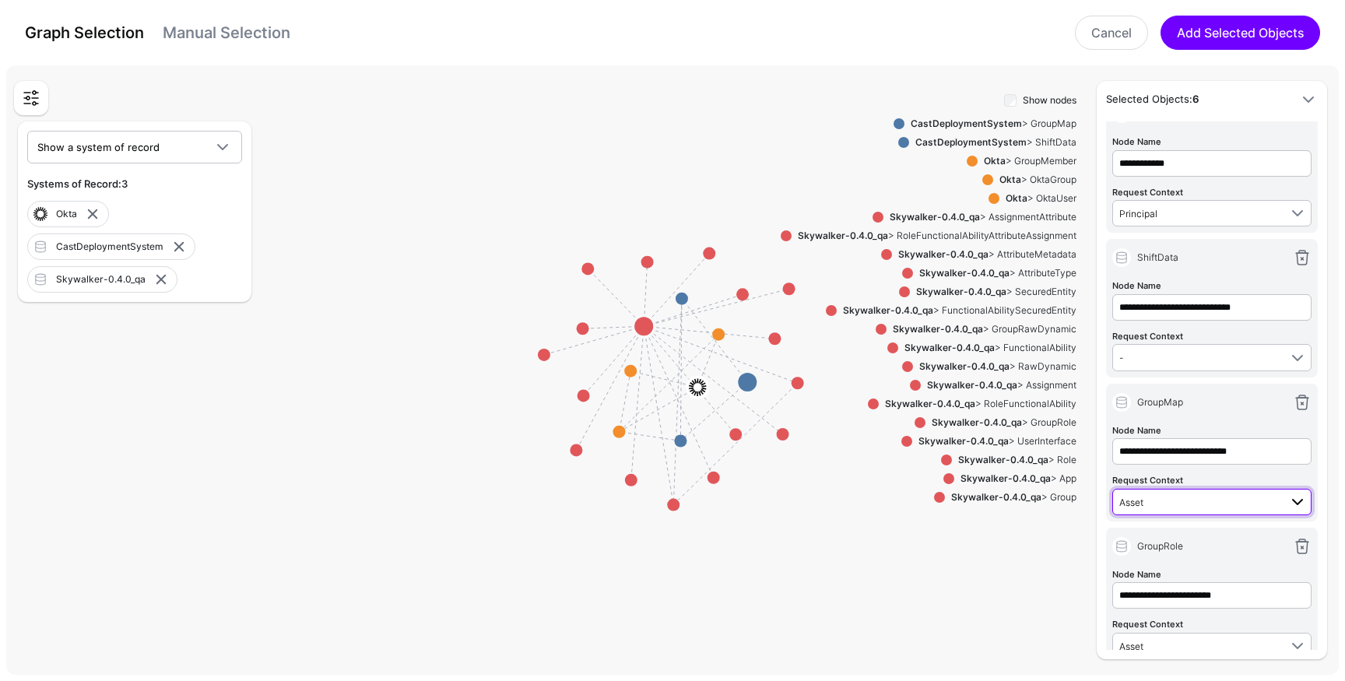
click at [1169, 505] on span "Asset" at bounding box center [1200, 502] width 160 height 17
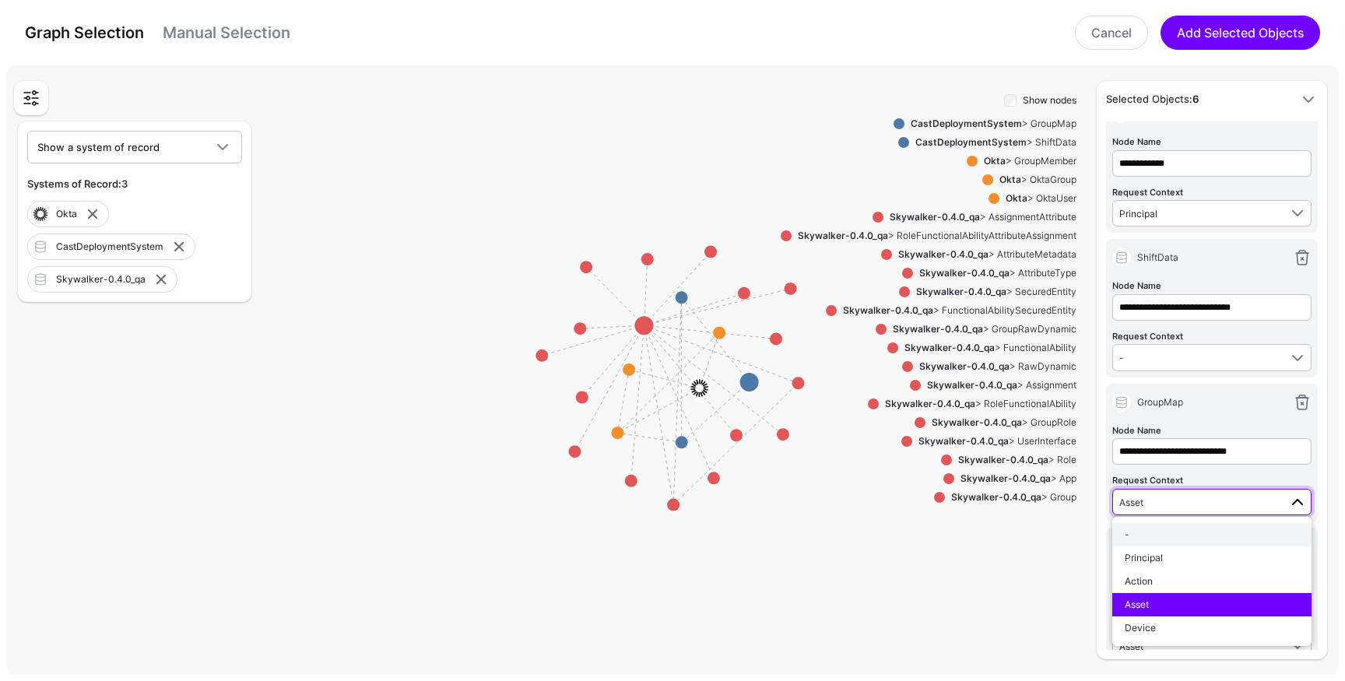
click at [1167, 530] on div "-" at bounding box center [1212, 535] width 174 height 14
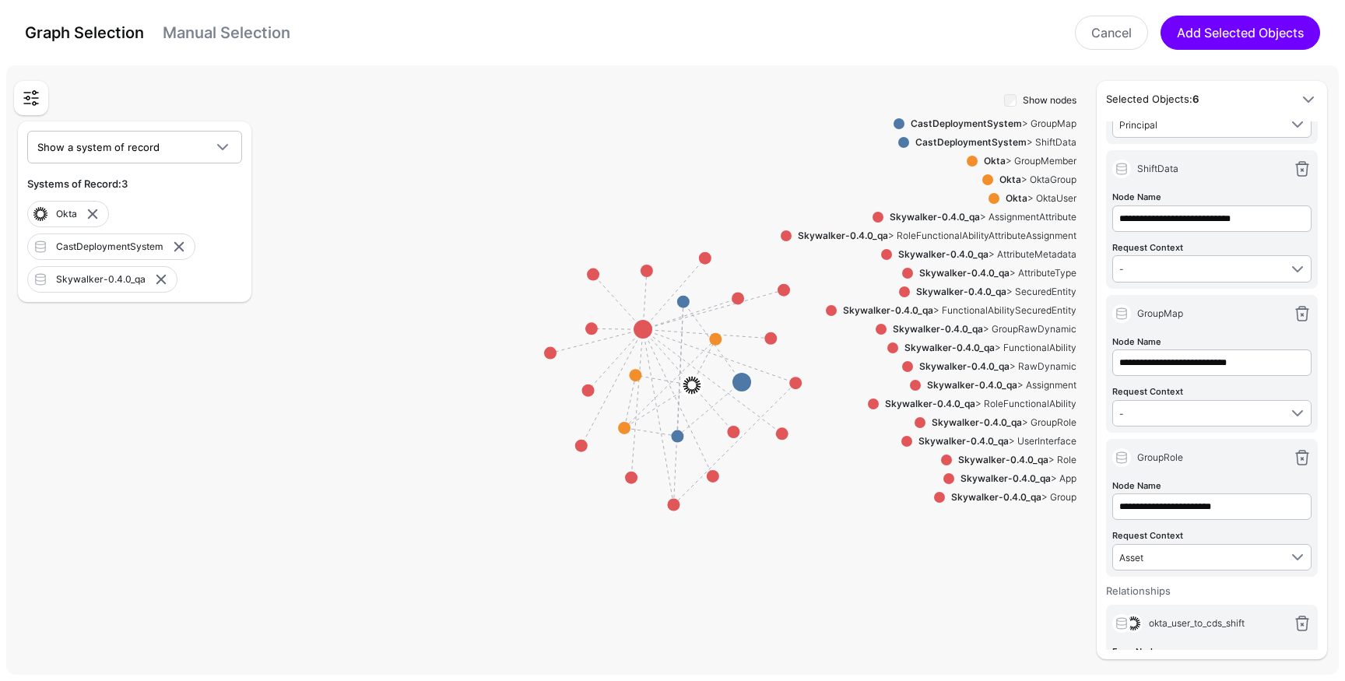
scroll to position [185, 0]
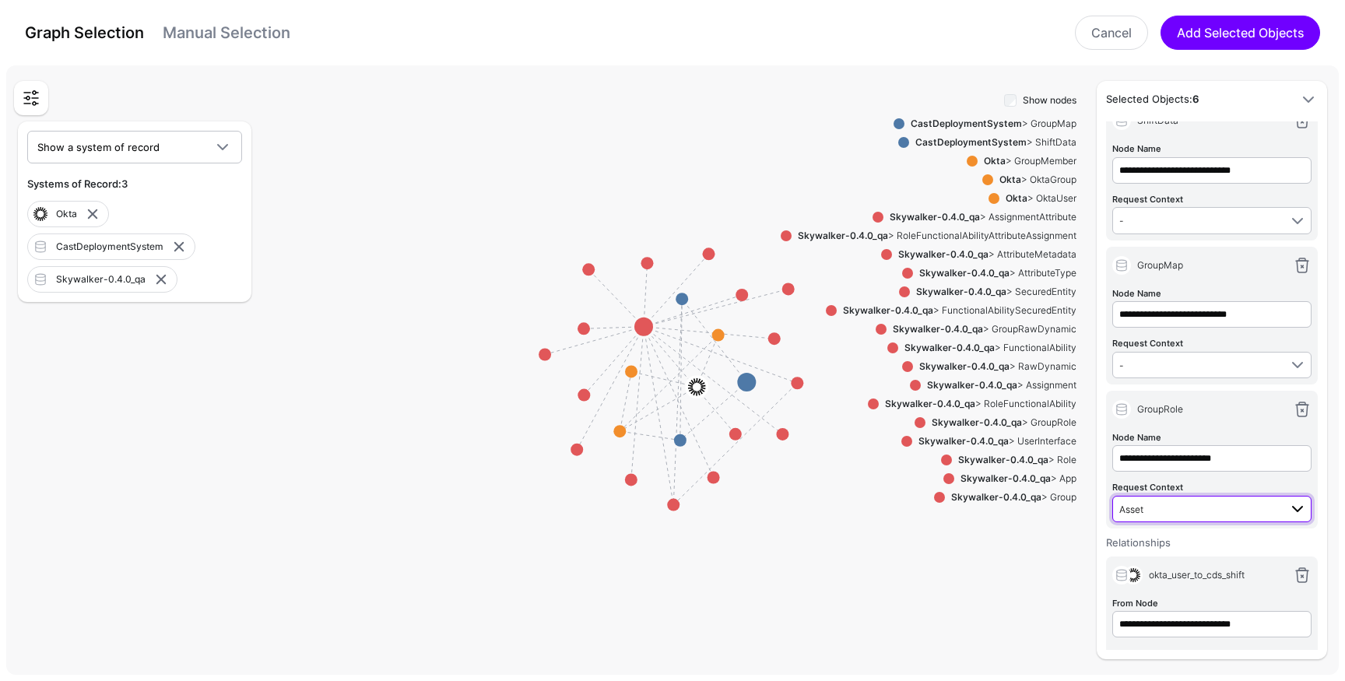
click at [1168, 502] on span "Asset" at bounding box center [1200, 509] width 160 height 17
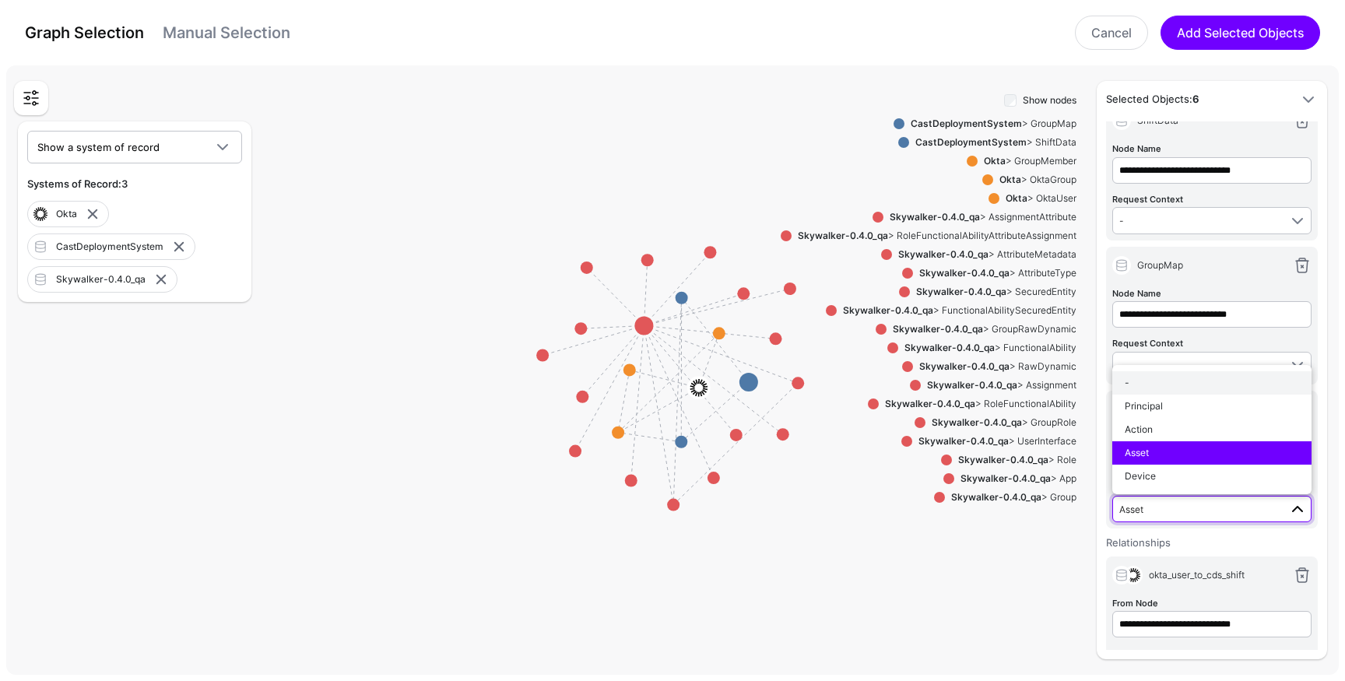
click at [1160, 380] on div "-" at bounding box center [1212, 383] width 174 height 14
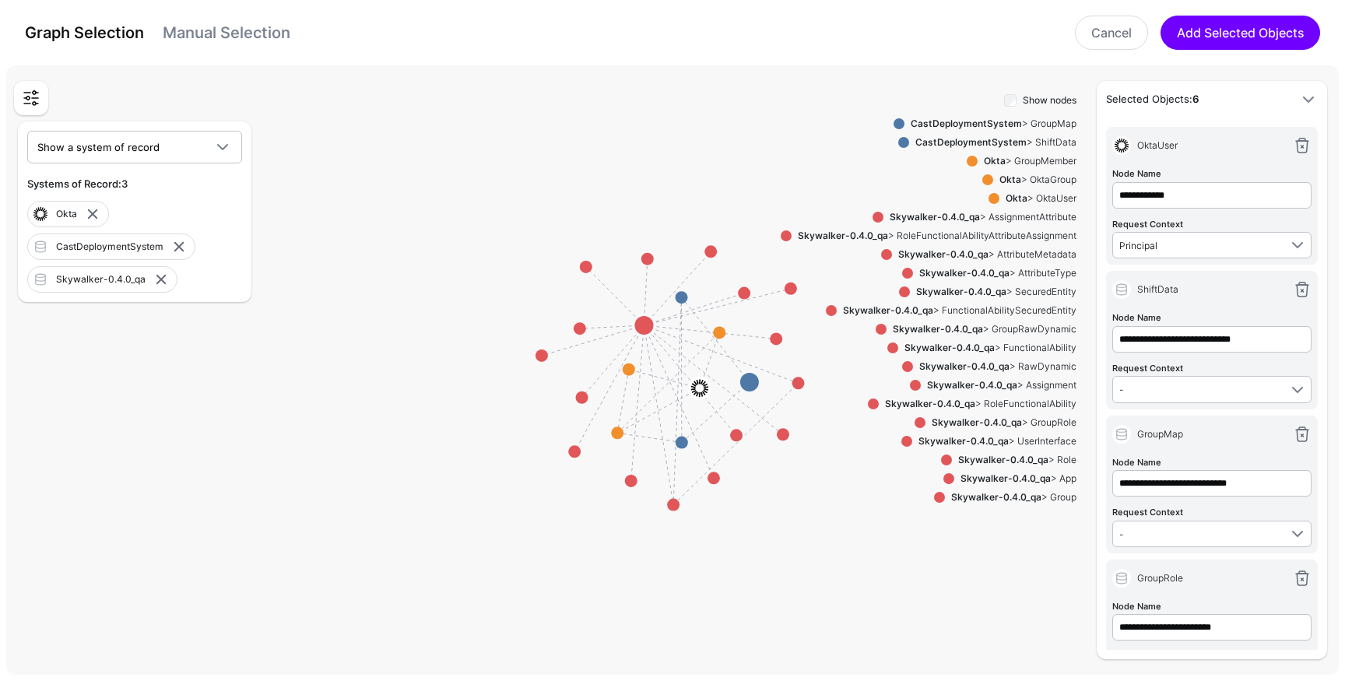
scroll to position [0, 0]
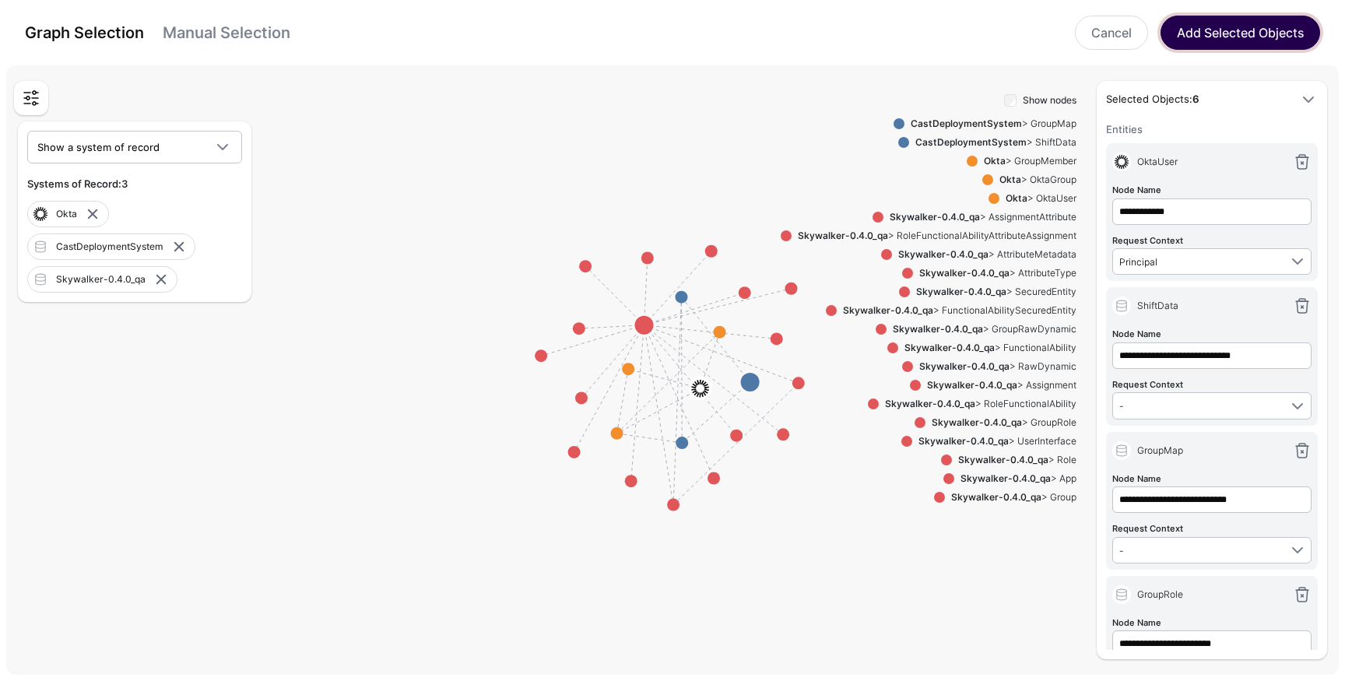
click at [1199, 37] on button "Add Selected Objects" at bounding box center [1241, 33] width 160 height 34
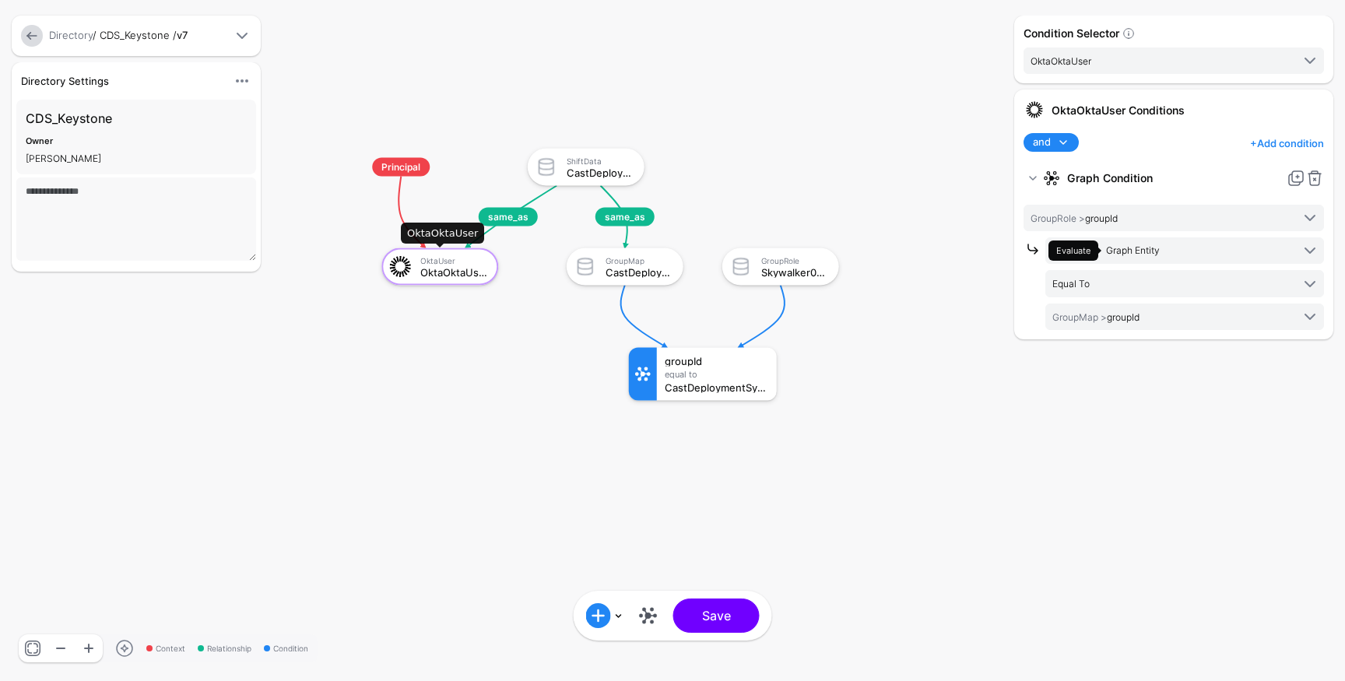
click at [459, 265] on div "OktaUser" at bounding box center [453, 259] width 67 height 9
click at [652, 617] on link at bounding box center [648, 615] width 25 height 25
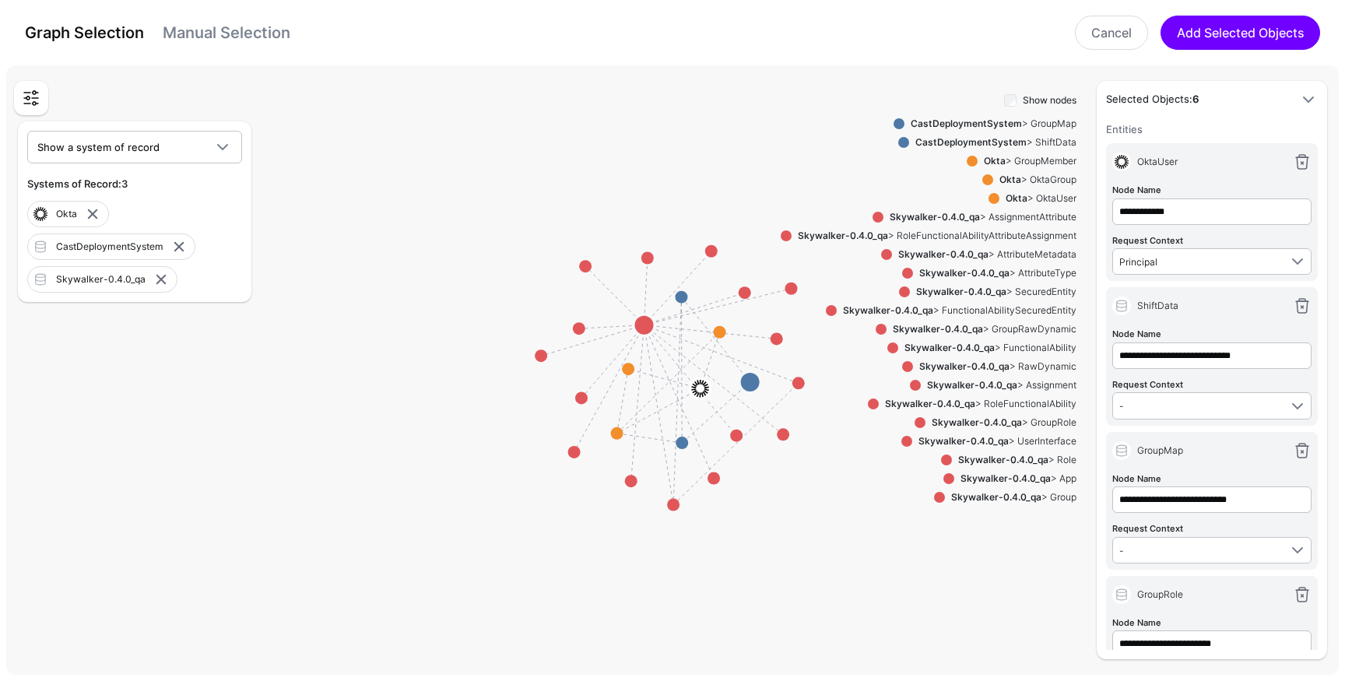
click at [1042, 197] on div "Okta > OktaUser" at bounding box center [1038, 199] width 77 height 14
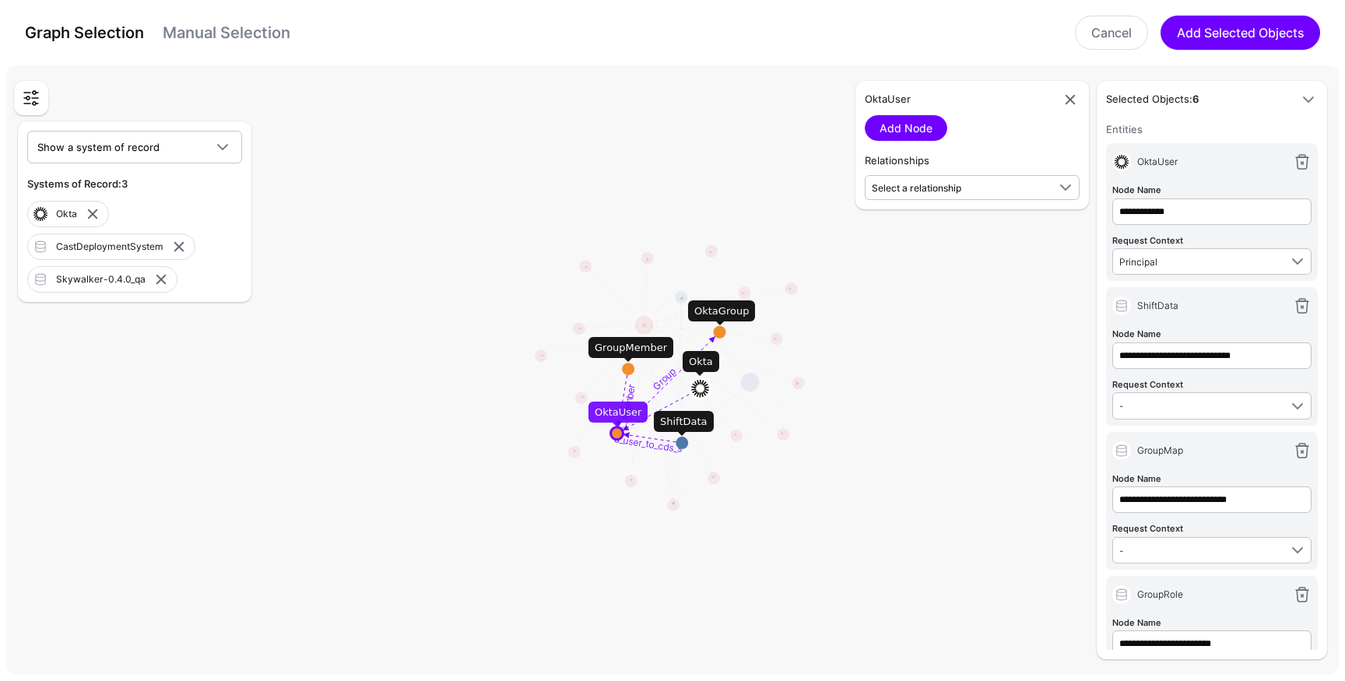
click at [682, 448] on circle at bounding box center [682, 443] width 12 height 12
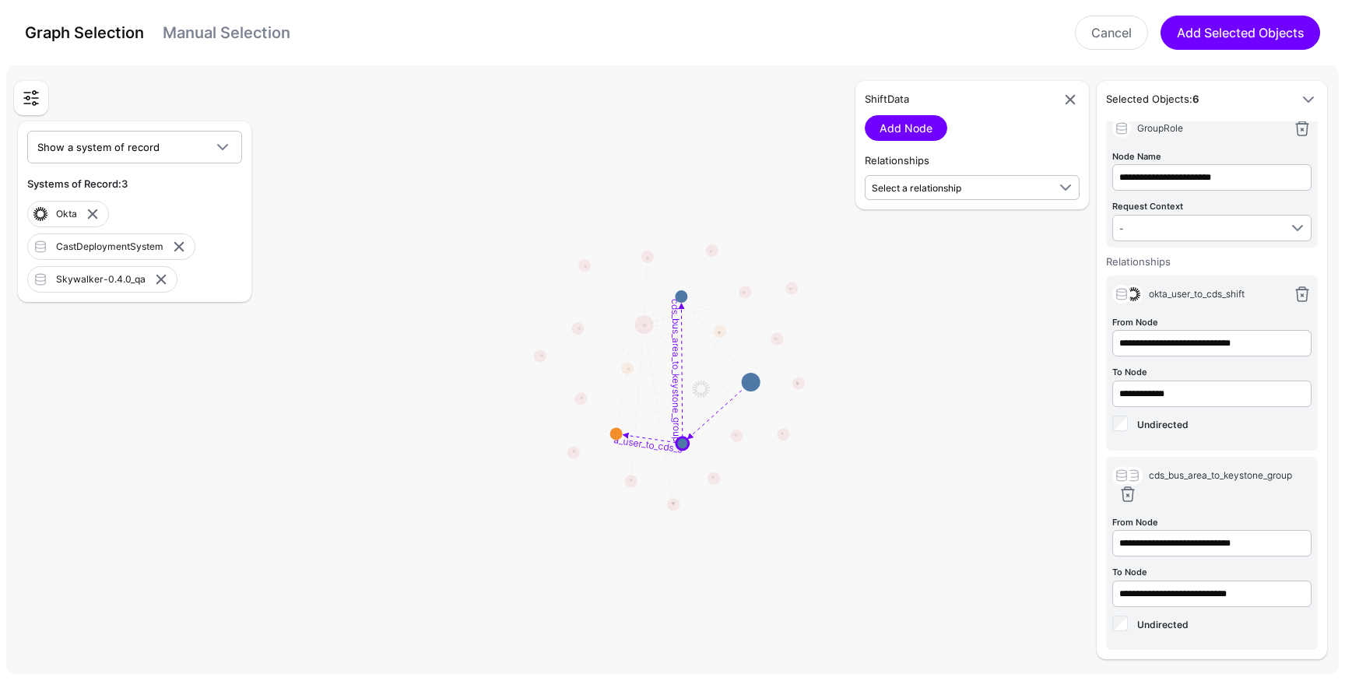
scroll to position [434, 0]
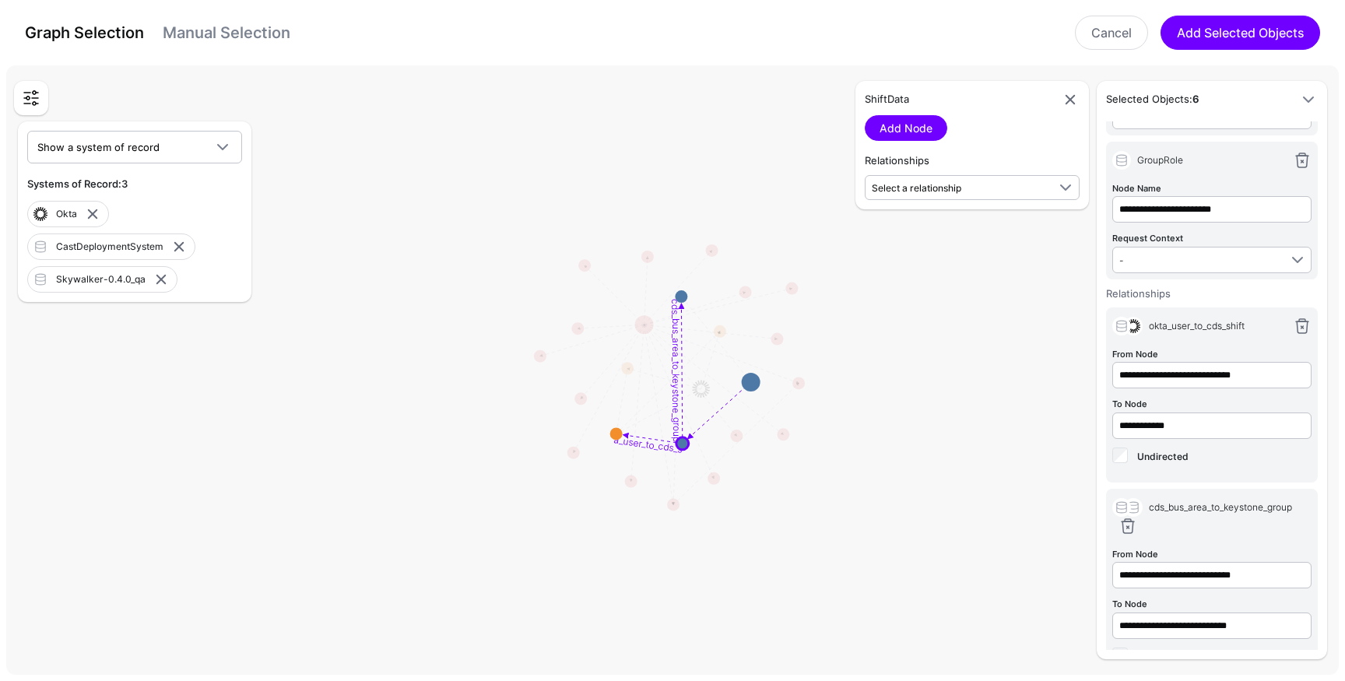
drag, startPoint x: 1201, startPoint y: 327, endPoint x: 1251, endPoint y: 326, distance: 49.8
click at [1251, 326] on div "okta_user_to_cds_shift" at bounding box center [1215, 326] width 144 height 14
click at [682, 298] on circle at bounding box center [681, 296] width 12 height 12
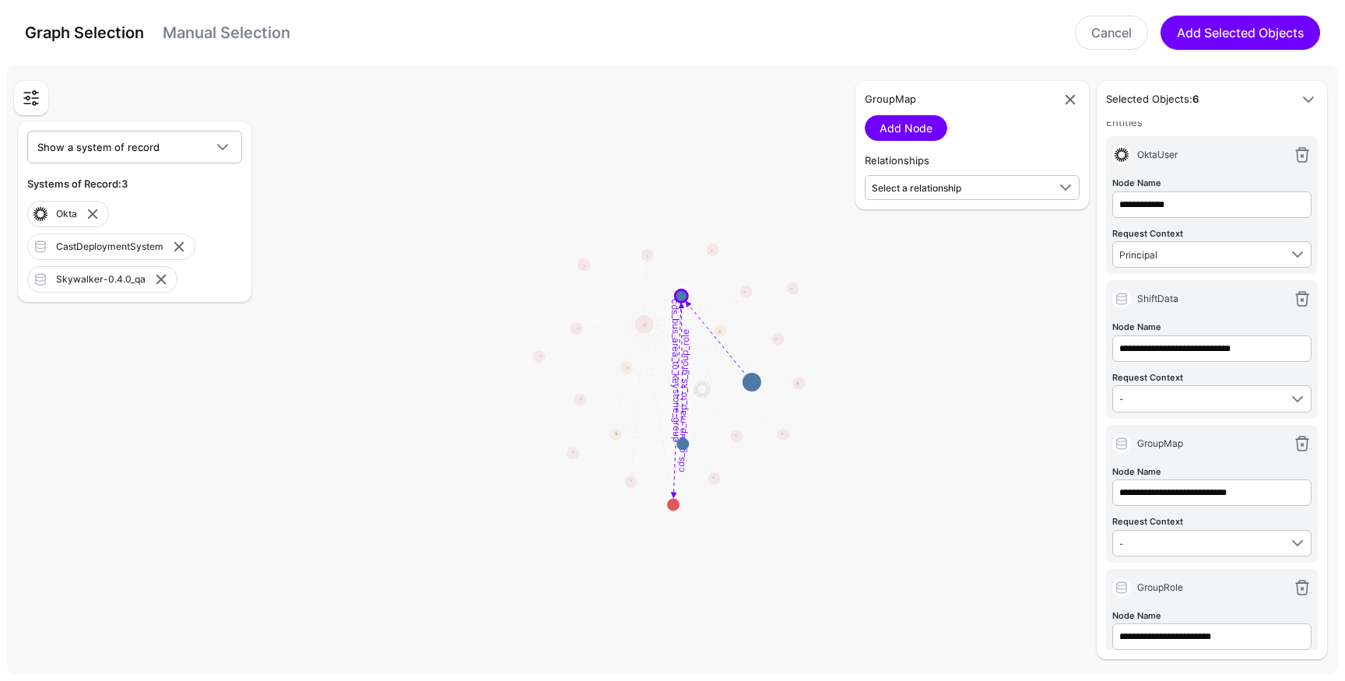
scroll to position [0, 0]
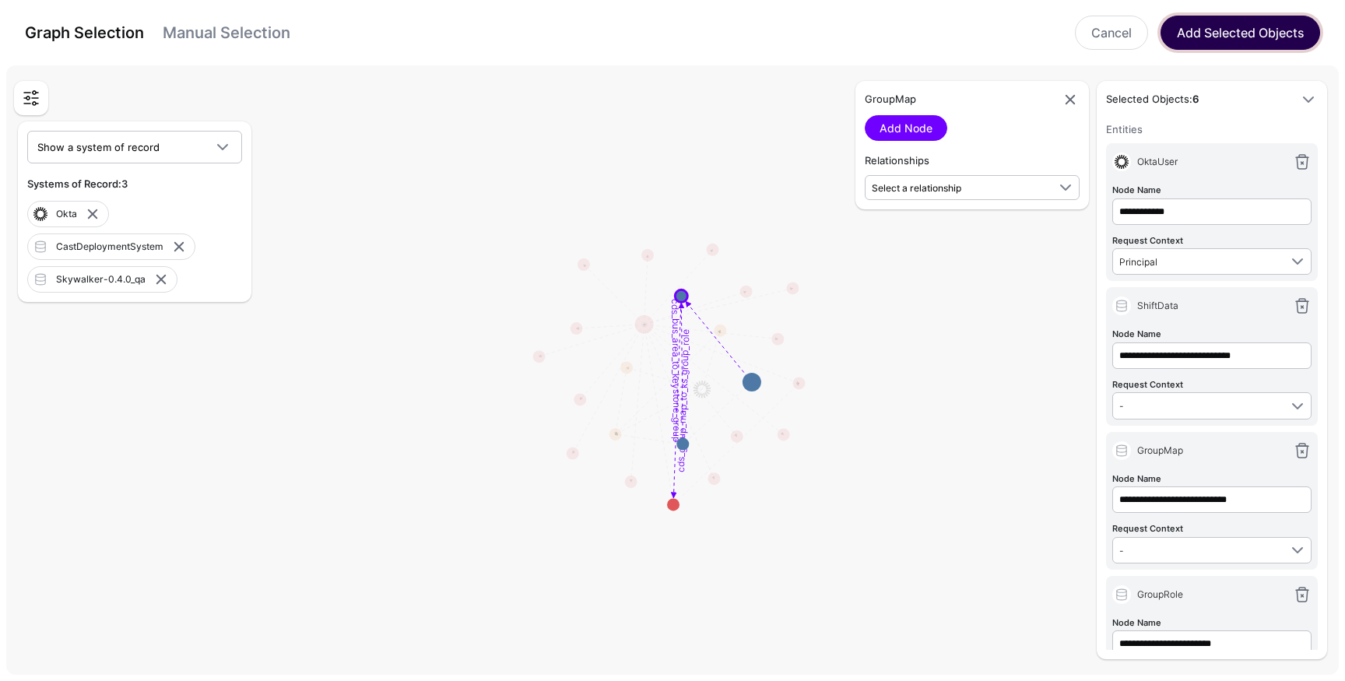
click at [1214, 35] on button "Add Selected Objects" at bounding box center [1241, 33] width 160 height 34
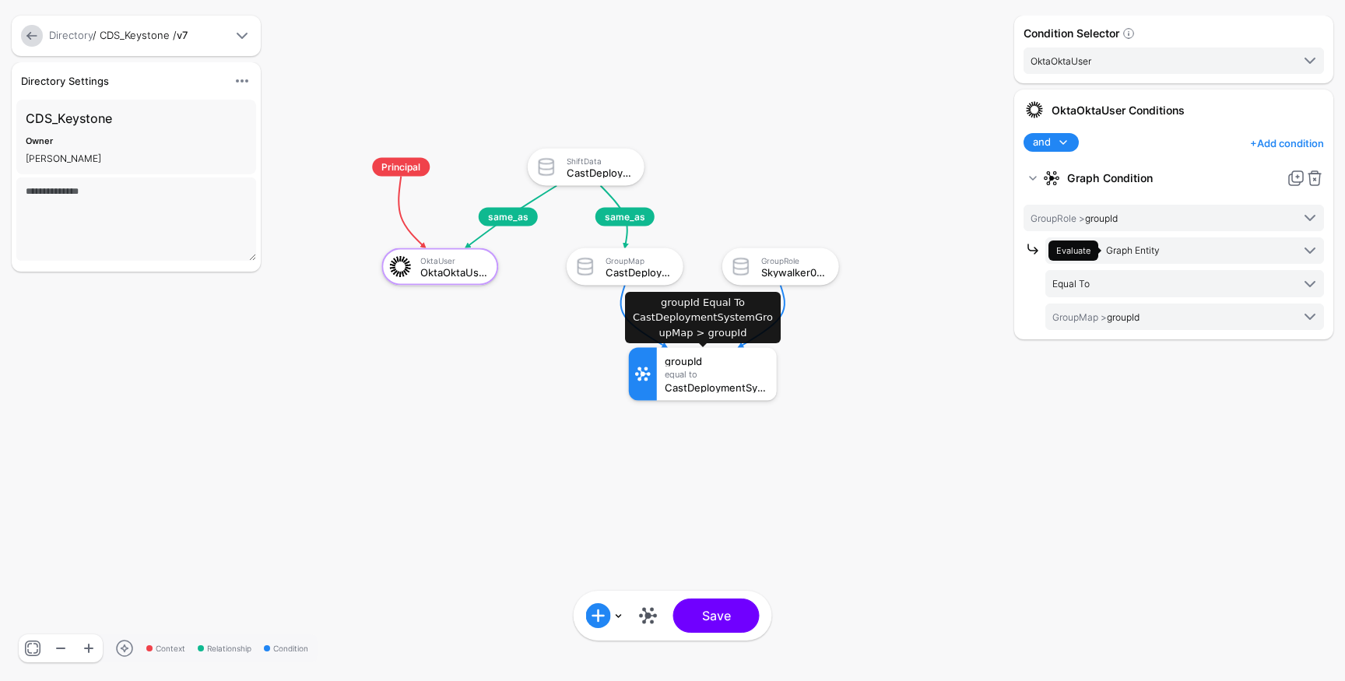
click div "Equal To"
click div "CastDeploymentSystemGroupMap > groupId"
click span
click at [649, 629] on div "Add Condition Graph Condition Add Condition Group Save" at bounding box center [673, 616] width 186 height 34
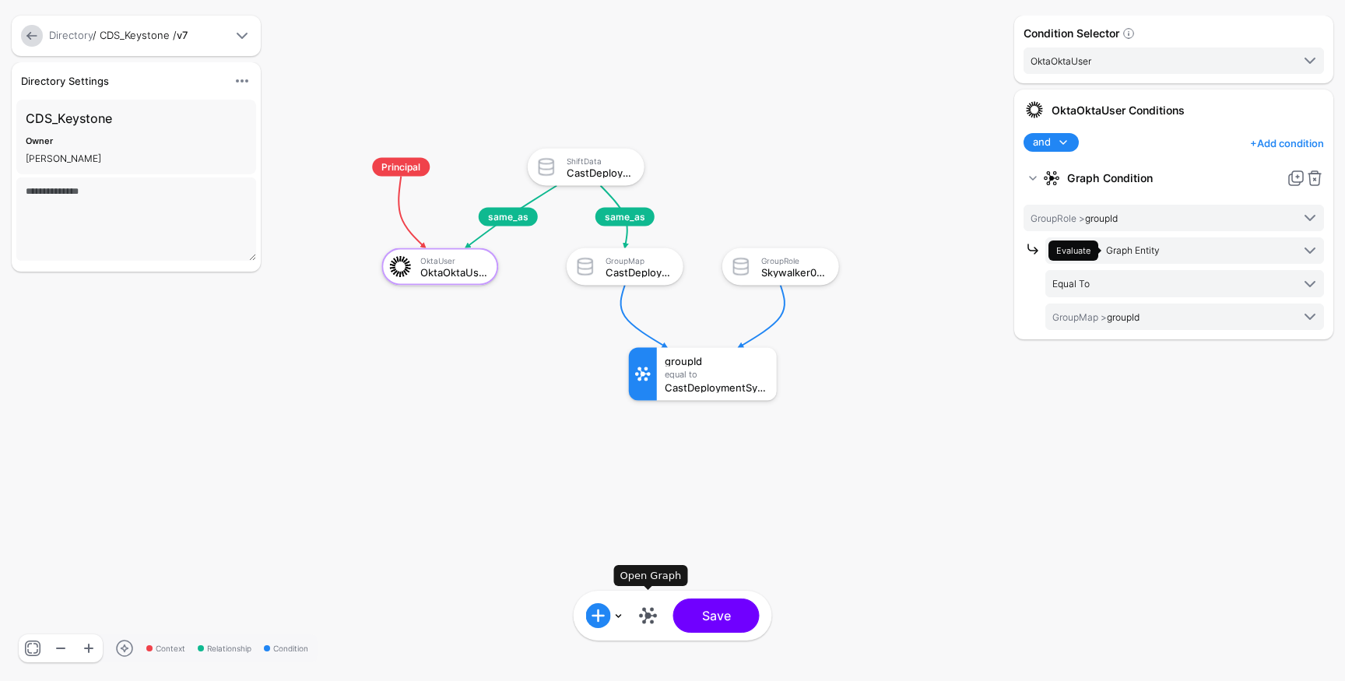
click at [648, 614] on link at bounding box center [648, 615] width 25 height 25
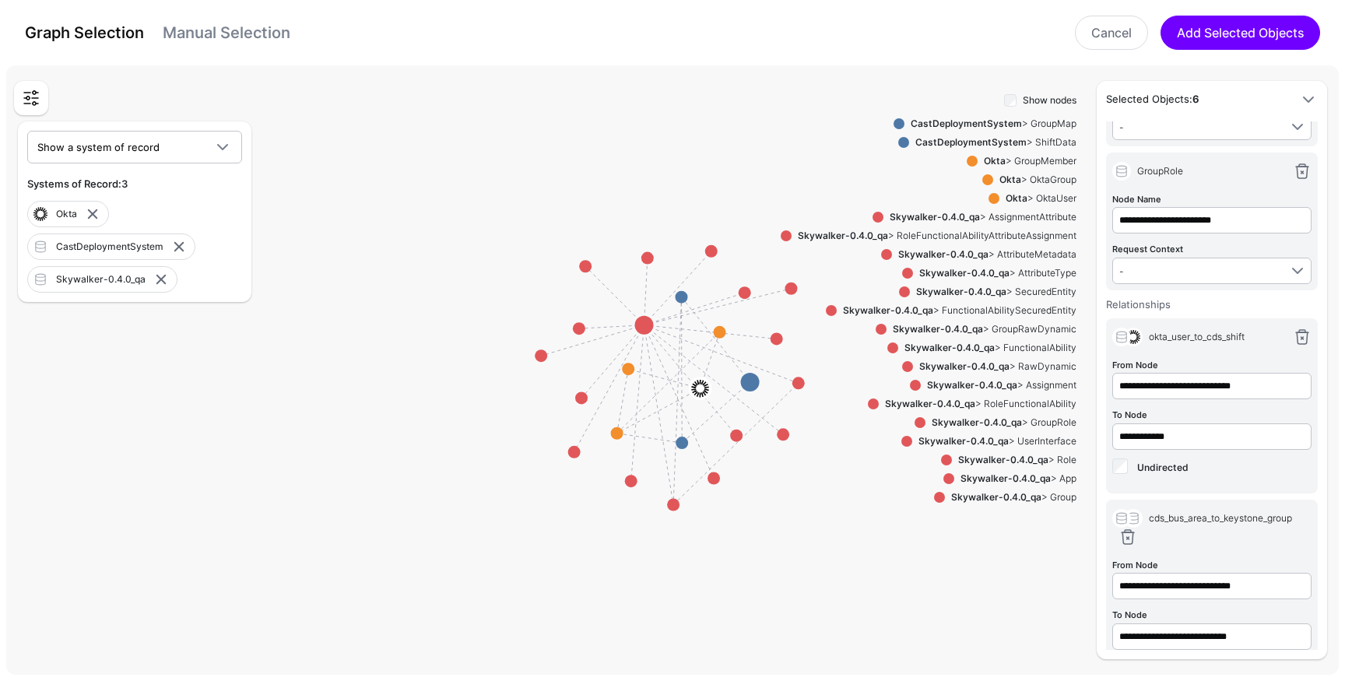
scroll to position [473, 0]
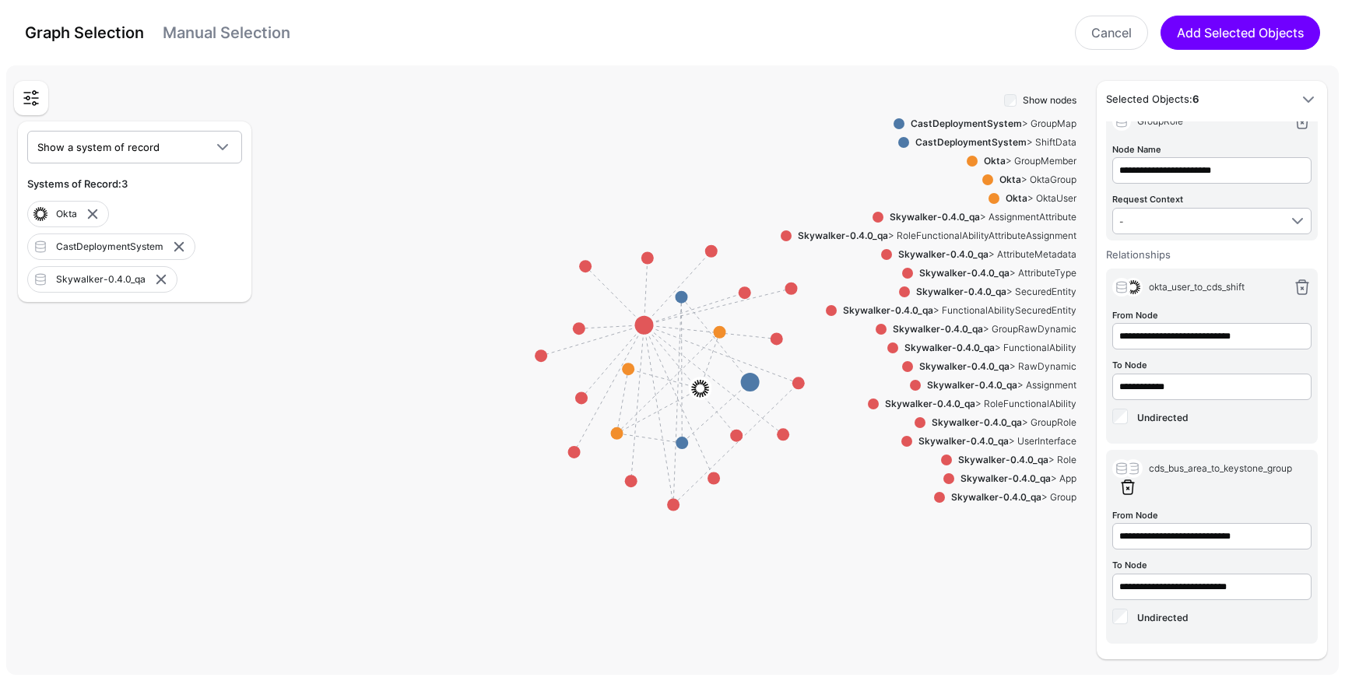
click at [1129, 487] on link at bounding box center [1128, 487] width 19 height 19
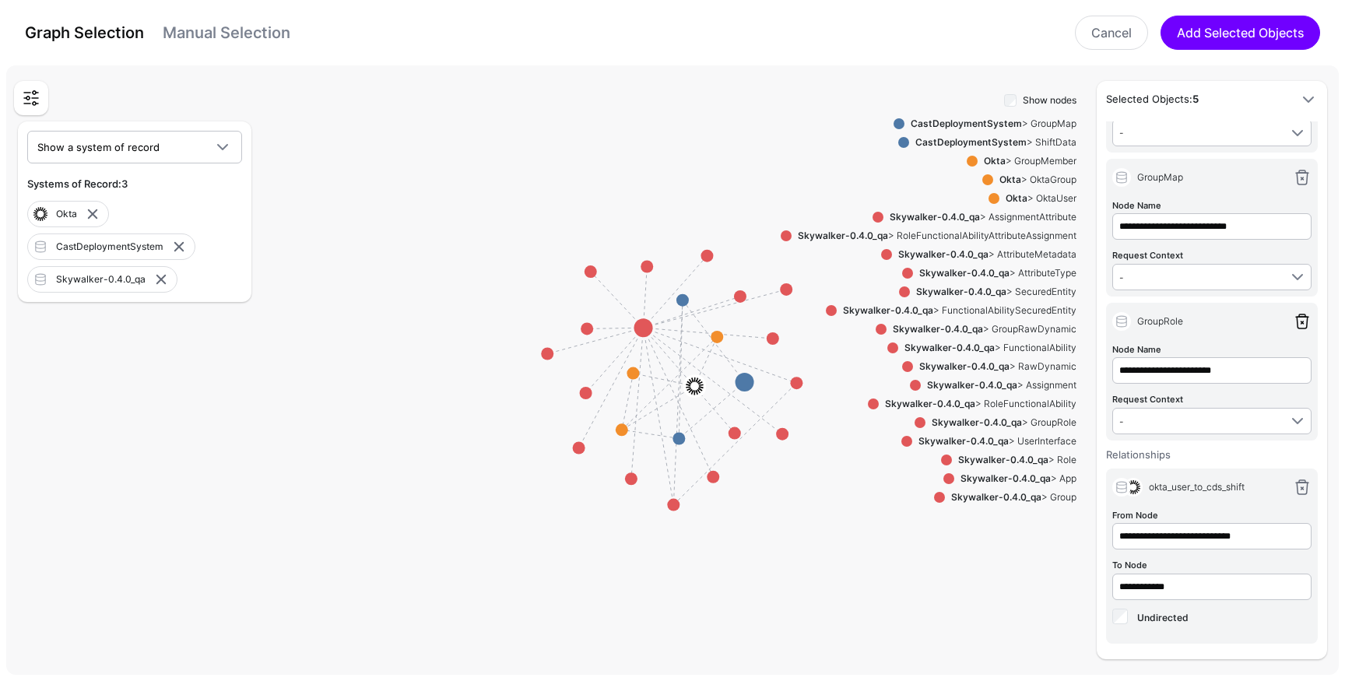
click at [1296, 322] on link at bounding box center [1302, 321] width 19 height 19
drag, startPoint x: 1291, startPoint y: 491, endPoint x: 1298, endPoint y: 267, distance: 223.6
click at [1293, 491] on link at bounding box center [1302, 487] width 19 height 19
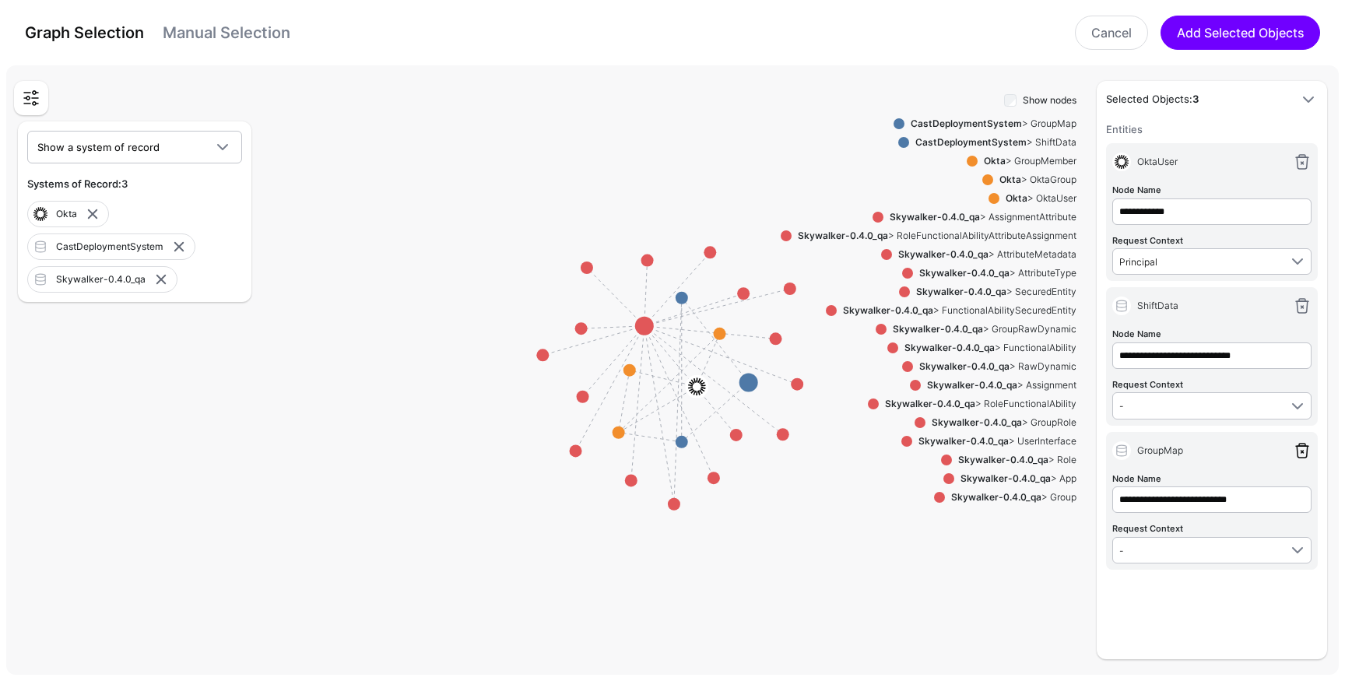
click at [1303, 445] on link at bounding box center [1302, 450] width 19 height 19
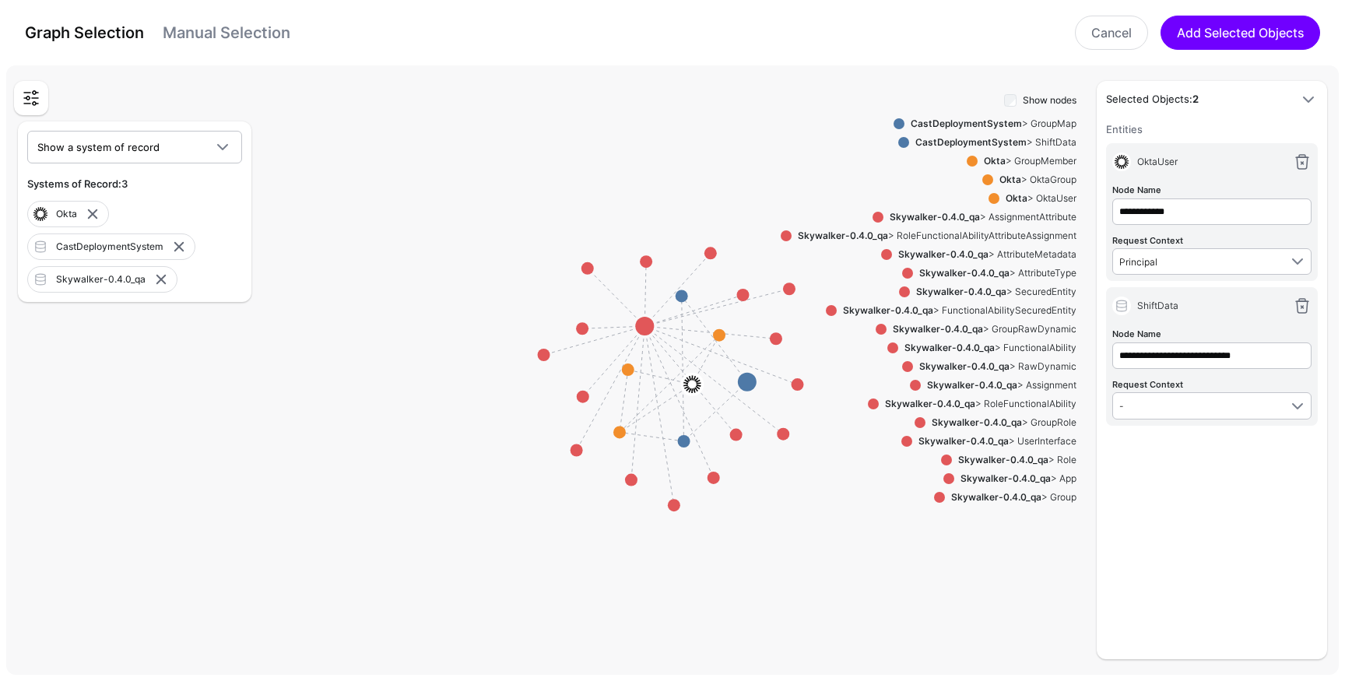
drag, startPoint x: 1303, startPoint y: 304, endPoint x: 1303, endPoint y: 294, distance: 10.1
click at [1303, 304] on link at bounding box center [1302, 306] width 19 height 19
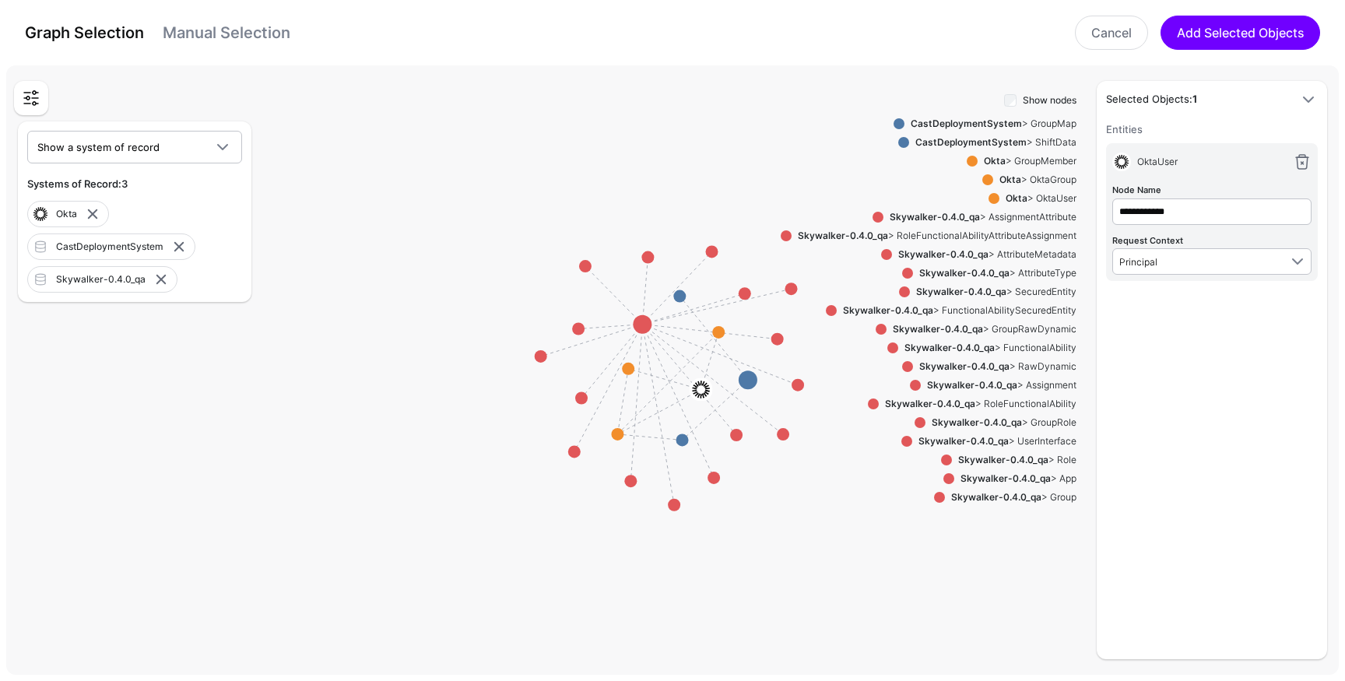
click at [1037, 199] on div "Okta > OktaUser" at bounding box center [1038, 199] width 77 height 14
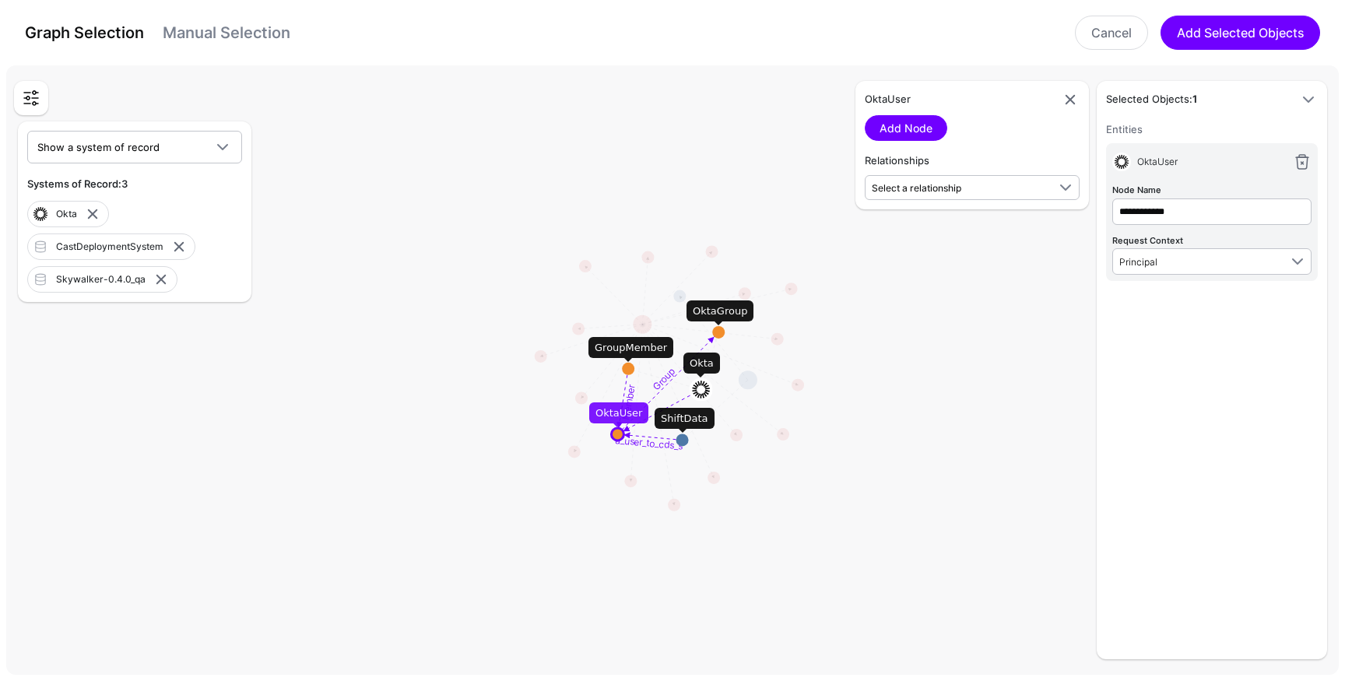
click at [620, 436] on circle at bounding box center [617, 434] width 12 height 12
click at [617, 428] on circle at bounding box center [617, 434] width 12 height 12
click at [685, 441] on circle at bounding box center [683, 440] width 12 height 12
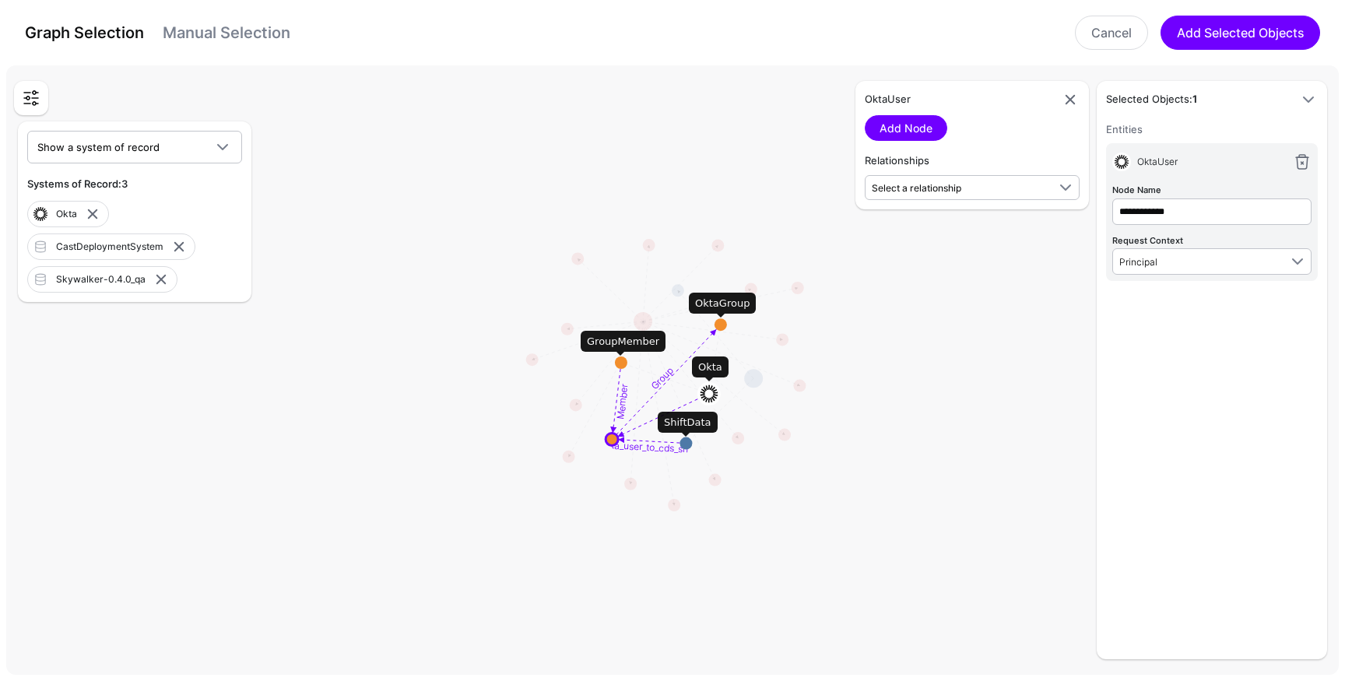
click at [690, 444] on circle at bounding box center [686, 444] width 12 height 12
click at [695, 431] on div "ShiftData" at bounding box center [689, 424] width 60 height 22
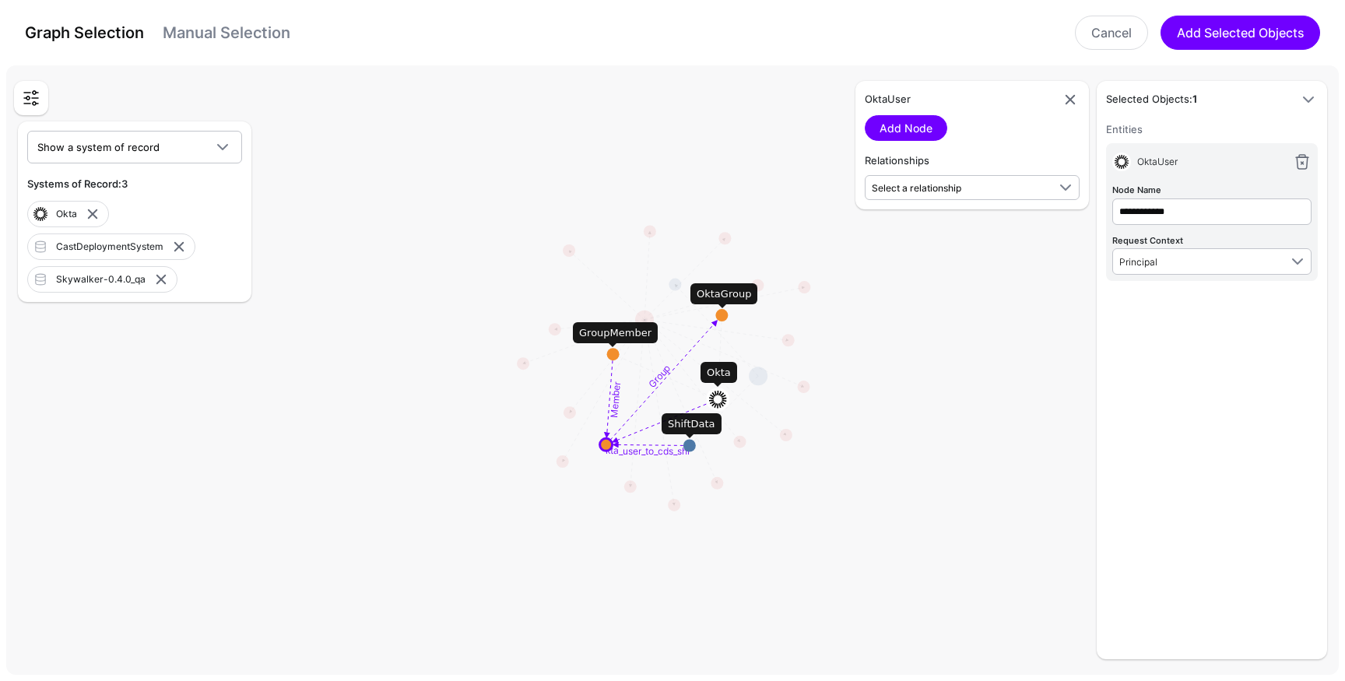
click at [688, 446] on circle at bounding box center [690, 445] width 12 height 12
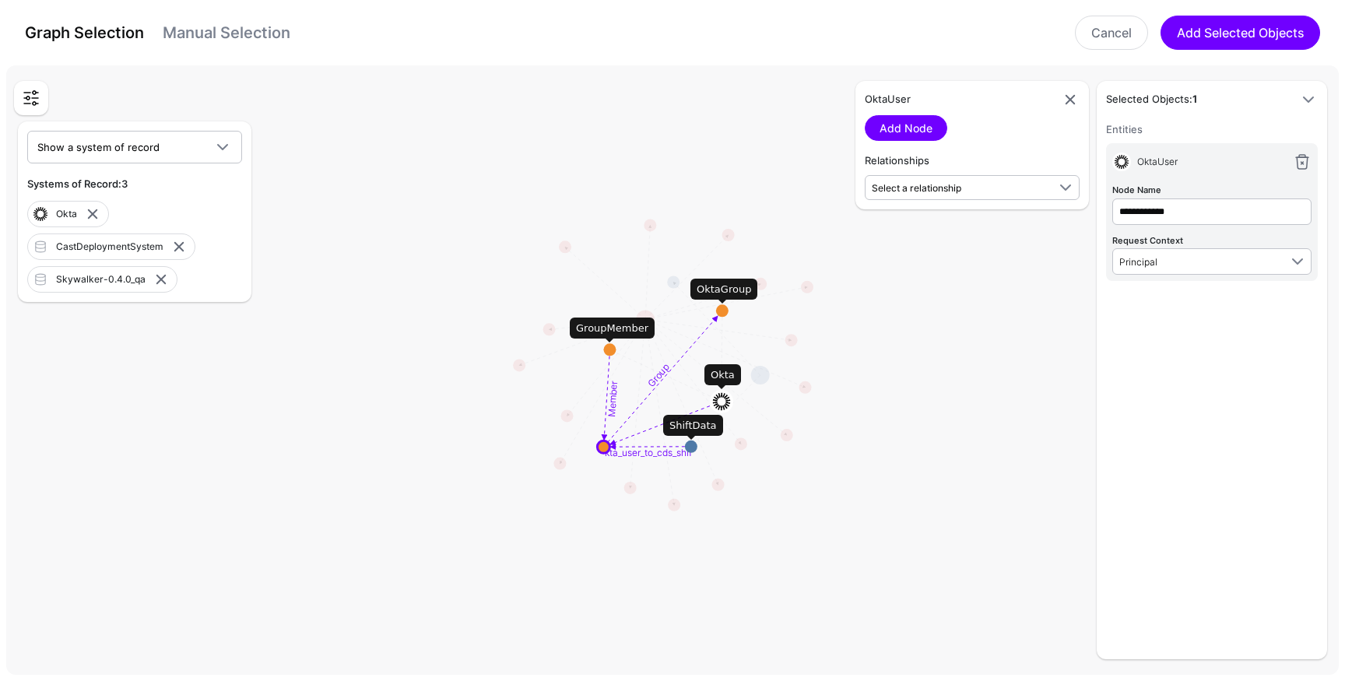
click at [691, 444] on circle at bounding box center [691, 447] width 12 height 12
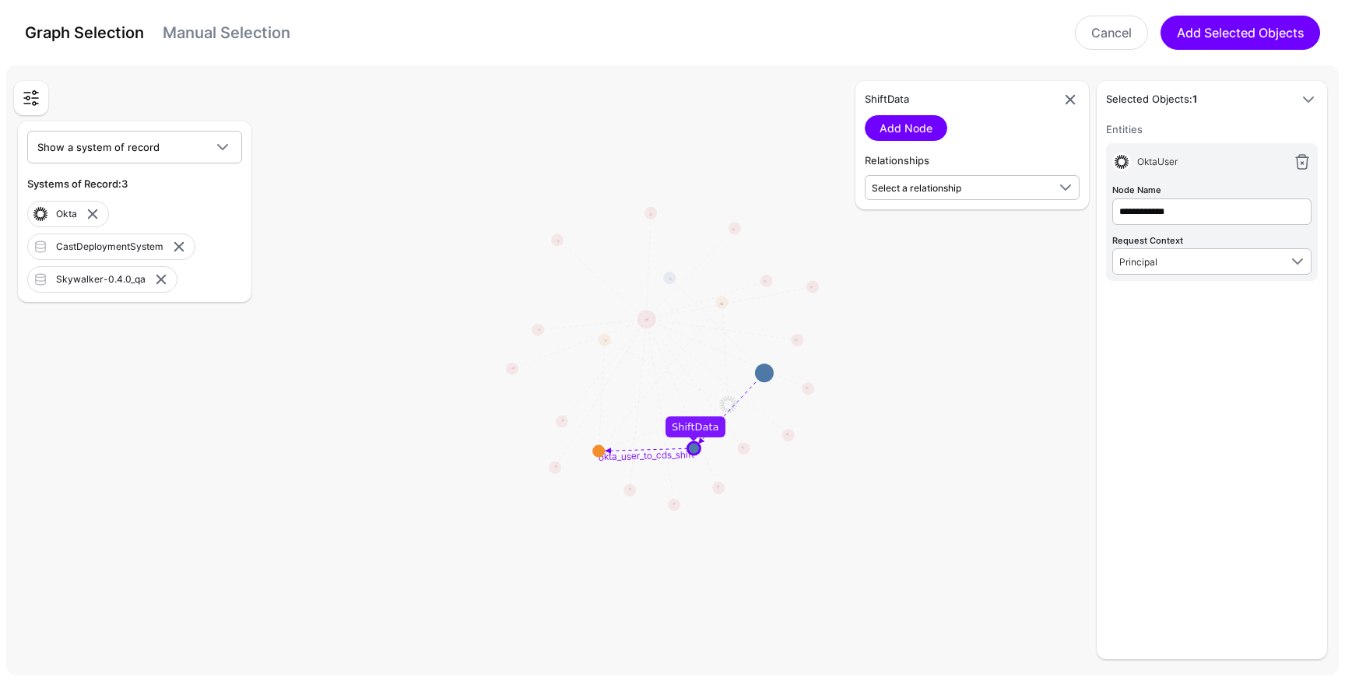
click at [693, 451] on circle at bounding box center [693, 448] width 12 height 12
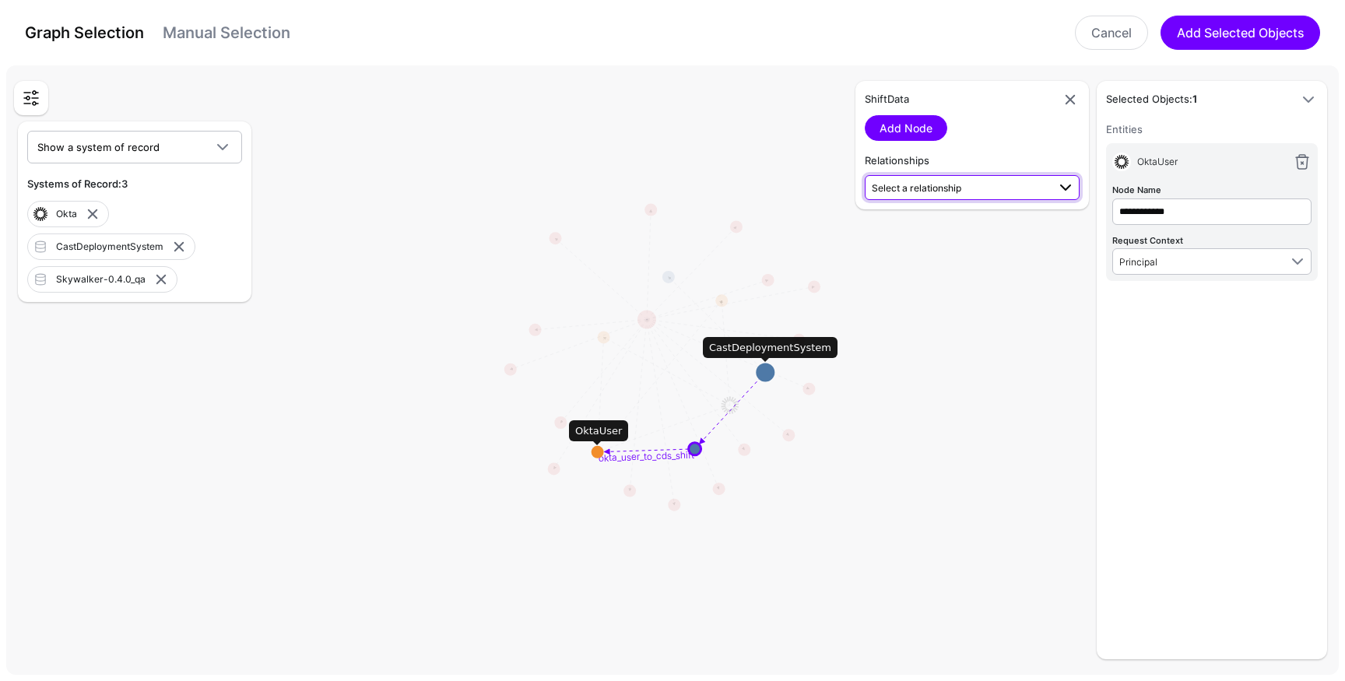
click at [918, 185] on span "Select a relationship" at bounding box center [917, 188] width 90 height 12
click at [958, 298] on span "ShiftData (CastDep...) - OktaUser (Okta)" at bounding box center [972, 296] width 190 height 13
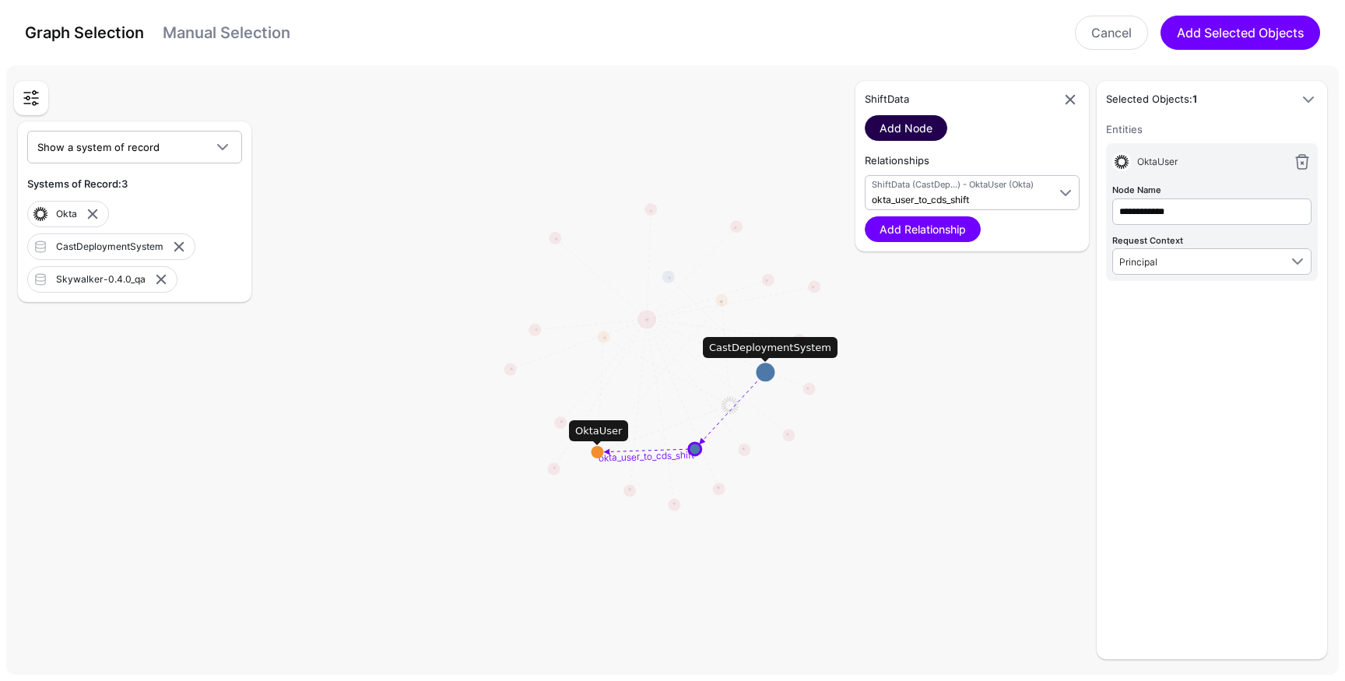
click at [918, 125] on link "Add Node" at bounding box center [906, 128] width 83 height 26
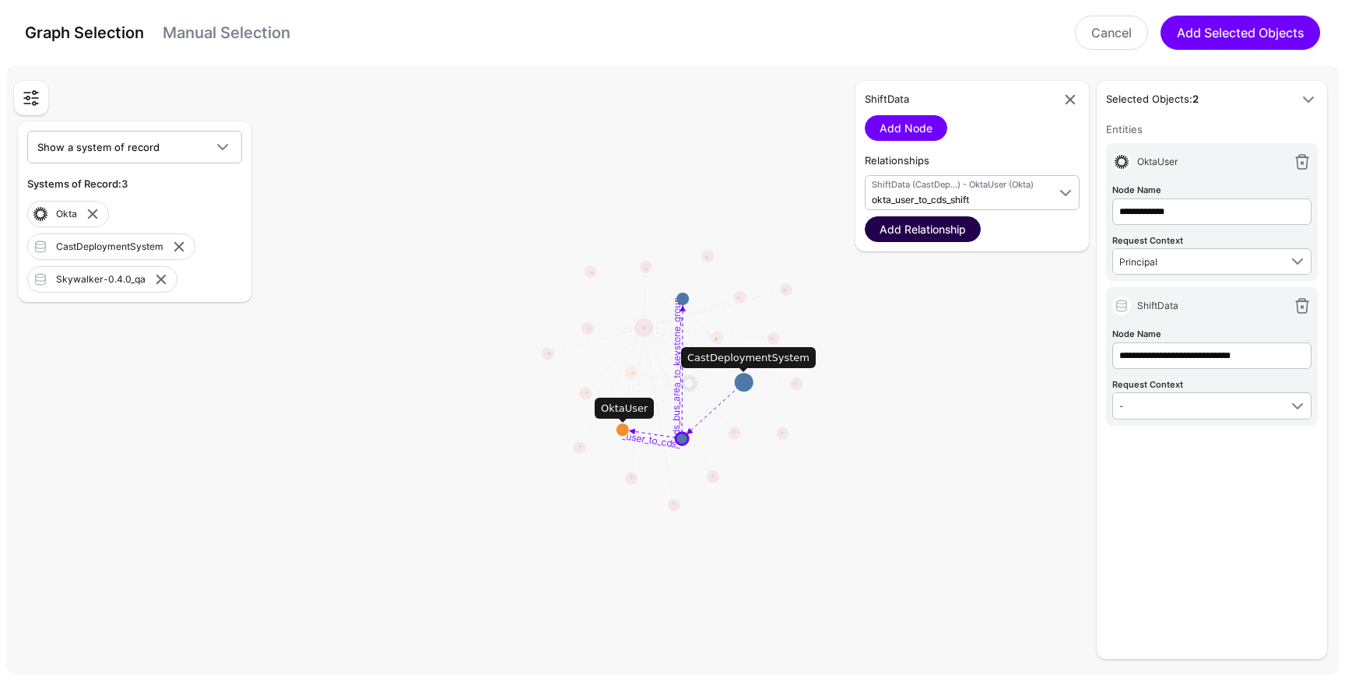
click at [927, 228] on link "Add Relationship" at bounding box center [923, 229] width 116 height 26
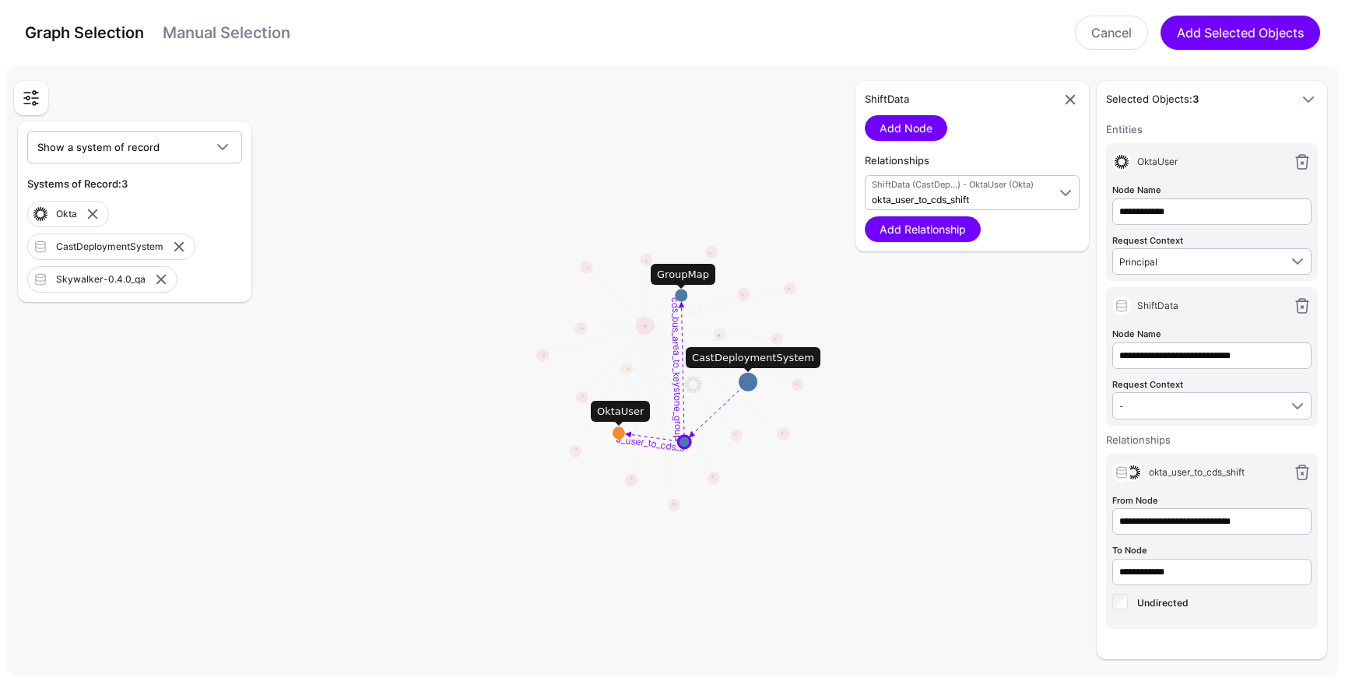
click at [681, 297] on circle at bounding box center [681, 296] width 12 height 12
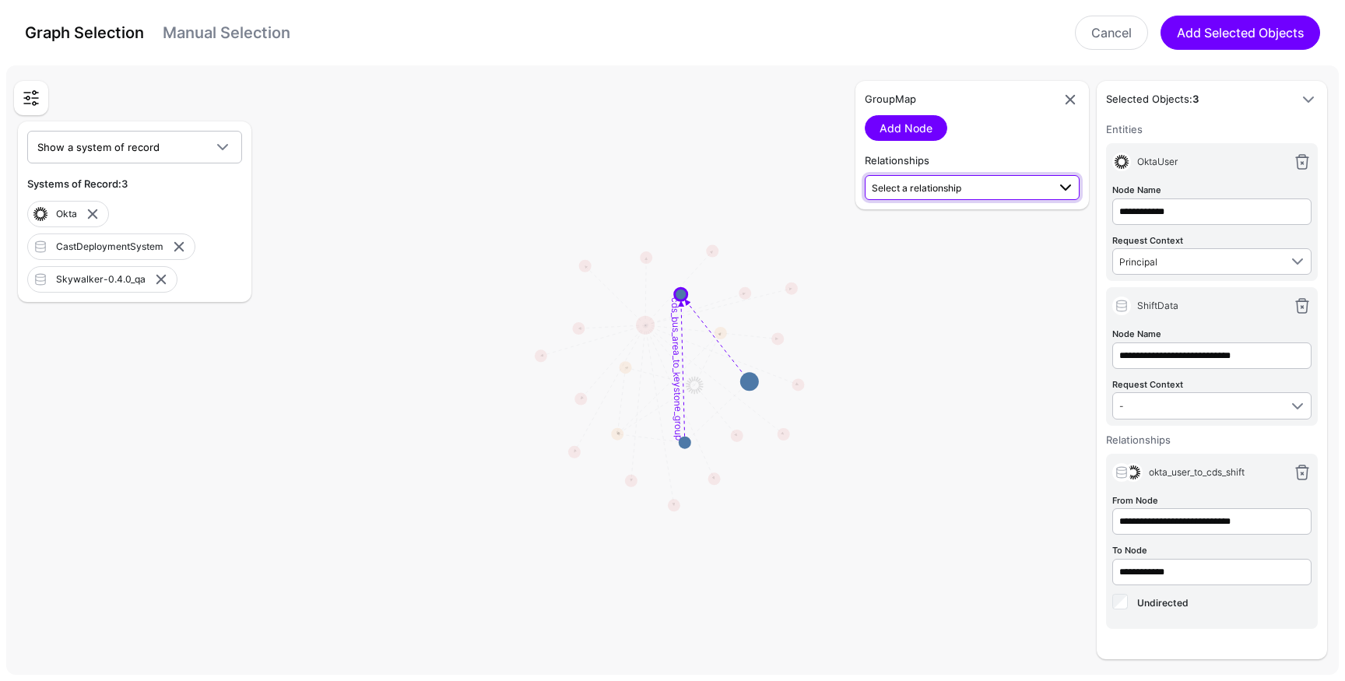
click at [938, 191] on span "Select a relationship" at bounding box center [917, 188] width 90 height 12
click at [940, 307] on span "ShiftData (CastDep...) - GroupMap (CastDep...)" at bounding box center [972, 303] width 190 height 26
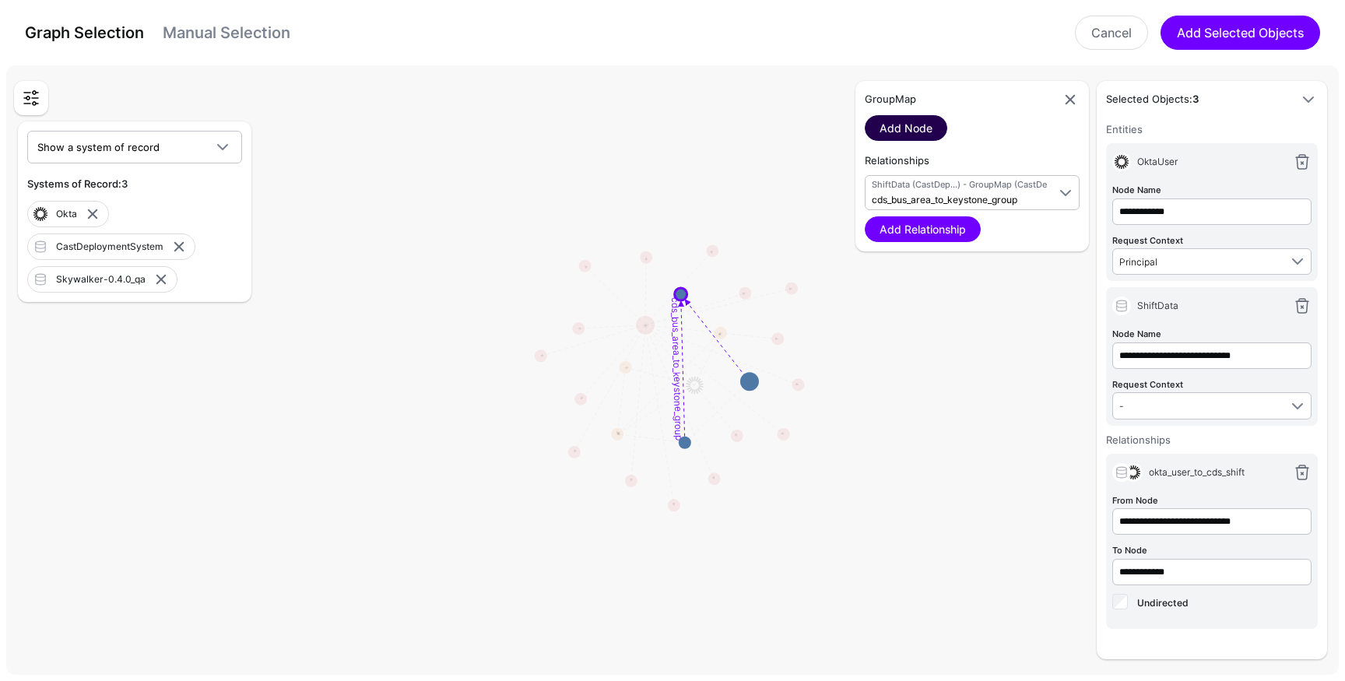
click at [919, 135] on link "Add Node" at bounding box center [906, 128] width 83 height 26
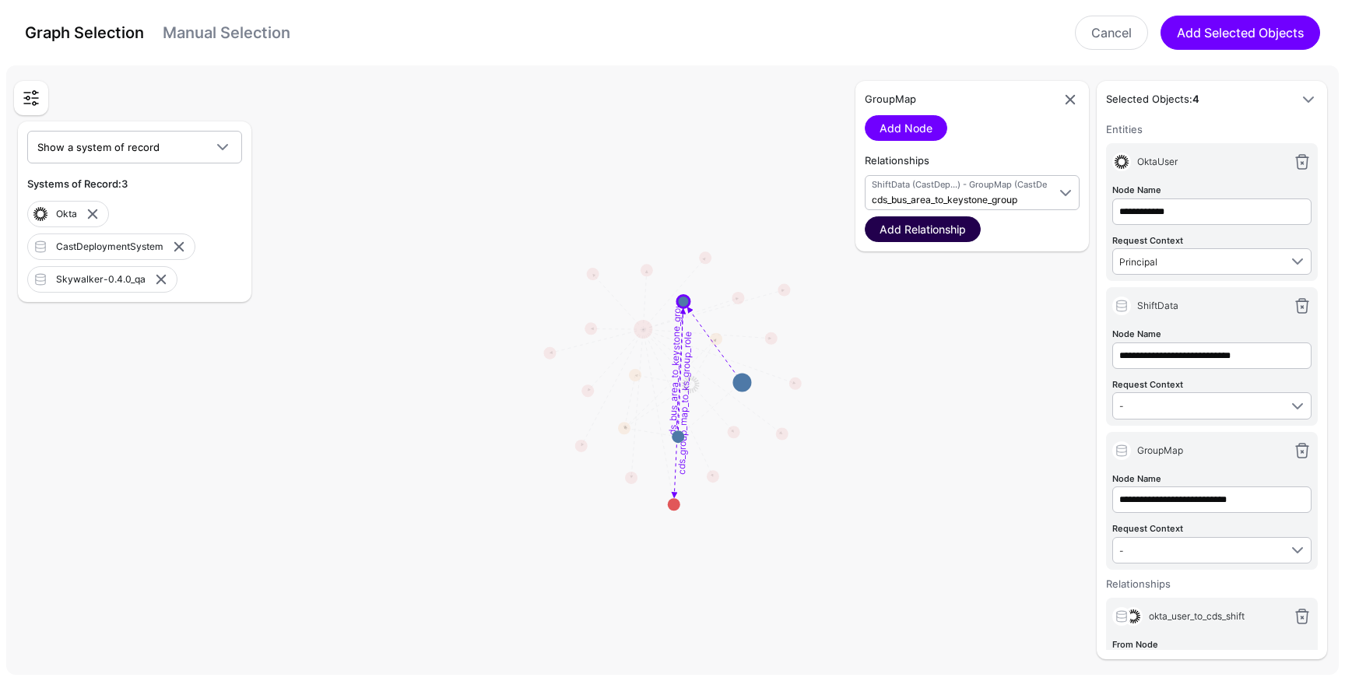
click at [930, 232] on link "Add Relationship" at bounding box center [923, 229] width 116 height 26
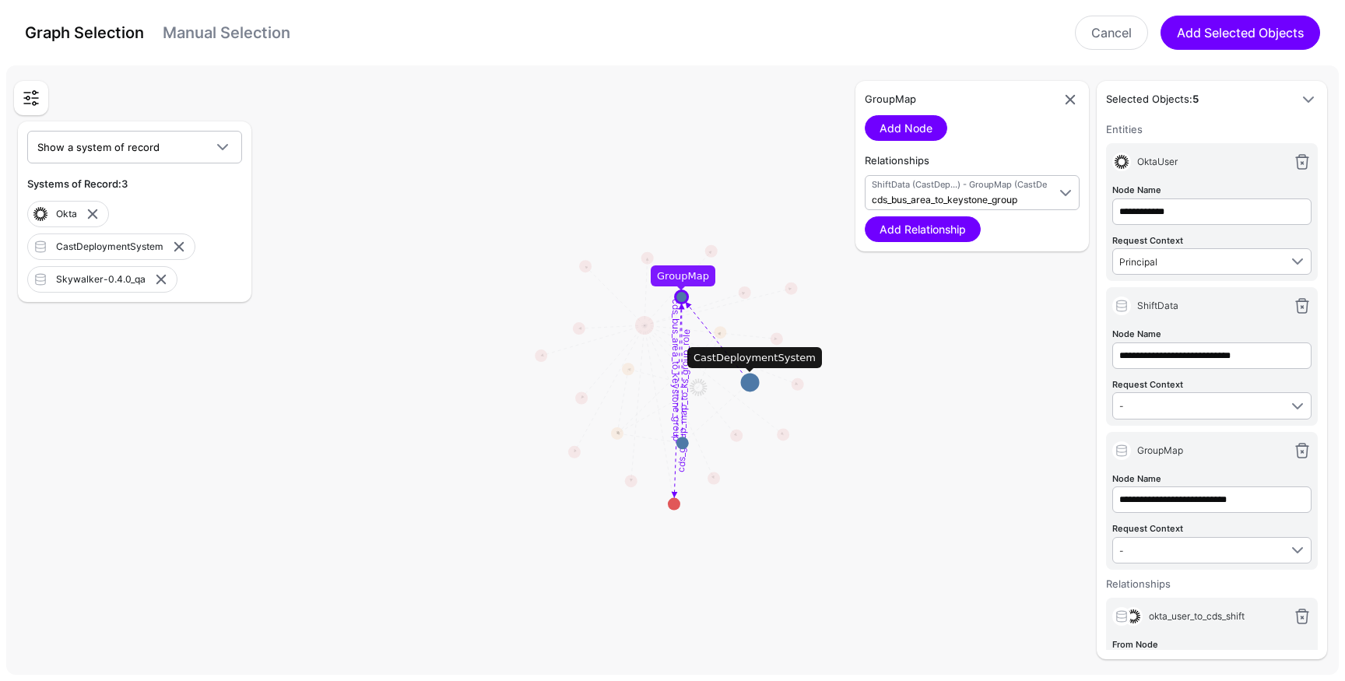
click at [683, 297] on circle at bounding box center [682, 297] width 12 height 12
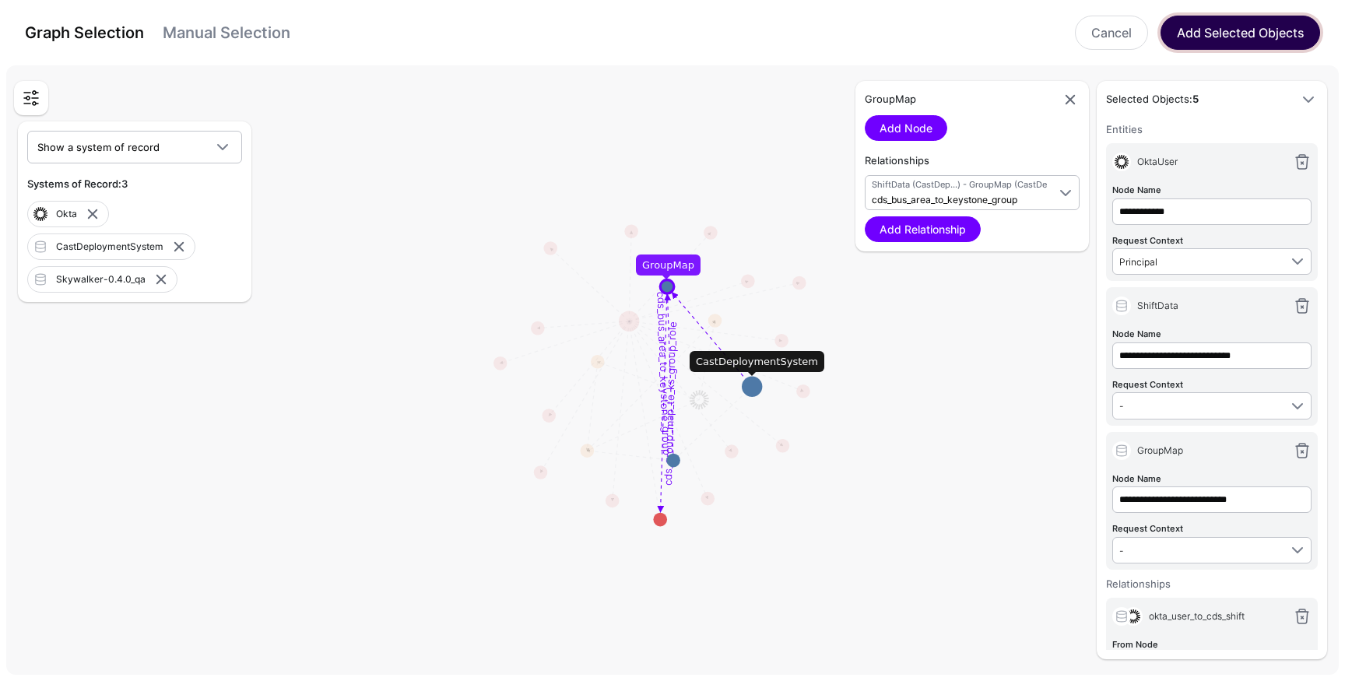
click at [1203, 33] on button "Add Selected Objects" at bounding box center [1241, 33] width 160 height 34
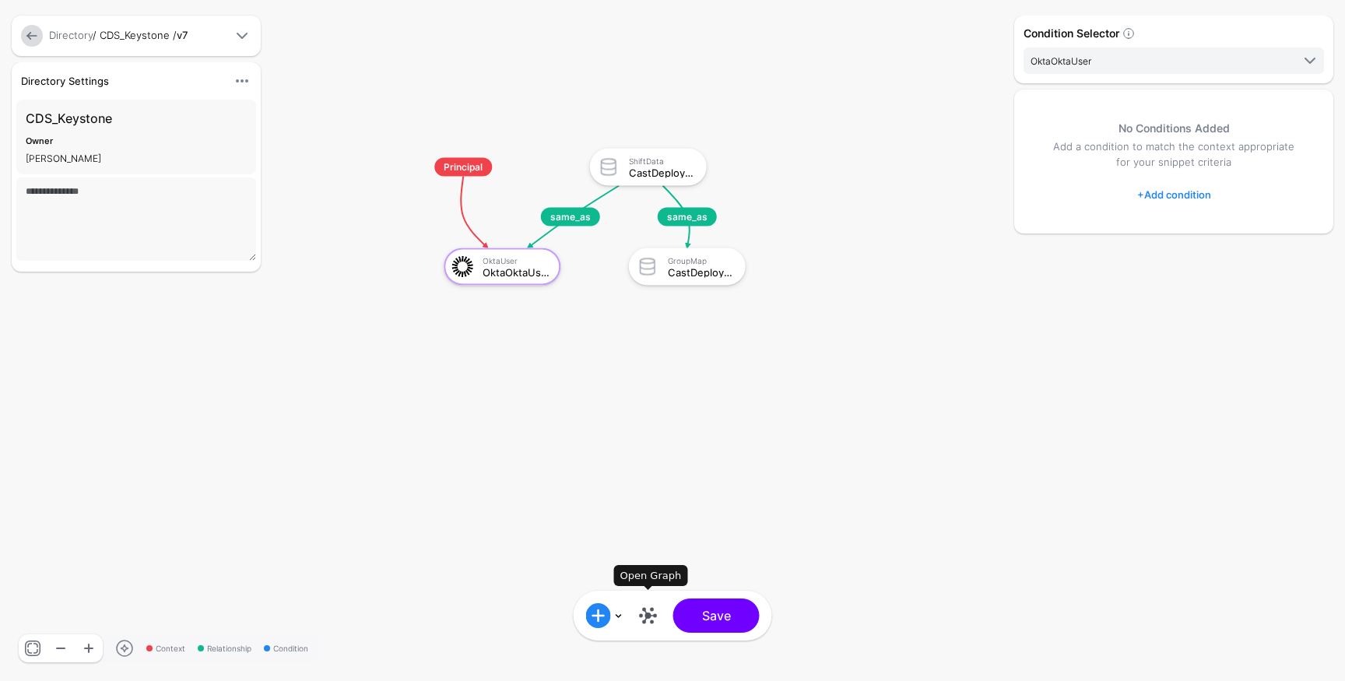
click at [646, 617] on link at bounding box center [648, 615] width 25 height 25
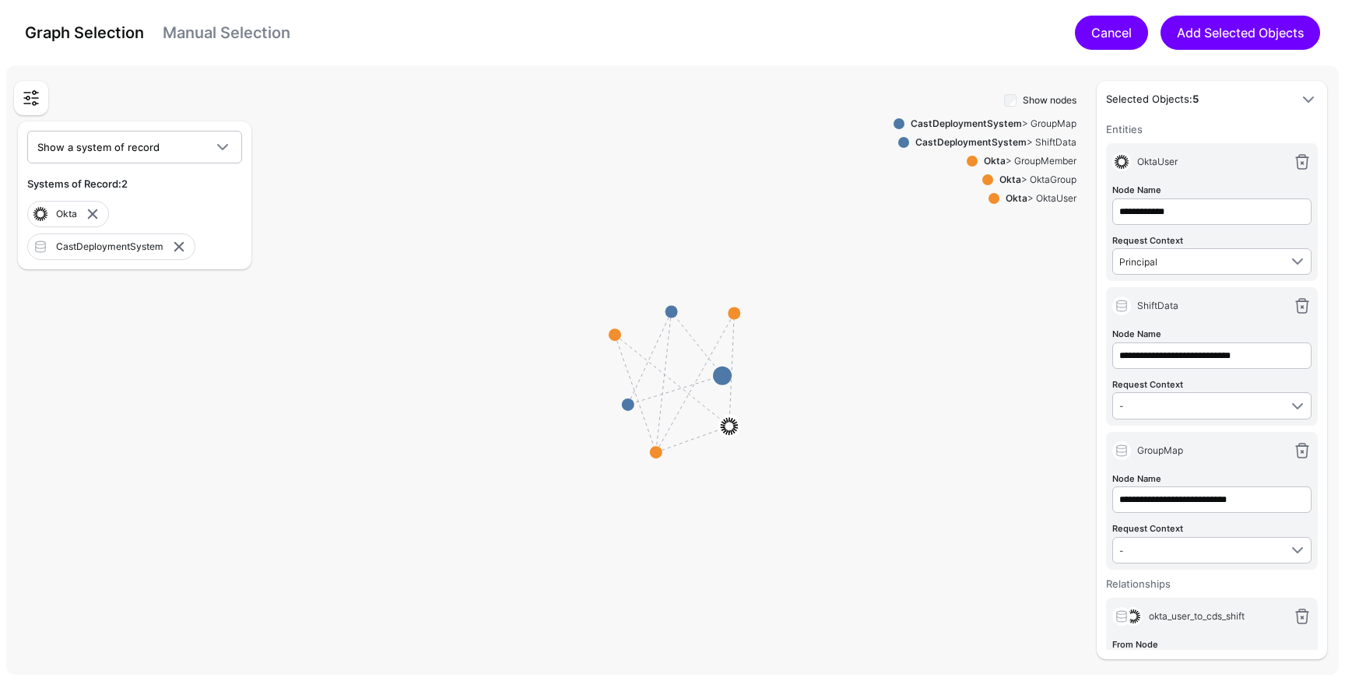
click at [1120, 29] on link "Cancel" at bounding box center [1111, 33] width 73 height 34
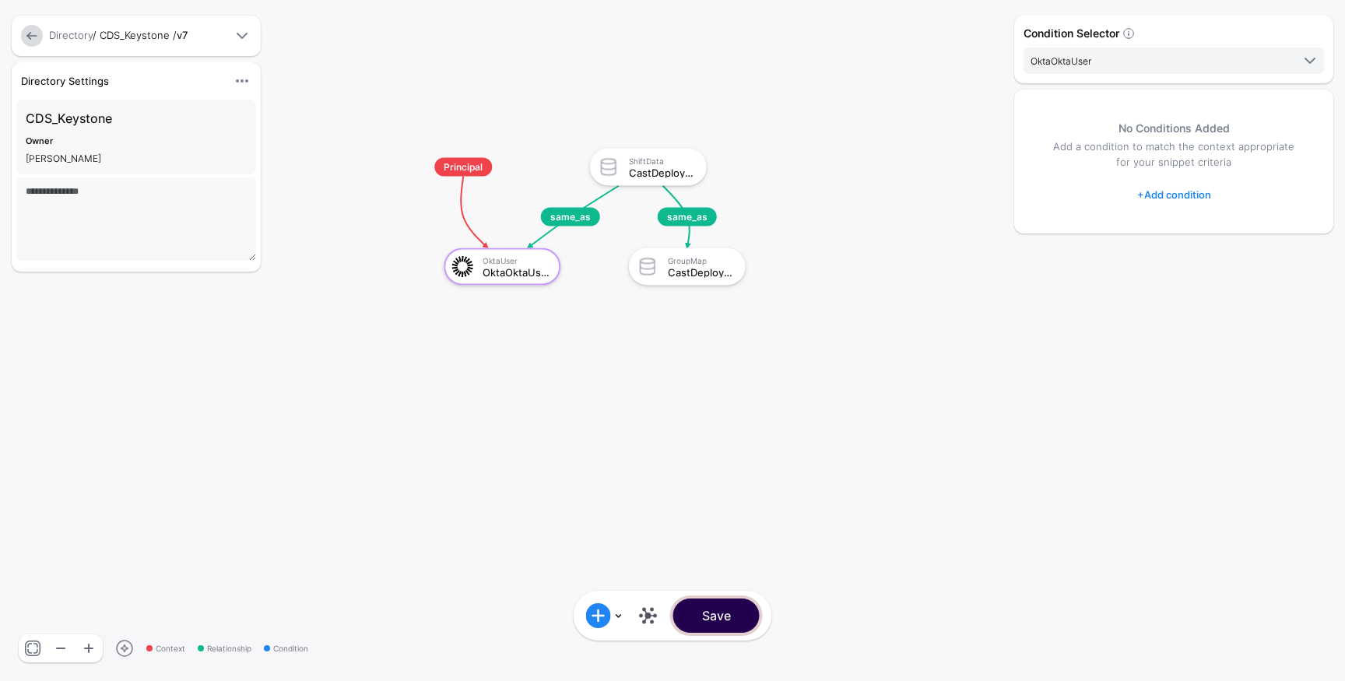
click at [717, 613] on button "Save" at bounding box center [716, 616] width 86 height 34
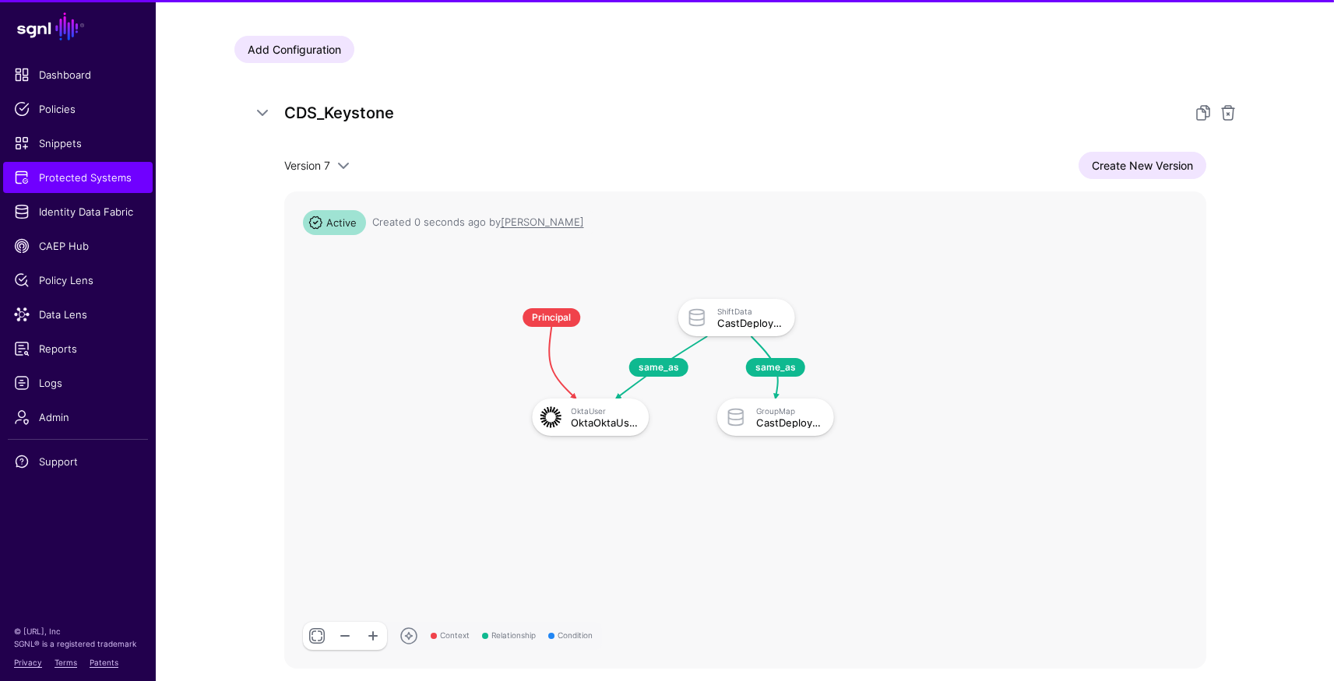
scroll to position [284, 0]
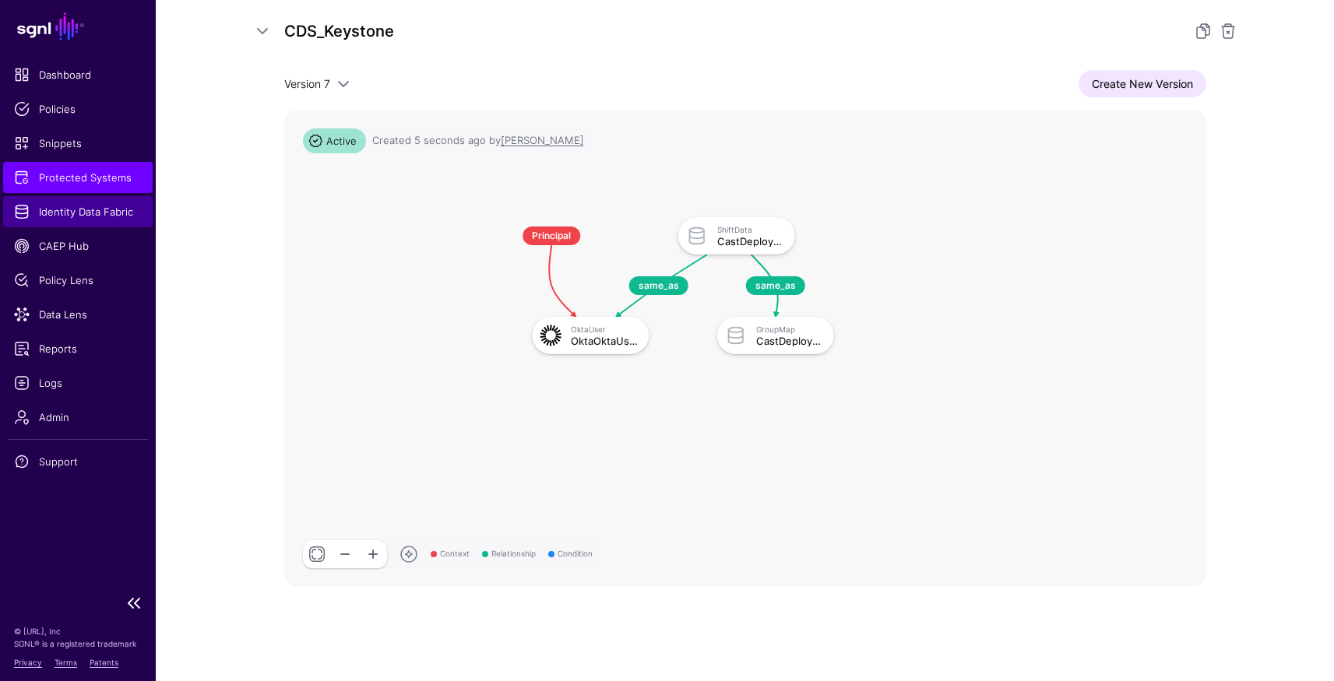
click at [59, 209] on span "Identity Data Fabric" at bounding box center [78, 212] width 128 height 16
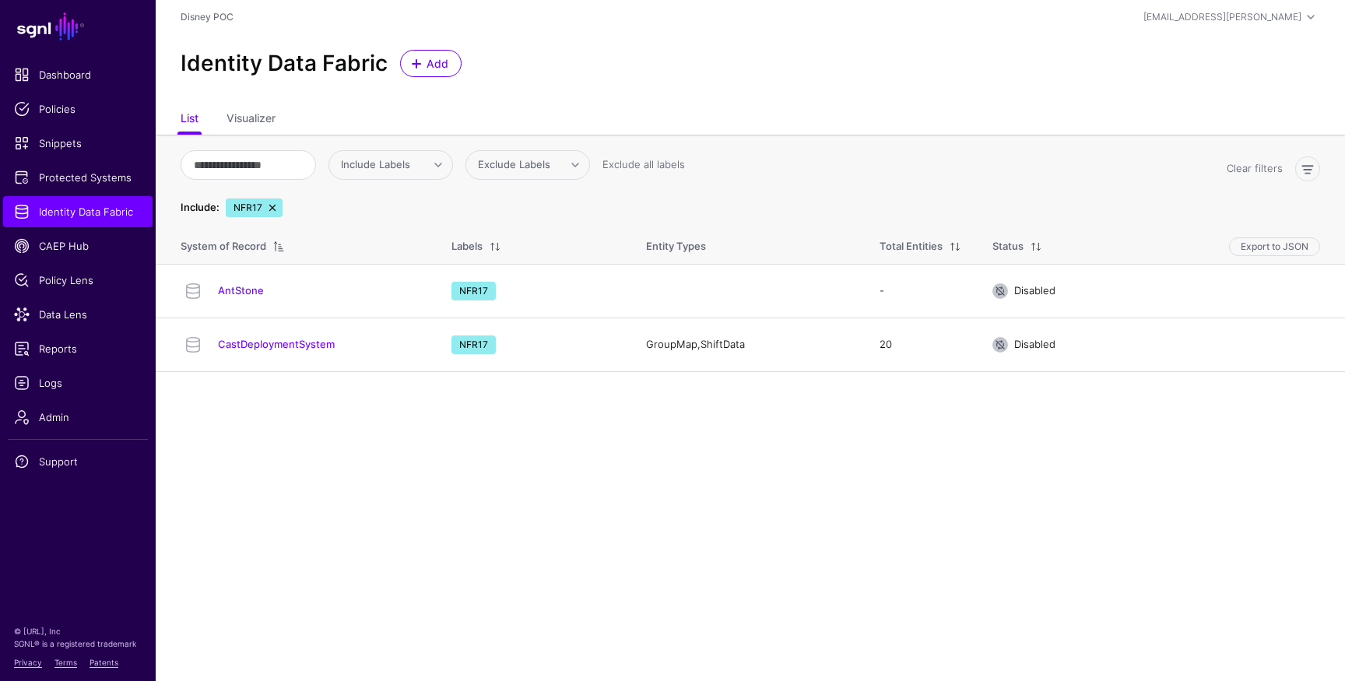
click at [265, 345] on link "CastDeploymentSystem" at bounding box center [276, 344] width 117 height 12
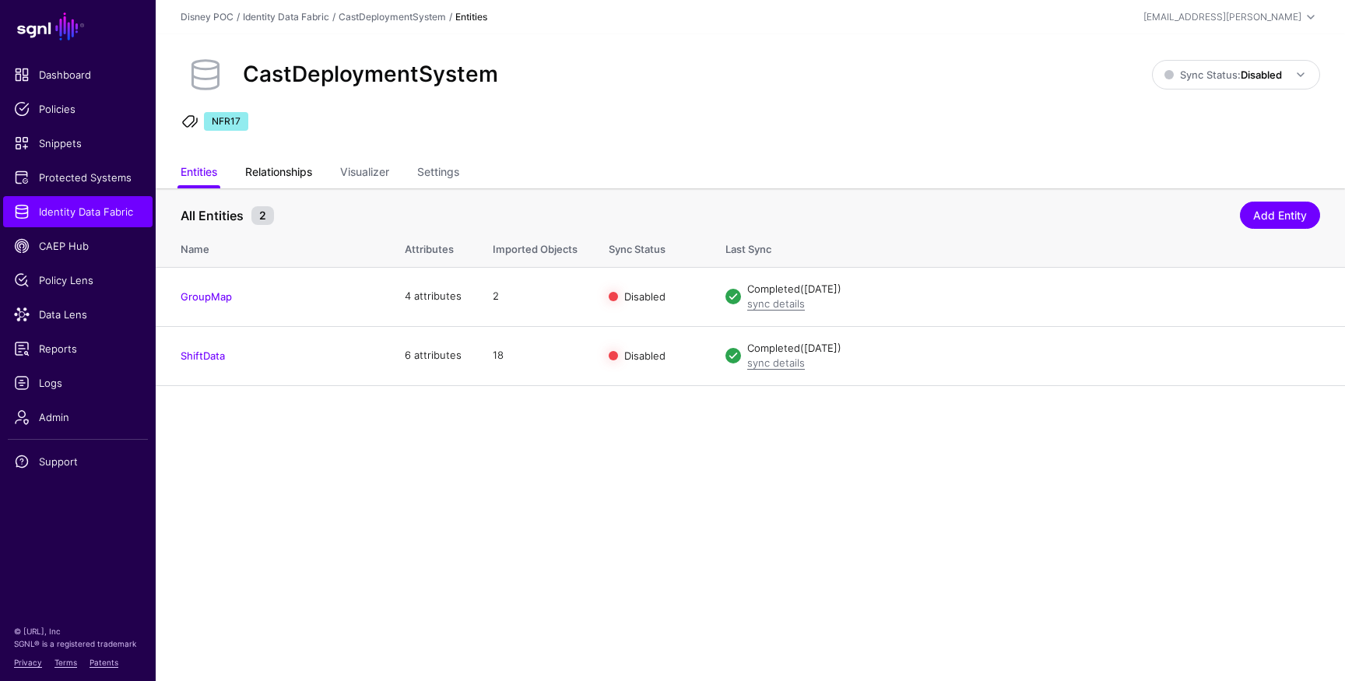
click at [287, 178] on link "Relationships" at bounding box center [278, 174] width 67 height 30
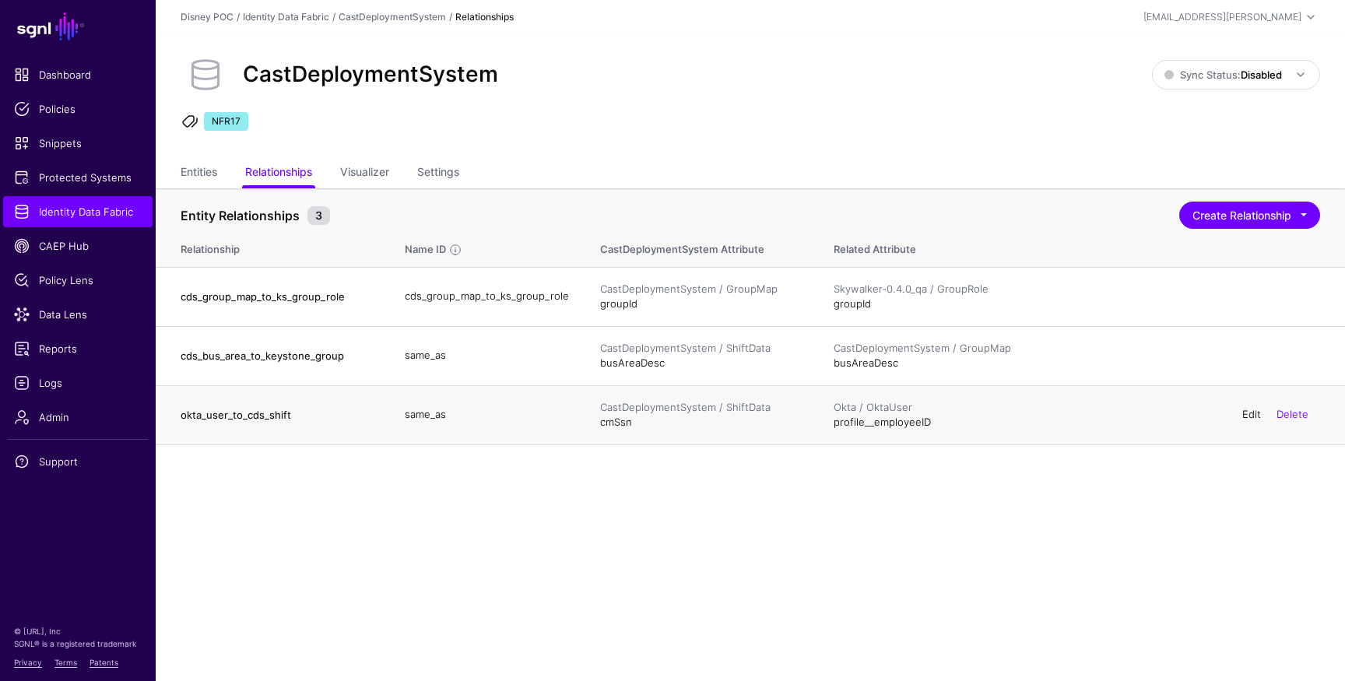
click at [1250, 418] on link "Edit" at bounding box center [1252, 414] width 19 height 12
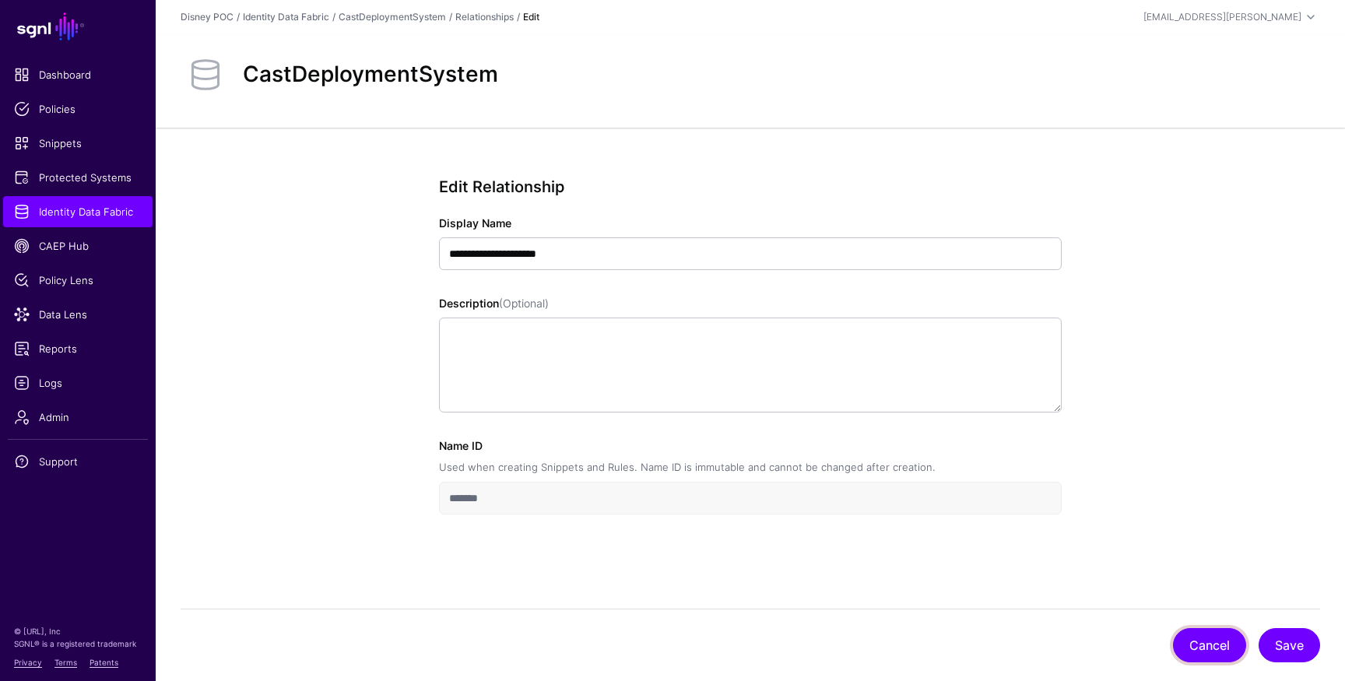
click at [1213, 641] on button "Cancel" at bounding box center [1209, 645] width 73 height 34
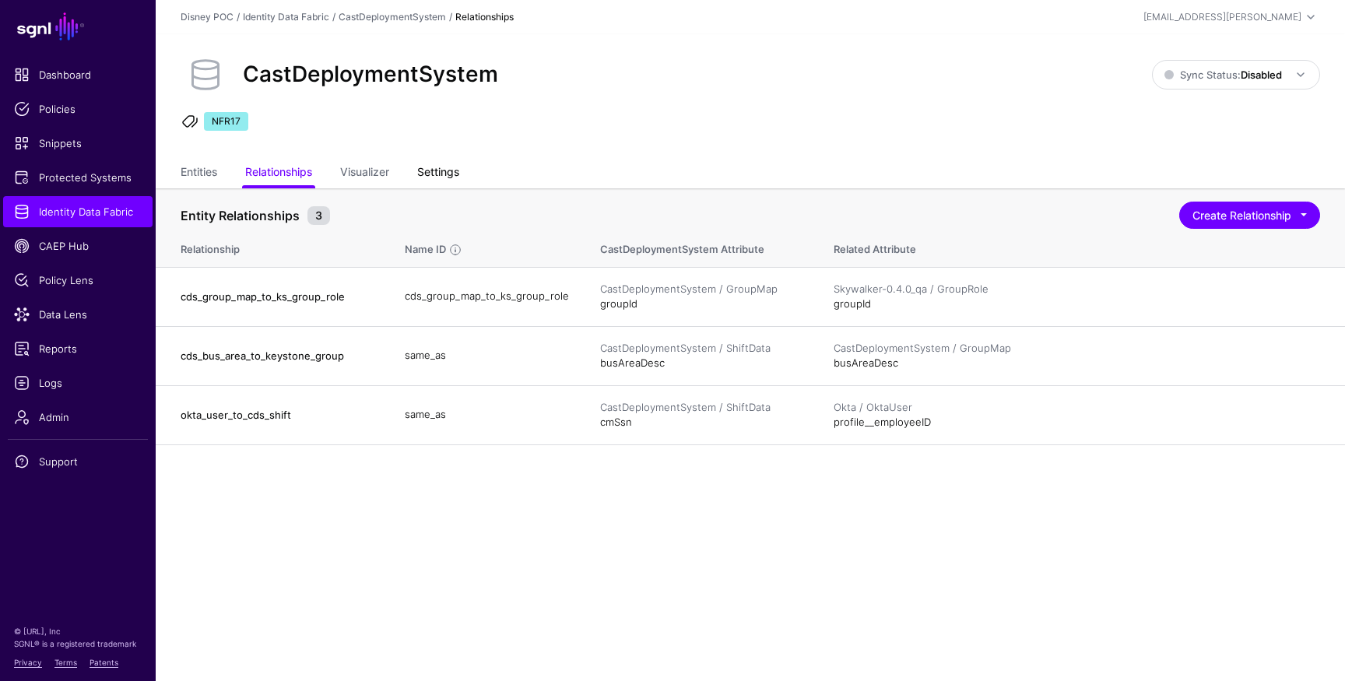
click at [446, 174] on link "Settings" at bounding box center [438, 174] width 42 height 30
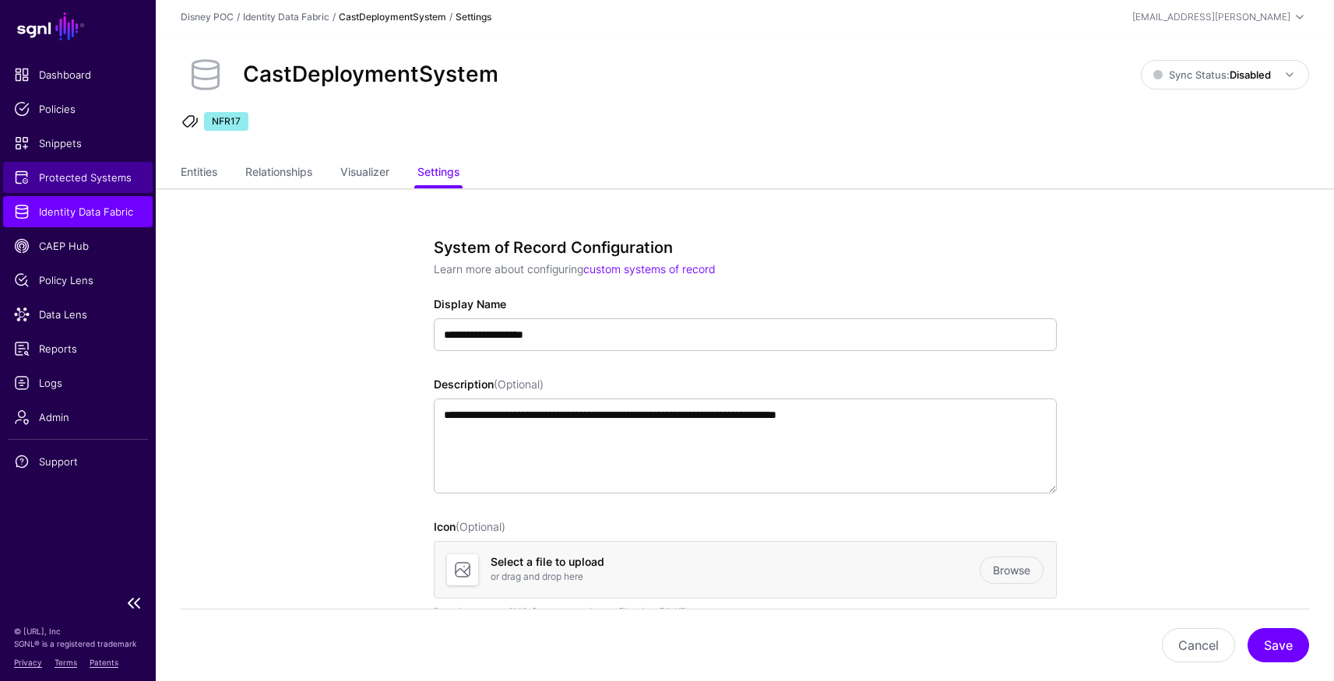
drag, startPoint x: 50, startPoint y: 166, endPoint x: 91, endPoint y: 178, distance: 42.9
click at [50, 166] on link "Protected Systems" at bounding box center [77, 177] width 149 height 31
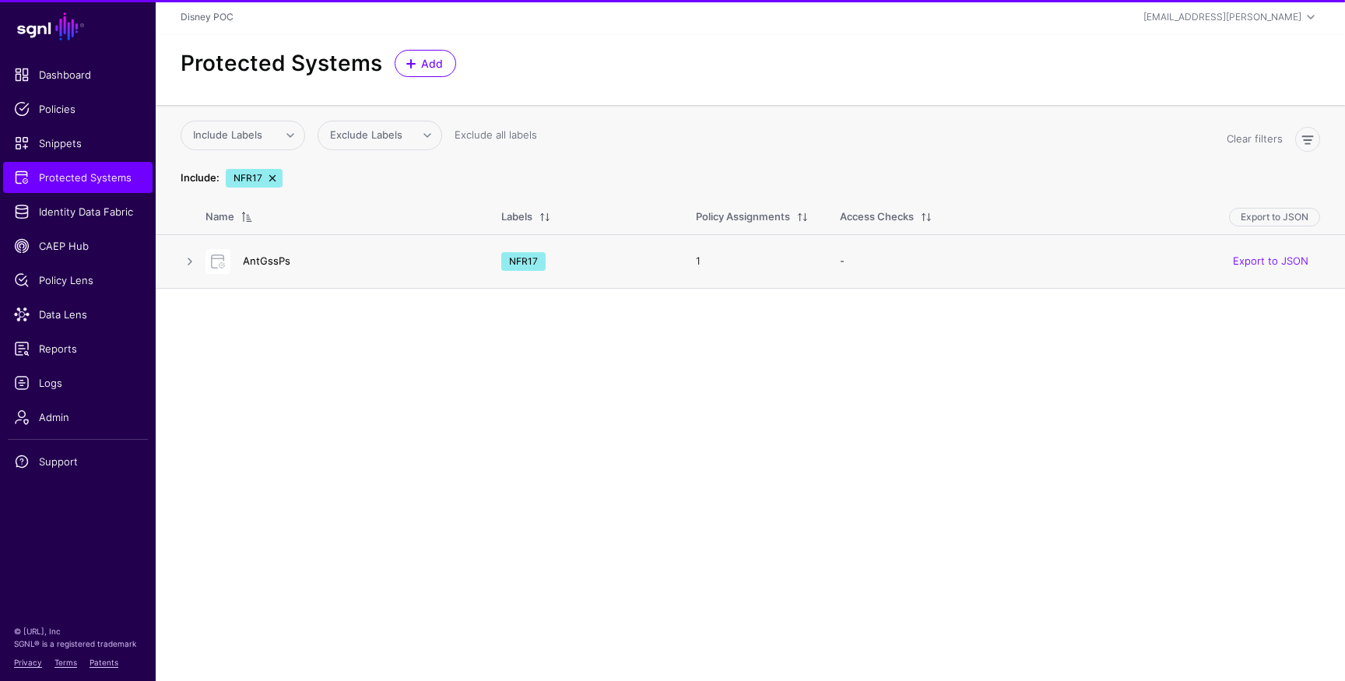
click at [270, 255] on link "AntGssPs" at bounding box center [266, 261] width 47 height 12
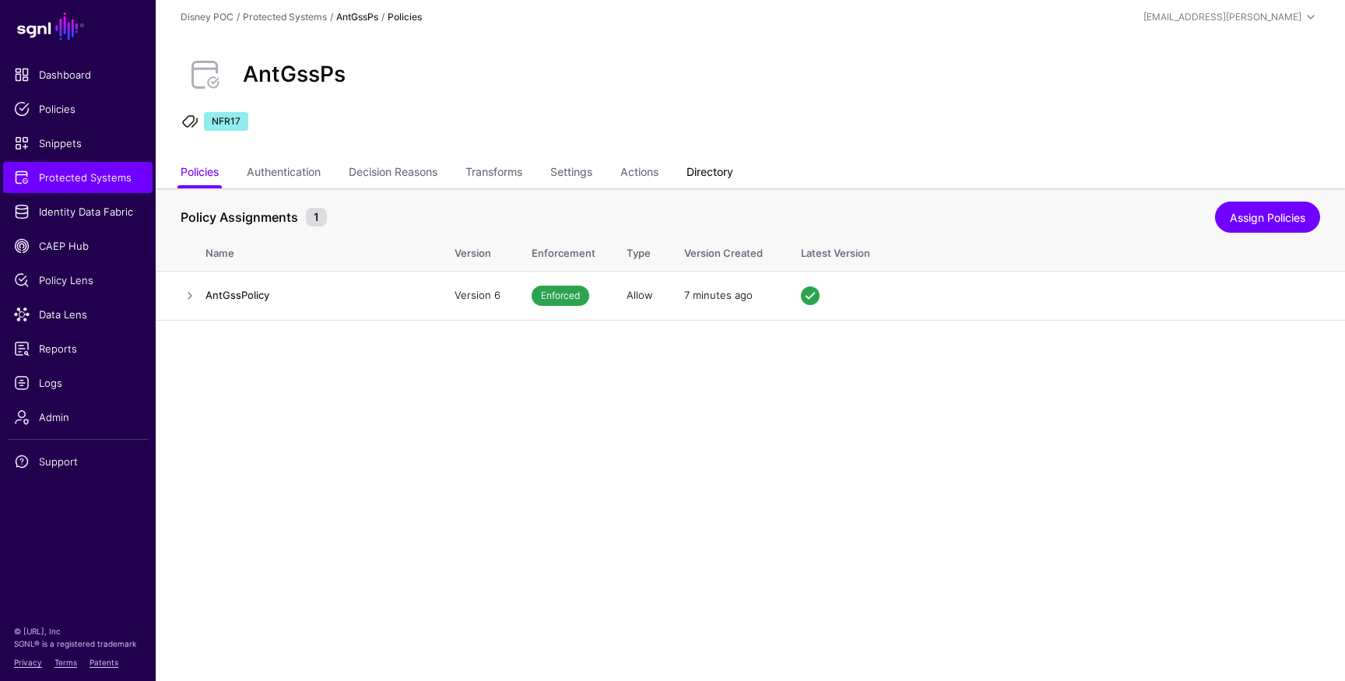
click at [733, 179] on link "Directory" at bounding box center [710, 174] width 47 height 30
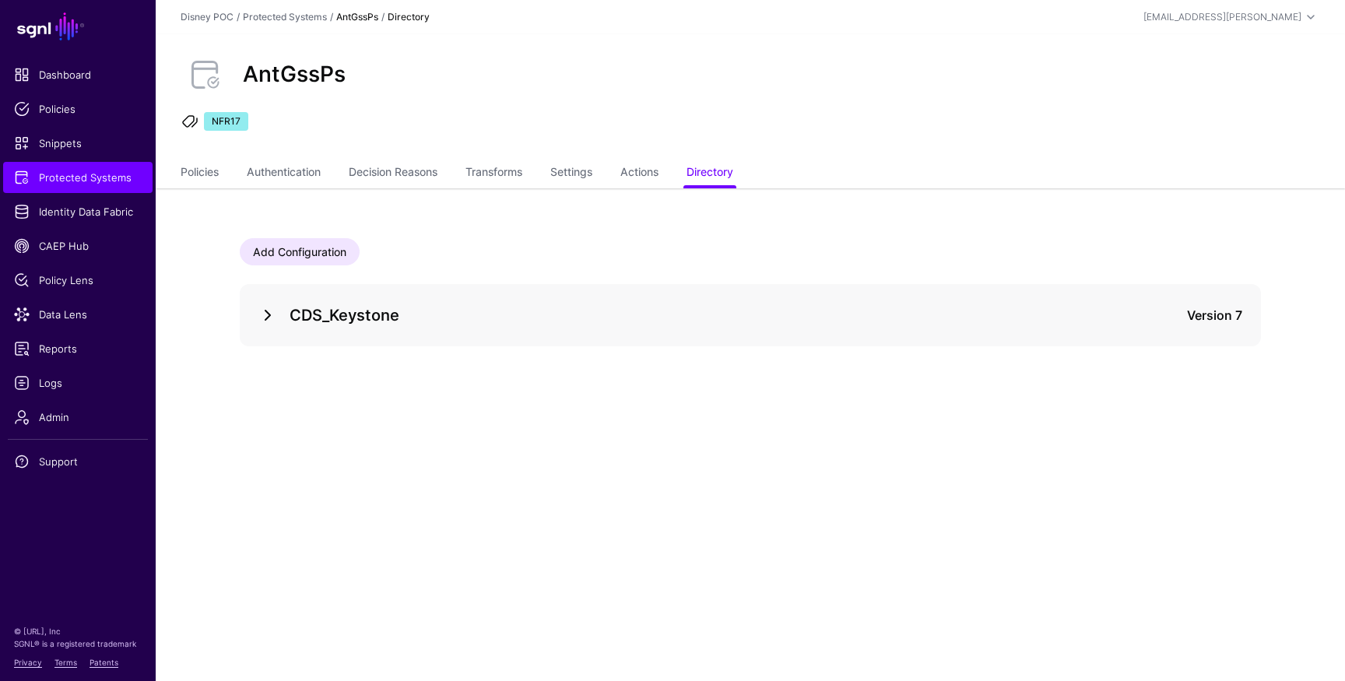
click at [271, 320] on link at bounding box center [267, 315] width 19 height 19
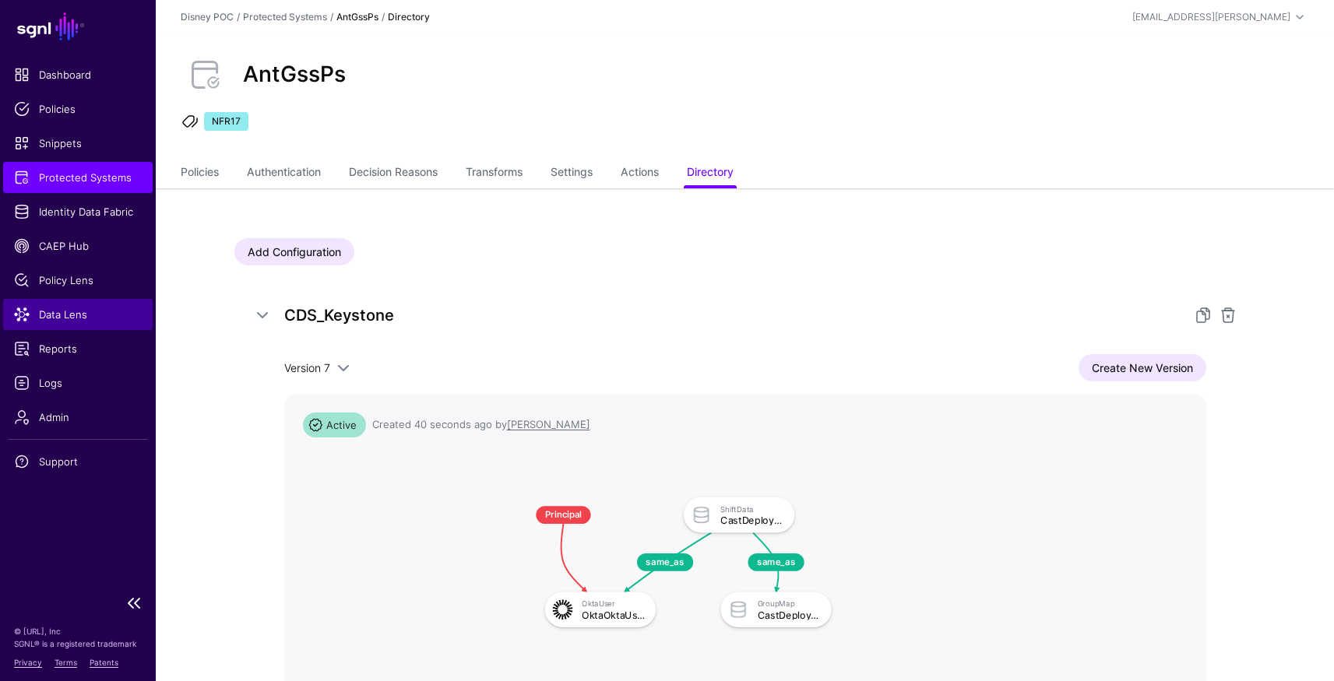
click at [58, 312] on span "Data Lens" at bounding box center [78, 315] width 128 height 16
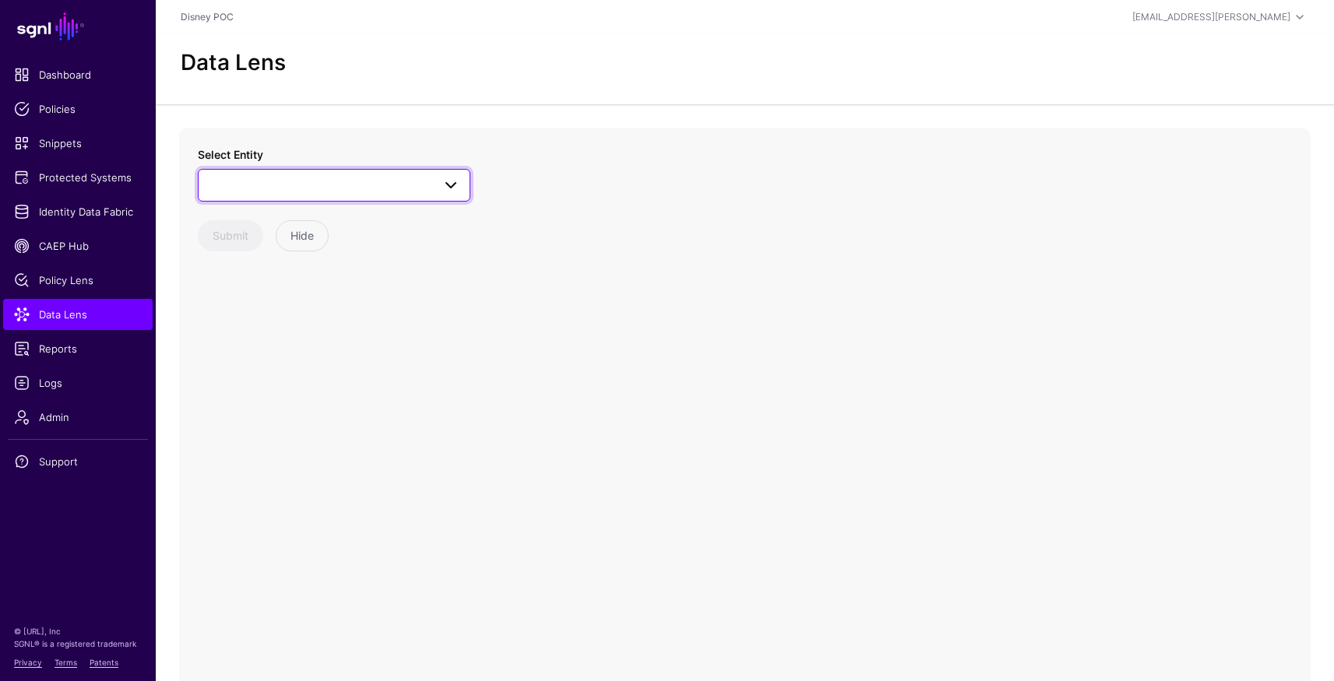
click at [336, 187] on span at bounding box center [334, 185] width 252 height 19
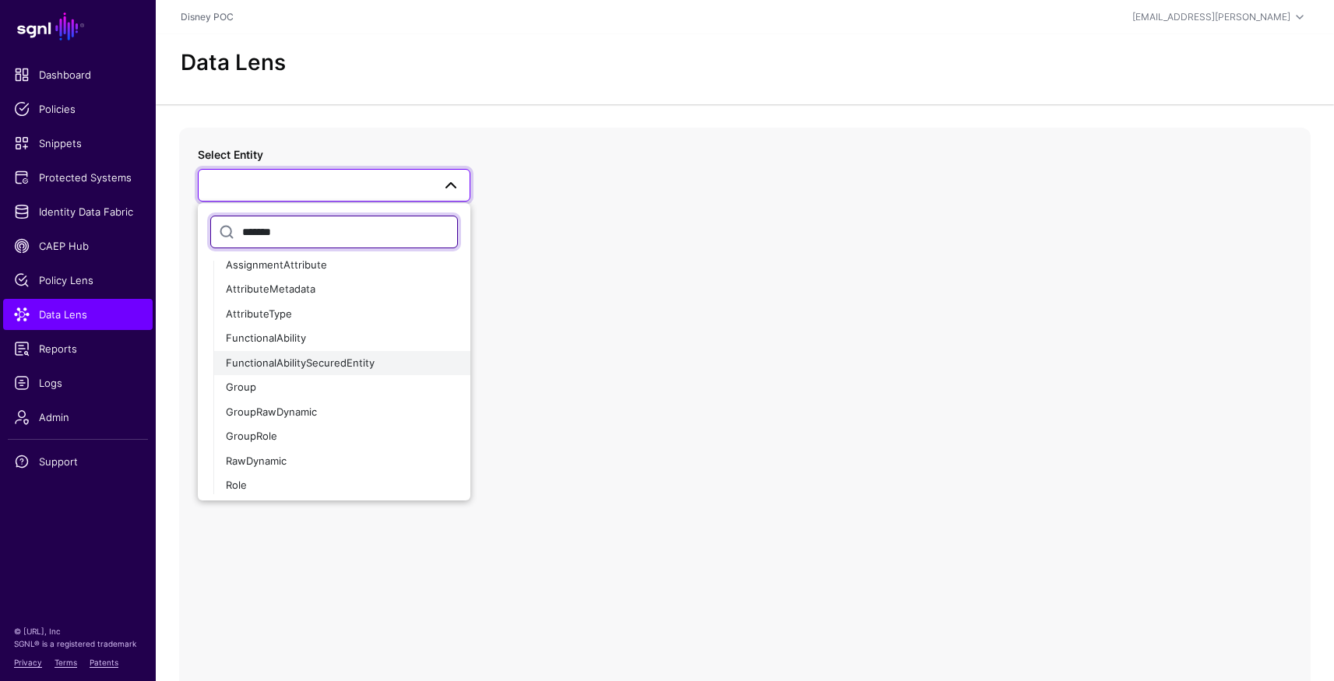
scroll to position [553, 0]
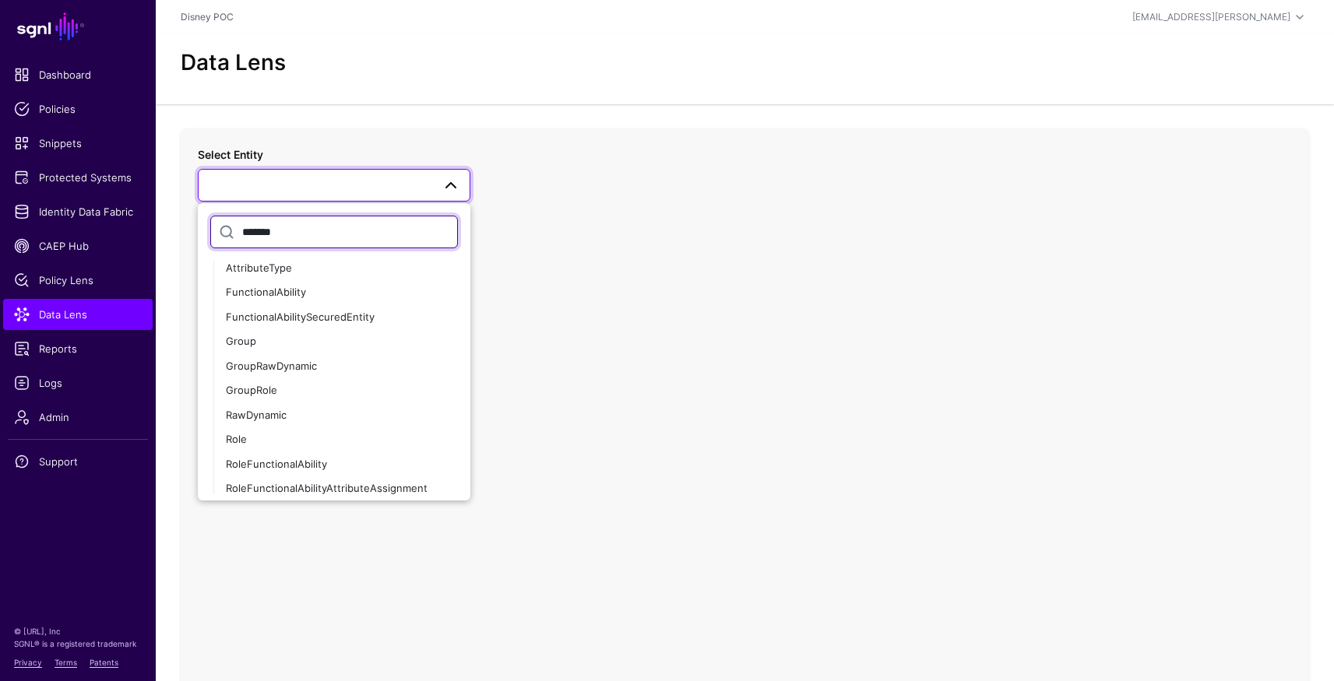
type input "*******"
click at [583, 353] on div "Select Entity ******* Skywalker-0.5 App Assignment AssignmentAttribute Attribut…" at bounding box center [744, 439] width 1131 height 623
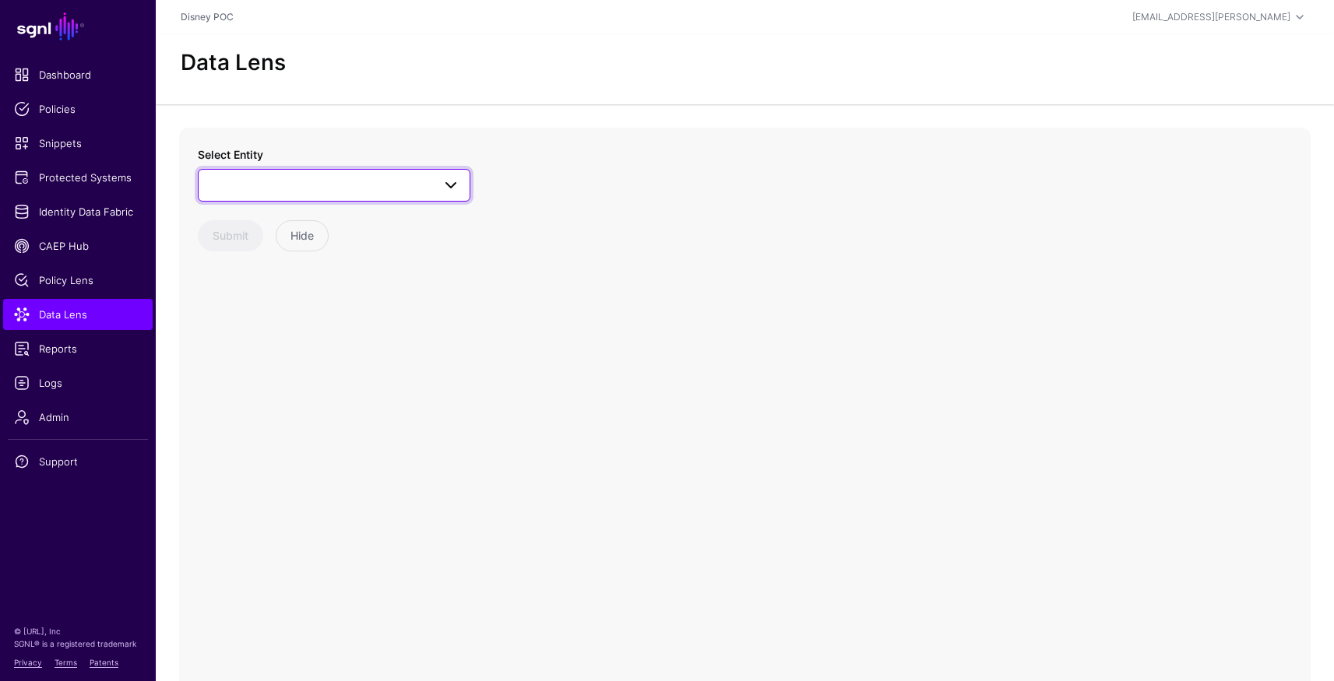
click at [301, 188] on span at bounding box center [334, 185] width 252 height 19
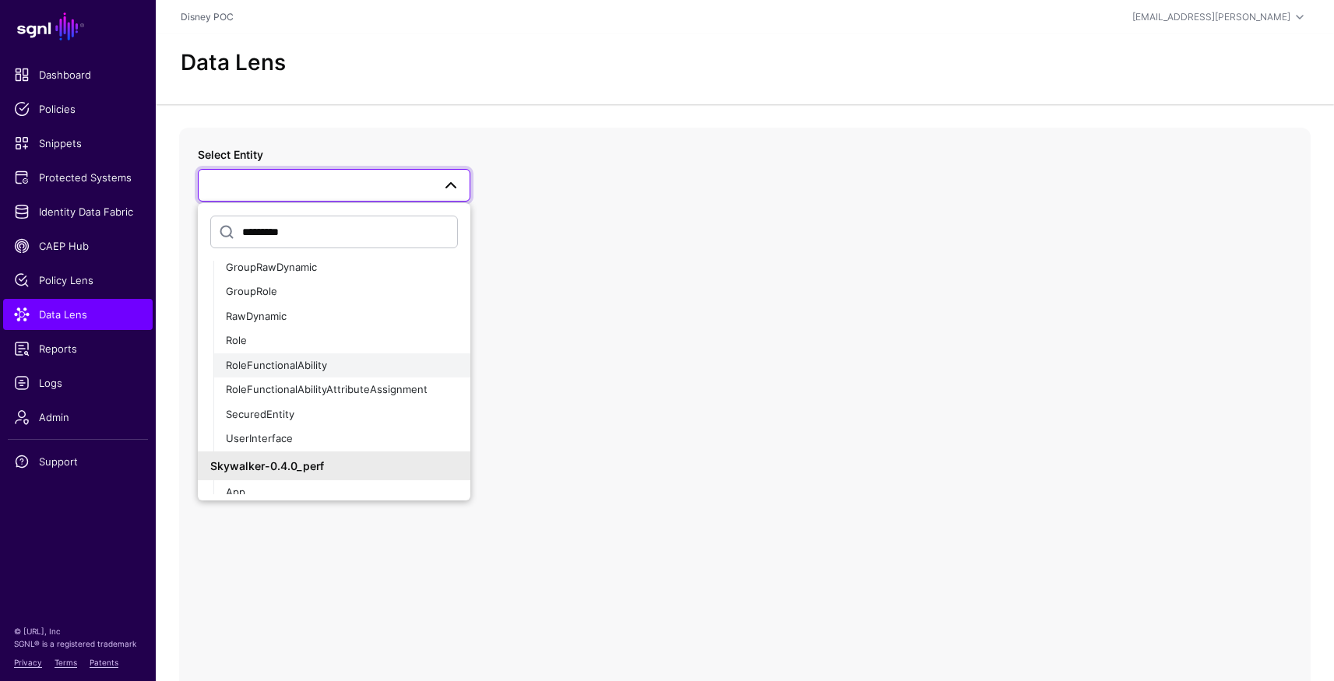
scroll to position [548, 0]
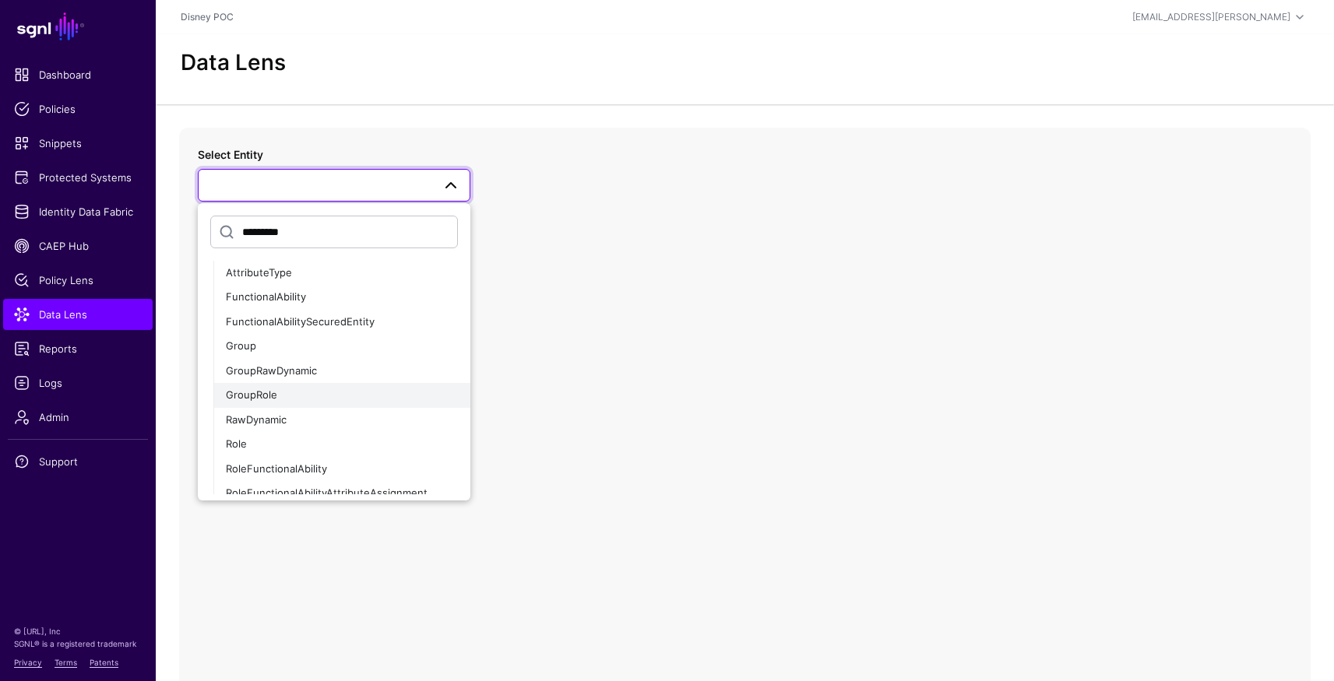
type input "*********"
click at [307, 385] on button "GroupRole" at bounding box center [341, 395] width 257 height 25
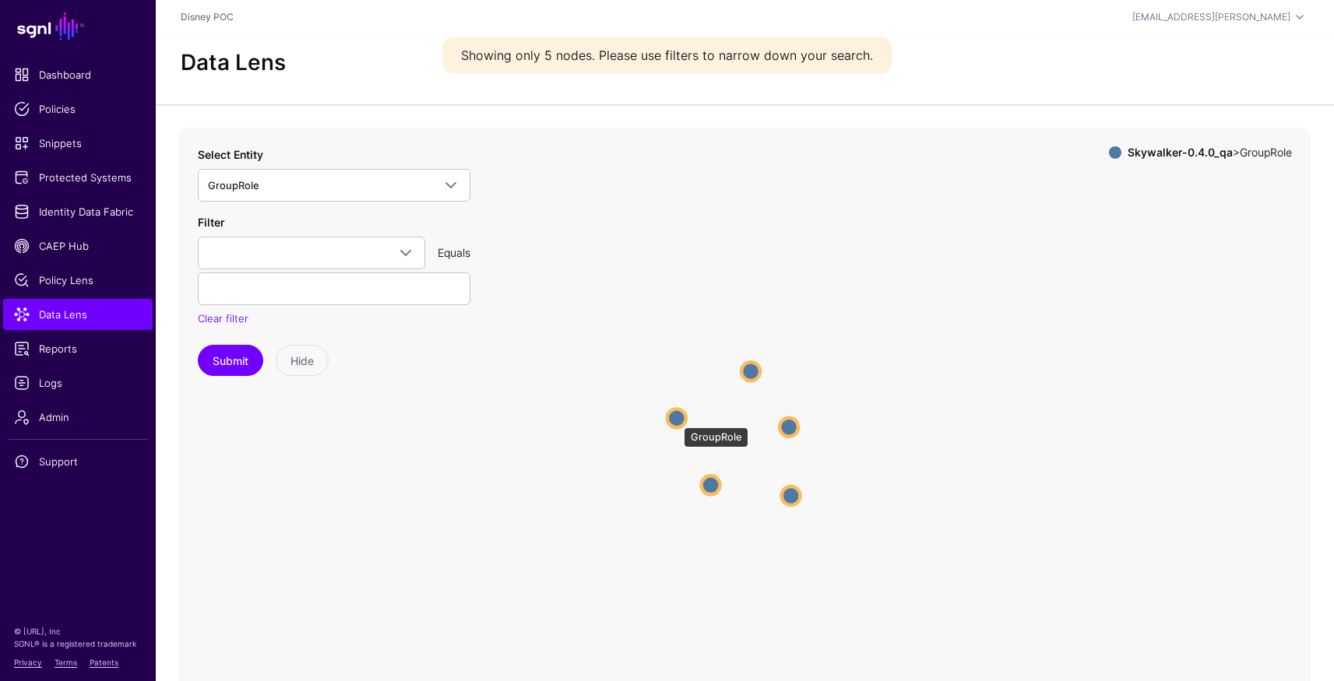
click at [676, 420] on circle at bounding box center [676, 418] width 19 height 19
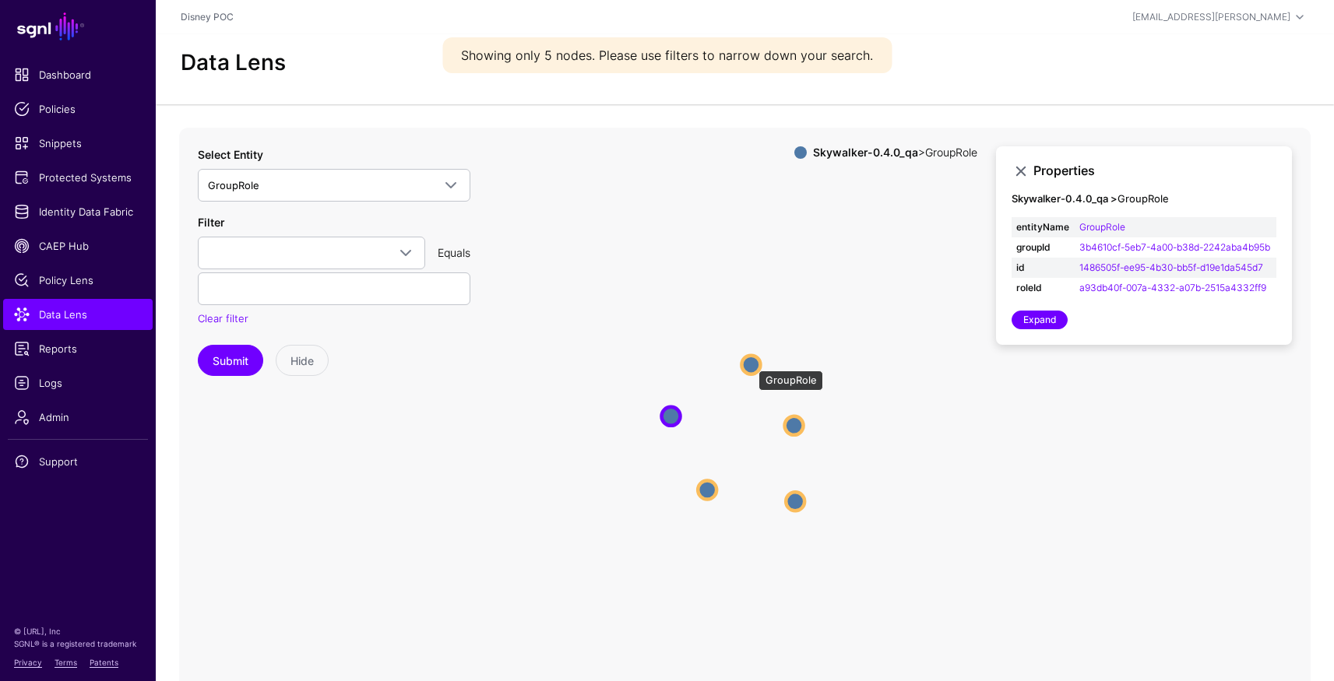
click at [751, 363] on circle at bounding box center [750, 364] width 19 height 19
click at [789, 421] on circle at bounding box center [794, 425] width 19 height 19
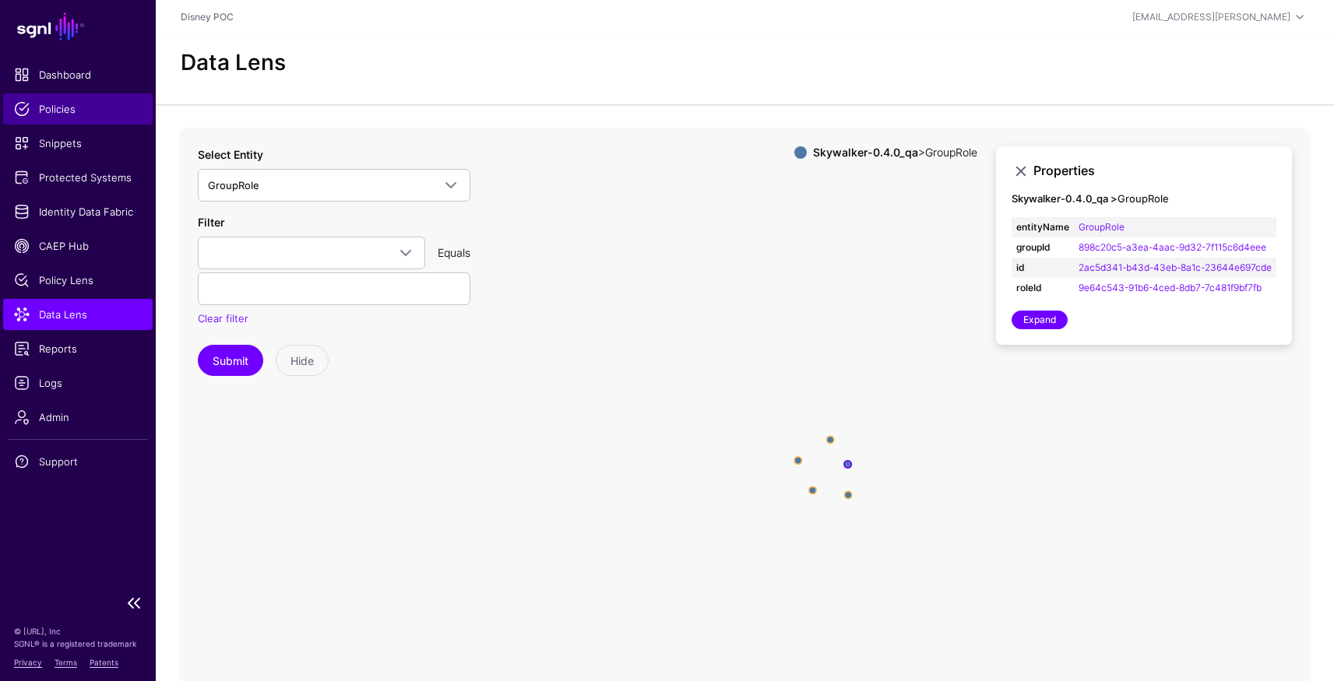
click at [56, 111] on span "Policies" at bounding box center [78, 109] width 128 height 16
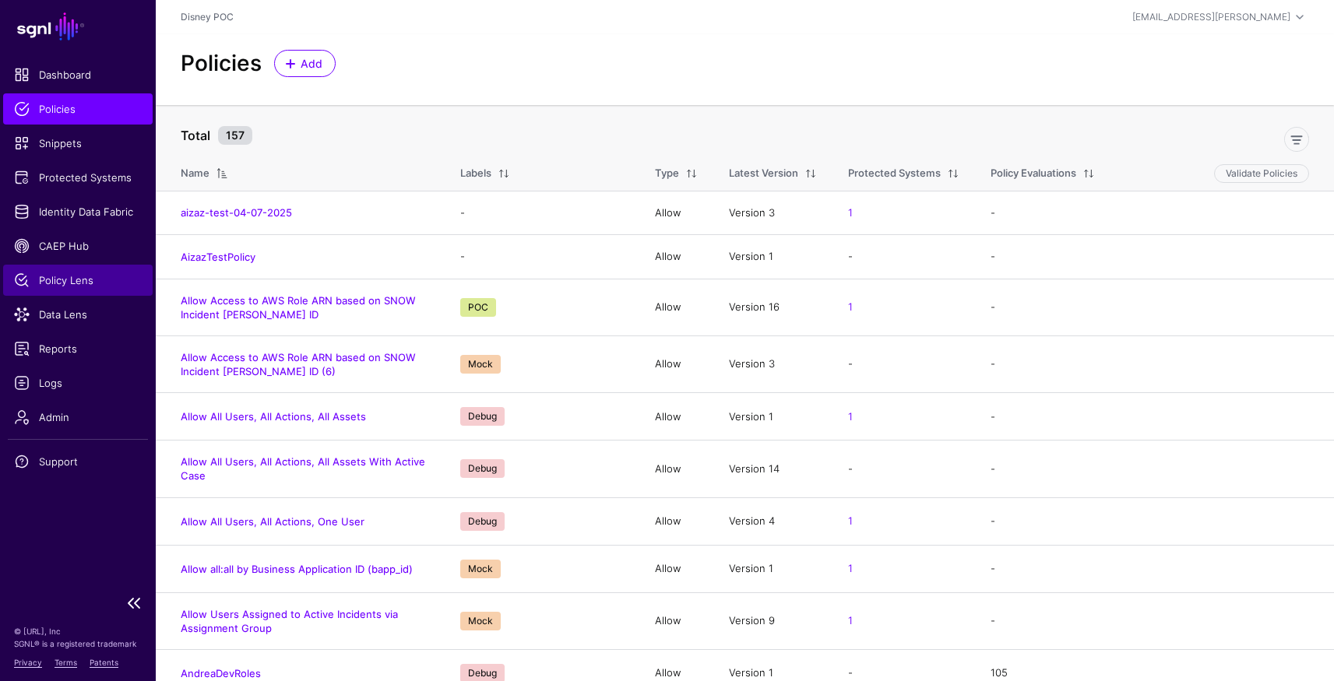
click at [62, 288] on link "Policy Lens" at bounding box center [77, 280] width 149 height 31
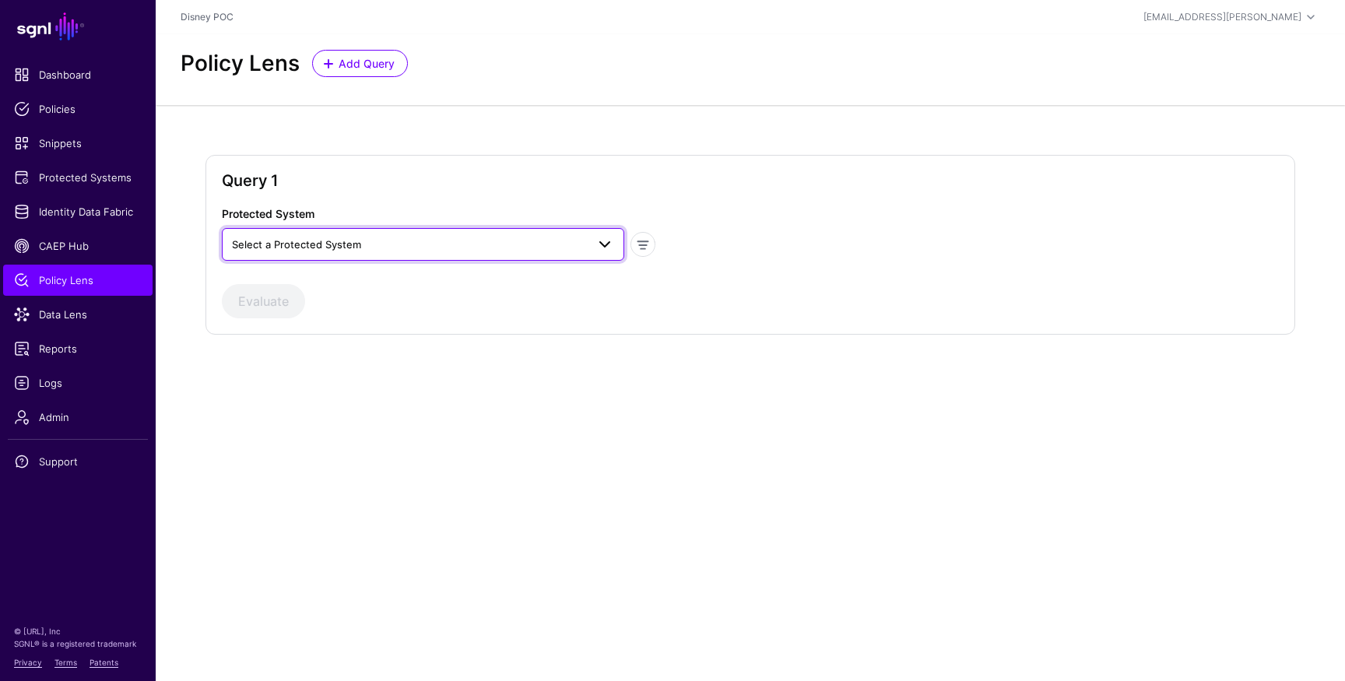
click at [353, 251] on span "Select a Protected System" at bounding box center [409, 244] width 354 height 17
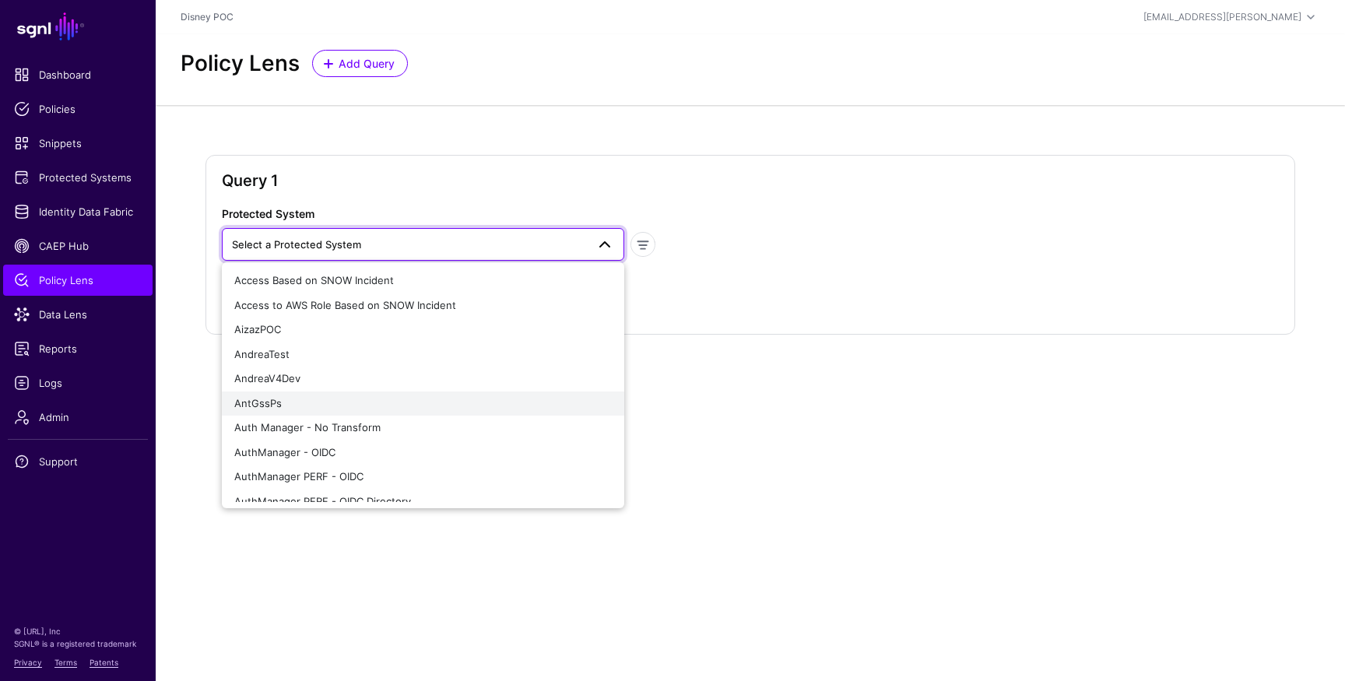
click at [303, 403] on div "AntGssPs" at bounding box center [423, 404] width 378 height 16
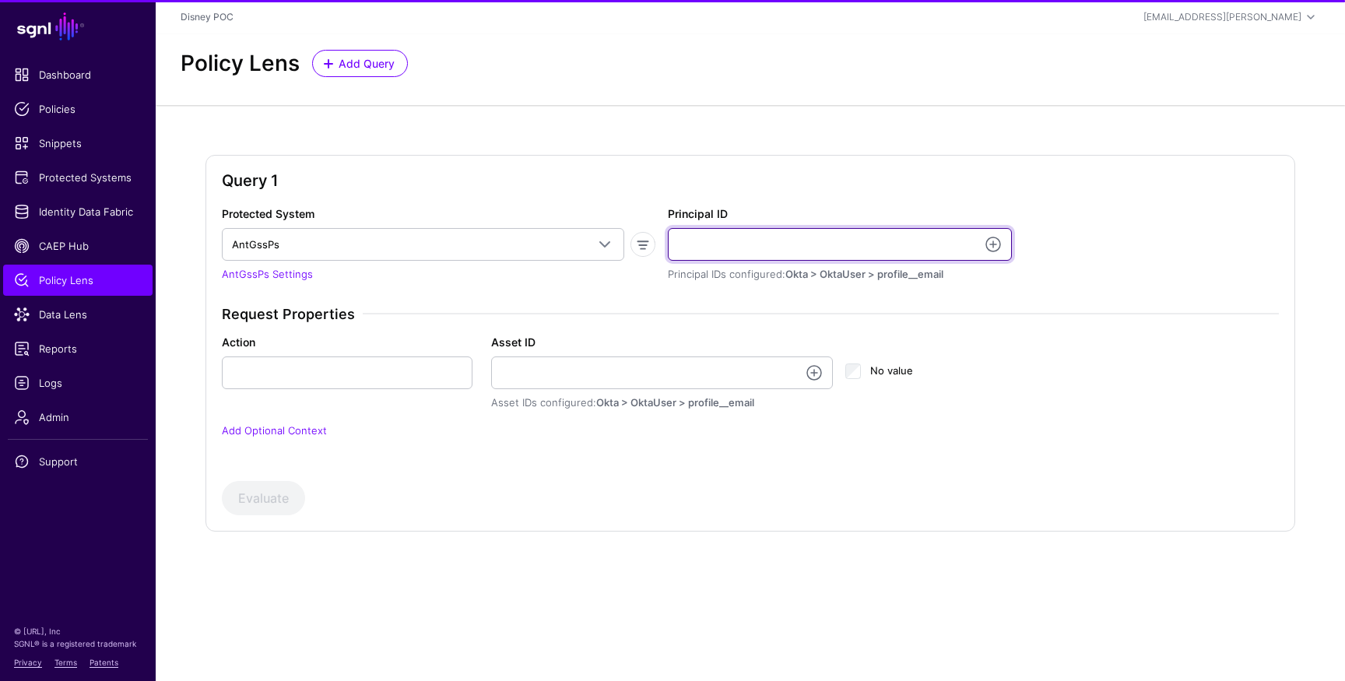
click at [797, 260] on input "Principal ID" at bounding box center [840, 244] width 344 height 33
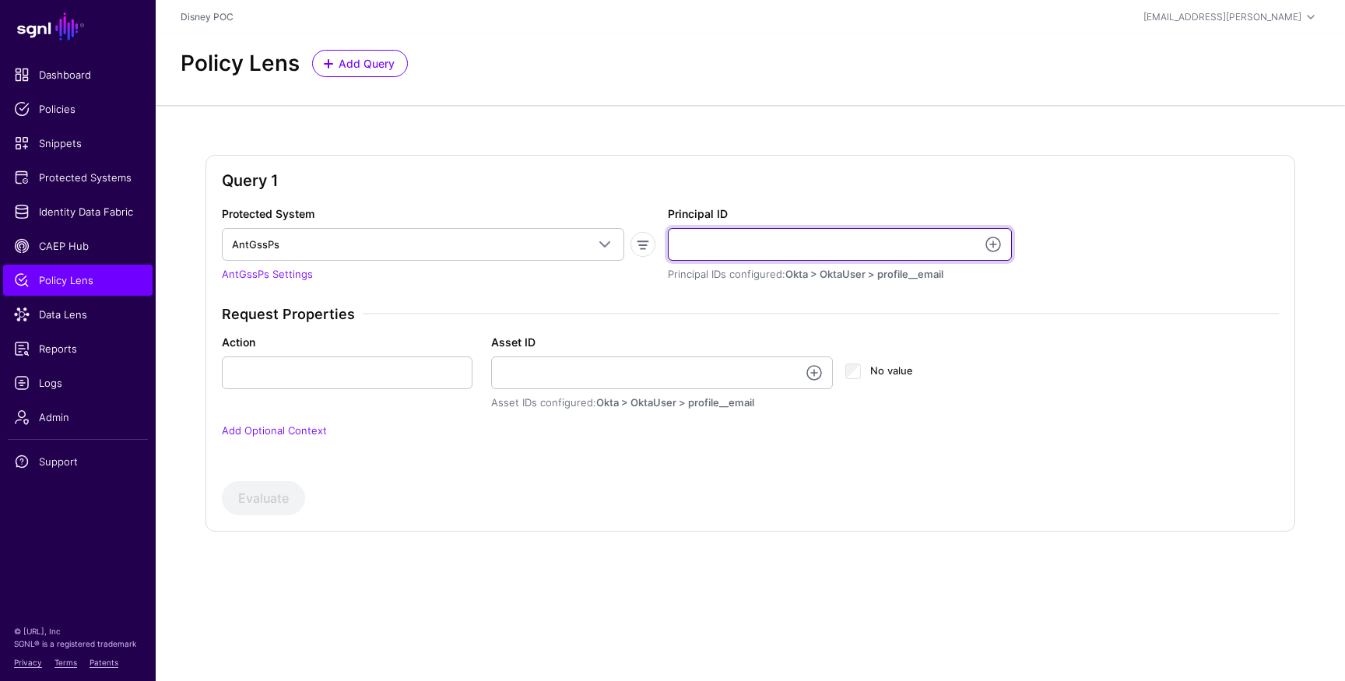
paste input "**********"
type input "**********"
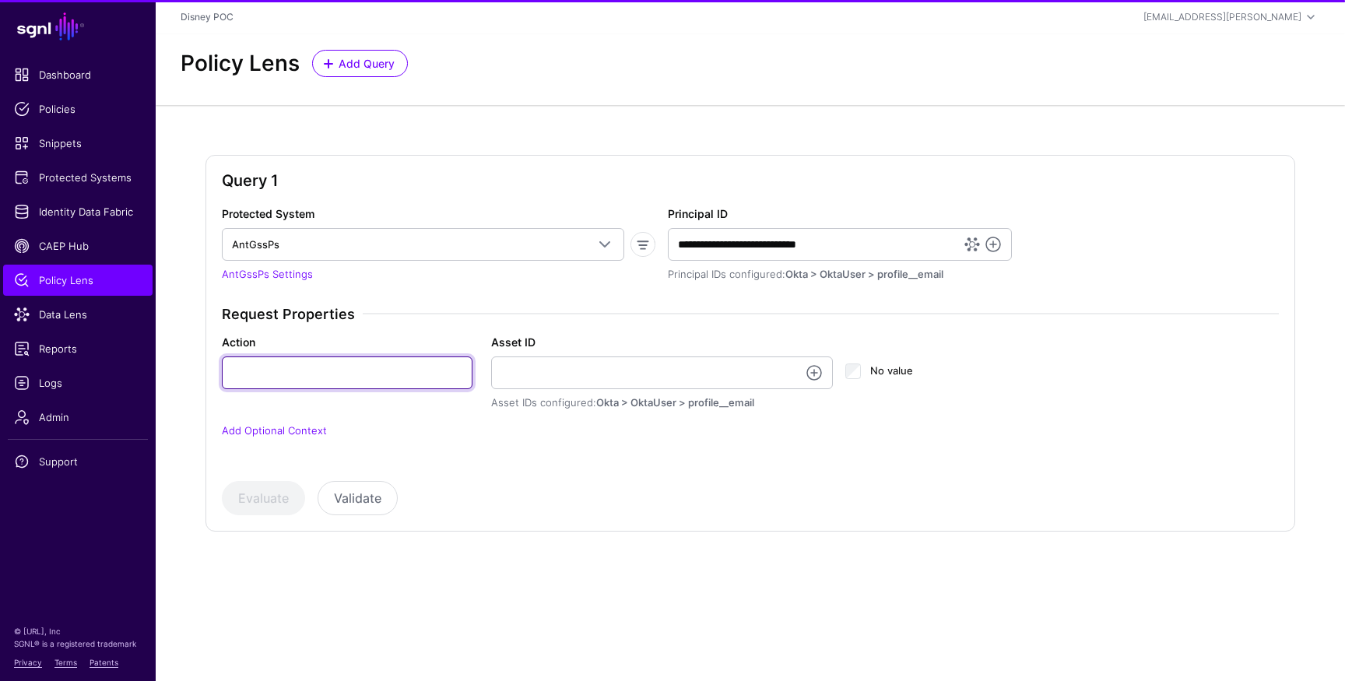
click at [388, 381] on input "Action" at bounding box center [347, 373] width 251 height 33
paste input "**********"
type input "**********"
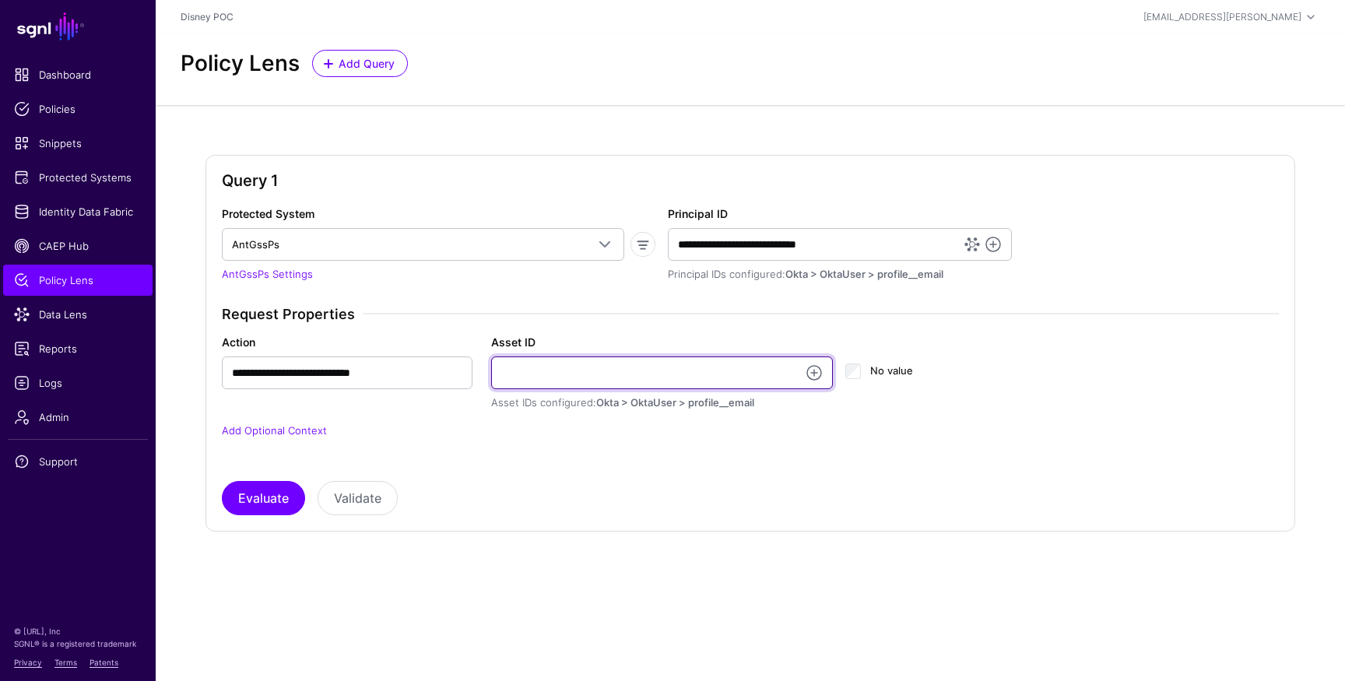
click at [530, 374] on input "Asset ID" at bounding box center [662, 373] width 342 height 33
paste input "**********"
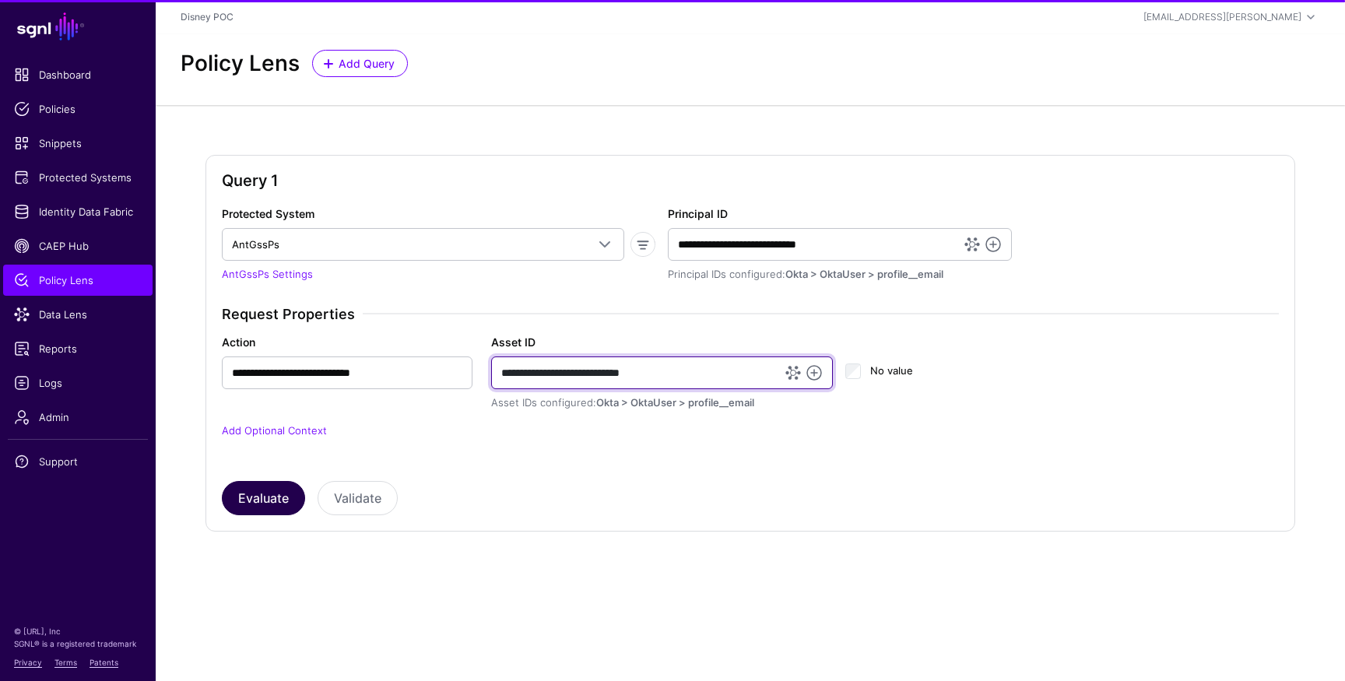
type input "**********"
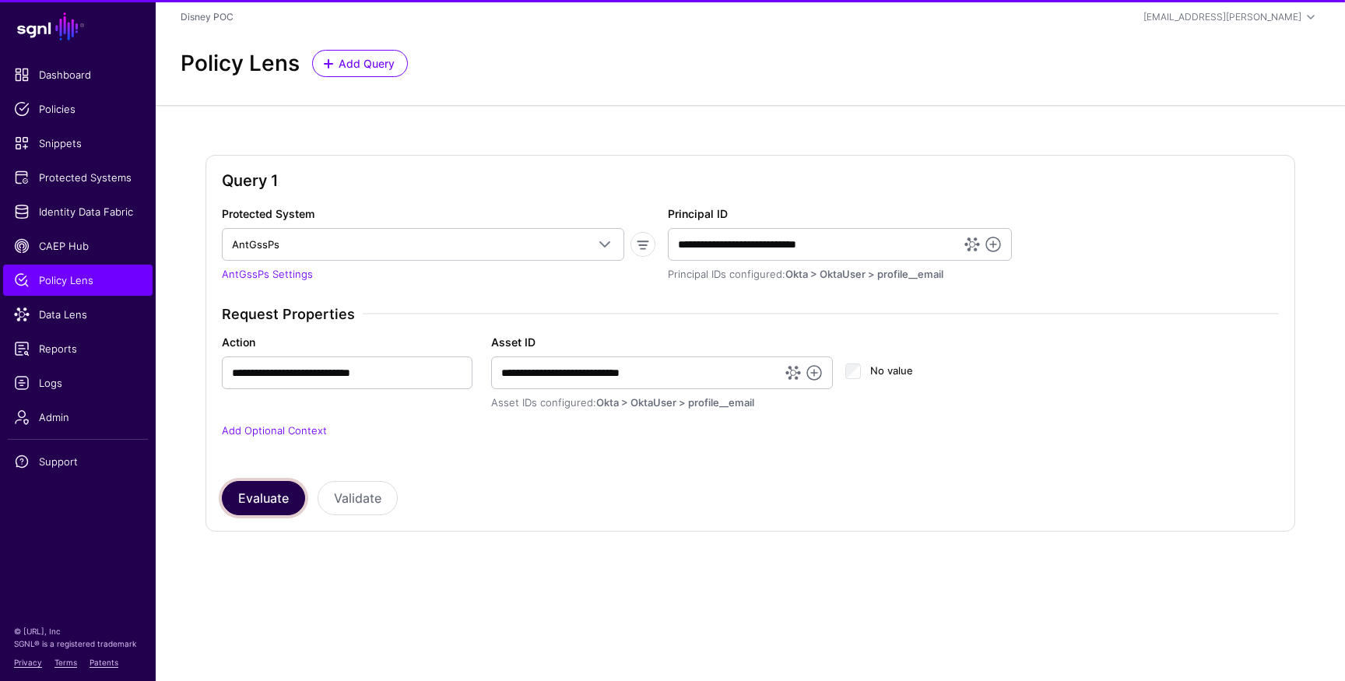
click at [255, 499] on button "Evaluate" at bounding box center [263, 498] width 83 height 34
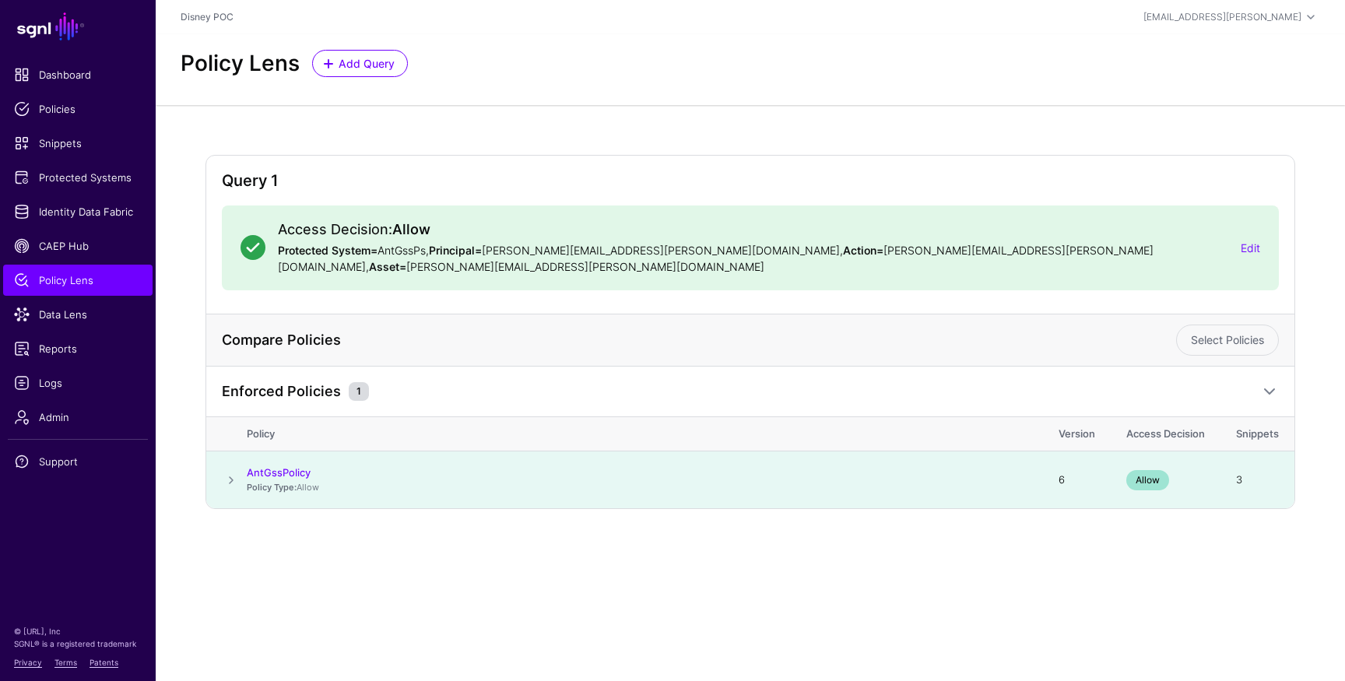
click at [234, 471] on span at bounding box center [231, 480] width 19 height 19
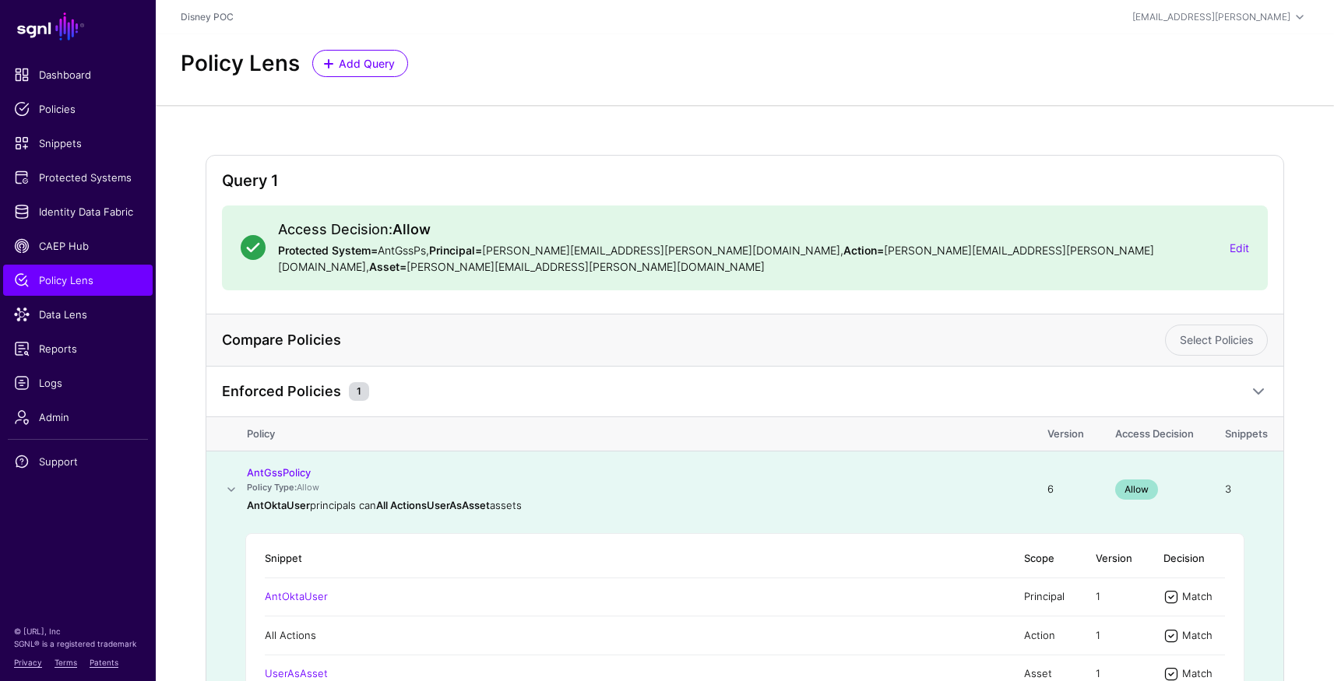
click at [287, 629] on link "All Actions" at bounding box center [290, 635] width 51 height 12
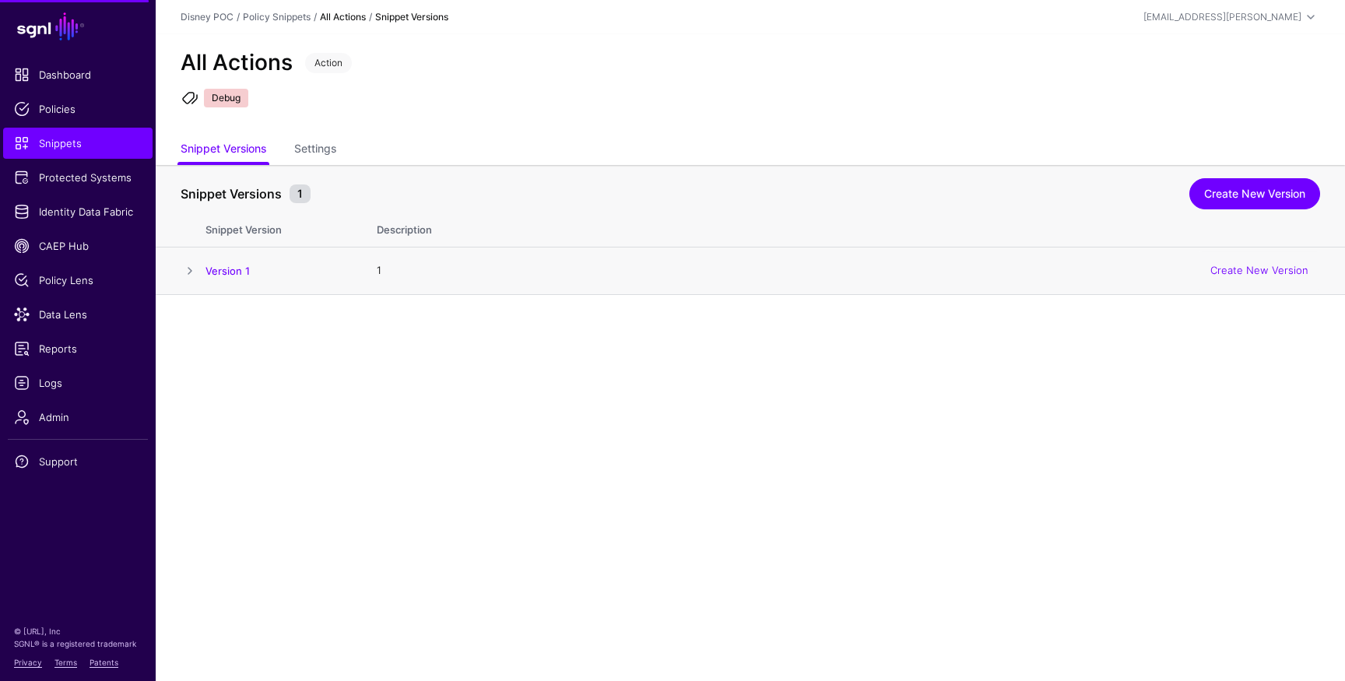
click at [188, 271] on span at bounding box center [190, 271] width 19 height 19
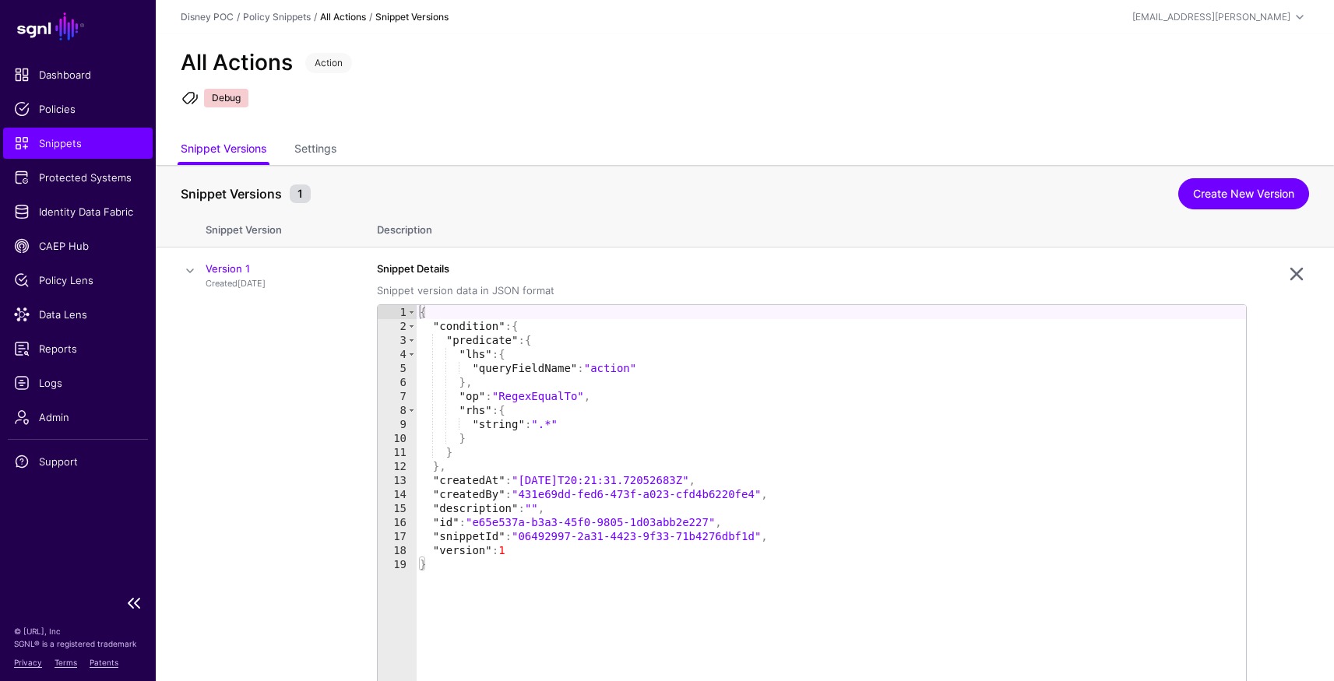
click at [49, 147] on span "Snippets" at bounding box center [78, 143] width 128 height 16
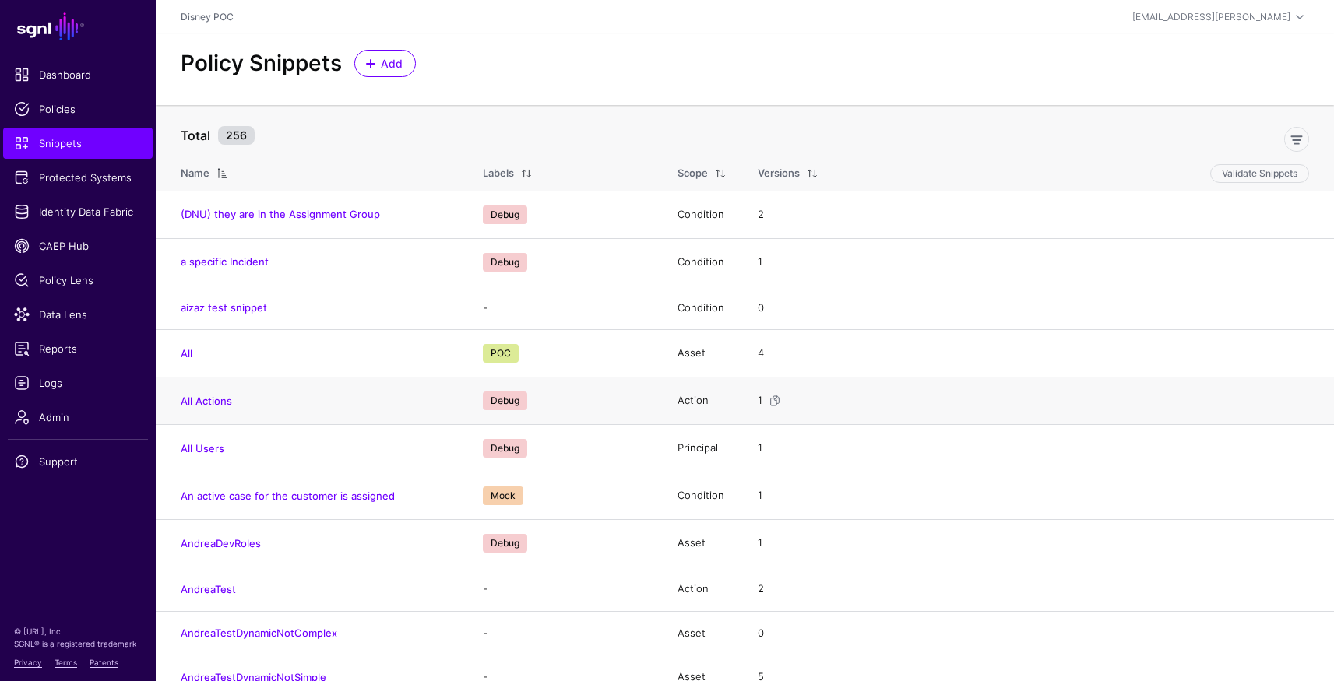
scroll to position [3, 0]
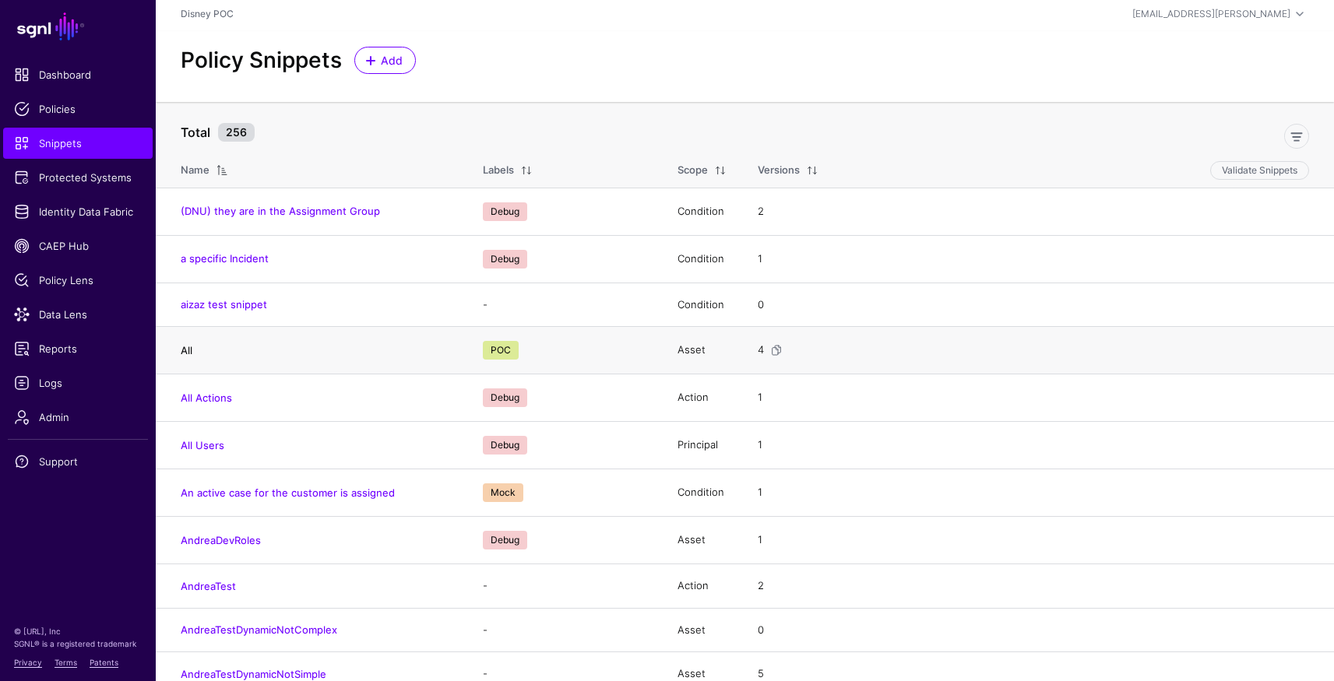
click at [187, 350] on link "All" at bounding box center [187, 350] width 12 height 12
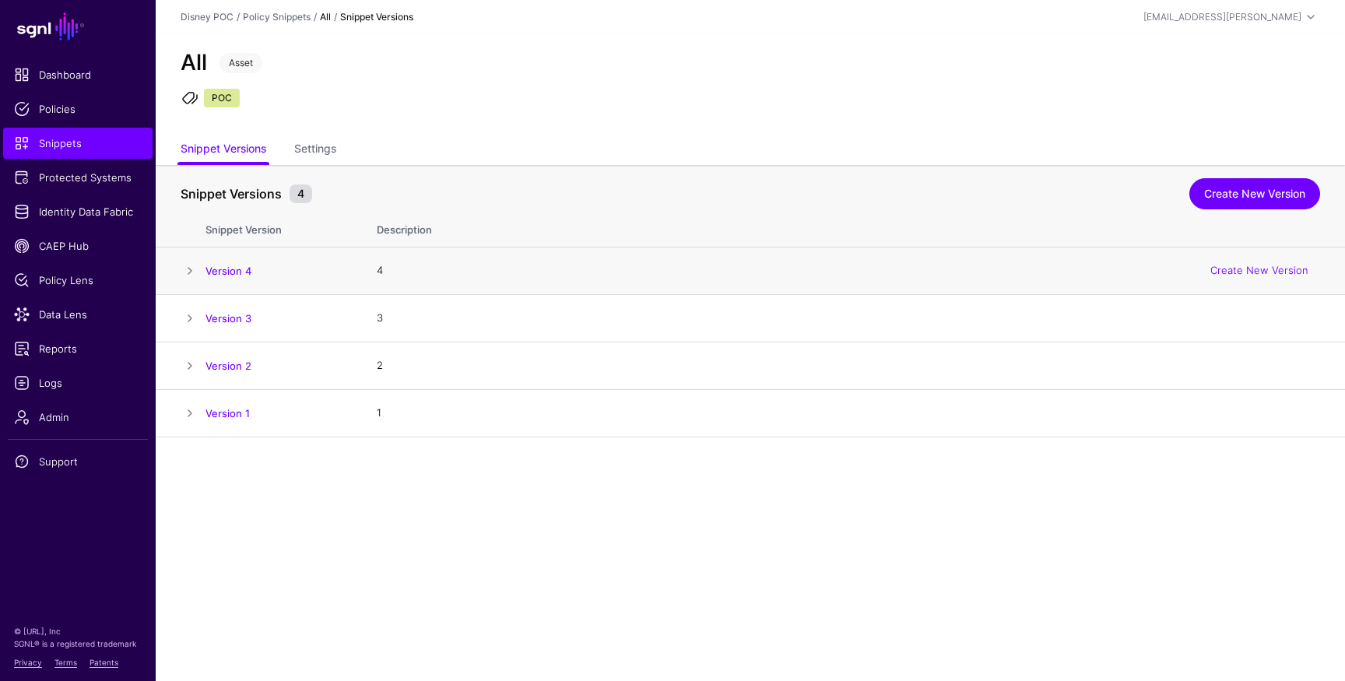
click at [179, 265] on td at bounding box center [181, 271] width 50 height 47
click at [186, 267] on span at bounding box center [190, 271] width 19 height 19
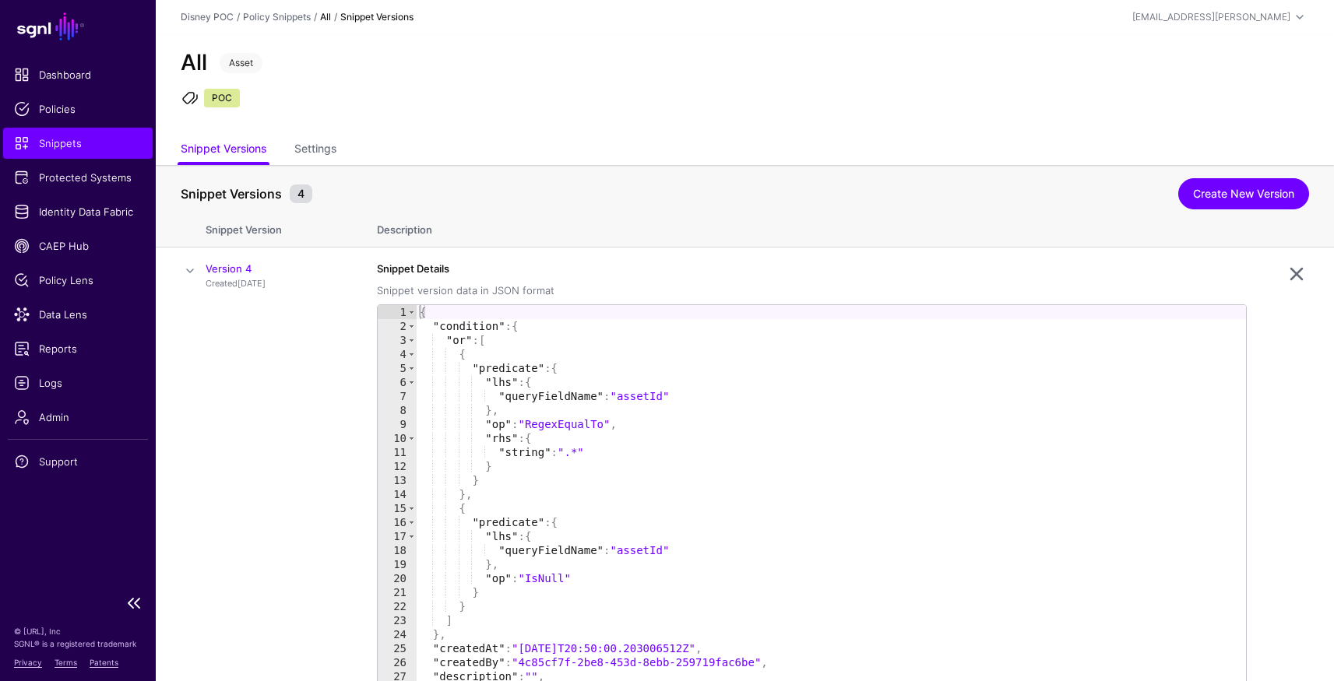
click at [62, 146] on span "Snippets" at bounding box center [78, 143] width 128 height 16
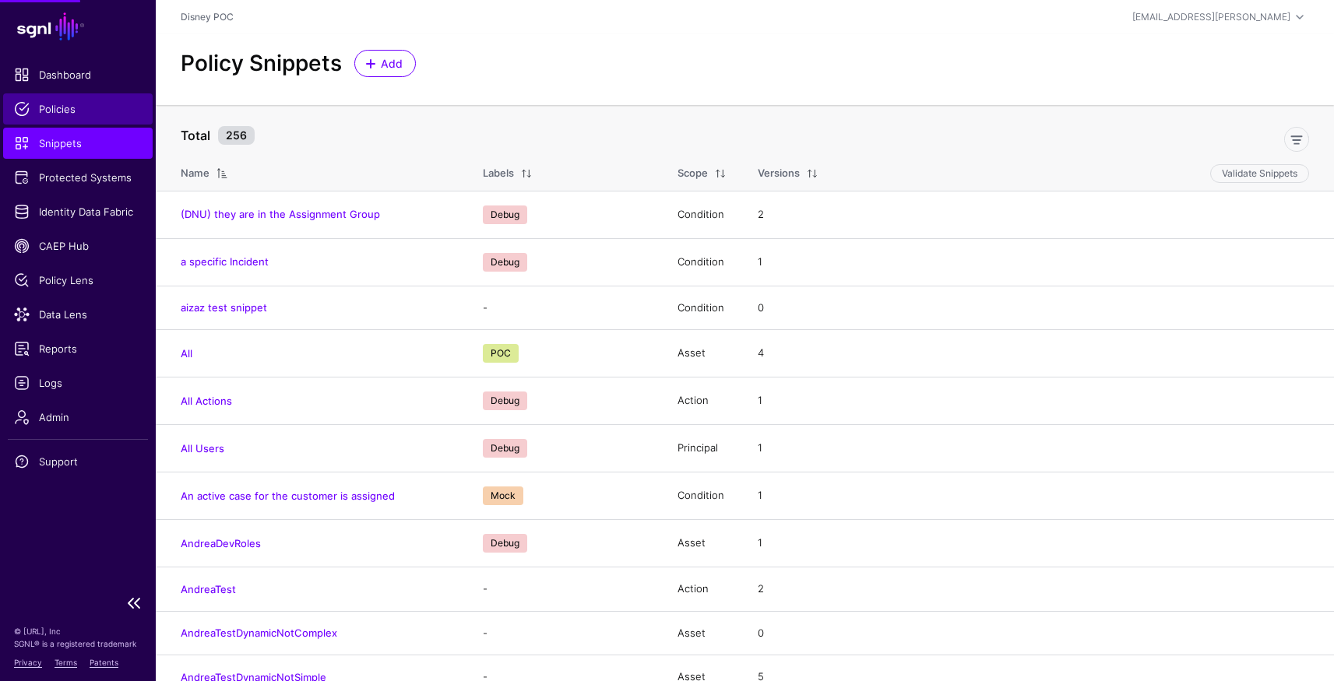
drag, startPoint x: 62, startPoint y: 108, endPoint x: 265, endPoint y: 132, distance: 205.3
click at [62, 108] on span "Policies" at bounding box center [78, 109] width 128 height 16
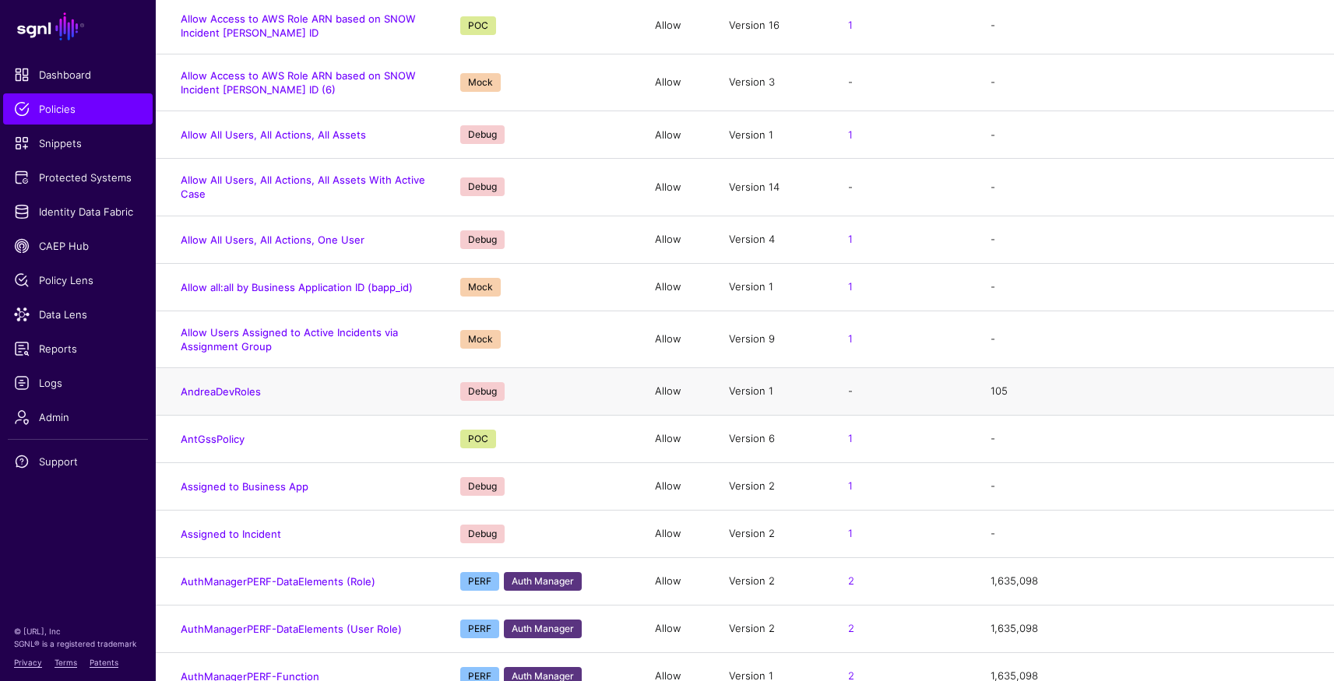
scroll to position [301, 0]
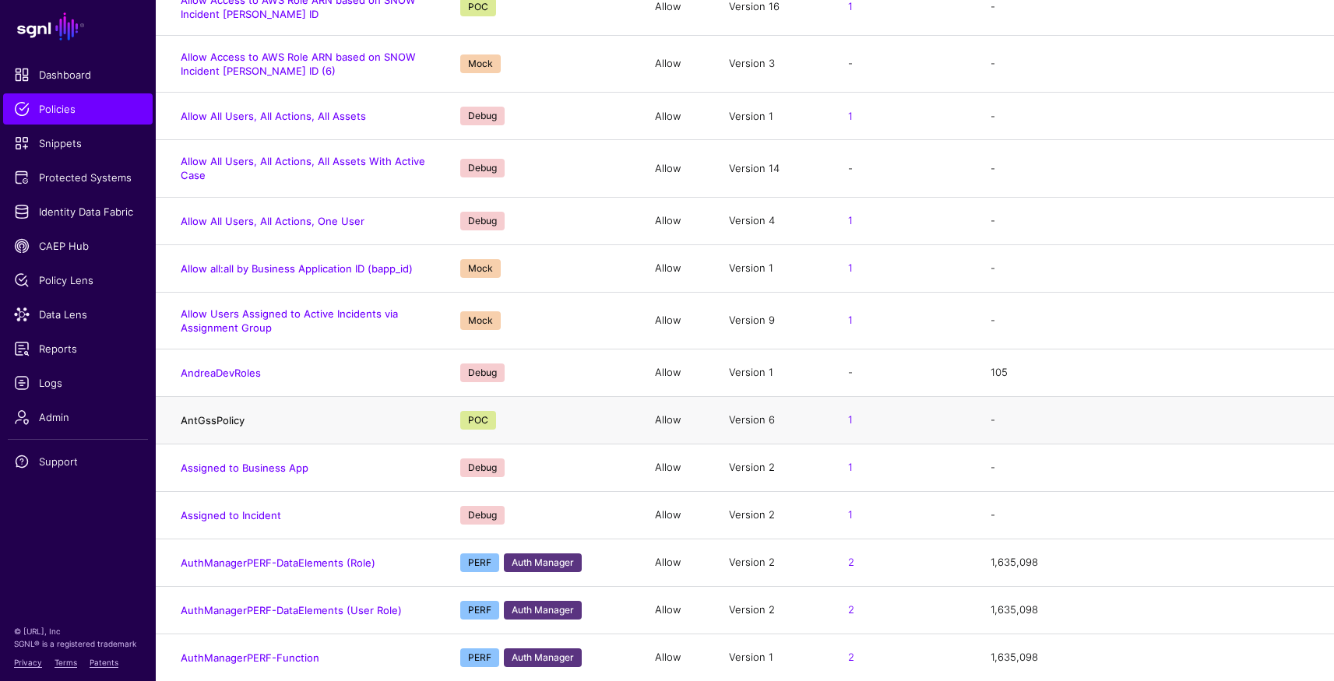
click at [219, 420] on link "AntGssPolicy" at bounding box center [213, 420] width 64 height 12
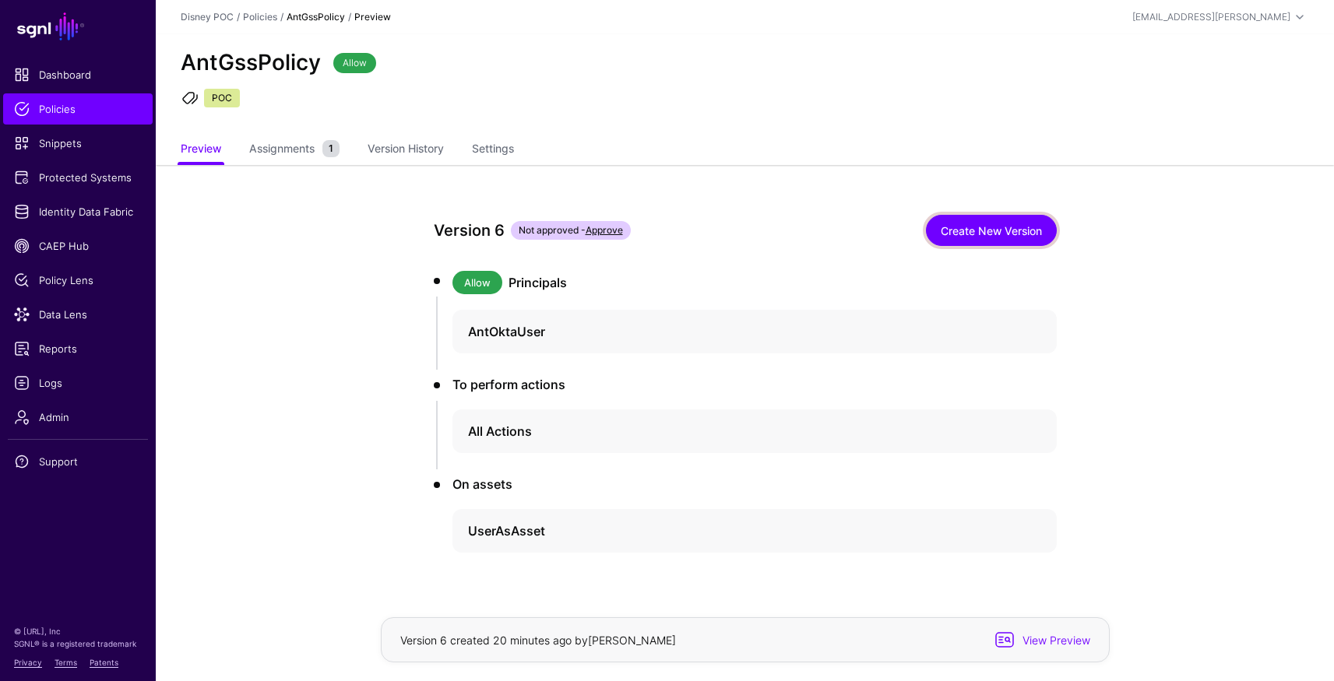
click at [986, 232] on link "Create New Version" at bounding box center [991, 230] width 131 height 31
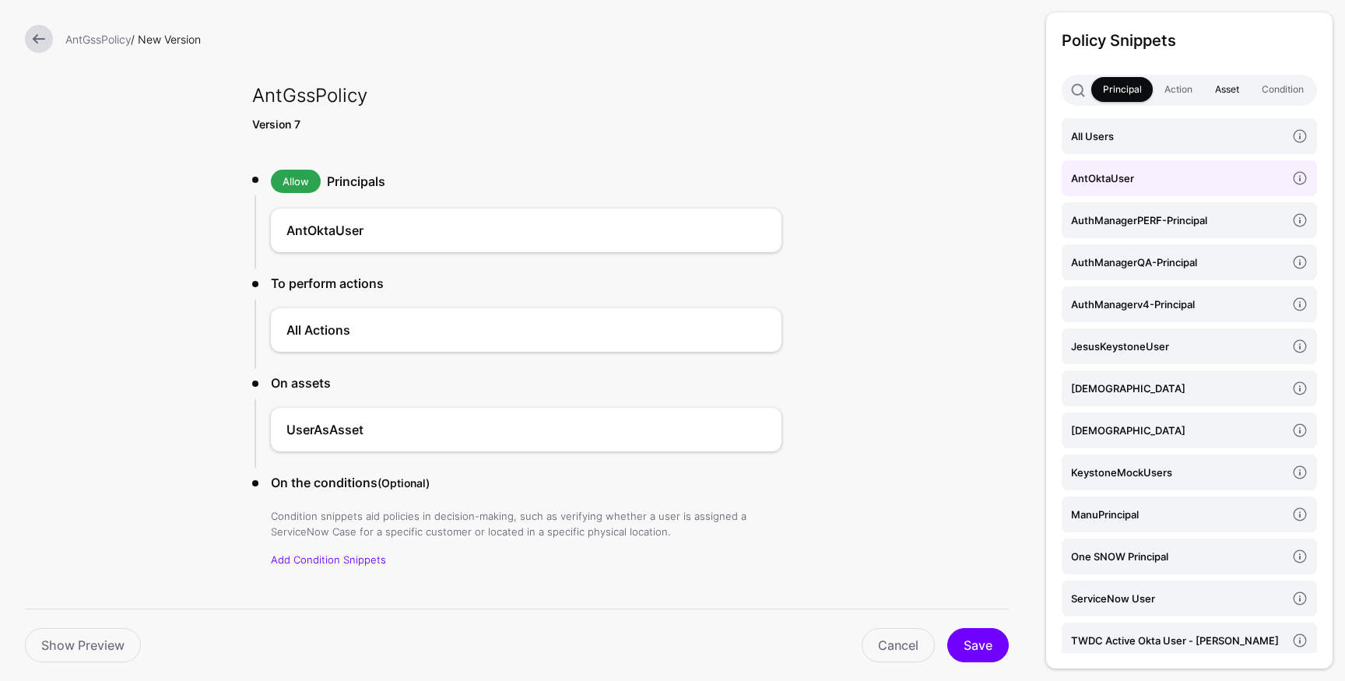
click at [1224, 91] on link "Asset" at bounding box center [1227, 89] width 47 height 25
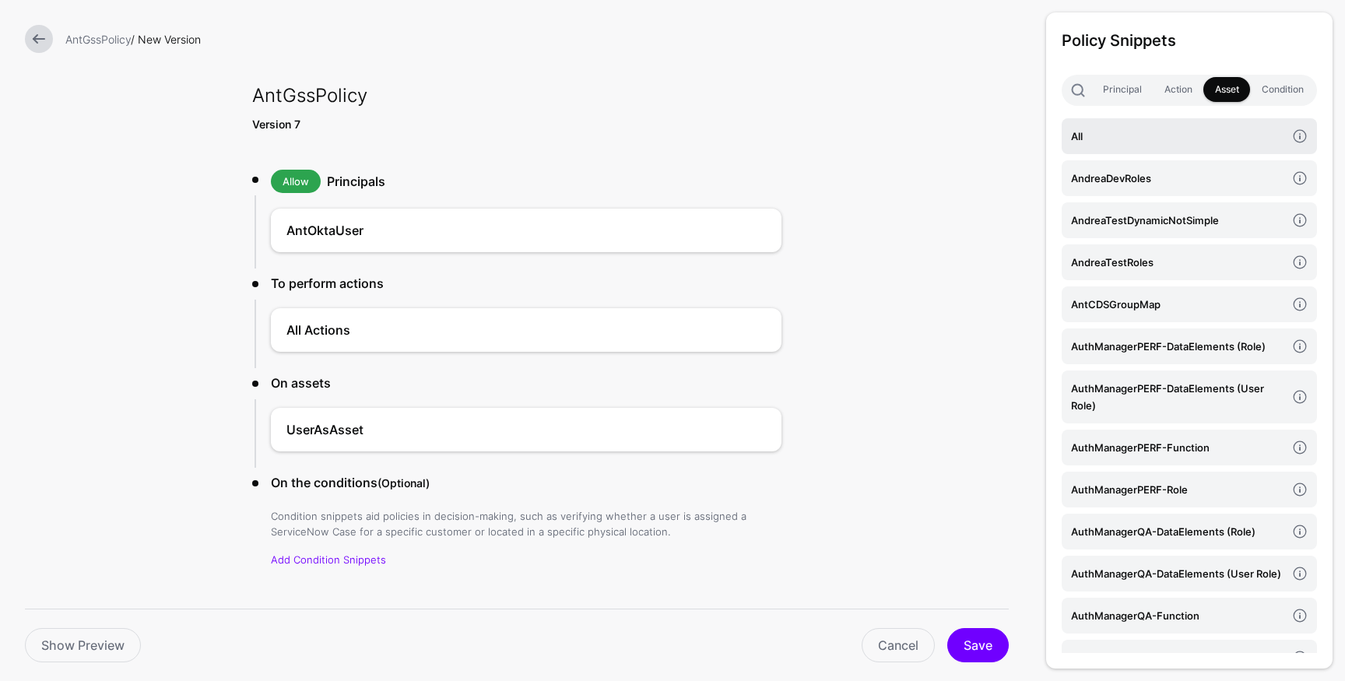
click at [1229, 136] on h4 "All" at bounding box center [1178, 136] width 215 height 17
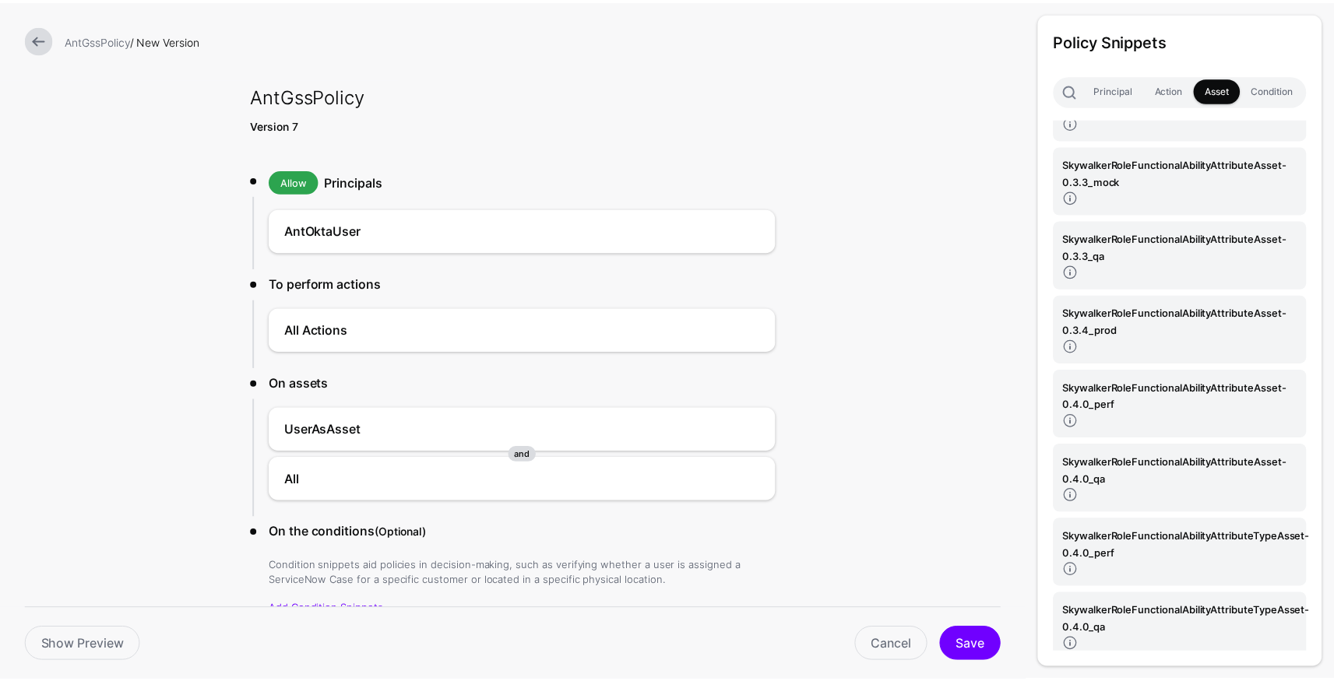
scroll to position [6481, 0]
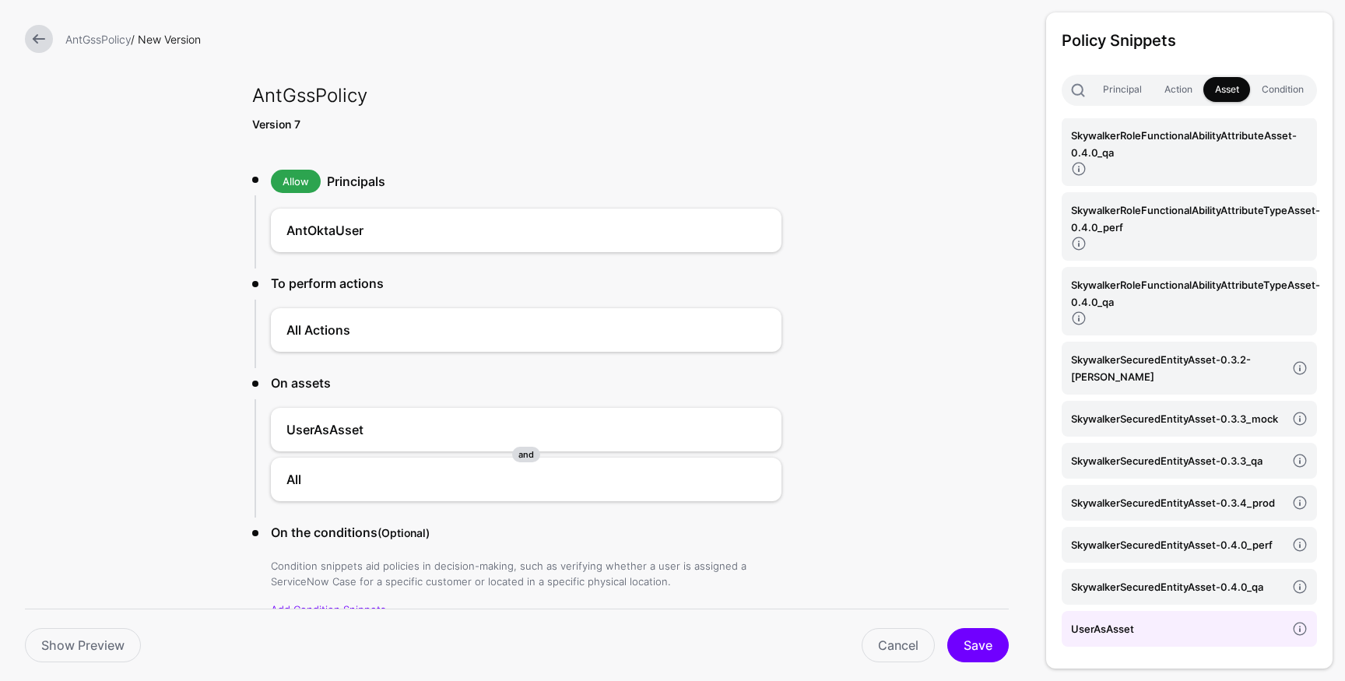
click at [1141, 621] on h4 "UserAsAsset" at bounding box center [1178, 629] width 215 height 17
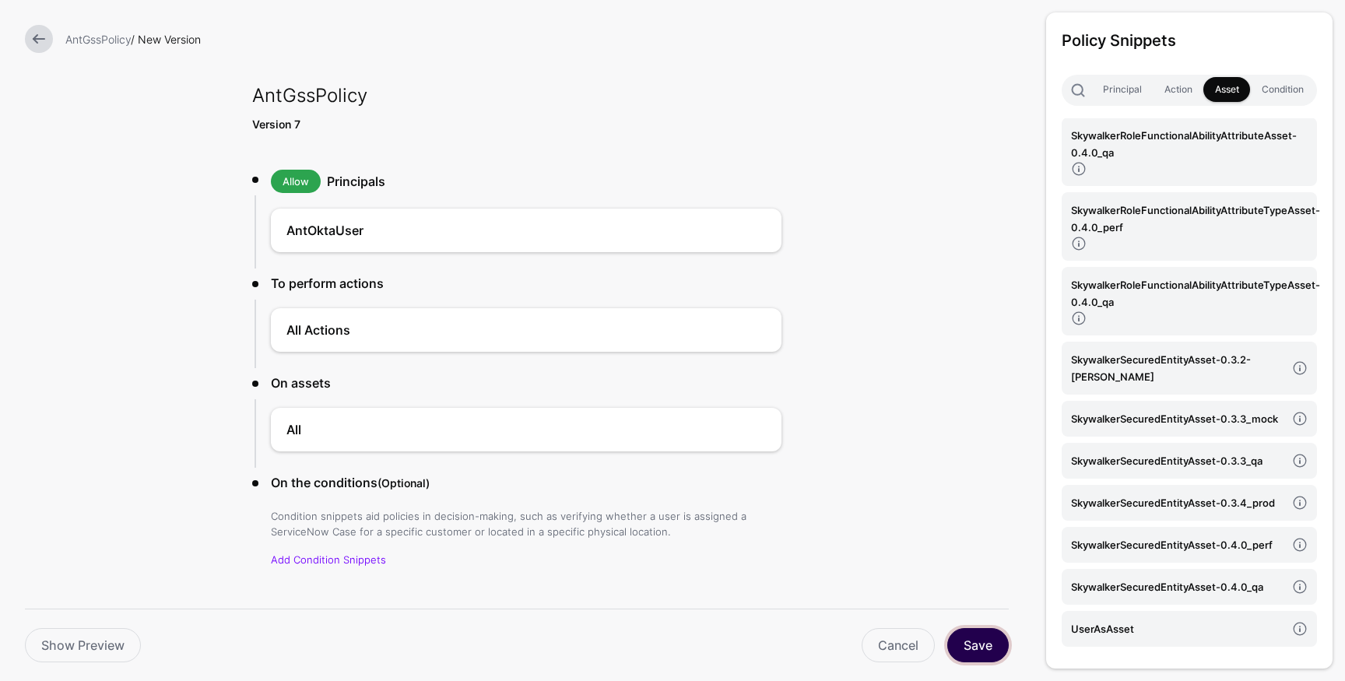
click at [980, 649] on button "Save" at bounding box center [979, 645] width 62 height 34
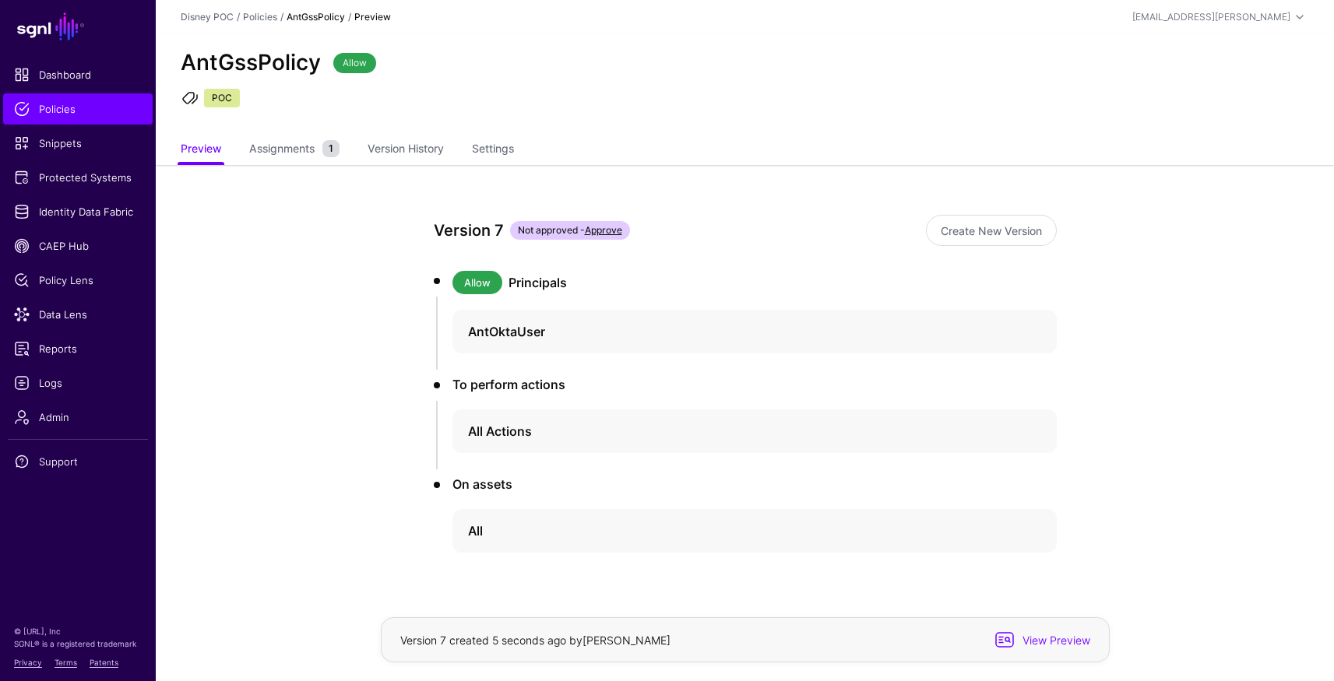
scroll to position [31, 0]
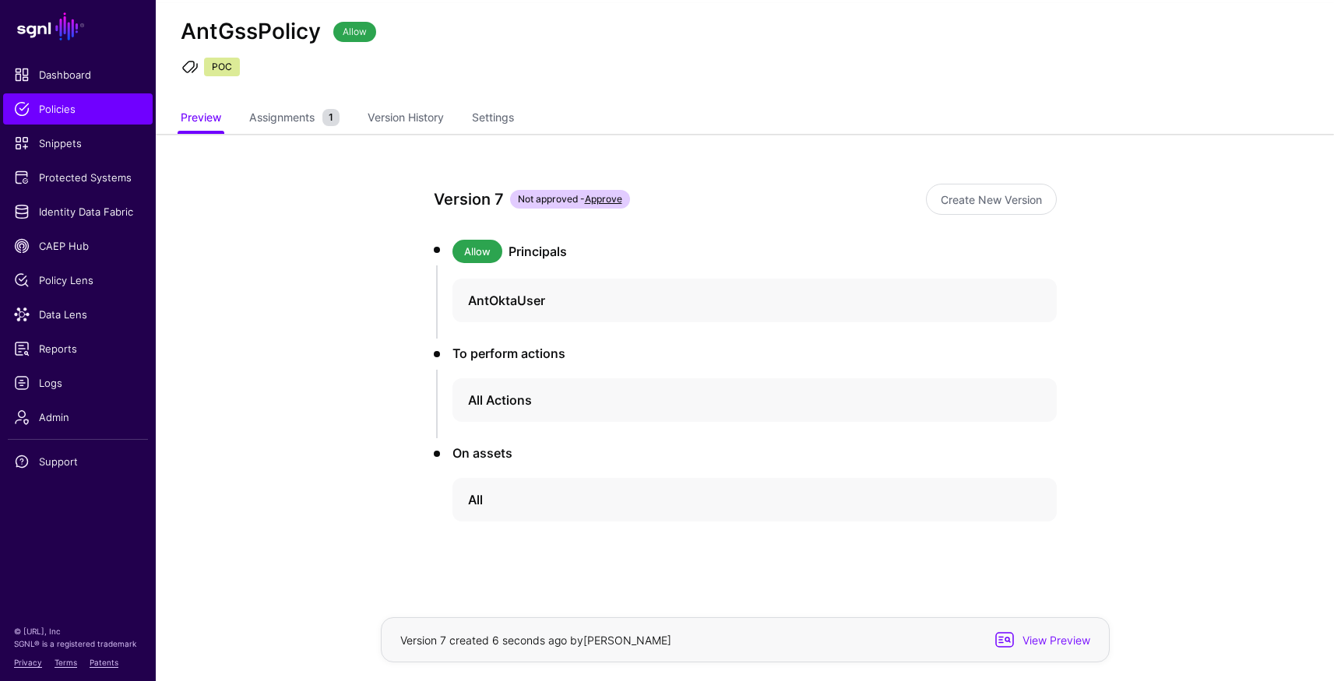
click at [610, 199] on link "Approve" at bounding box center [603, 199] width 37 height 12
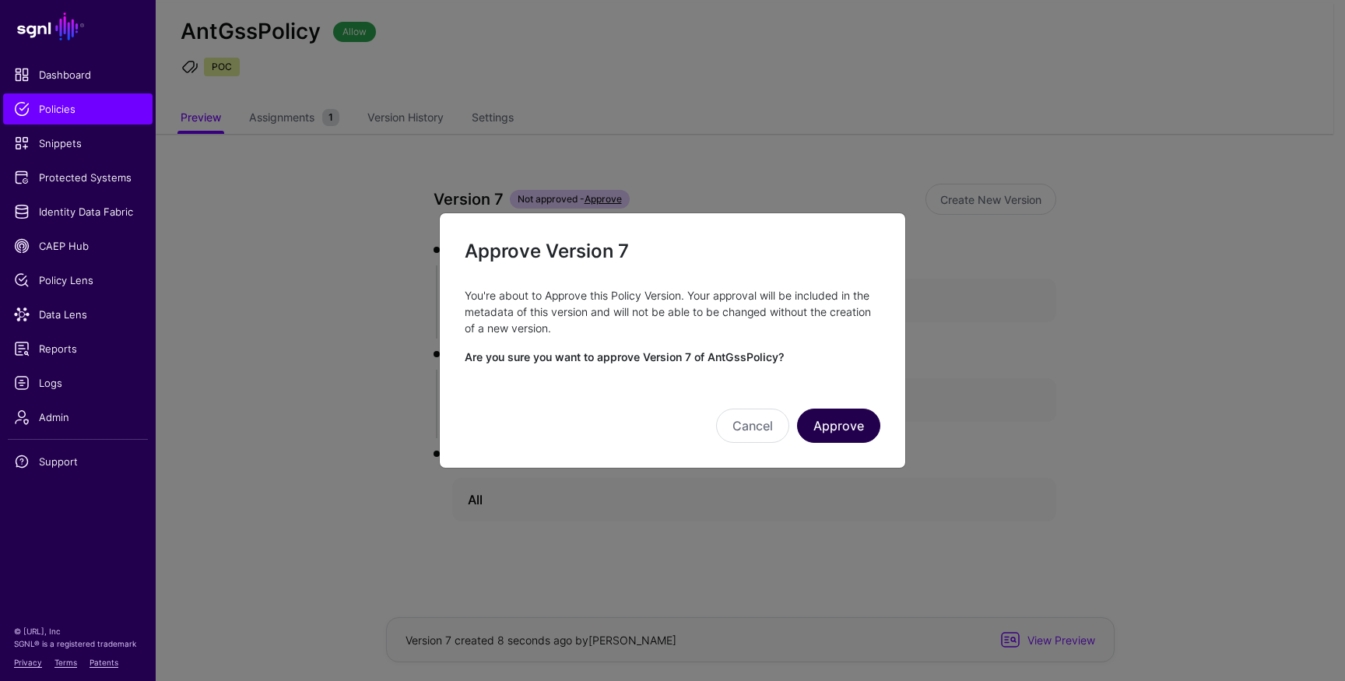
click at [830, 413] on button "Approve" at bounding box center [838, 426] width 83 height 34
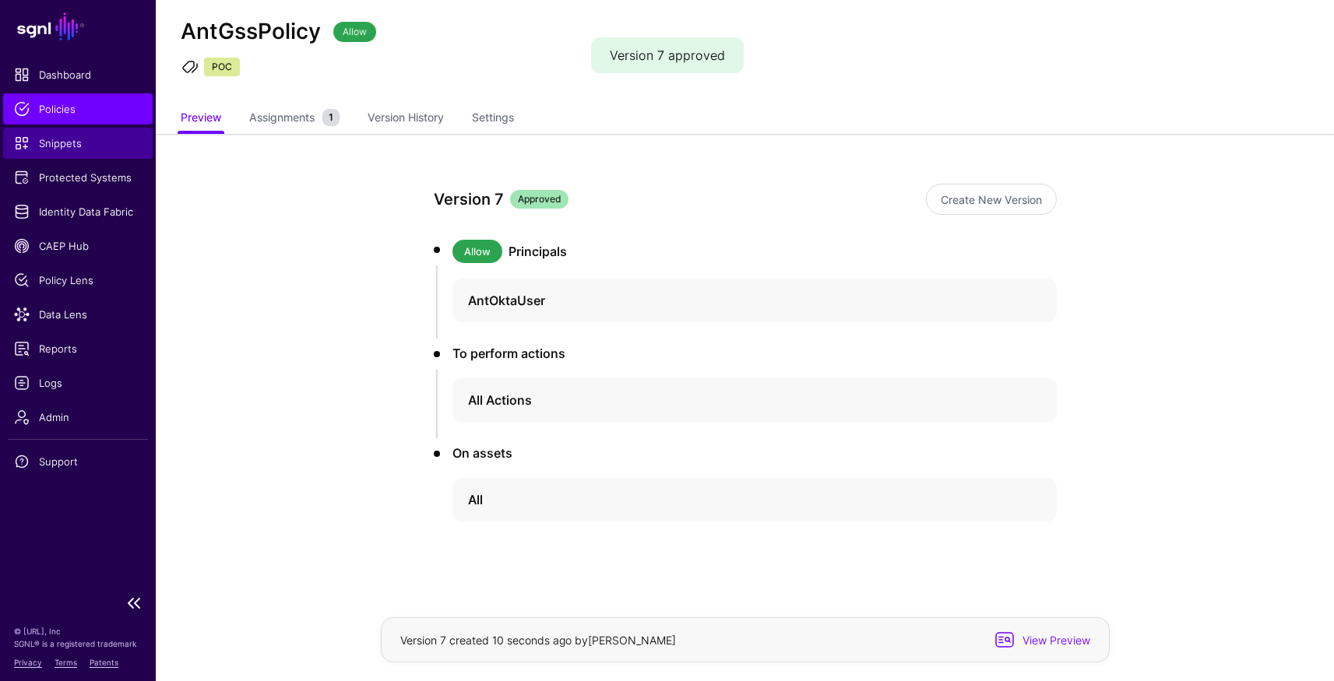
click at [48, 140] on span "Snippets" at bounding box center [78, 143] width 128 height 16
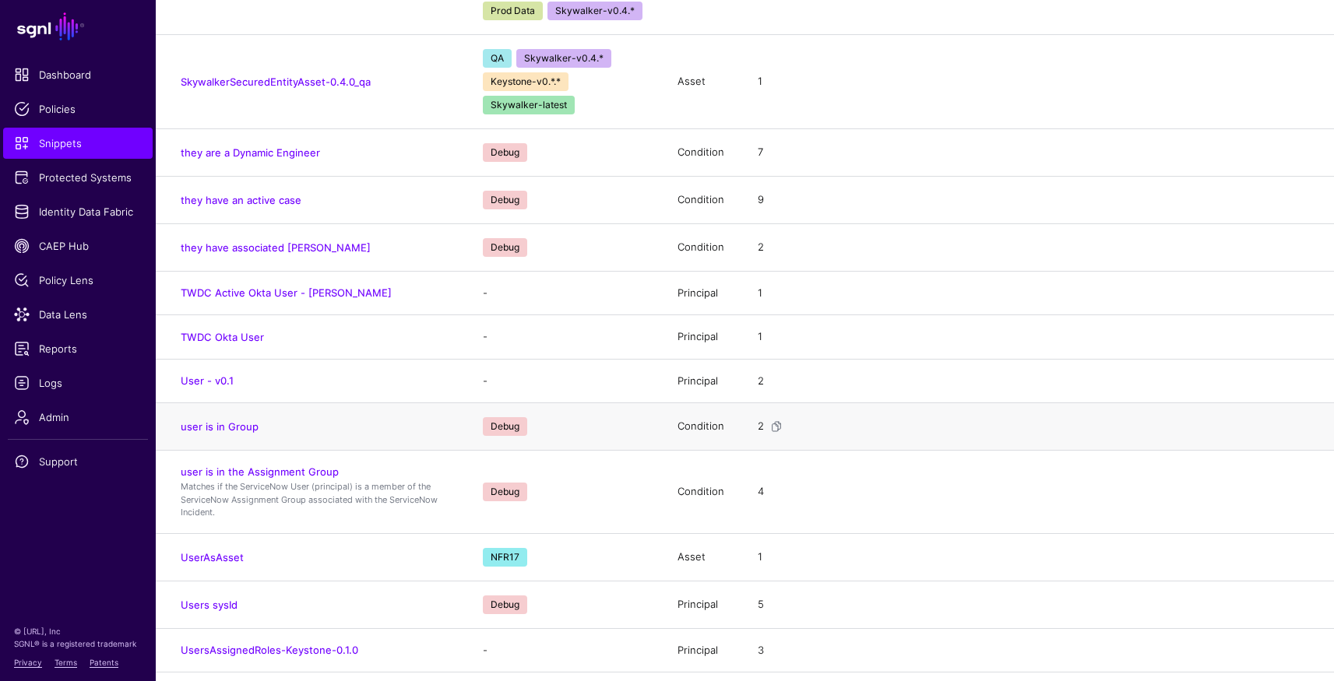
scroll to position [12846, 0]
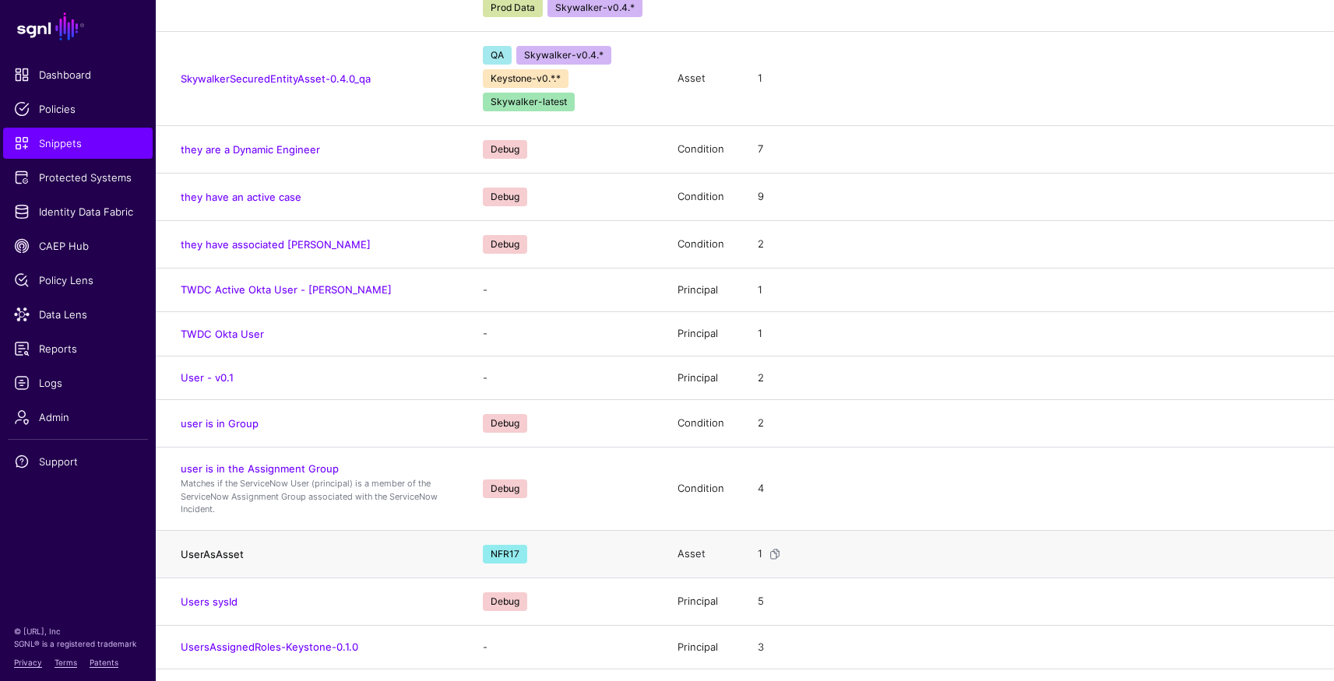
click at [222, 548] on link "UserAsAsset" at bounding box center [212, 554] width 63 height 12
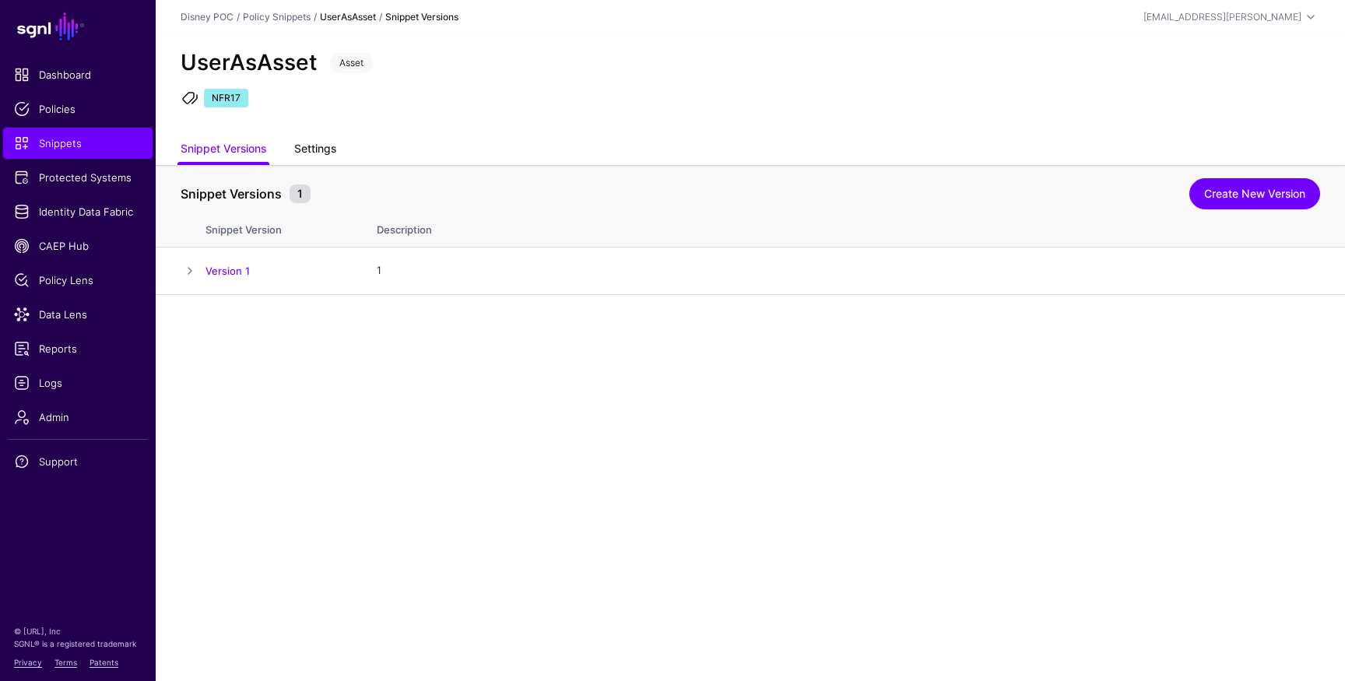
click at [324, 150] on link "Settings" at bounding box center [315, 150] width 42 height 30
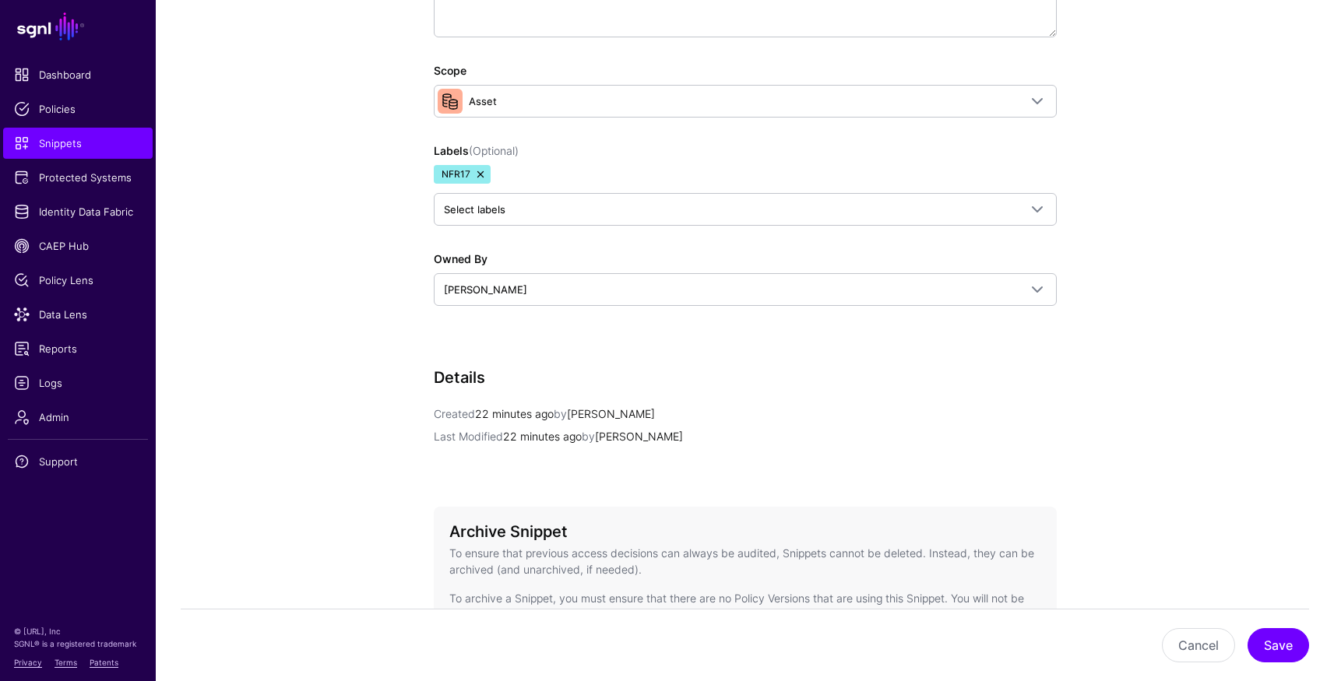
scroll to position [599, 0]
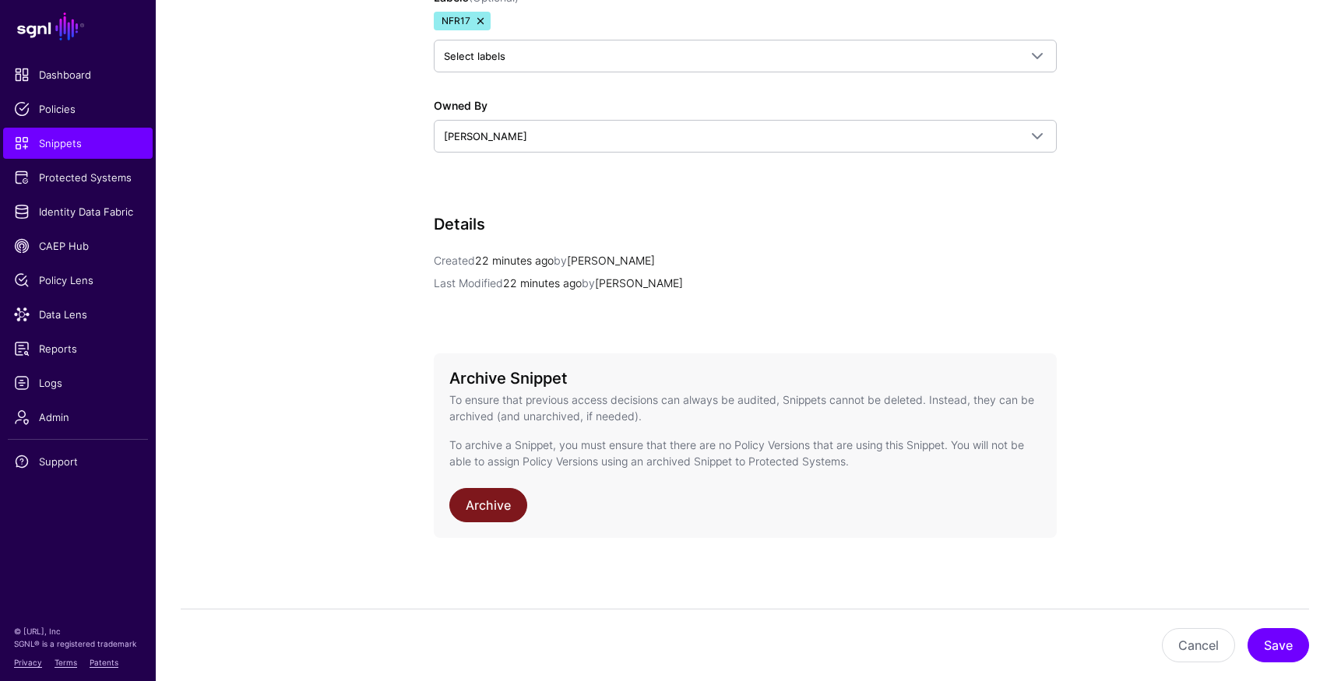
click at [496, 518] on link "Archive" at bounding box center [488, 505] width 78 height 34
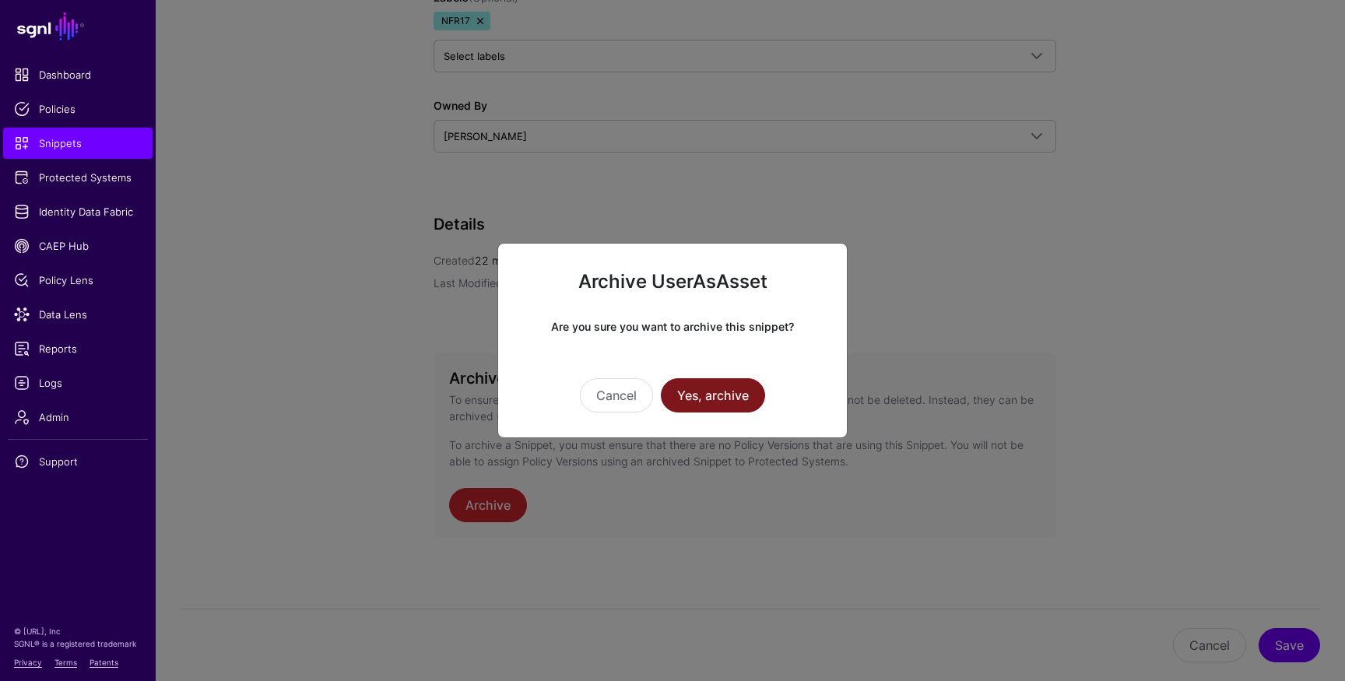
click at [734, 396] on button "Yes, archive" at bounding box center [713, 395] width 104 height 34
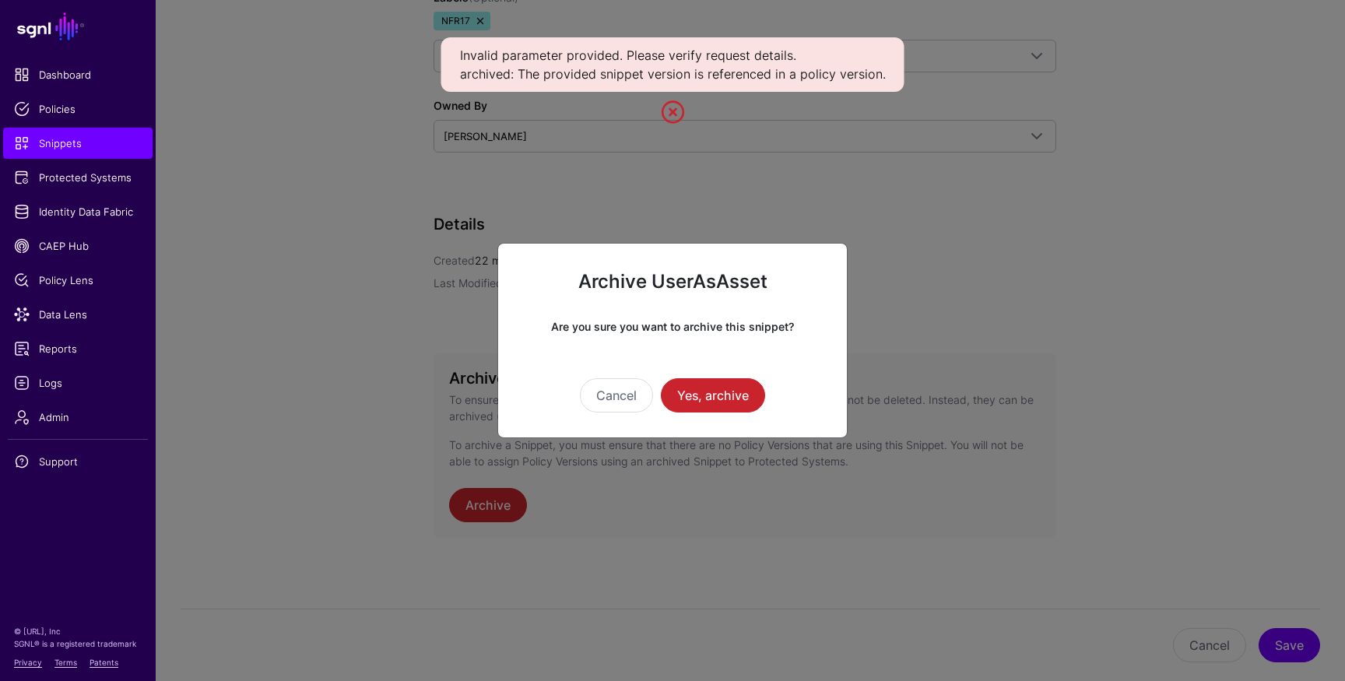
click at [360, 330] on ngb-modal-window "Archive UserAsAsset Are you sure you want to archive this snippet? Cancel Yes, …" at bounding box center [672, 340] width 1345 height 681
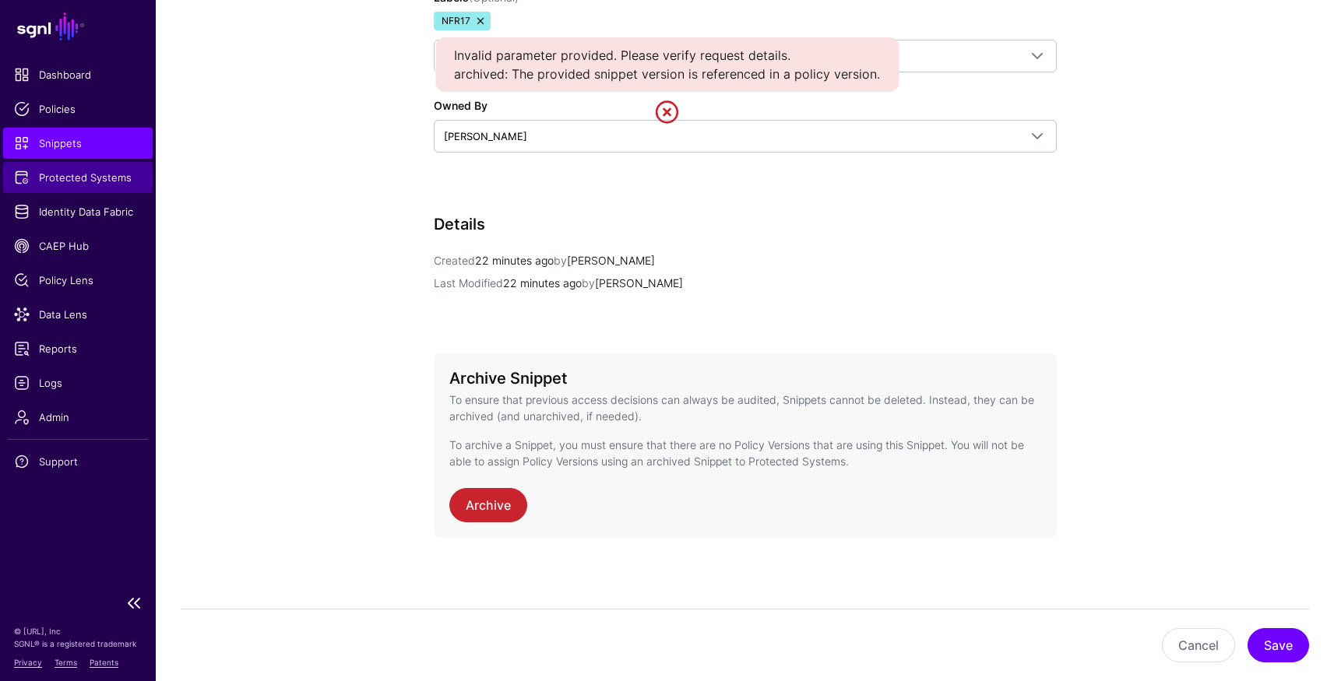
click at [58, 178] on span "Protected Systems" at bounding box center [78, 178] width 128 height 16
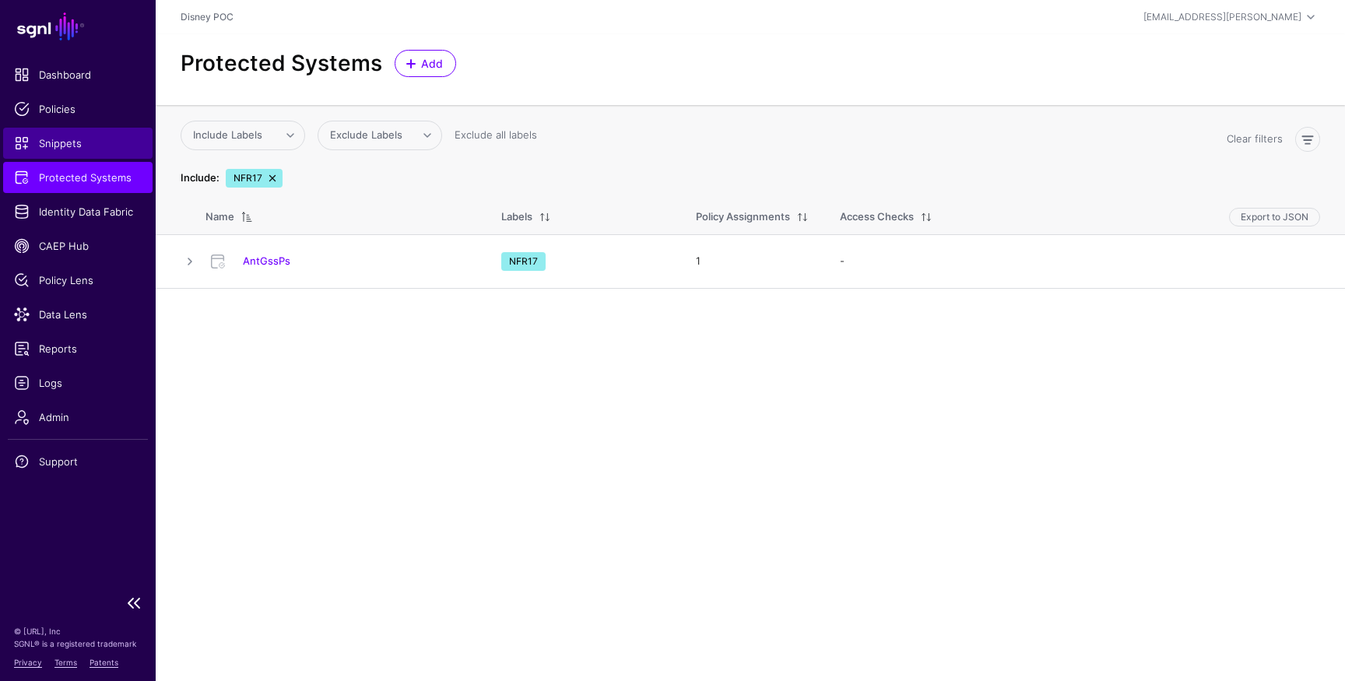
click at [50, 145] on span "Snippets" at bounding box center [78, 143] width 128 height 16
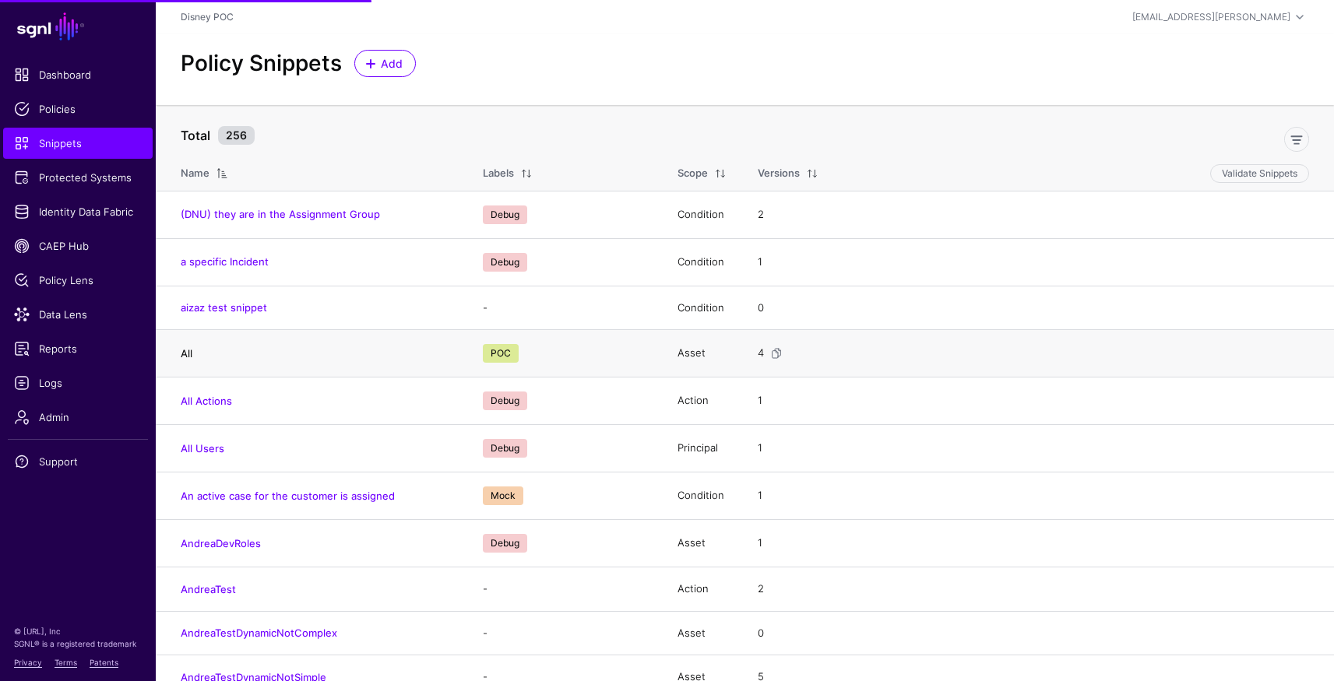
click at [187, 353] on link "All" at bounding box center [187, 353] width 12 height 12
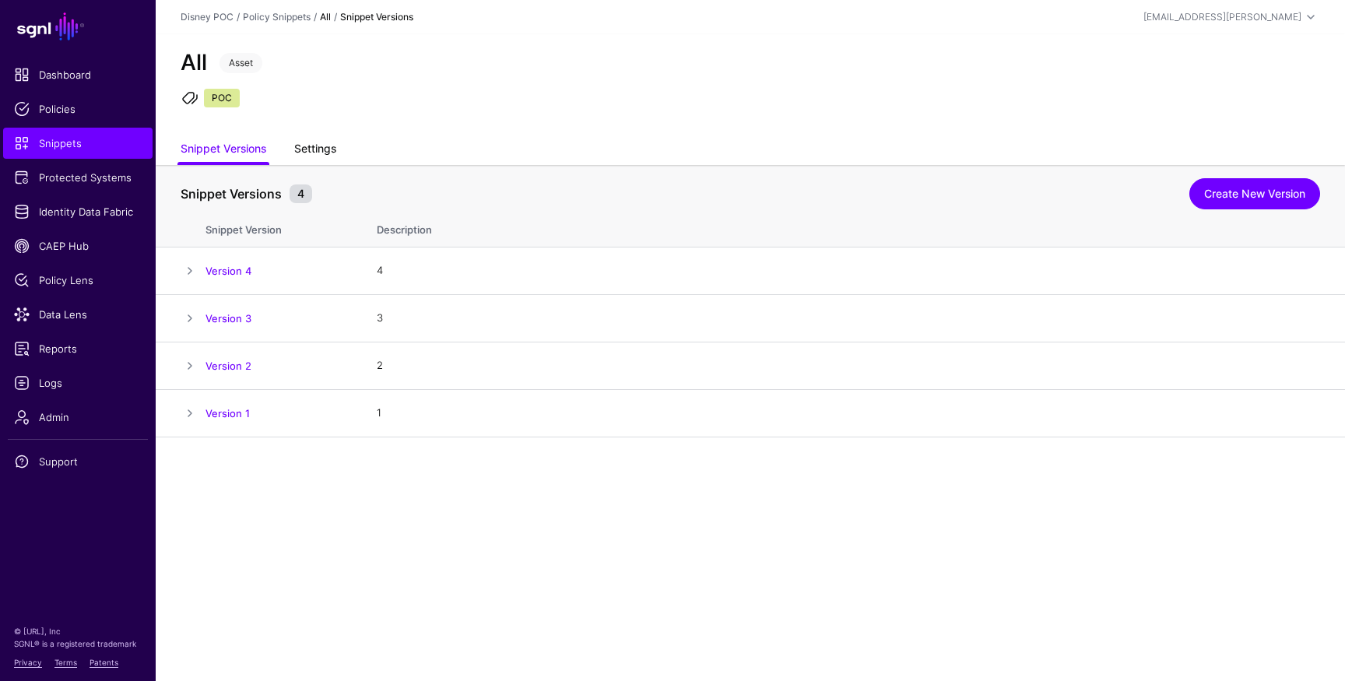
click at [310, 150] on link "Settings" at bounding box center [315, 150] width 42 height 30
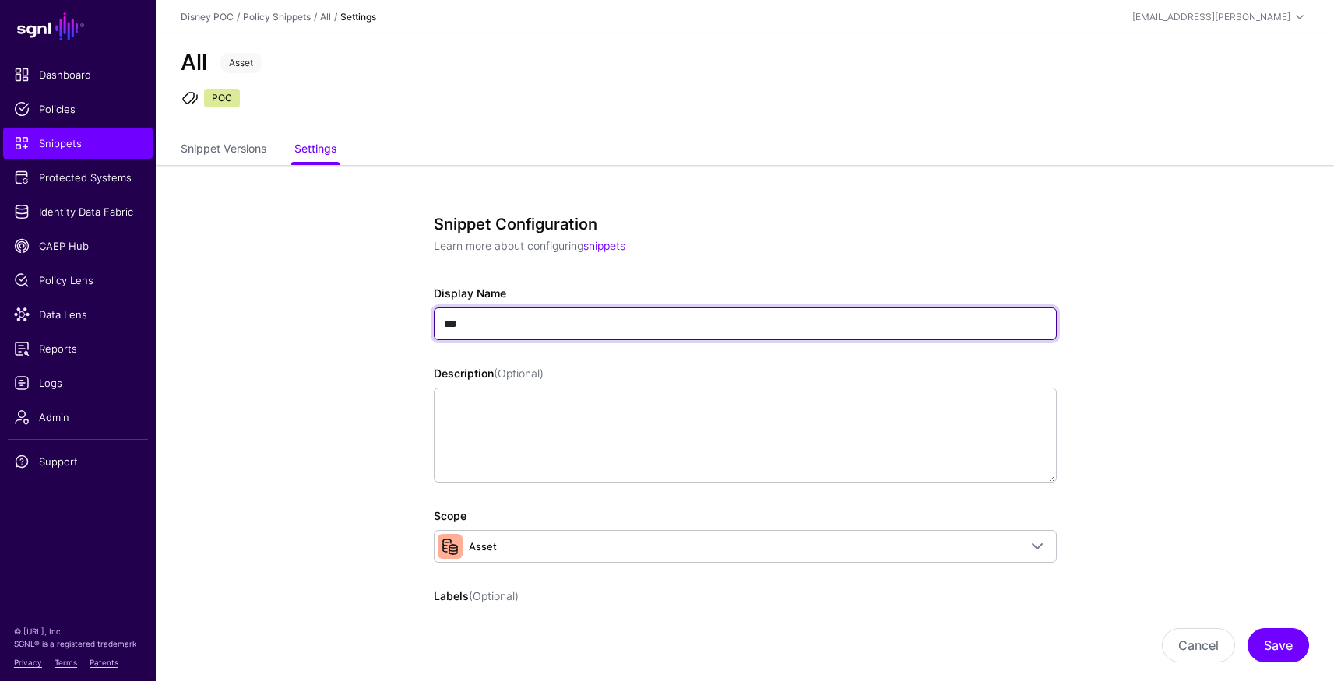
click at [483, 327] on input "***" at bounding box center [745, 324] width 623 height 33
type input "**********"
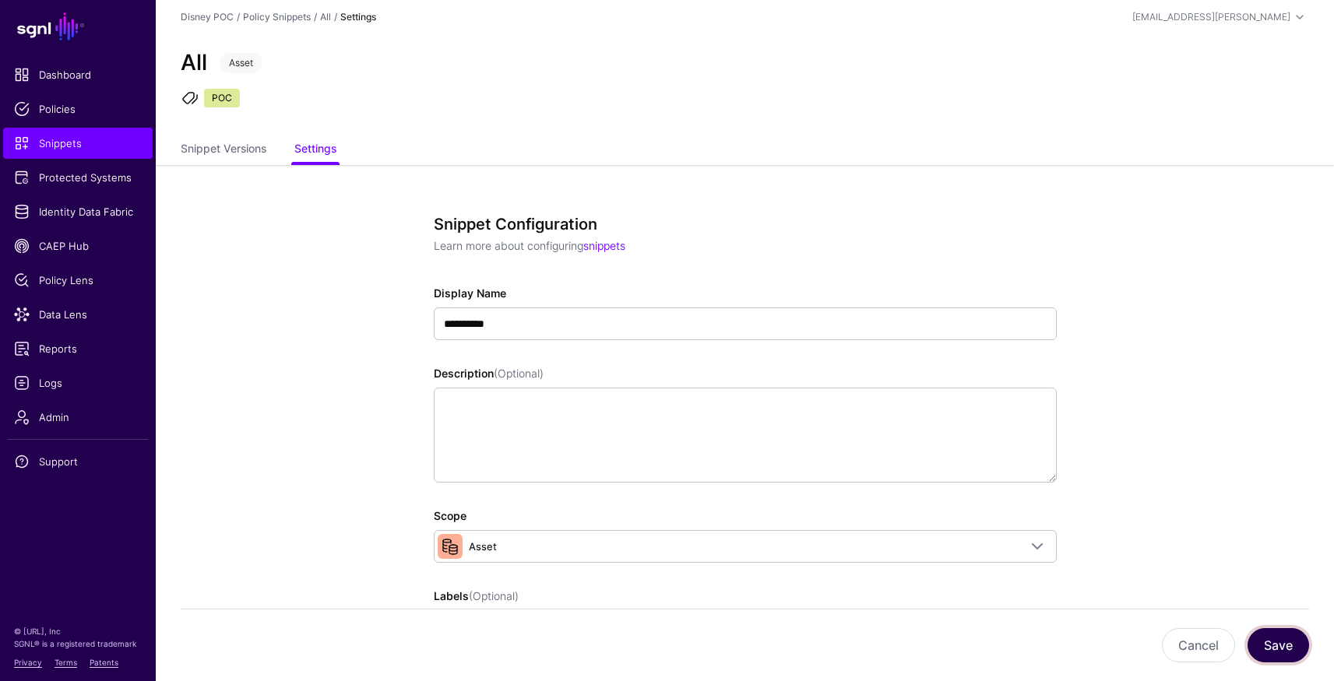
click at [1255, 641] on button "Save" at bounding box center [1278, 645] width 62 height 34
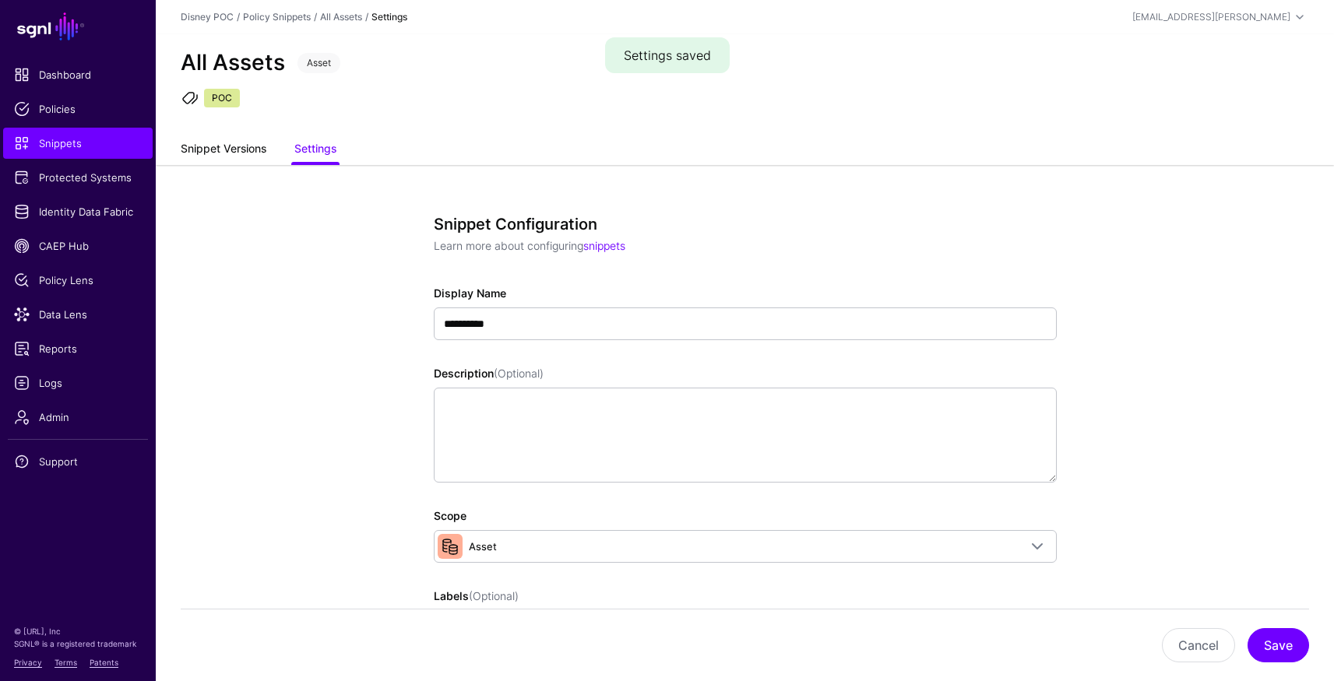
click at [236, 149] on link "Snippet Versions" at bounding box center [224, 150] width 86 height 30
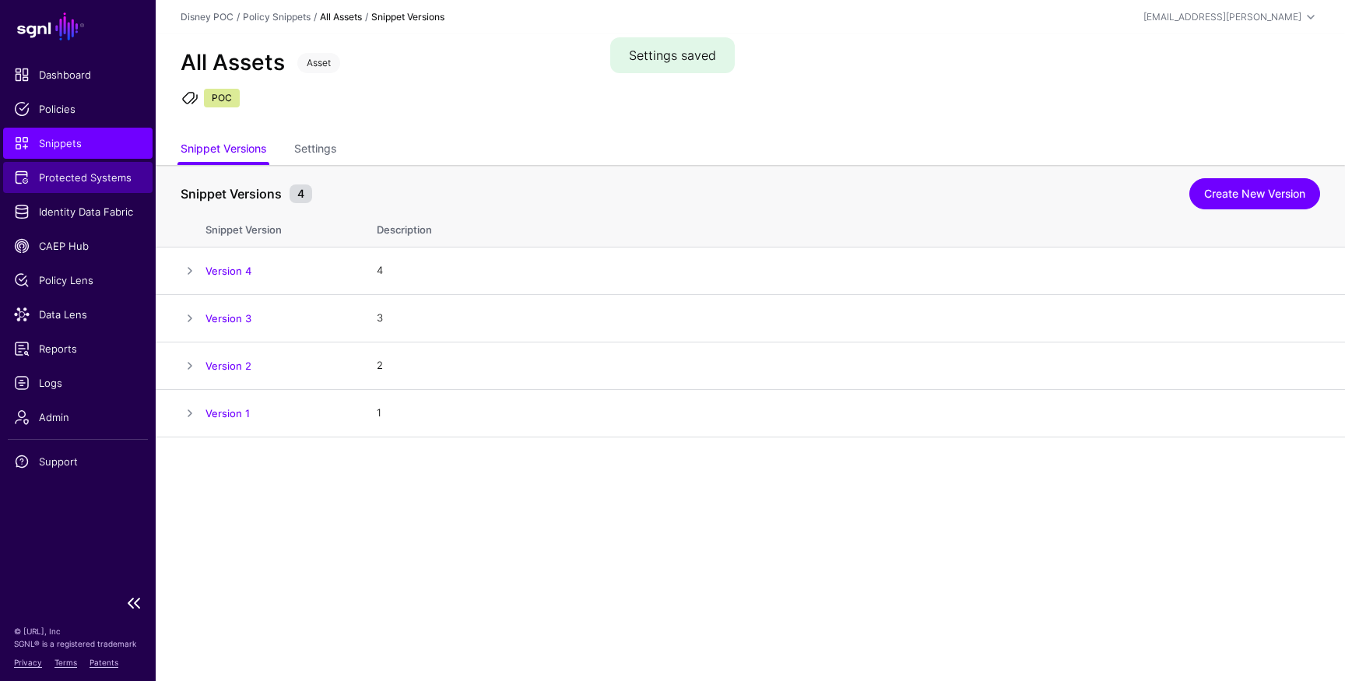
click at [99, 188] on link "Protected Systems" at bounding box center [77, 177] width 149 height 31
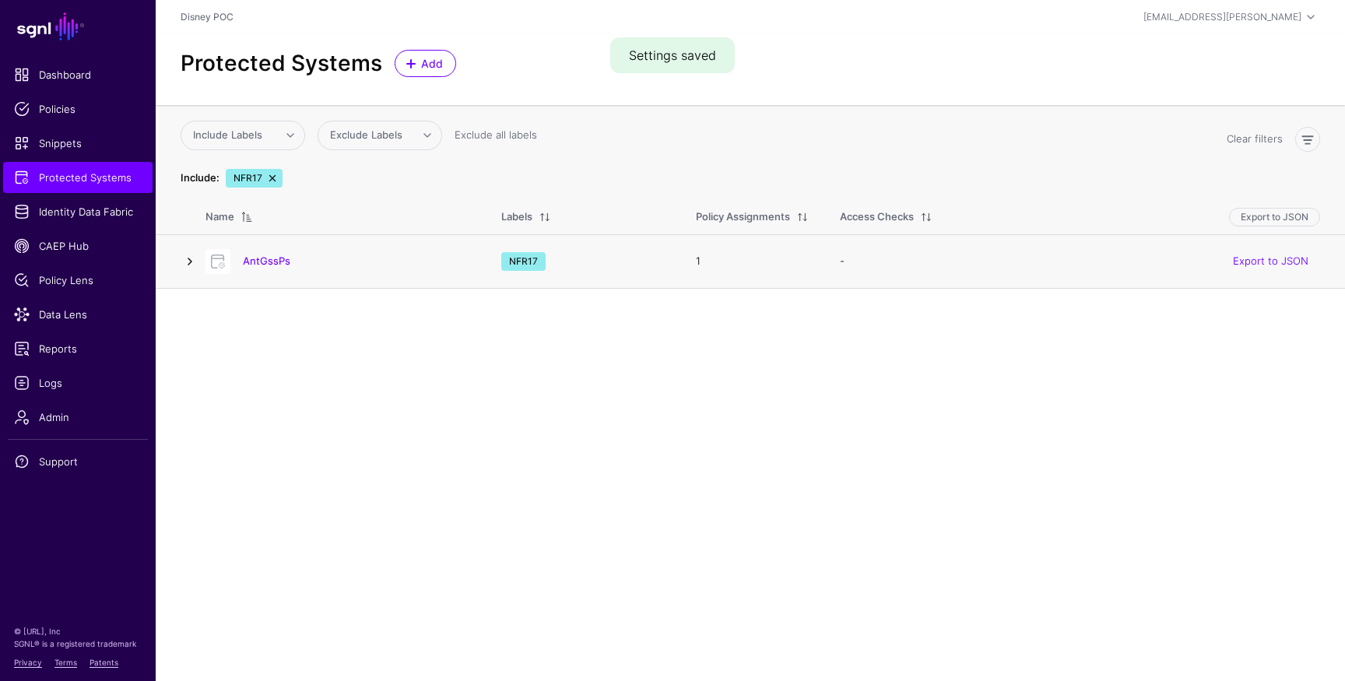
click at [185, 262] on link at bounding box center [190, 261] width 19 height 19
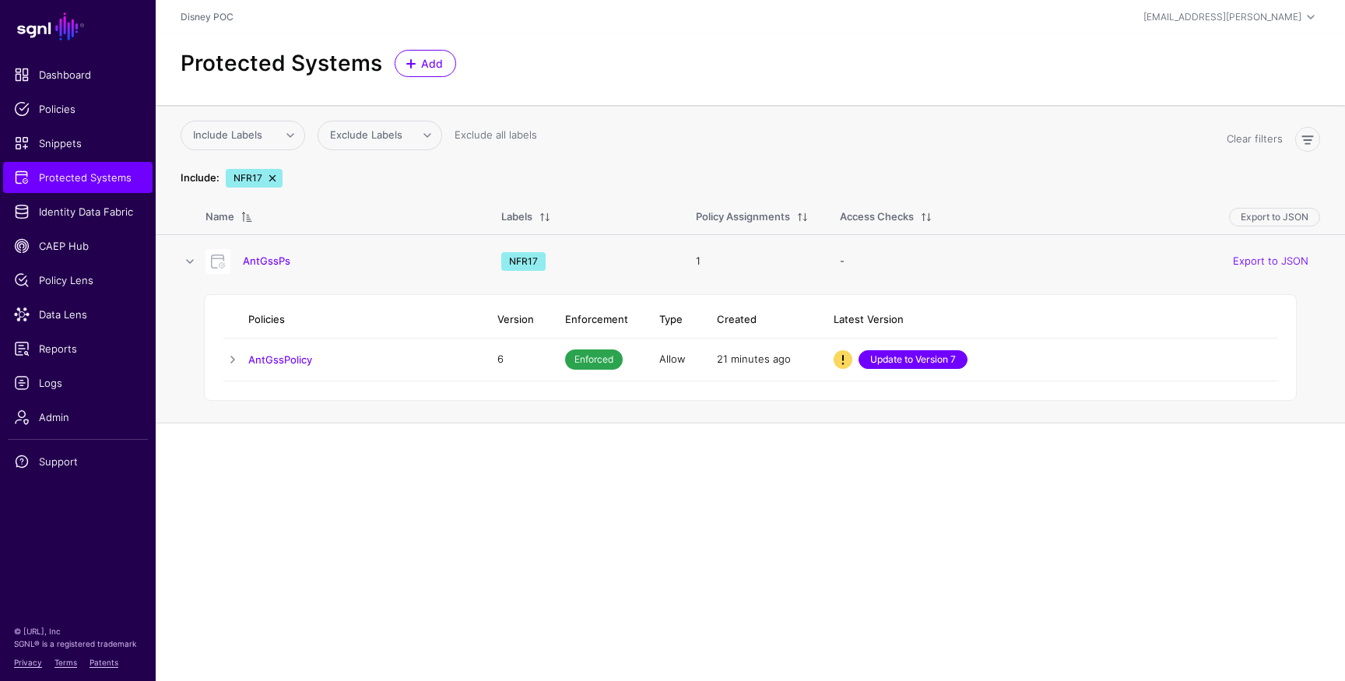
click at [902, 363] on link "Update to Version 7" at bounding box center [913, 359] width 109 height 19
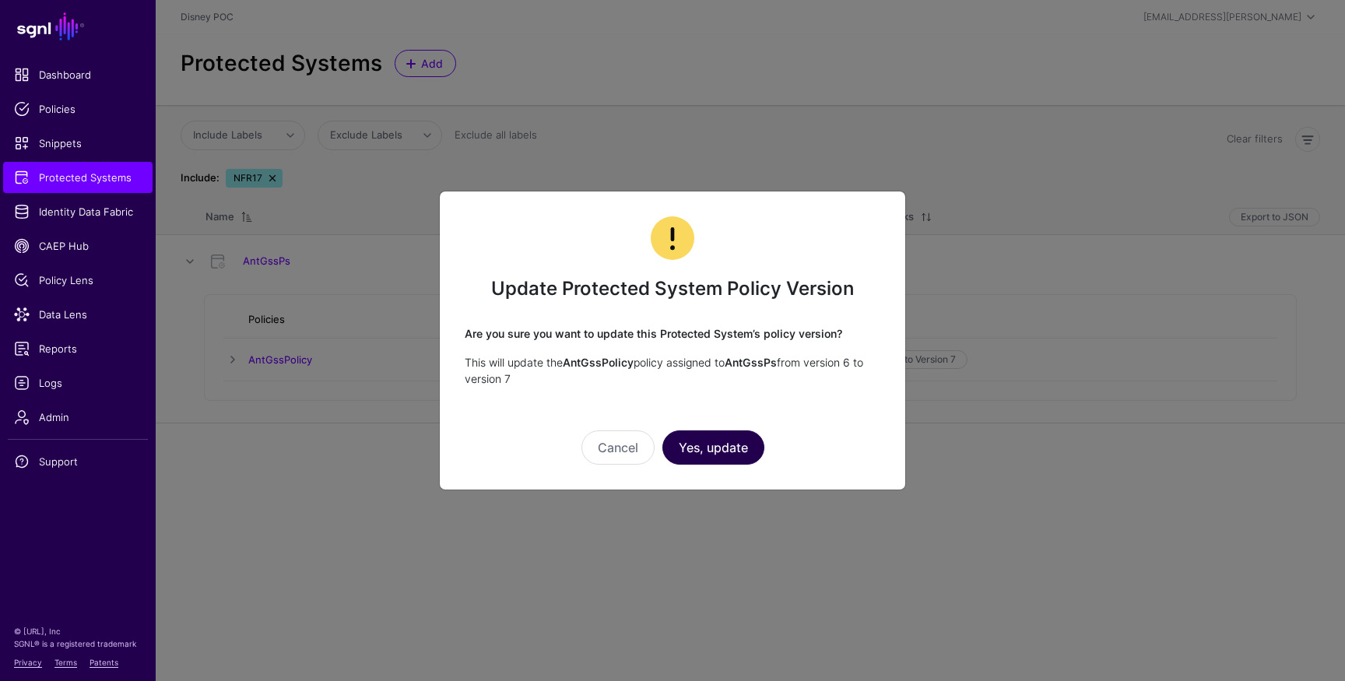
click at [757, 448] on button "Yes, update" at bounding box center [714, 448] width 102 height 34
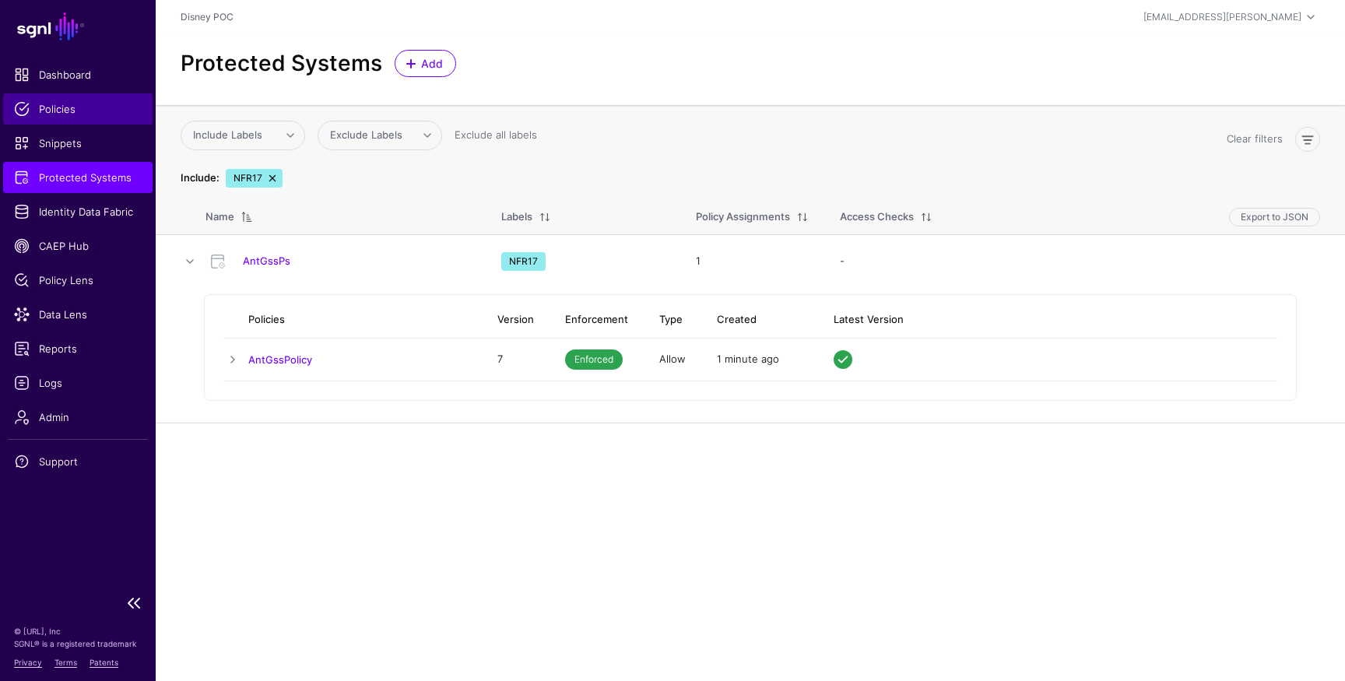
click at [49, 105] on span "Policies" at bounding box center [78, 109] width 128 height 16
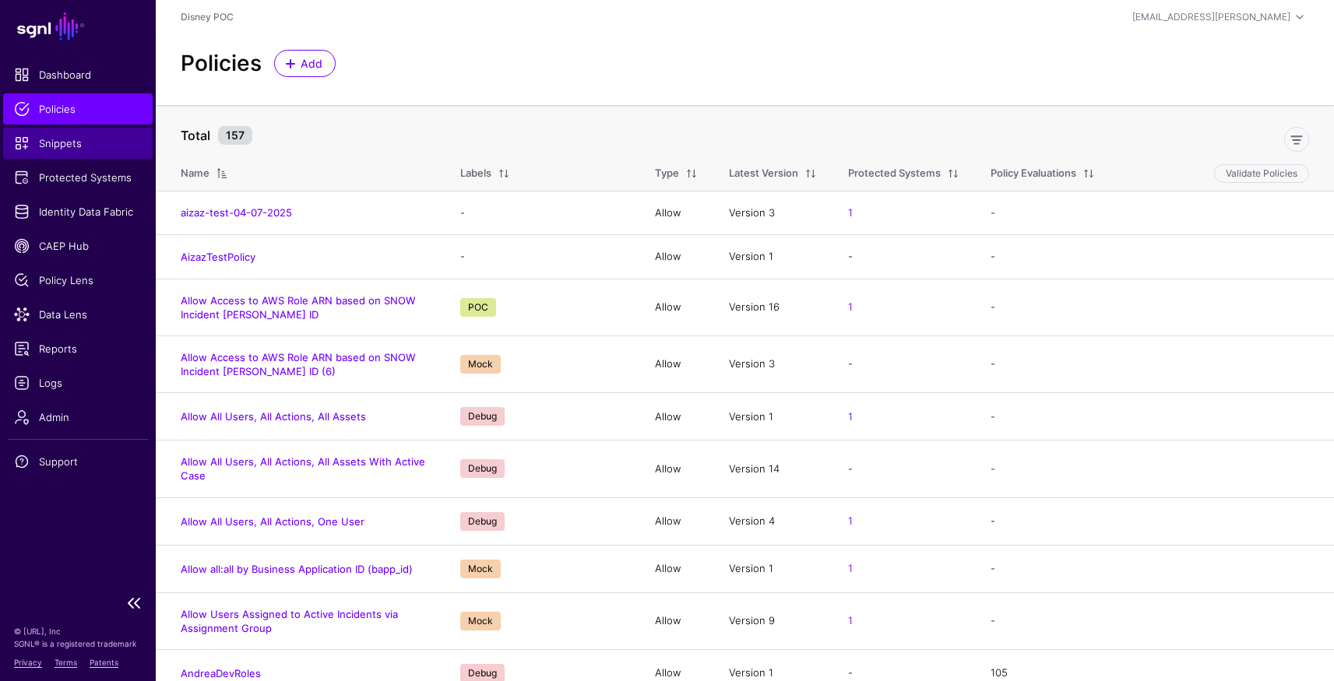
click at [42, 149] on span "Snippets" at bounding box center [78, 143] width 128 height 16
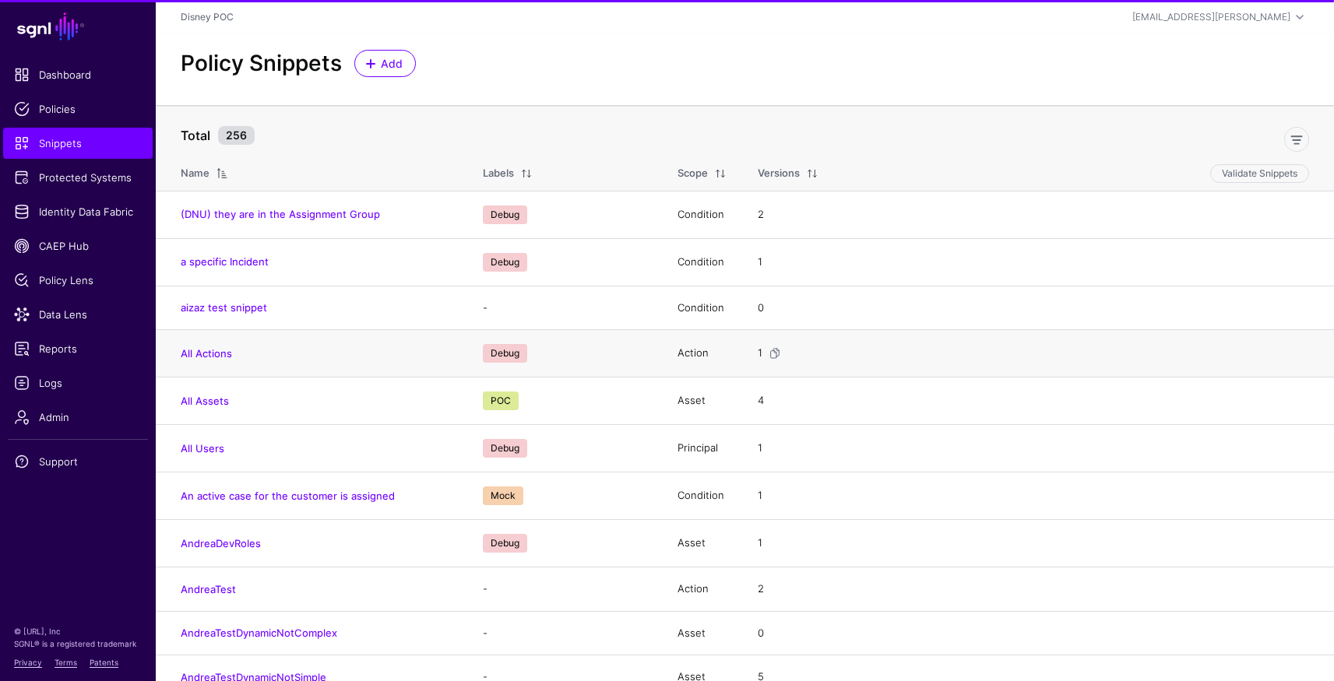
click at [214, 360] on td "All Actions" at bounding box center [311, 353] width 311 height 47
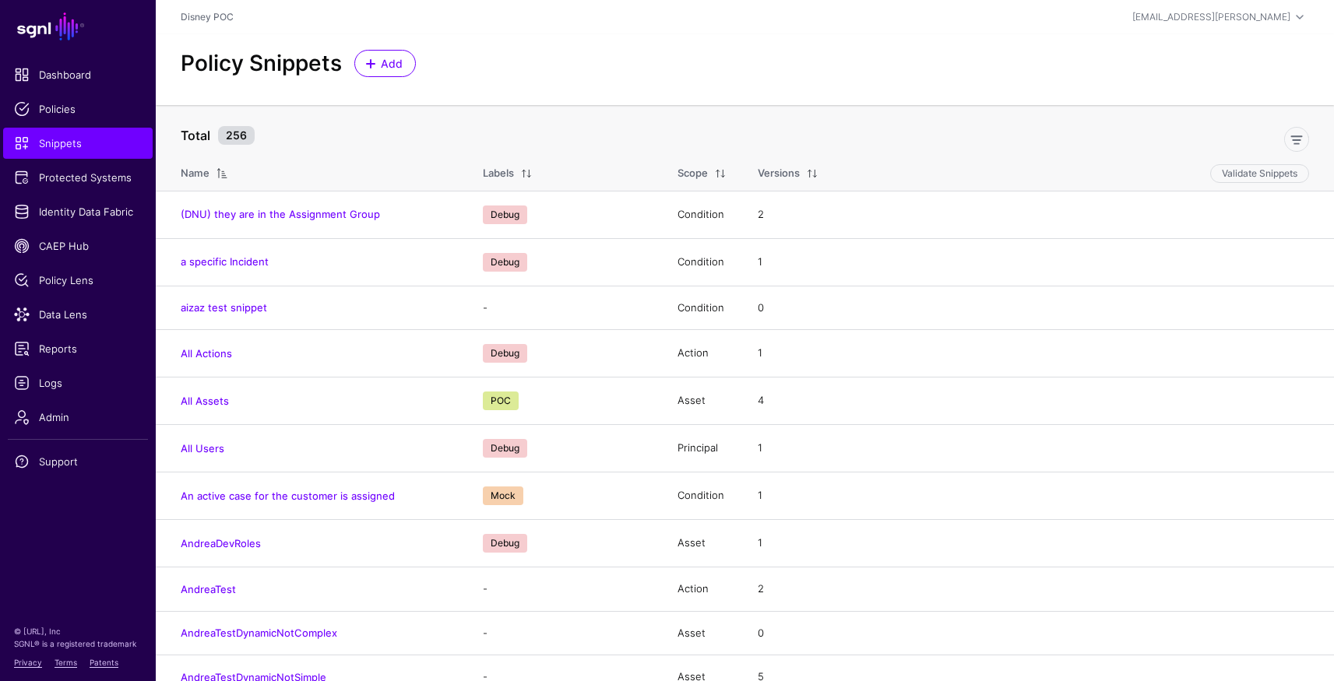
drag, startPoint x: 220, startPoint y: 356, endPoint x: 236, endPoint y: 355, distance: 15.6
click at [220, 356] on link "All Actions" at bounding box center [206, 353] width 51 height 12
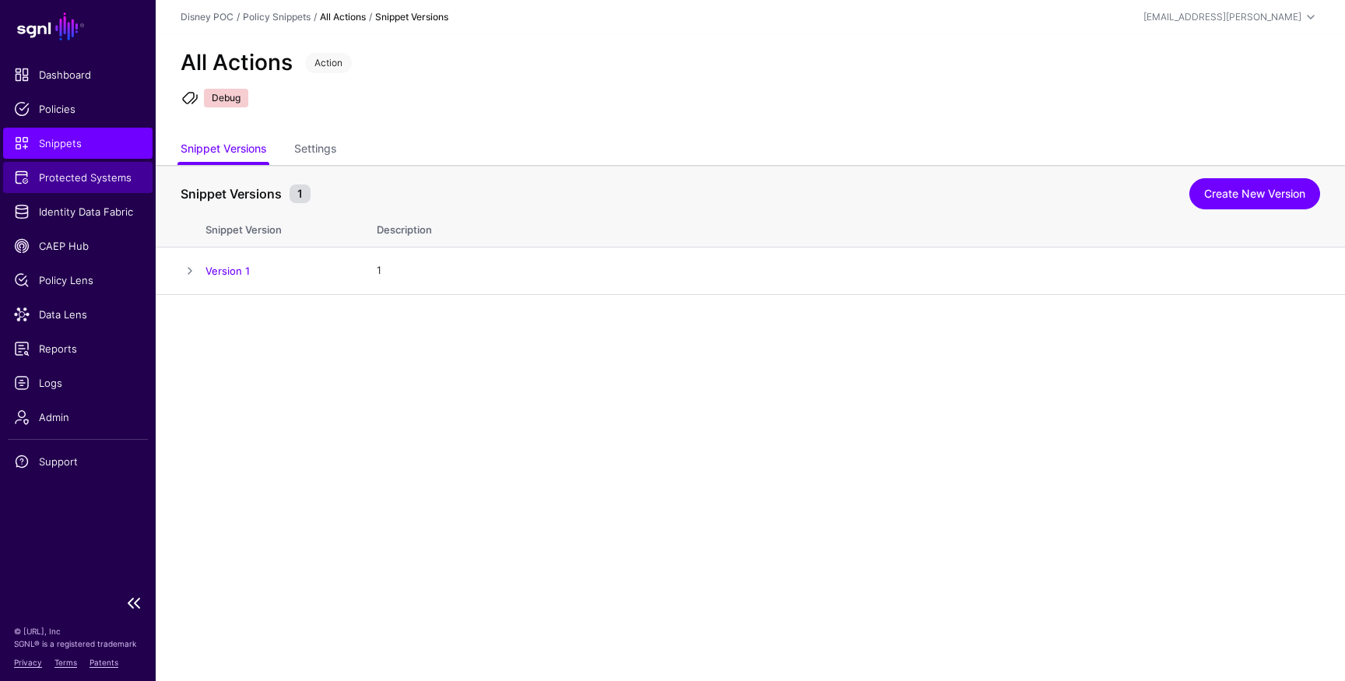
click at [69, 183] on span "Protected Systems" at bounding box center [78, 178] width 128 height 16
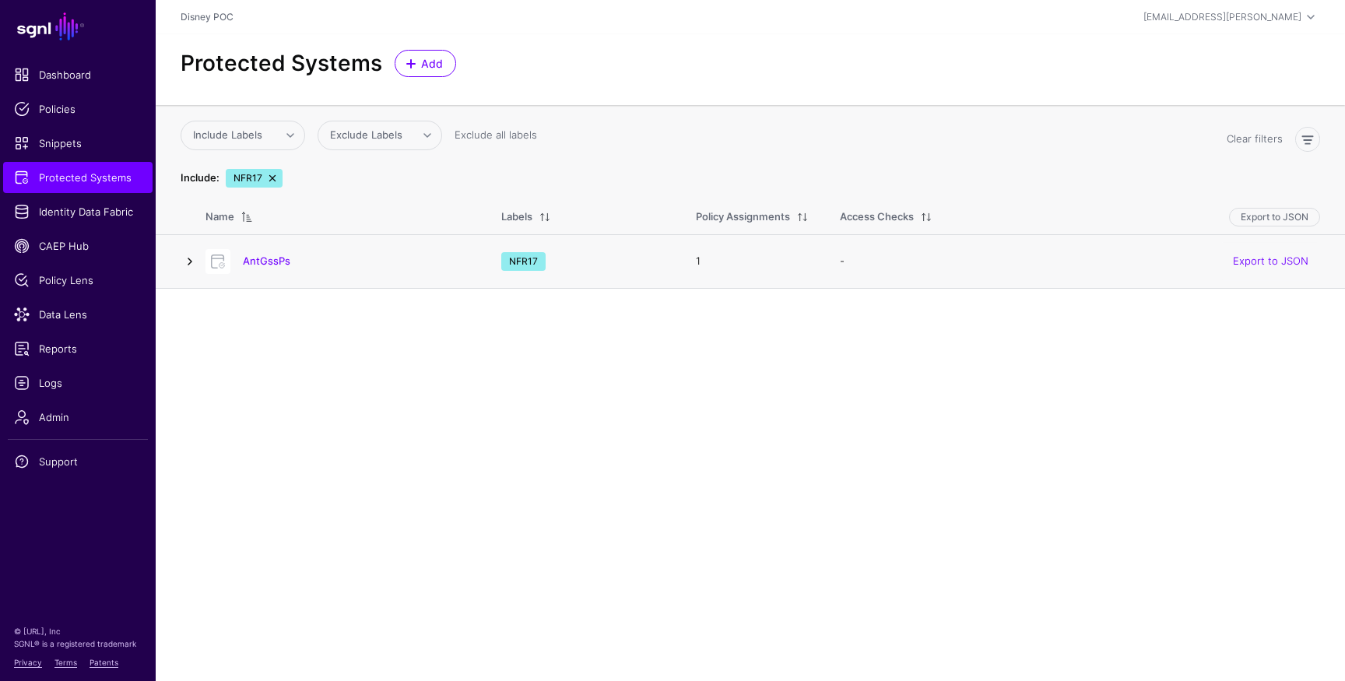
click at [188, 262] on link at bounding box center [190, 261] width 19 height 19
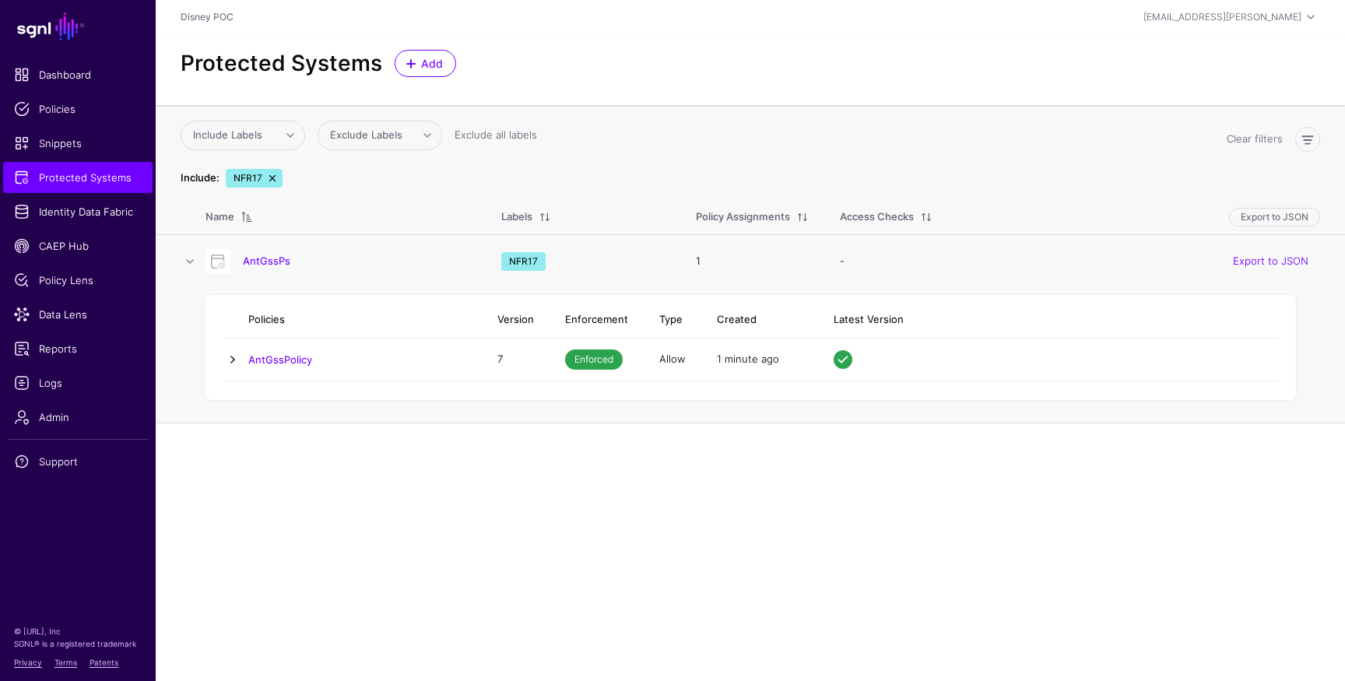
click at [230, 359] on link at bounding box center [232, 359] width 19 height 19
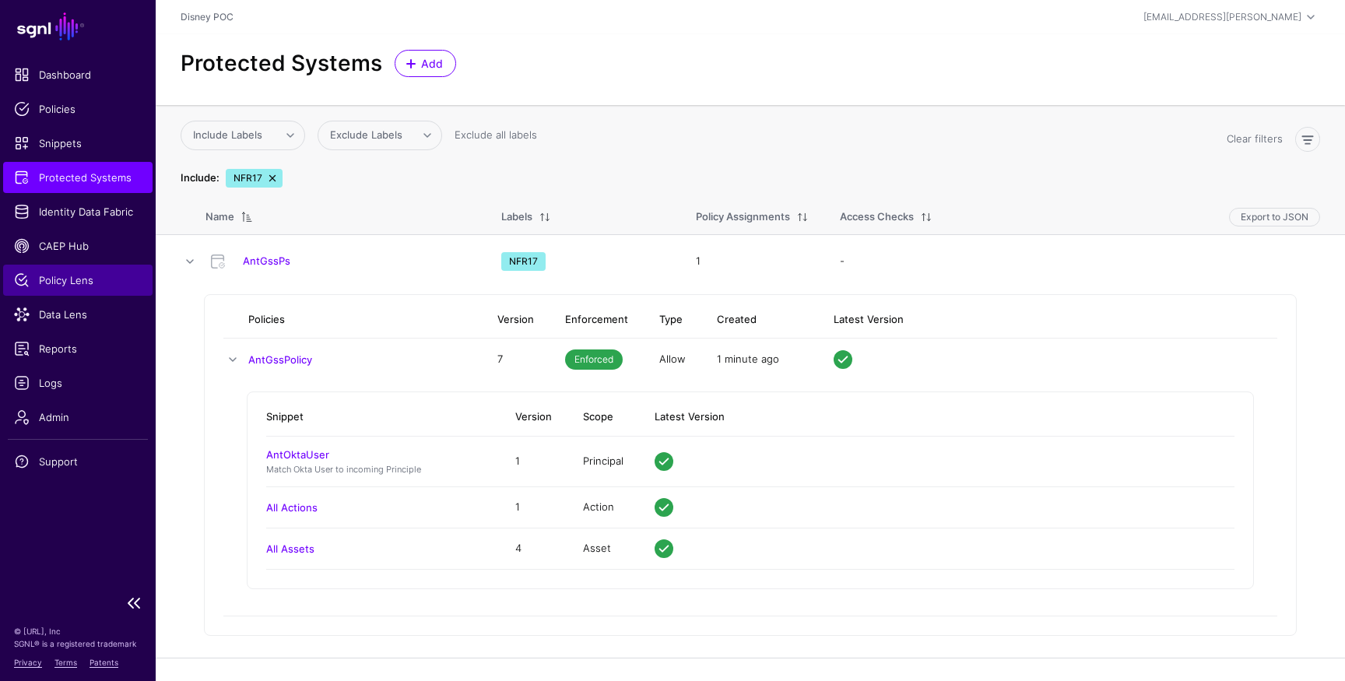
click at [62, 282] on span "Policy Lens" at bounding box center [78, 281] width 128 height 16
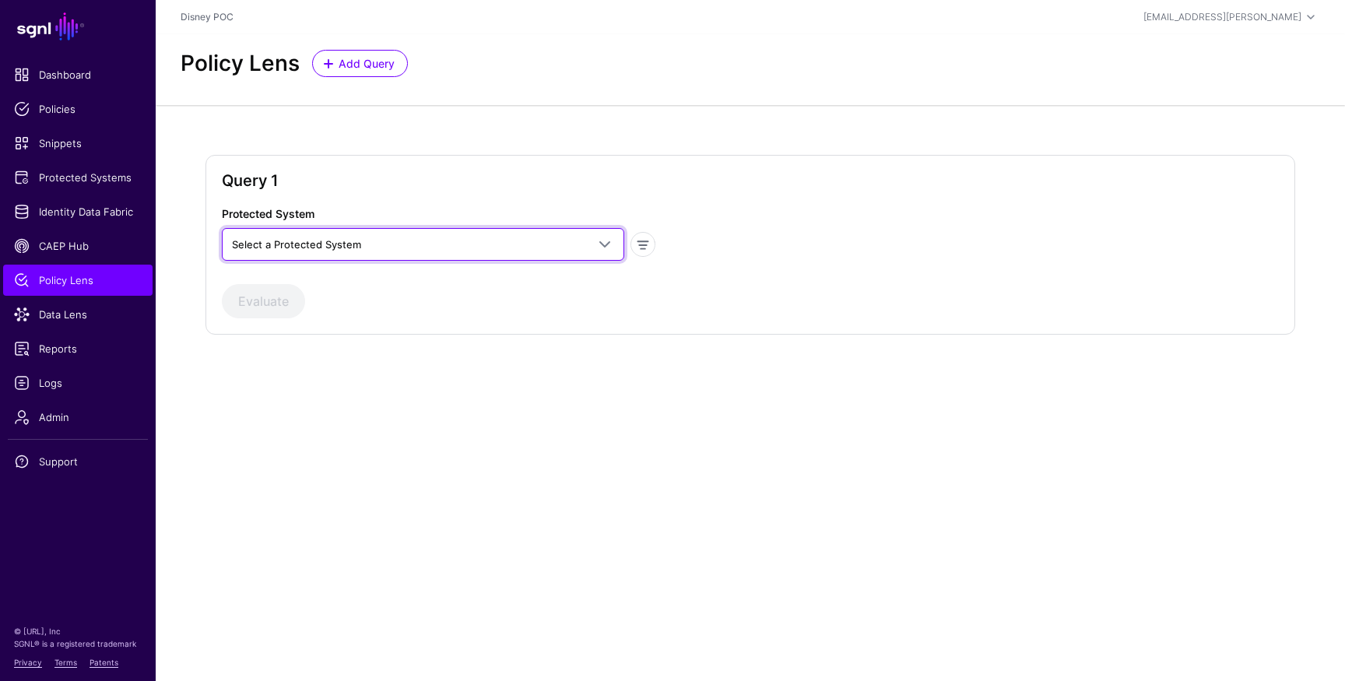
click at [324, 240] on span "Select a Protected System" at bounding box center [296, 244] width 129 height 12
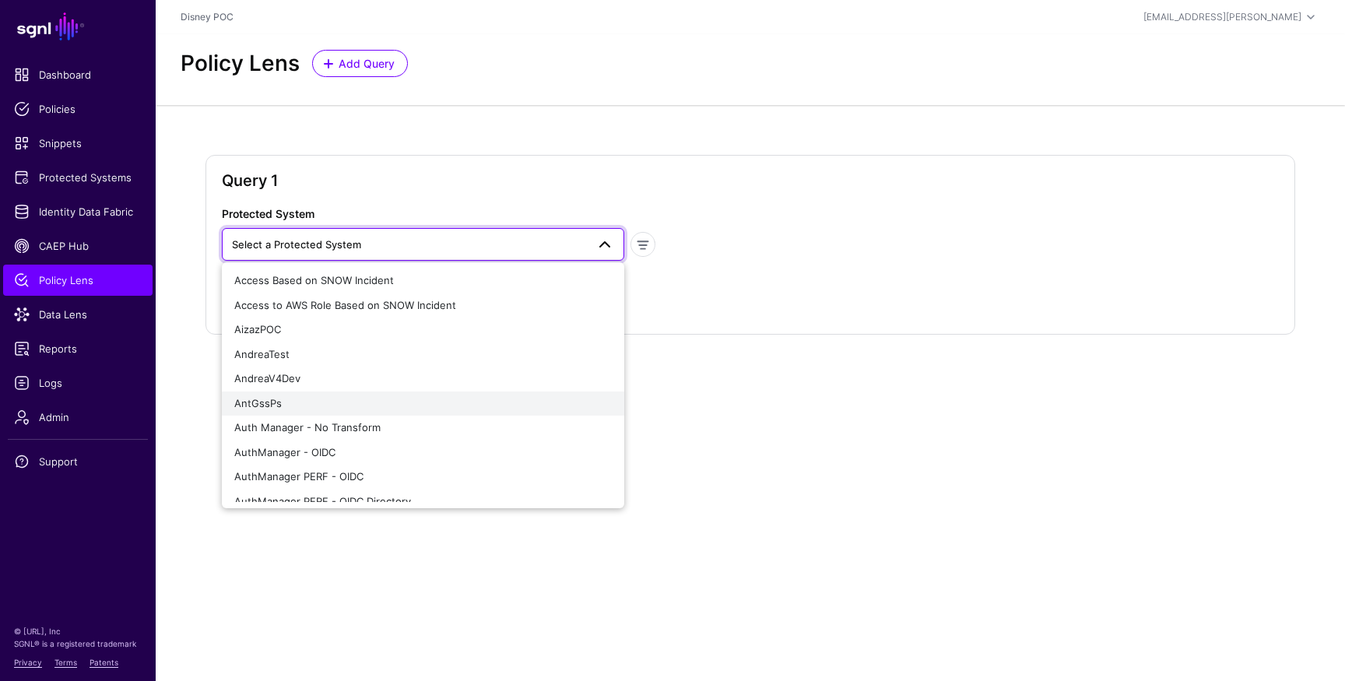
click at [280, 400] on span "AntGssPs" at bounding box center [257, 403] width 47 height 12
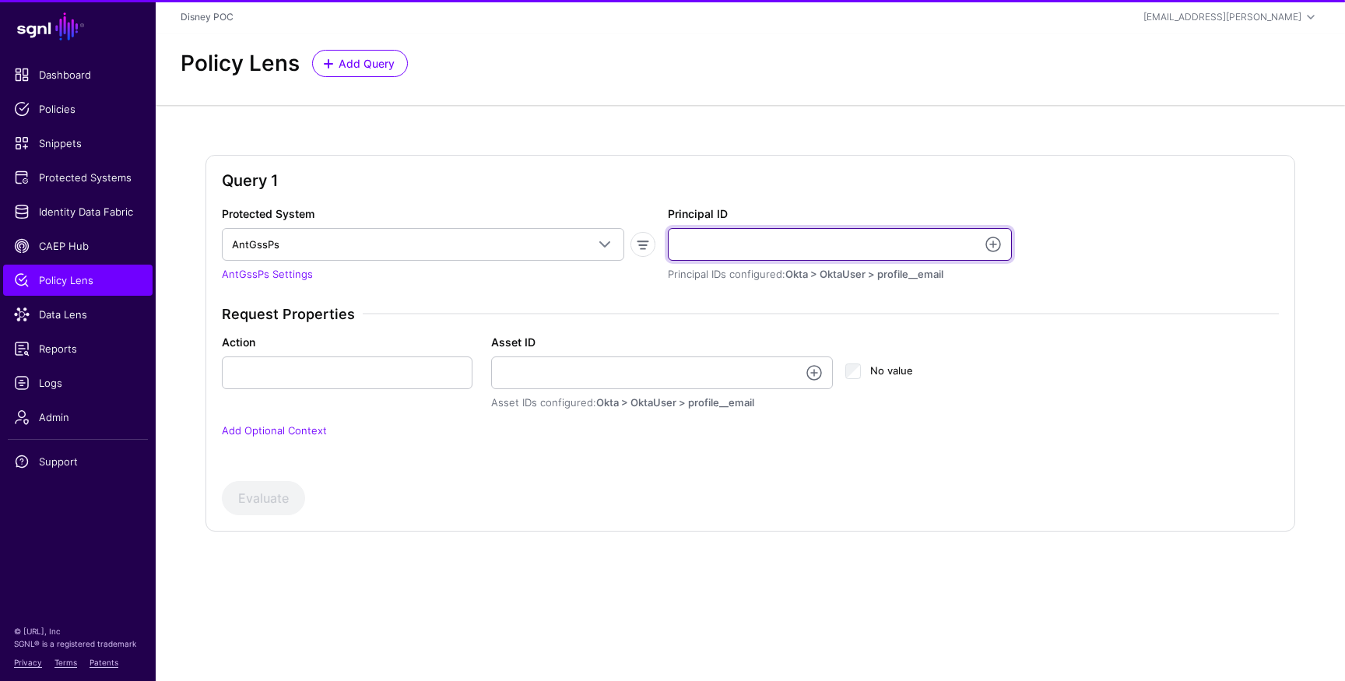
click at [698, 243] on input "Principal ID" at bounding box center [840, 244] width 344 height 33
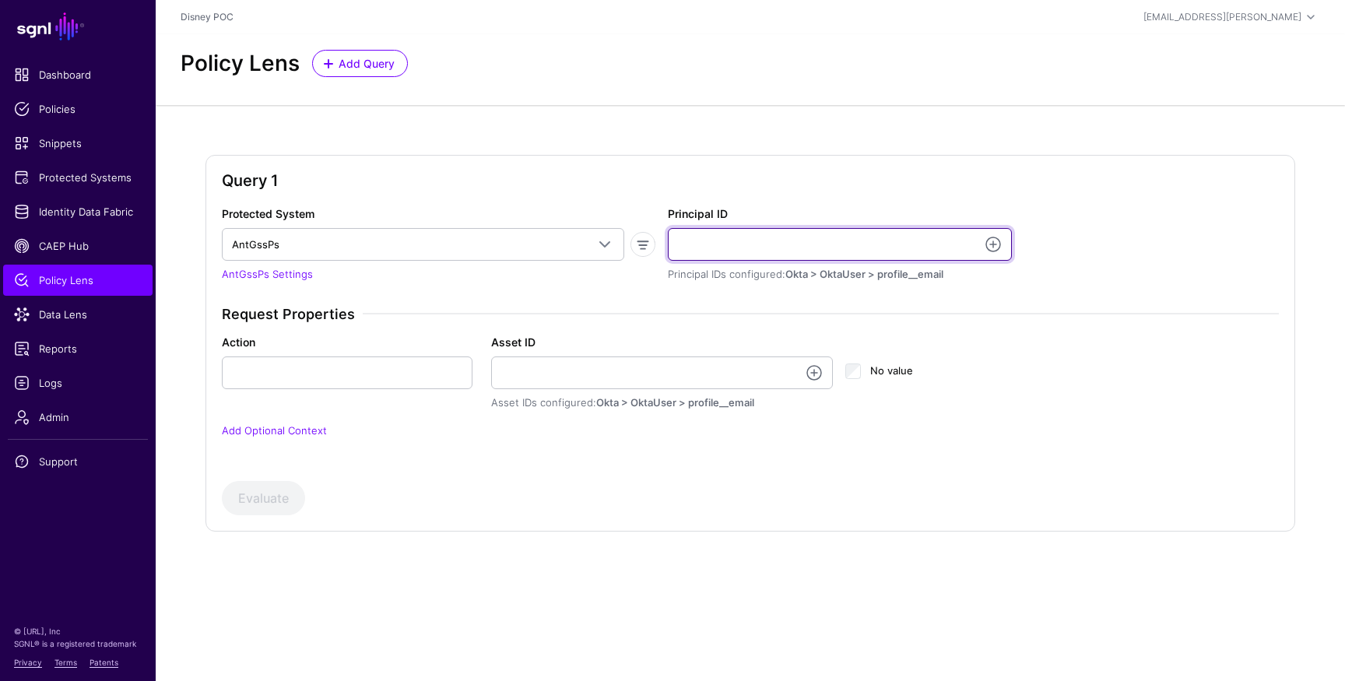
paste input "**********"
type input "**********"
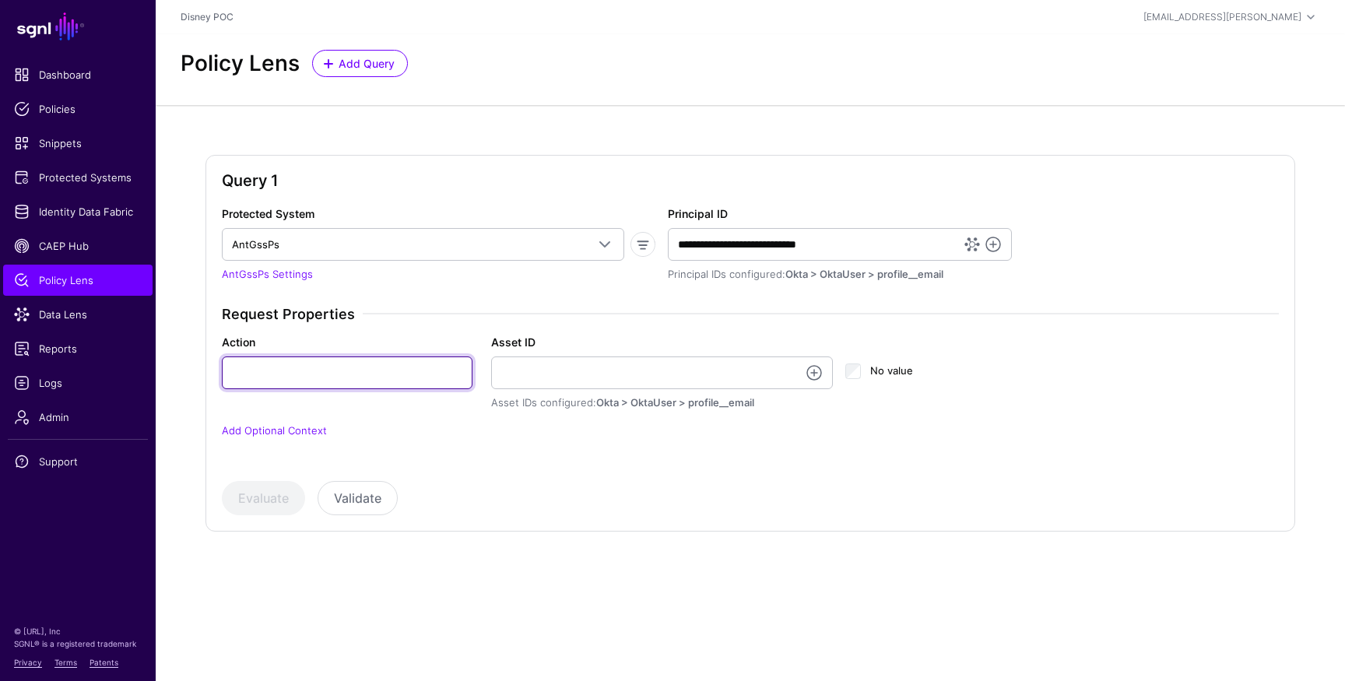
click at [301, 364] on input "Action" at bounding box center [347, 373] width 251 height 33
type input "******"
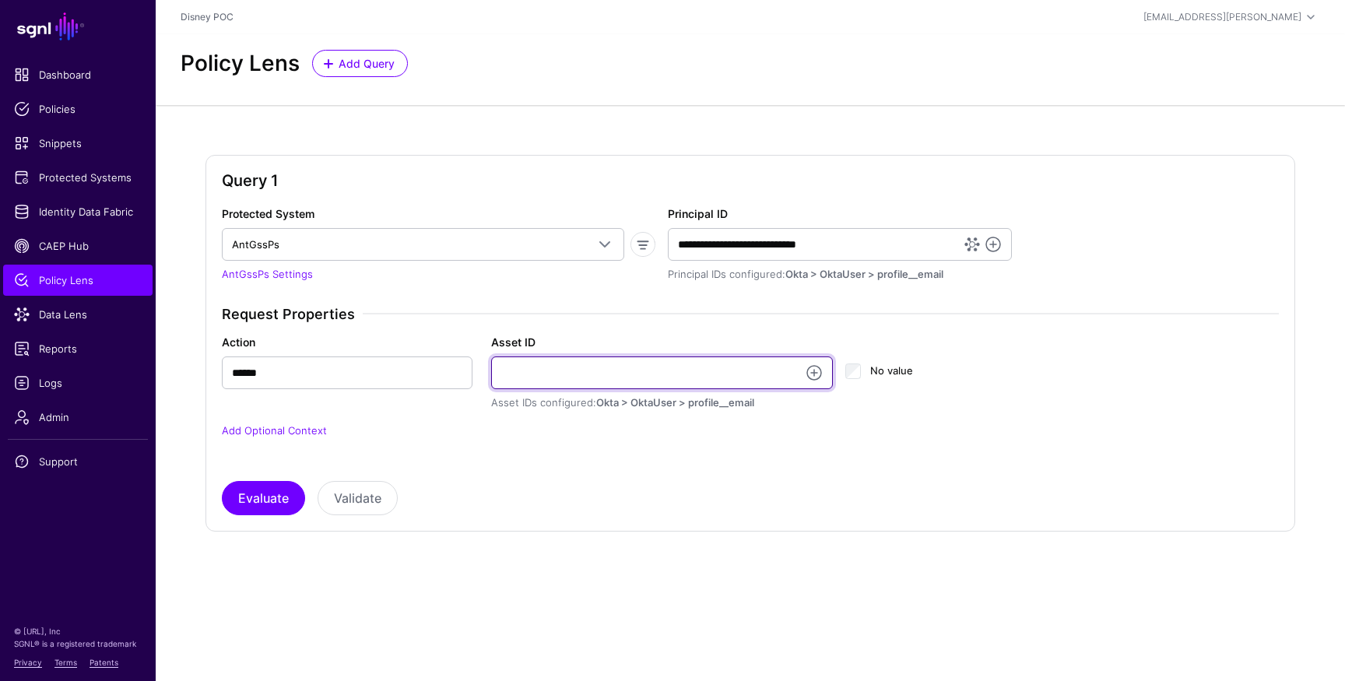
click at [515, 357] on input "Asset ID" at bounding box center [662, 373] width 342 height 33
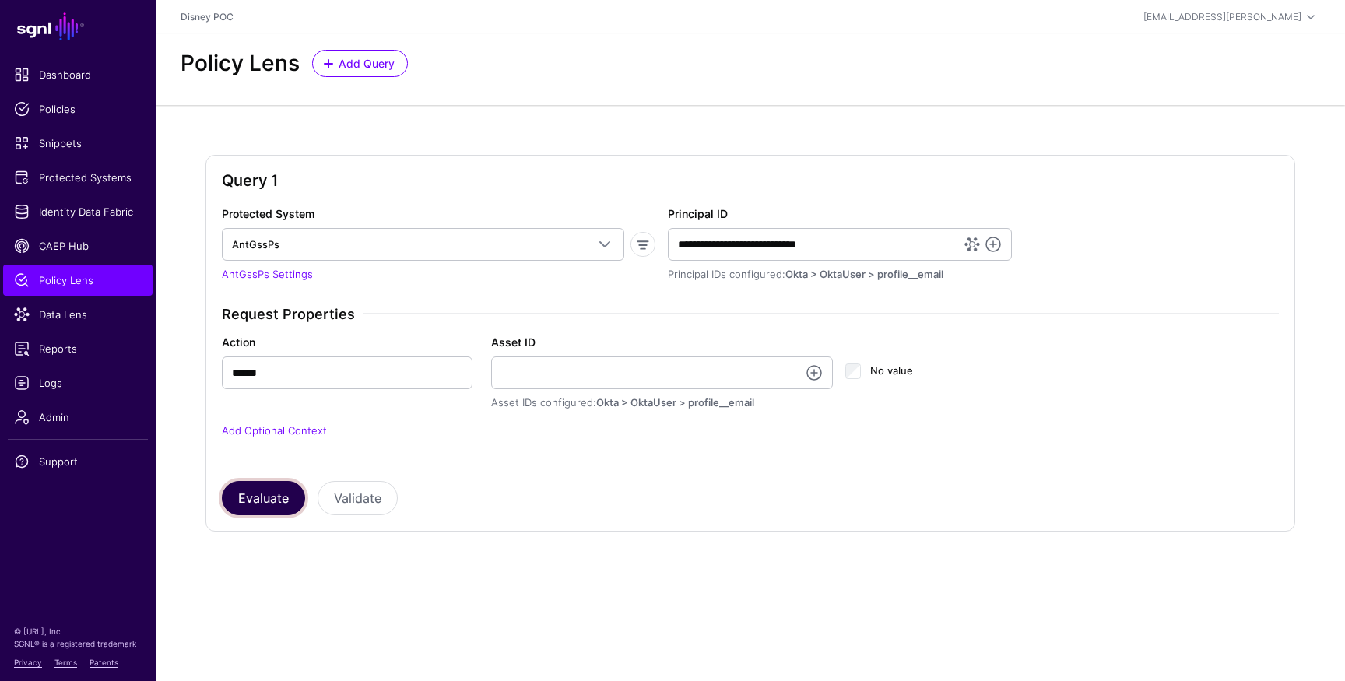
click at [230, 496] on button "Evaluate" at bounding box center [263, 498] width 83 height 34
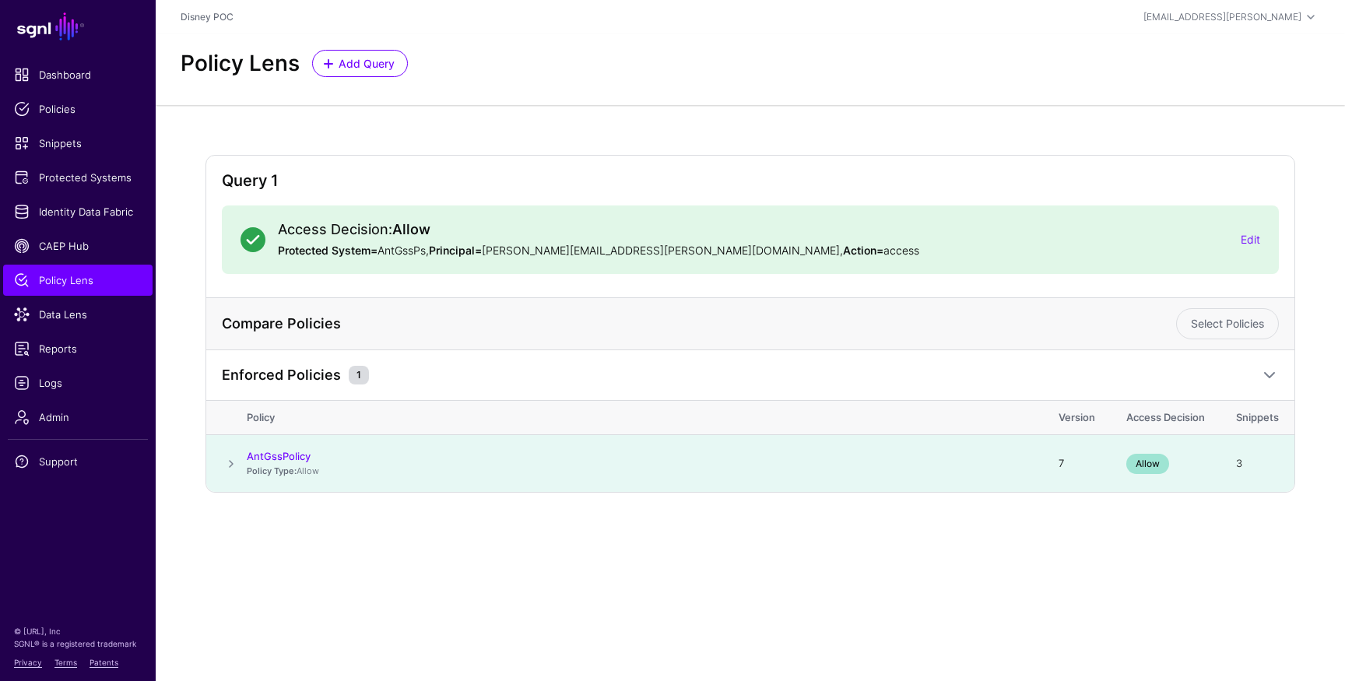
click at [234, 463] on span at bounding box center [231, 464] width 19 height 19
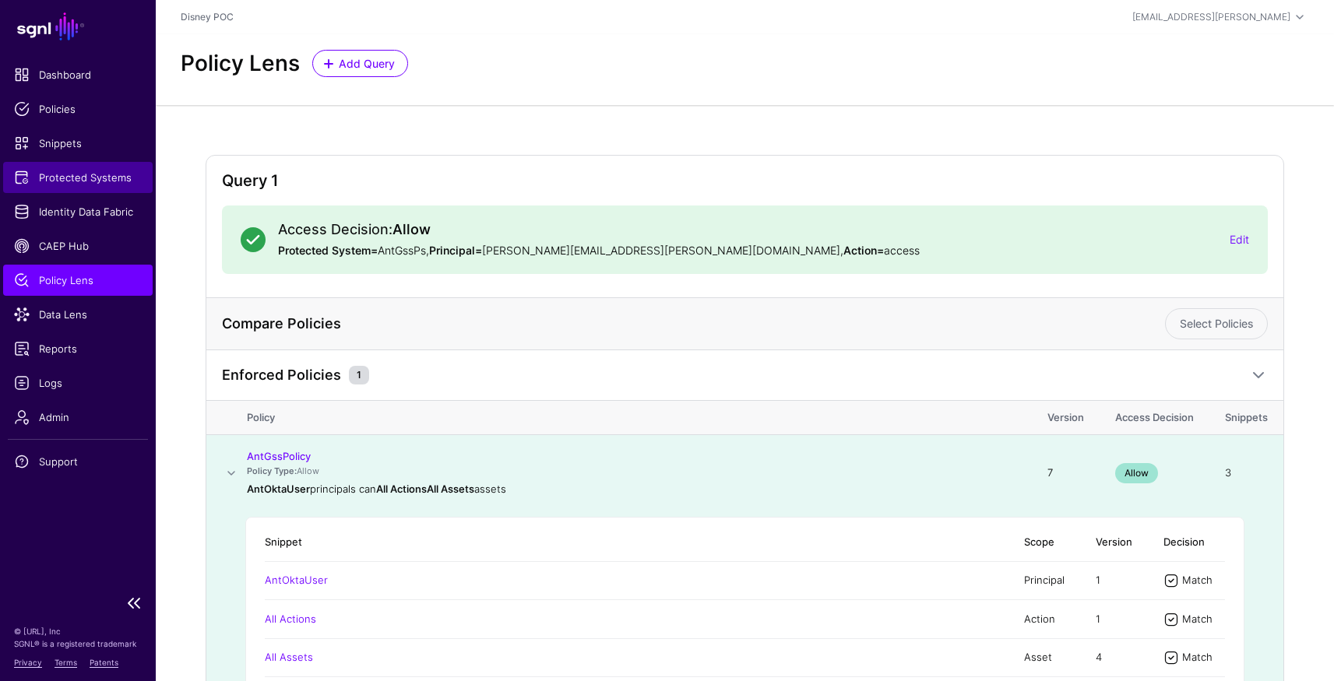
click at [65, 187] on link "Protected Systems" at bounding box center [77, 177] width 149 height 31
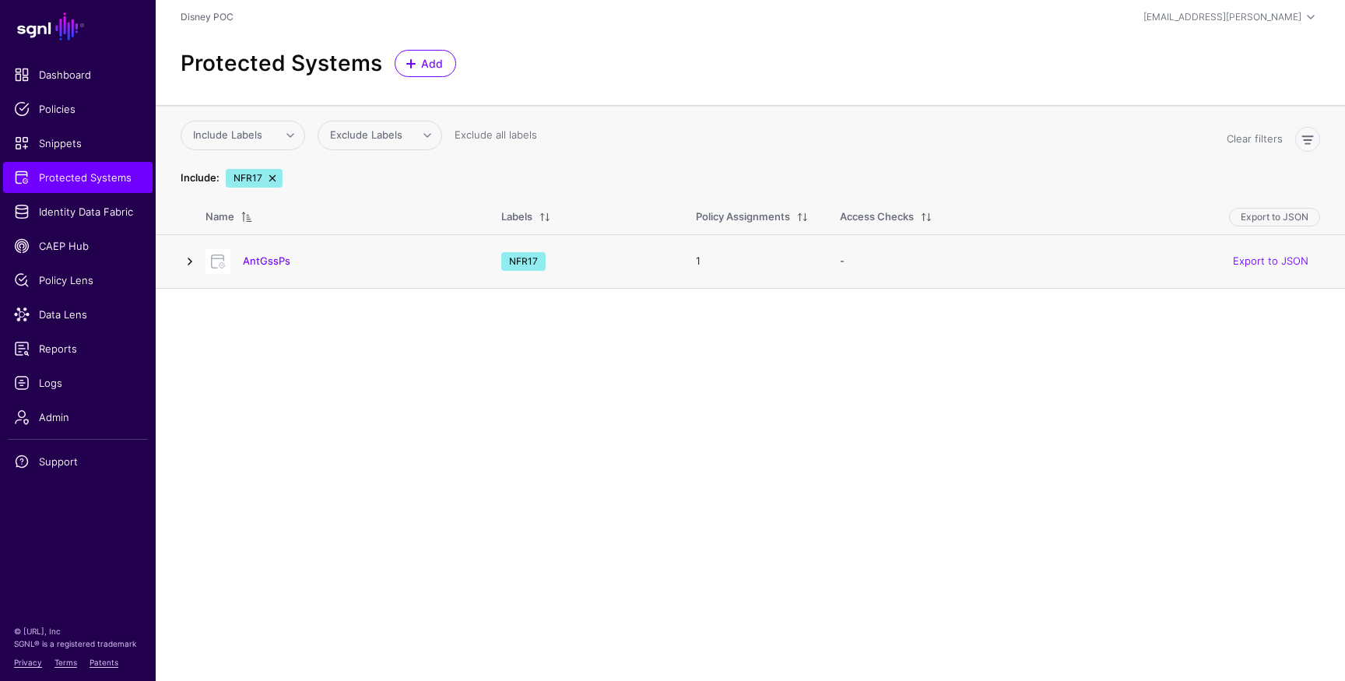
click at [185, 260] on link at bounding box center [190, 261] width 19 height 19
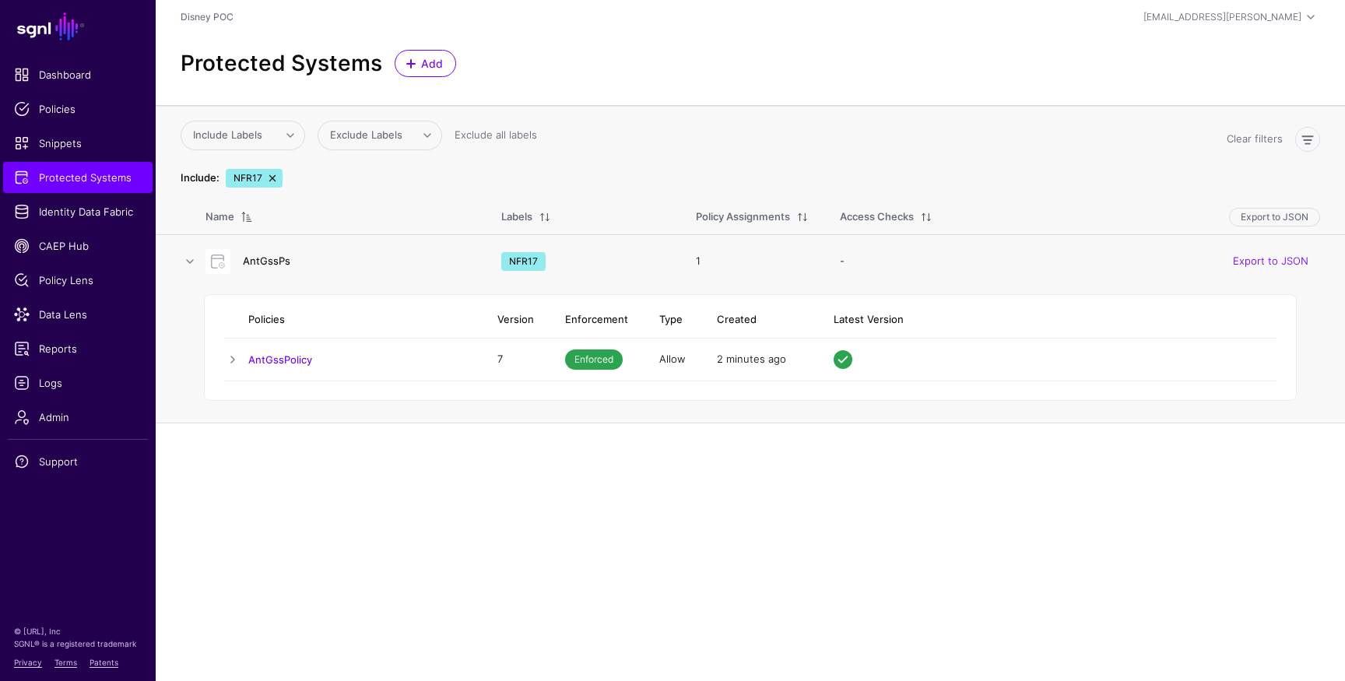
click at [262, 261] on link "AntGssPs" at bounding box center [266, 261] width 47 height 12
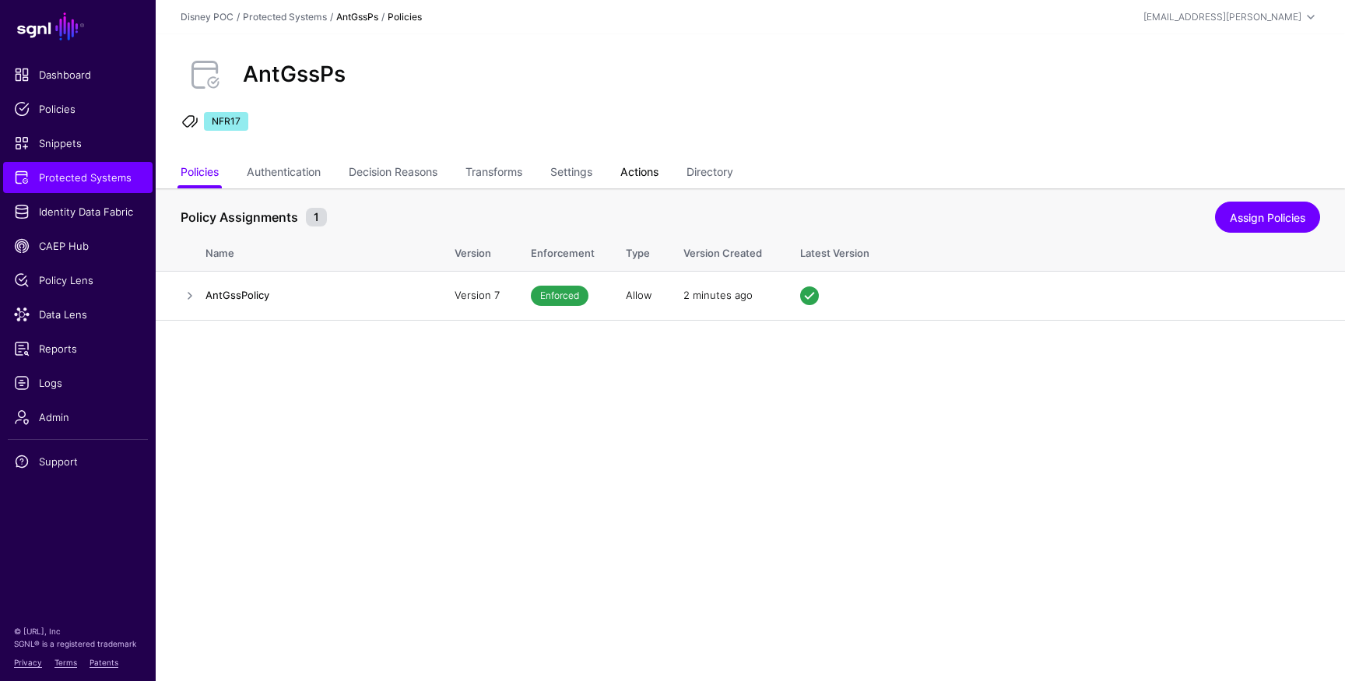
click at [642, 181] on link "Actions" at bounding box center [640, 174] width 38 height 30
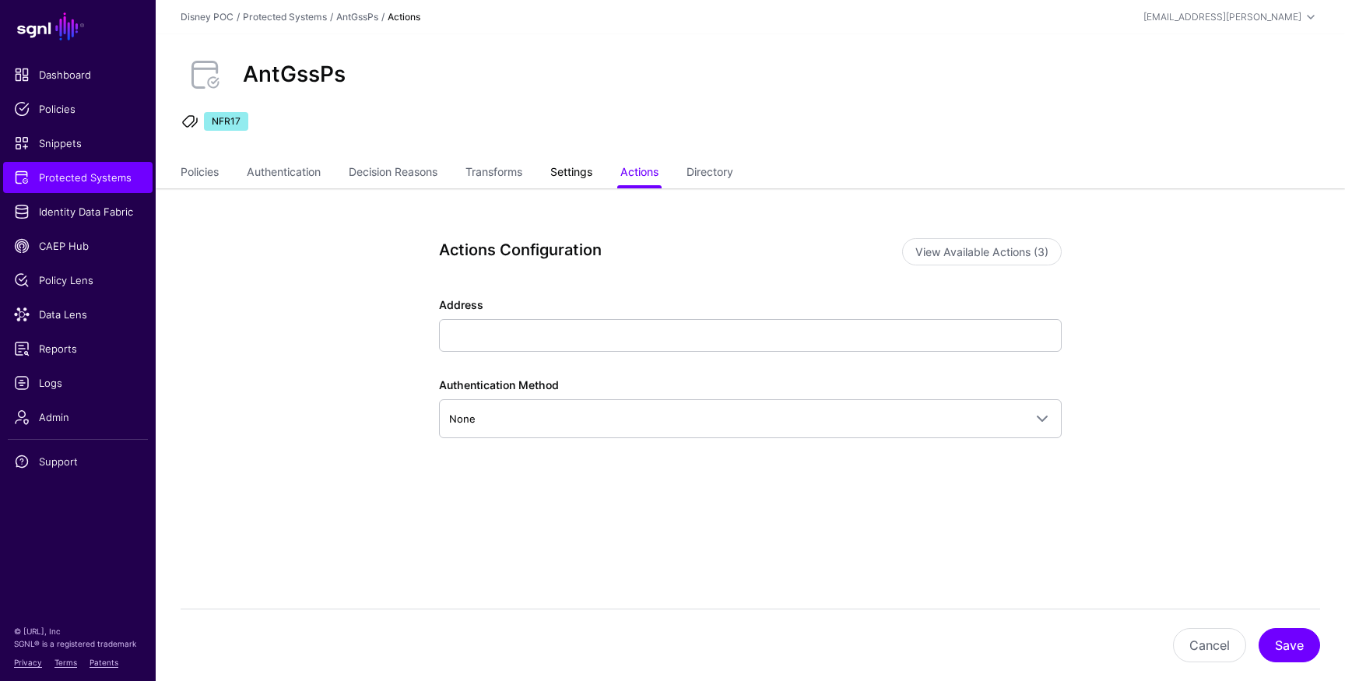
click at [576, 174] on link "Settings" at bounding box center [571, 174] width 42 height 30
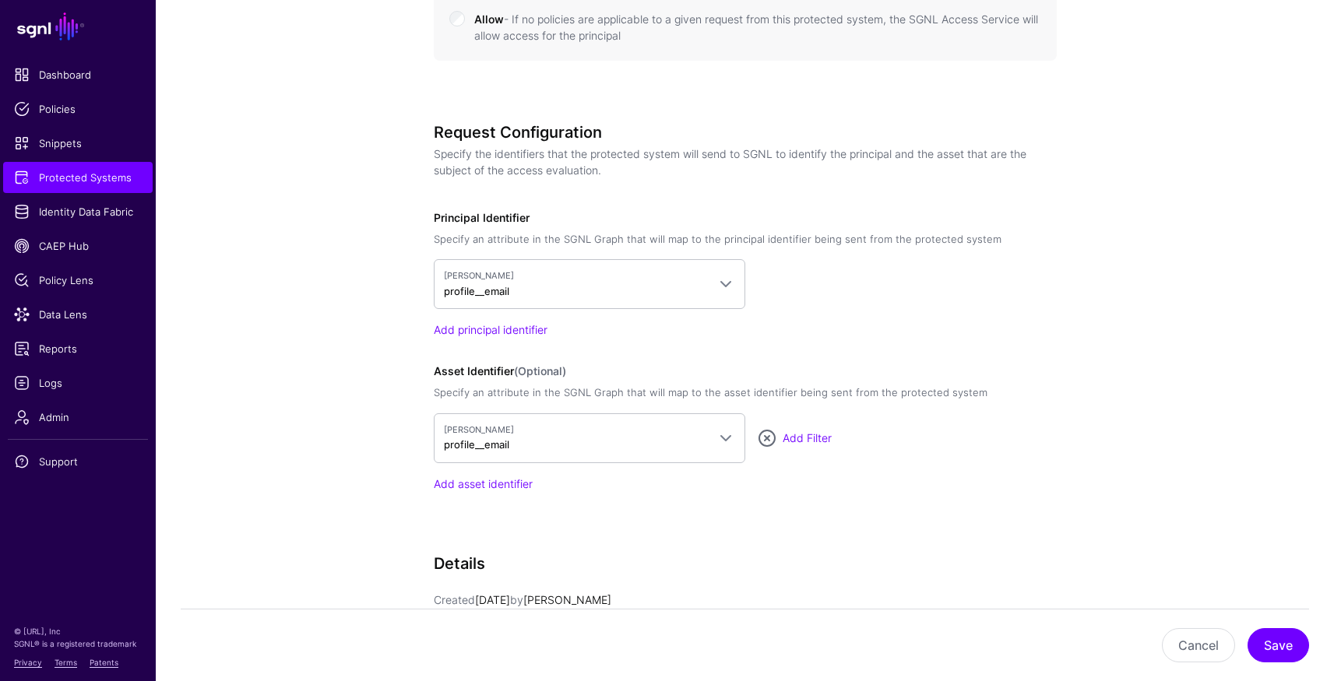
scroll to position [1171, 0]
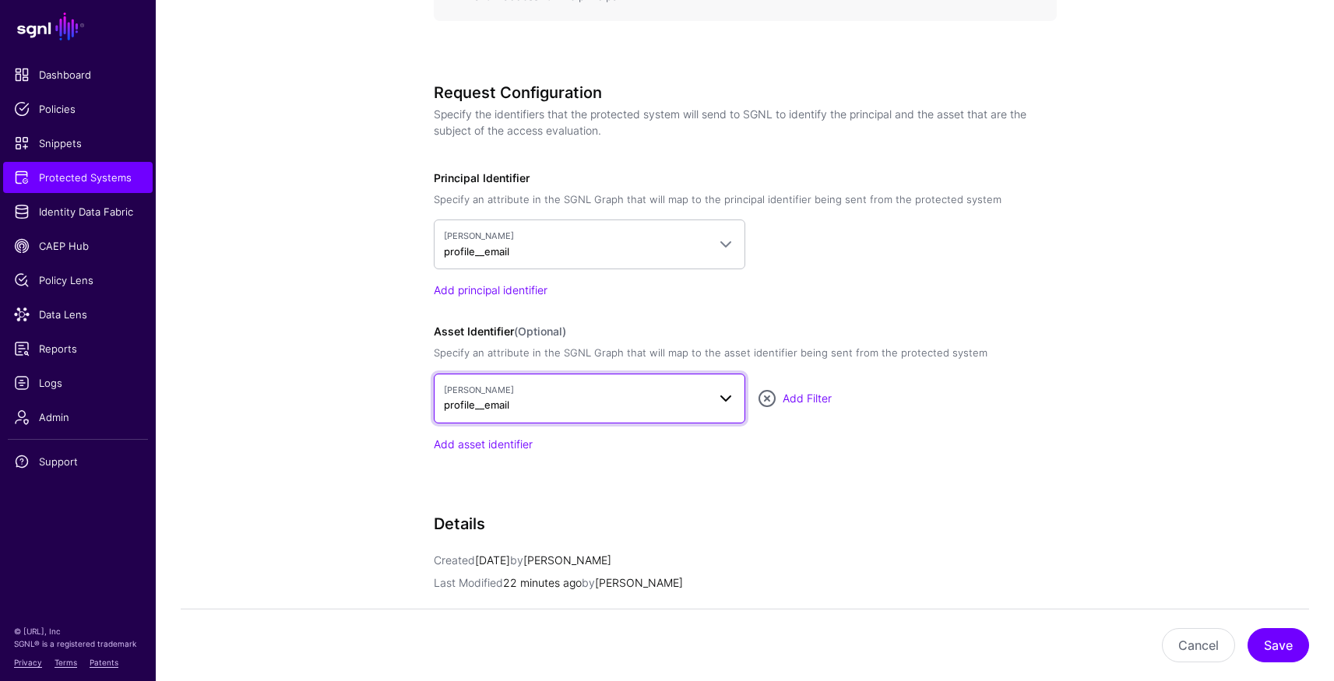
click at [653, 402] on span "Okta OktaUser profile__email" at bounding box center [575, 399] width 263 height 30
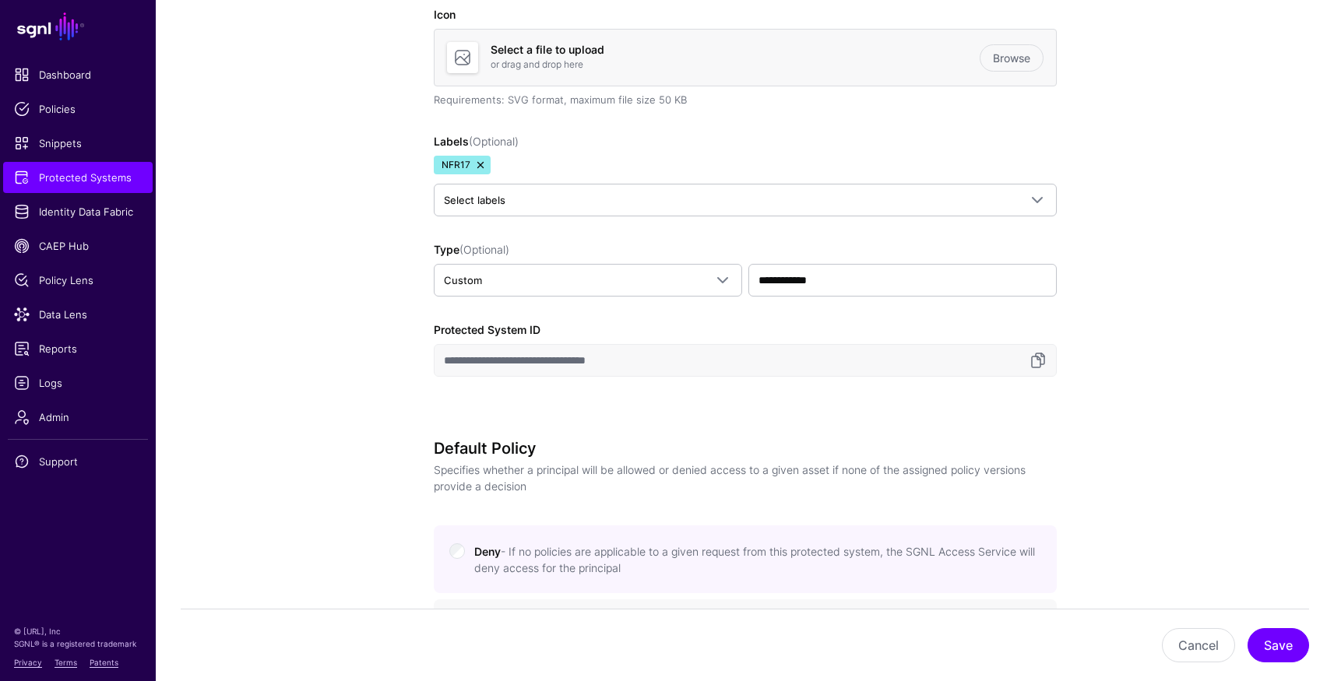
scroll to position [1142, 0]
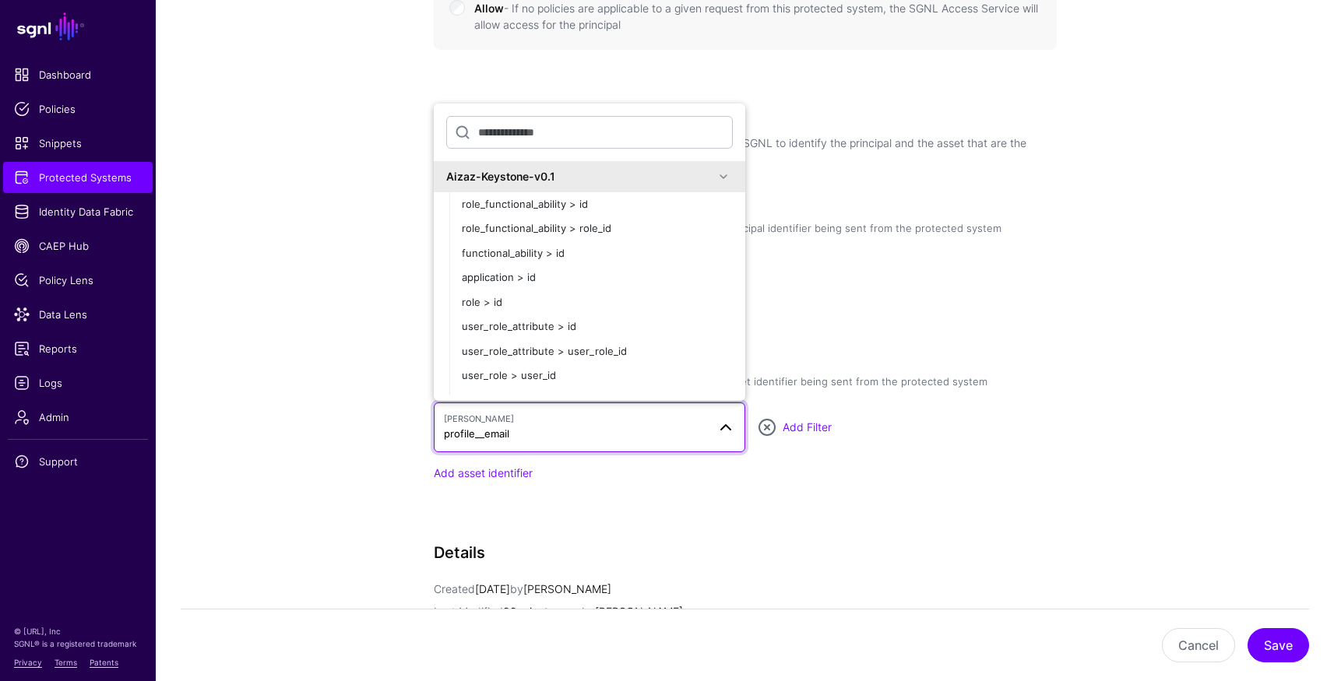
drag, startPoint x: 904, startPoint y: 431, endPoint x: 786, endPoint y: 435, distance: 117.6
click at [904, 431] on div "Add Filter" at bounding box center [919, 427] width 274 height 16
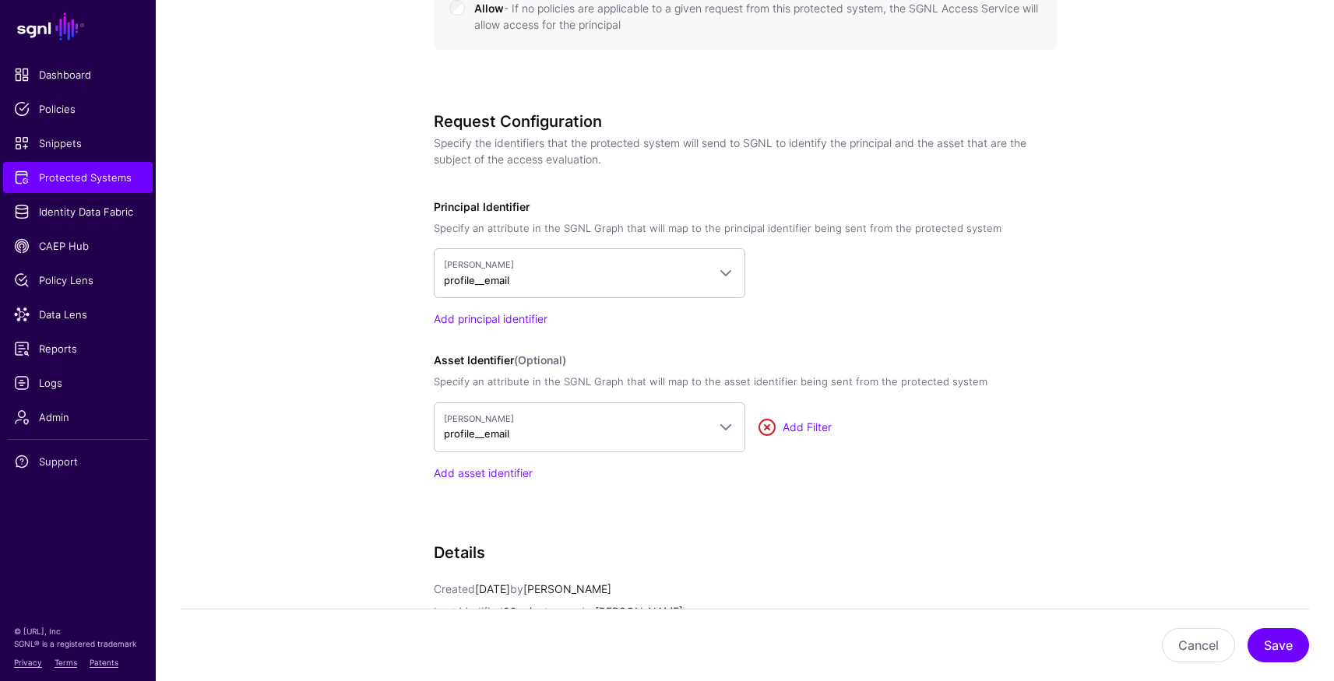
click at [768, 427] on link at bounding box center [767, 427] width 19 height 19
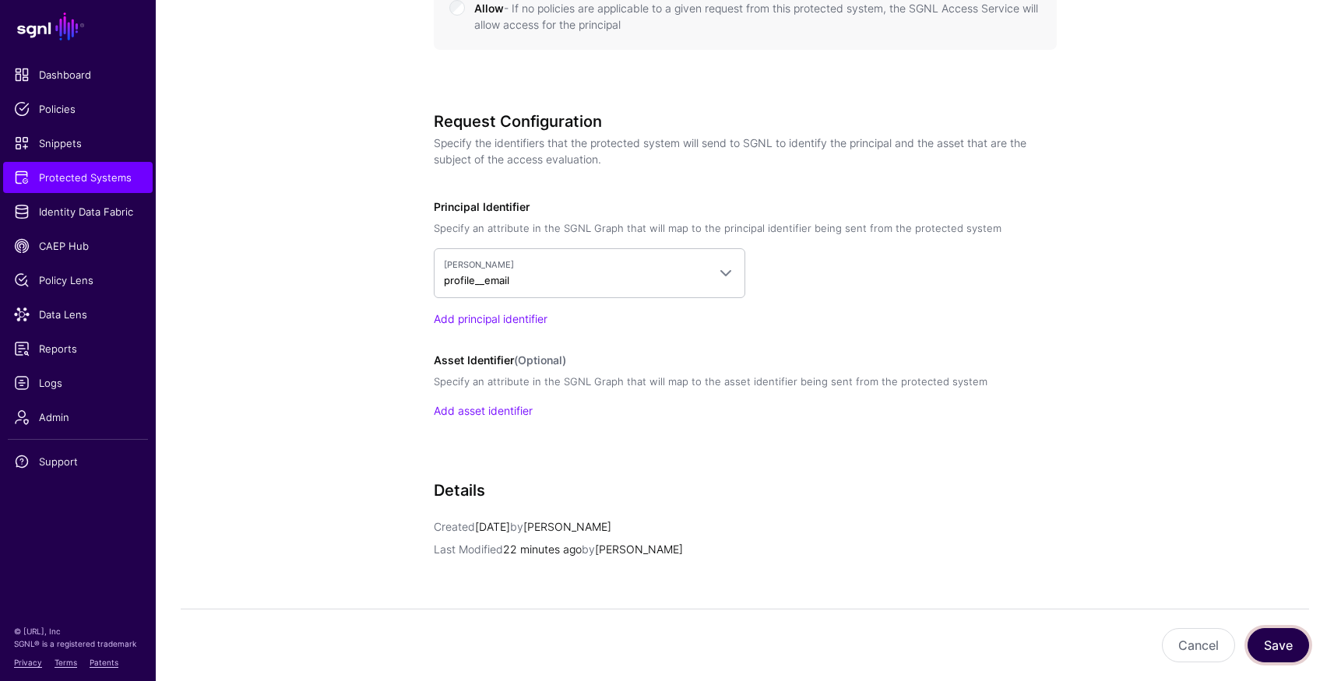
click at [1280, 646] on button "Save" at bounding box center [1278, 645] width 62 height 34
click at [1270, 652] on button "Save" at bounding box center [1278, 645] width 62 height 34
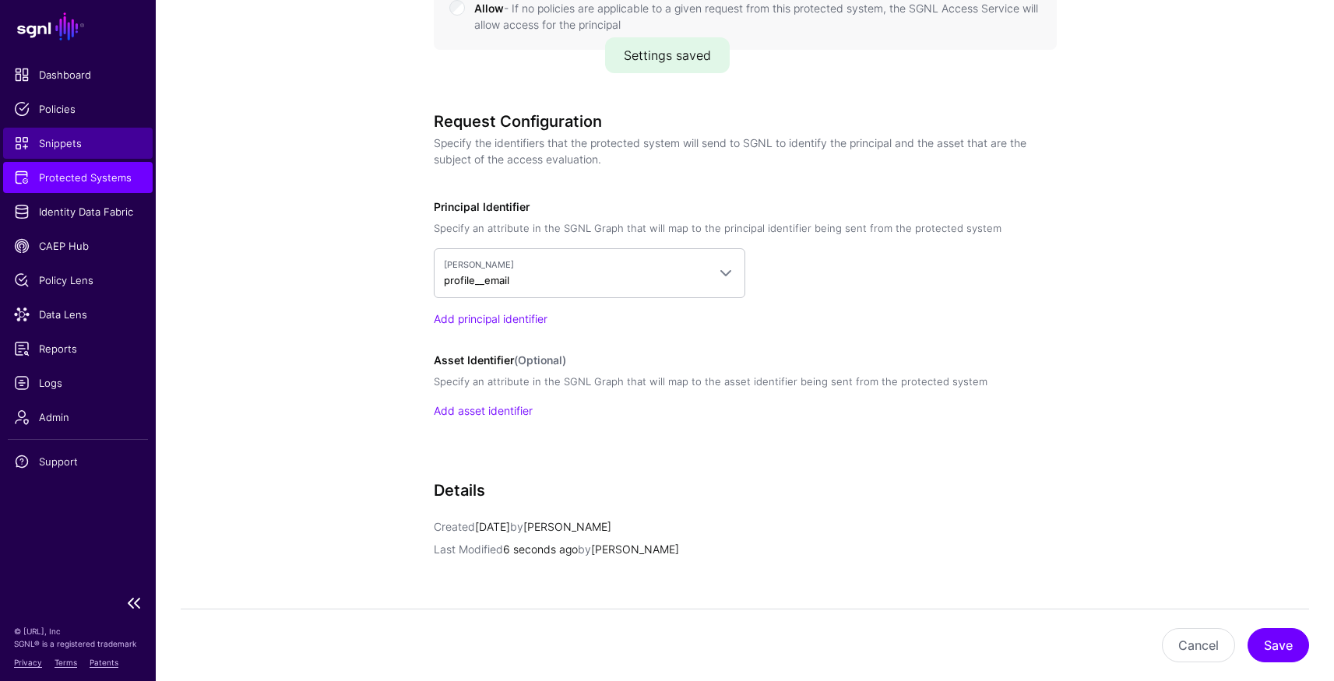
click at [48, 145] on span "Snippets" at bounding box center [78, 143] width 128 height 16
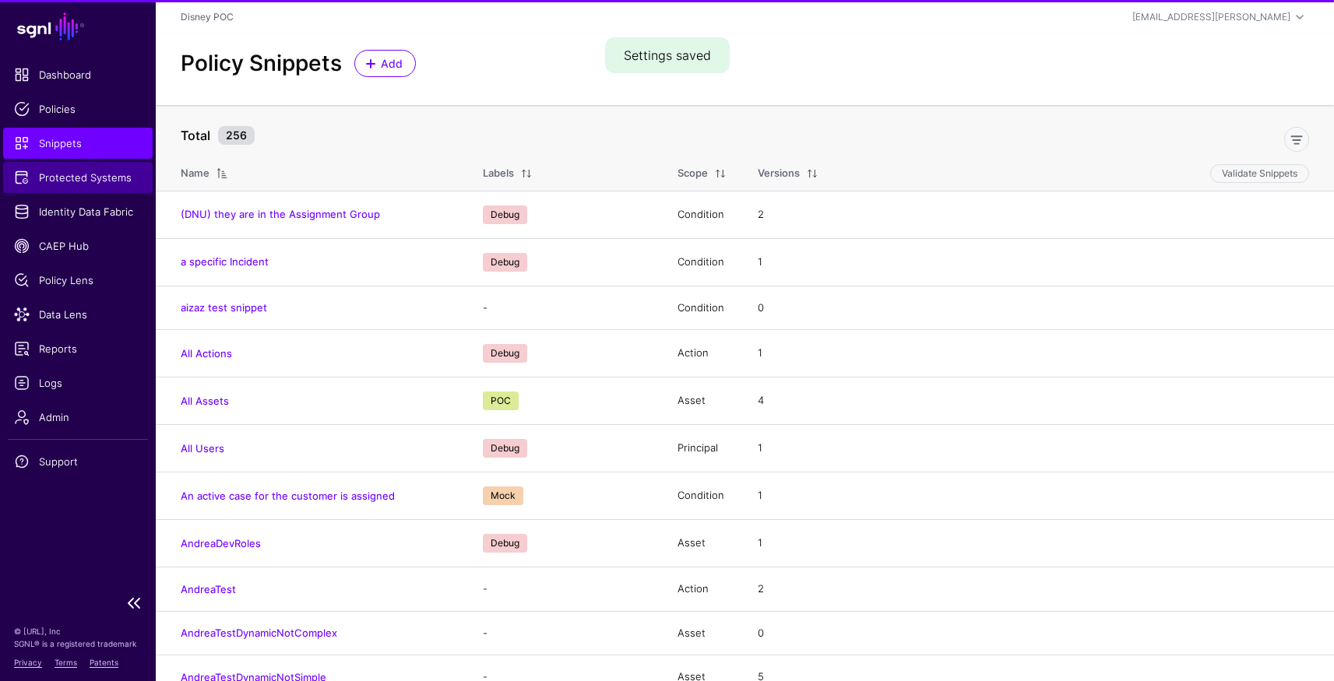
click at [53, 181] on span "Protected Systems" at bounding box center [78, 178] width 128 height 16
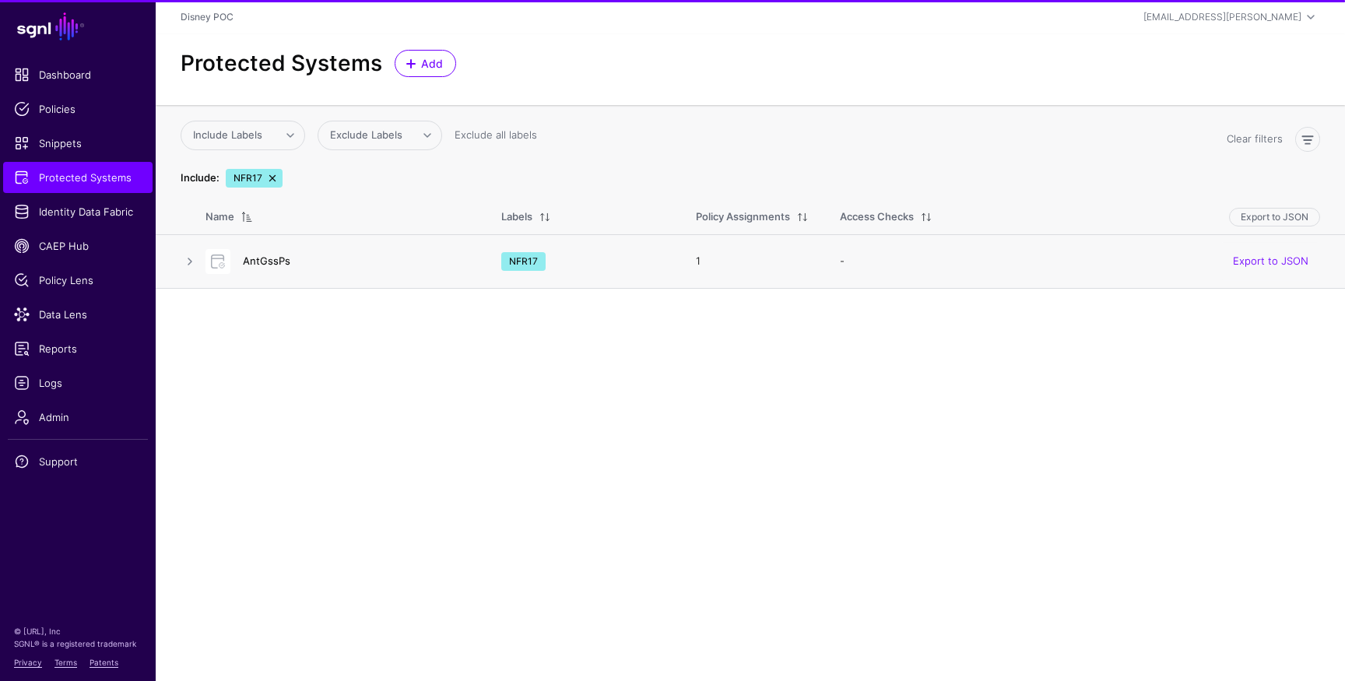
click at [275, 258] on link "AntGssPs" at bounding box center [266, 261] width 47 height 12
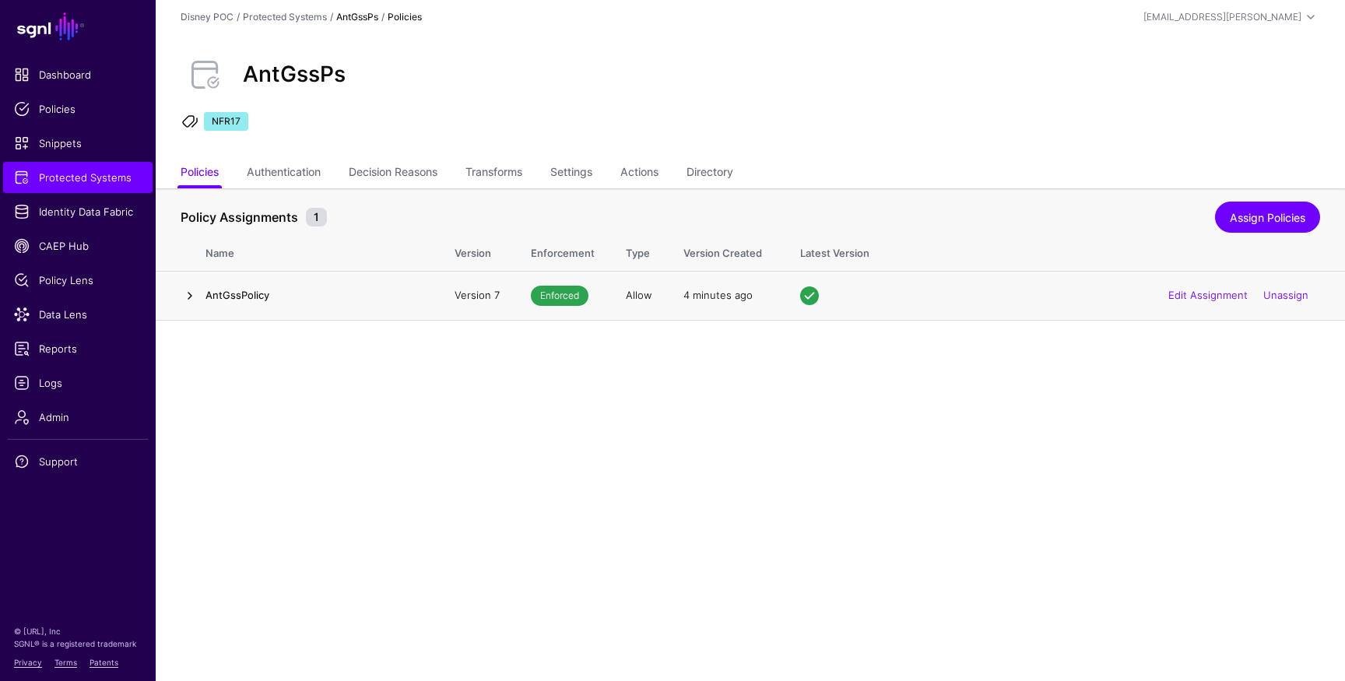
click at [191, 298] on link at bounding box center [190, 296] width 19 height 19
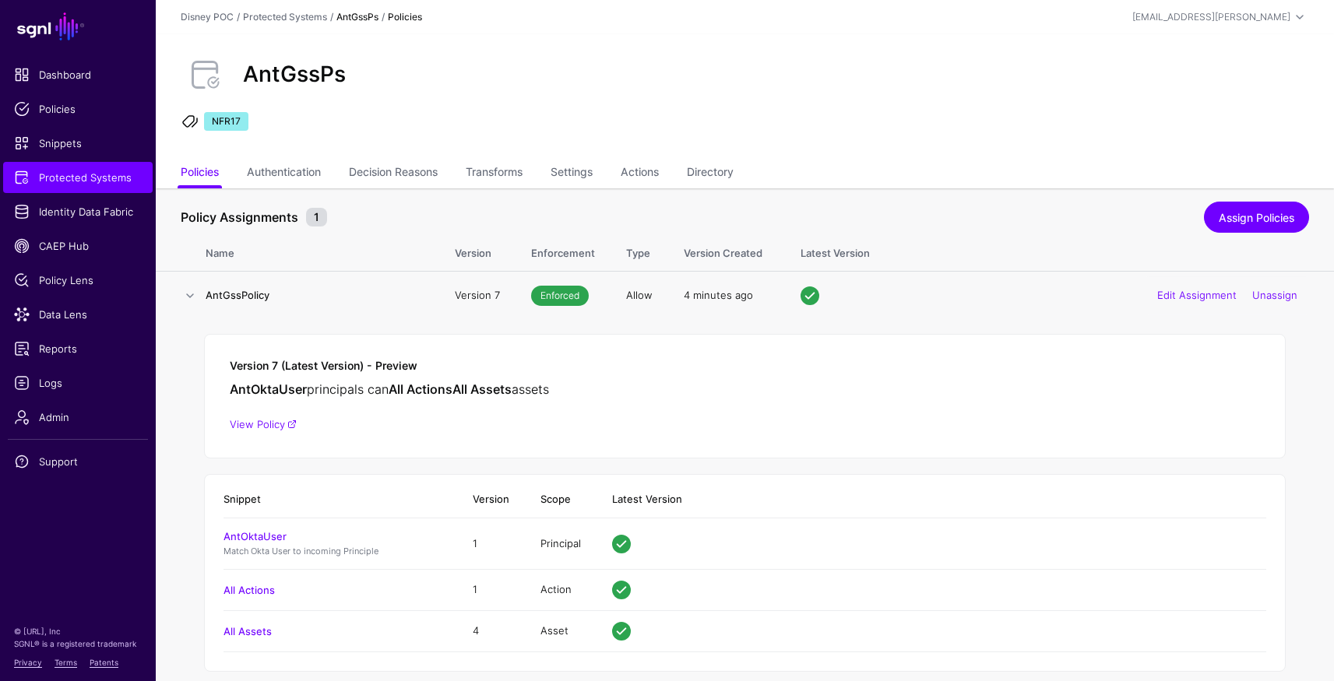
scroll to position [21, 0]
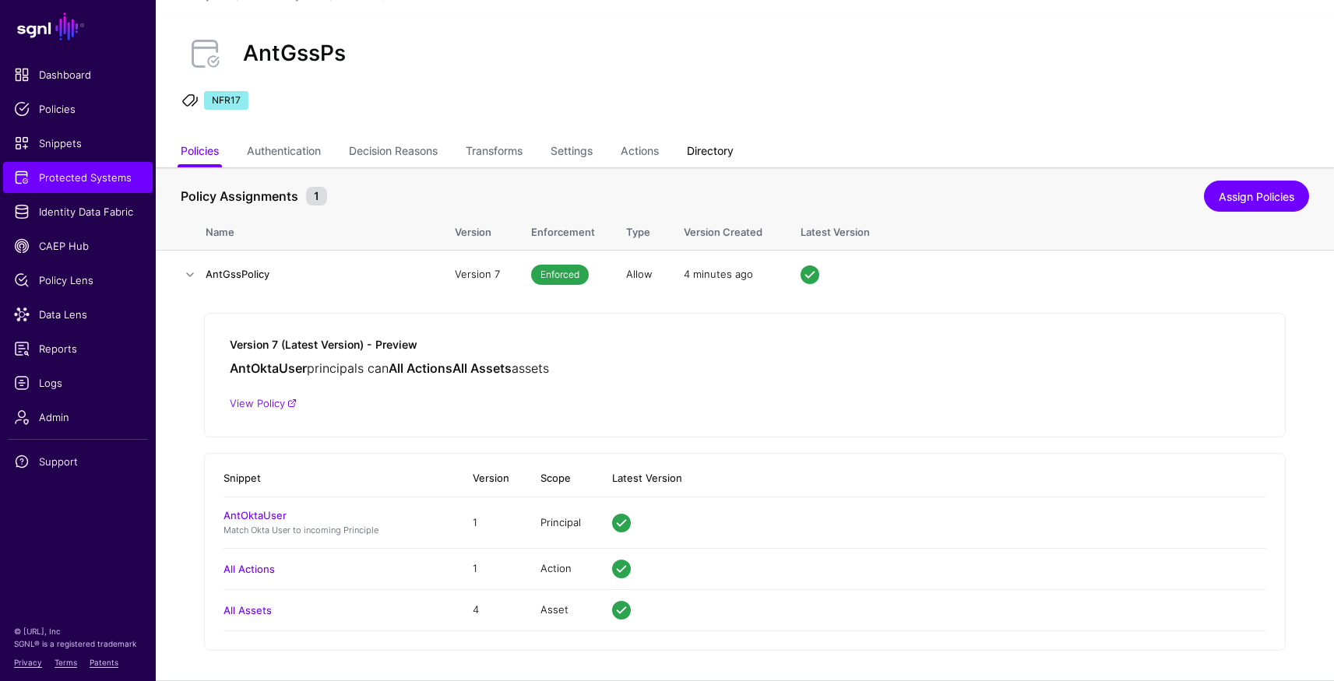
click at [723, 151] on link "Directory" at bounding box center [710, 153] width 47 height 30
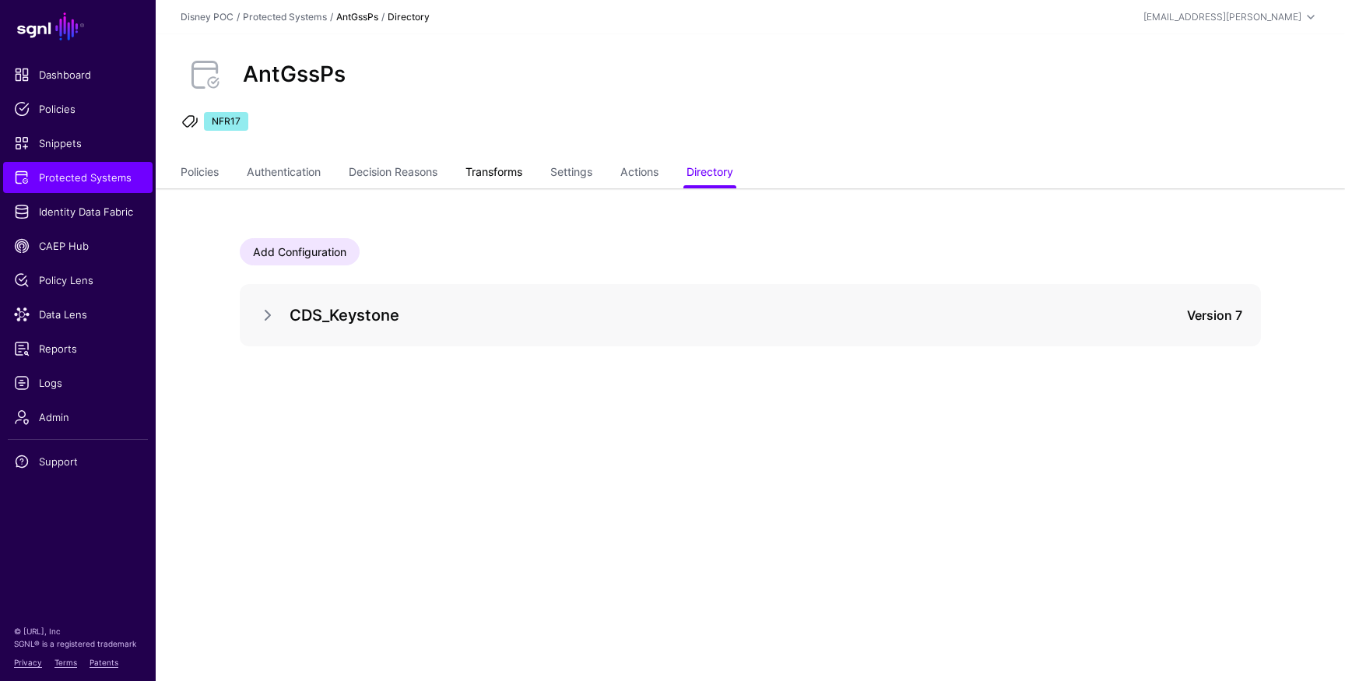
click at [506, 172] on link "Transforms" at bounding box center [494, 174] width 57 height 30
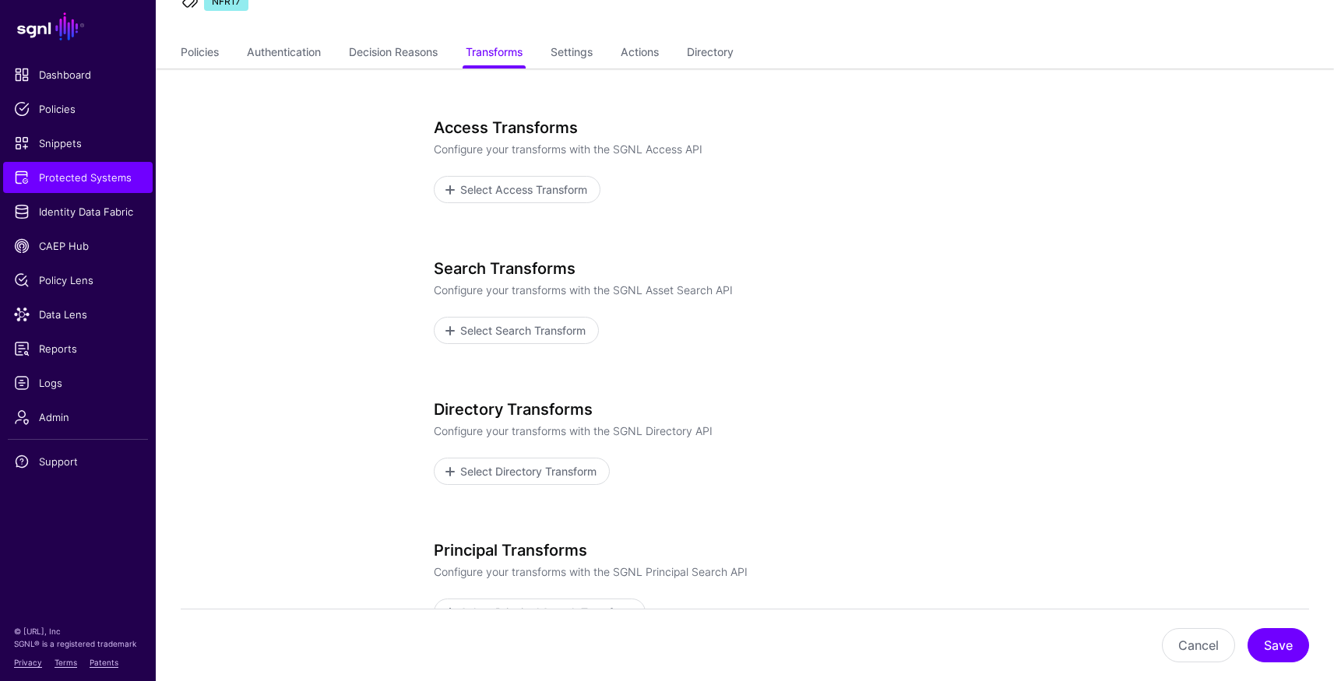
scroll to position [295, 0]
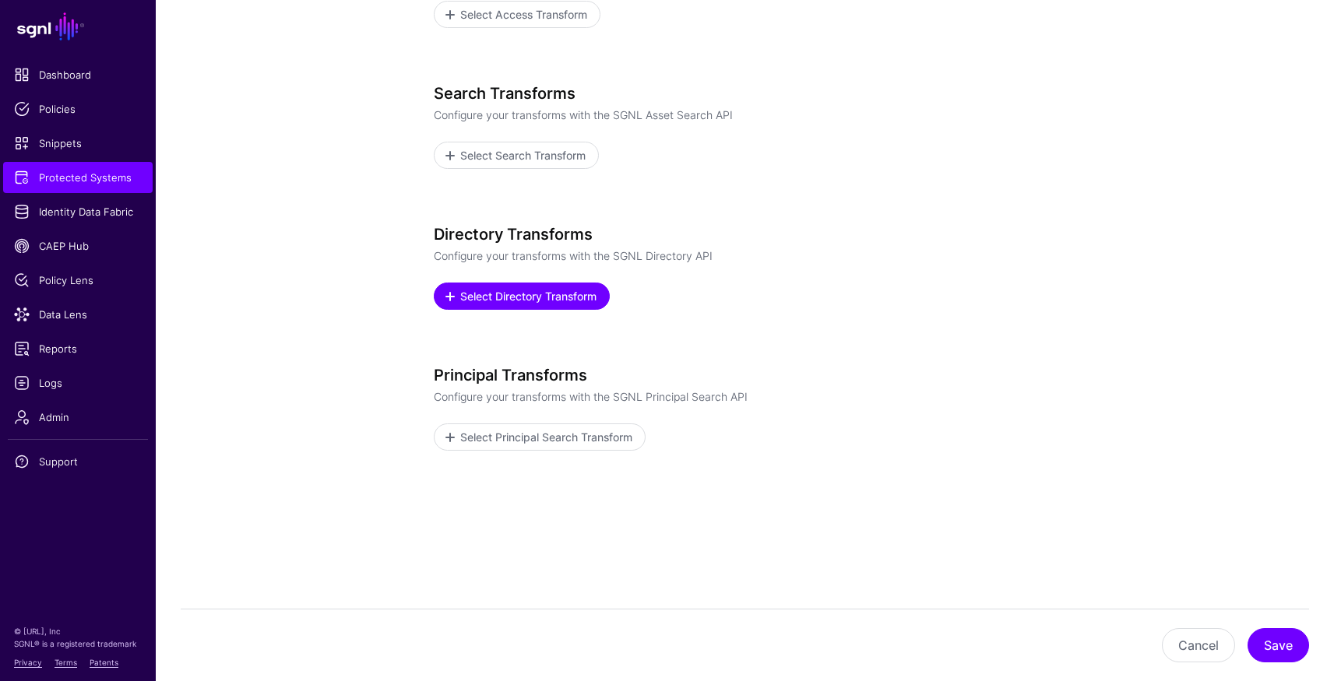
click at [529, 298] on span "Select Directory Transform" at bounding box center [528, 296] width 140 height 16
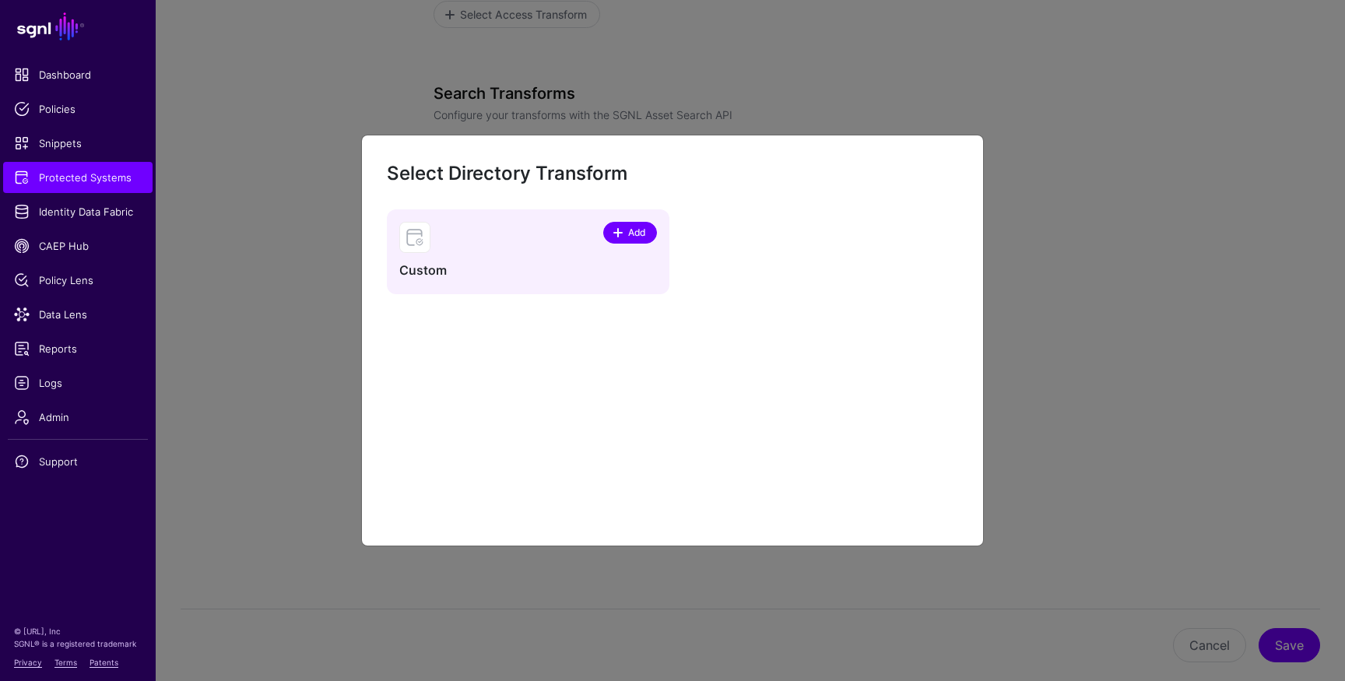
click at [630, 228] on span "Add" at bounding box center [637, 233] width 21 height 14
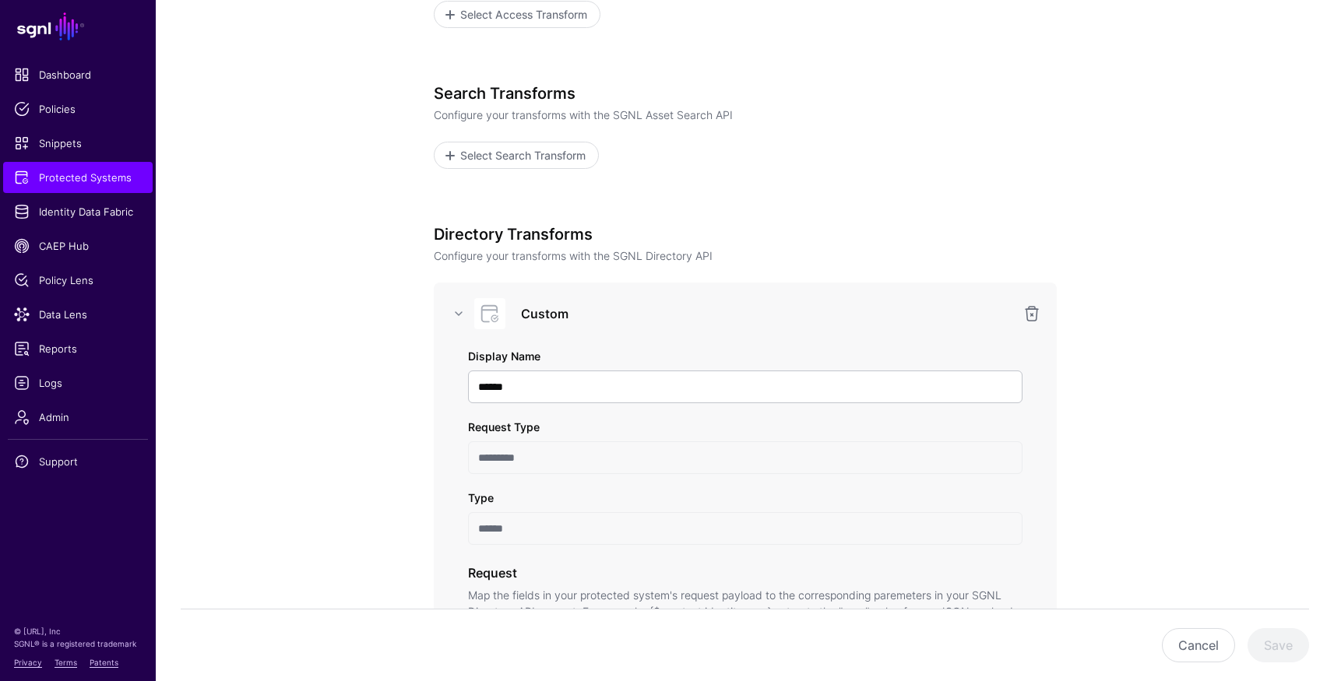
scroll to position [621, 0]
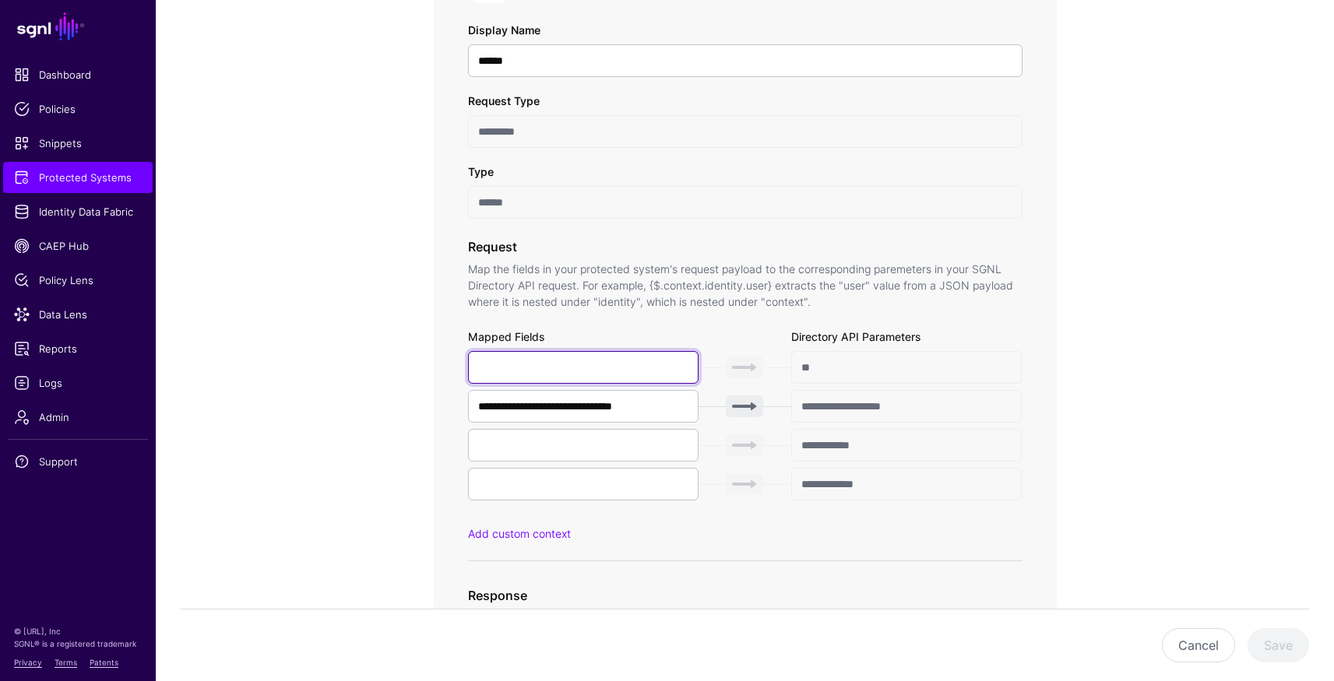
click at [589, 372] on input "text" at bounding box center [583, 367] width 231 height 33
click at [390, 364] on div "**********" at bounding box center [745, 522] width 723 height 1910
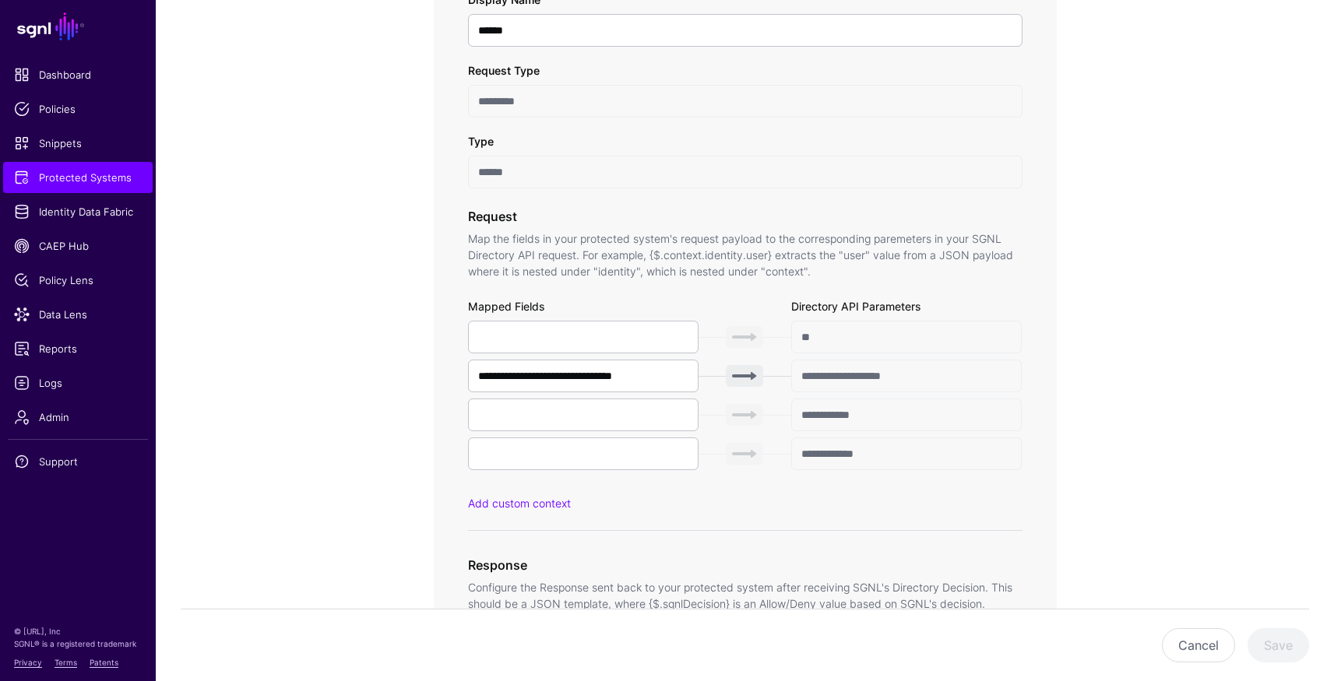
scroll to position [648, 0]
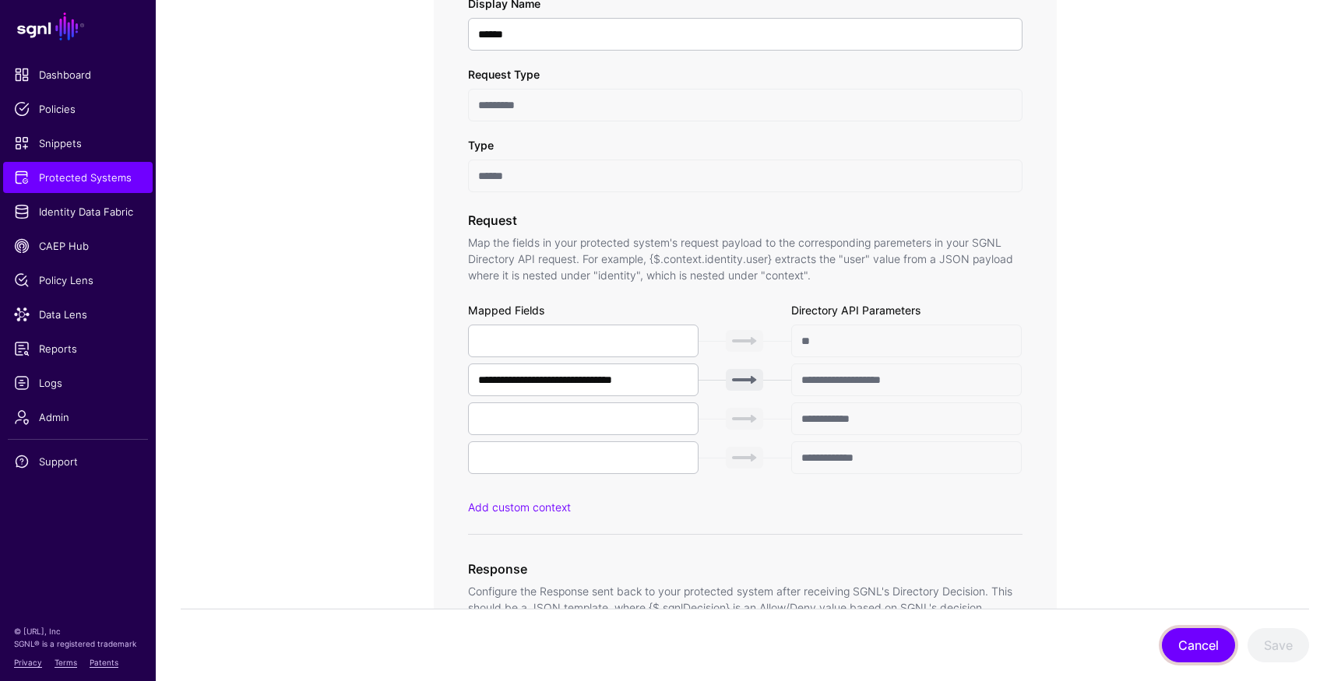
click at [1195, 647] on button "Cancel" at bounding box center [1198, 645] width 73 height 34
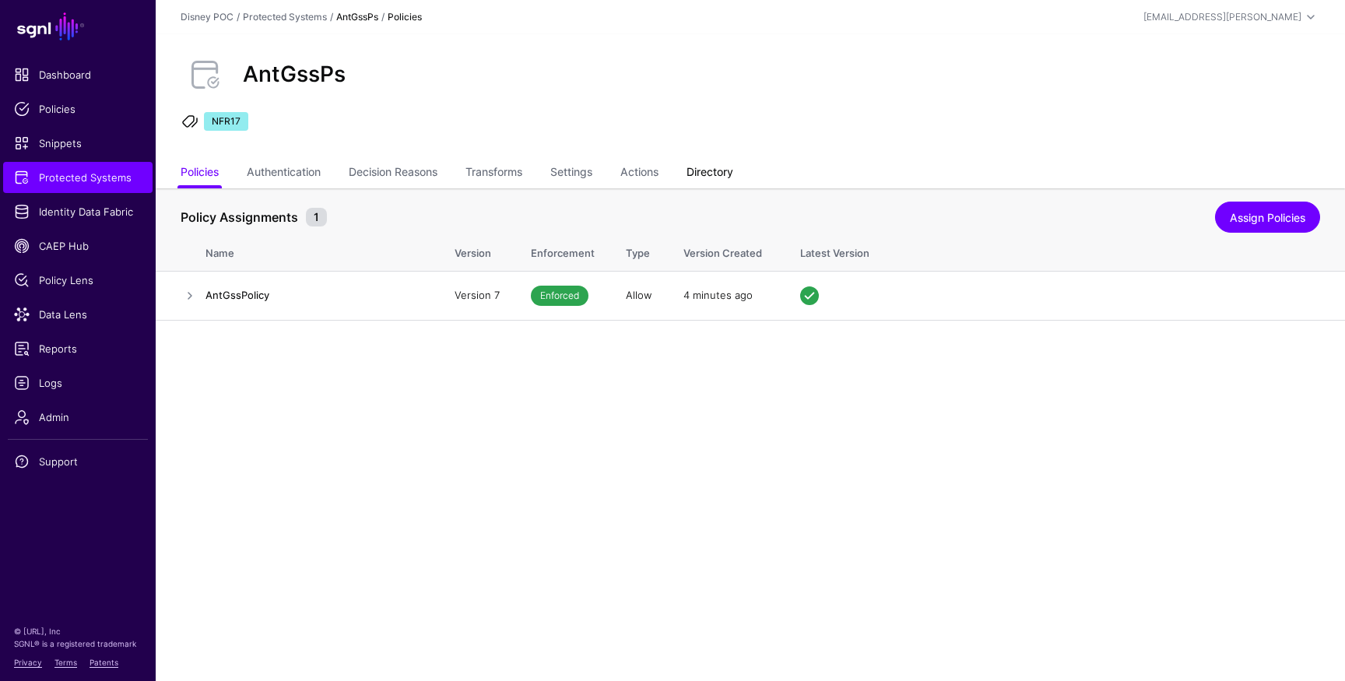
click at [720, 171] on link "Directory" at bounding box center [710, 174] width 47 height 30
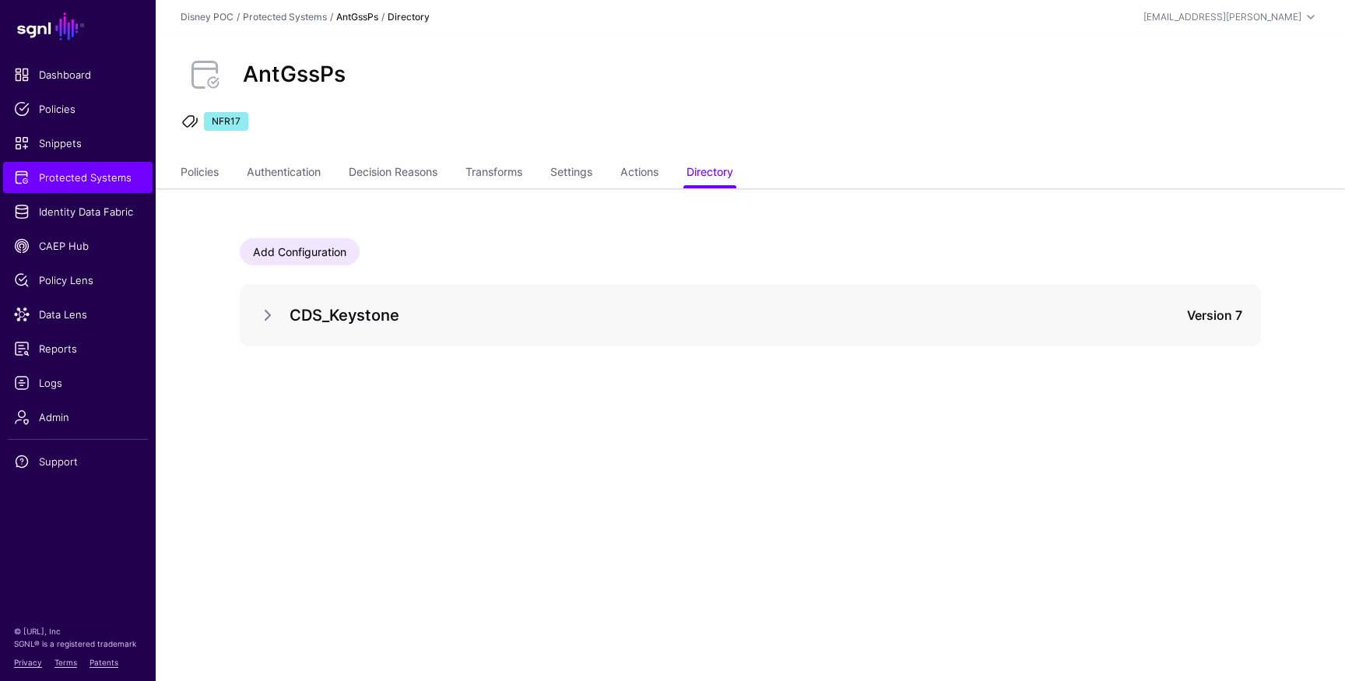
click at [280, 309] on div at bounding box center [273, 315] width 31 height 19
click at [267, 315] on link at bounding box center [267, 315] width 19 height 19
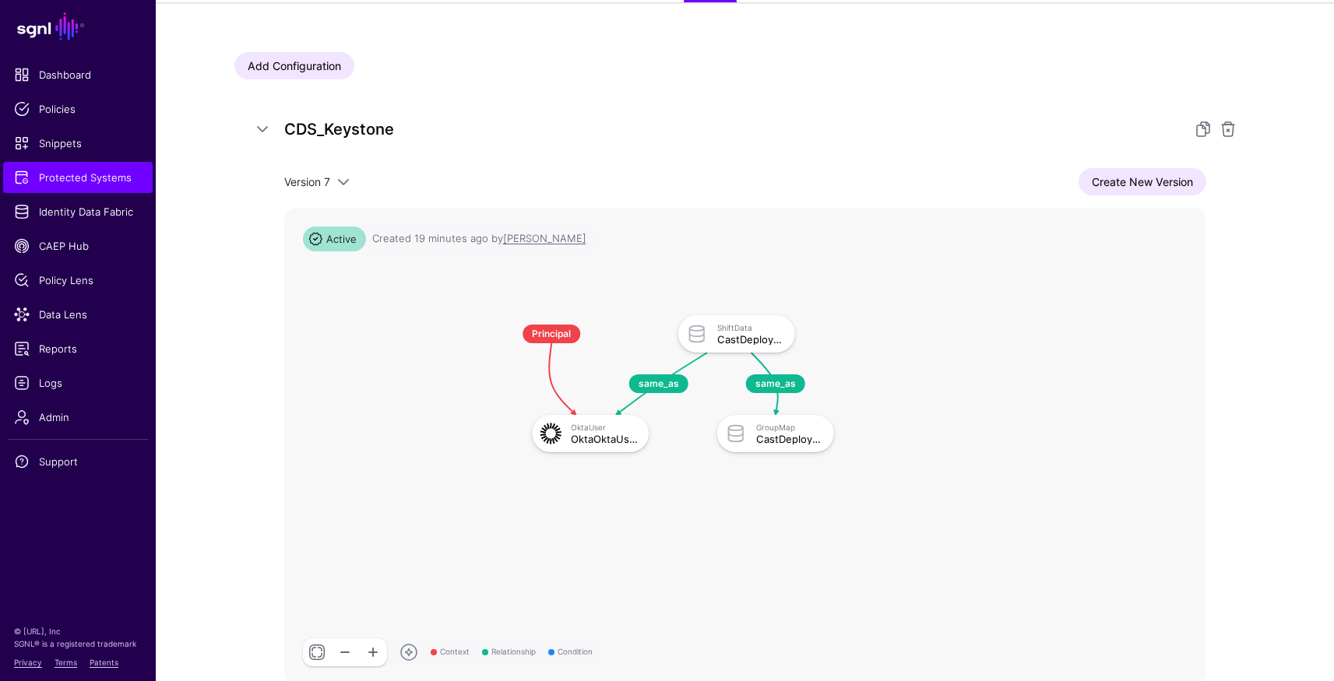
scroll to position [198, 0]
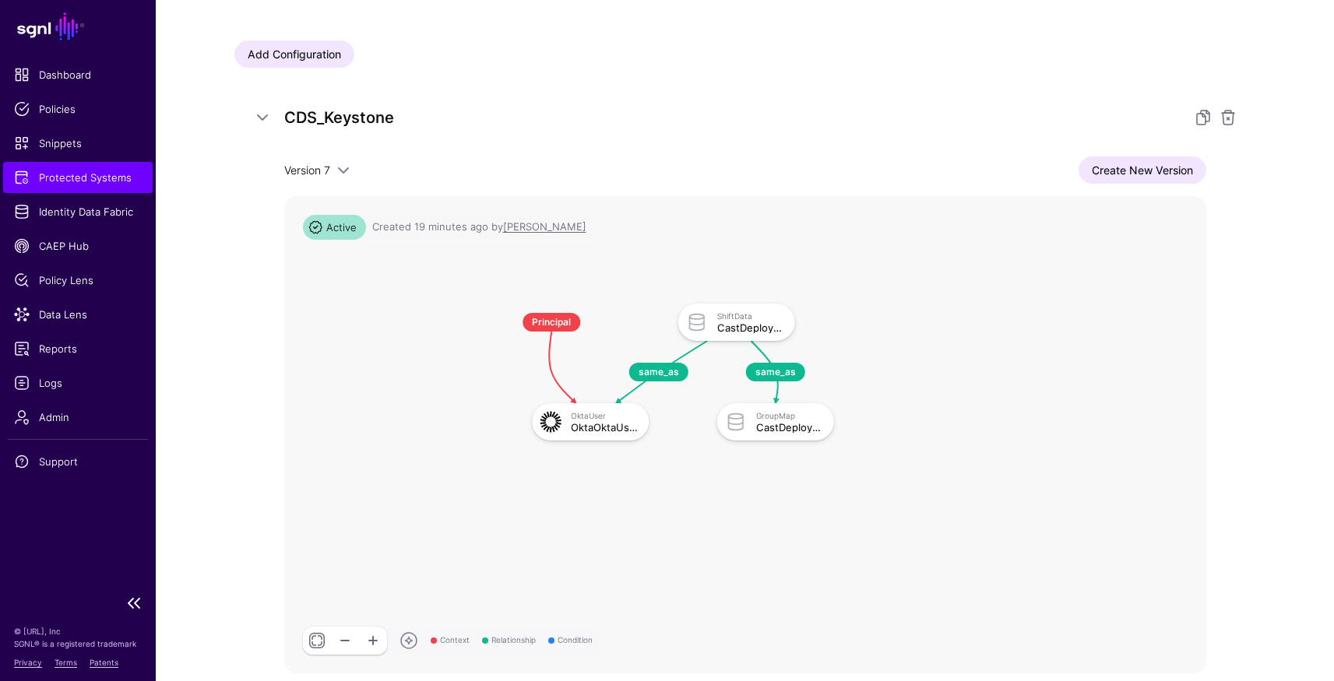
click at [103, 180] on span "Protected Systems" at bounding box center [78, 178] width 128 height 16
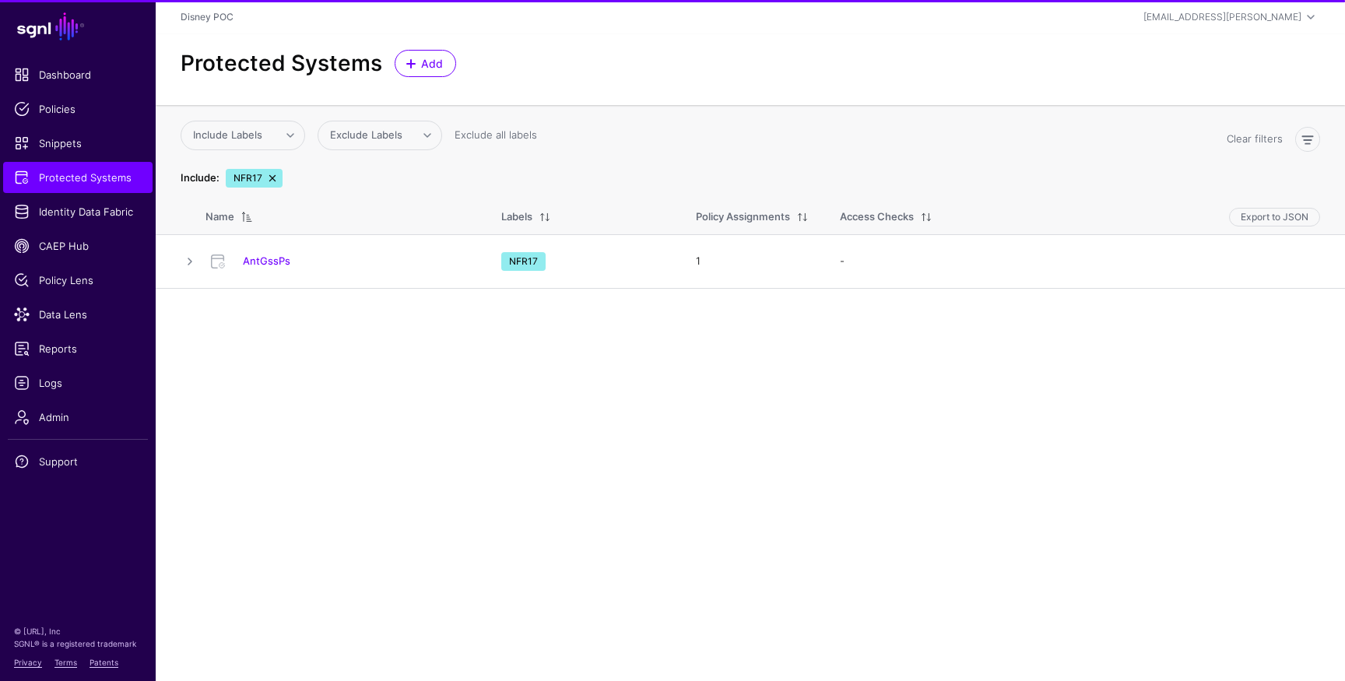
drag, startPoint x: 257, startPoint y: 259, endPoint x: 293, endPoint y: 274, distance: 38.7
click at [257, 260] on link "AntGssPs" at bounding box center [266, 261] width 47 height 12
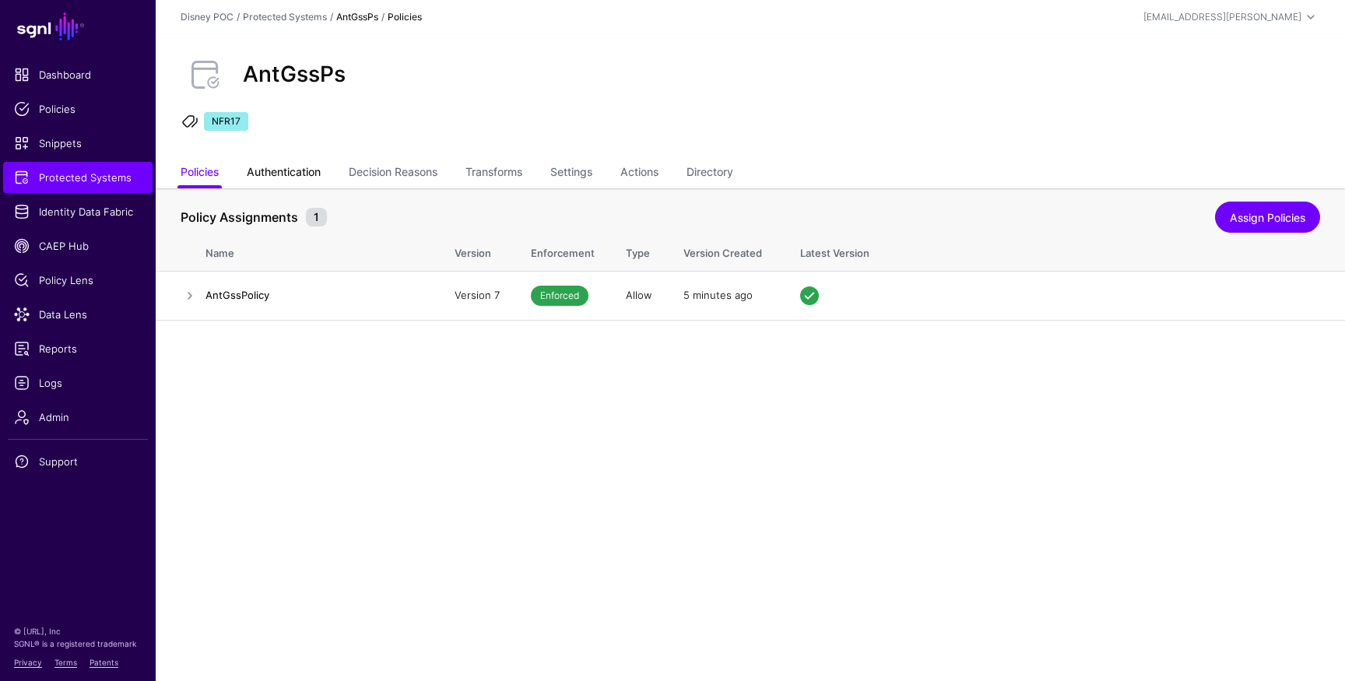
click at [294, 178] on link "Authentication" at bounding box center [284, 174] width 74 height 30
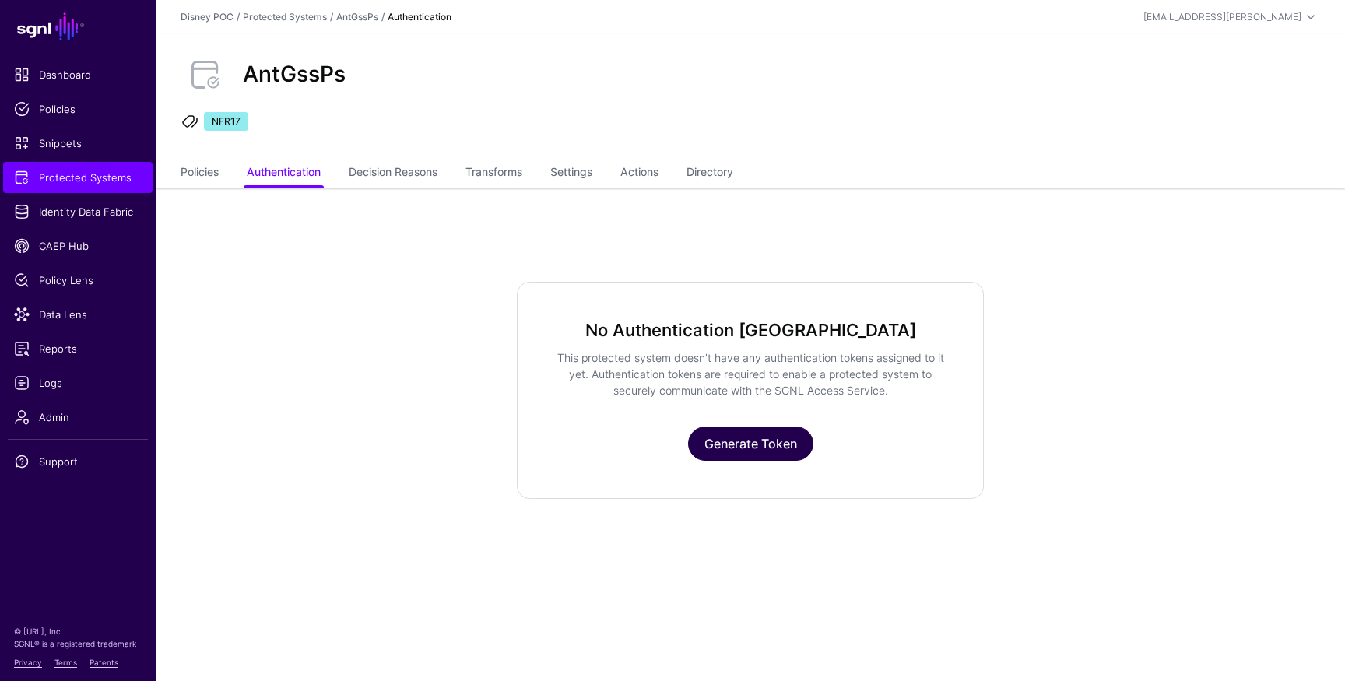
click at [774, 447] on link "Generate Token" at bounding box center [750, 444] width 125 height 34
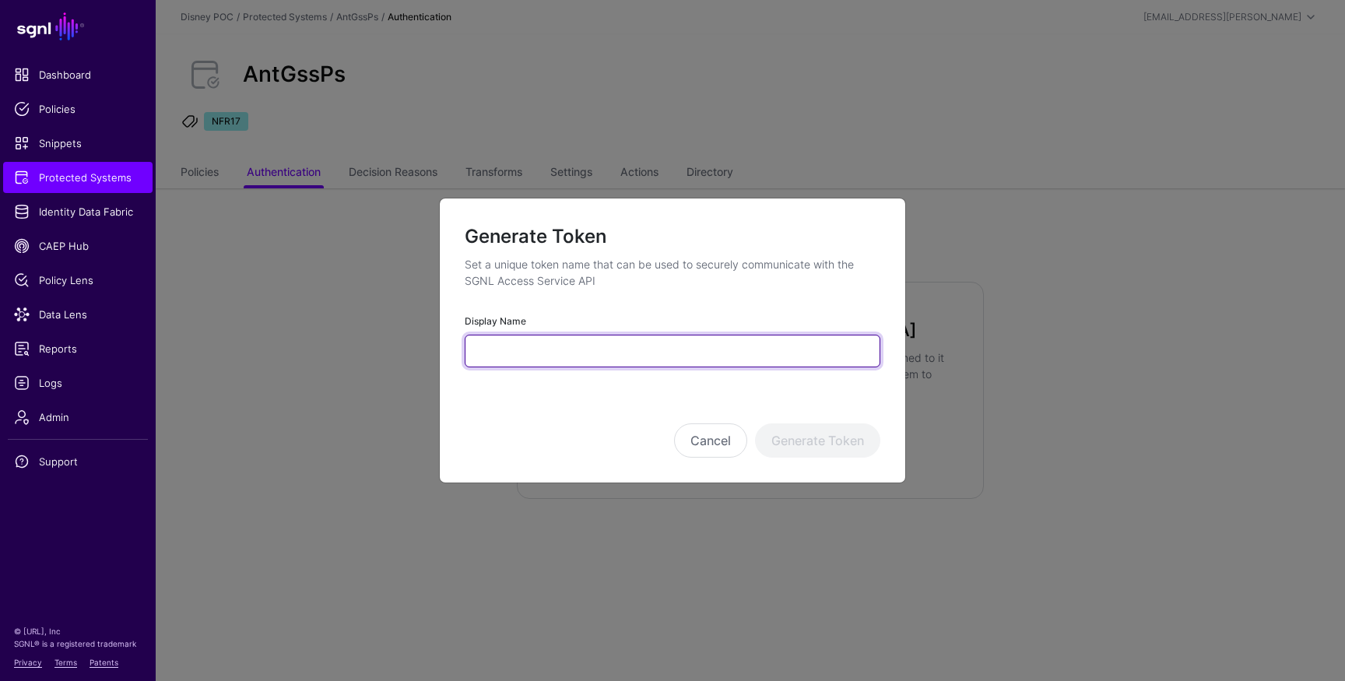
click at [542, 335] on input "Display Name" at bounding box center [673, 351] width 416 height 33
click at [501, 349] on input "**********" at bounding box center [673, 351] width 416 height 33
type input "**********"
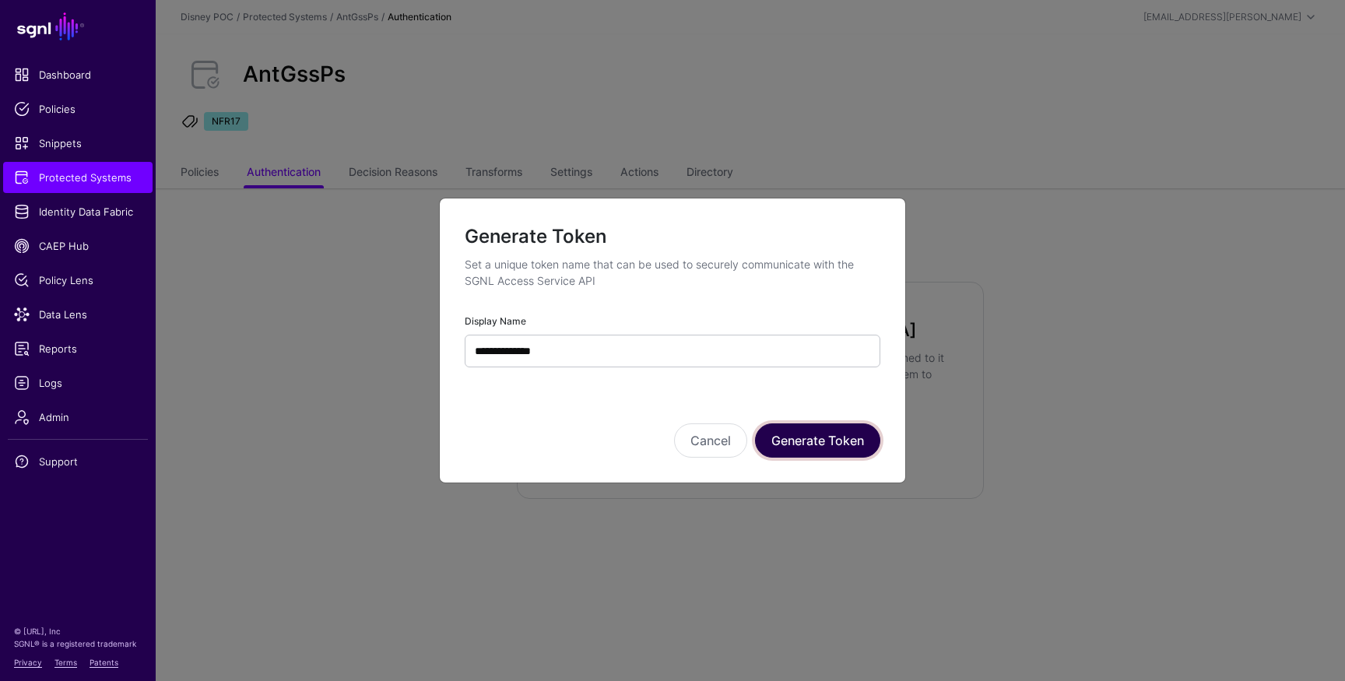
click at [838, 447] on button "Generate Token" at bounding box center [817, 441] width 125 height 34
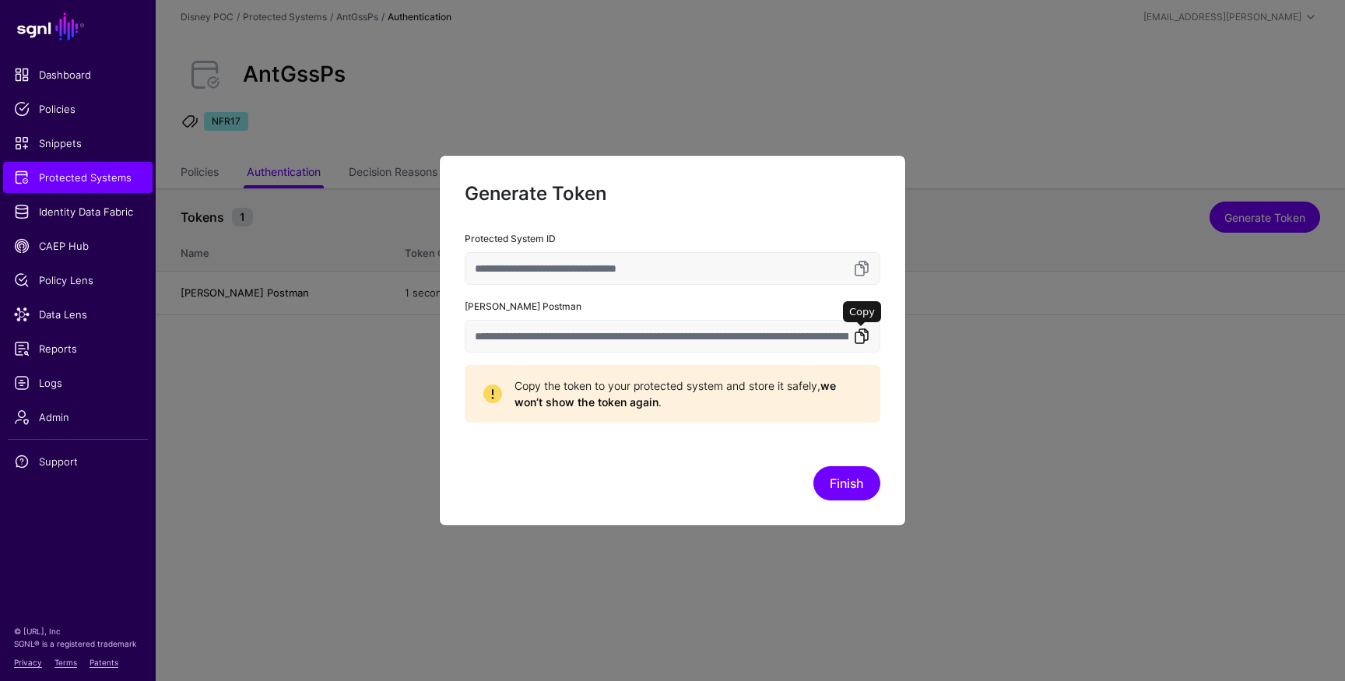
click at [865, 336] on link at bounding box center [862, 336] width 19 height 19
click at [841, 489] on button "Finish" at bounding box center [847, 483] width 67 height 34
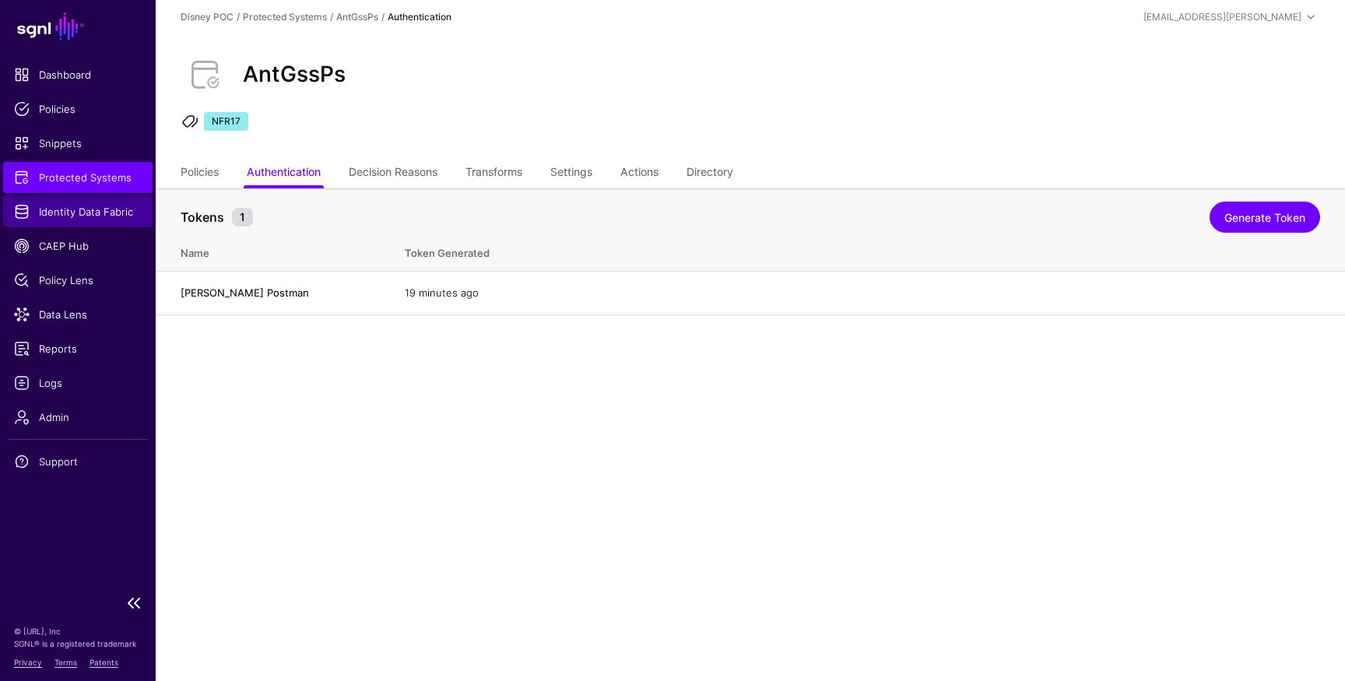
click at [93, 218] on span "Identity Data Fabric" at bounding box center [78, 212] width 128 height 16
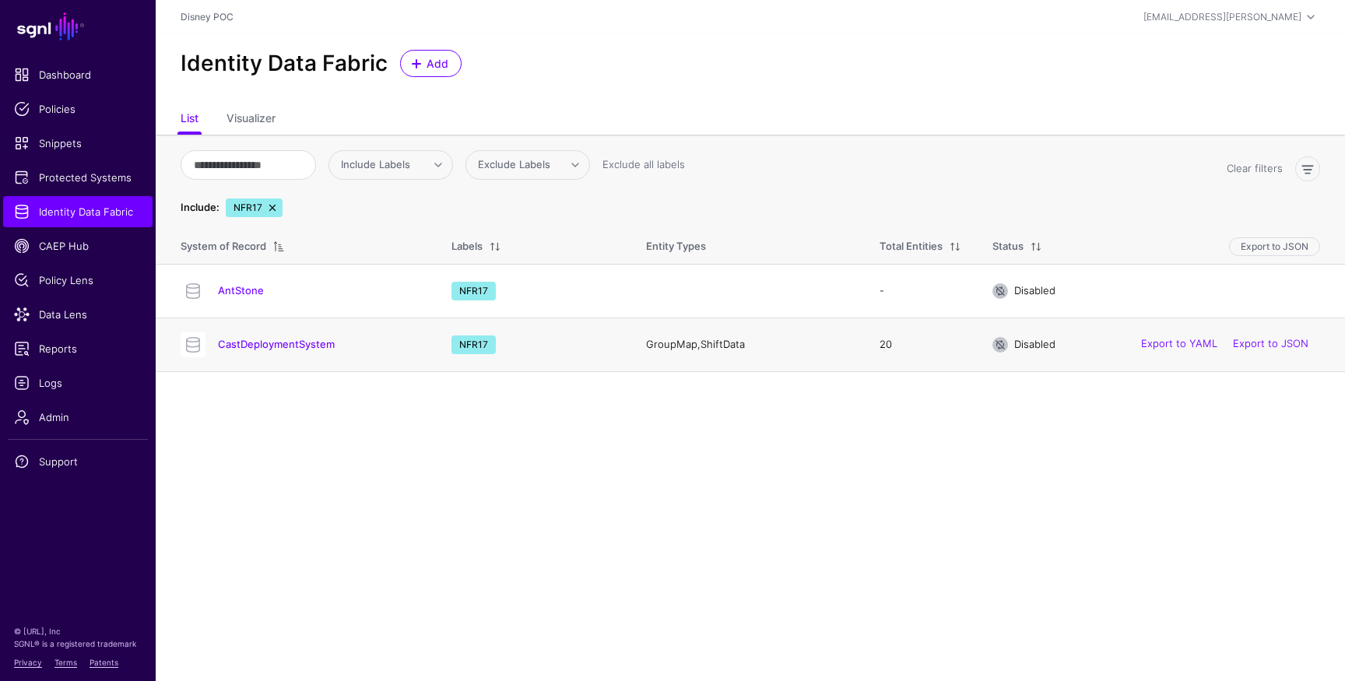
click at [265, 326] on td "CastDeploymentSystem" at bounding box center [296, 345] width 280 height 54
click at [275, 340] on link "CastDeploymentSystem" at bounding box center [276, 344] width 117 height 12
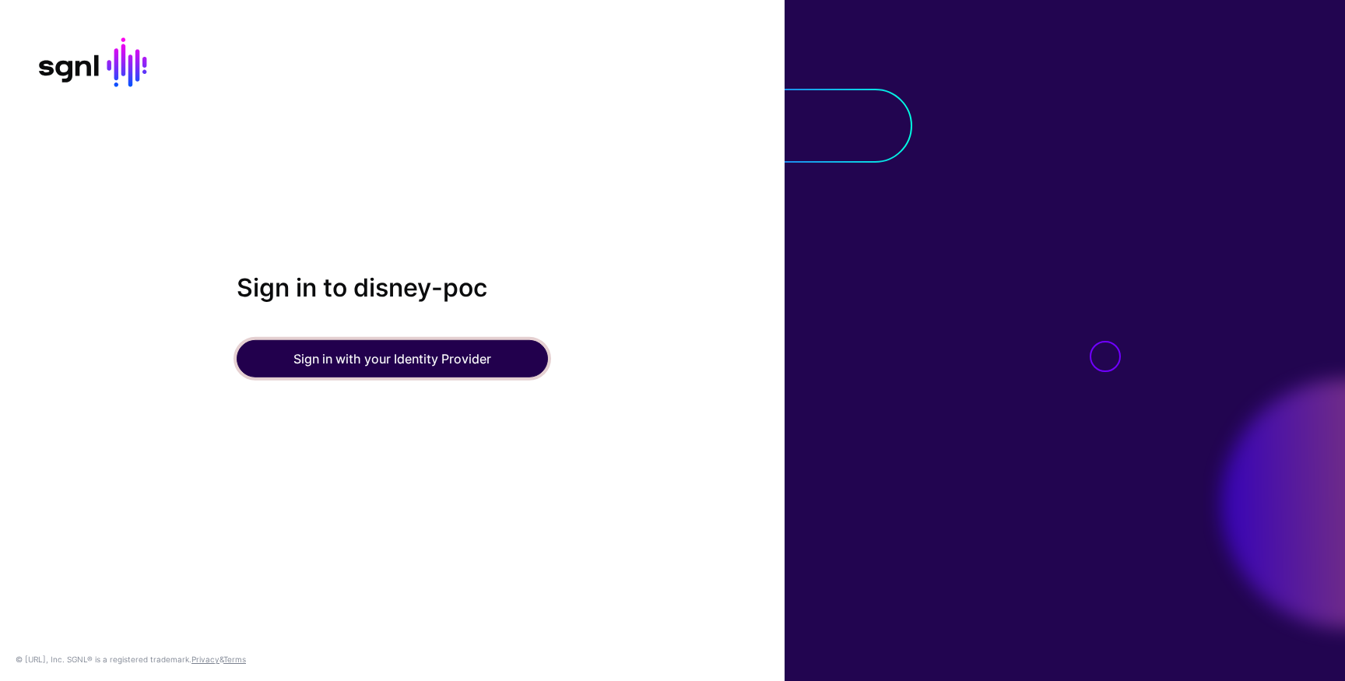
click at [430, 348] on button "Sign in with your Identity Provider" at bounding box center [392, 358] width 311 height 37
